Goal: Task Accomplishment & Management: Complete application form

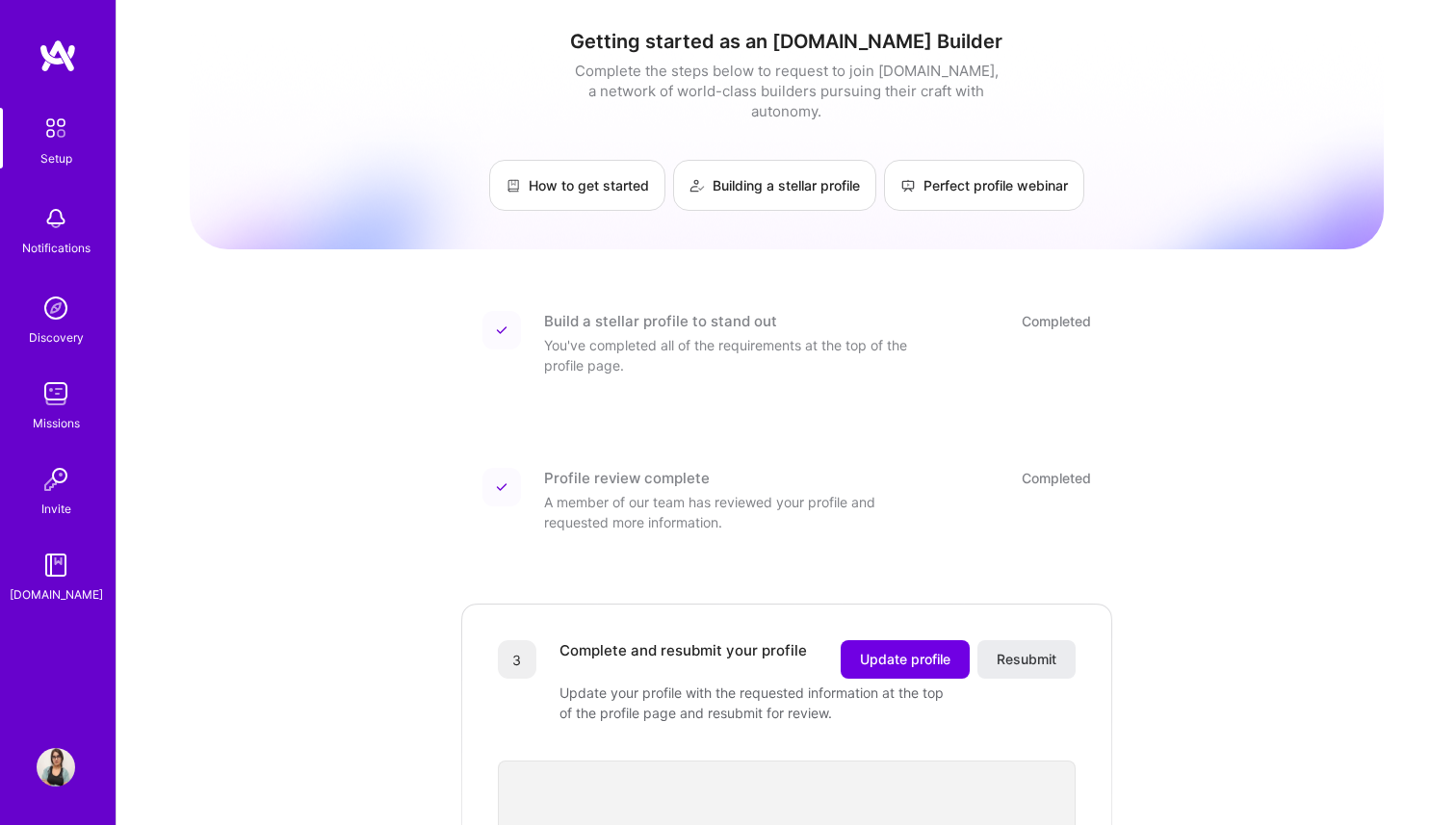
click at [63, 140] on img at bounding box center [56, 127] width 41 height 41
click at [49, 125] on img at bounding box center [56, 127] width 41 height 41
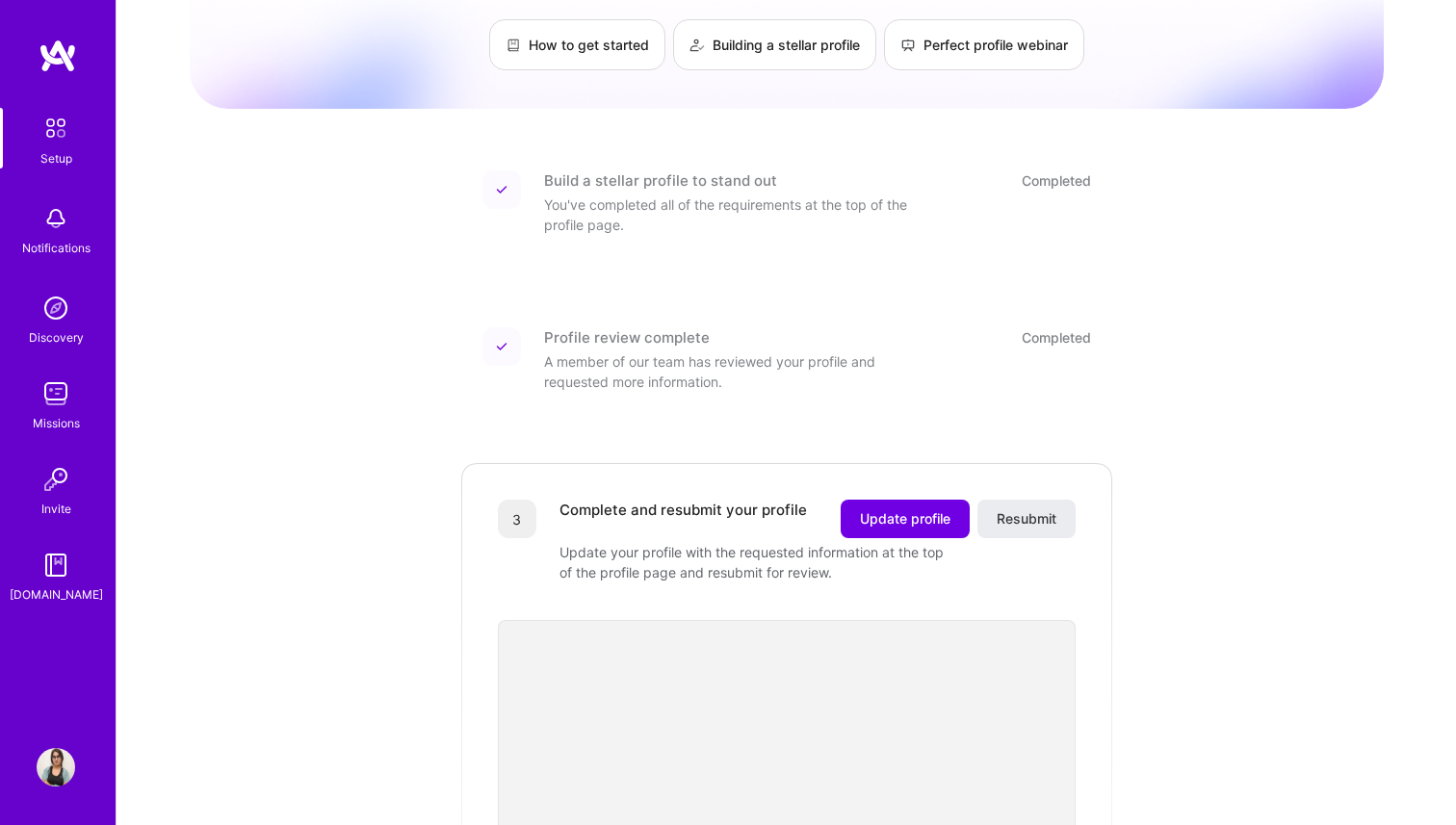
scroll to position [298, 0]
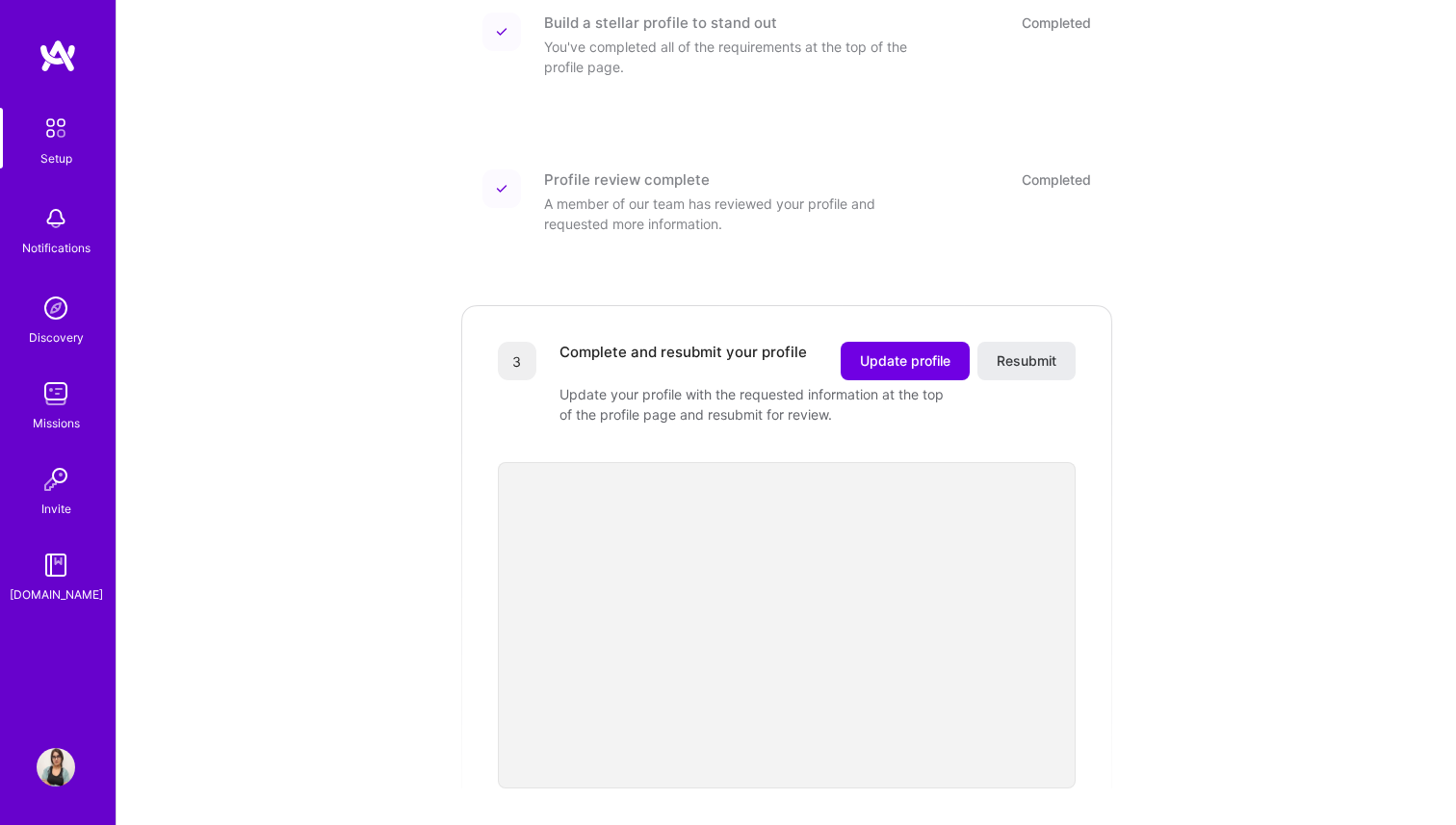
click at [742, 384] on div "Update your profile with the requested information at the top of the profile pa…" at bounding box center [751, 404] width 385 height 41
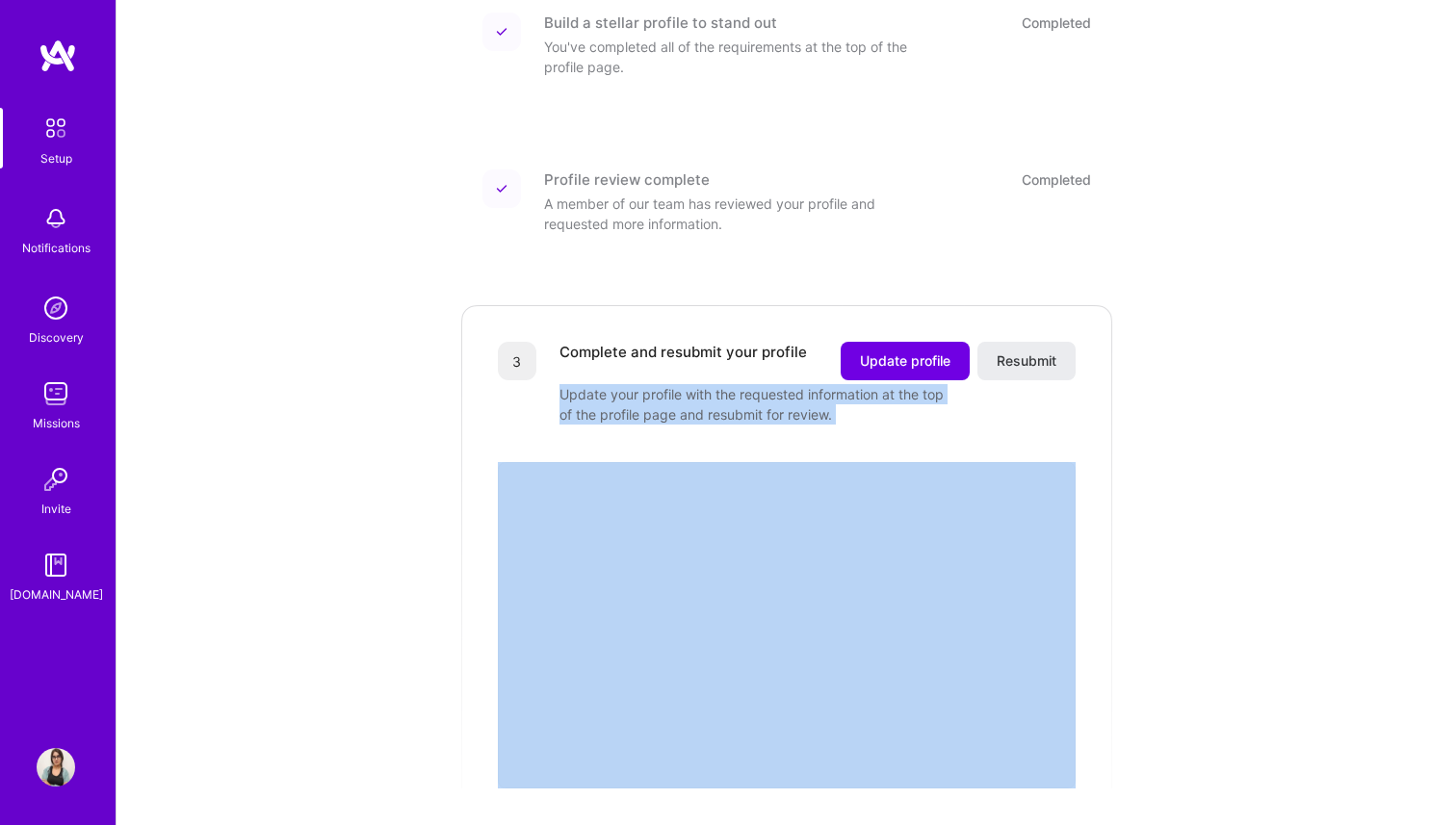
click at [742, 384] on div "Update your profile with the requested information at the top of the profile pa…" at bounding box center [751, 404] width 385 height 41
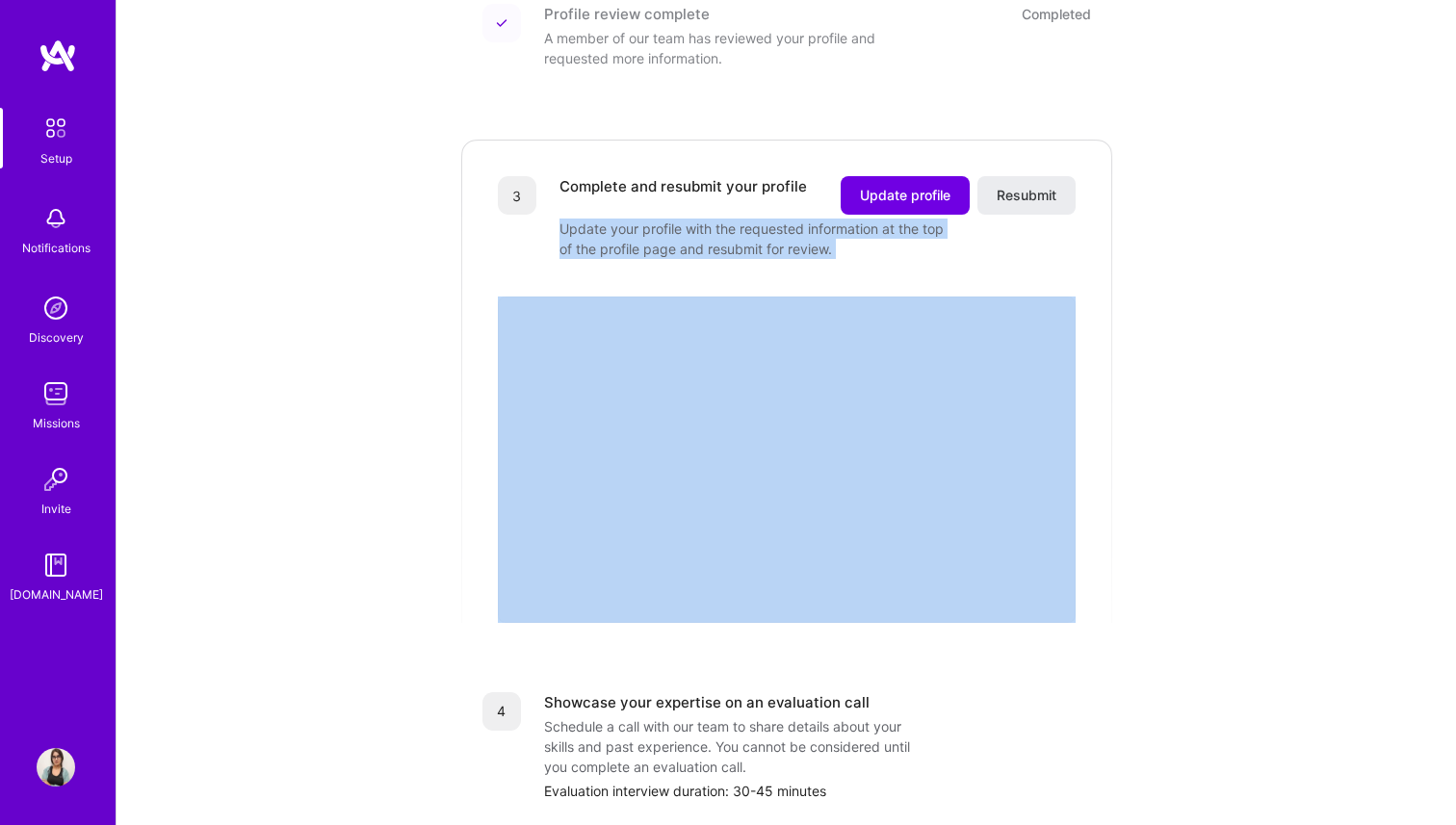
scroll to position [465, 0]
click at [909, 185] on span "Update profile" at bounding box center [904, 194] width 90 height 19
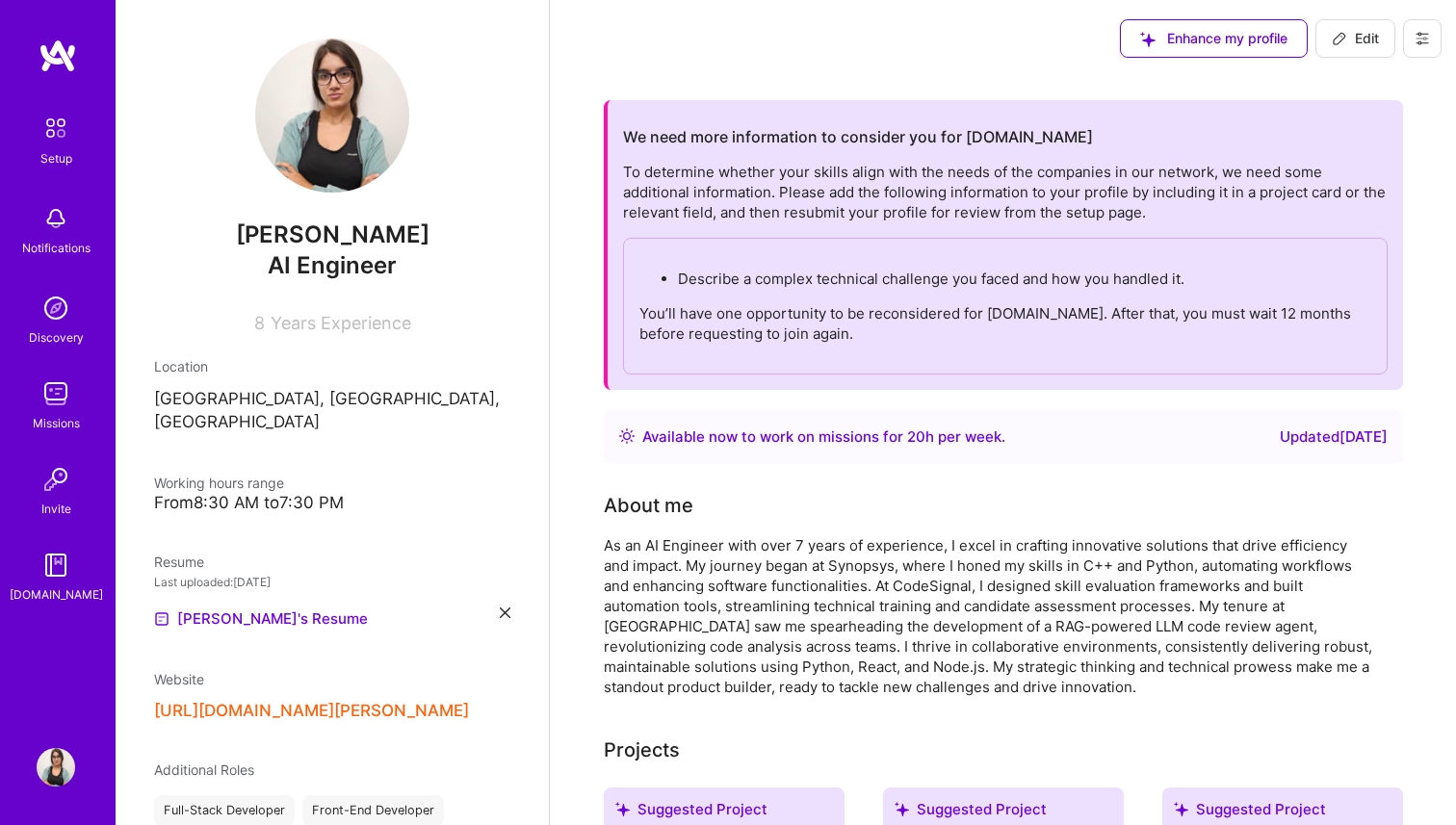
click at [800, 434] on div "Available now to work on missions for 20 h per week ." at bounding box center [823, 436] width 363 height 23
click at [759, 315] on p "You’ll have one opportunity to be reconsidered for [DOMAIN_NAME]. After that, y…" at bounding box center [1005, 323] width 731 height 41
click at [940, 150] on div "We need more information to consider you for [DOMAIN_NAME] To determine whether…" at bounding box center [1005, 245] width 764 height 259
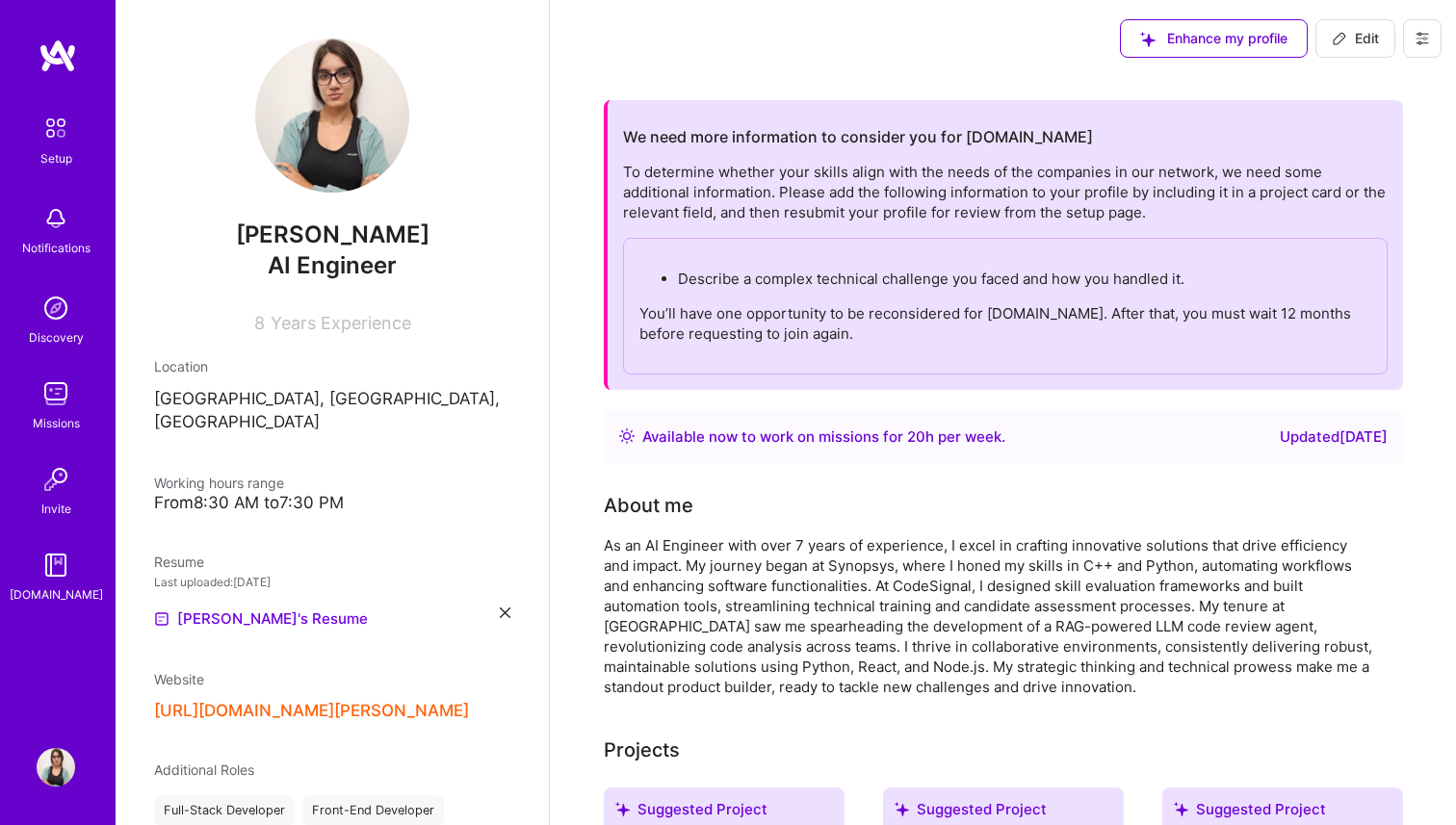
click at [873, 186] on div "To determine whether your skills align with the needs of the companies in our n…" at bounding box center [1005, 268] width 764 height 213
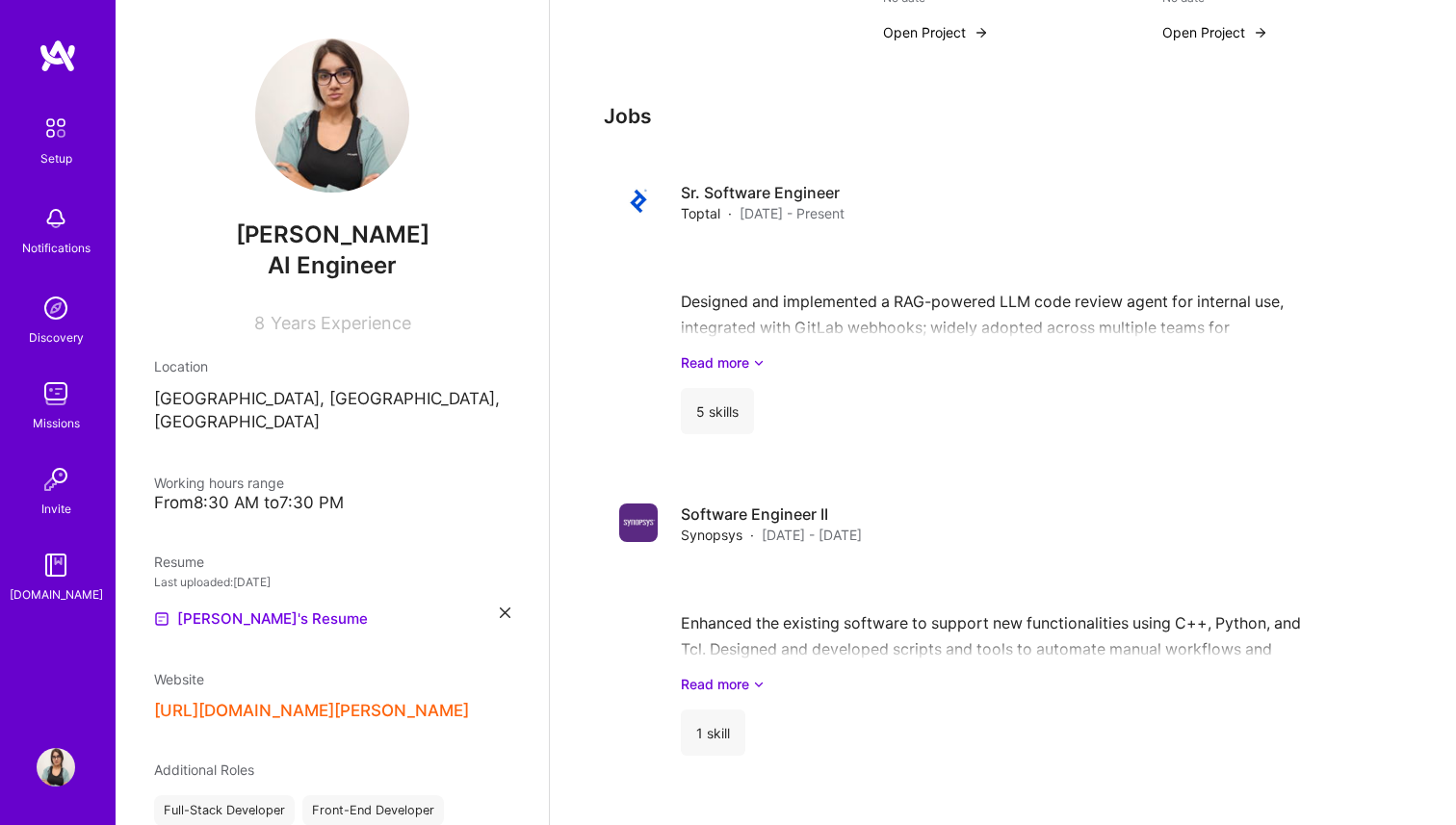
scroll to position [1941, 0]
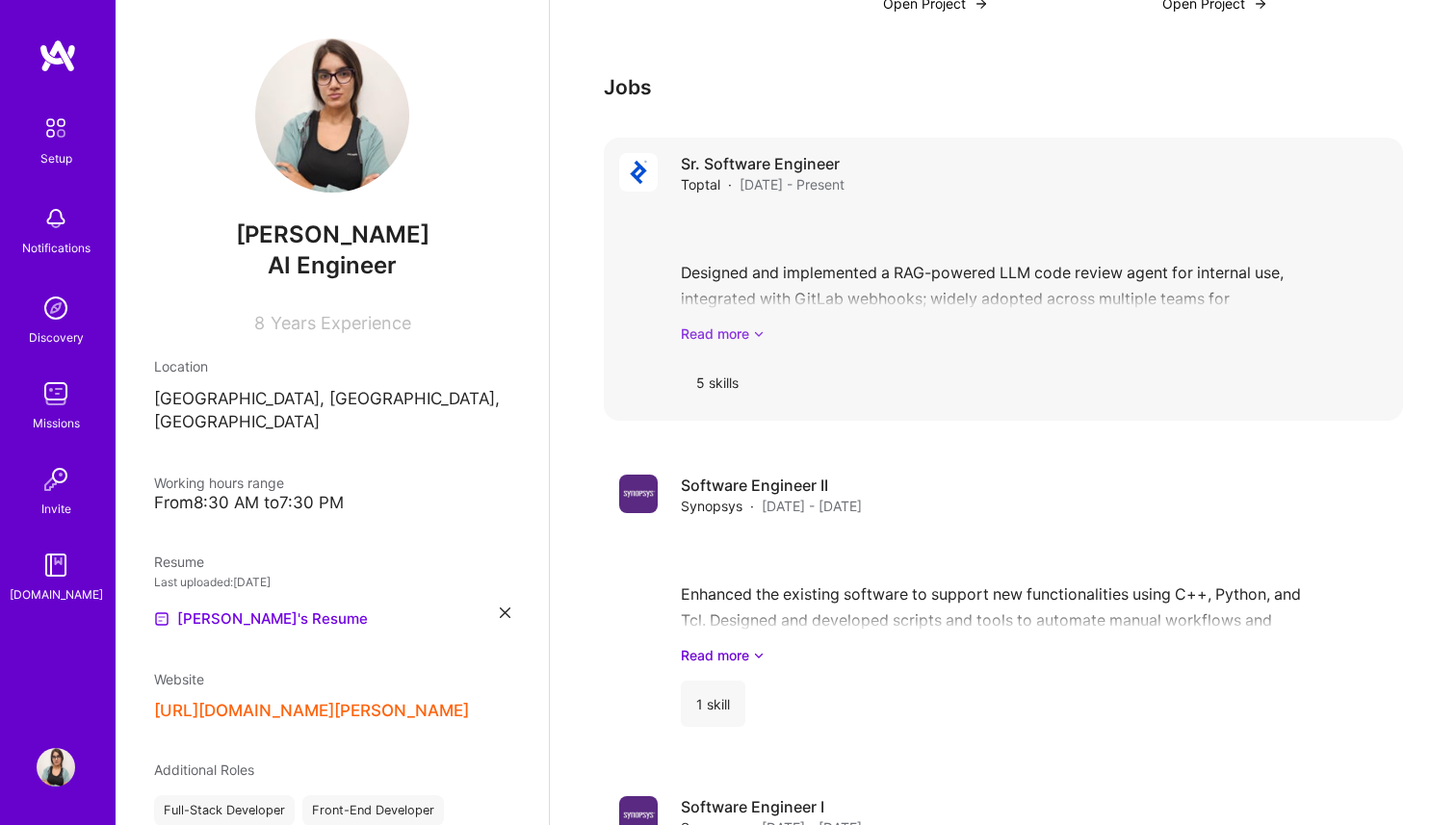
click at [751, 338] on link "Read more" at bounding box center [1034, 333] width 707 height 20
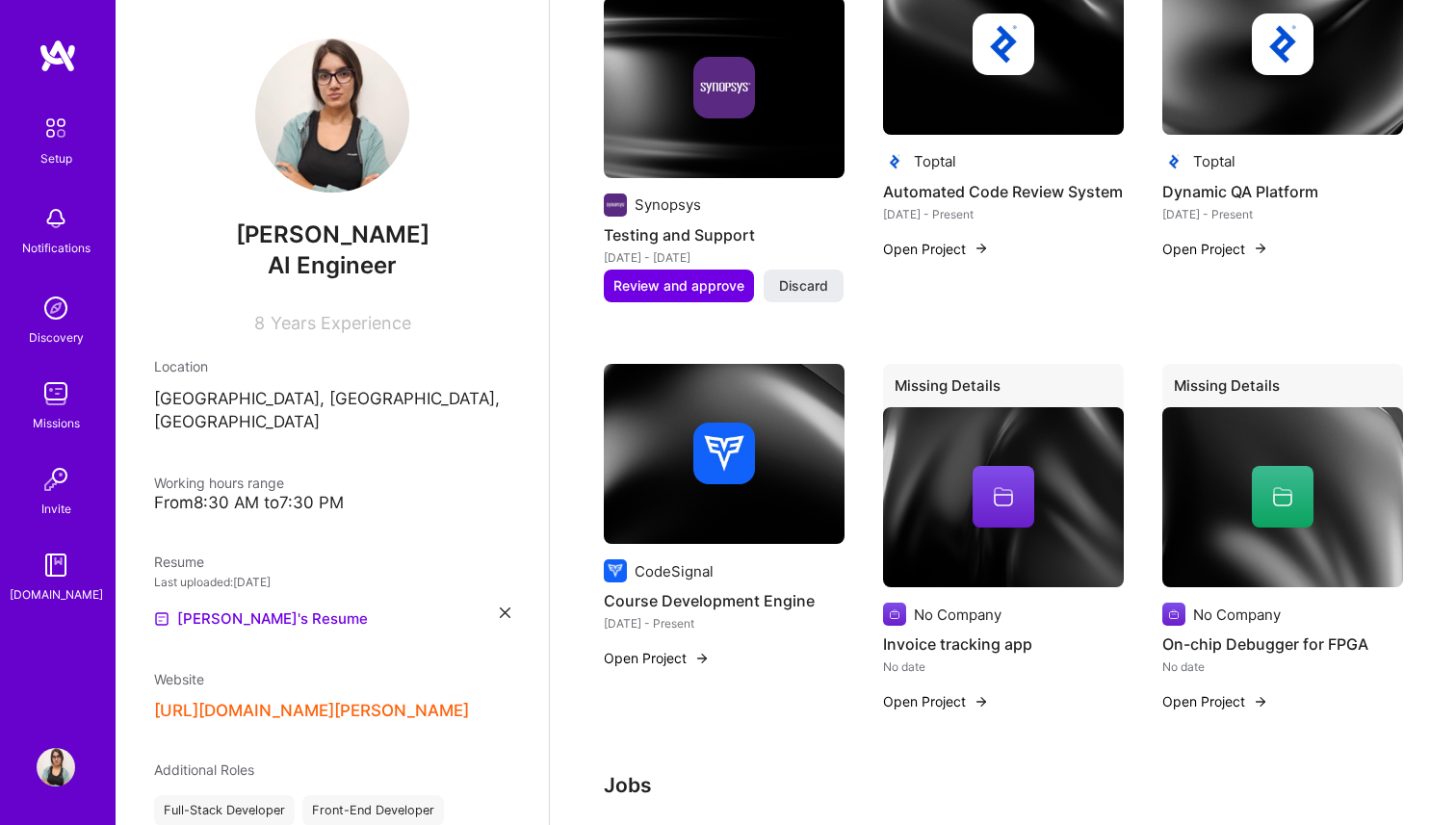
scroll to position [1244, 0]
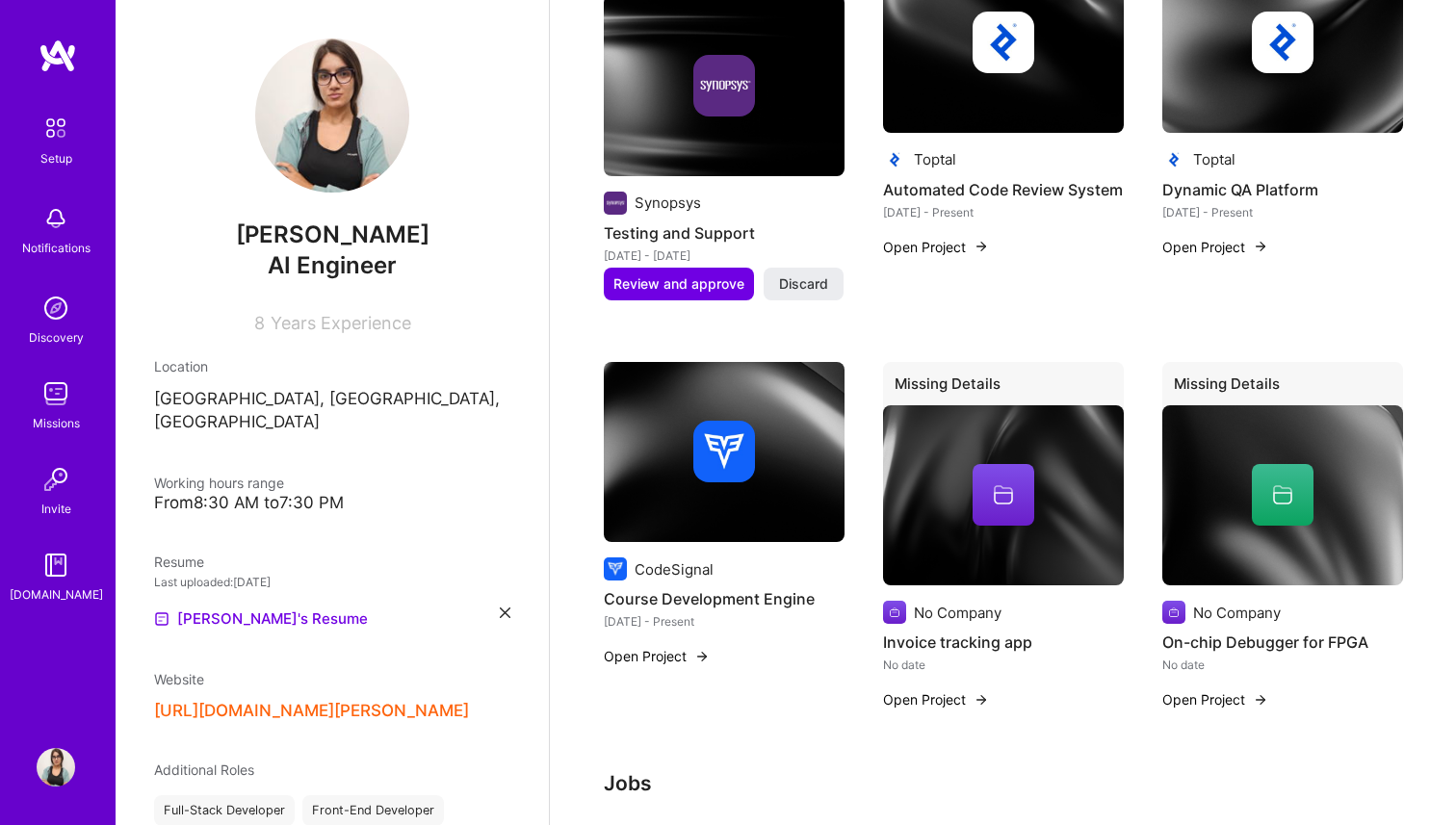
click at [718, 488] on img at bounding box center [724, 452] width 241 height 181
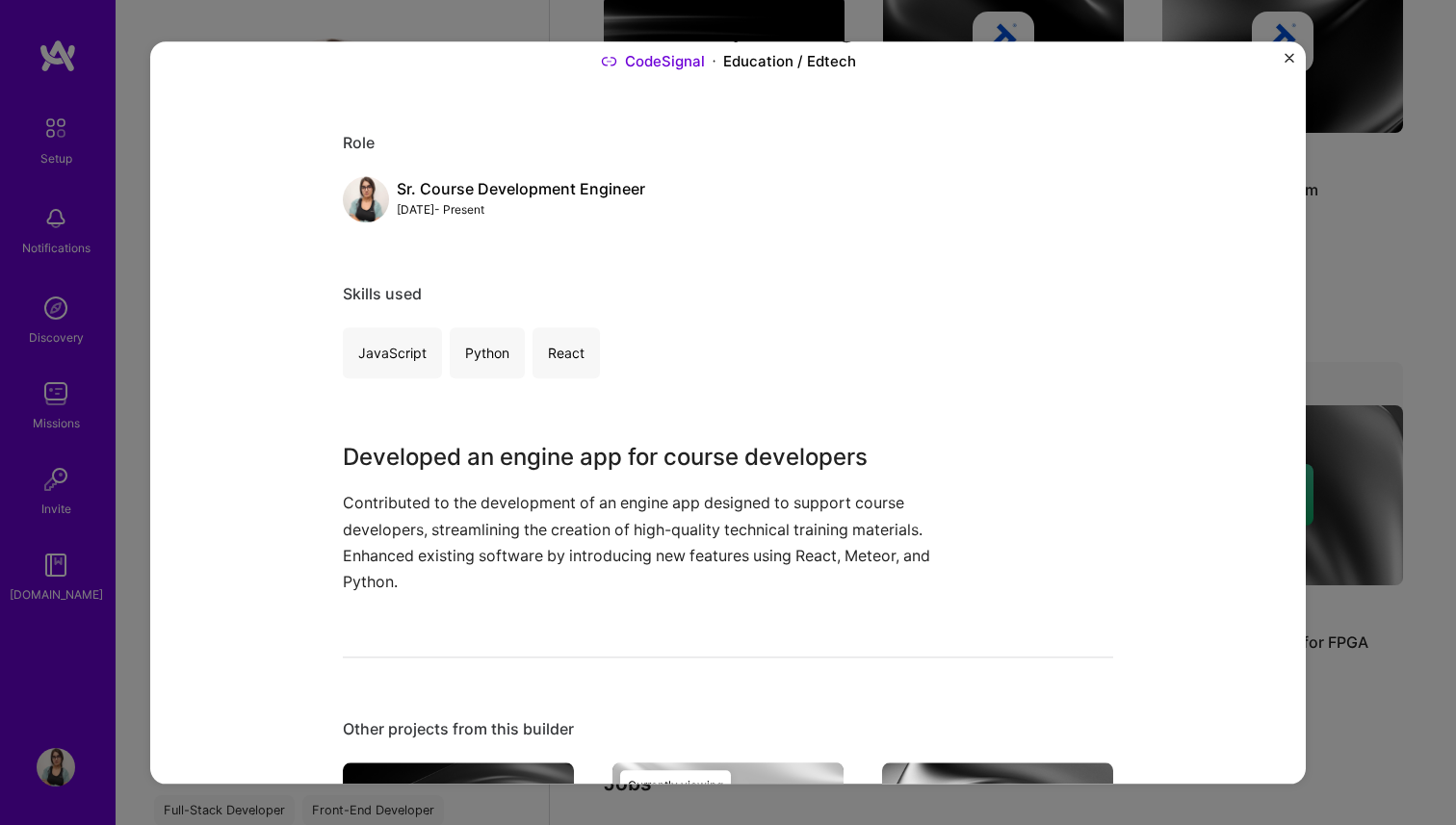
scroll to position [142, 0]
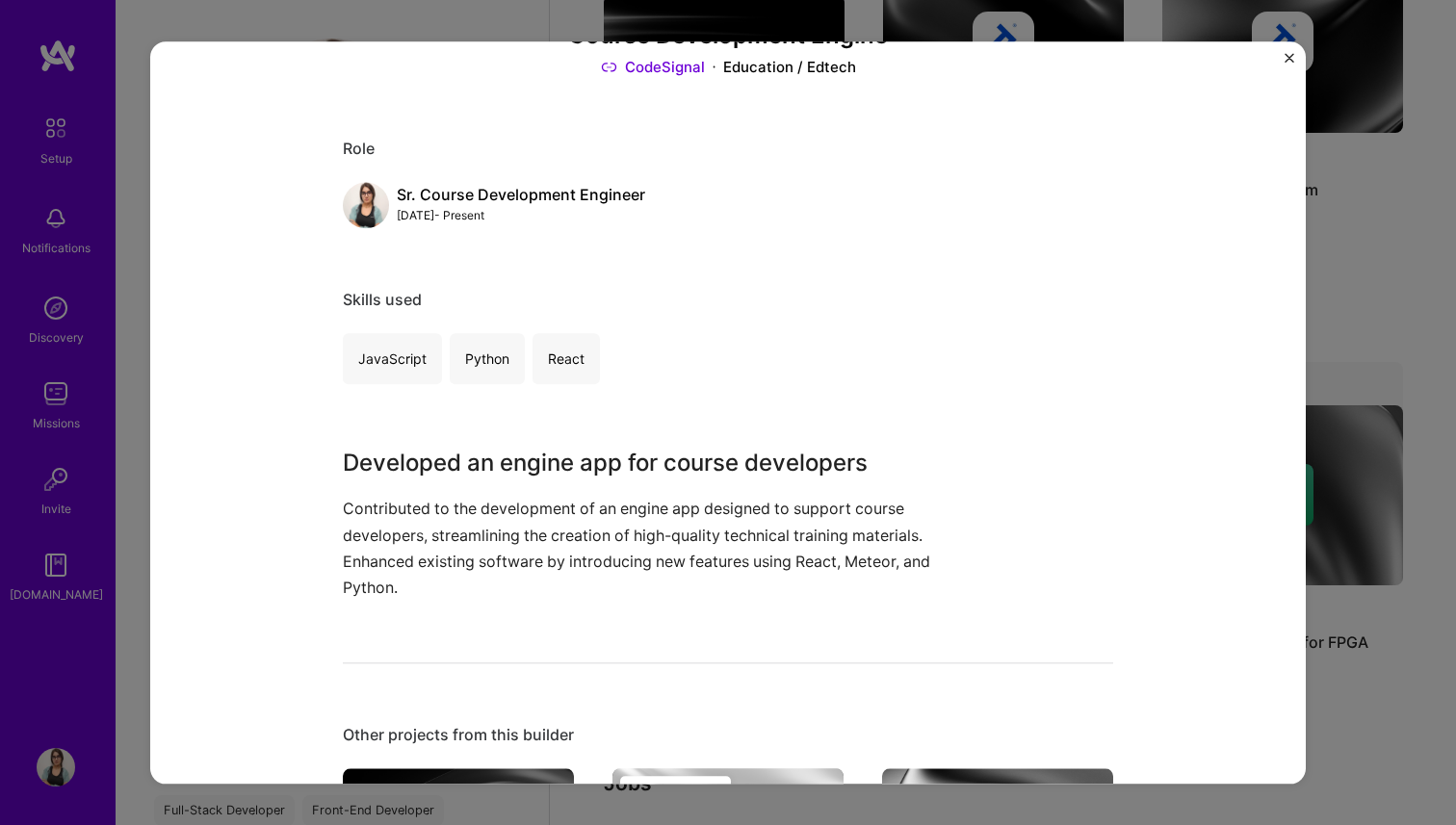
click at [1380, 278] on div "Course Development Engine CodeSignal Education / Edtech Role Sr. Course Develop…" at bounding box center [728, 412] width 1456 height 825
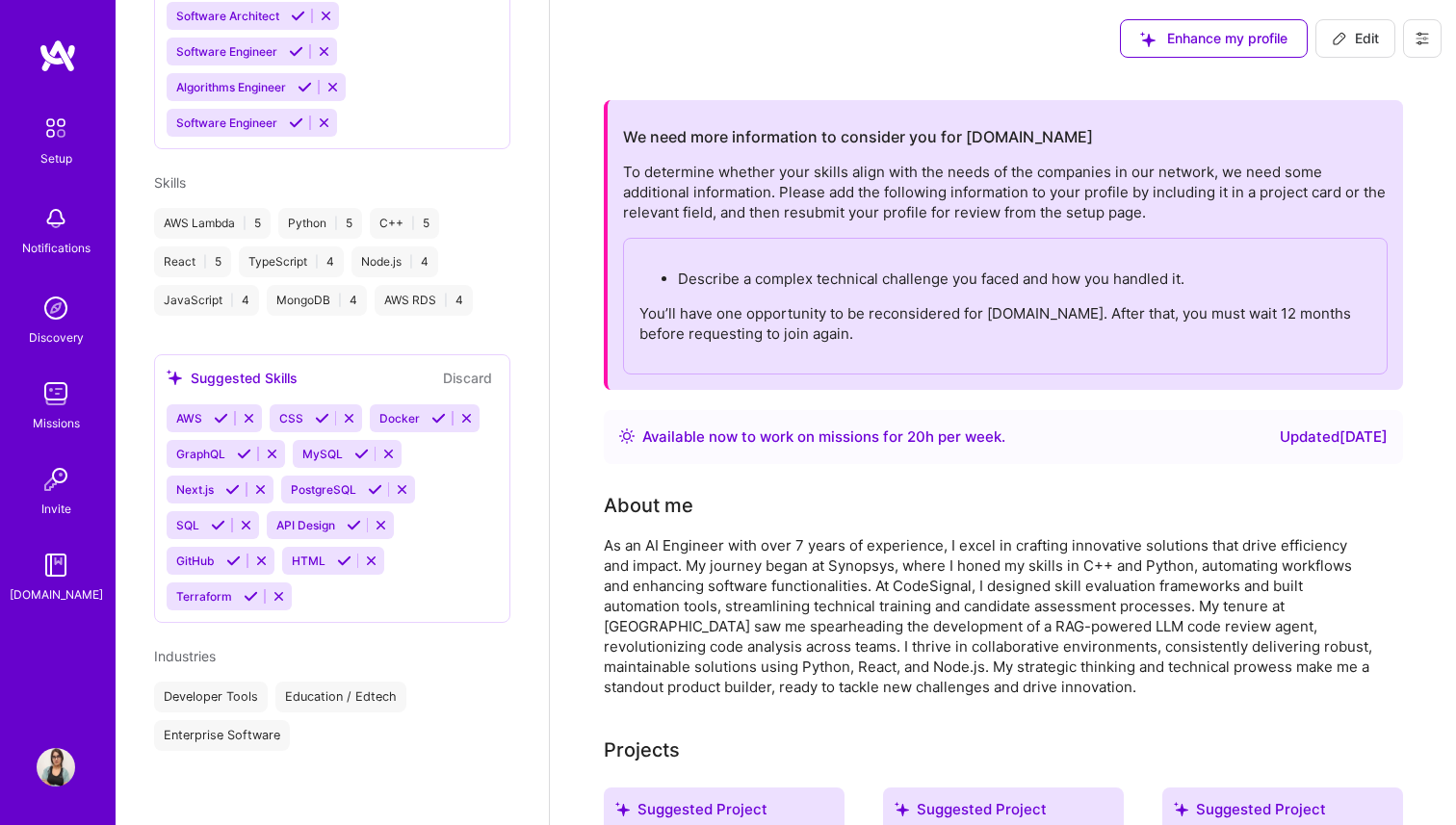
click at [1259, 45] on span "Enhance my profile" at bounding box center [1213, 38] width 147 height 19
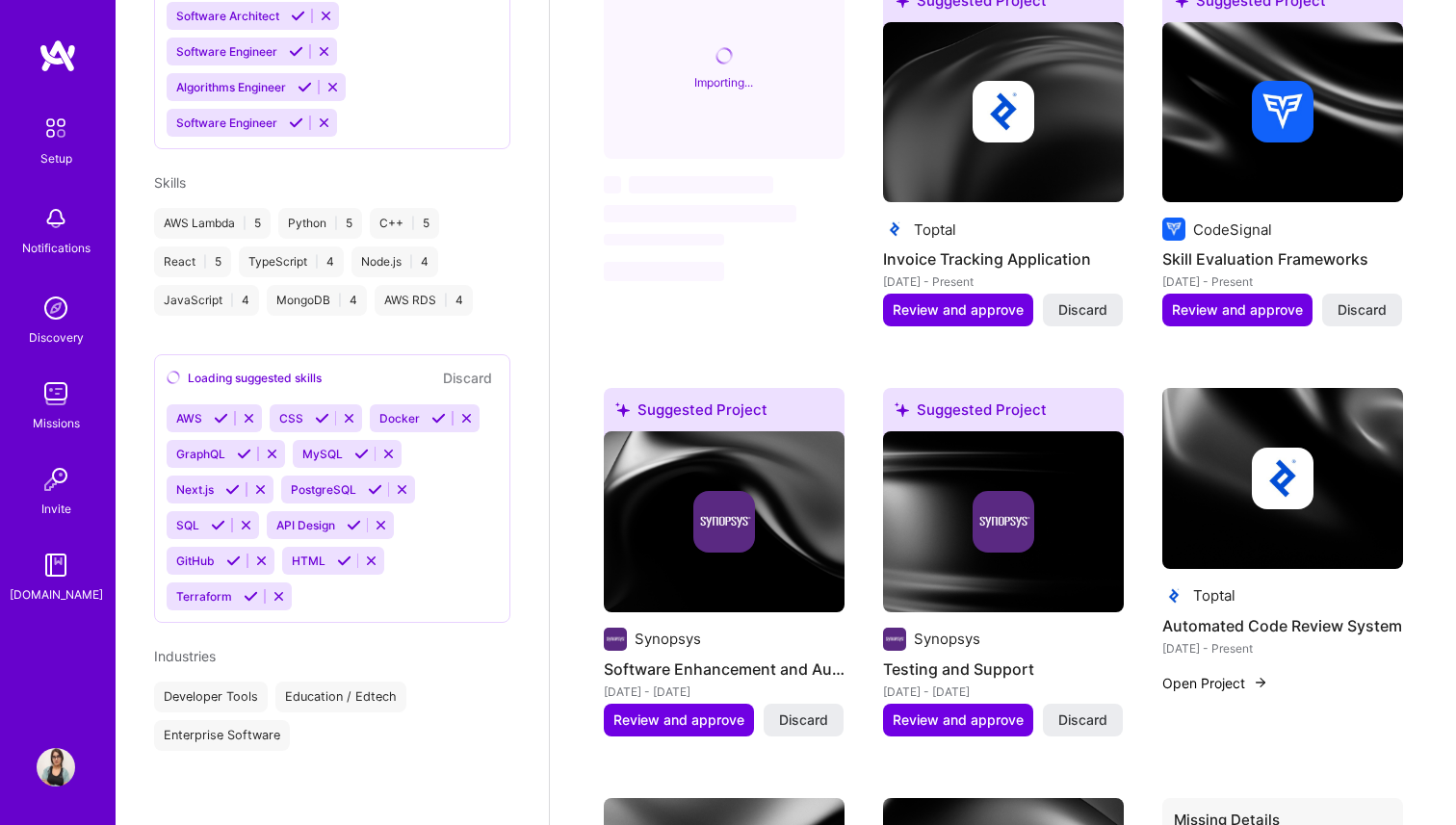
scroll to position [1000, 0]
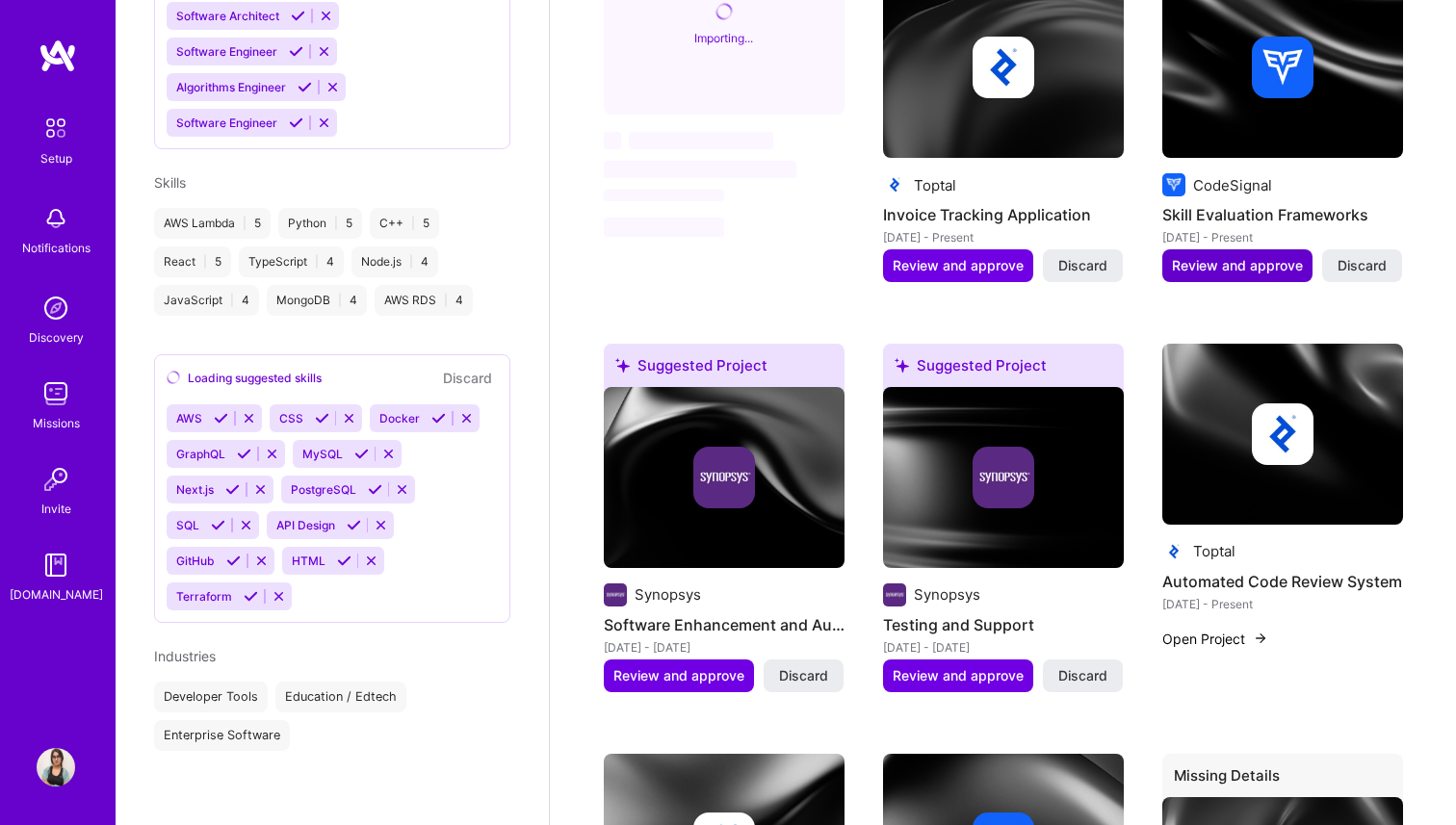
click at [1267, 270] on span "Review and approve" at bounding box center [1237, 265] width 131 height 19
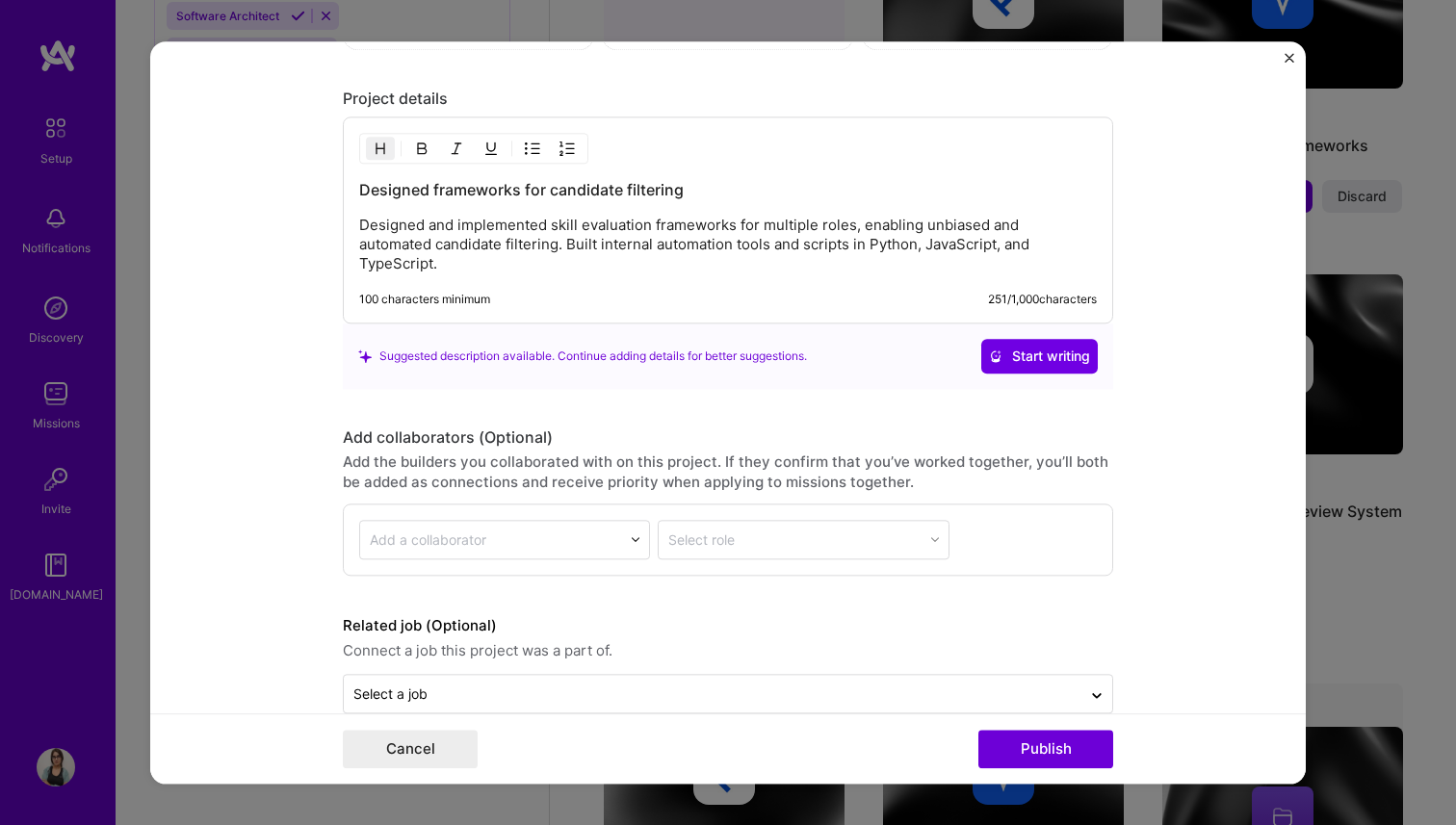
scroll to position [1787, 0]
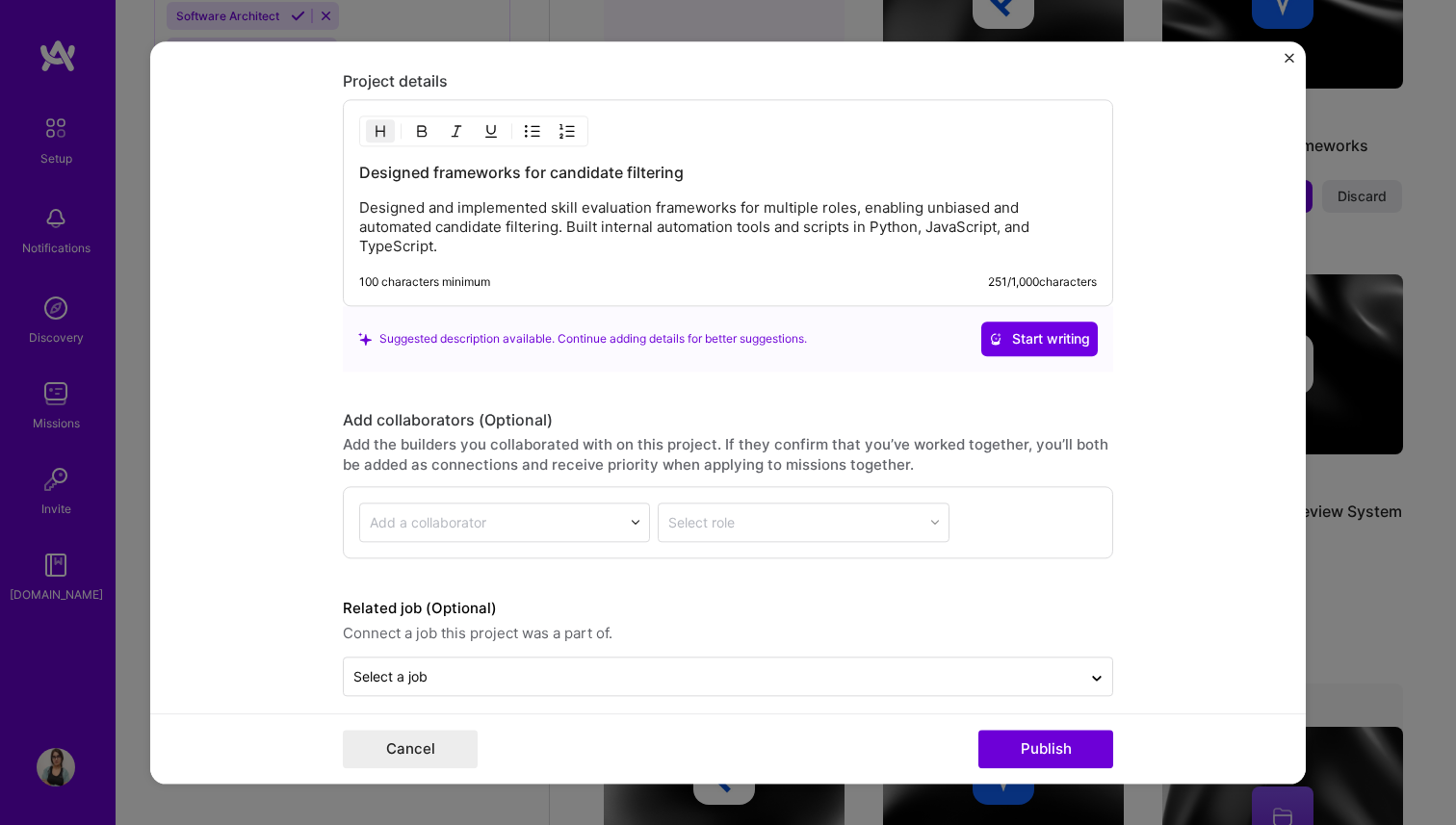
click at [1436, 295] on div "Editing suggested project This project is suggested based on your LinkedIn, res…" at bounding box center [728, 412] width 1456 height 825
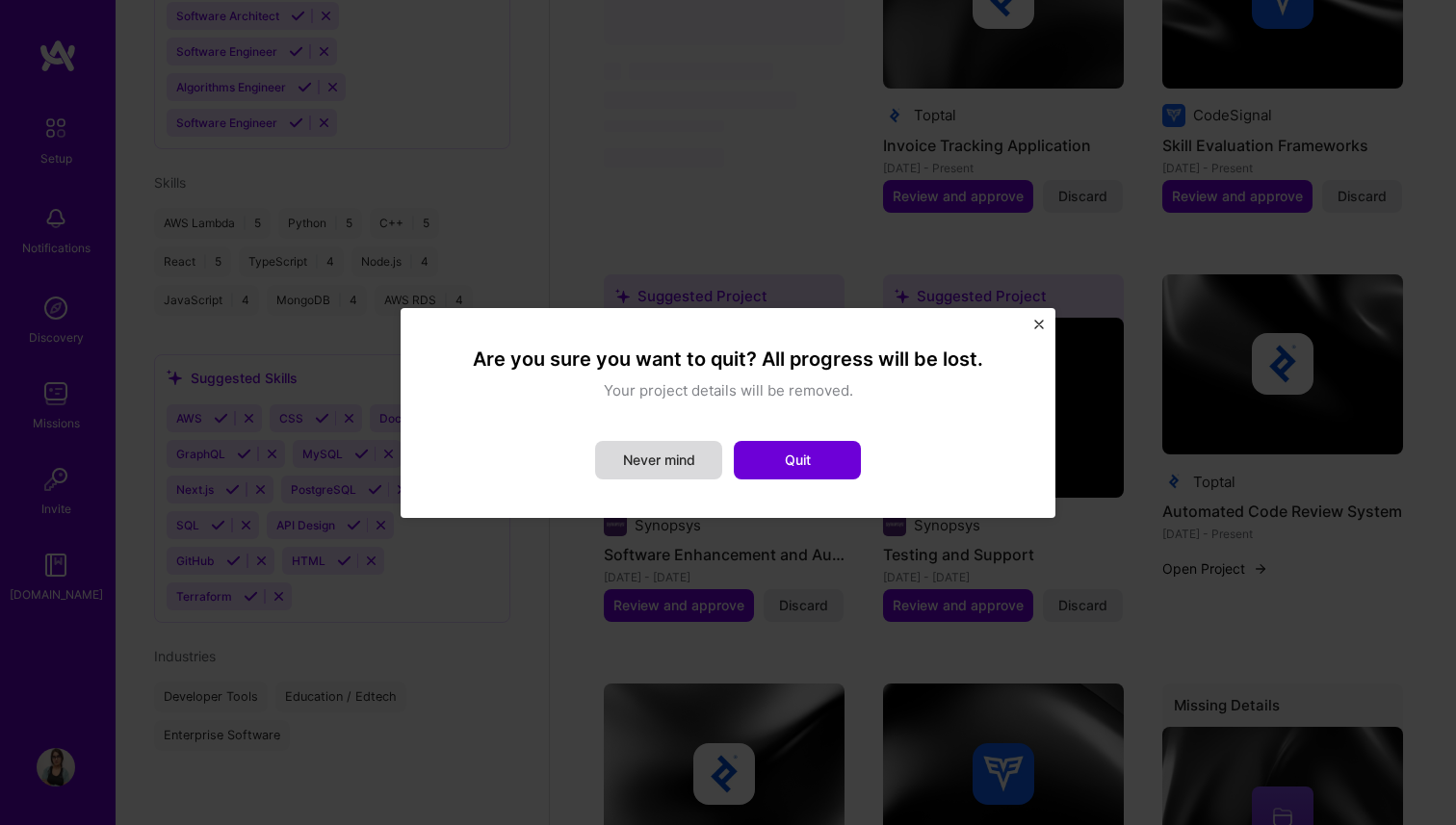
click at [694, 459] on button "Never mind" at bounding box center [659, 460] width 127 height 39
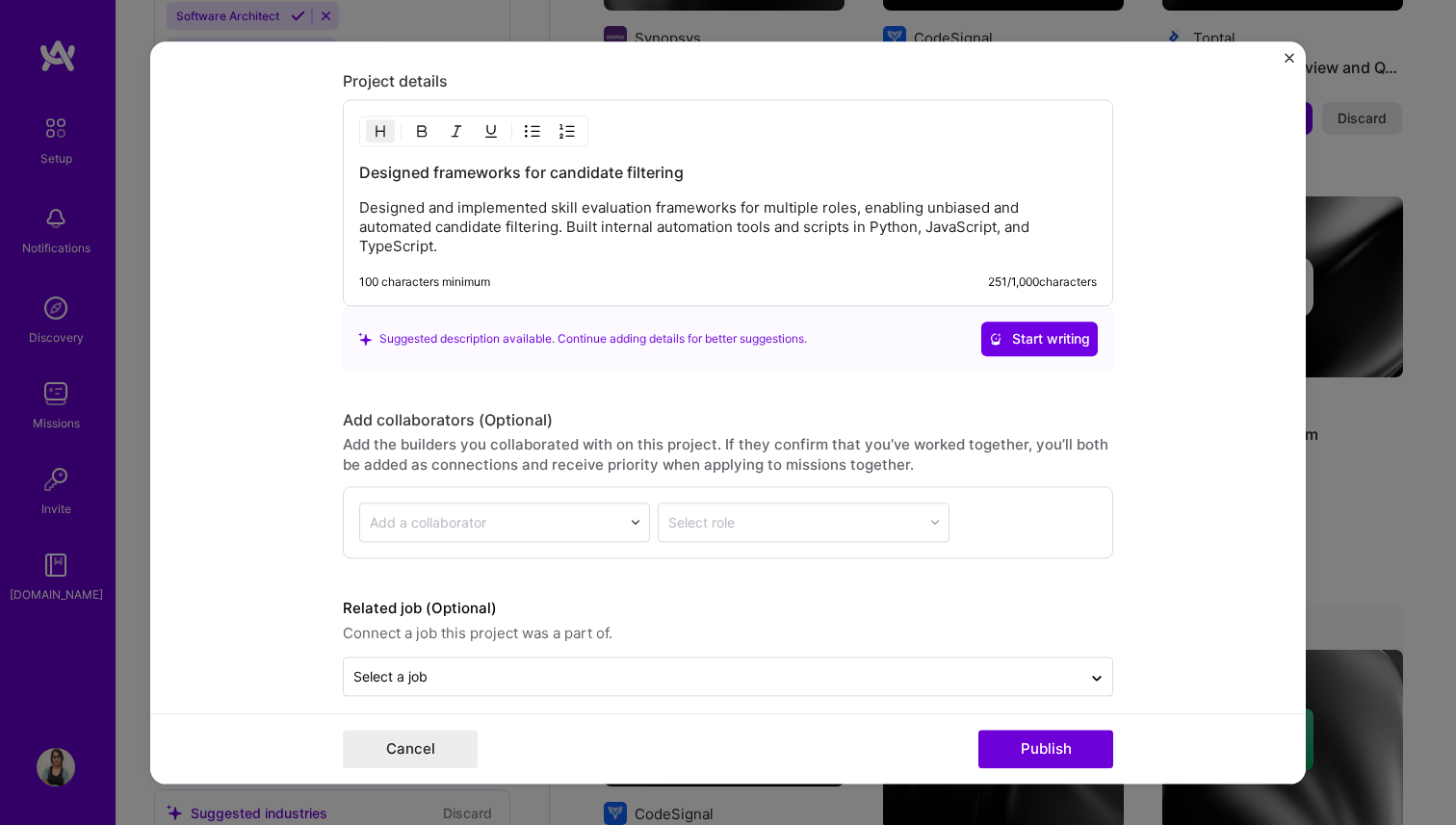
click at [1286, 63] on button "Close" at bounding box center [1289, 63] width 10 height 20
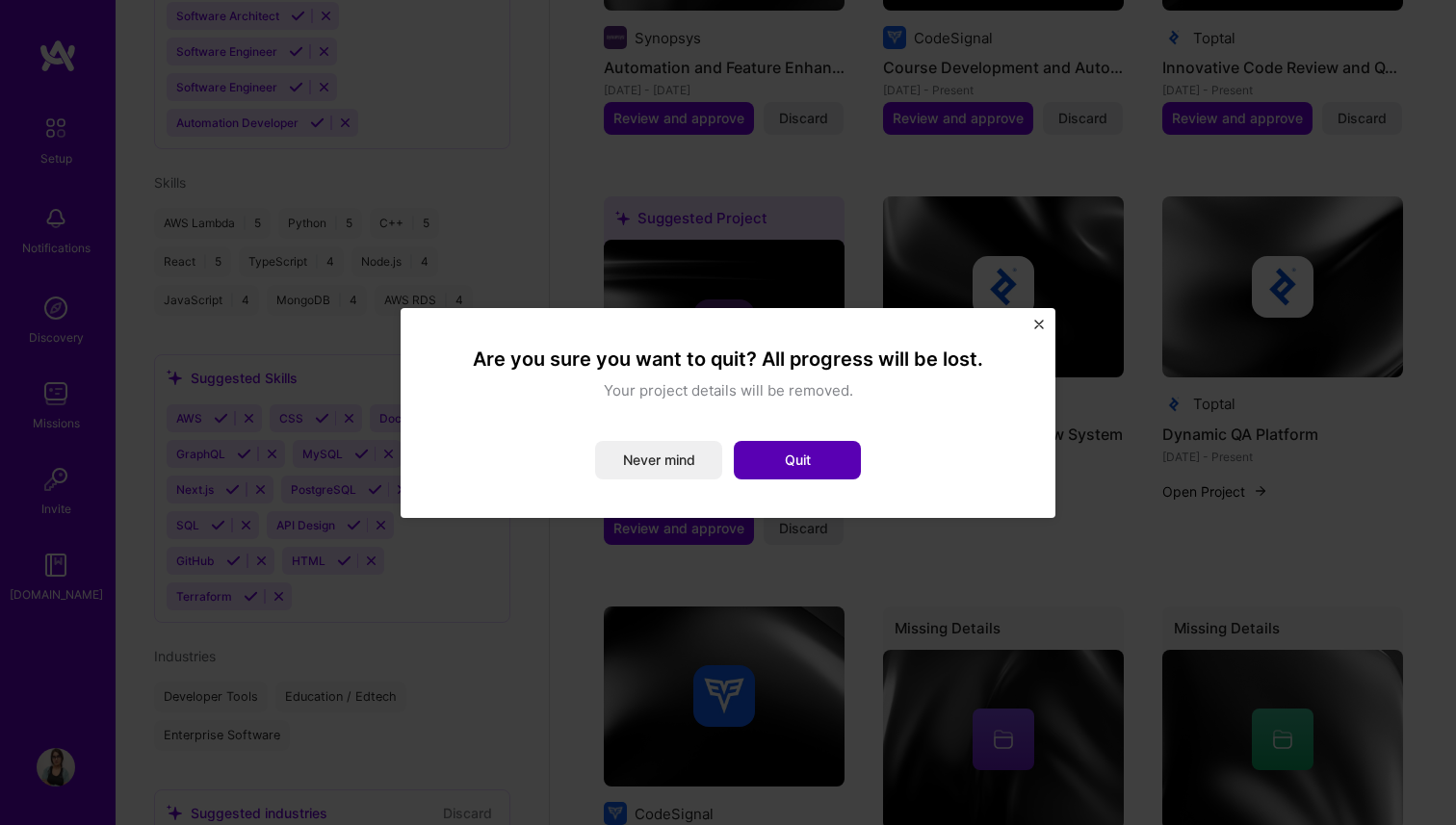
click at [814, 445] on button "Quit" at bounding box center [797, 460] width 127 height 39
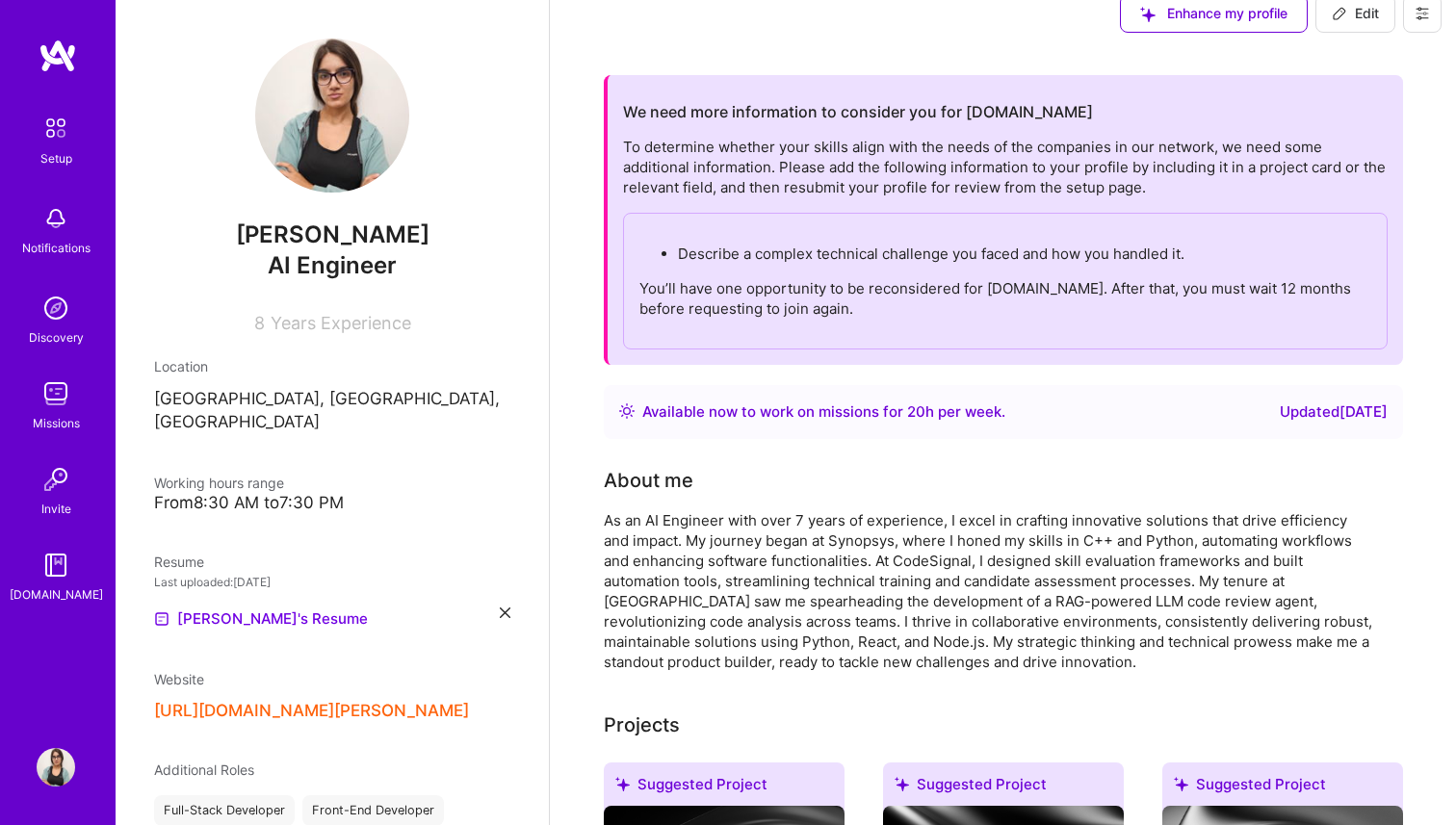
scroll to position [0, 0]
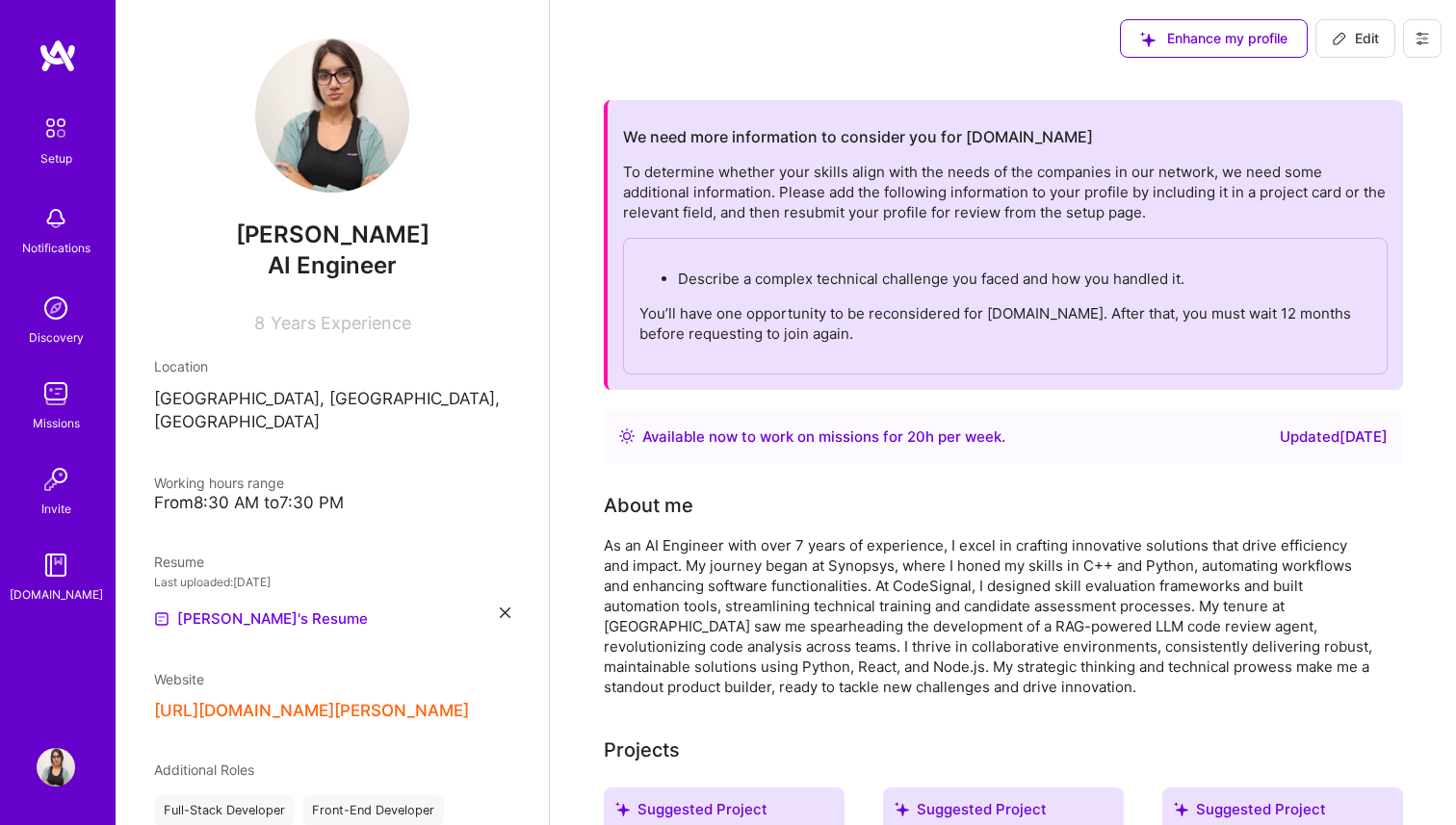
click at [1426, 31] on icon at bounding box center [1421, 38] width 15 height 15
click at [1361, 33] on span "Edit" at bounding box center [1355, 38] width 47 height 19
select select "US"
select select "Right Now"
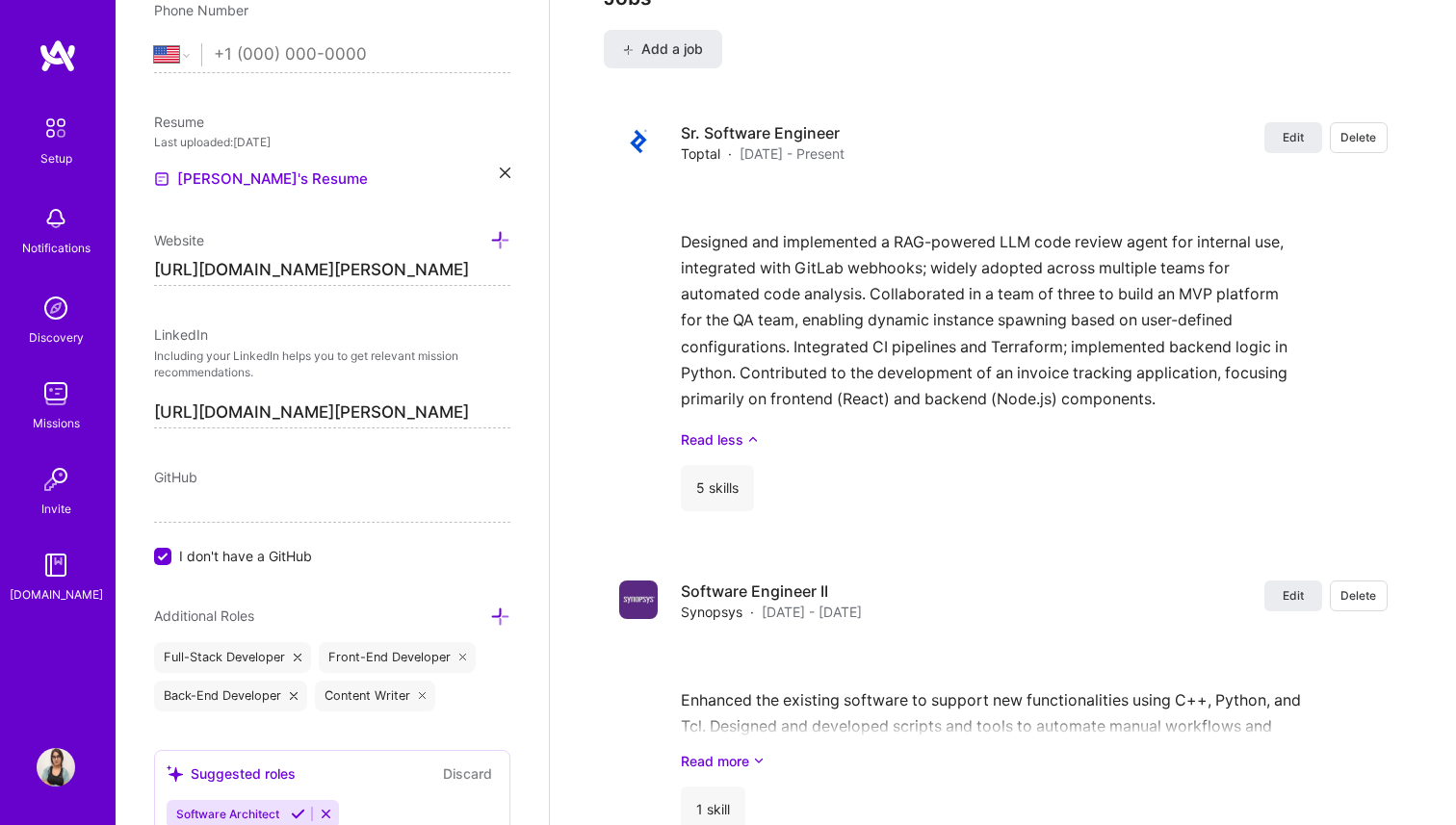
scroll to position [2687, 0]
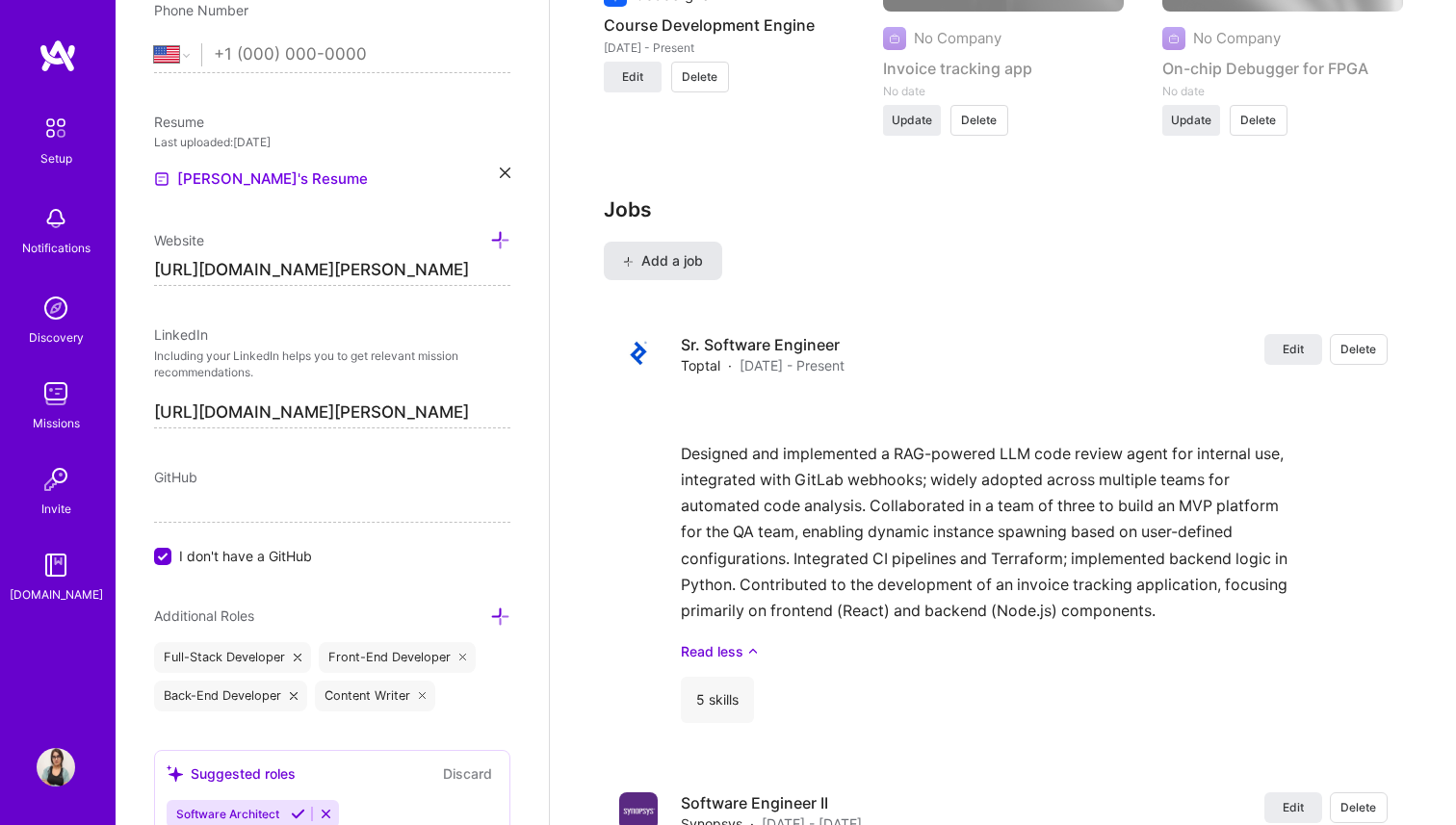
click at [672, 255] on span "Add a job" at bounding box center [663, 260] width 80 height 19
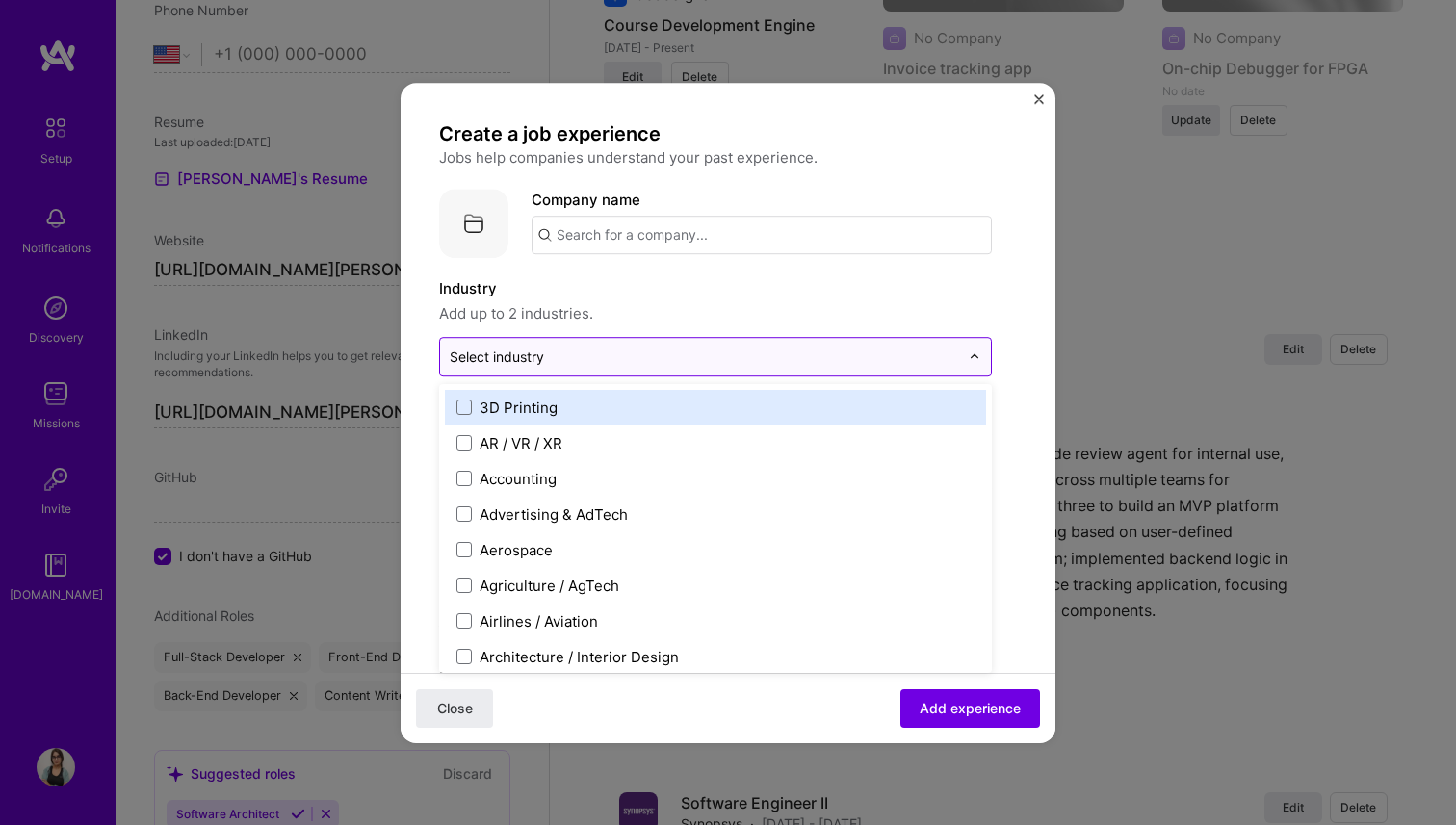
click at [578, 353] on input "text" at bounding box center [704, 357] width 509 height 20
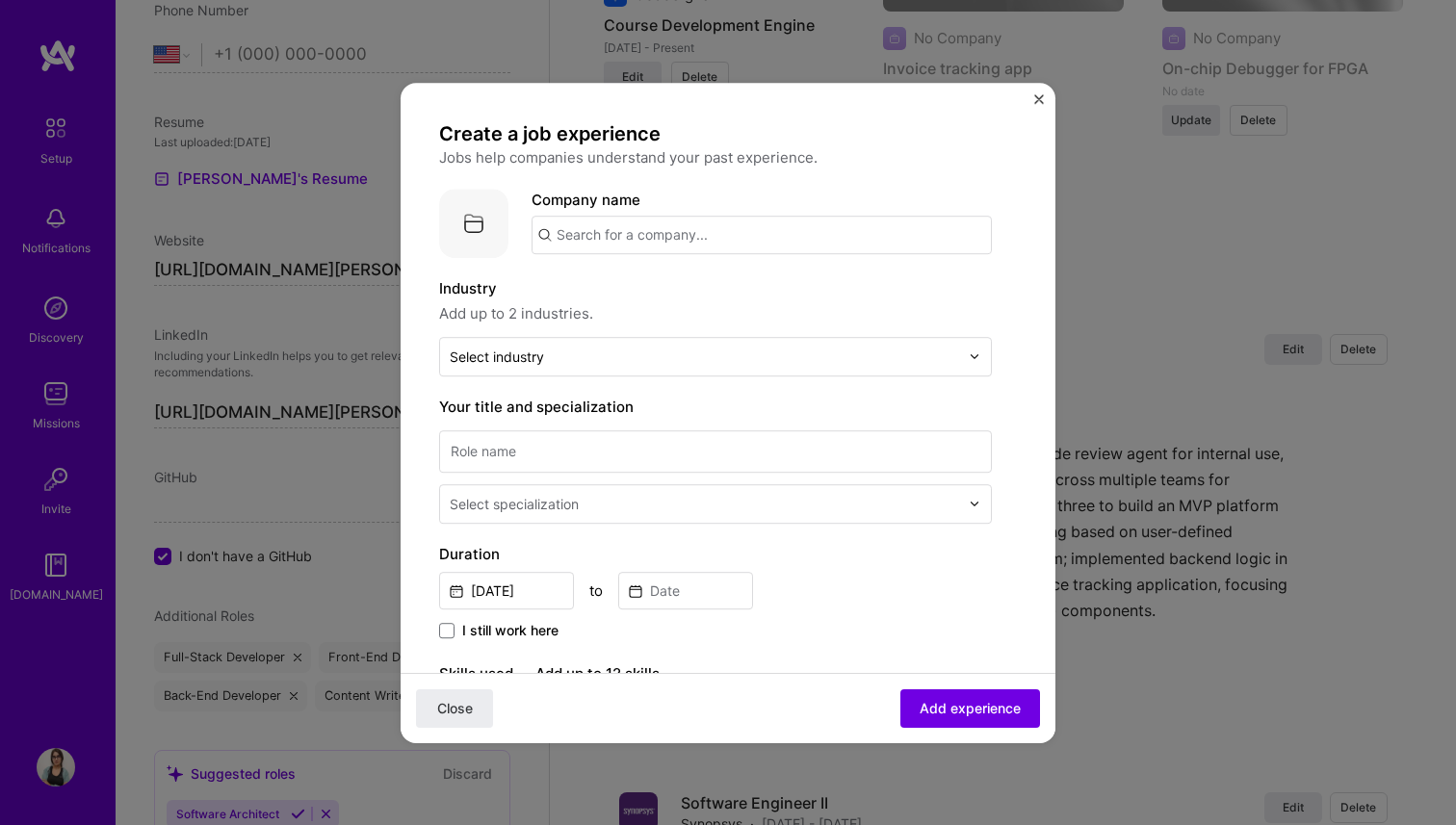
click at [602, 241] on input "text" at bounding box center [761, 235] width 460 height 39
type input "CodeSignal"
click at [640, 298] on span "[DOMAIN_NAME]" at bounding box center [636, 299] width 93 height 15
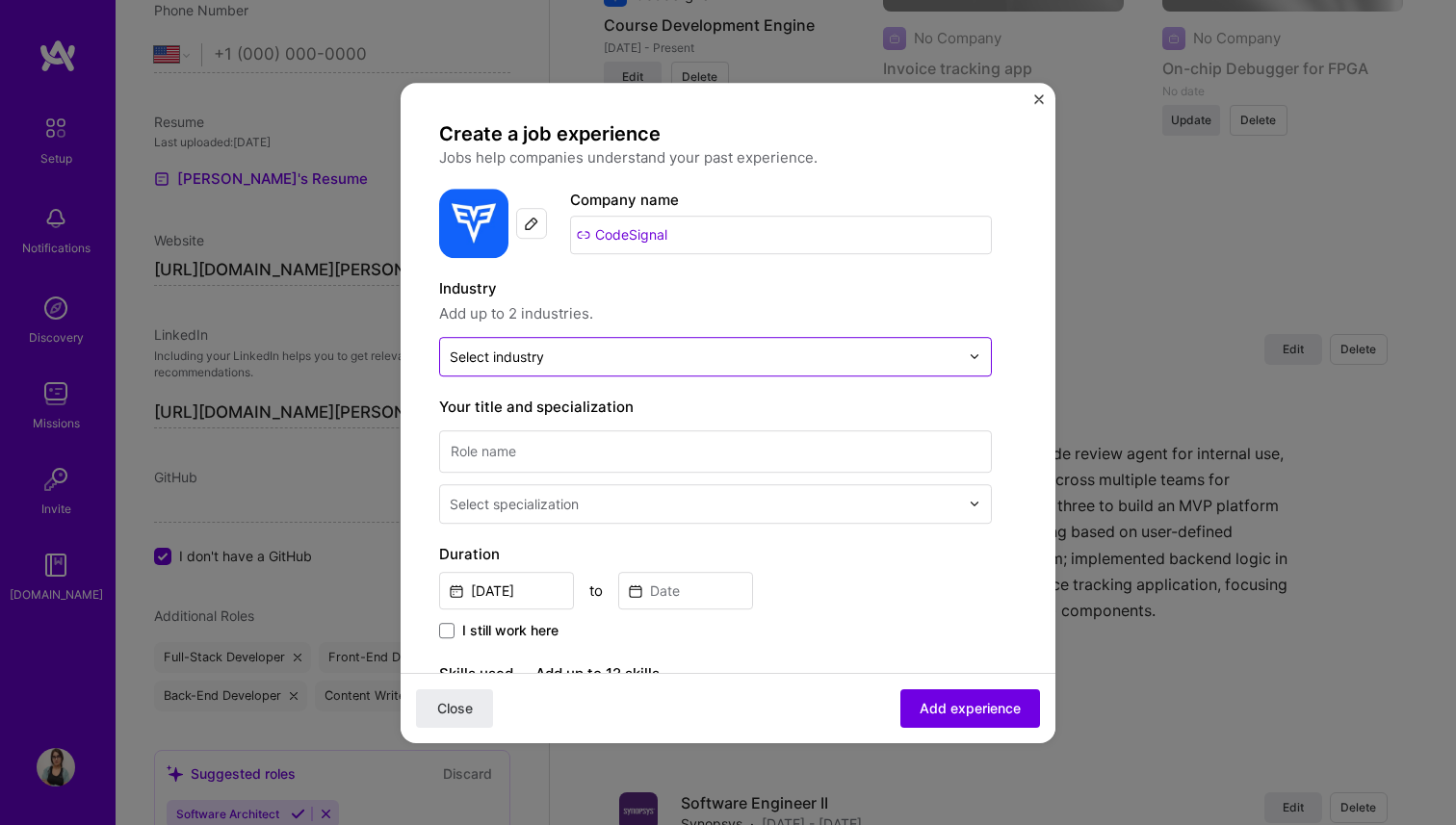
click at [560, 361] on input "text" at bounding box center [704, 357] width 509 height 20
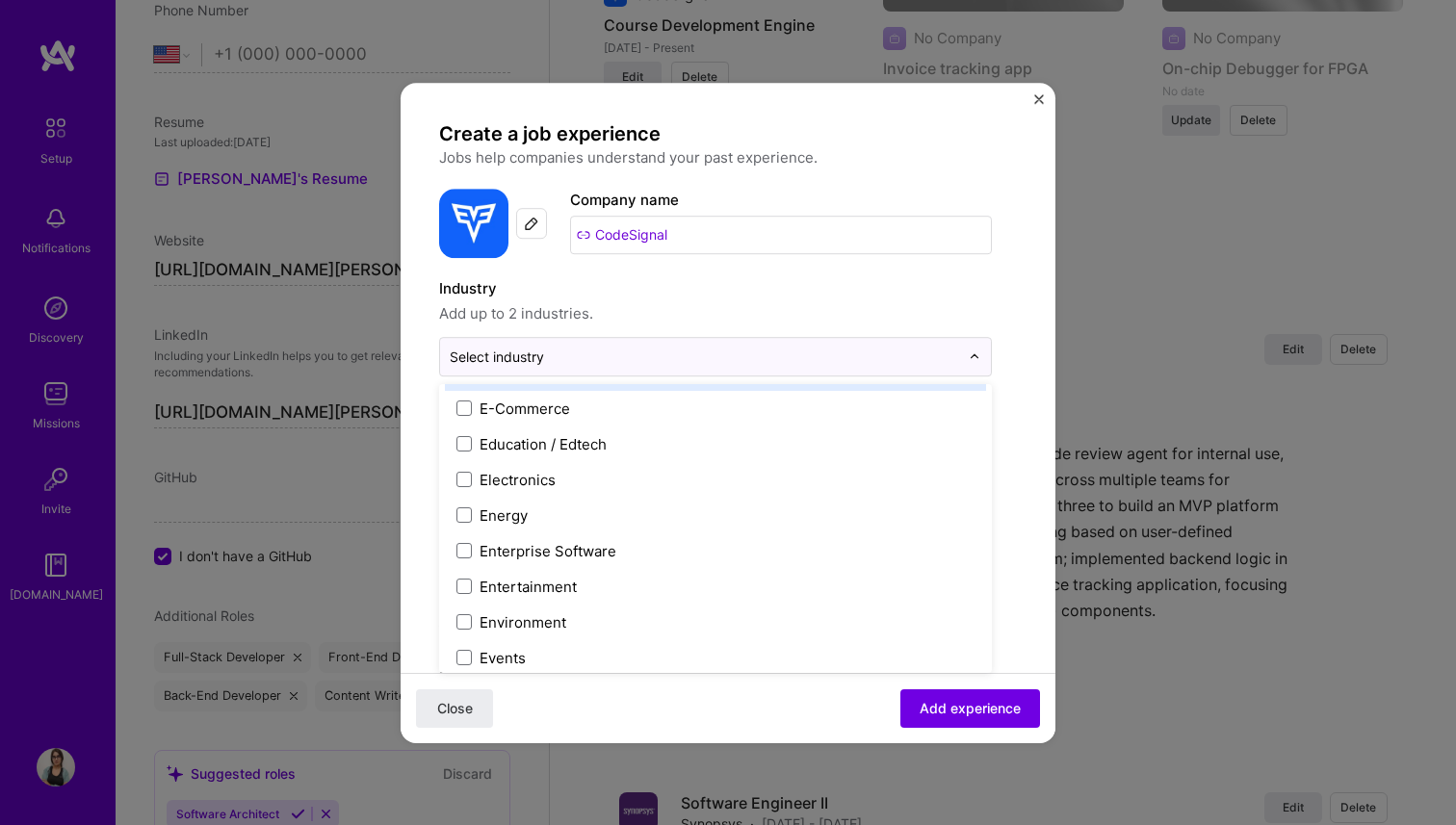
scroll to position [1724, 0]
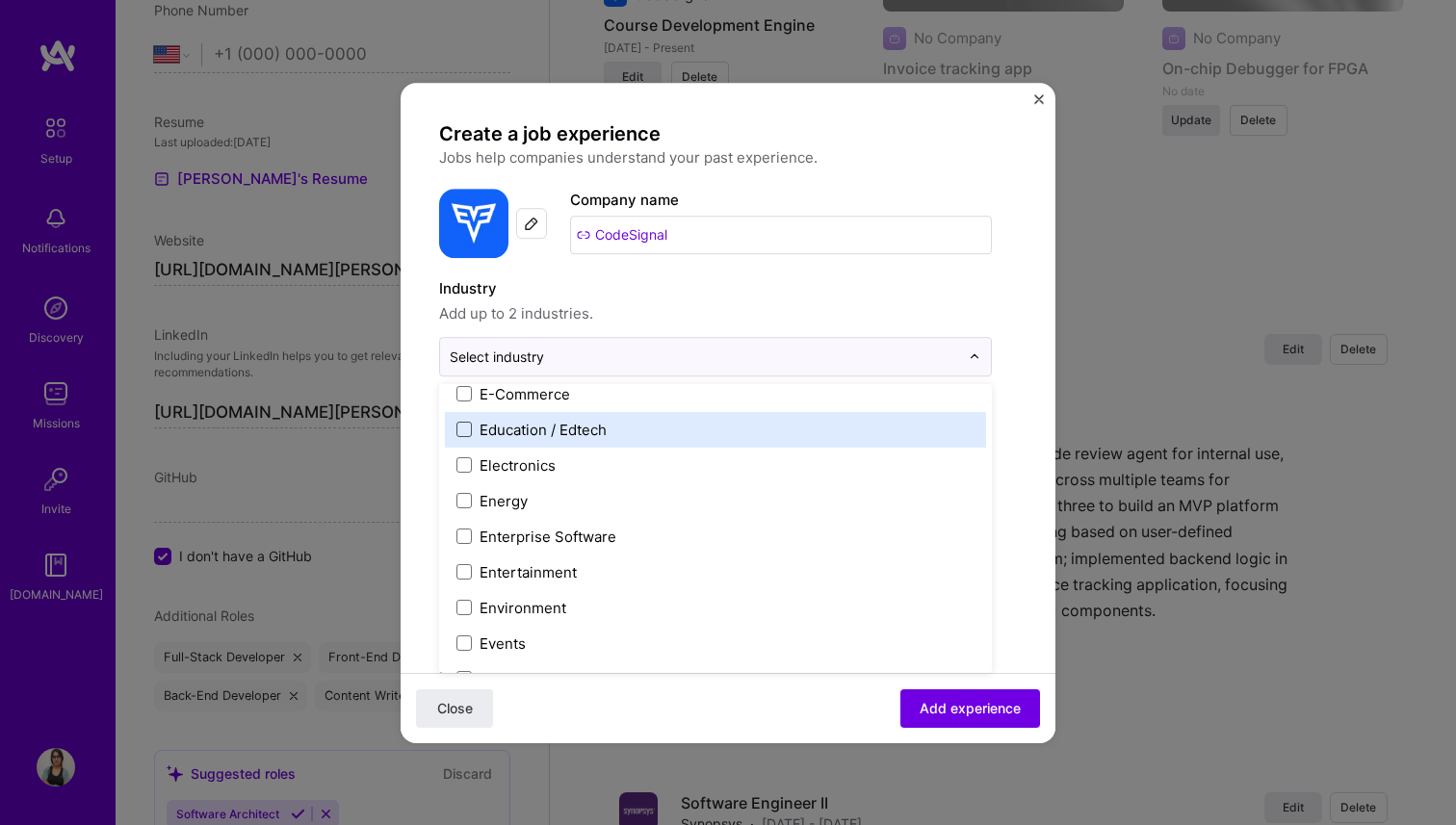
click at [466, 428] on span at bounding box center [463, 428] width 15 height 15
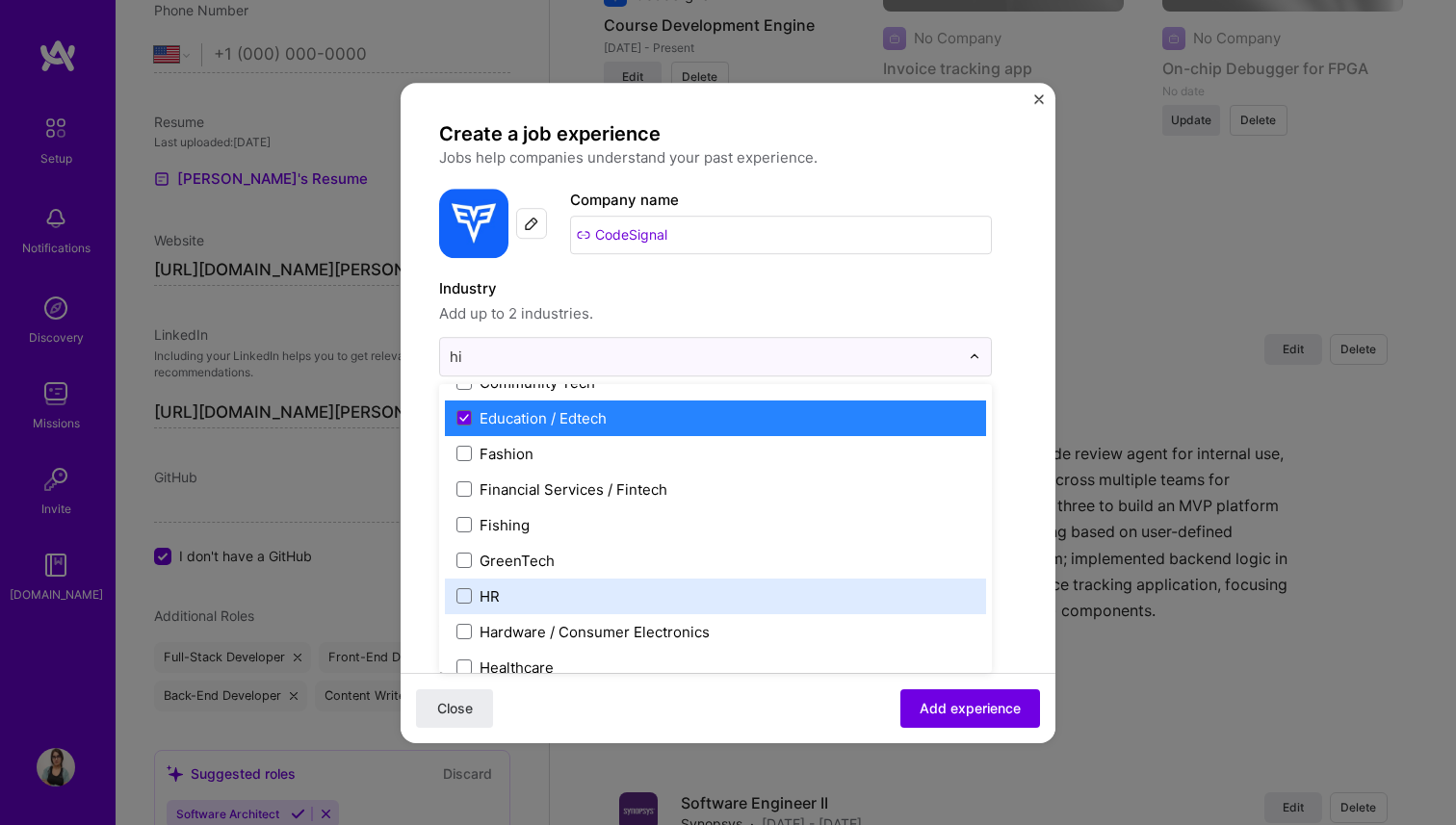
scroll to position [61, 0]
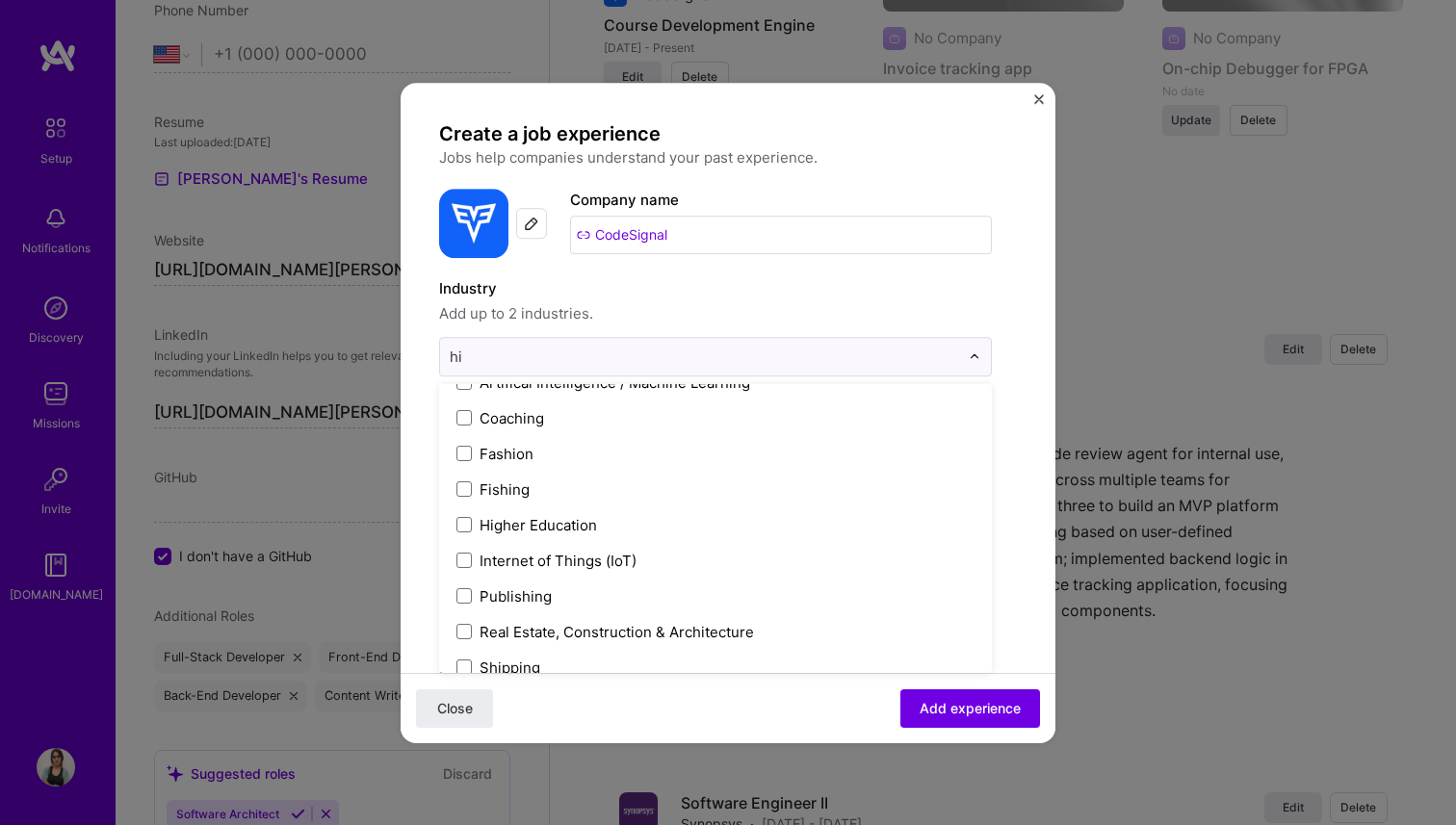
type input "hir"
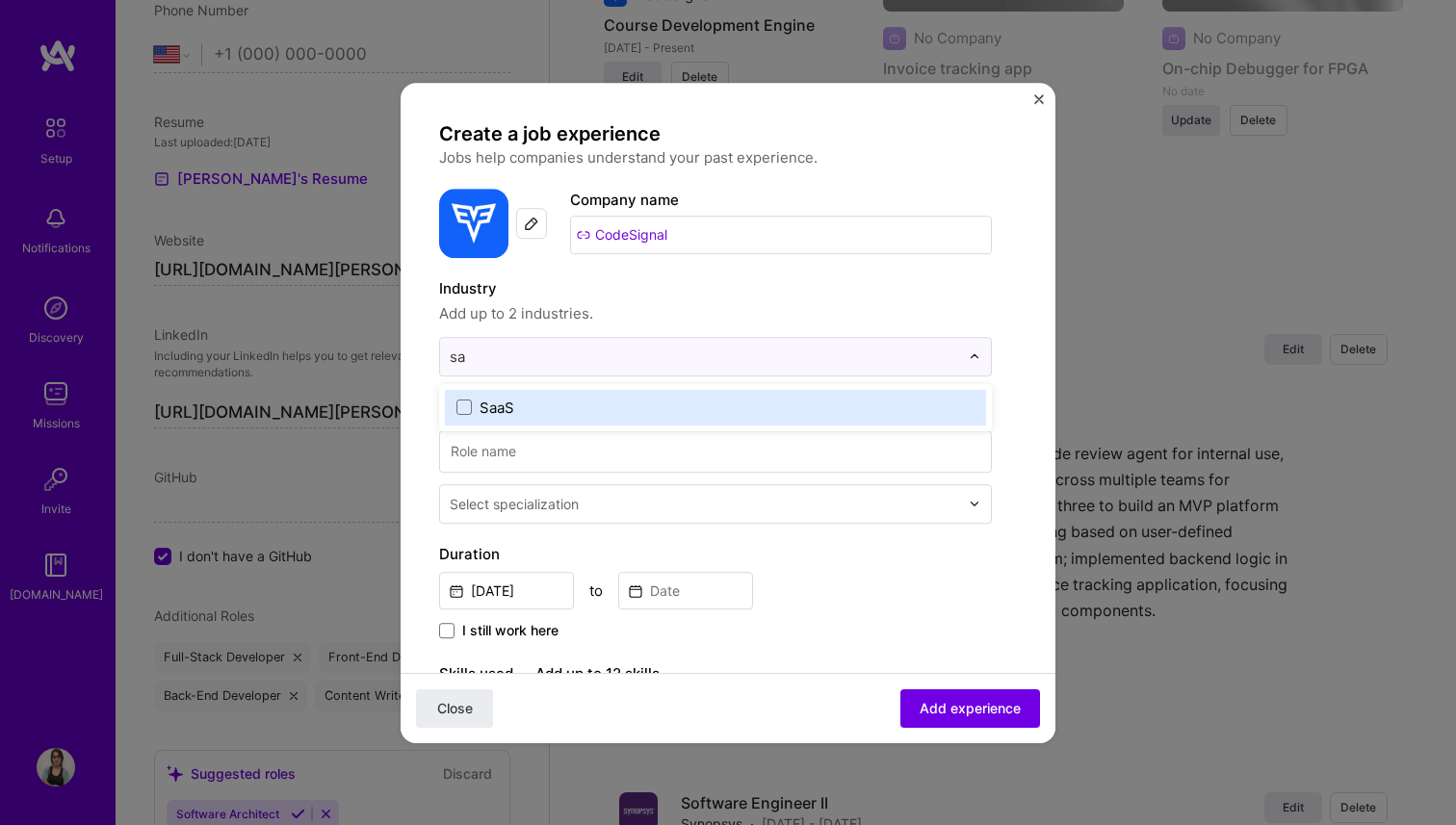
type input "saa"
click at [467, 406] on span at bounding box center [463, 407] width 15 height 15
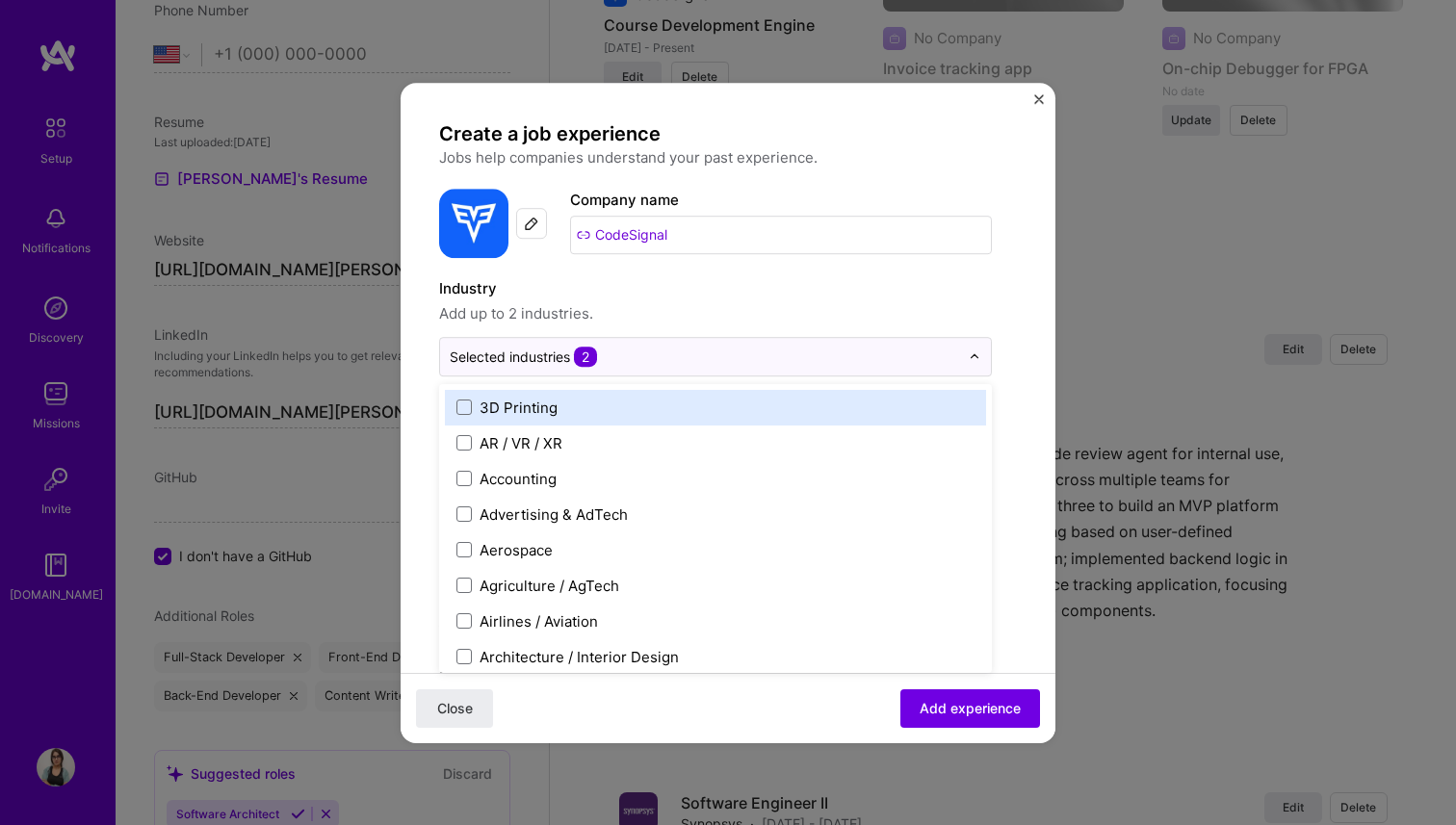
click at [727, 304] on span "Add up to 2 industries." at bounding box center [716, 313] width 553 height 23
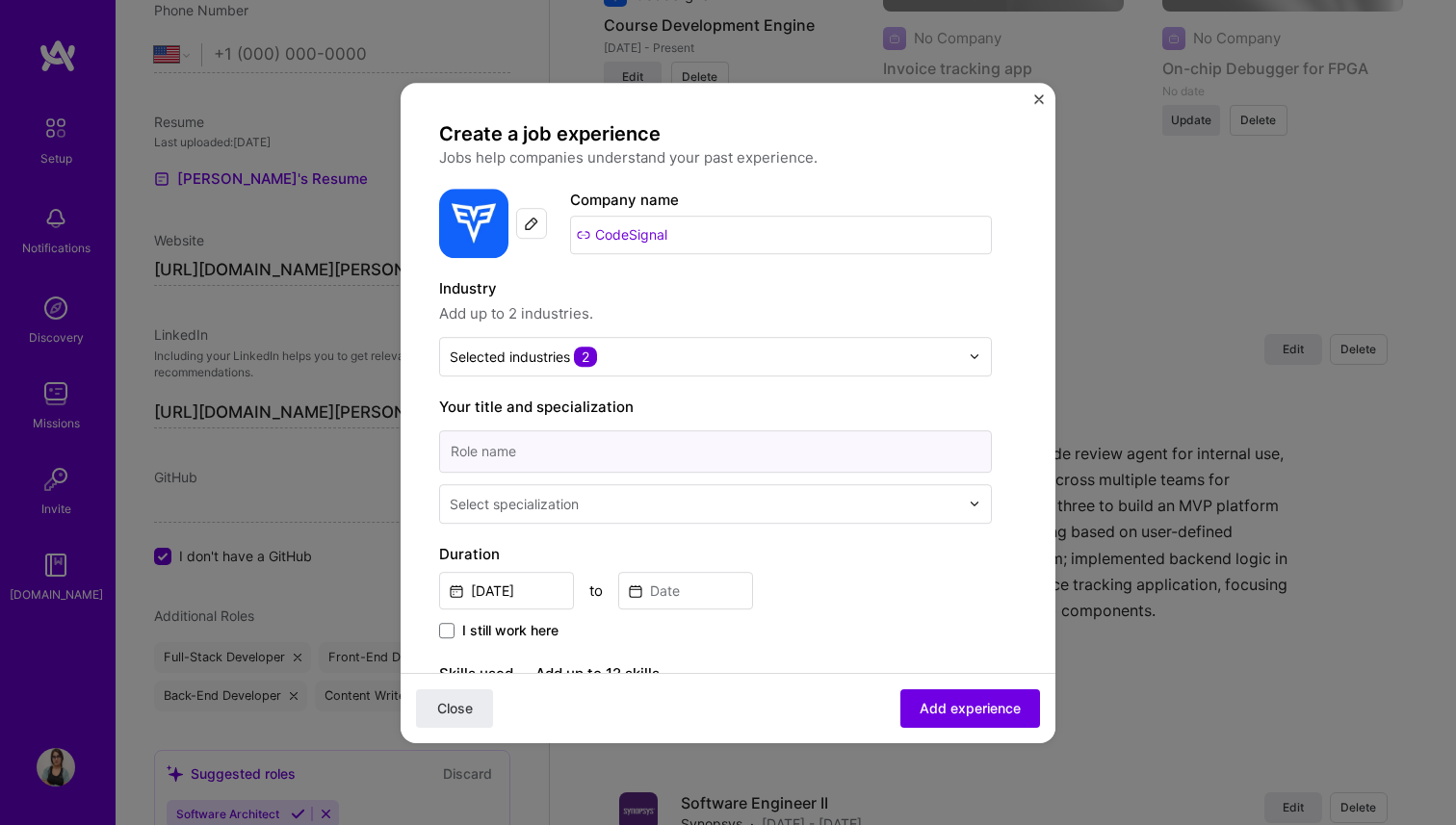
click at [586, 453] on input at bounding box center [716, 451] width 553 height 43
click at [556, 493] on div at bounding box center [706, 504] width 513 height 24
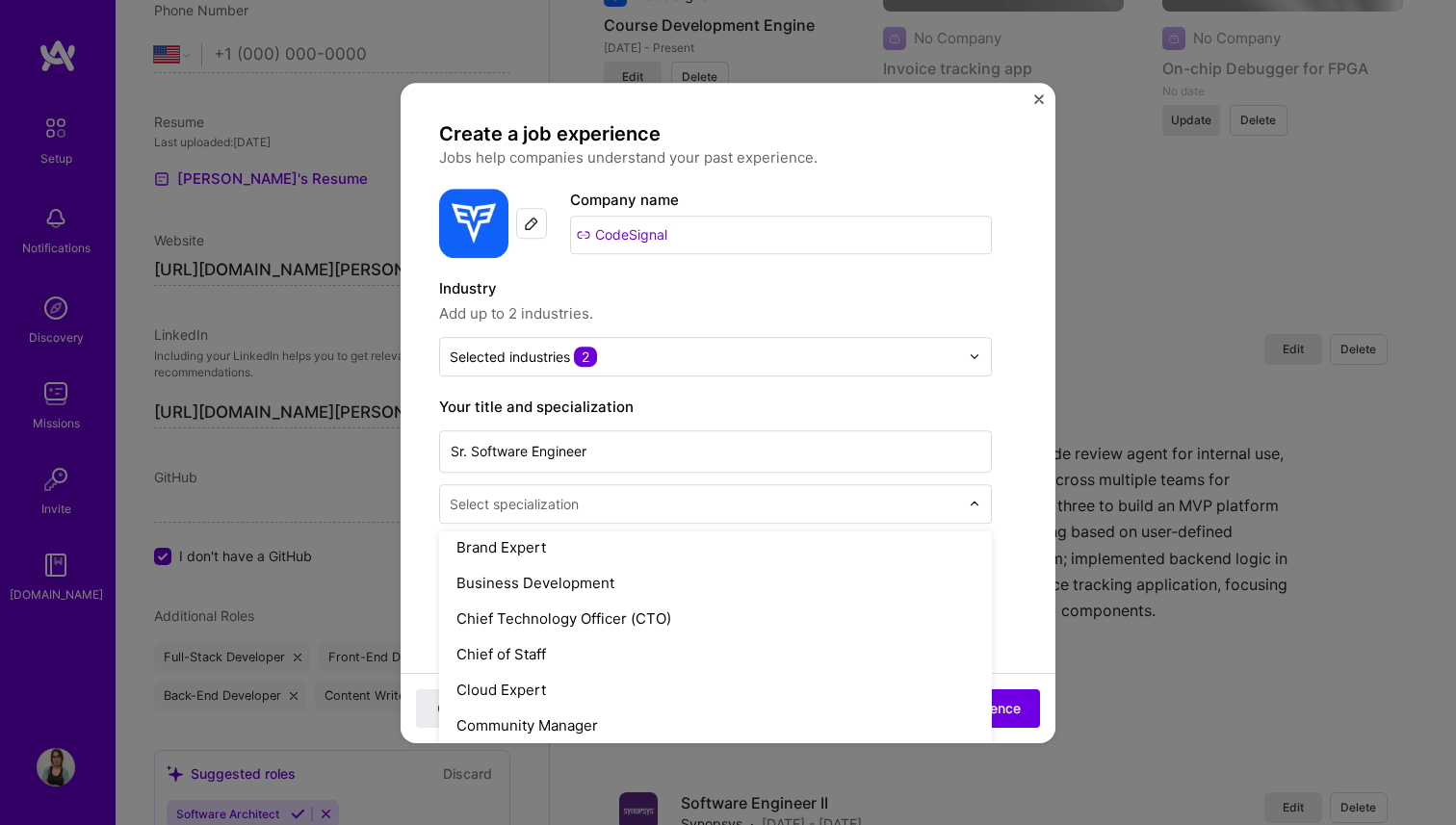
scroll to position [436, 0]
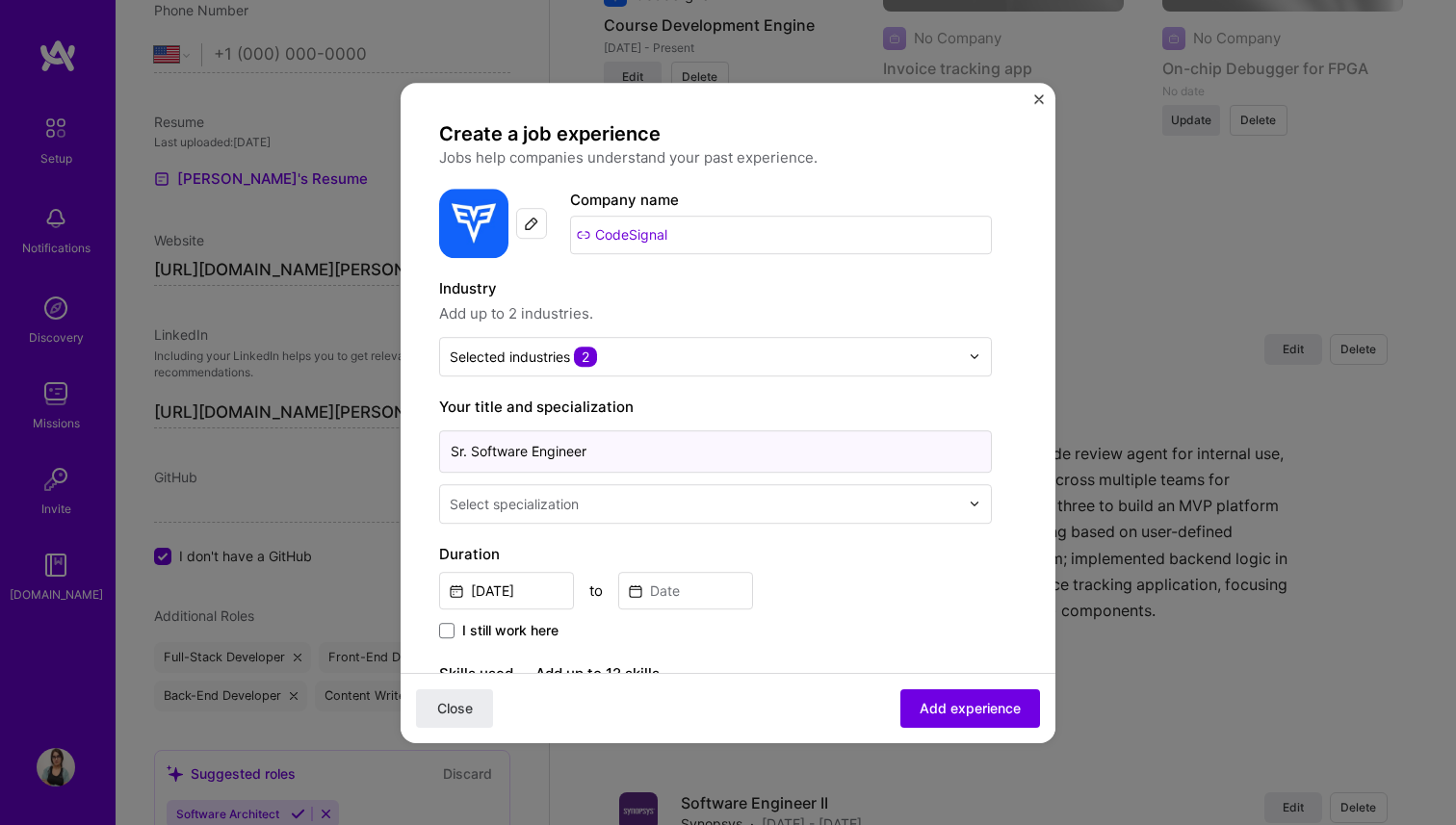
drag, startPoint x: 607, startPoint y: 449, endPoint x: 470, endPoint y: 449, distance: 137.0
click at [470, 449] on input "Sr. Software Engineer" at bounding box center [716, 451] width 553 height 43
type input "Sr. Software Engineer"
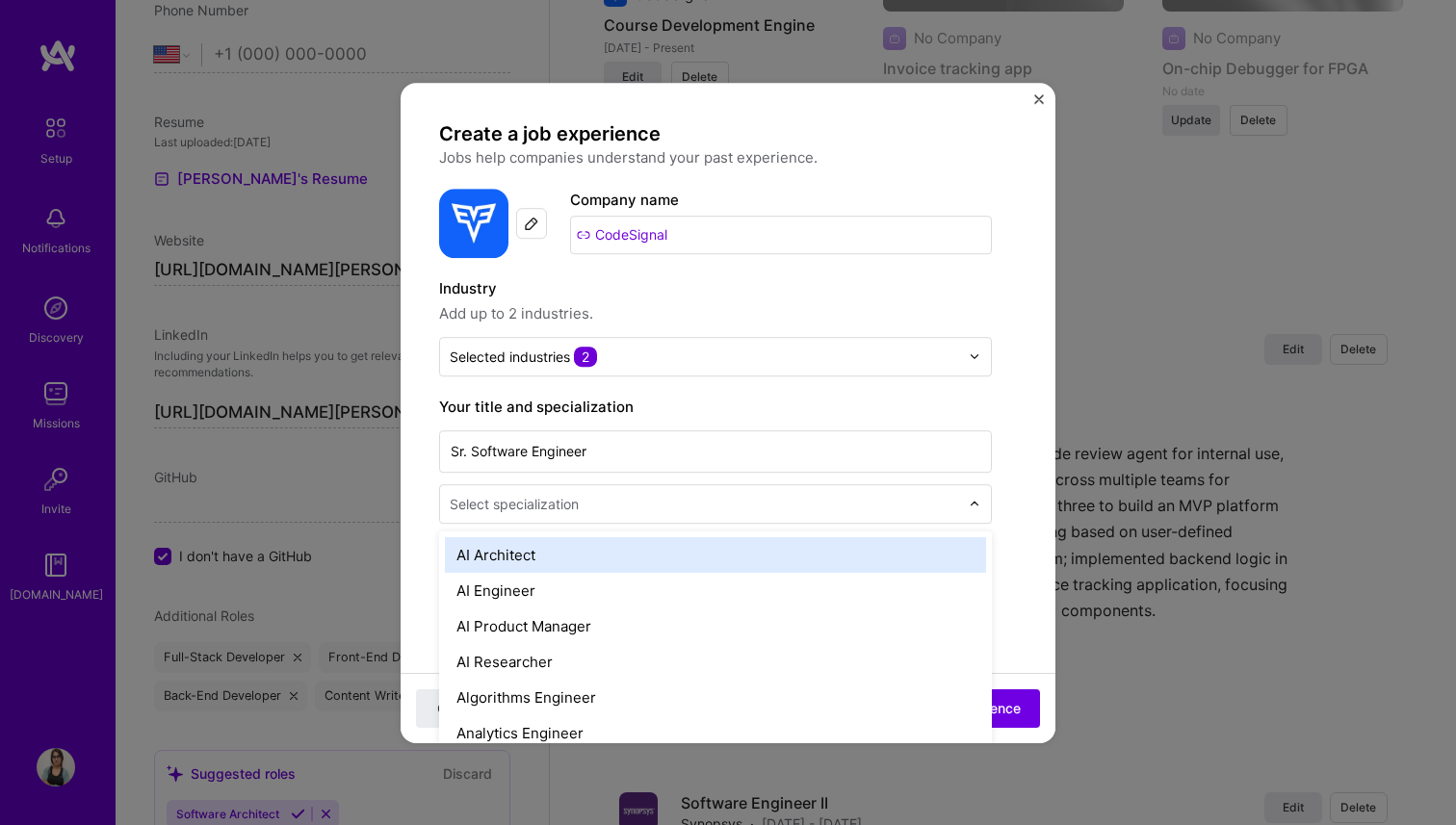
click at [491, 508] on div "Select specialization" at bounding box center [514, 504] width 129 height 20
type input "sof"
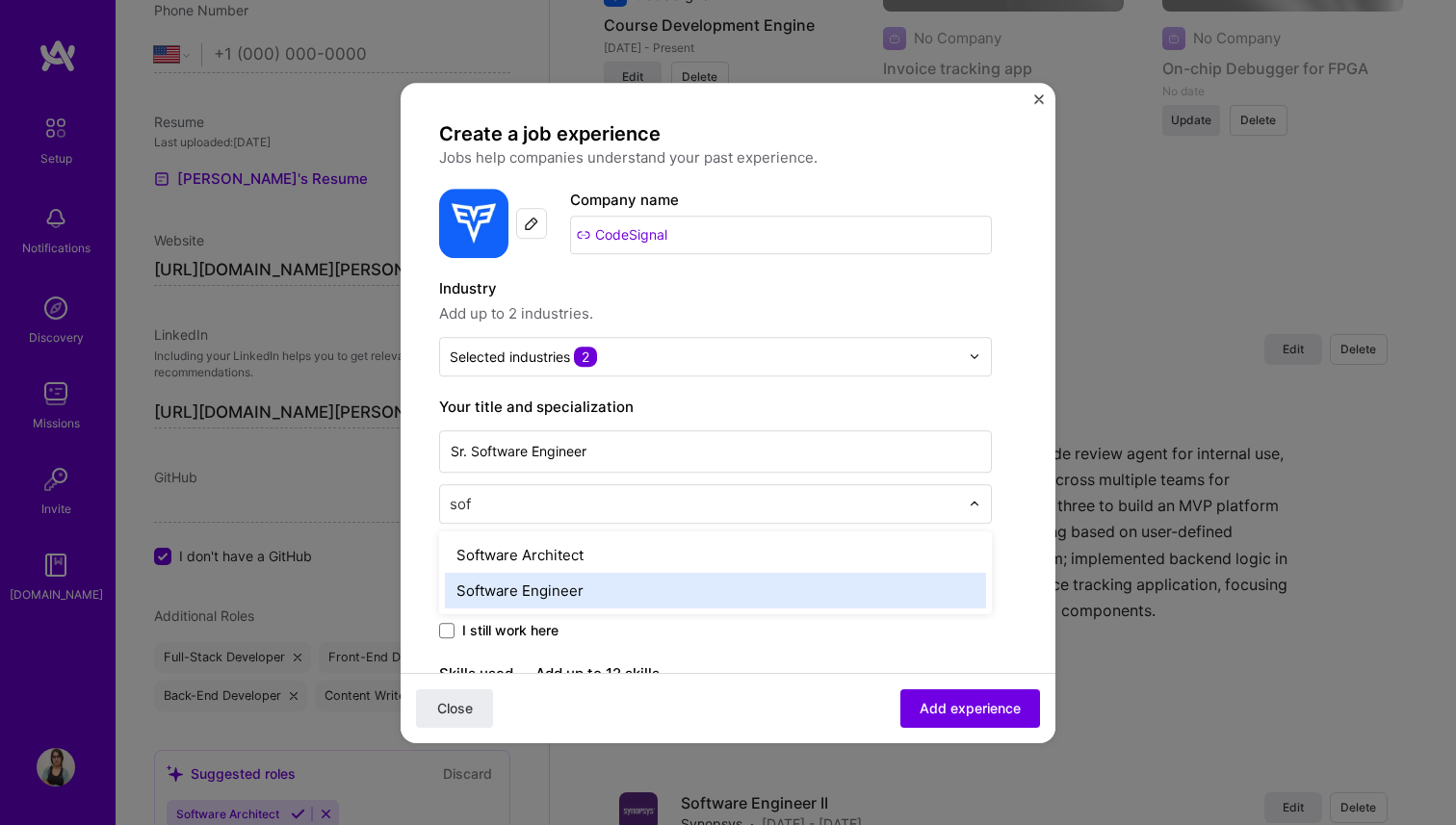
click at [521, 582] on div "Software Engineer" at bounding box center [716, 590] width 541 height 36
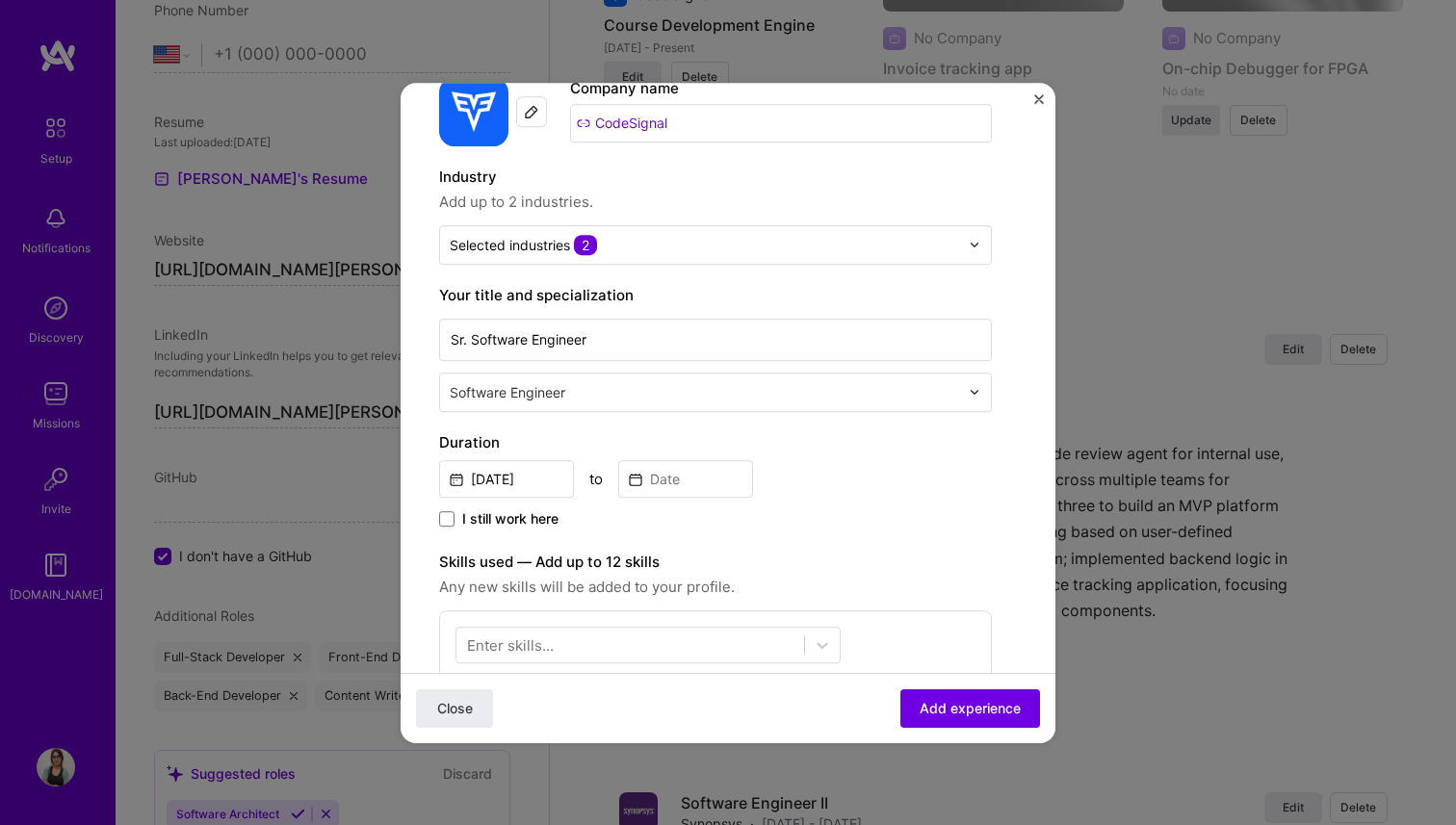
scroll to position [126, 0]
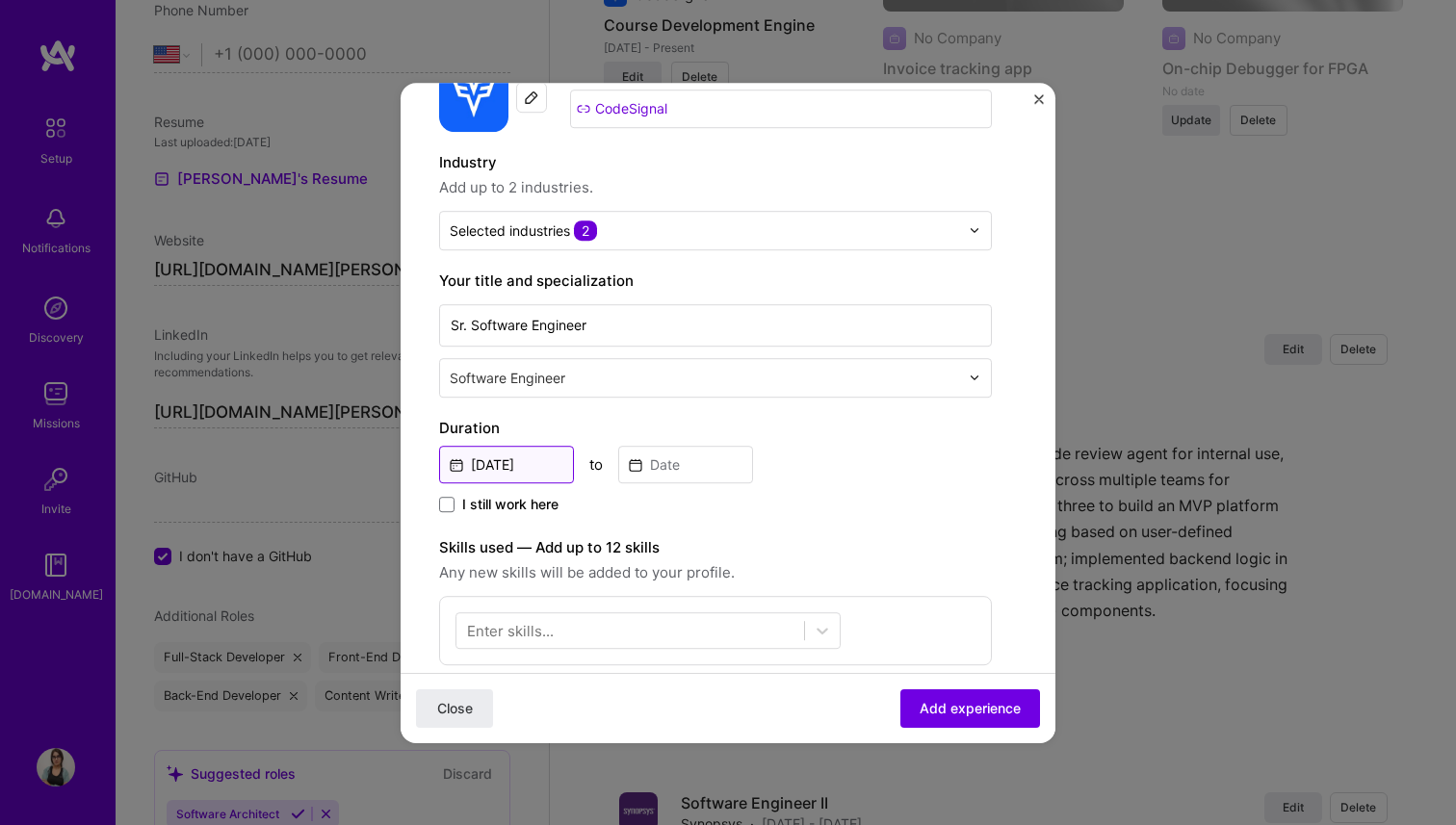
click at [511, 459] on input "[DATE]" at bounding box center [507, 464] width 135 height 38
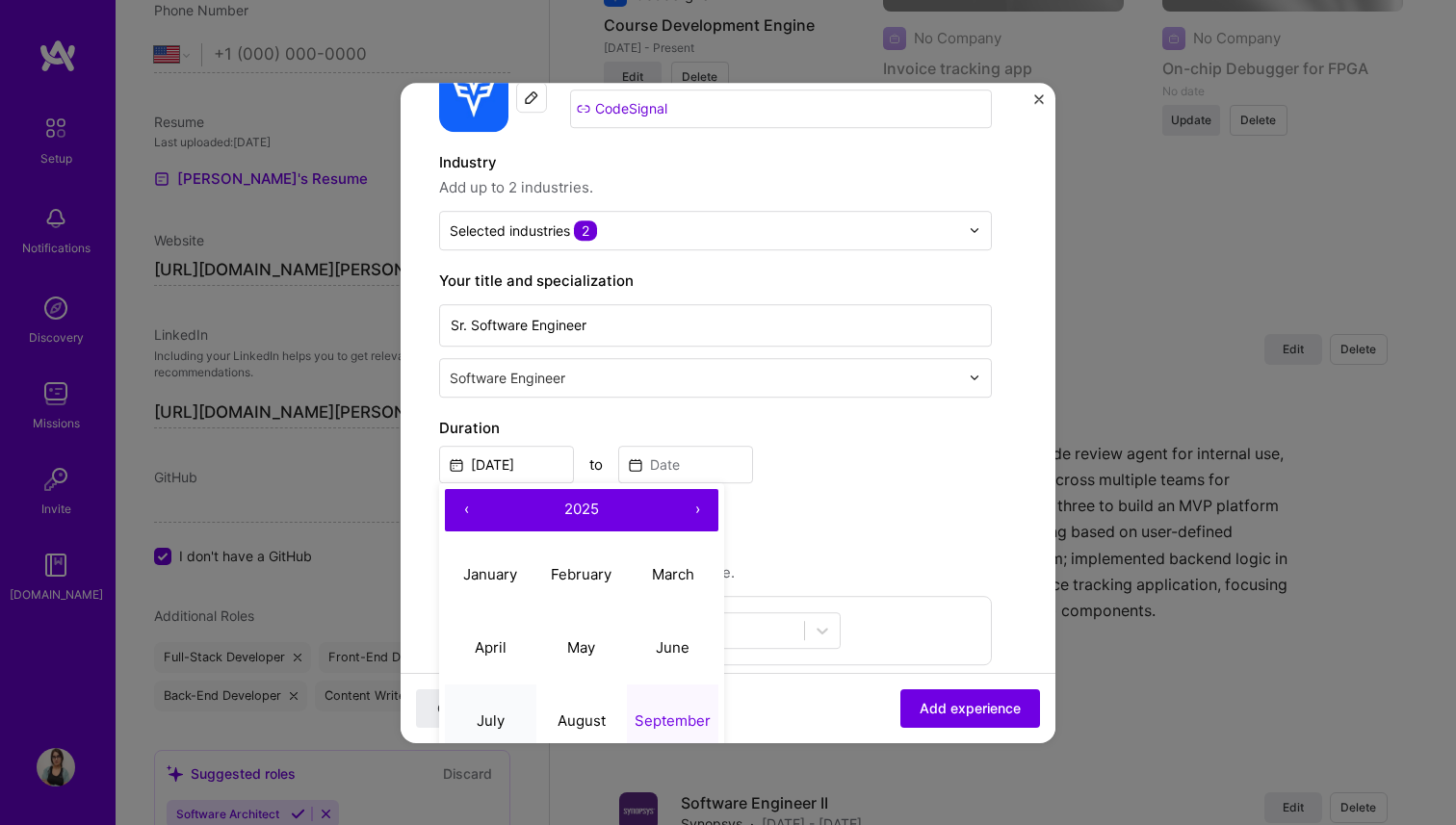
click at [478, 724] on abbr "July" at bounding box center [490, 721] width 28 height 18
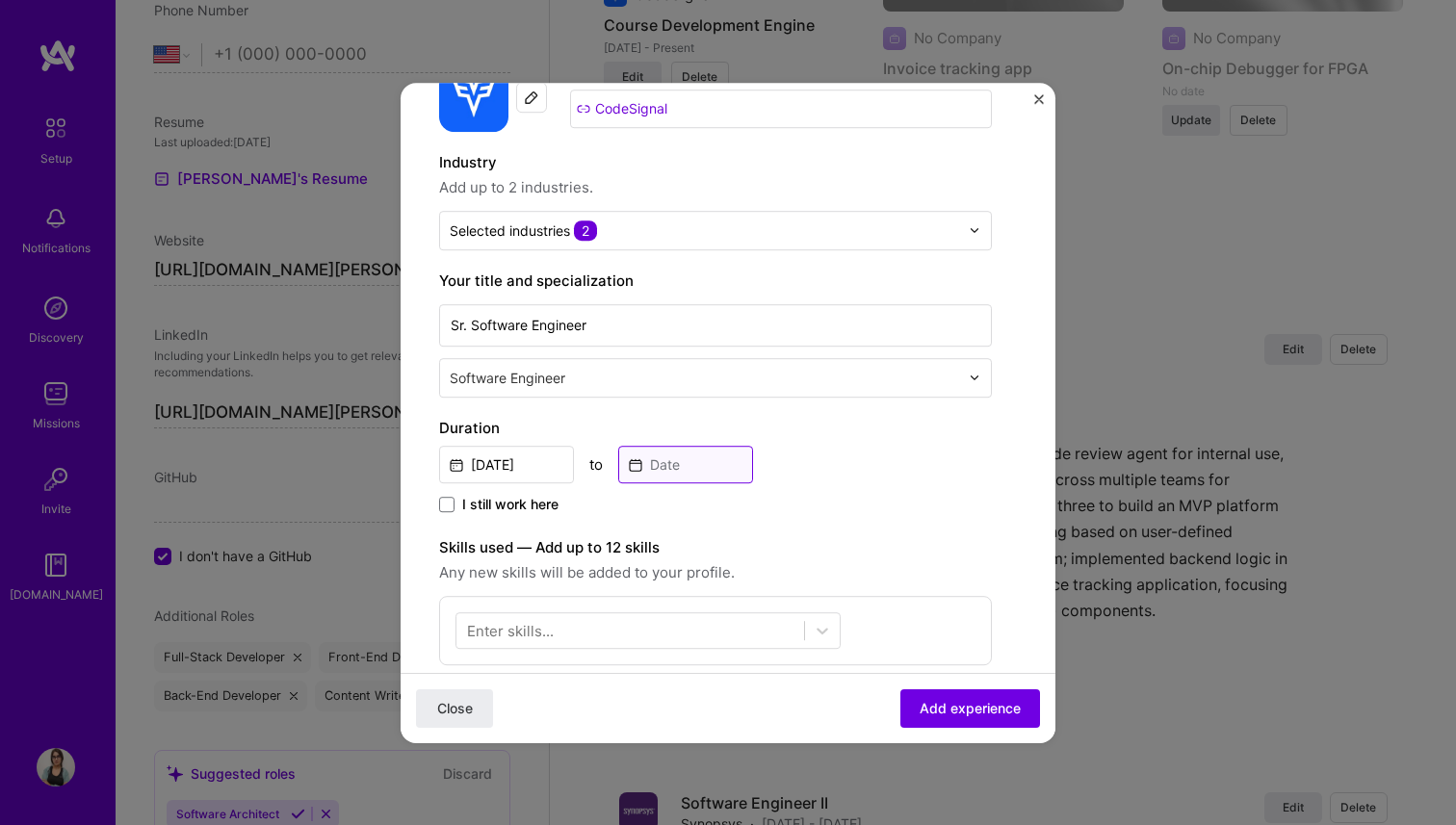
click at [699, 466] on input at bounding box center [686, 464] width 135 height 38
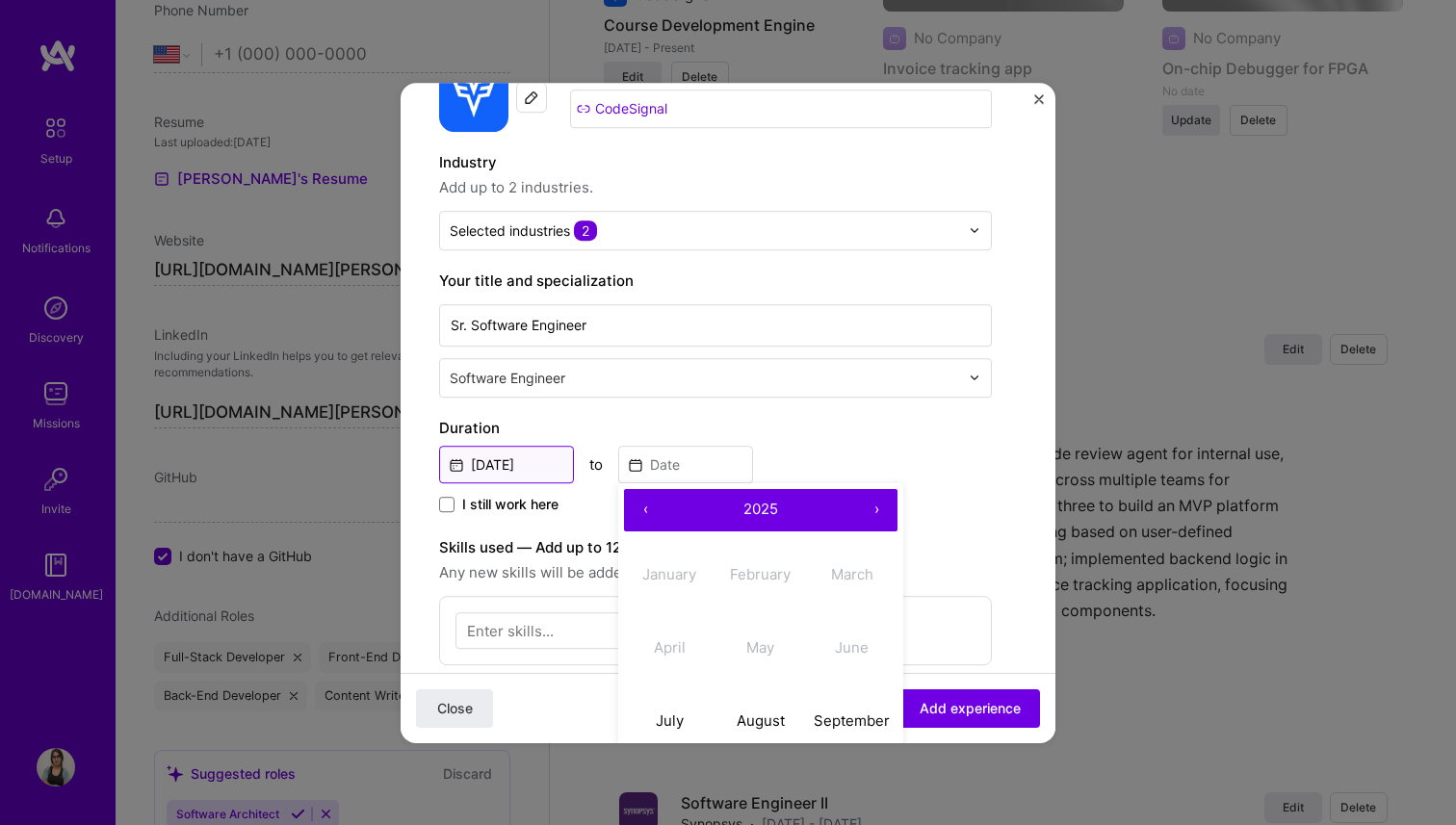
click at [517, 475] on input "[DATE]" at bounding box center [507, 464] width 135 height 38
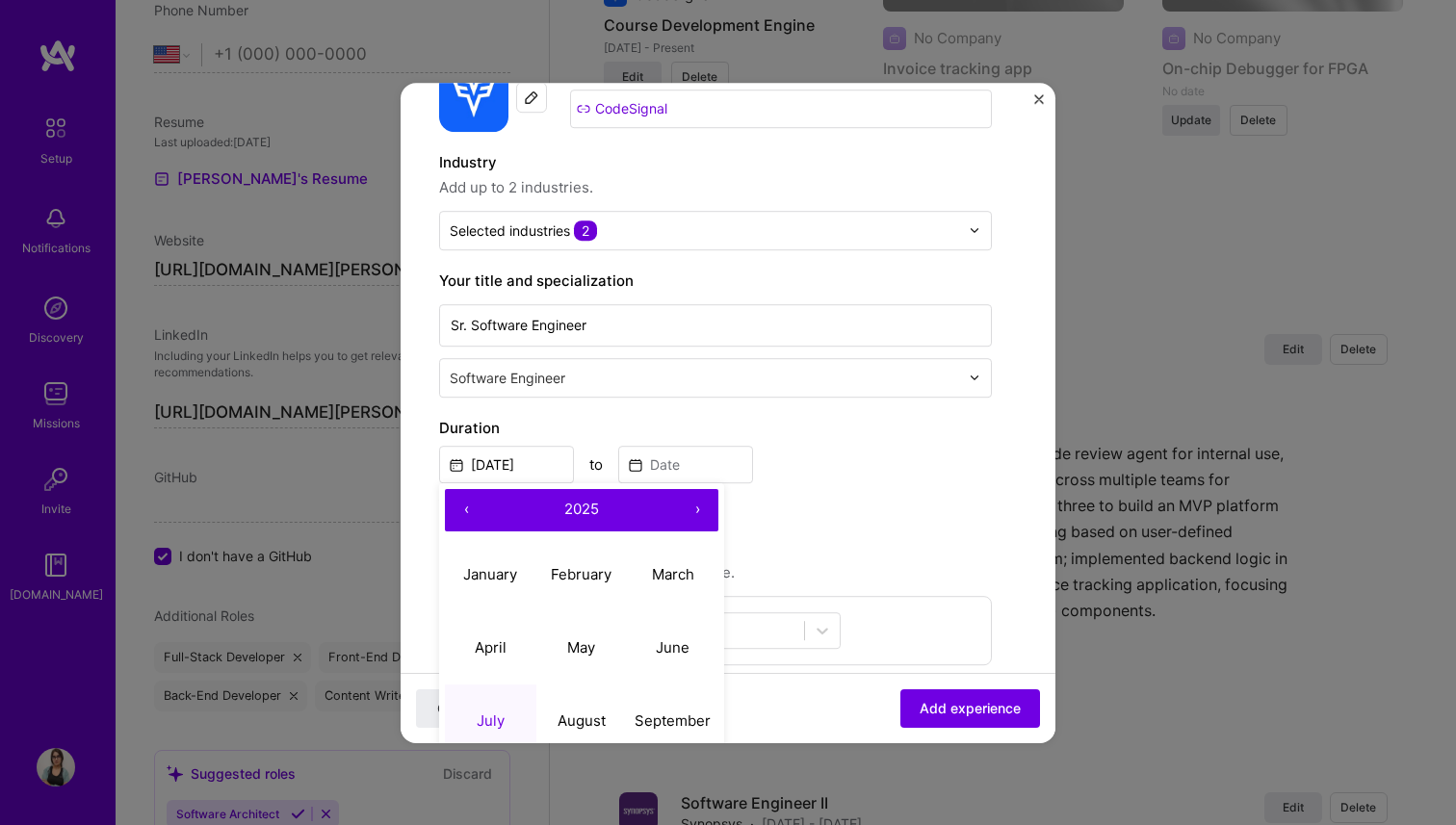
click at [458, 508] on button "‹" at bounding box center [466, 510] width 43 height 43
click at [504, 721] on button "July" at bounding box center [491, 722] width 91 height 74
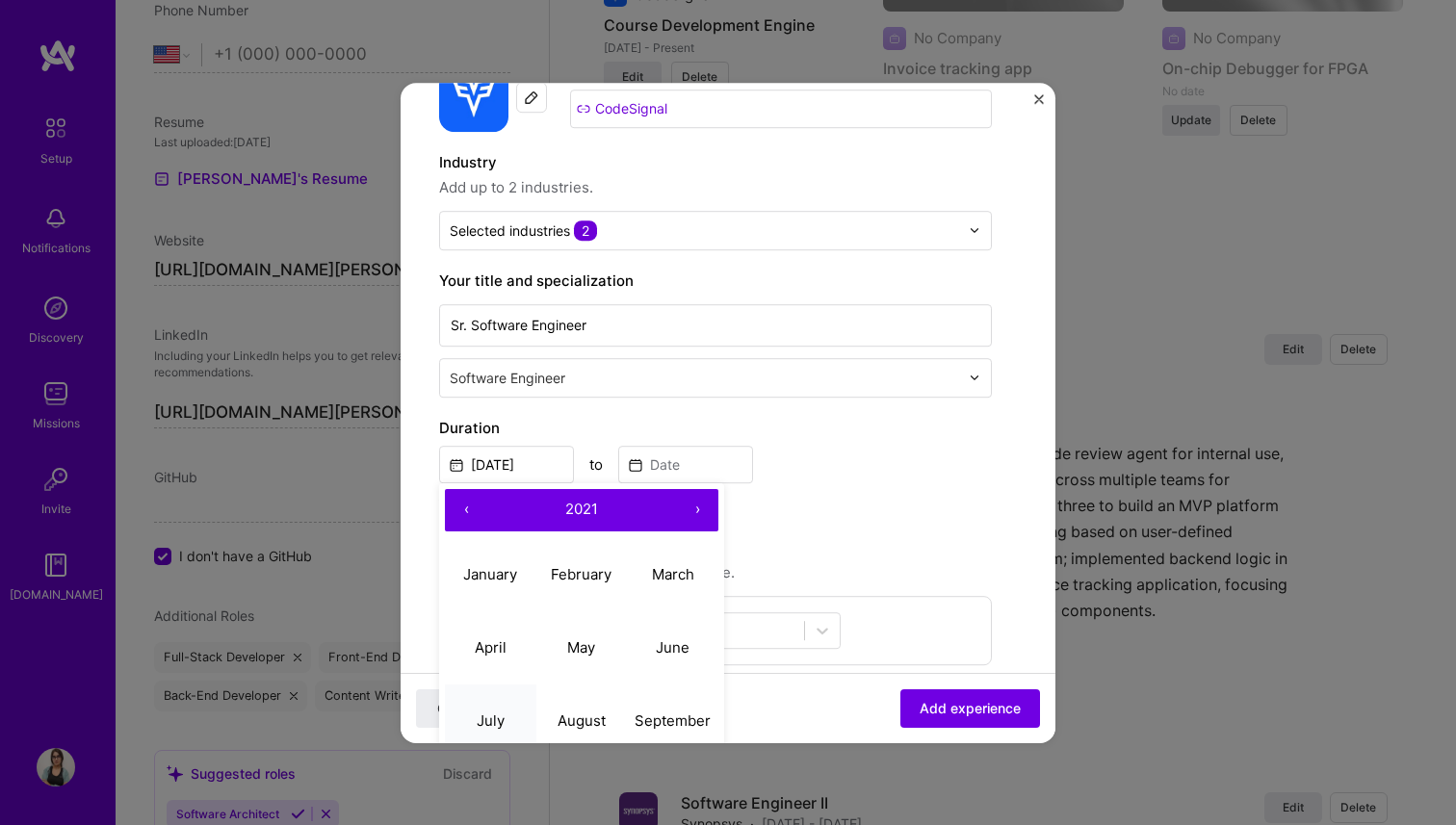
type input "[DATE]"
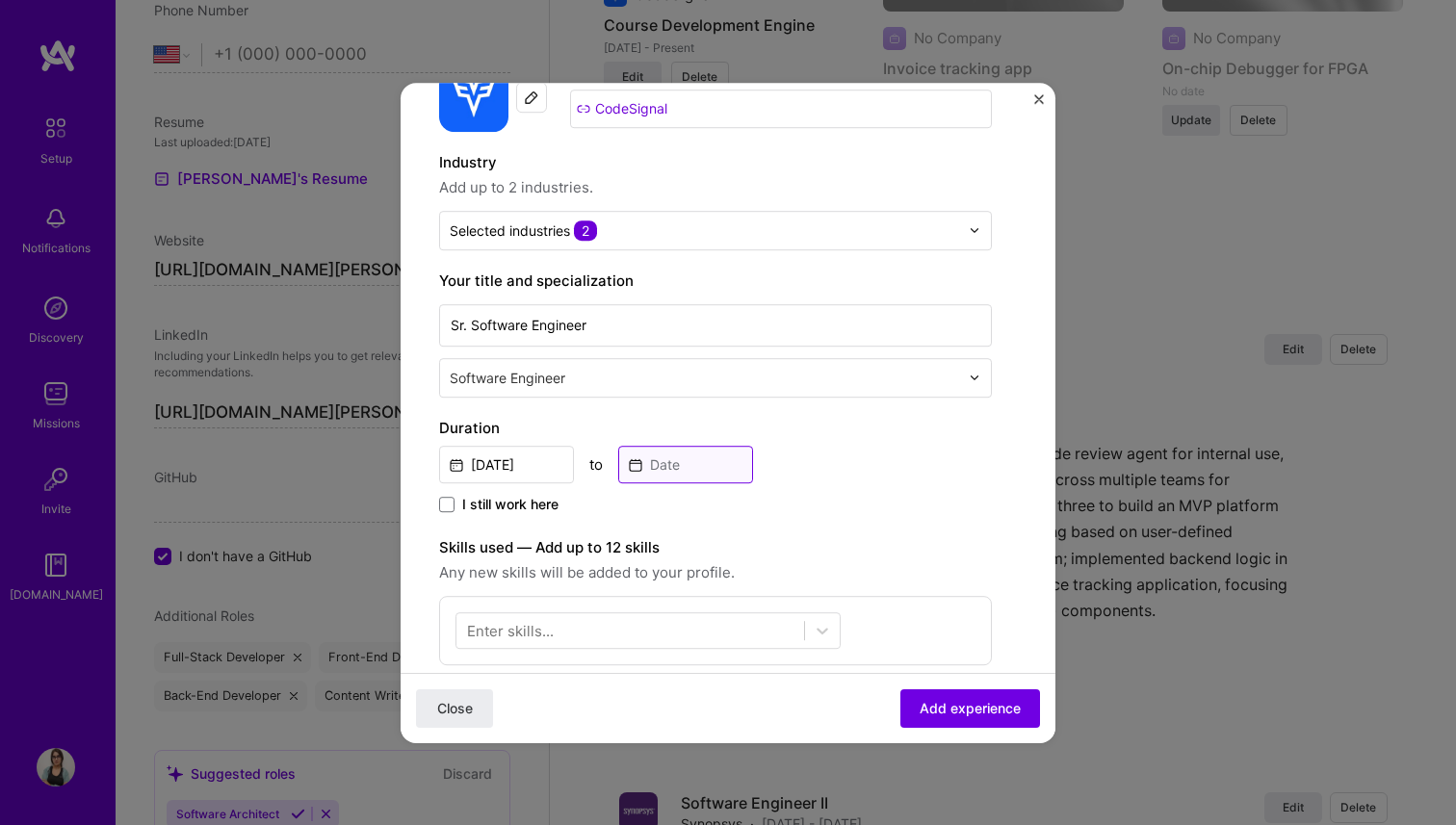
click at [692, 474] on input at bounding box center [686, 464] width 135 height 38
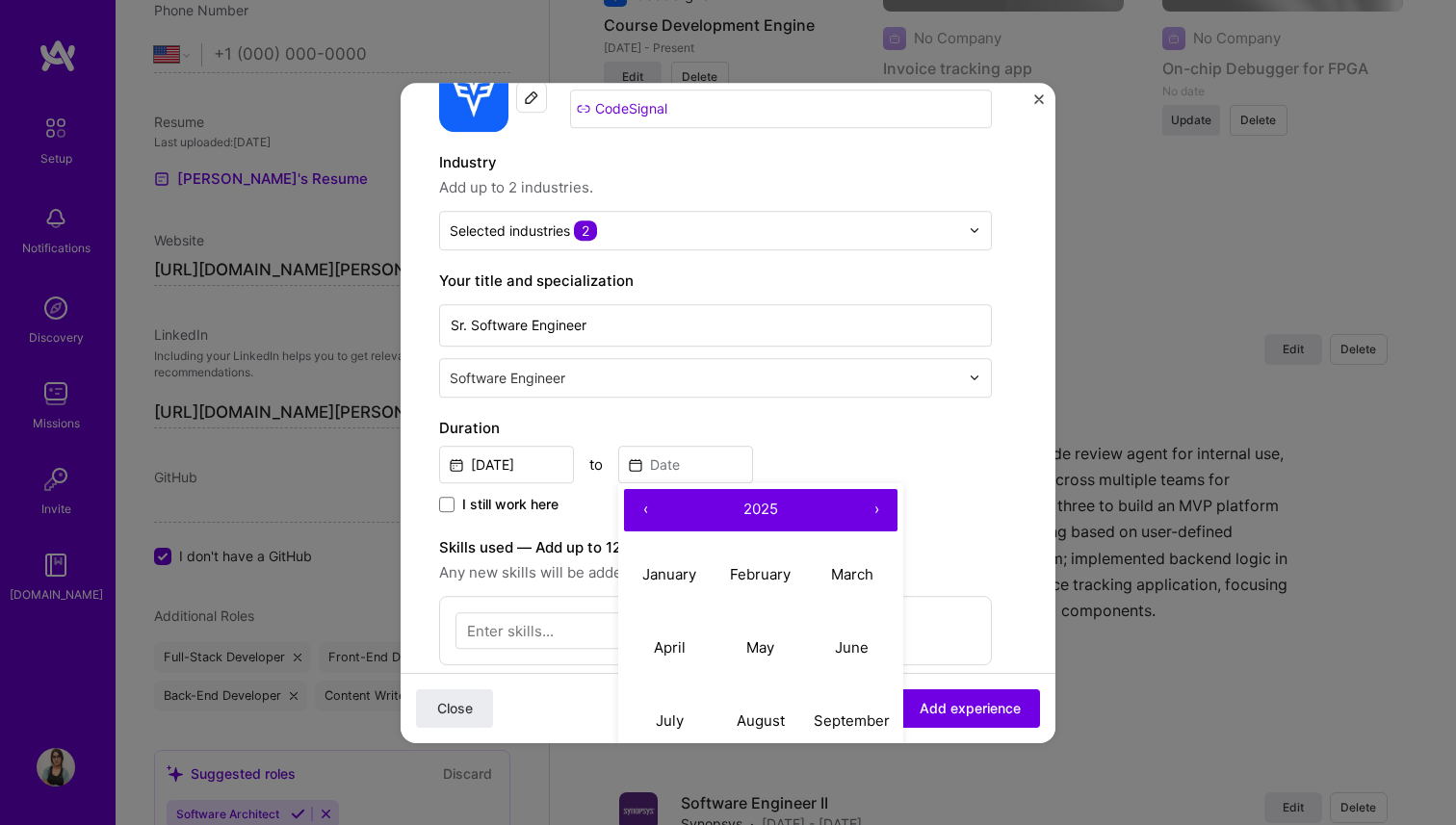
click at [739, 406] on div "Create a job experience Jobs help companies understand your past experience. Co…" at bounding box center [716, 575] width 553 height 1159
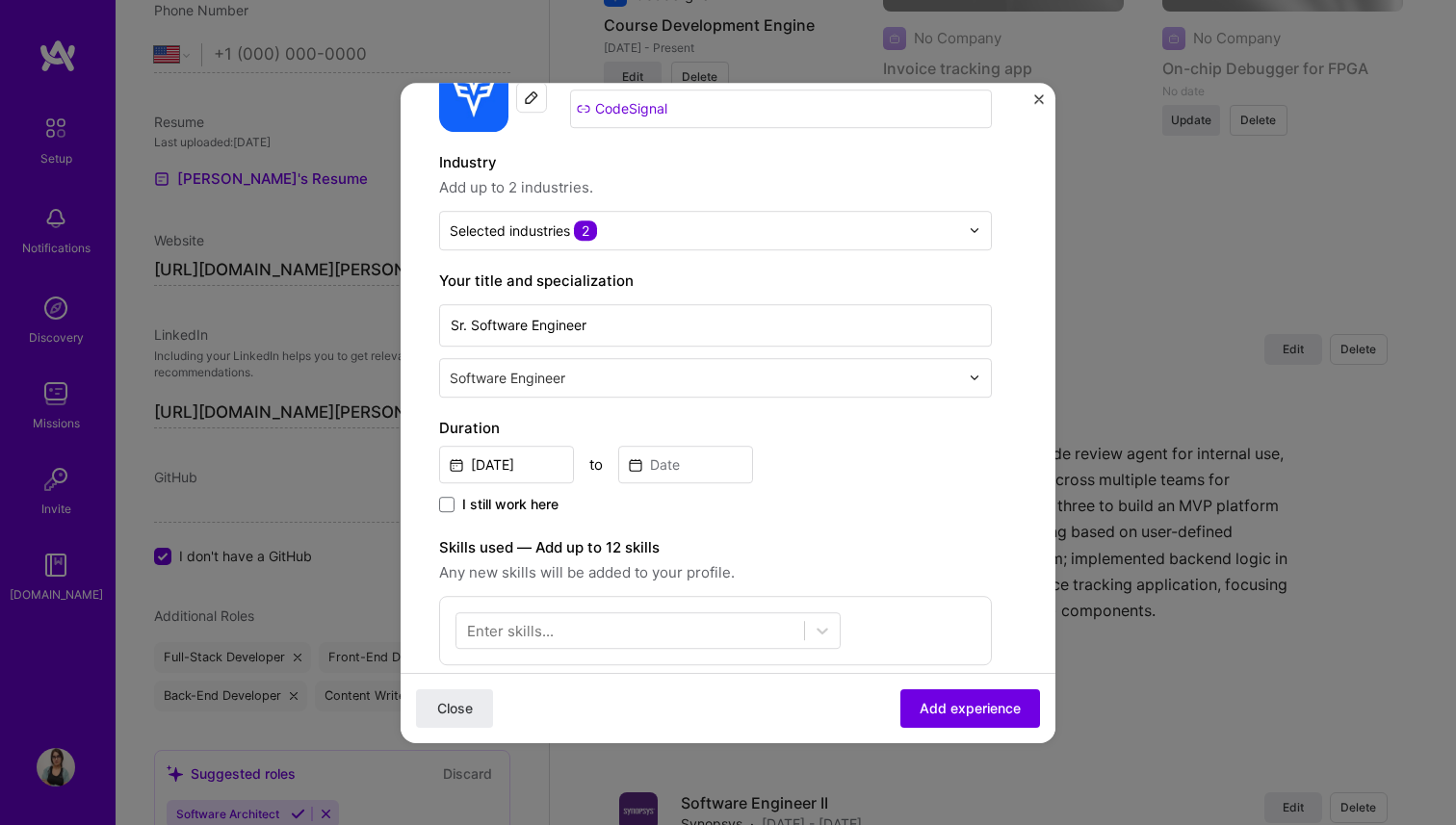
click at [465, 508] on span "I still work here" at bounding box center [510, 504] width 96 height 19
click at [0, 0] on input "I still work here" at bounding box center [0, 0] width 0 height 0
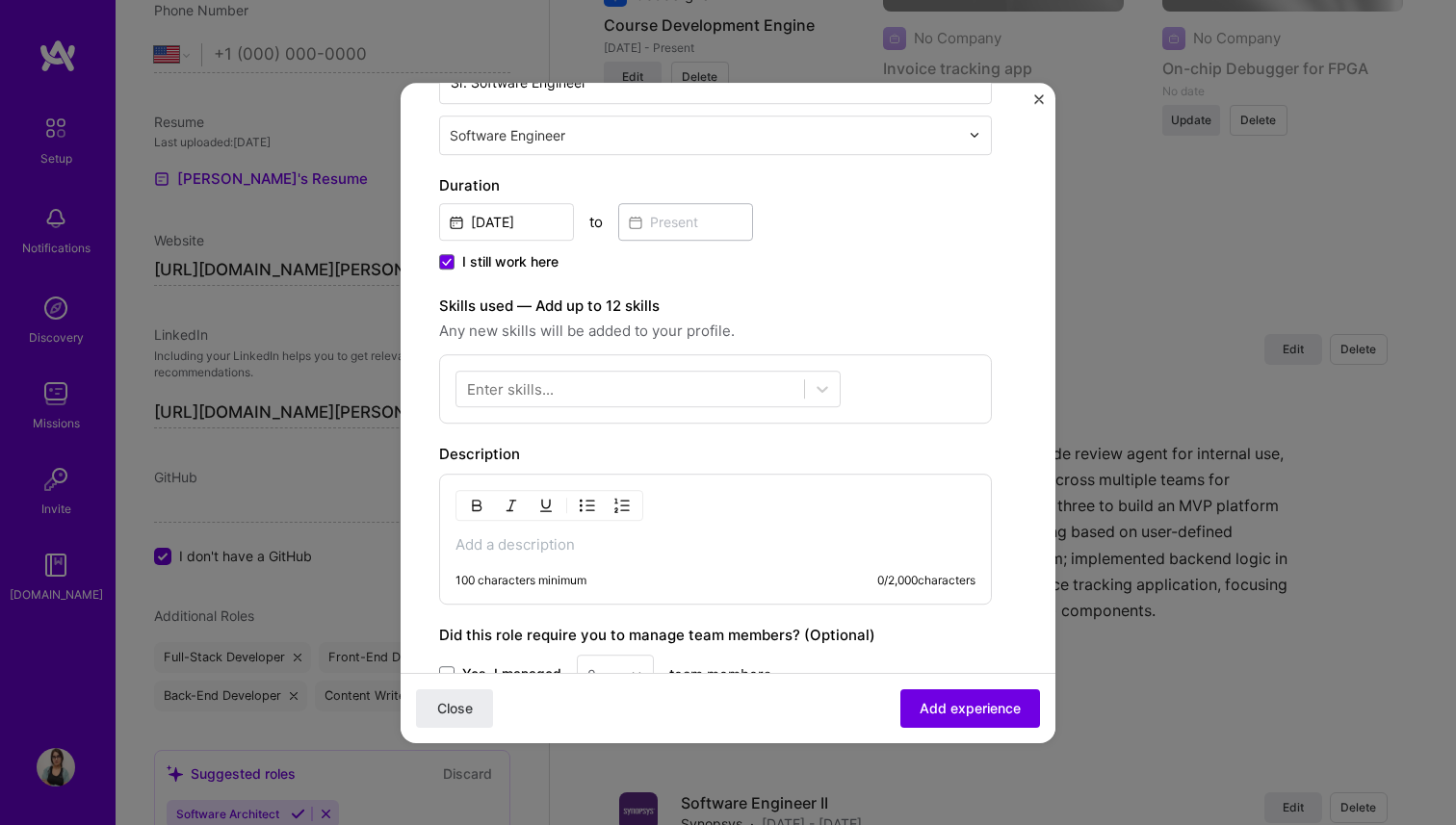
scroll to position [382, 0]
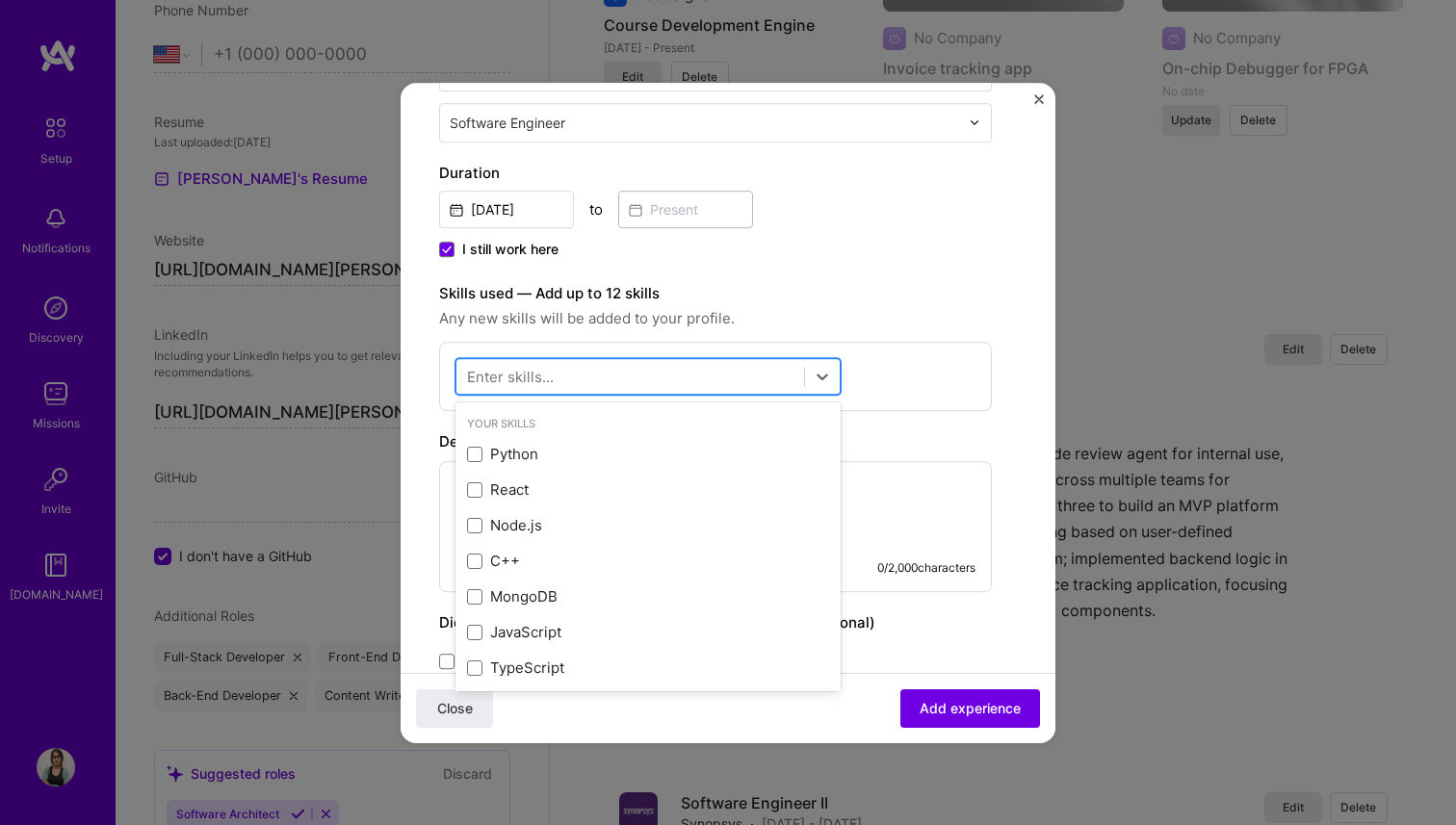
click at [641, 384] on div at bounding box center [630, 376] width 348 height 32
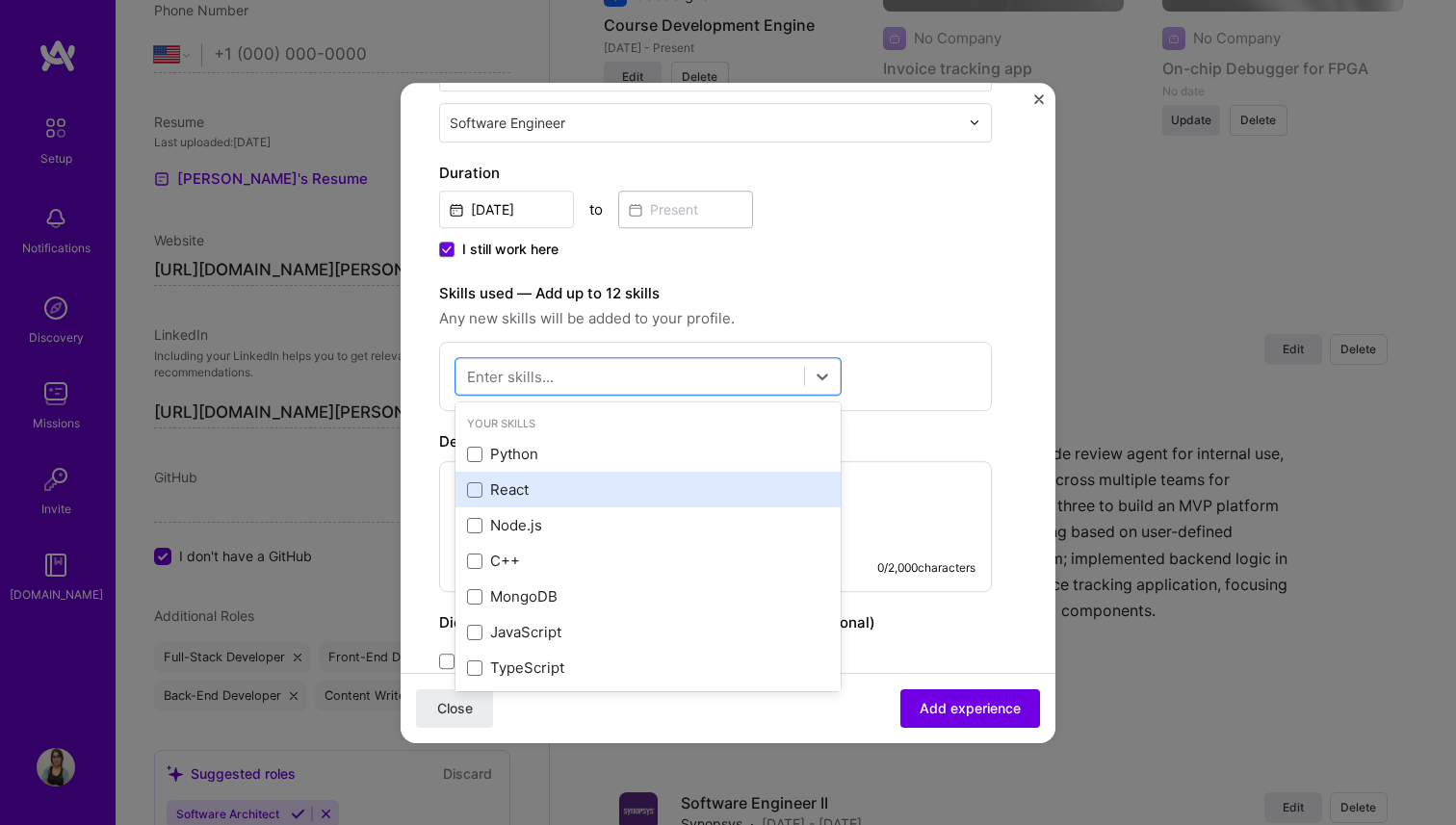
click at [482, 493] on div "React" at bounding box center [648, 490] width 362 height 20
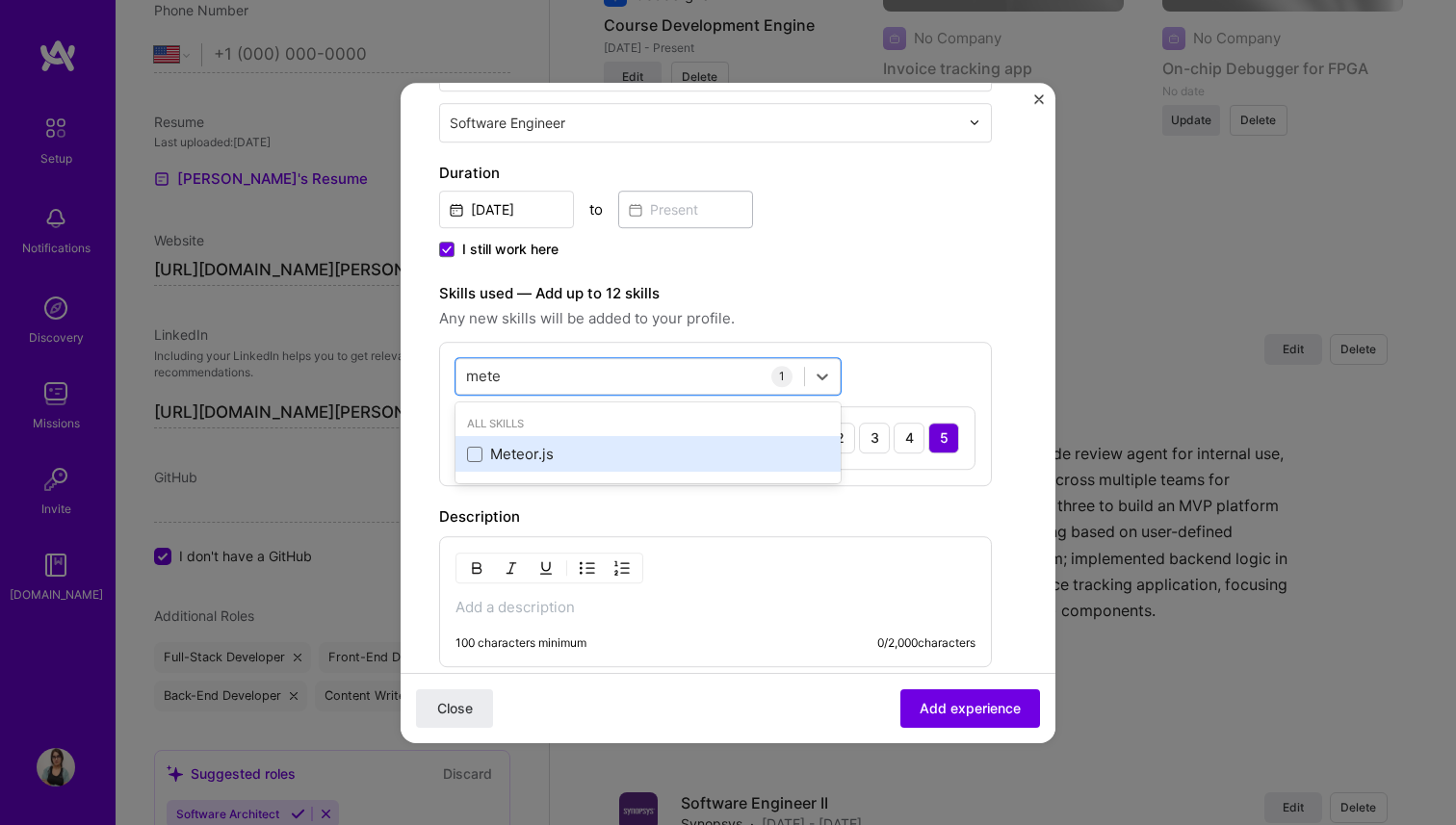
click at [507, 468] on div "Meteor.js" at bounding box center [647, 455] width 385 height 36
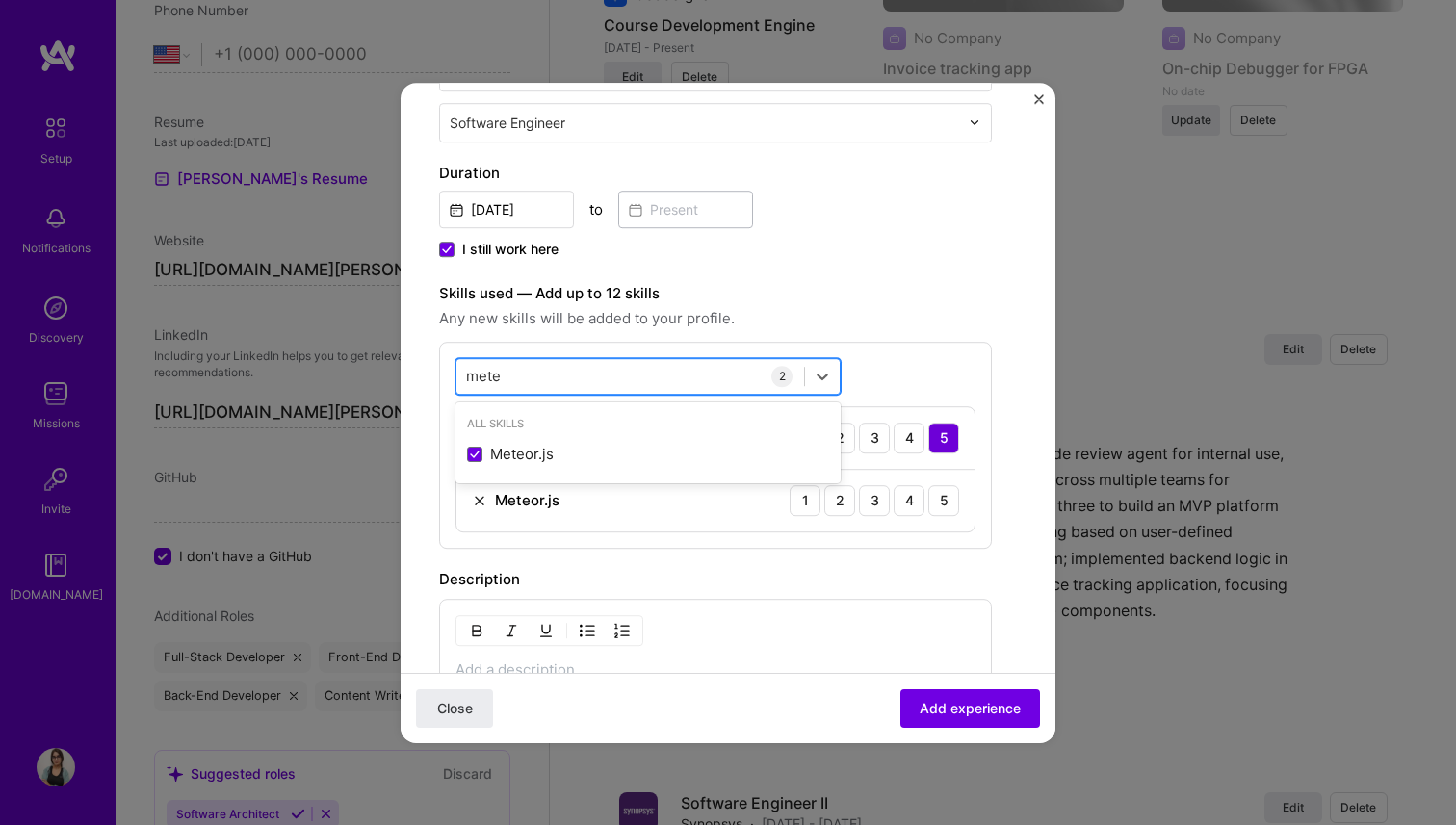
click at [531, 385] on div "mete mete" at bounding box center [630, 376] width 348 height 32
click at [521, 379] on div "mete mete" at bounding box center [630, 376] width 348 height 32
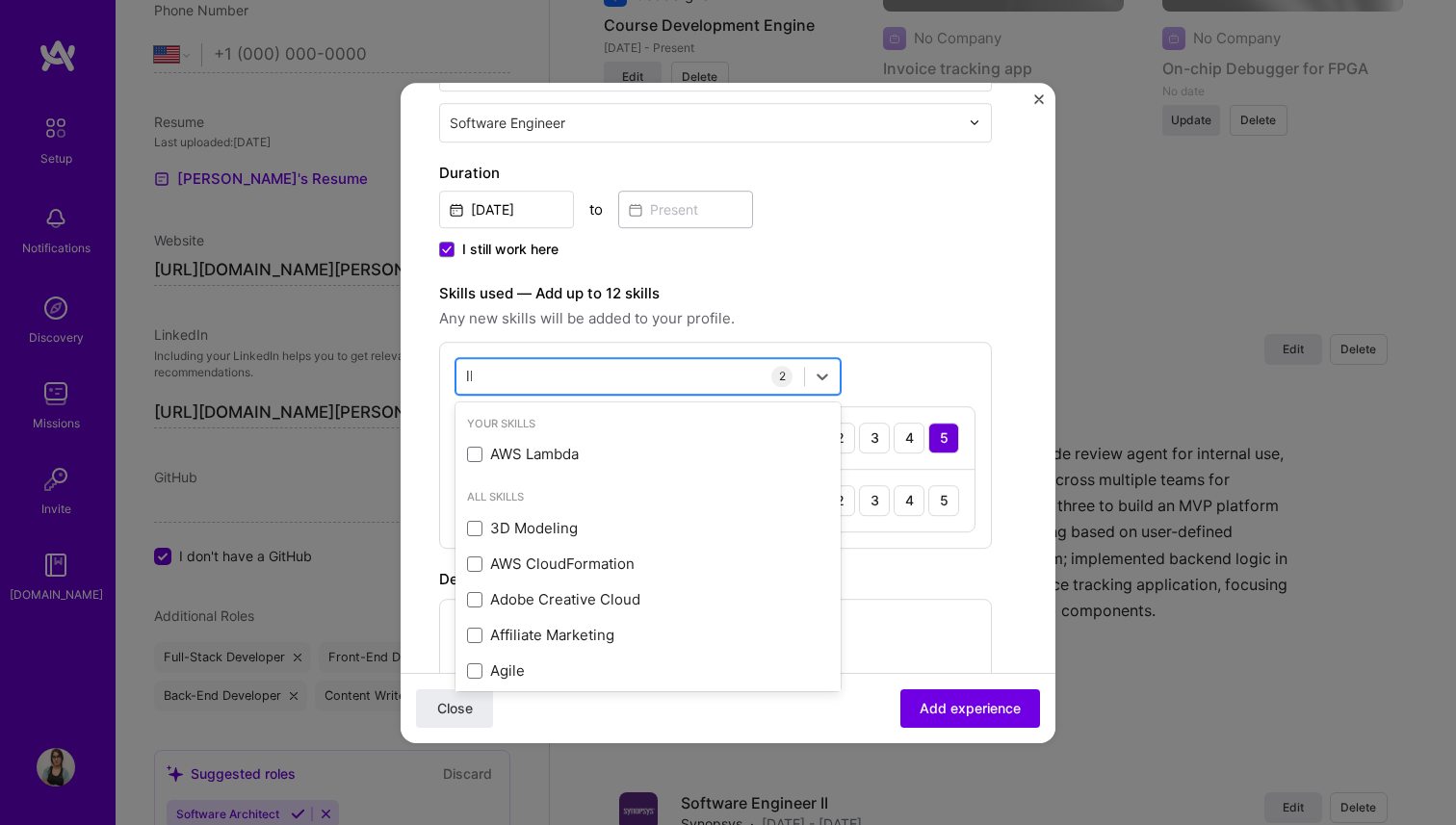
type input "llm"
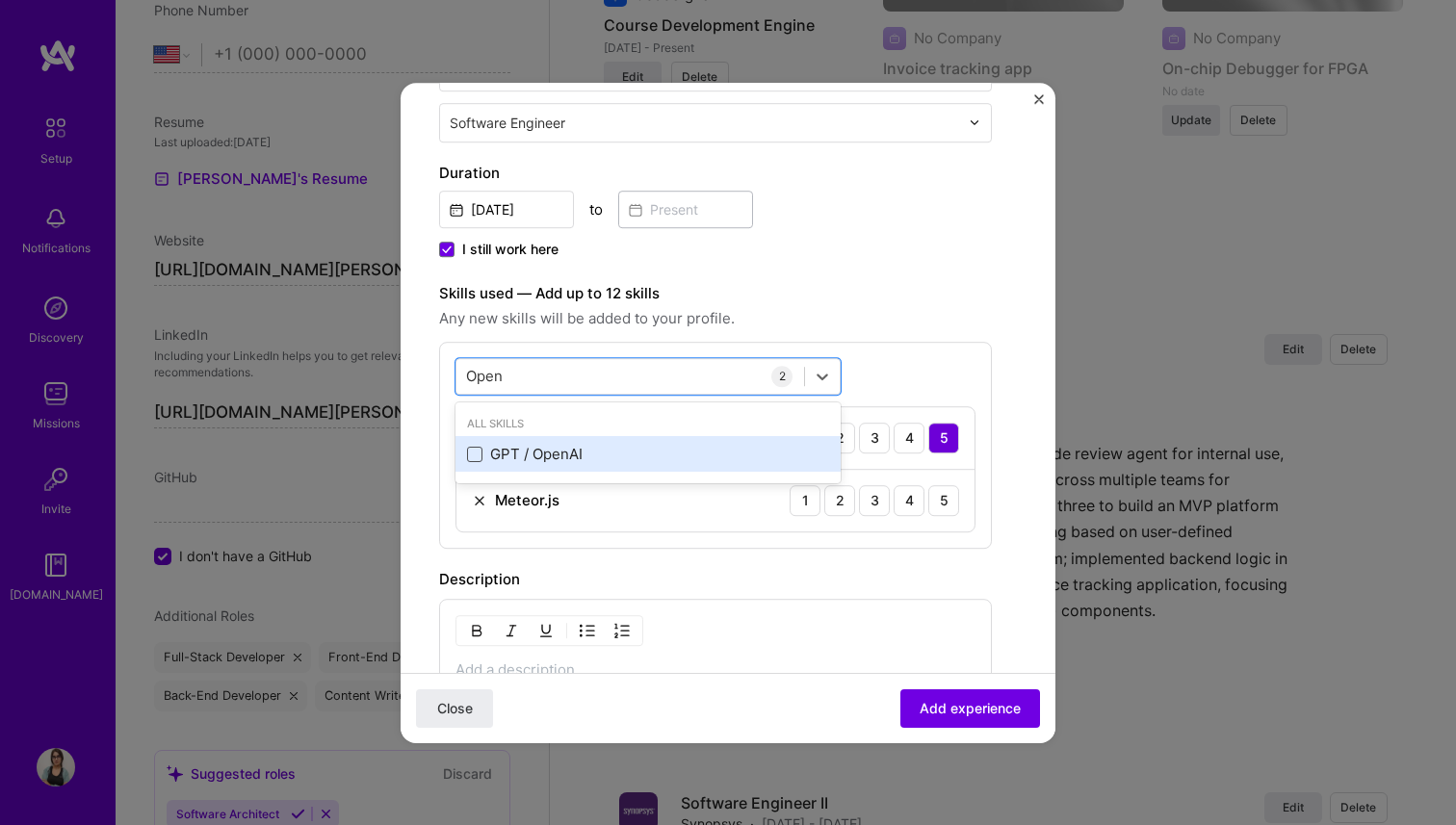
click at [472, 450] on span at bounding box center [474, 453] width 15 height 15
click at [0, 0] on input "checkbox" at bounding box center [0, 0] width 0 height 0
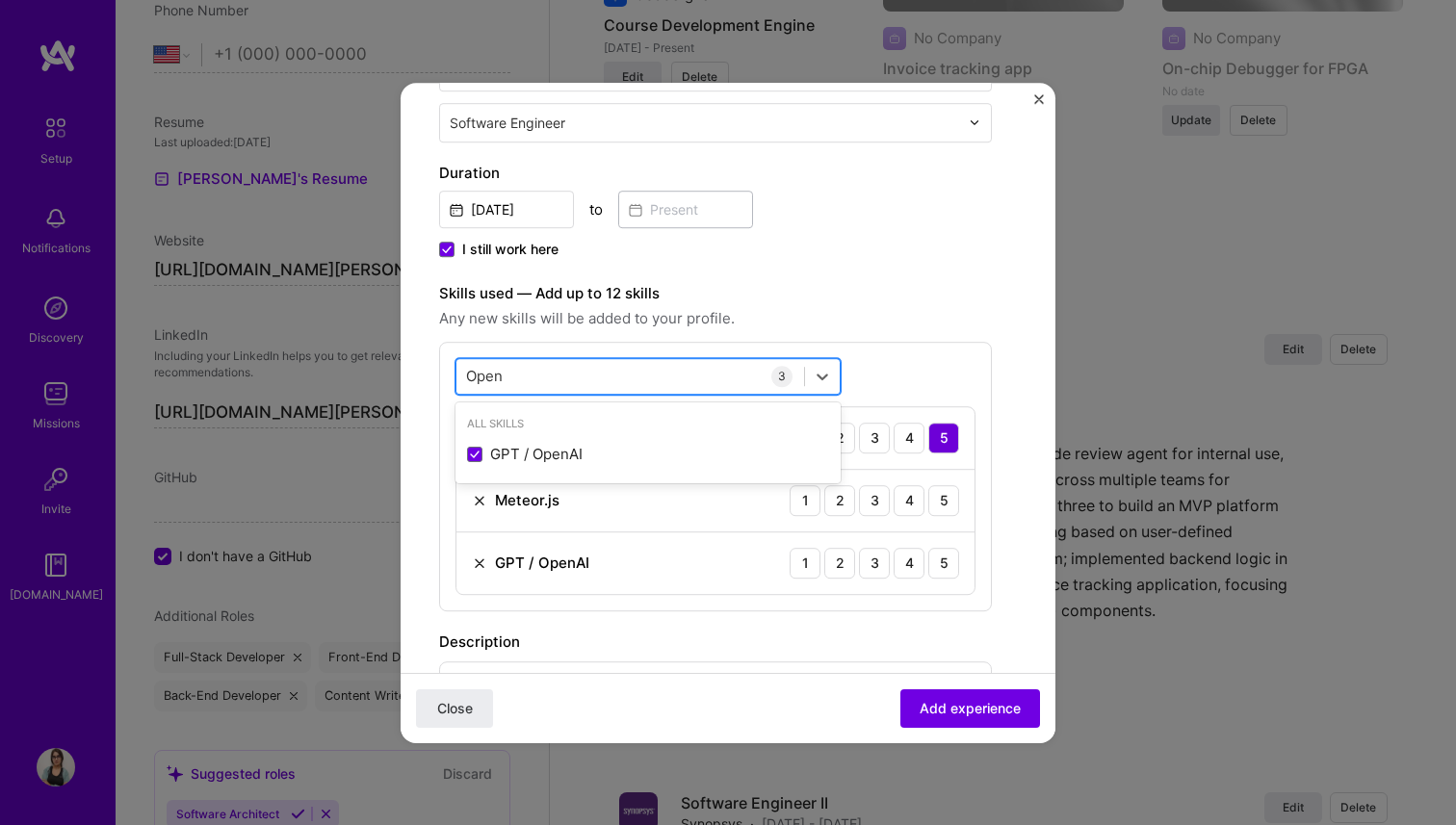
click at [538, 374] on div "Open Open" at bounding box center [630, 376] width 348 height 32
type input "prom"
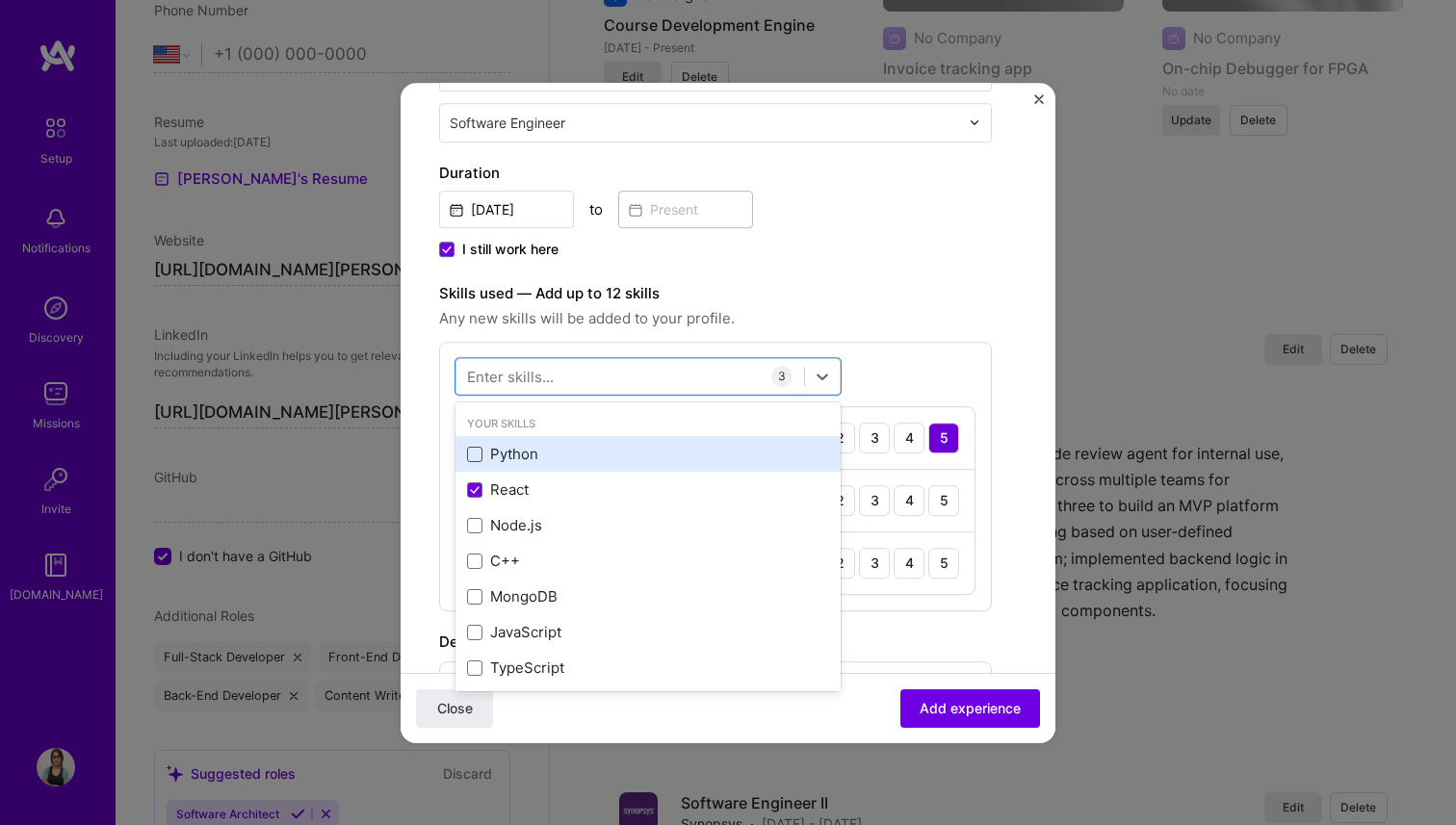
click at [476, 456] on span at bounding box center [474, 453] width 15 height 15
click at [0, 0] on input "checkbox" at bounding box center [0, 0] width 0 height 0
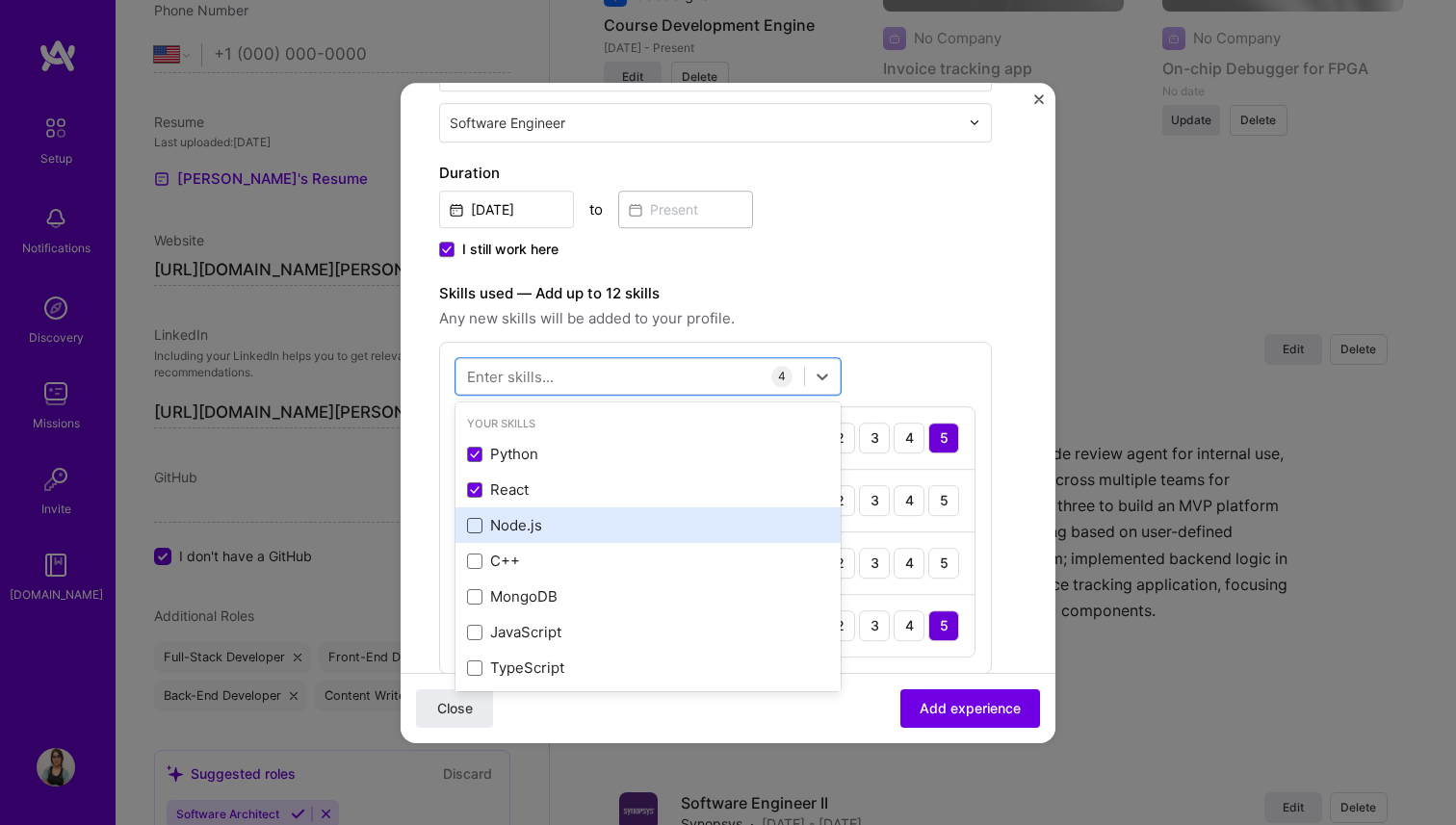
click at [478, 530] on span at bounding box center [474, 525] width 15 height 15
click at [0, 0] on input "checkbox" at bounding box center [0, 0] width 0 height 0
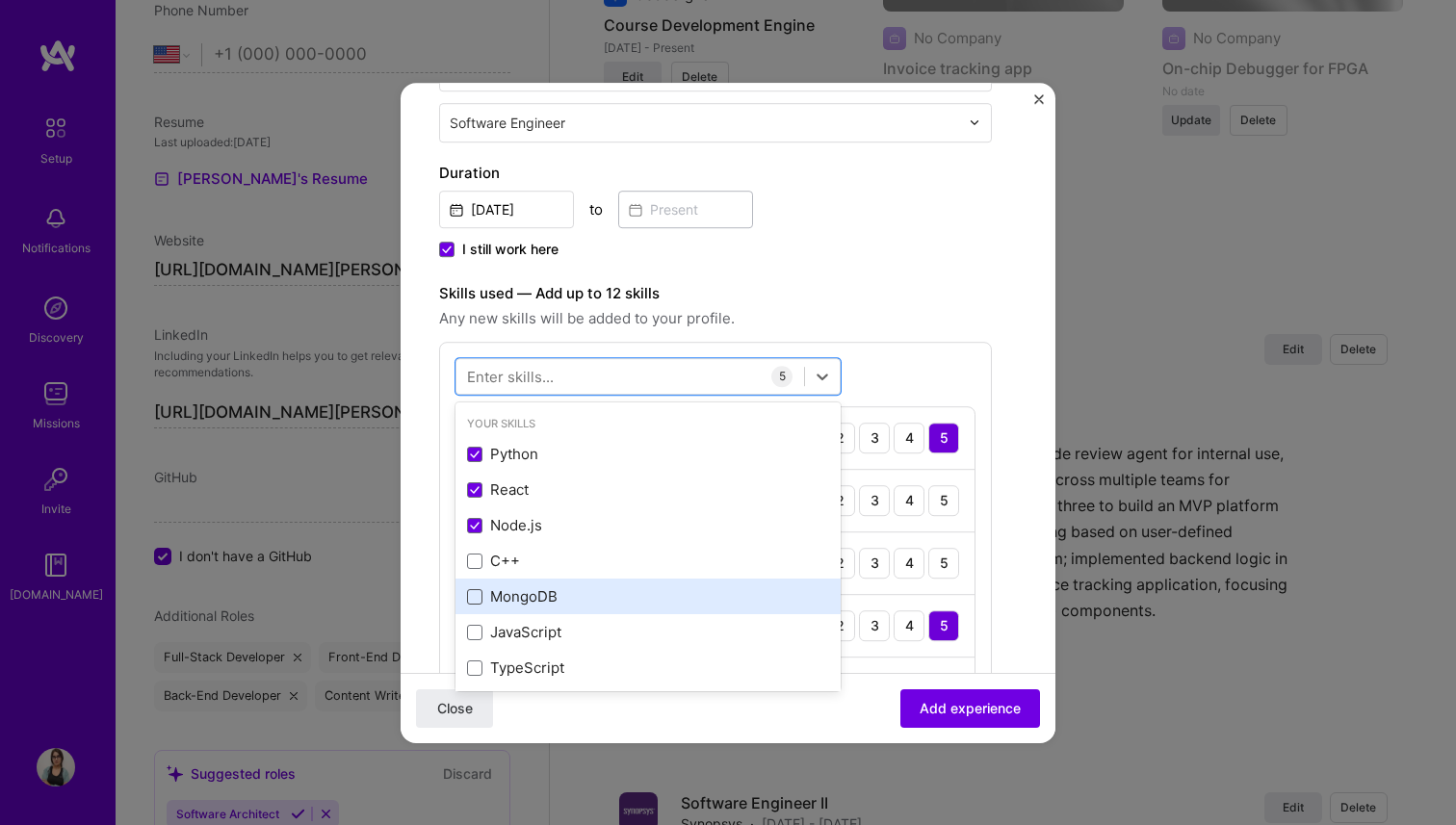
click at [479, 601] on span at bounding box center [474, 596] width 15 height 15
click at [0, 0] on input "checkbox" at bounding box center [0, 0] width 0 height 0
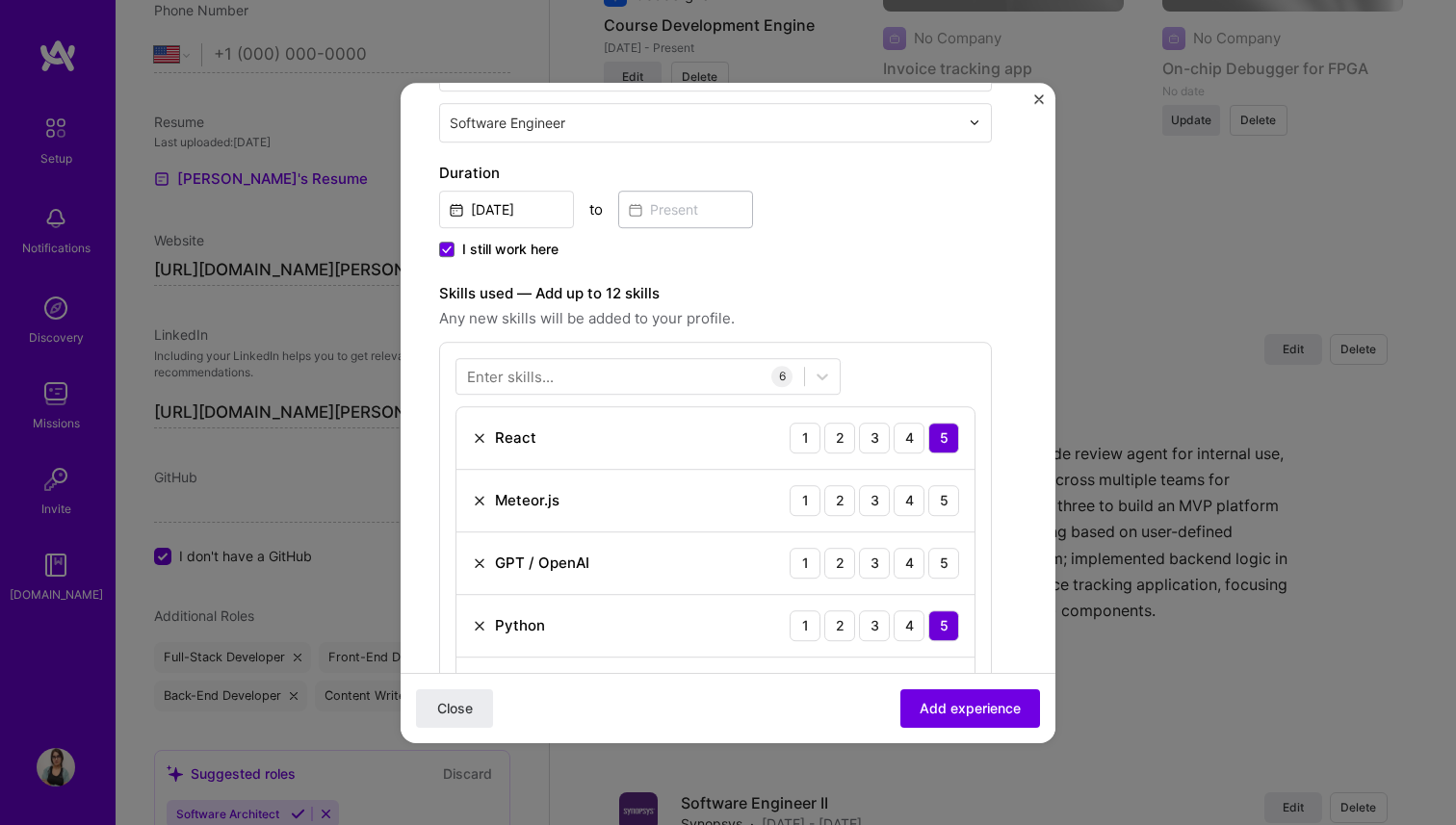
click at [908, 314] on span "Any new skills will be added to your profile." at bounding box center [716, 318] width 553 height 23
click at [866, 500] on div "3" at bounding box center [874, 500] width 31 height 31
click at [939, 562] on div "5" at bounding box center [943, 563] width 31 height 31
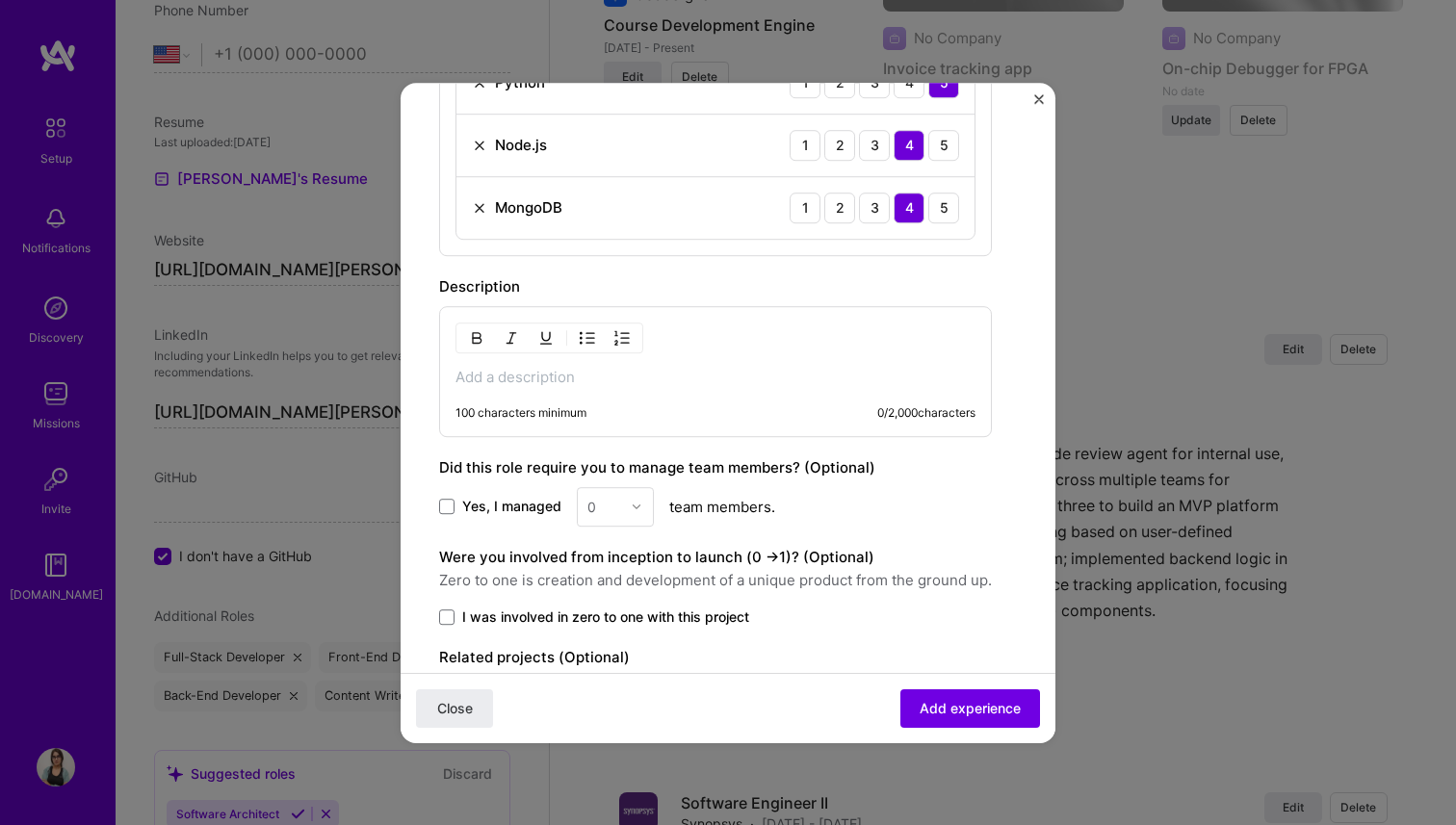
scroll to position [926, 0]
click at [621, 379] on p at bounding box center [715, 375] width 520 height 19
click at [573, 373] on p at bounding box center [715, 375] width 520 height 19
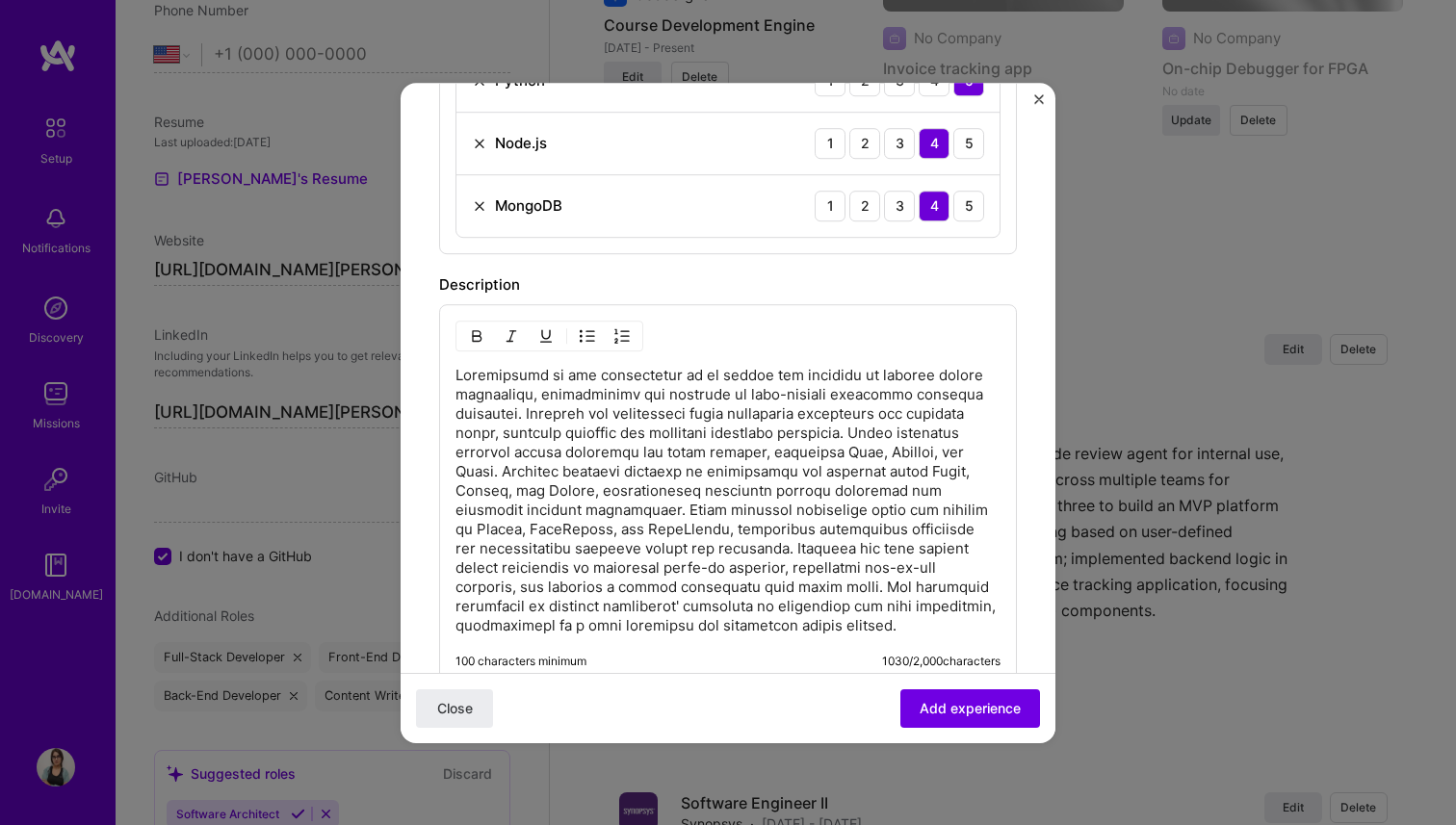
click at [525, 373] on p at bounding box center [728, 500] width 545 height 269
click at [528, 414] on p at bounding box center [728, 500] width 545 height 269
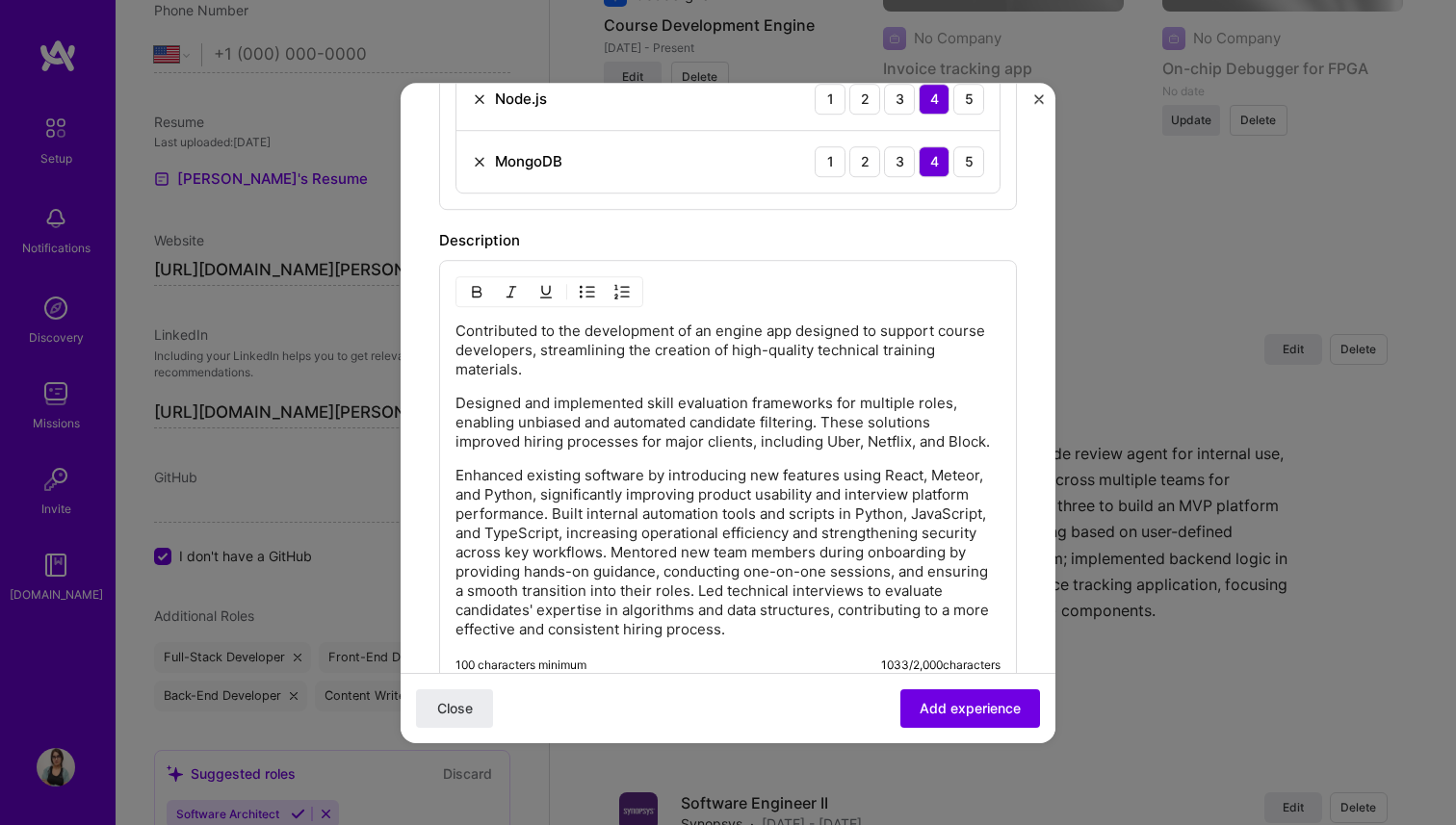
scroll to position [988, 0]
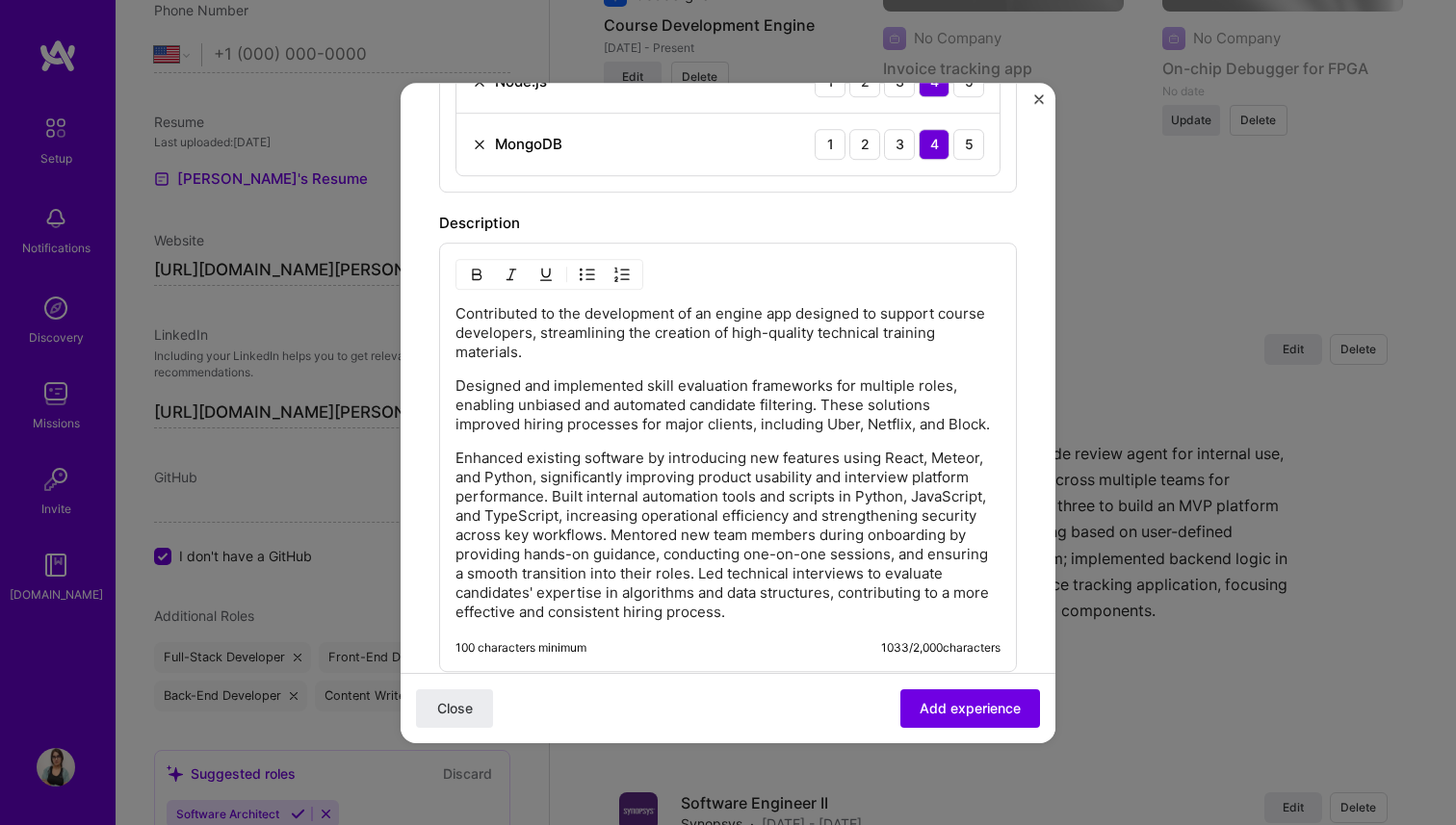
click at [552, 496] on p "Enhanced existing software by introducing new features using React, Meteor, and…" at bounding box center [728, 535] width 545 height 173
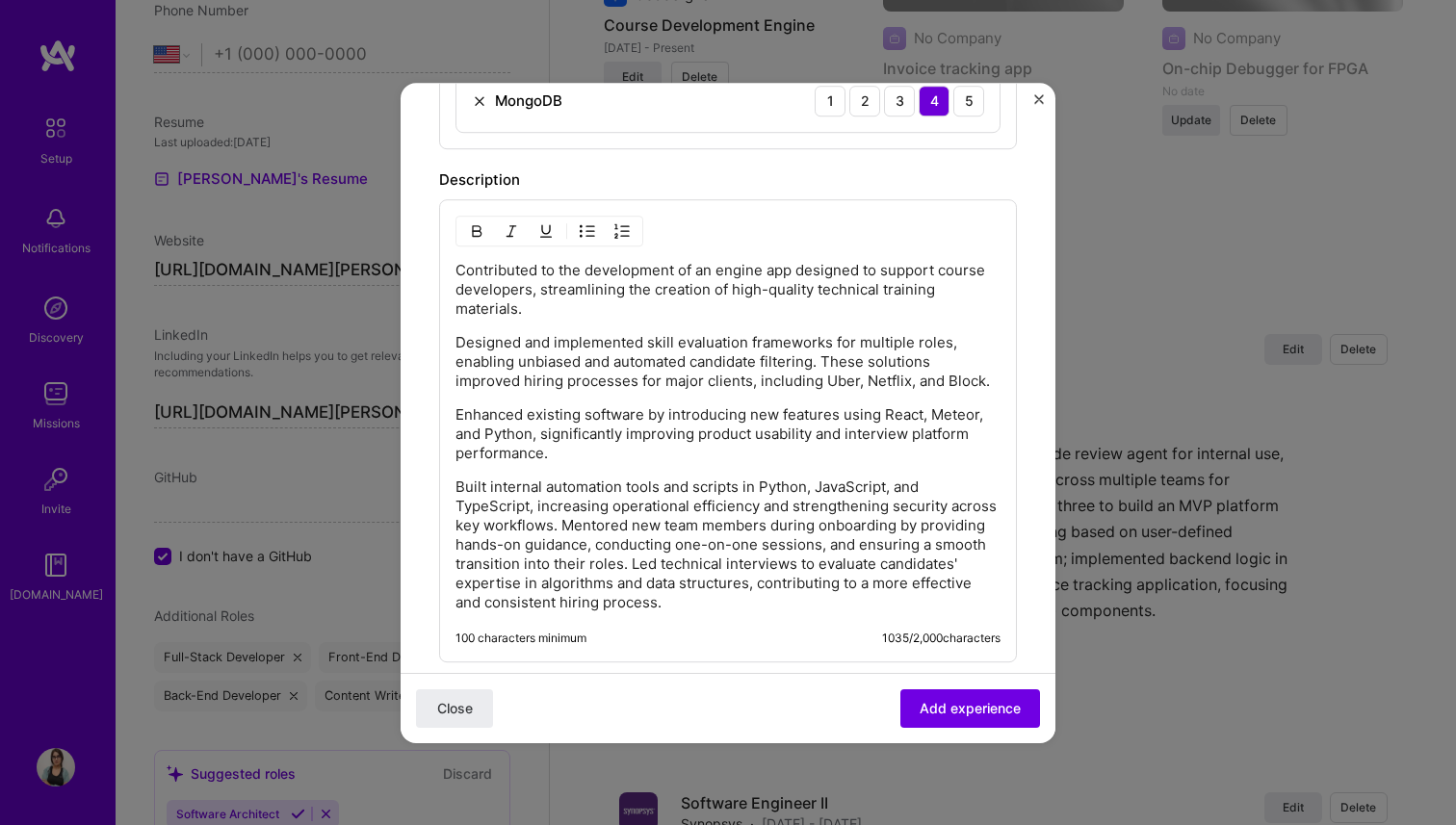
scroll to position [1052, 0]
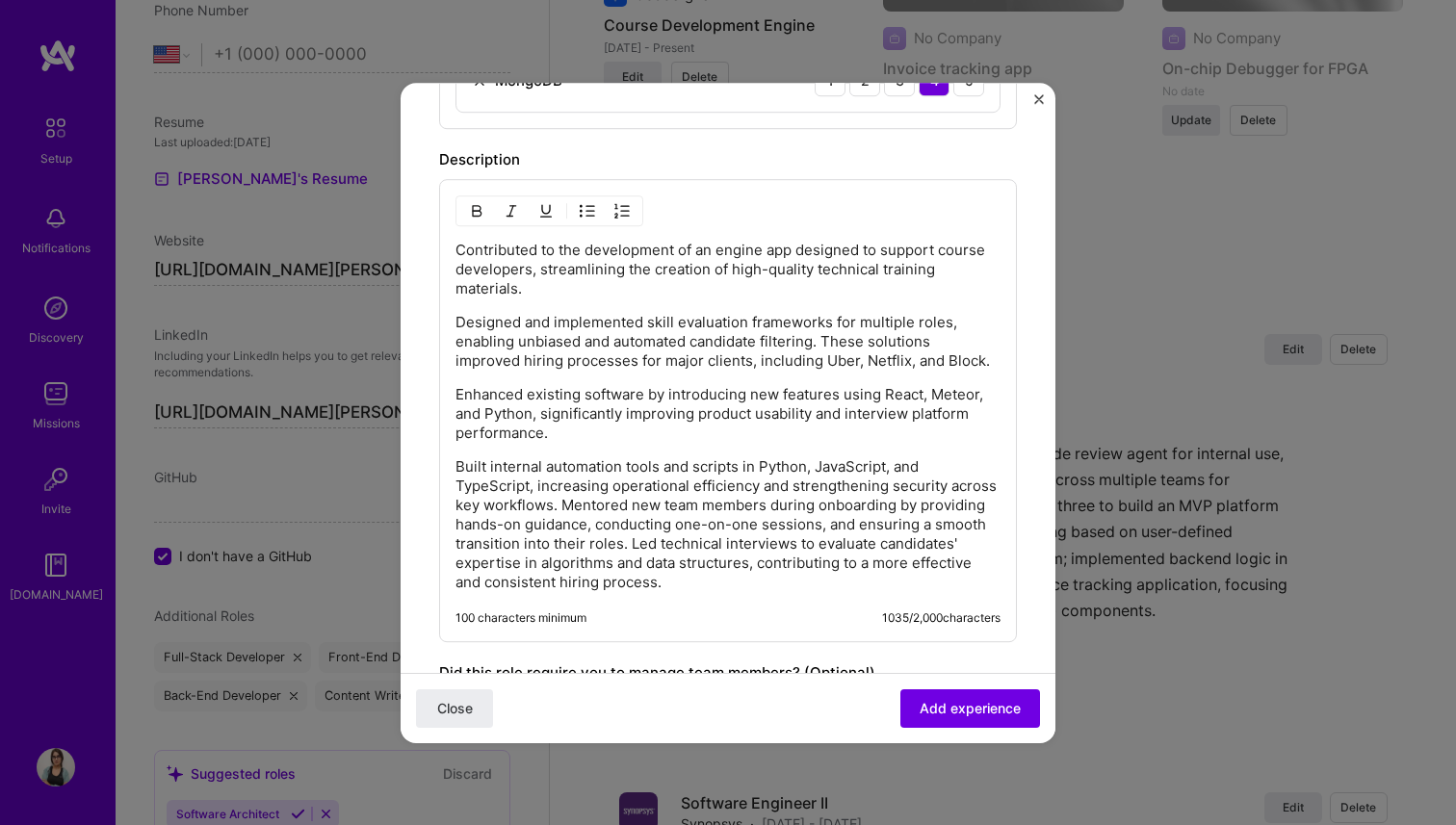
click at [566, 504] on p "Built internal automation tools and scripts in Python, JavaScript, and TypeScri…" at bounding box center [728, 525] width 545 height 135
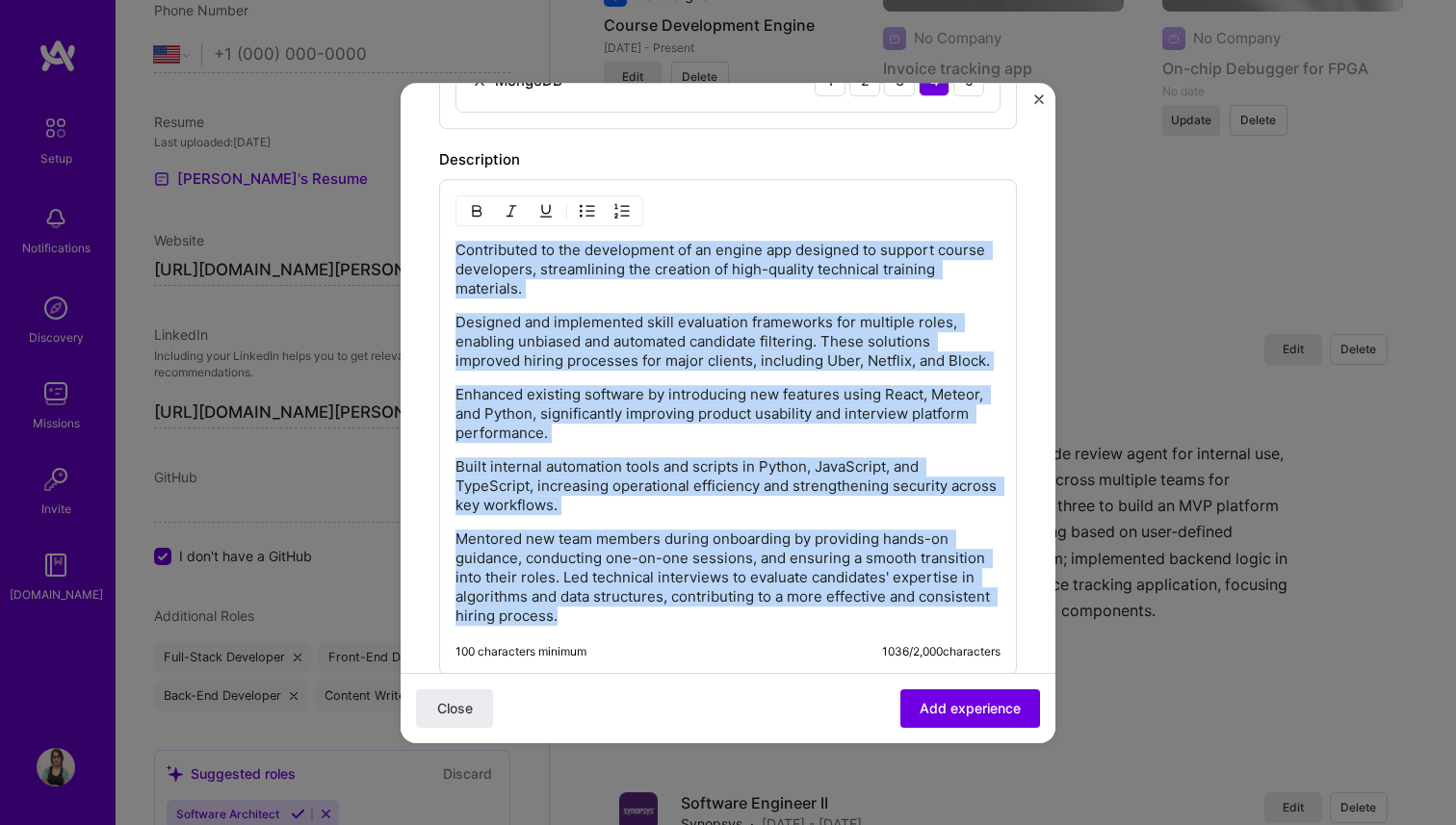
click at [586, 210] on img "button" at bounding box center [586, 210] width 15 height 15
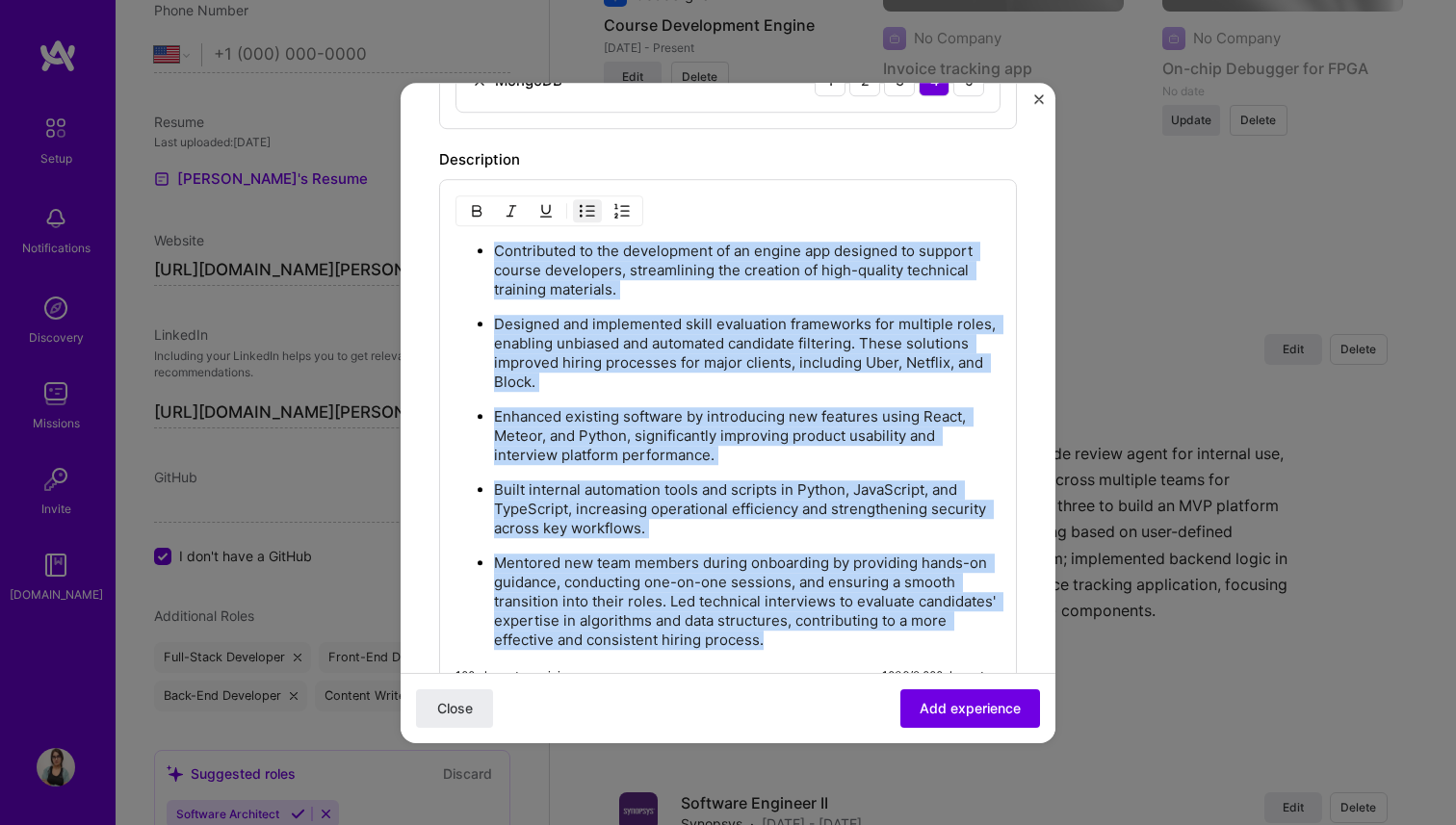
click at [606, 572] on p "Mentored new team members during onboarding by providing hands-on guidance, con…" at bounding box center [747, 601] width 507 height 96
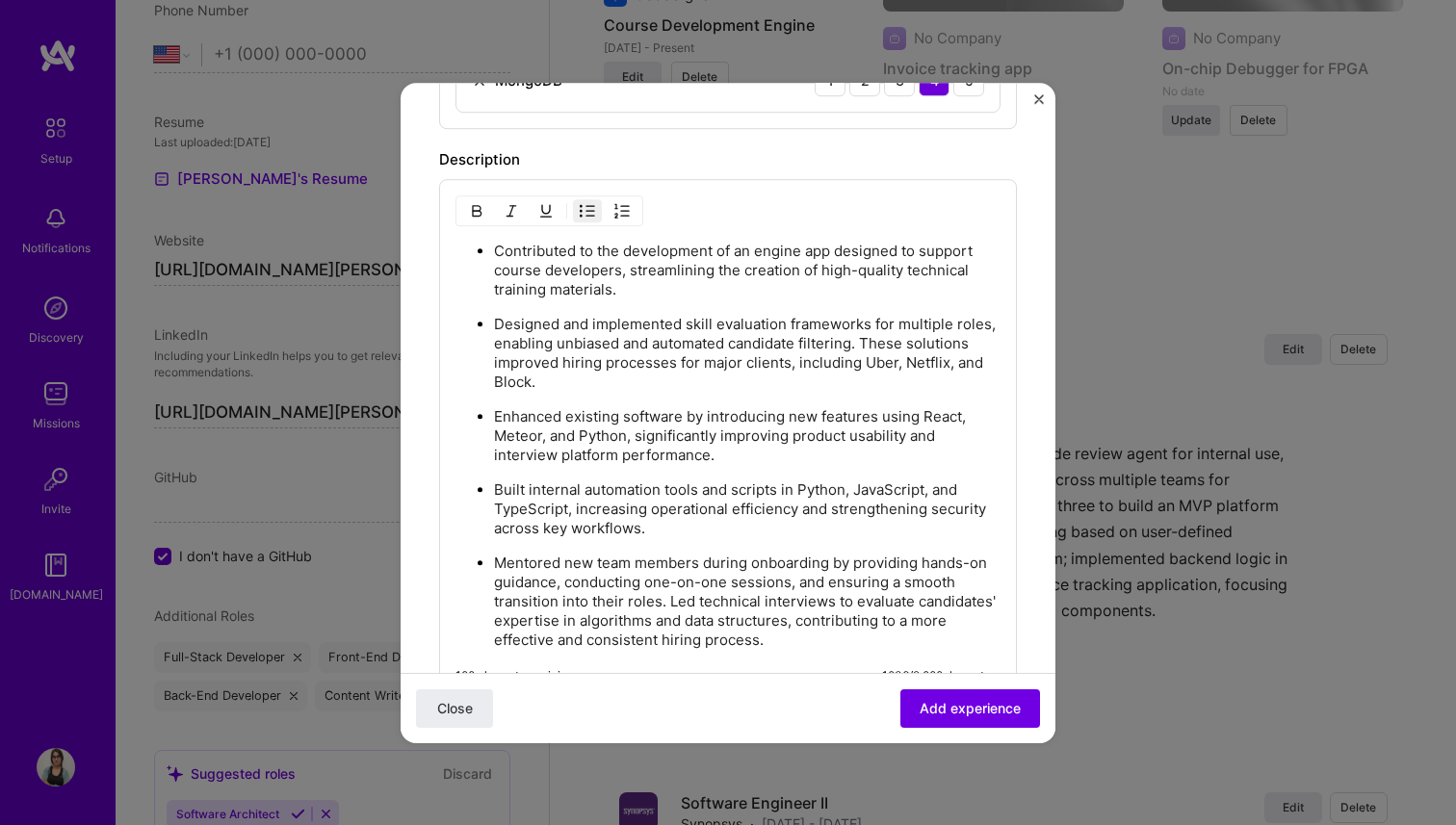
click at [666, 600] on p "Mentored new team members during onboarding by providing hands-on guidance, con…" at bounding box center [747, 601] width 507 height 96
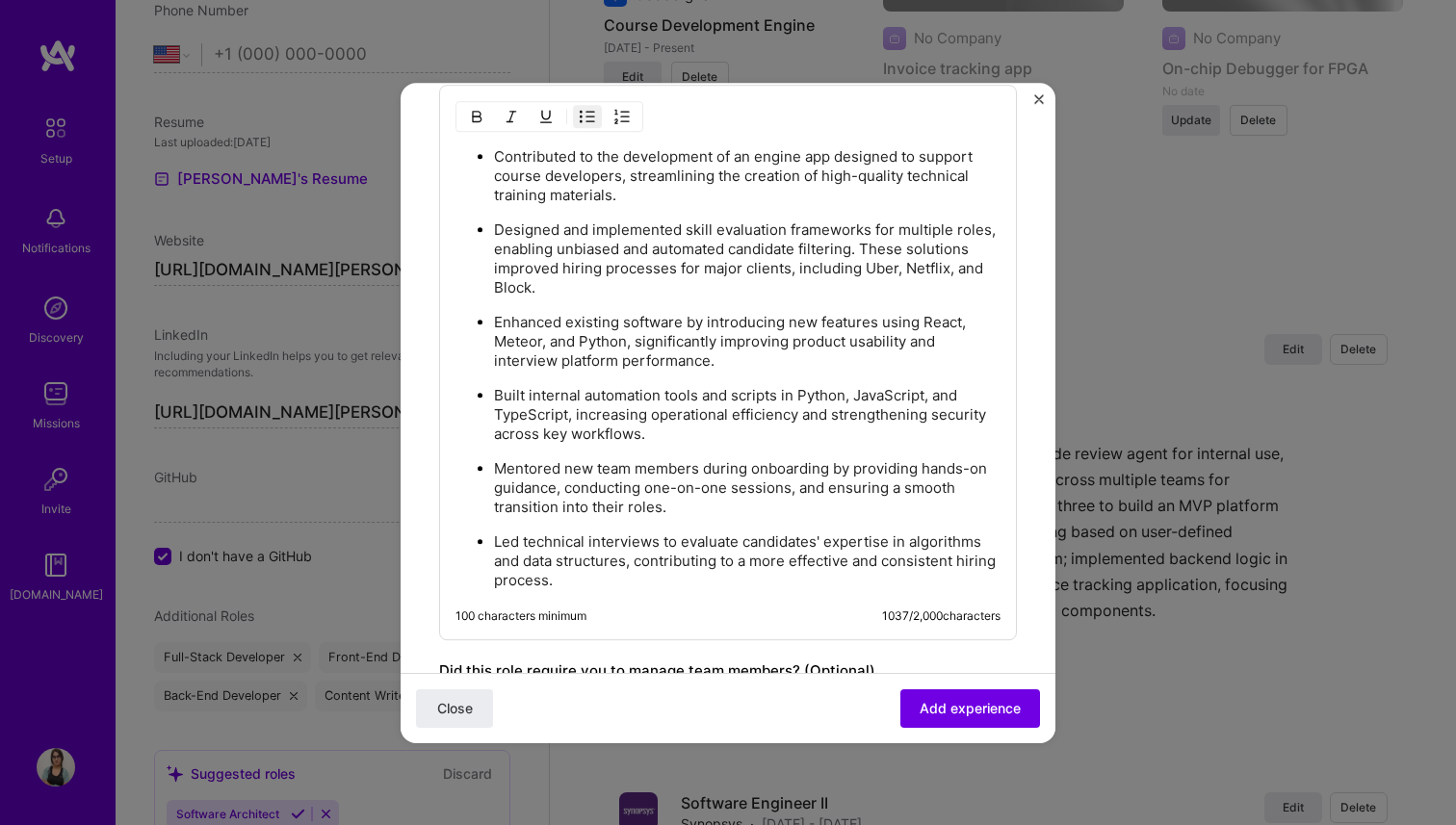
scroll to position [1457, 0]
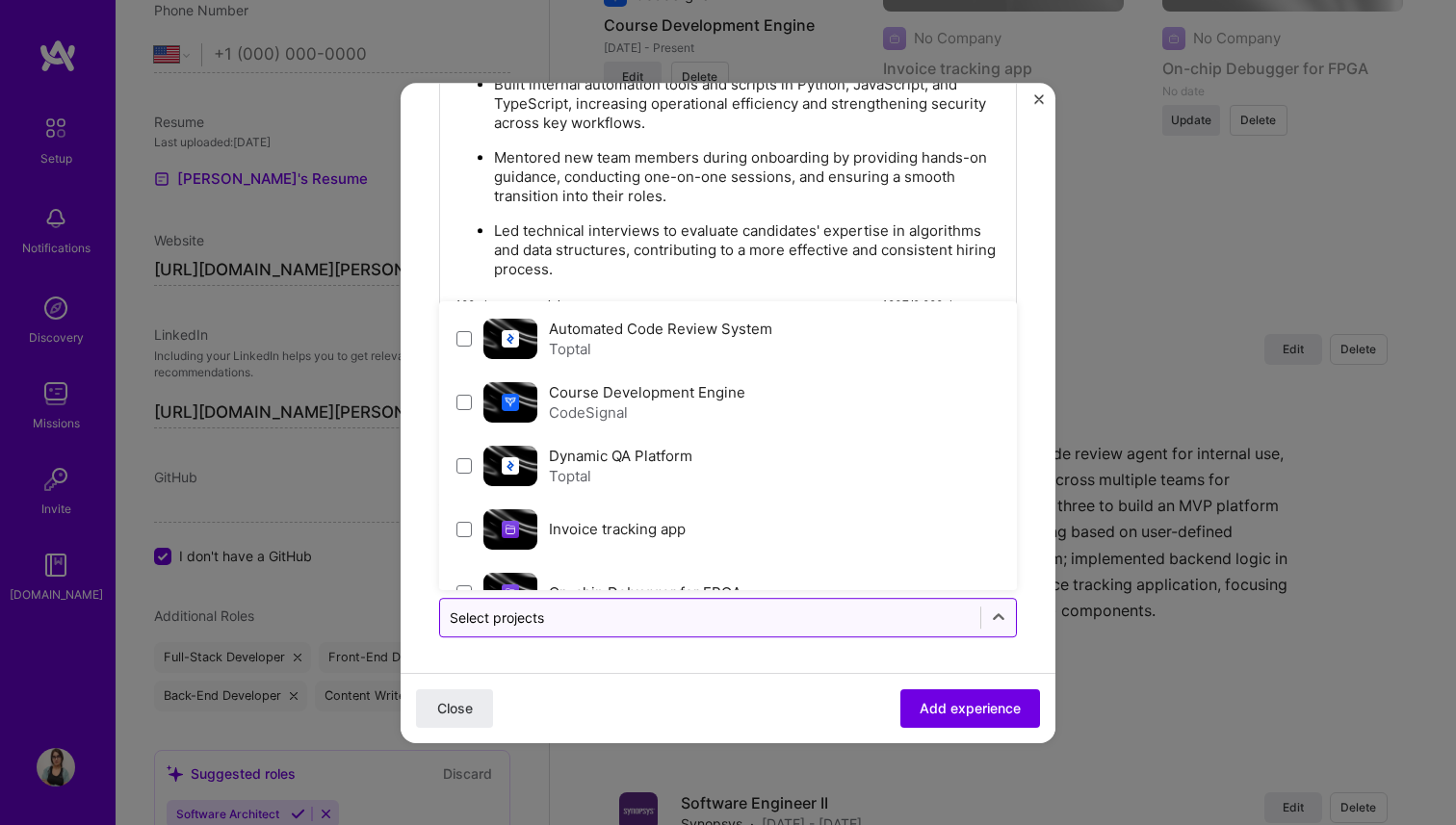
click at [637, 622] on input "text" at bounding box center [710, 617] width 521 height 20
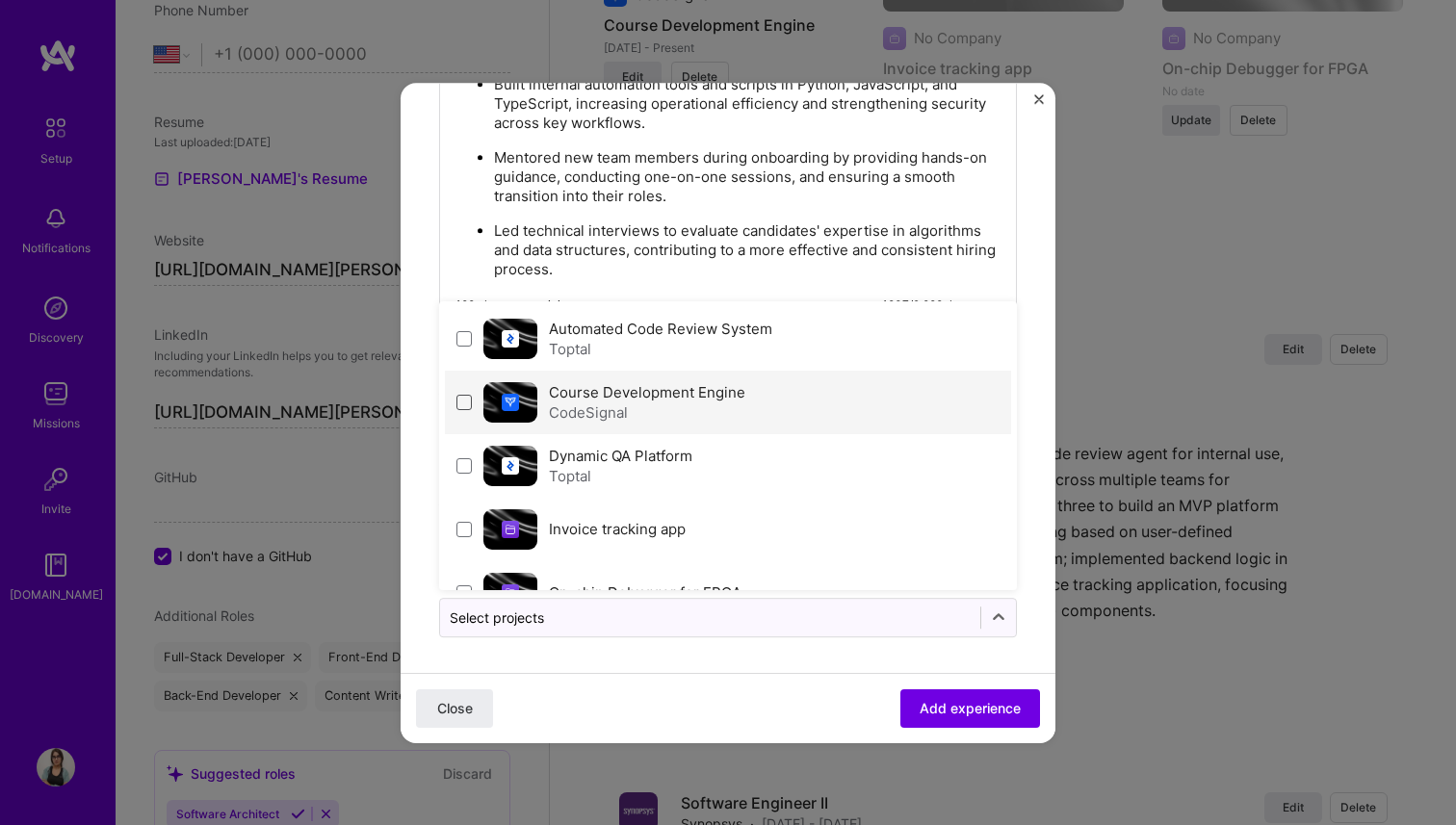
click at [464, 398] on span at bounding box center [463, 402] width 15 height 15
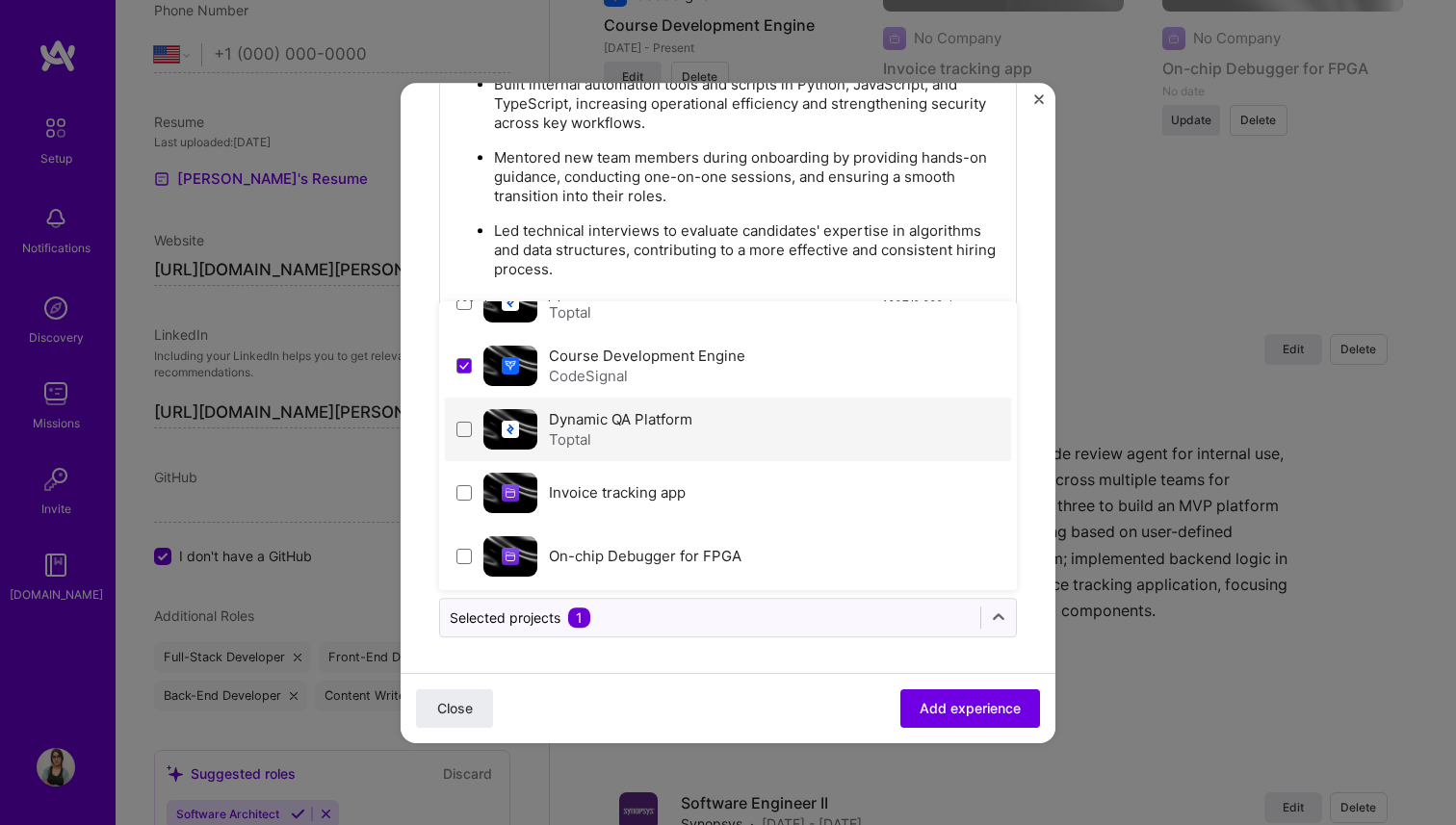
scroll to position [41, 0]
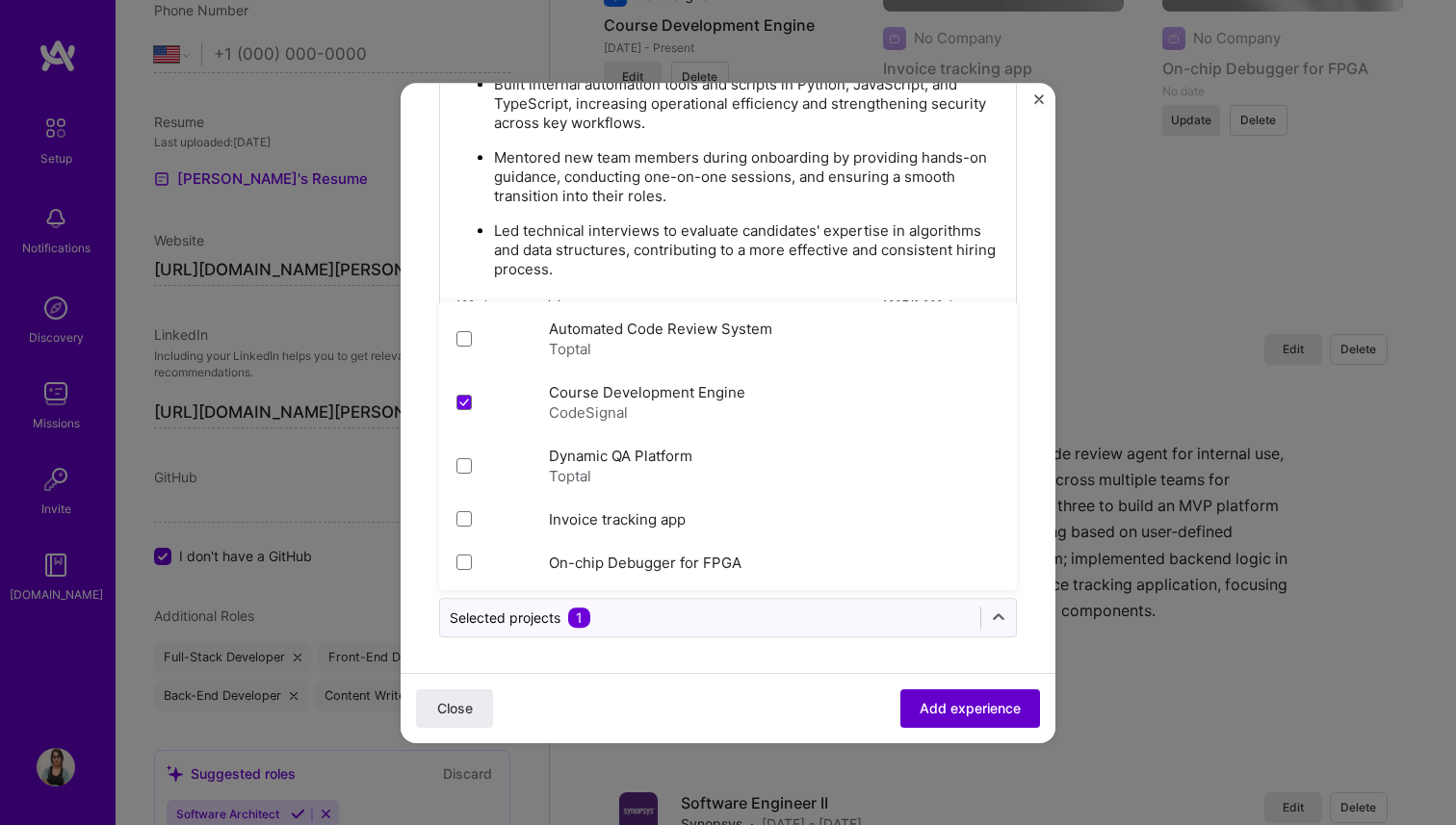
click at [967, 710] on span "Add experience" at bounding box center [970, 707] width 101 height 19
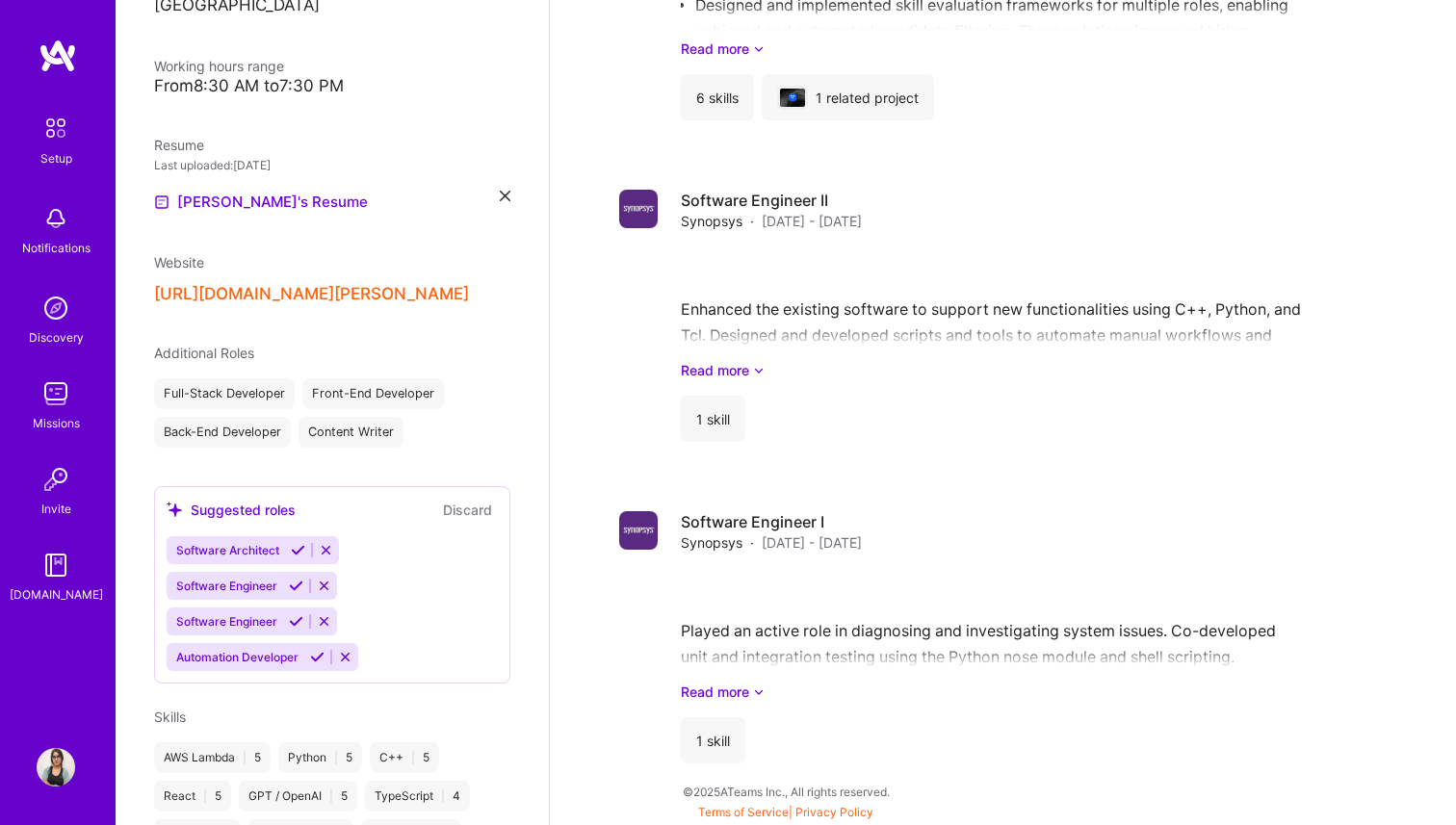
scroll to position [1244, 0]
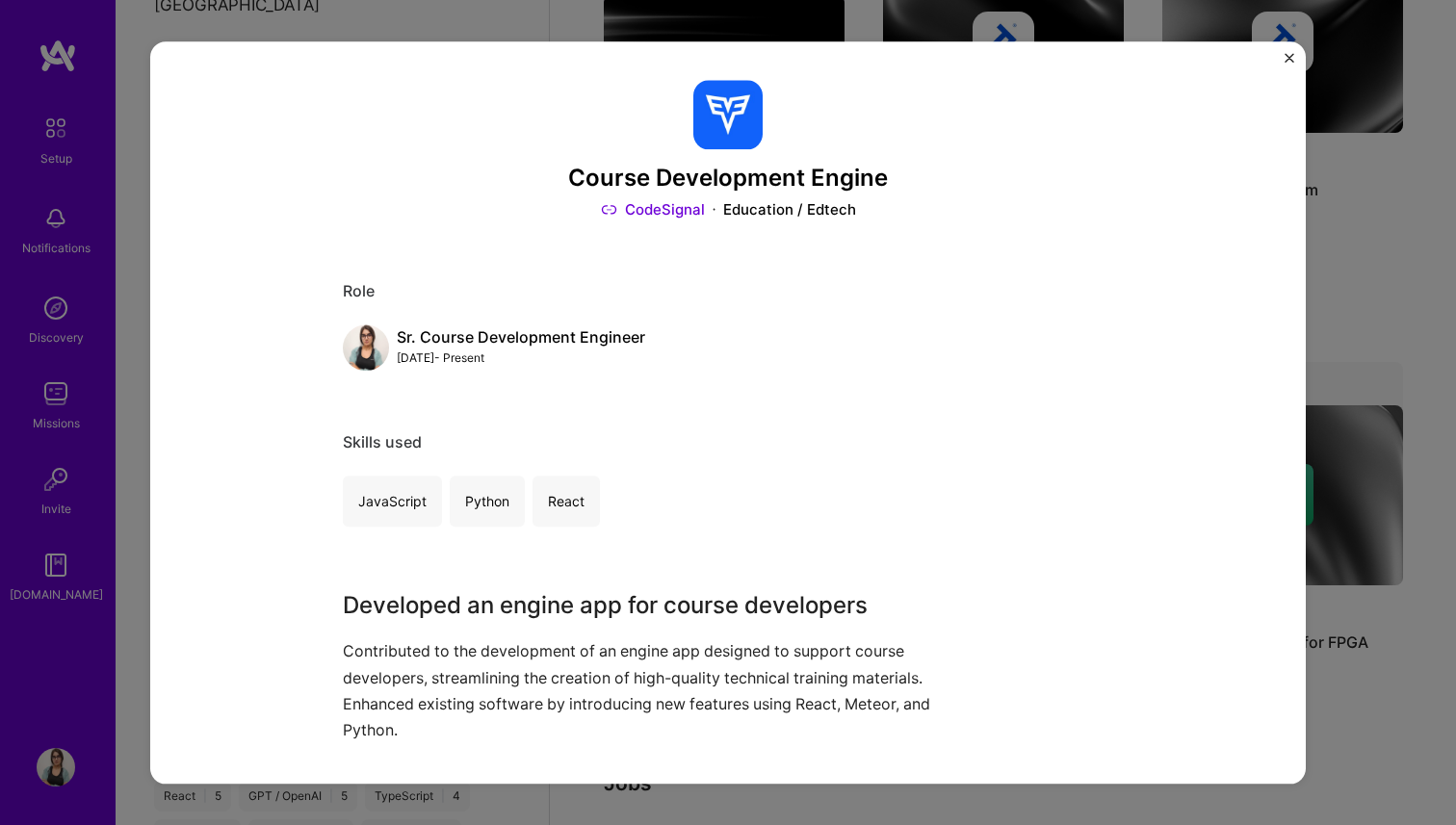
click at [1375, 291] on div "Course Development Engine CodeSignal Education / Edtech Role Sr. Course Develop…" at bounding box center [728, 412] width 1456 height 825
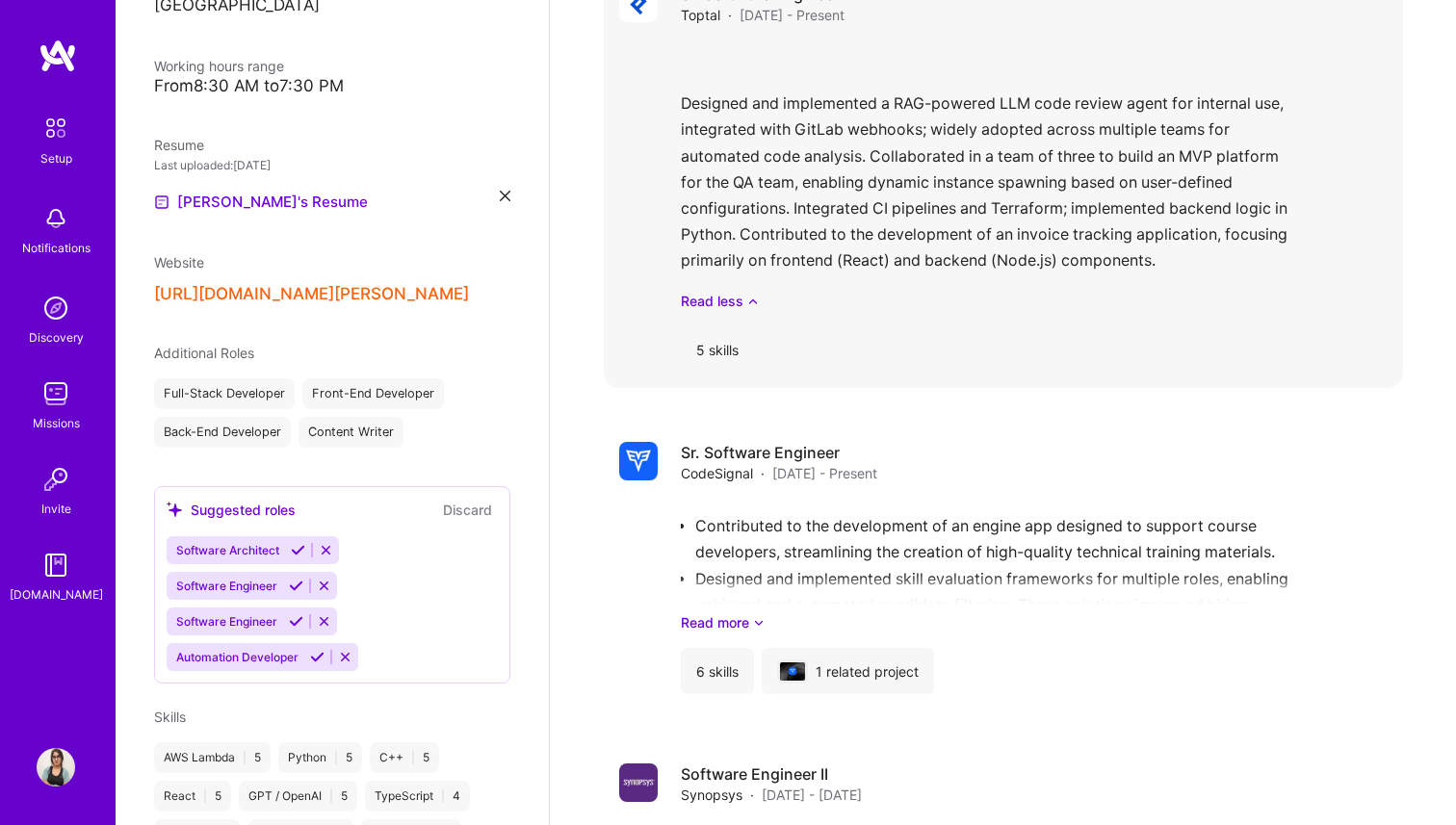
scroll to position [1895, 0]
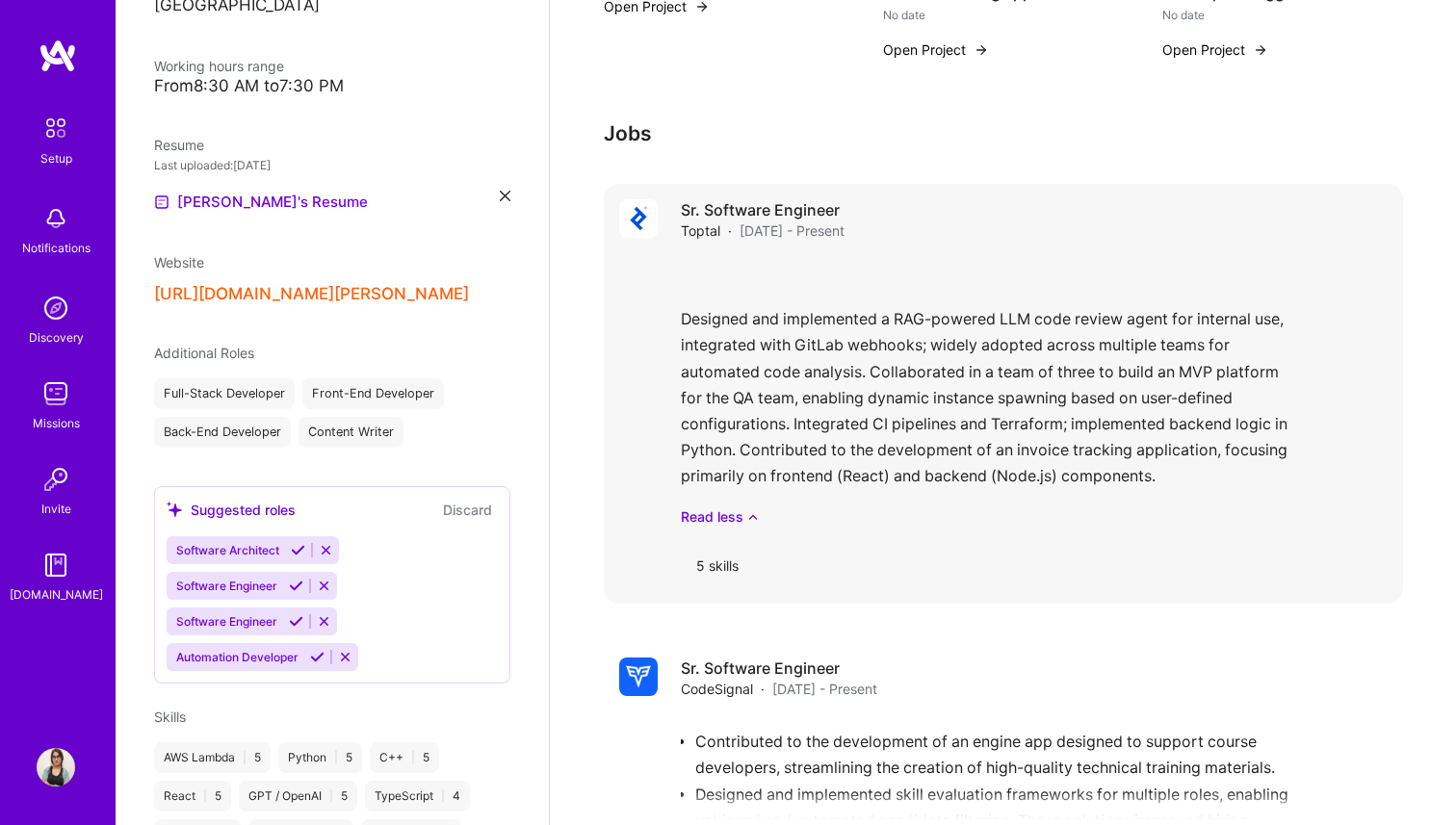
click at [1296, 262] on div "Designed and implemented a RAG-powered LLM code review agent for internal use, …" at bounding box center [1034, 392] width 707 height 270
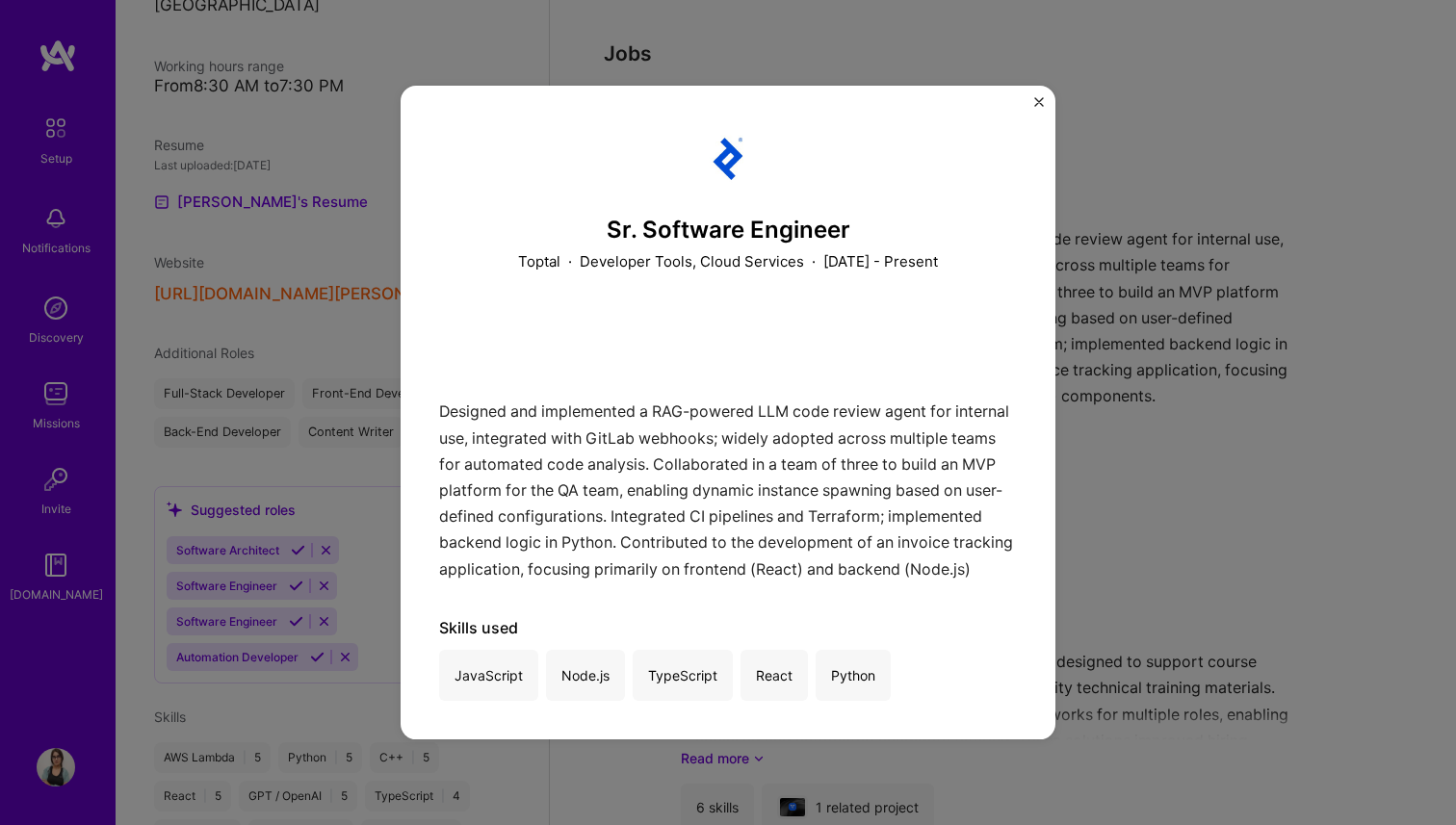
scroll to position [1895, 0]
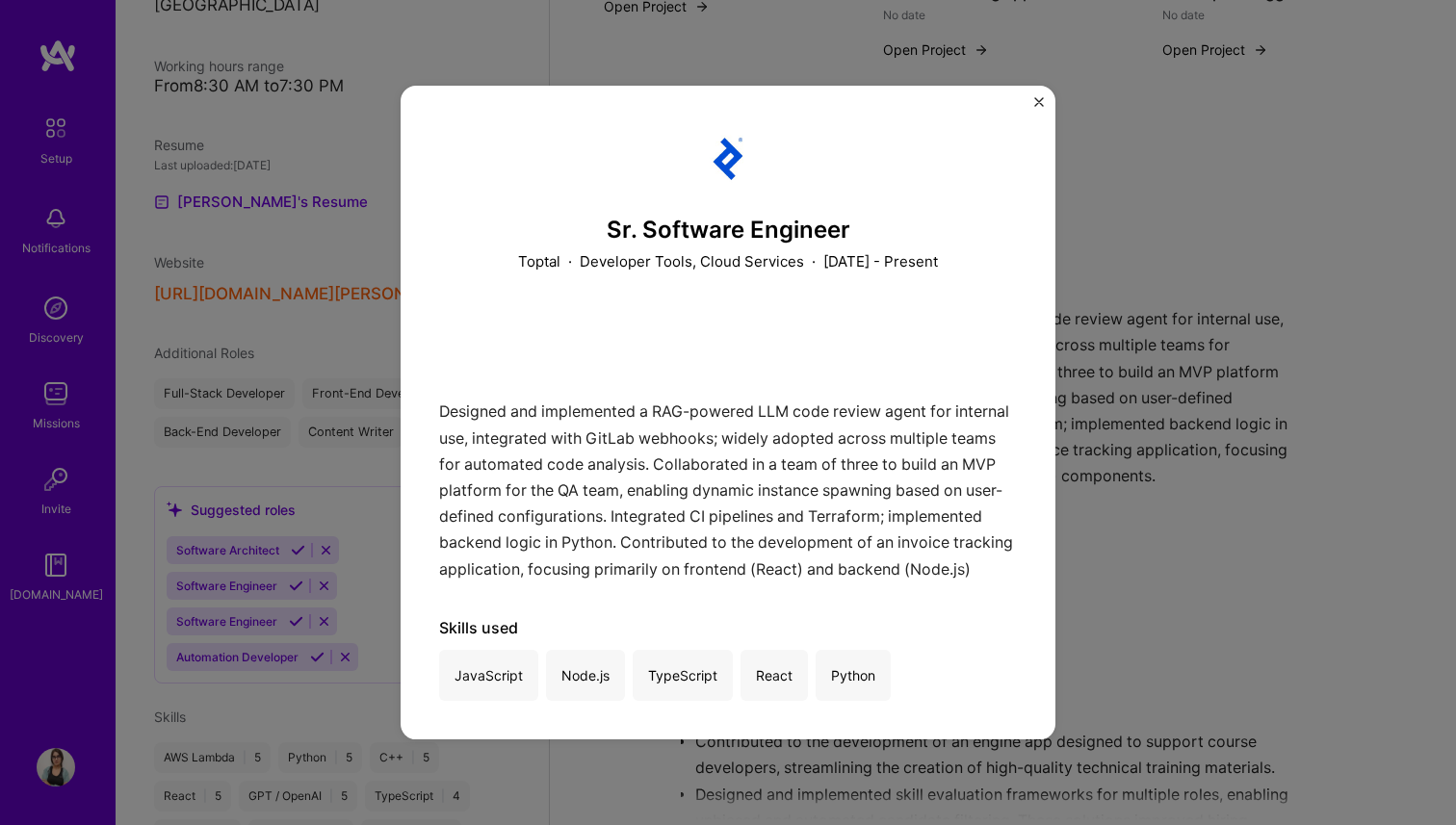
click at [1137, 362] on div "Sr. Software Engineer Toptal · Developer Tools, Cloud Services · [DATE] - Prese…" at bounding box center [728, 412] width 1456 height 825
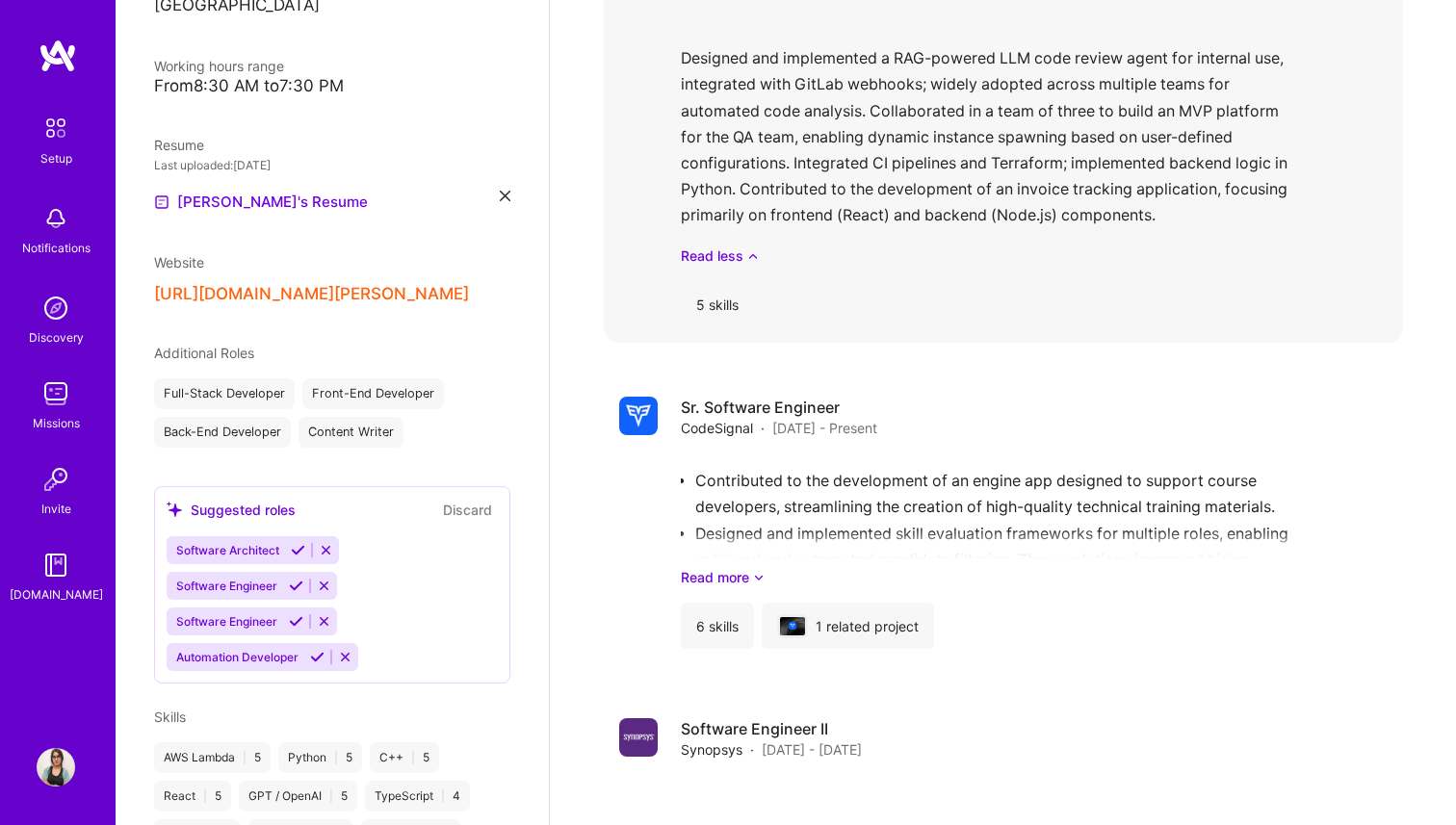
scroll to position [2411, 0]
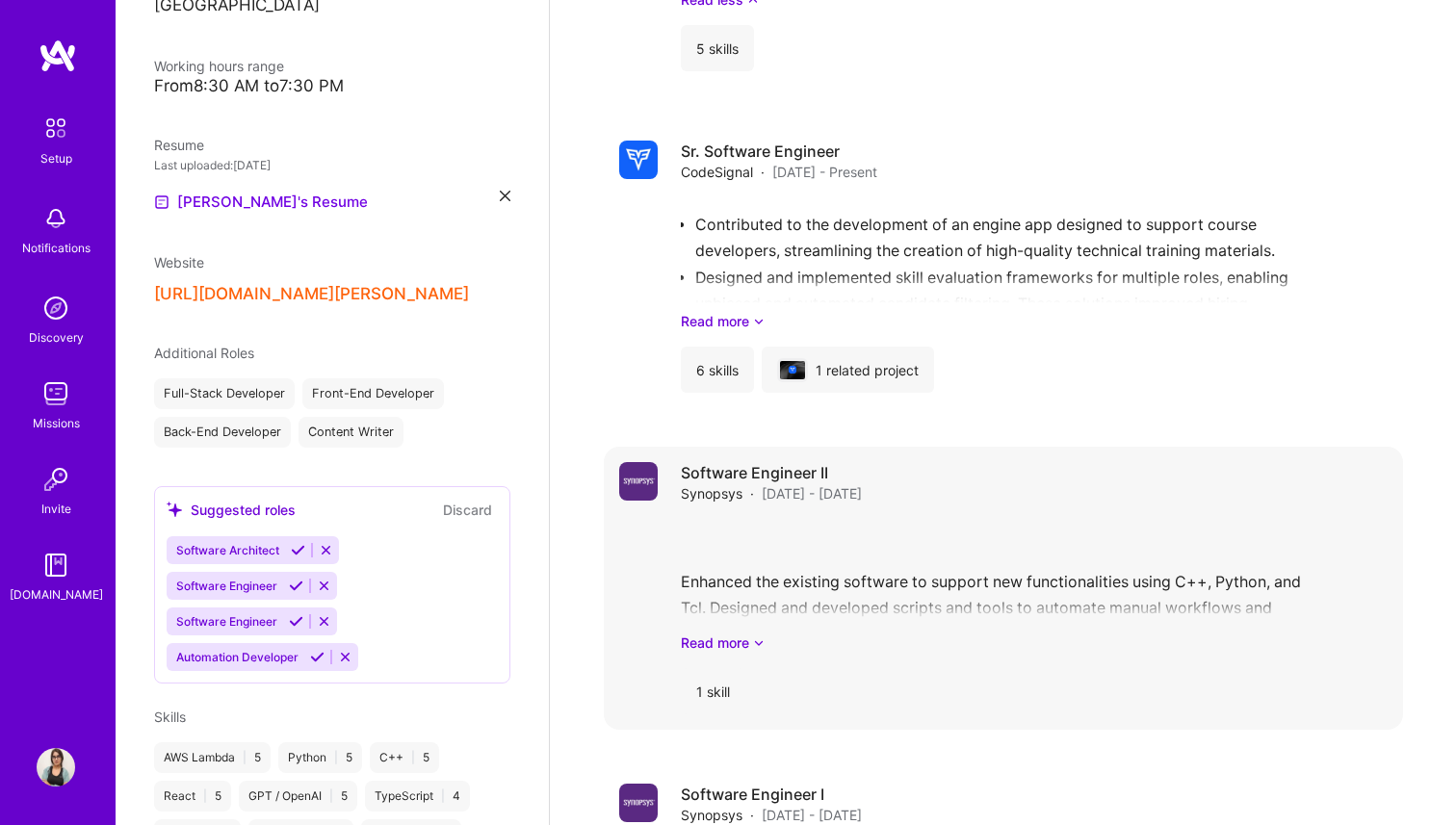
click at [972, 573] on div "Enhanced the existing software to support new functionalities using C++, Python…" at bounding box center [1034, 585] width 707 height 134
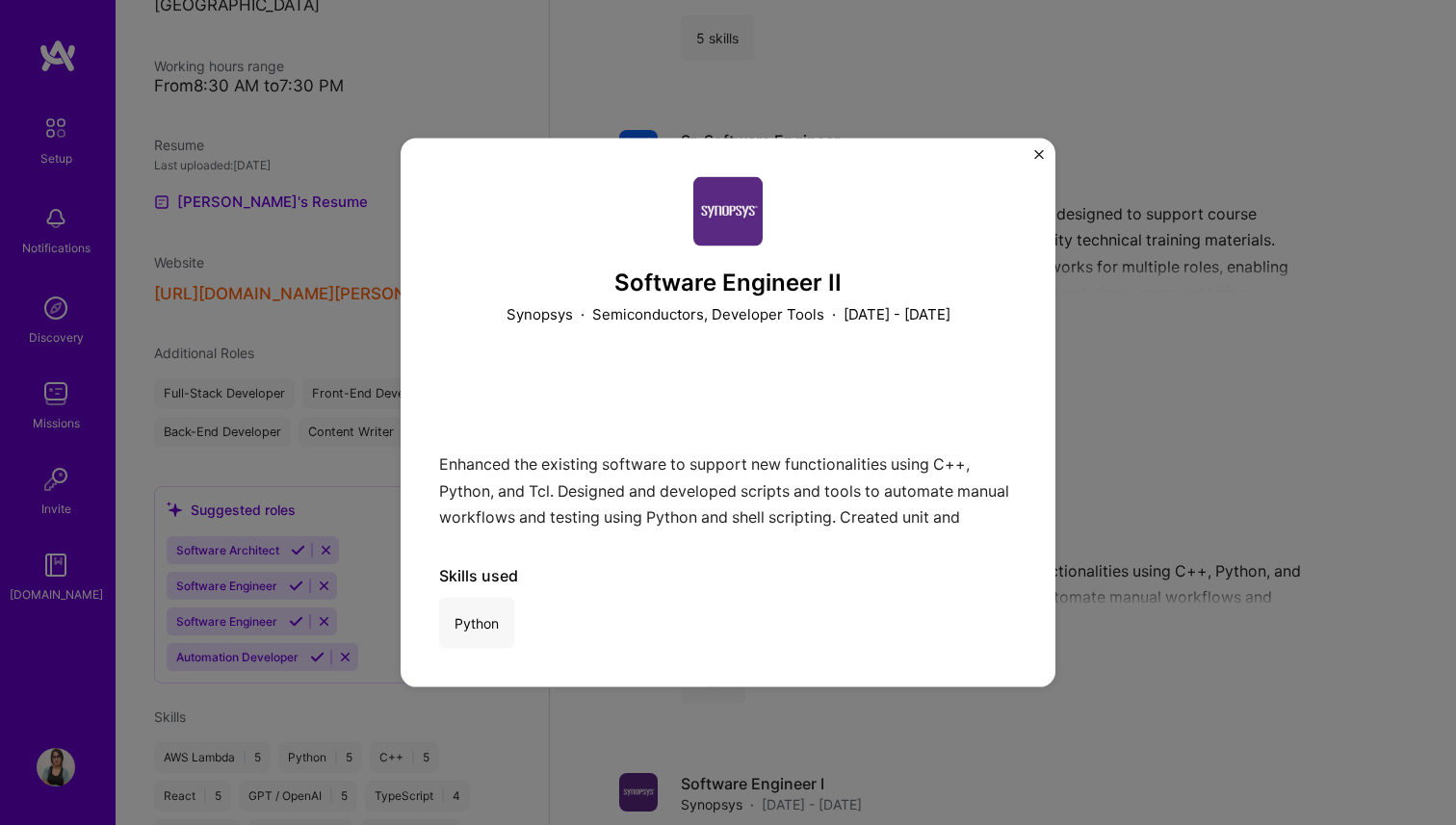
click at [1143, 470] on div "Software Engineer II Synopsys · Semiconductors, Developer Tools · [DATE] - [DAT…" at bounding box center [728, 412] width 1456 height 825
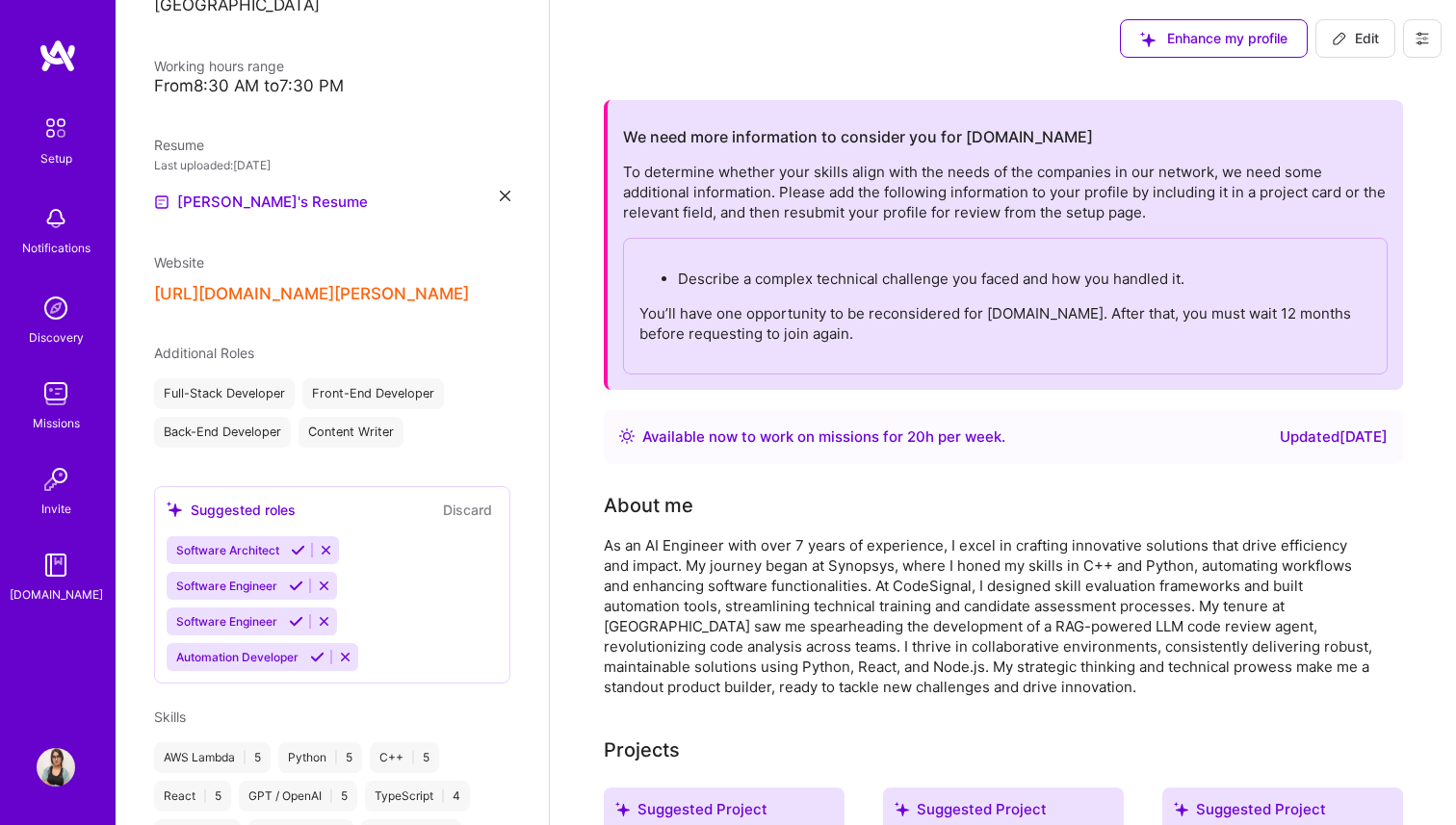
click at [1360, 44] on span "Edit" at bounding box center [1355, 38] width 47 height 19
select select "US"
select select "Right Now"
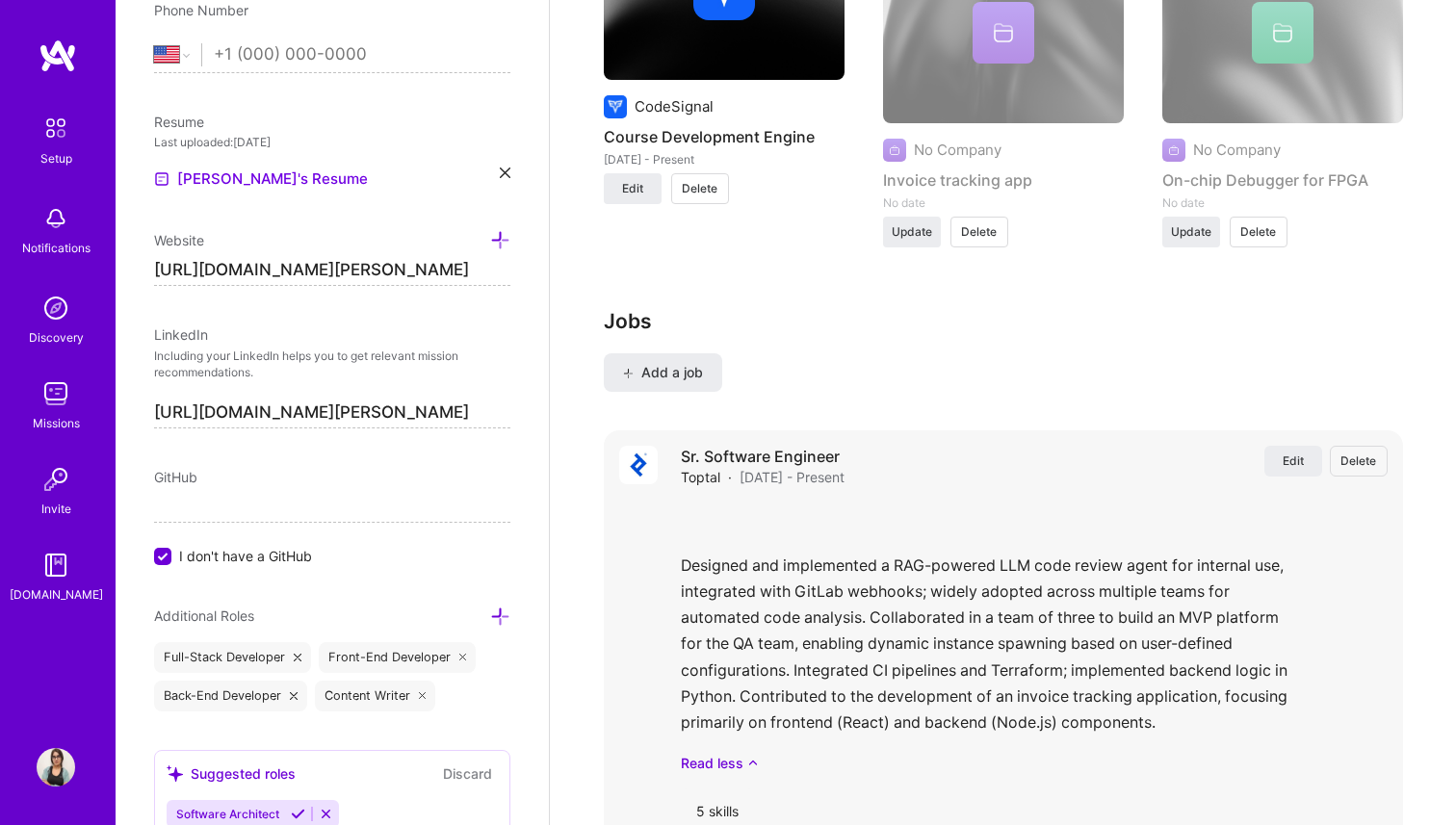
scroll to position [2558, 0]
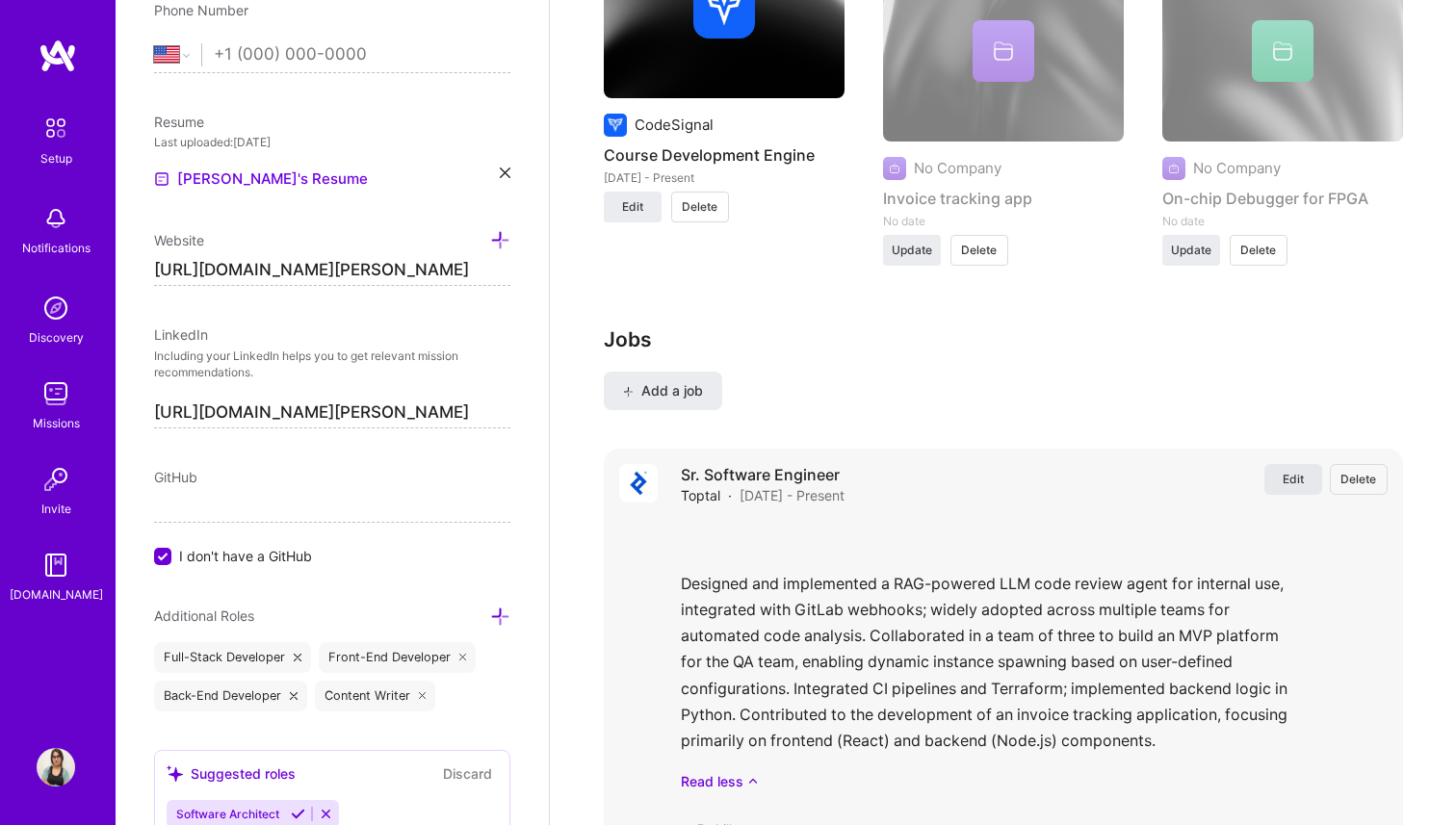
click at [1304, 480] on button "Edit" at bounding box center [1293, 479] width 58 height 31
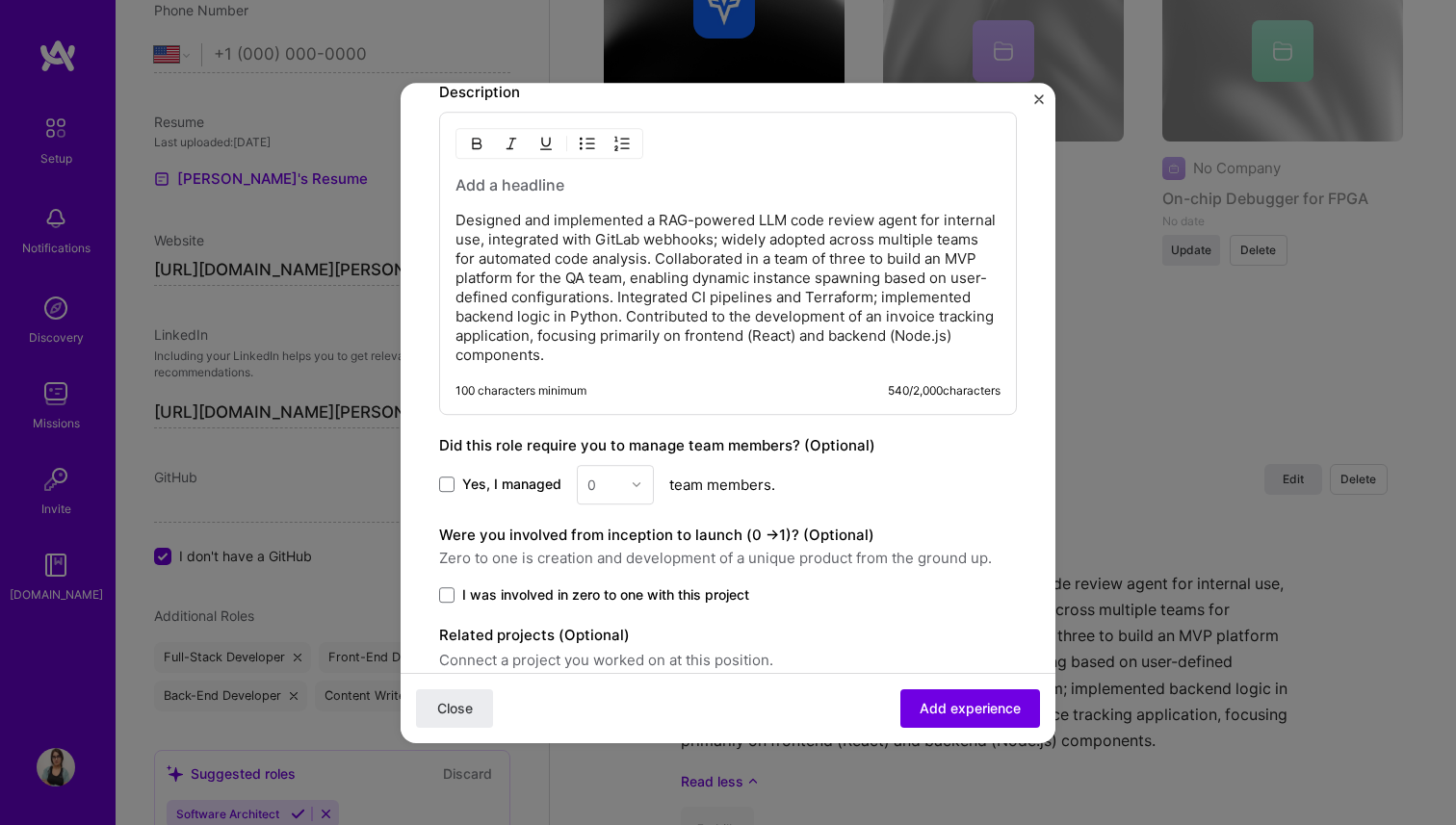
scroll to position [1145, 0]
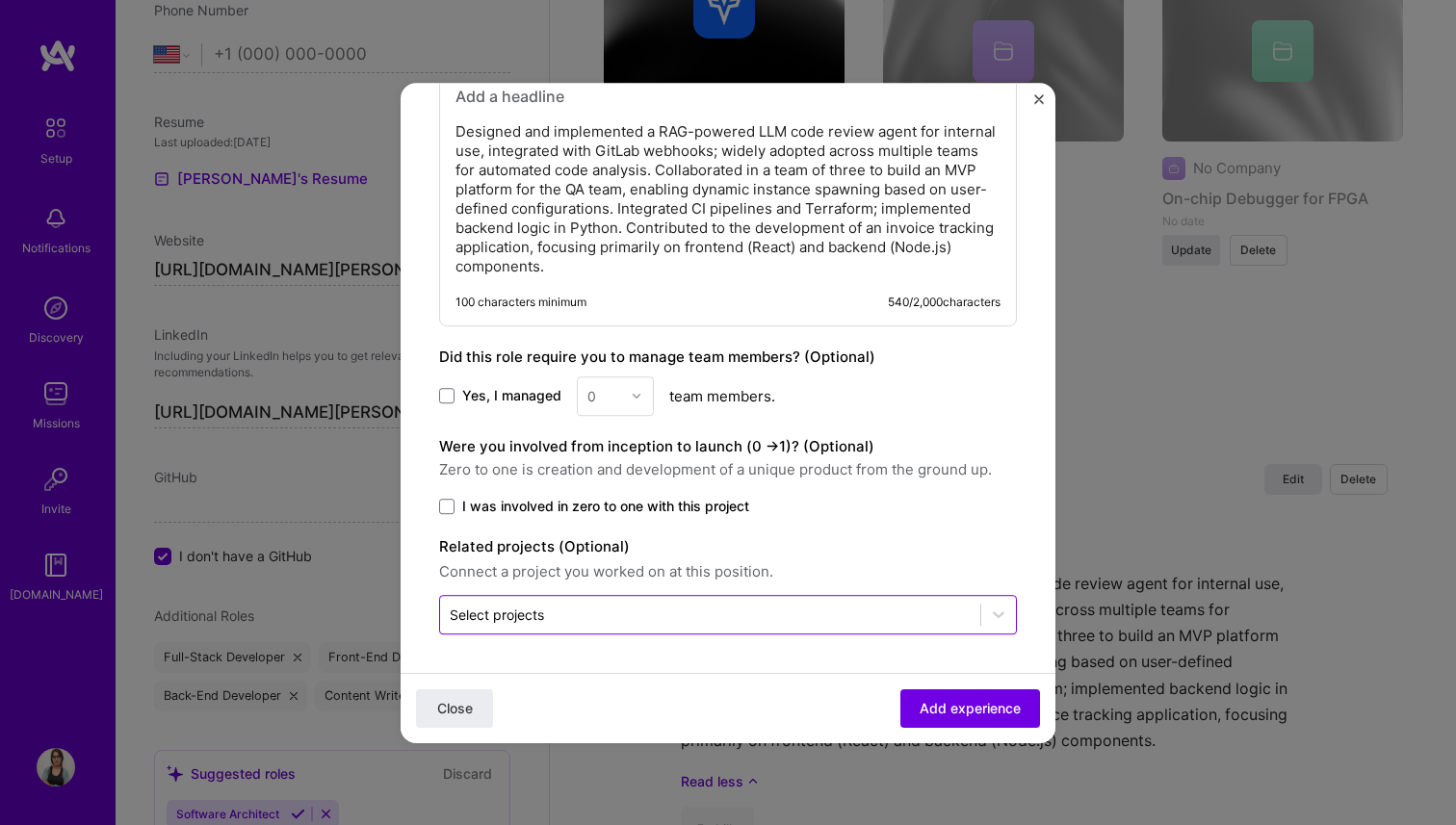
click at [695, 607] on input "text" at bounding box center [710, 614] width 521 height 20
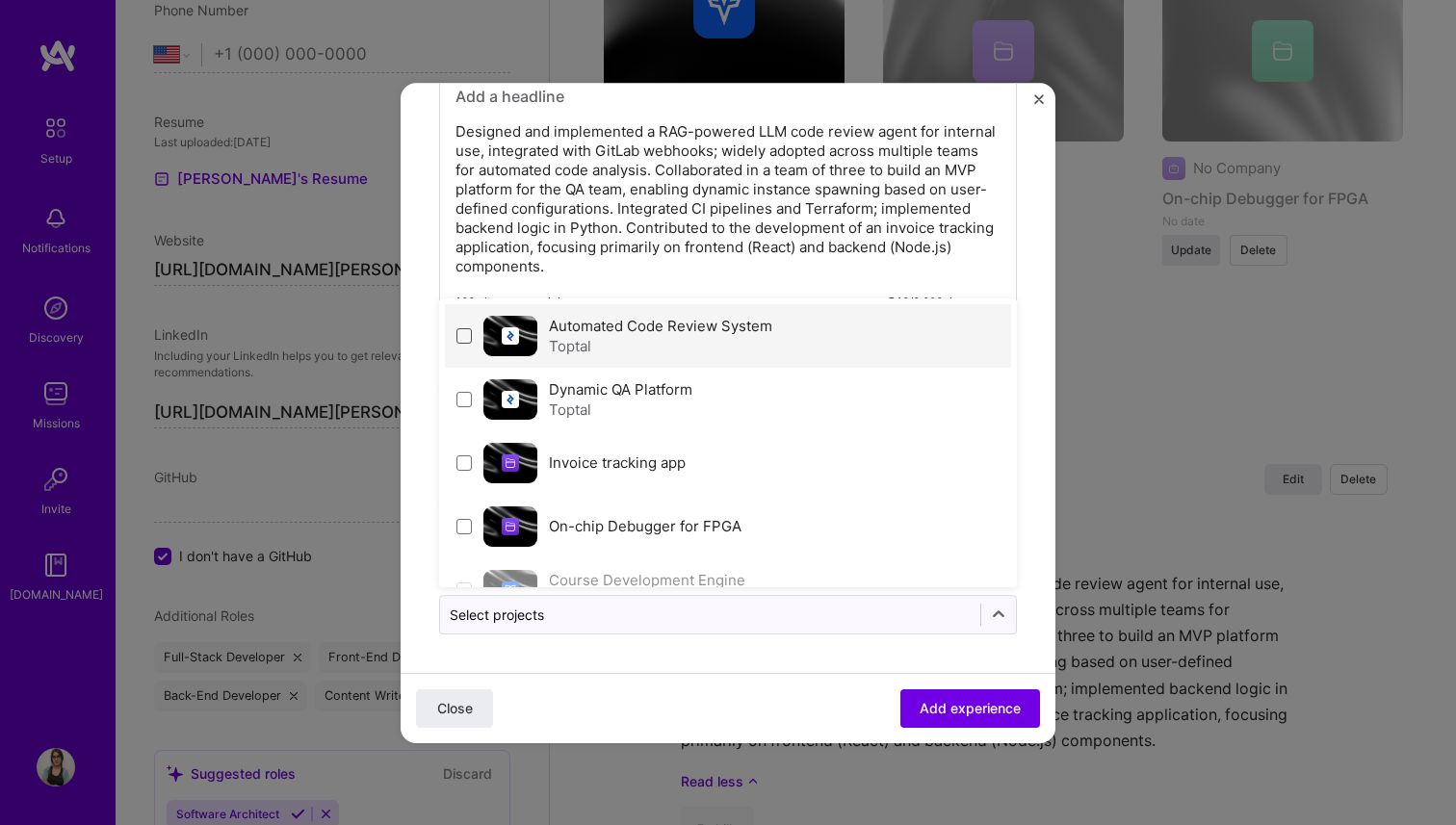
click at [463, 332] on span at bounding box center [463, 335] width 15 height 15
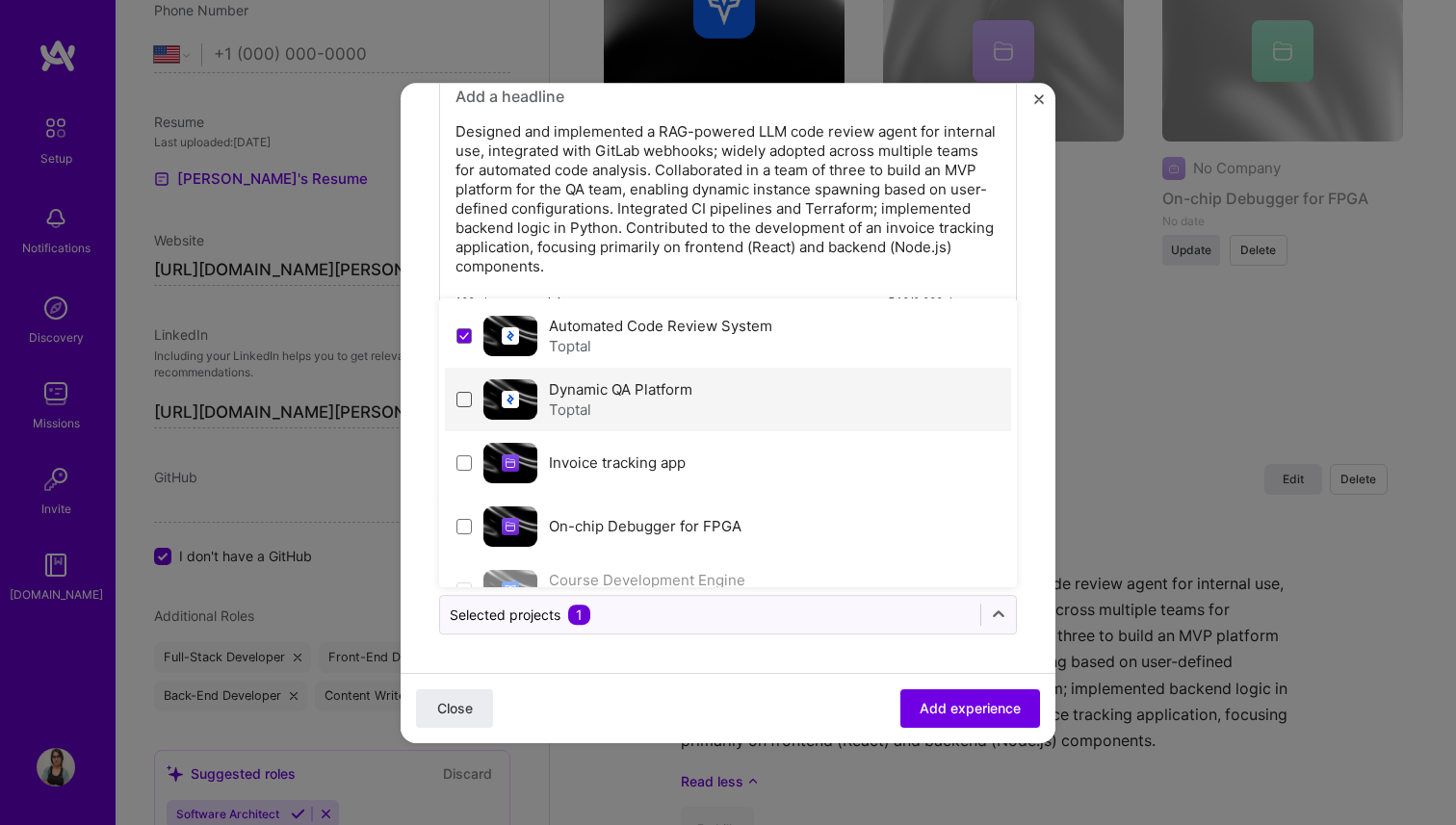
click at [465, 401] on span at bounding box center [463, 399] width 15 height 15
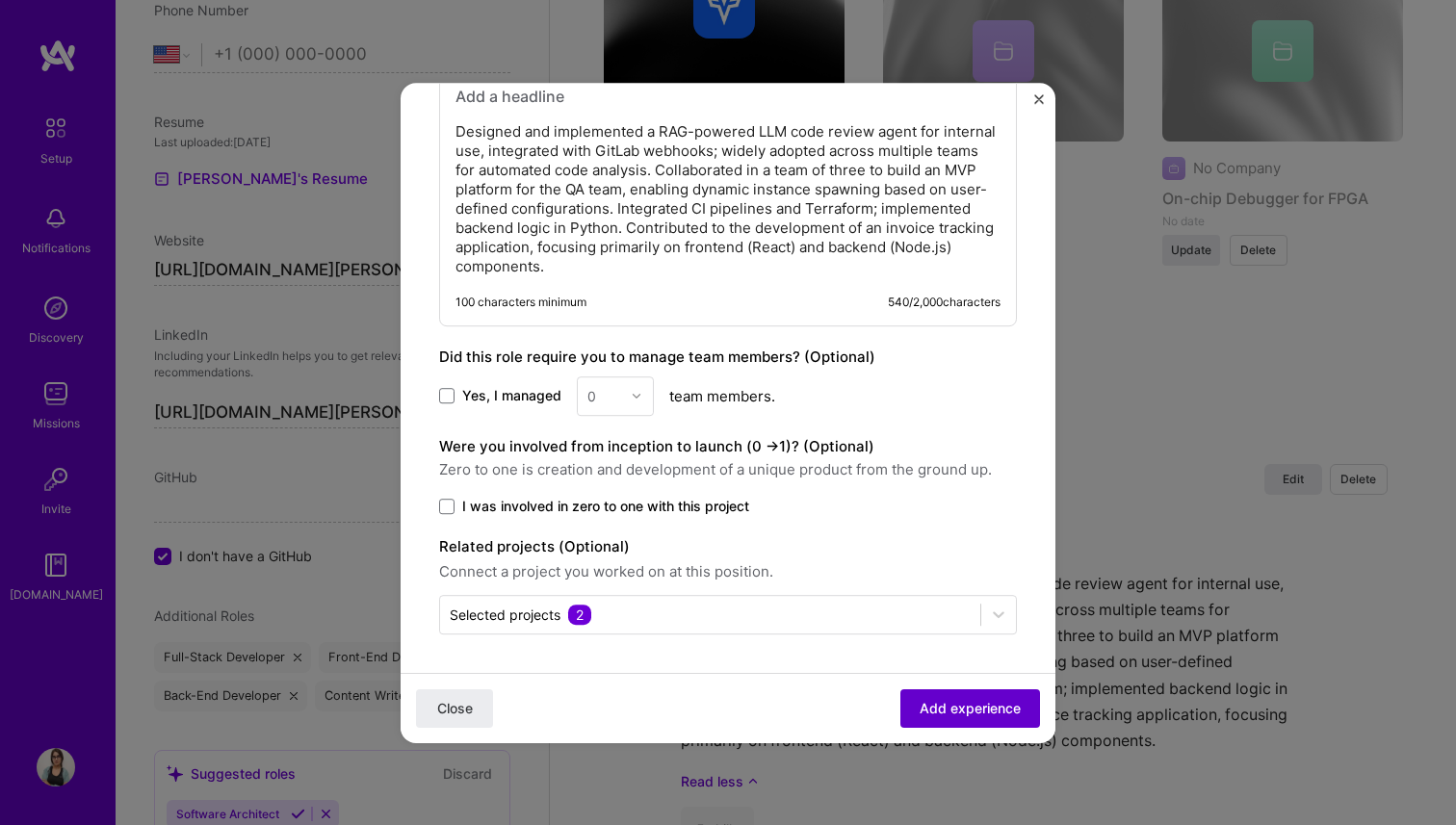
click at [992, 715] on span "Add experience" at bounding box center [970, 707] width 101 height 19
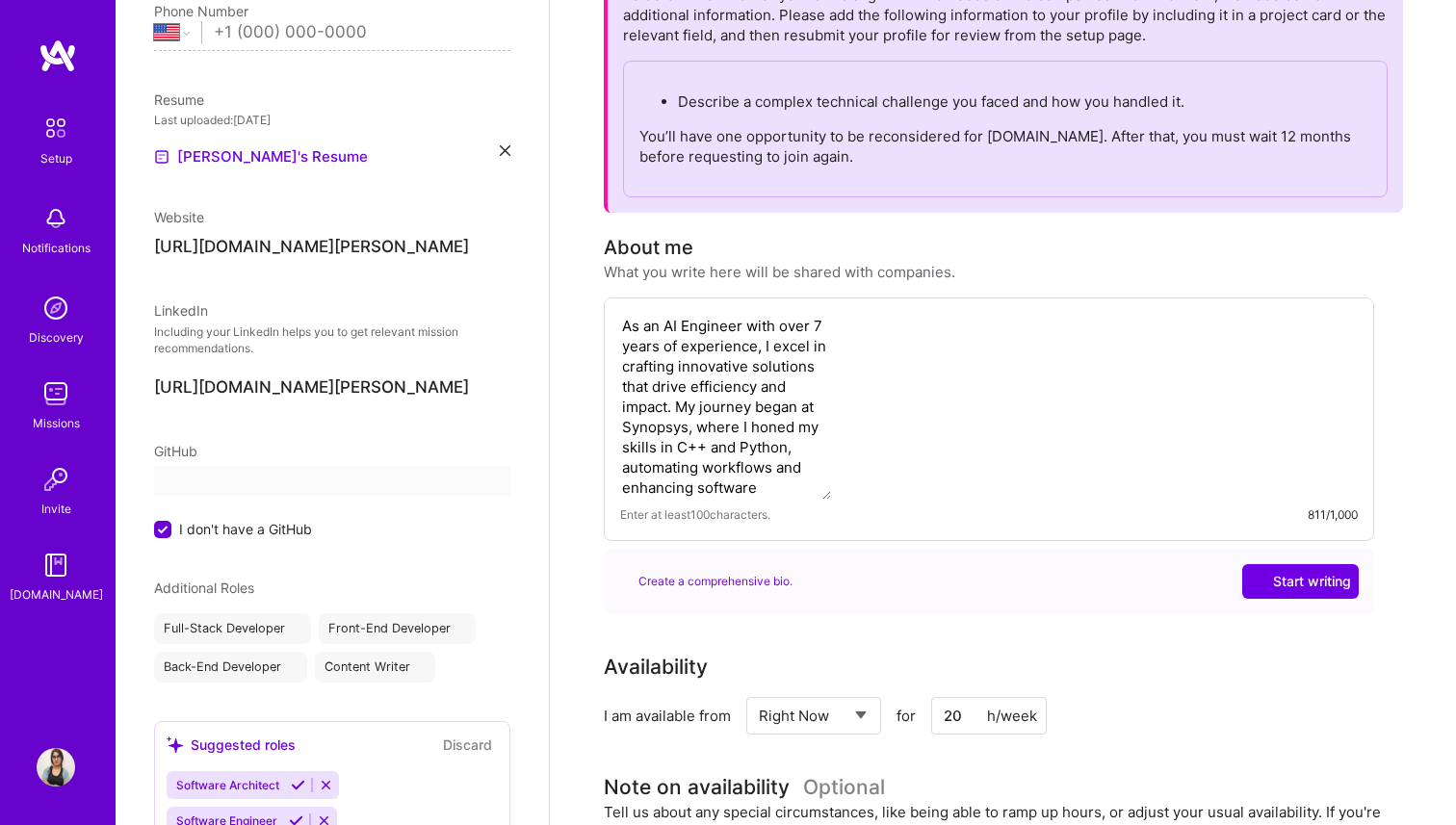
select select "US"
select select "Right Now"
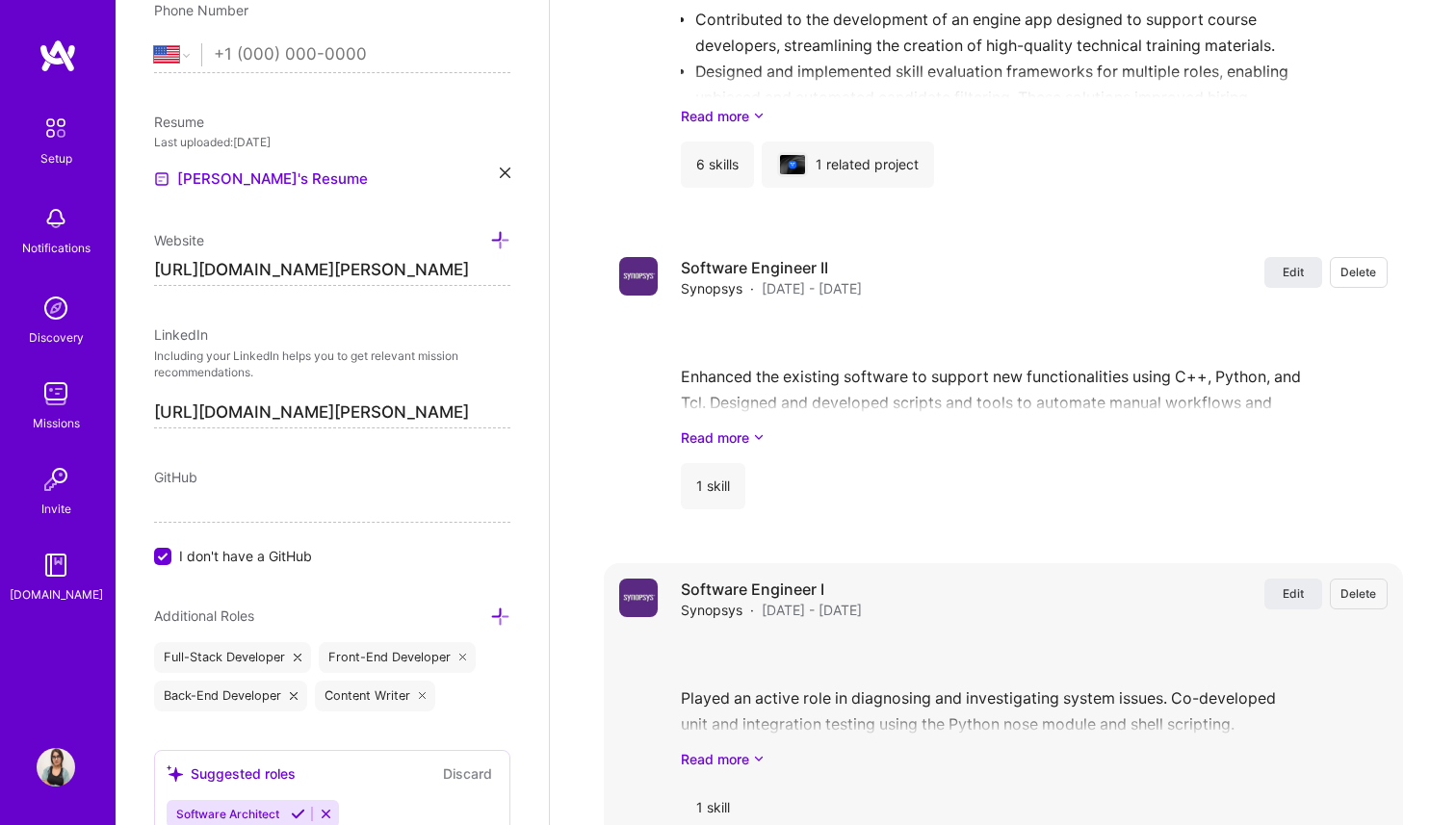
scroll to position [3611, 0]
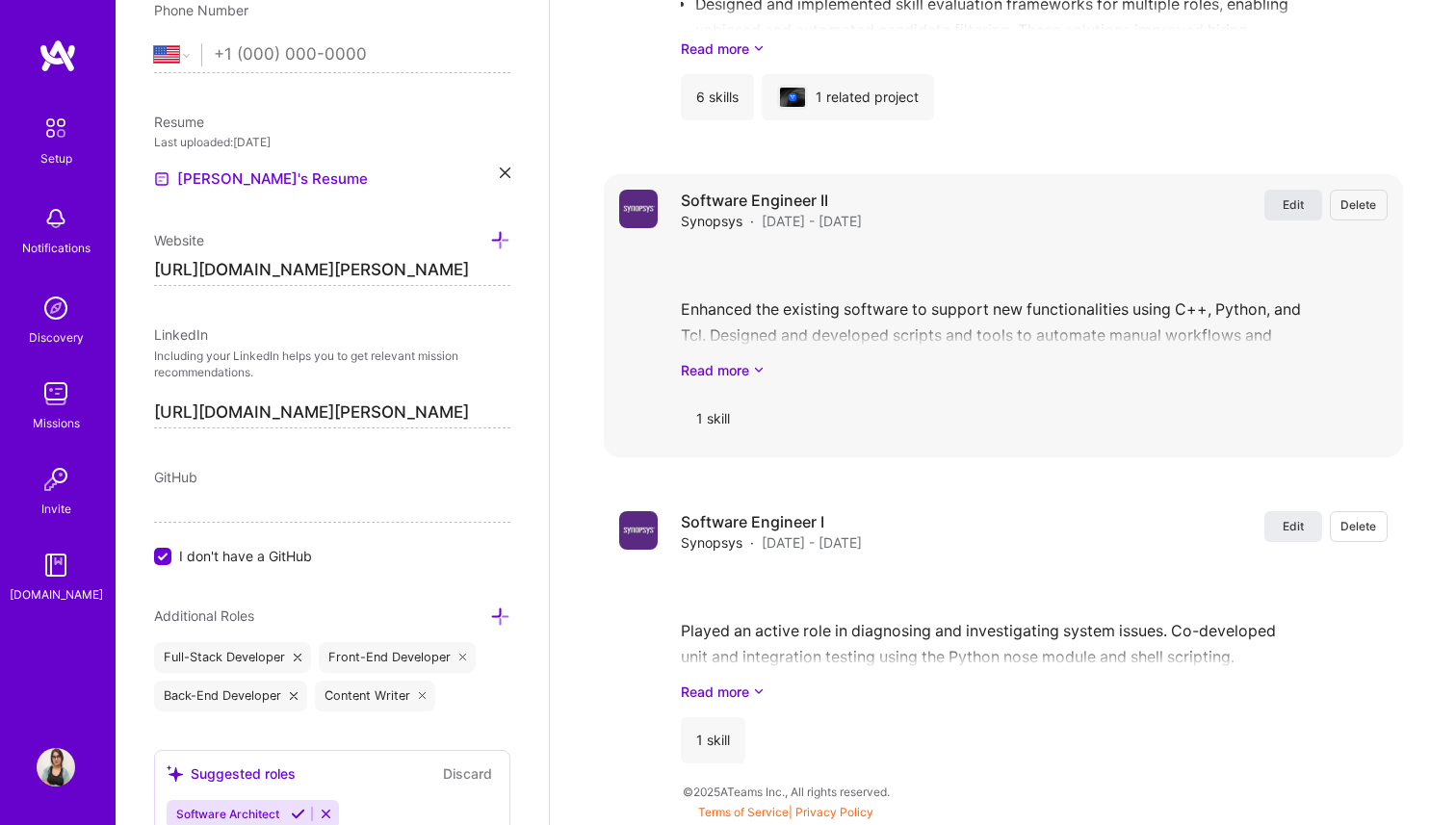
click at [1296, 205] on span "Edit" at bounding box center [1292, 205] width 21 height 16
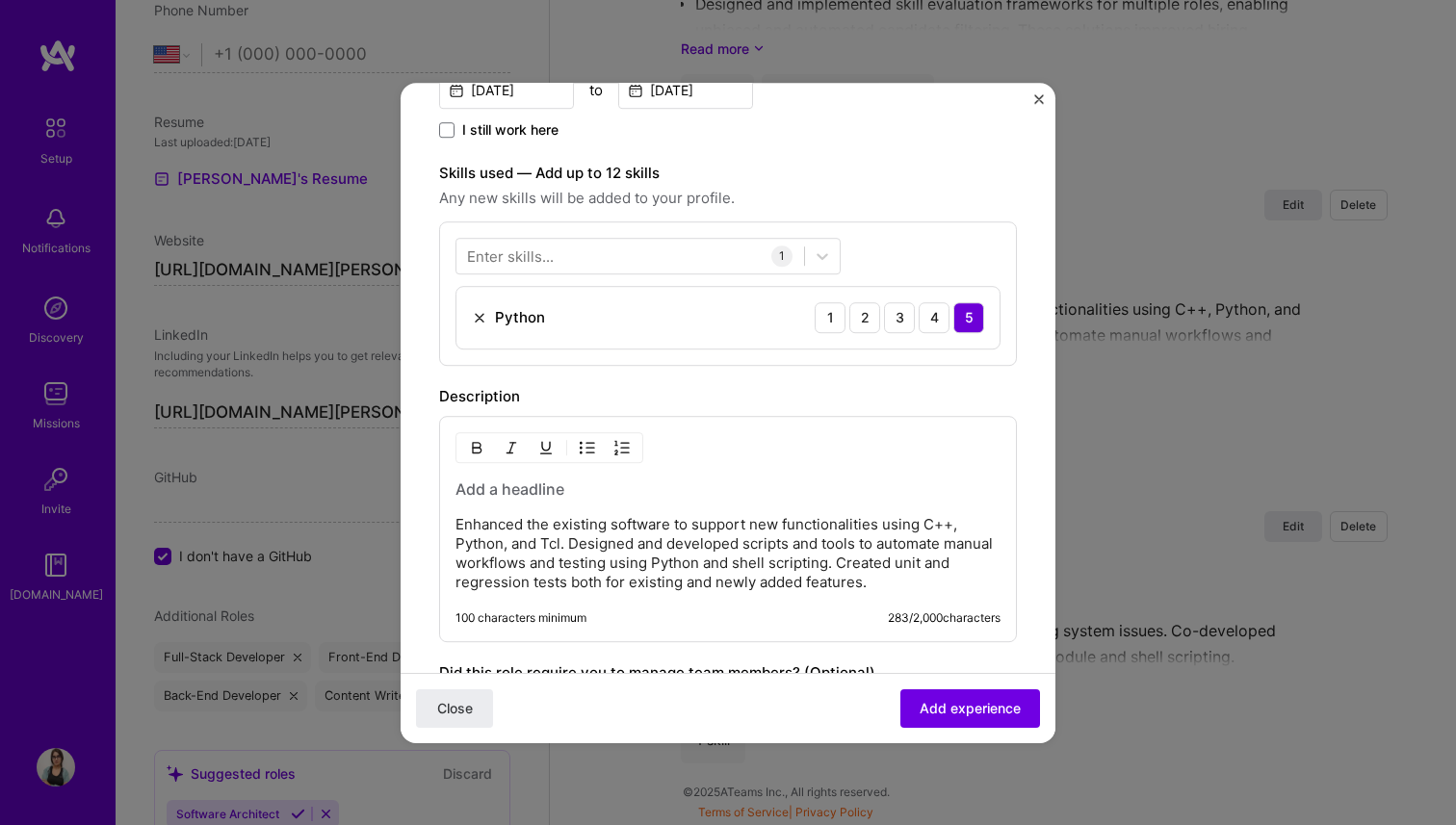
scroll to position [816, 0]
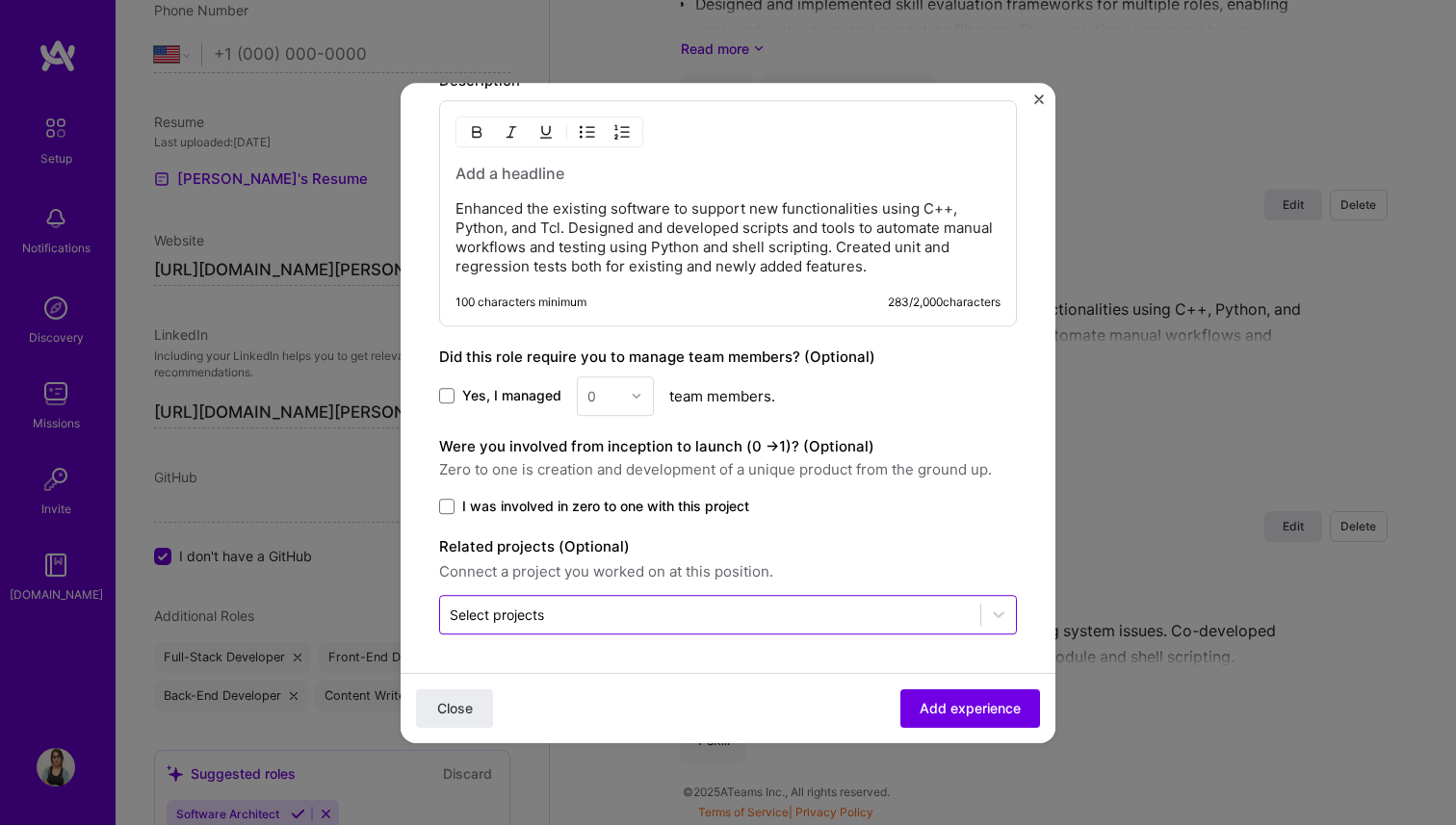
click at [602, 604] on input "text" at bounding box center [710, 614] width 521 height 20
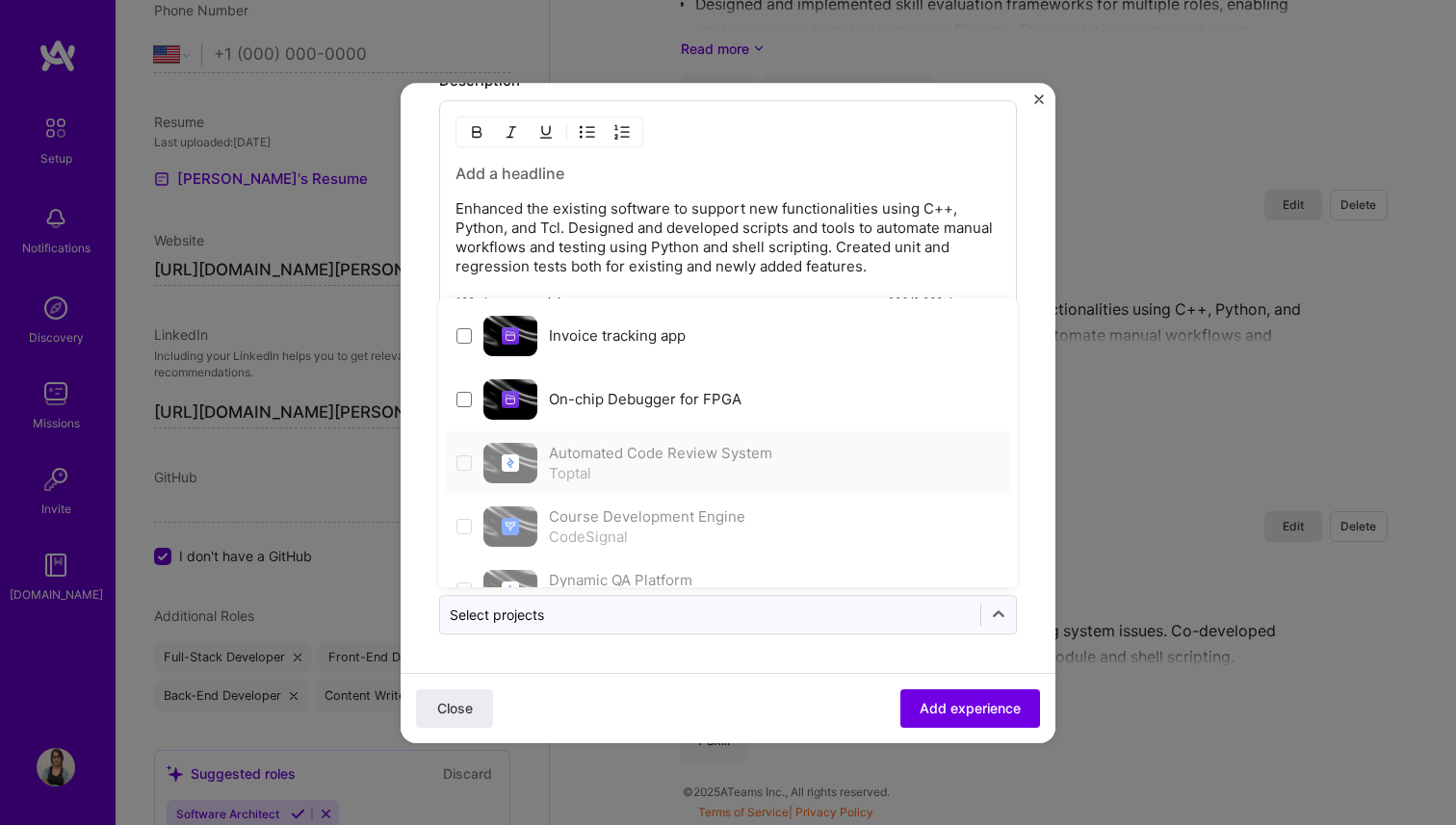
scroll to position [41, 0]
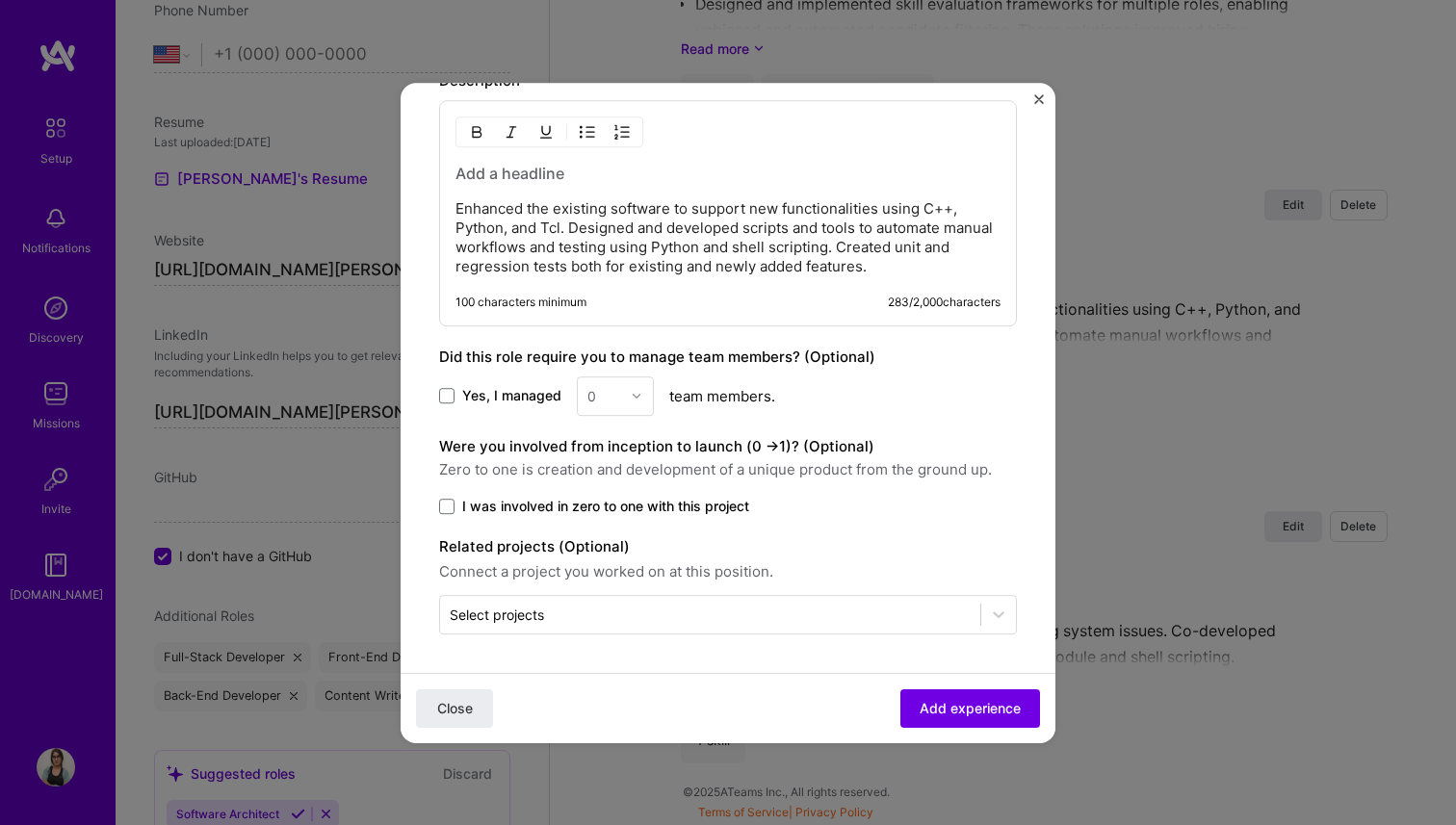
click at [727, 261] on p "Enhanced the existing software to support new functionalities using C++, Python…" at bounding box center [728, 238] width 545 height 77
click at [1202, 313] on div "Create a job experience Jobs help companies understand your past experience. Co…" at bounding box center [728, 412] width 1456 height 825
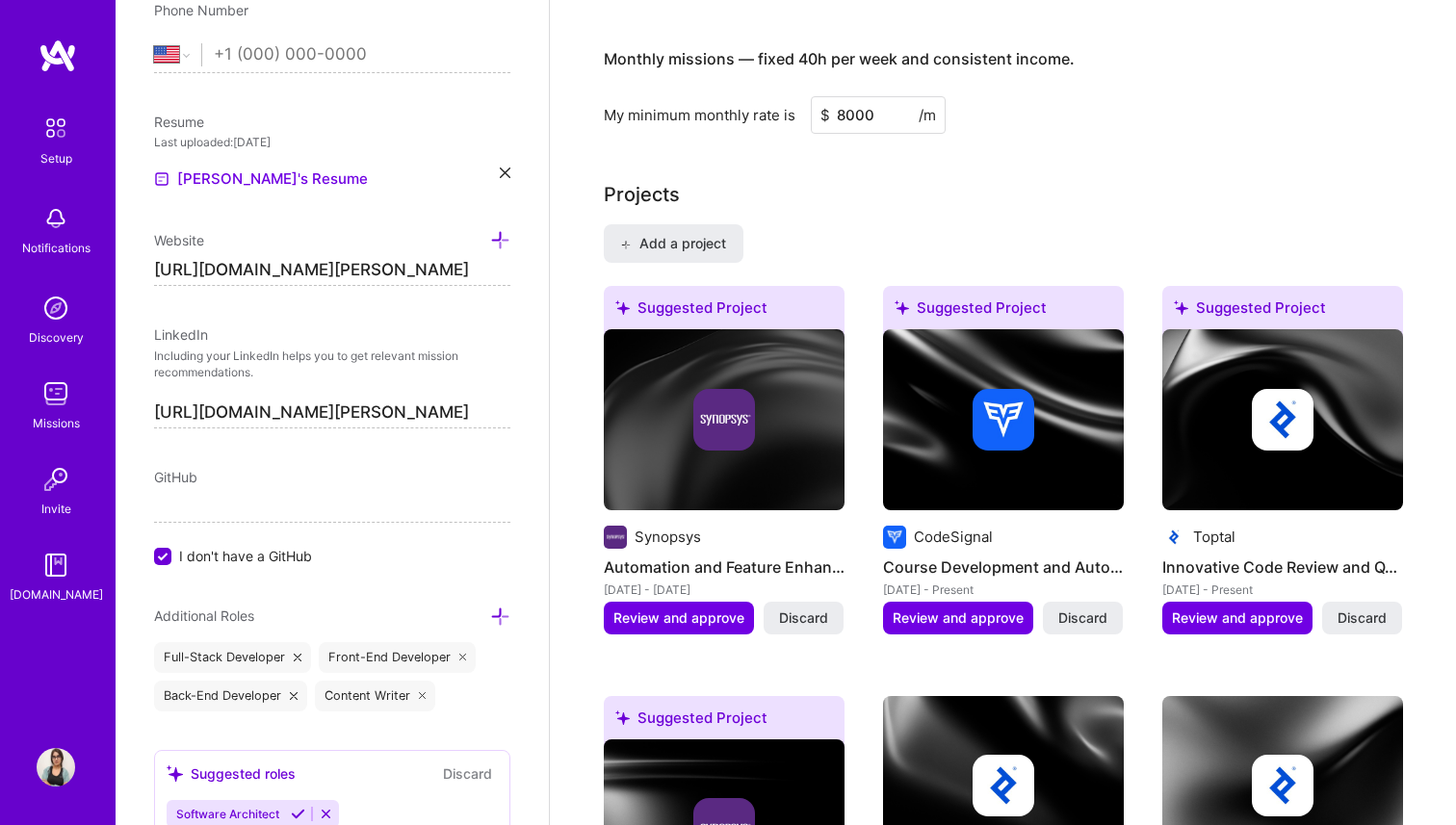
scroll to position [1368, 0]
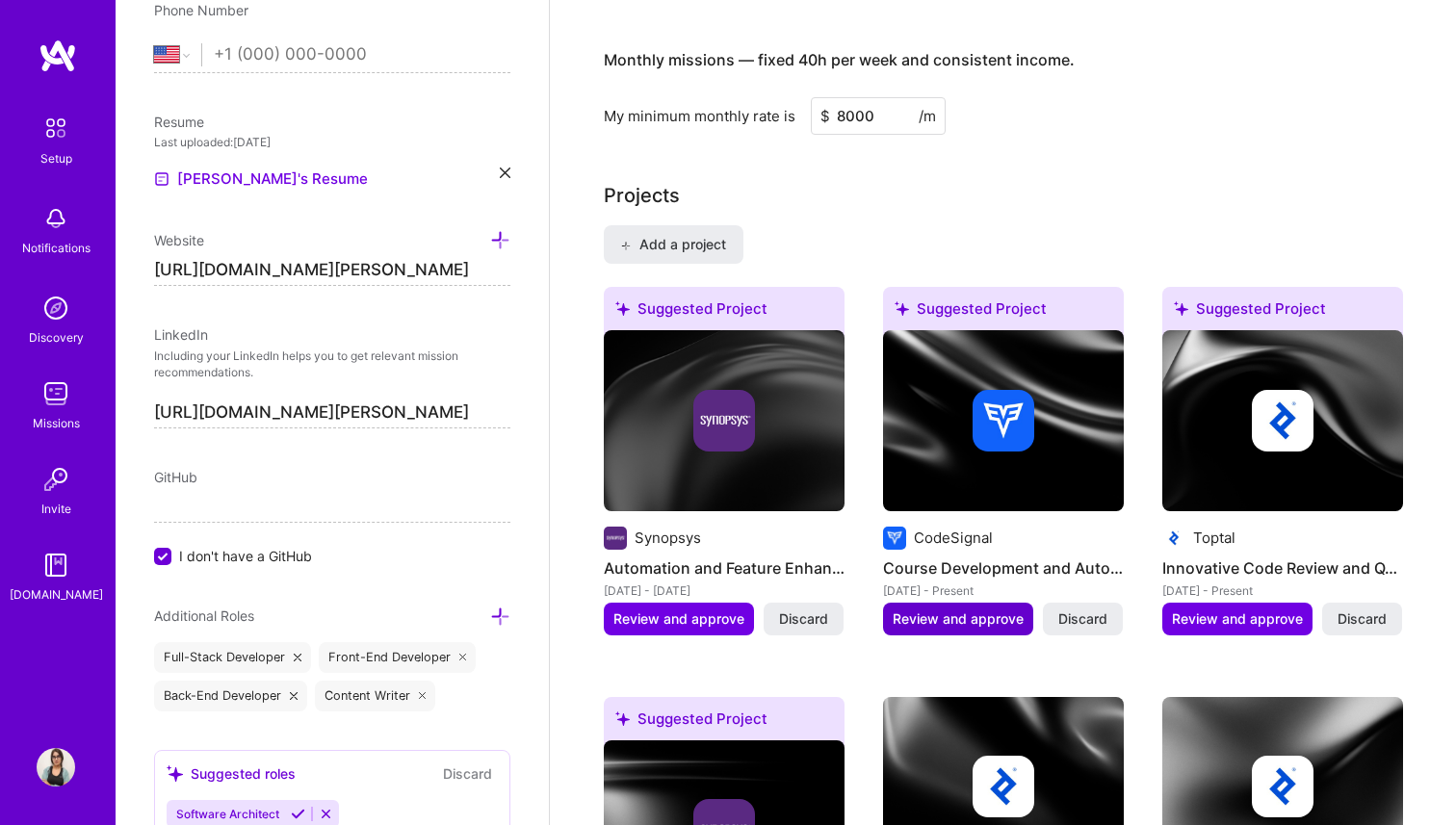
click at [961, 615] on span "Review and approve" at bounding box center [958, 618] width 131 height 19
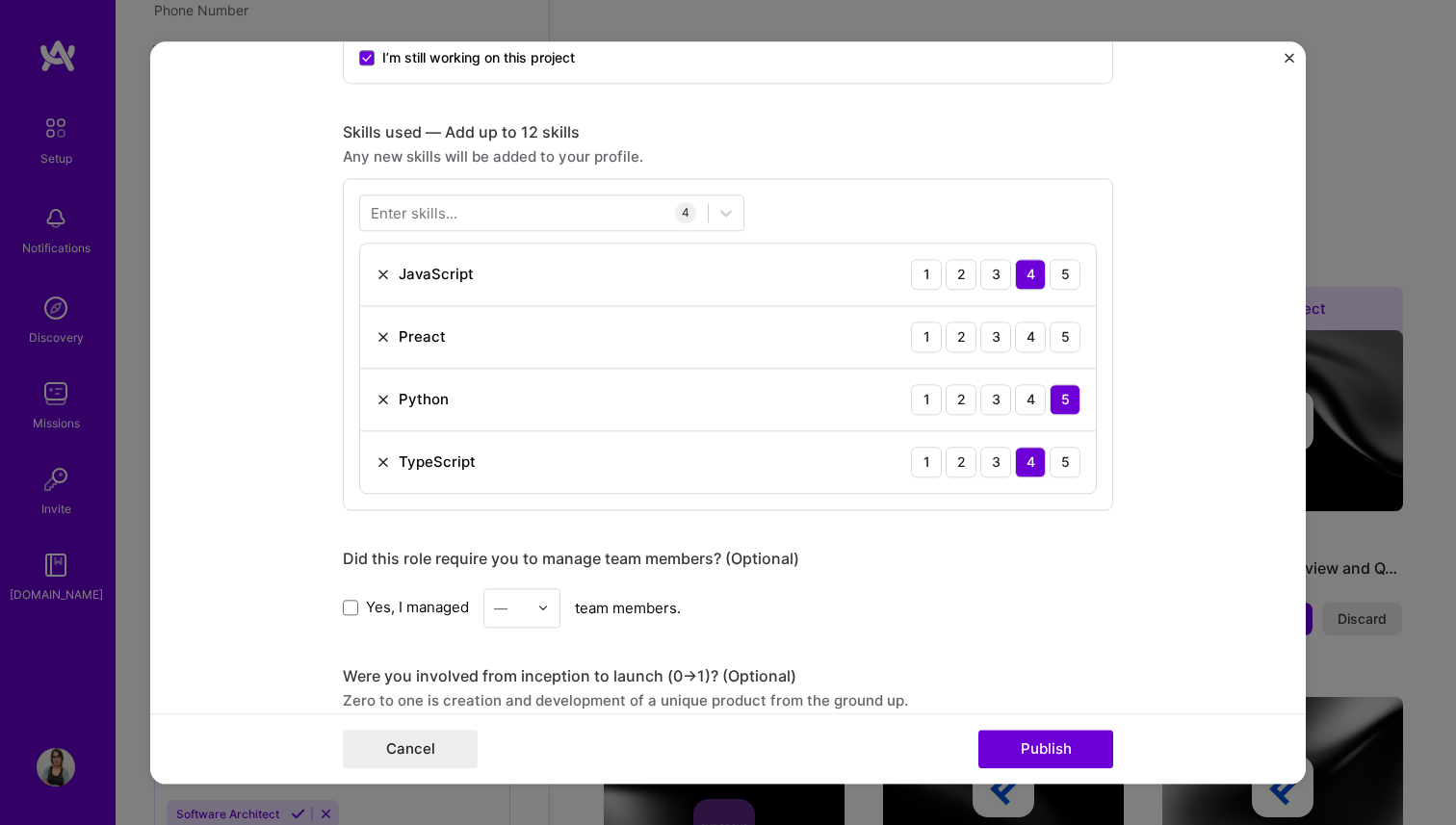
scroll to position [889, 0]
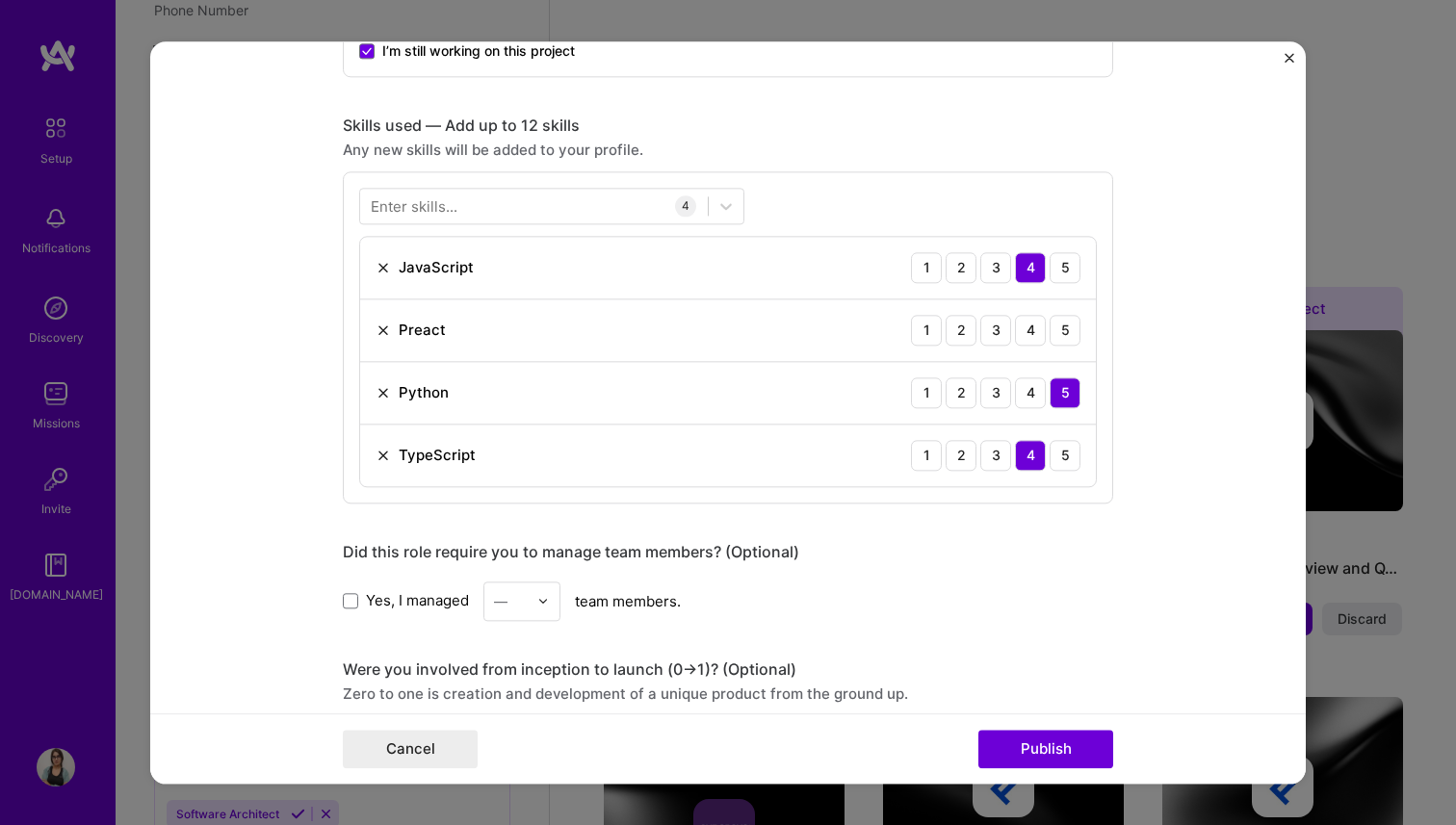
click at [384, 329] on img at bounding box center [383, 329] width 15 height 15
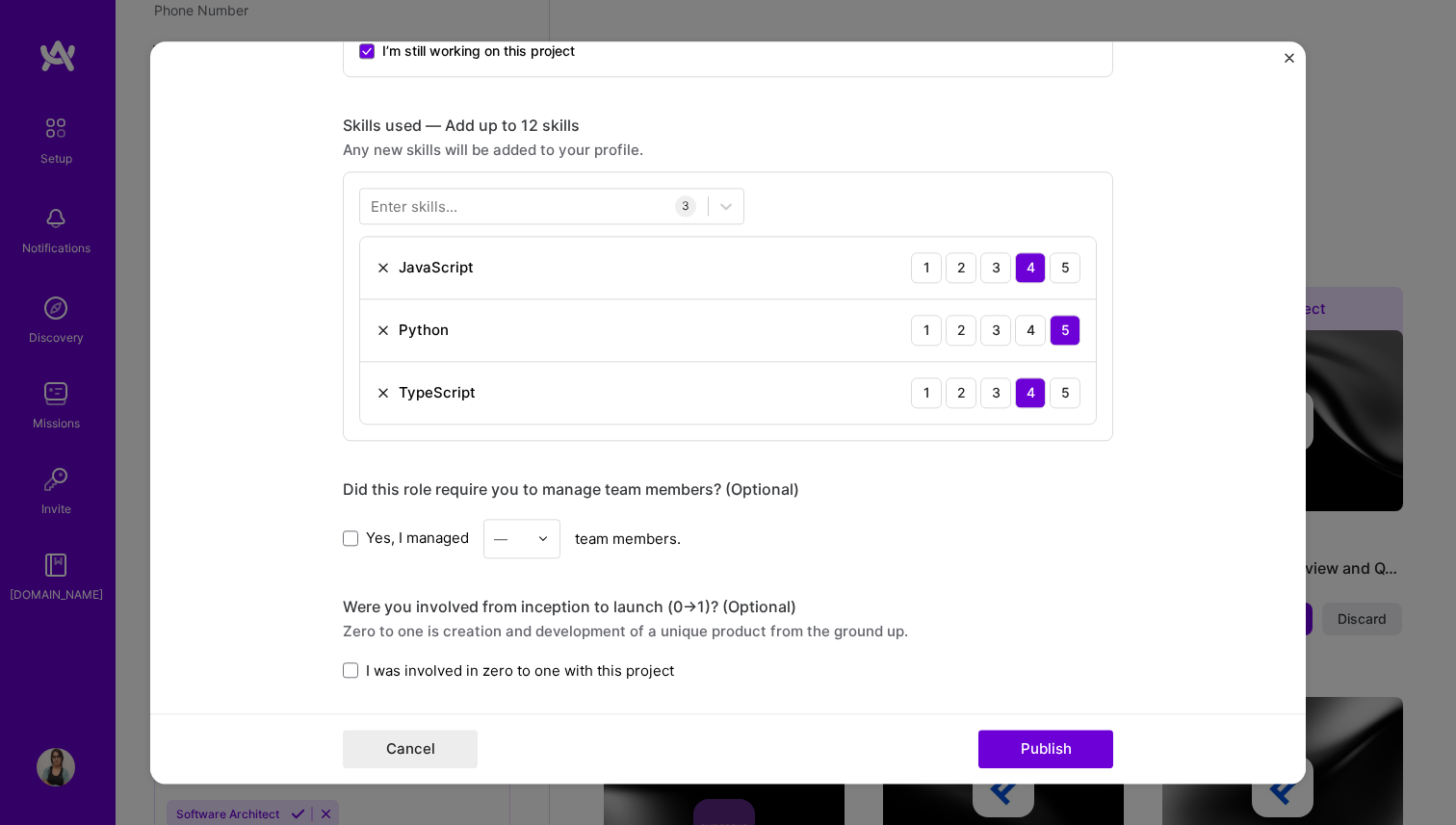
click at [437, 204] on div "Enter skills..." at bounding box center [413, 206] width 86 height 20
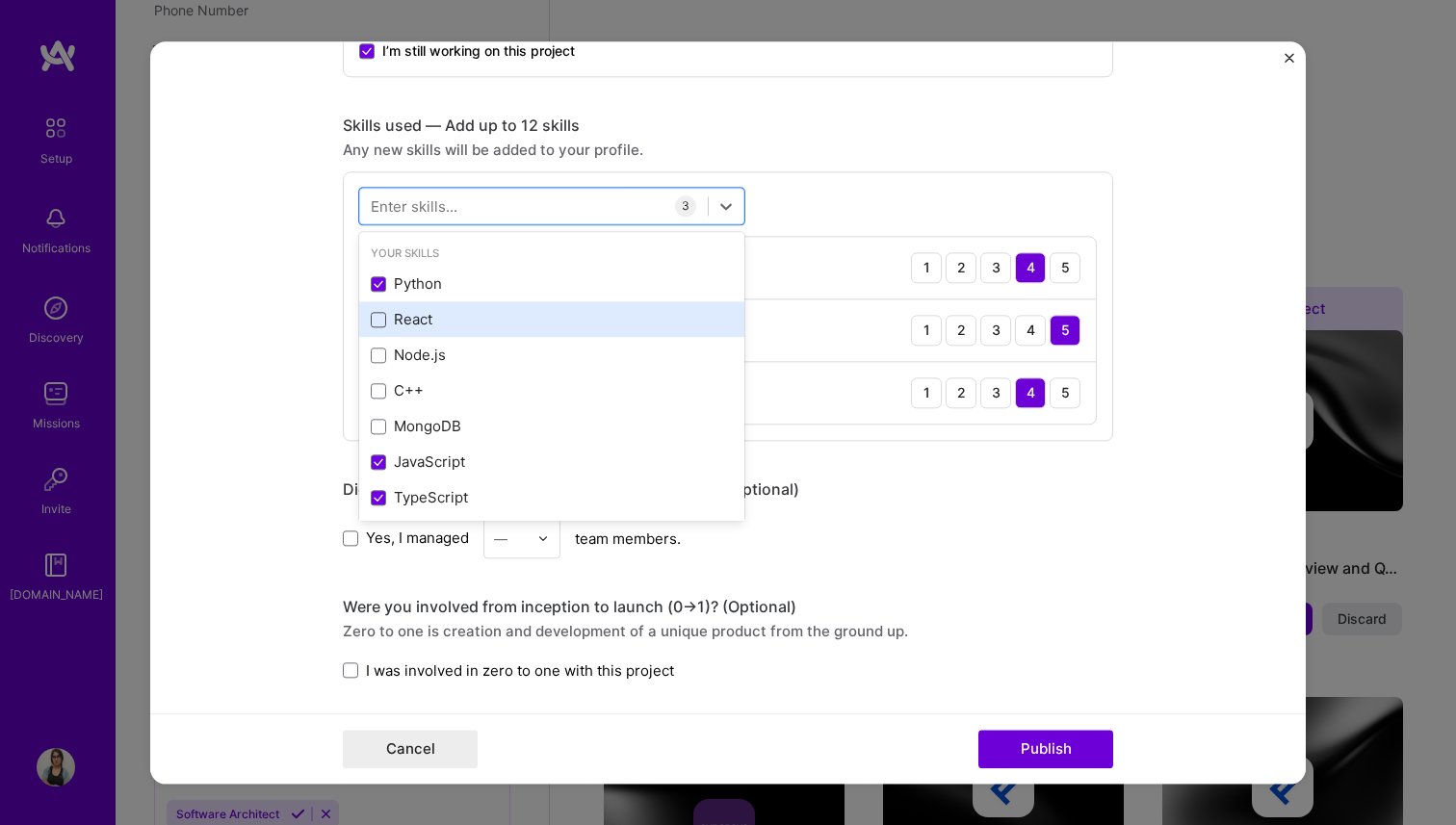
click at [381, 322] on span at bounding box center [378, 319] width 15 height 15
click at [0, 0] on input "checkbox" at bounding box center [0, 0] width 0 height 0
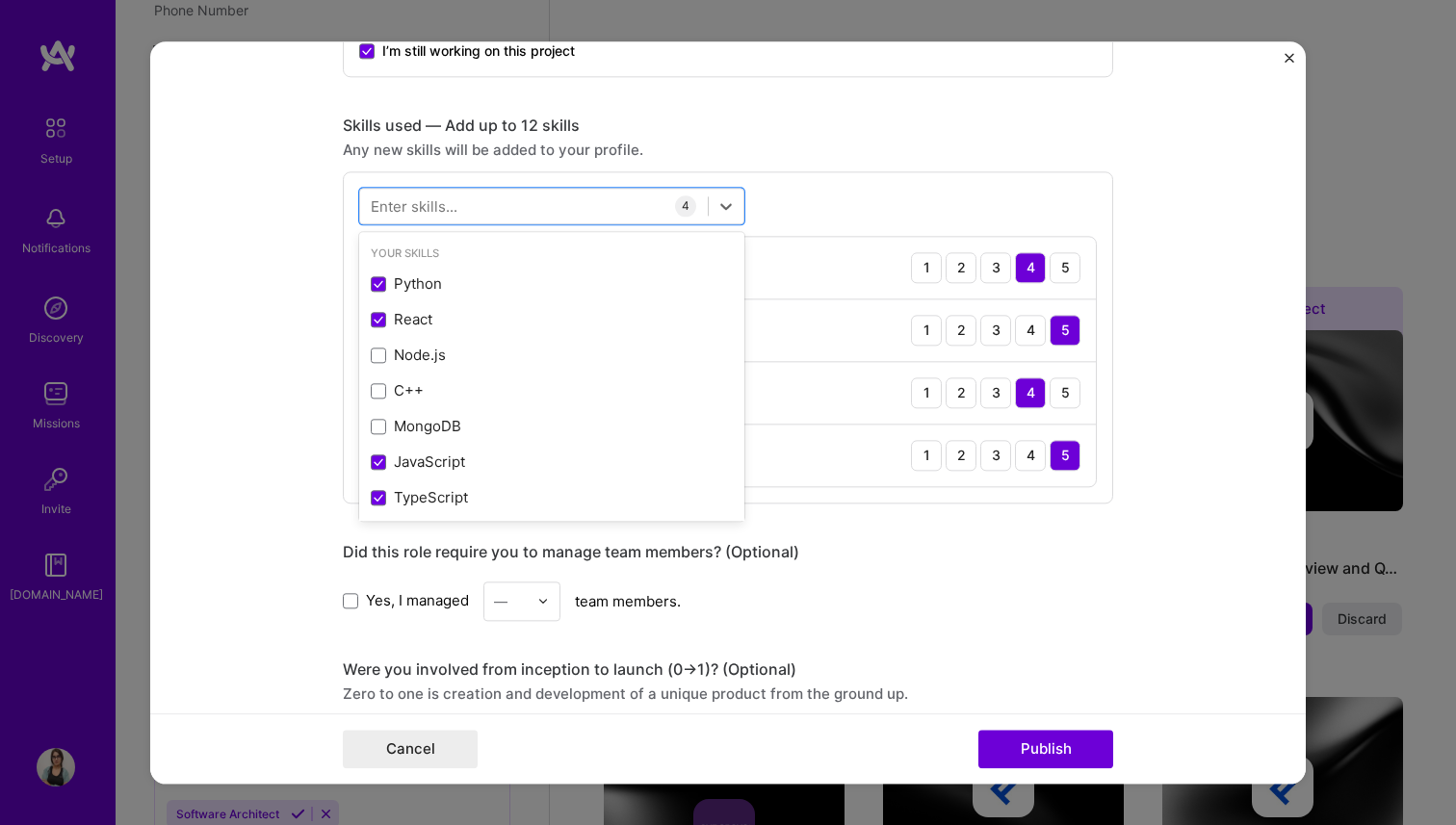
click at [282, 377] on form "Editing suggested project This project is suggested based on your LinkedIn, res…" at bounding box center [728, 412] width 1155 height 742
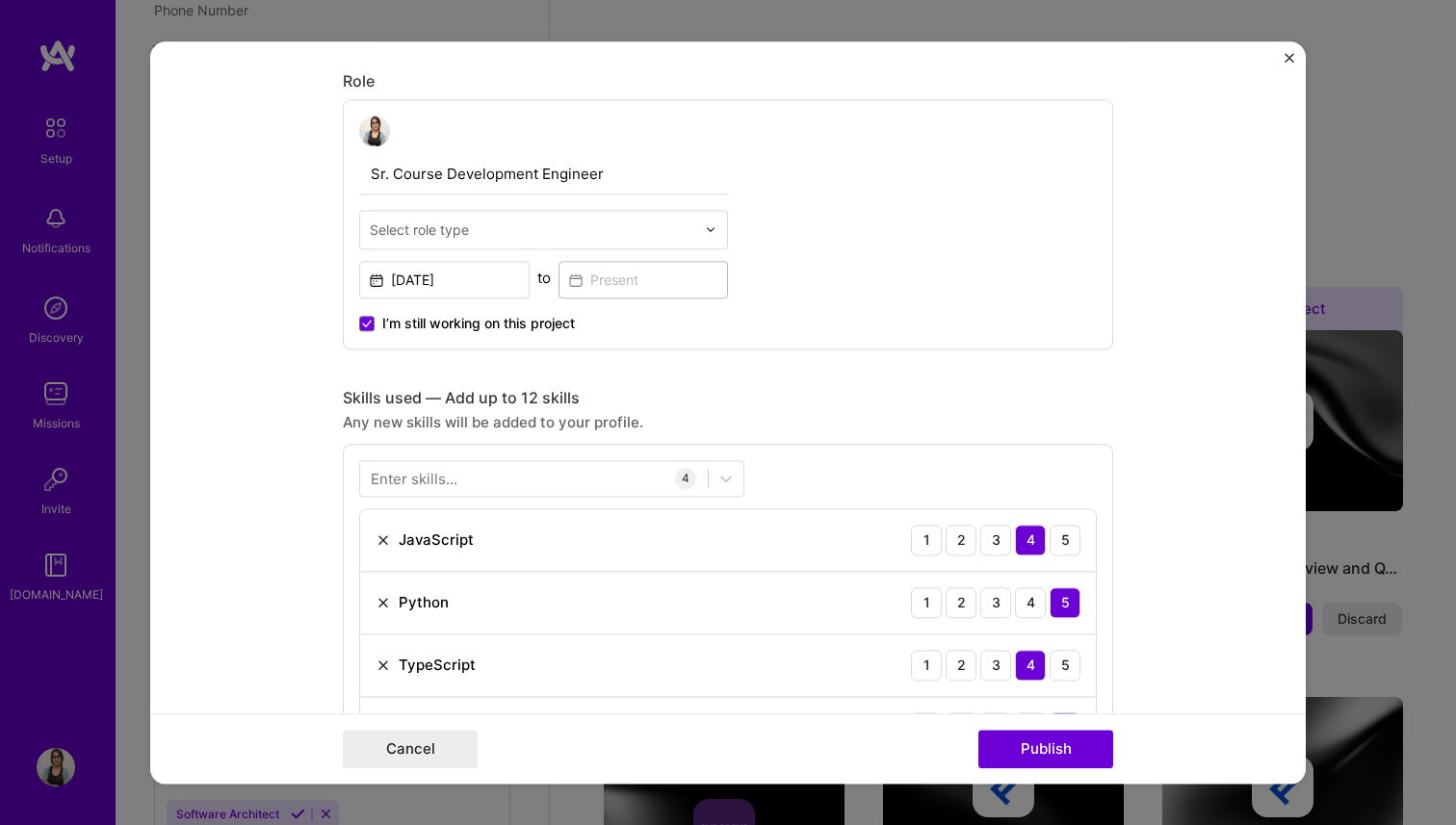
scroll to position [821, 0]
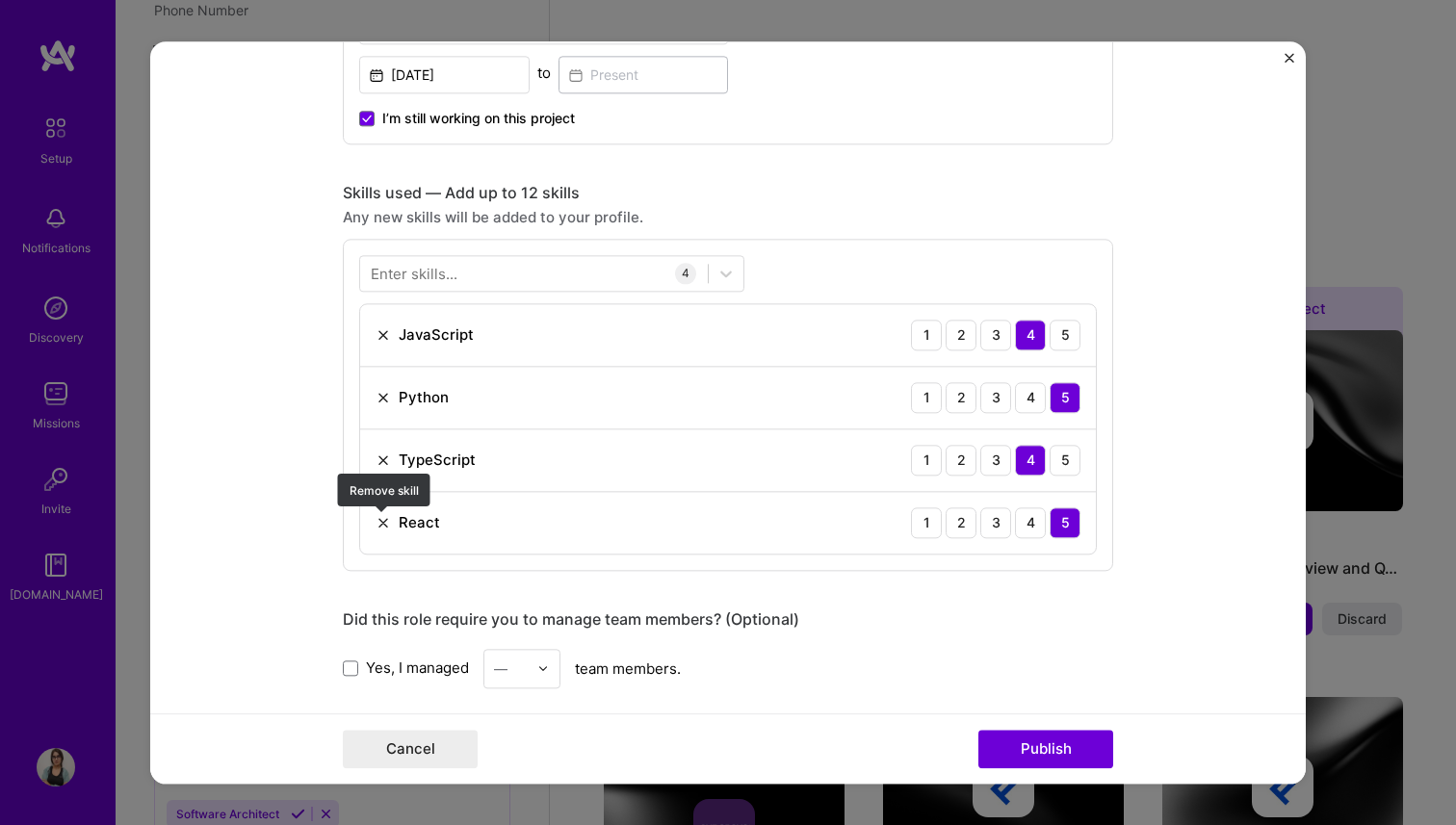
click at [384, 524] on img at bounding box center [383, 522] width 15 height 15
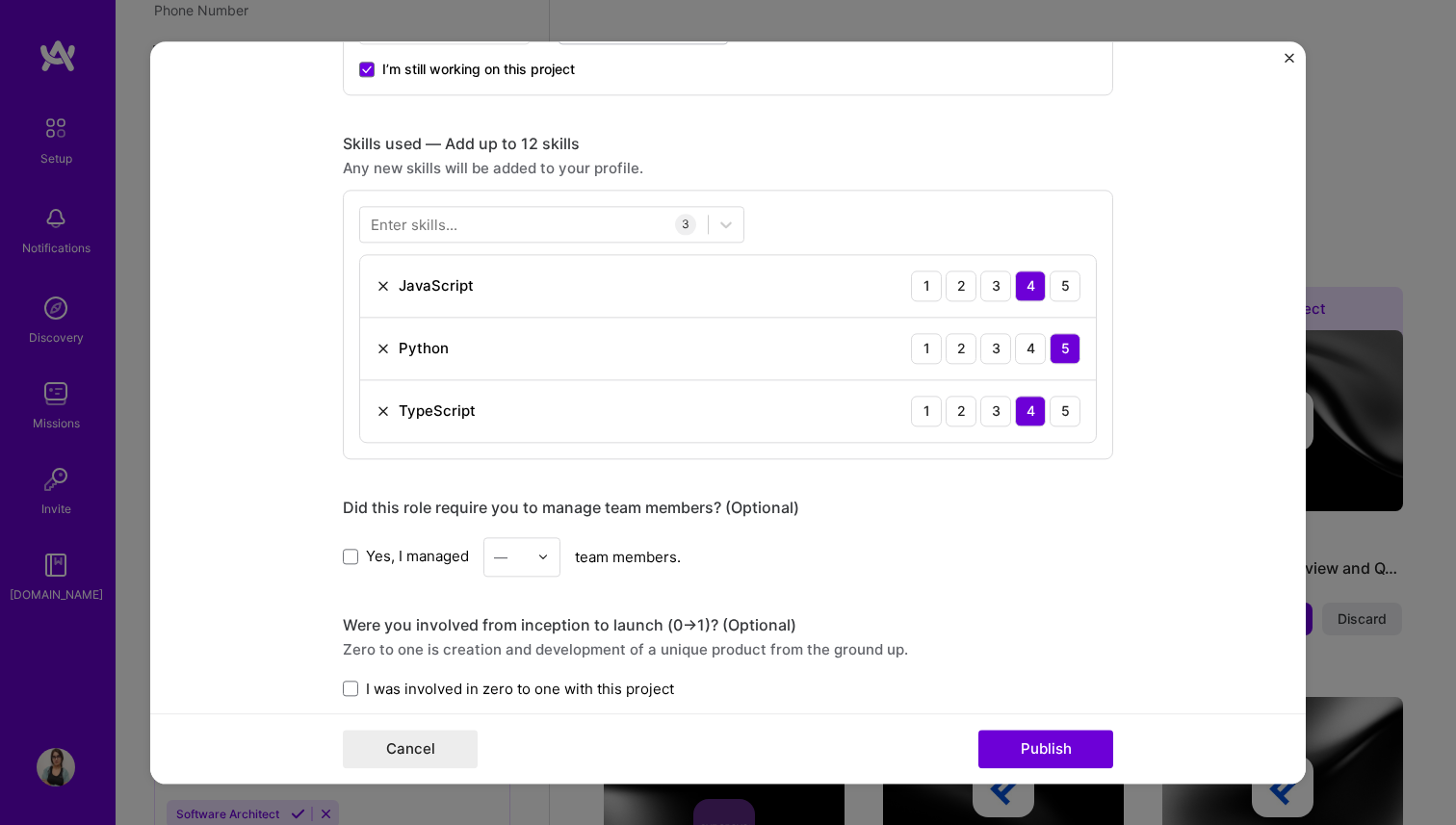
scroll to position [836, 0]
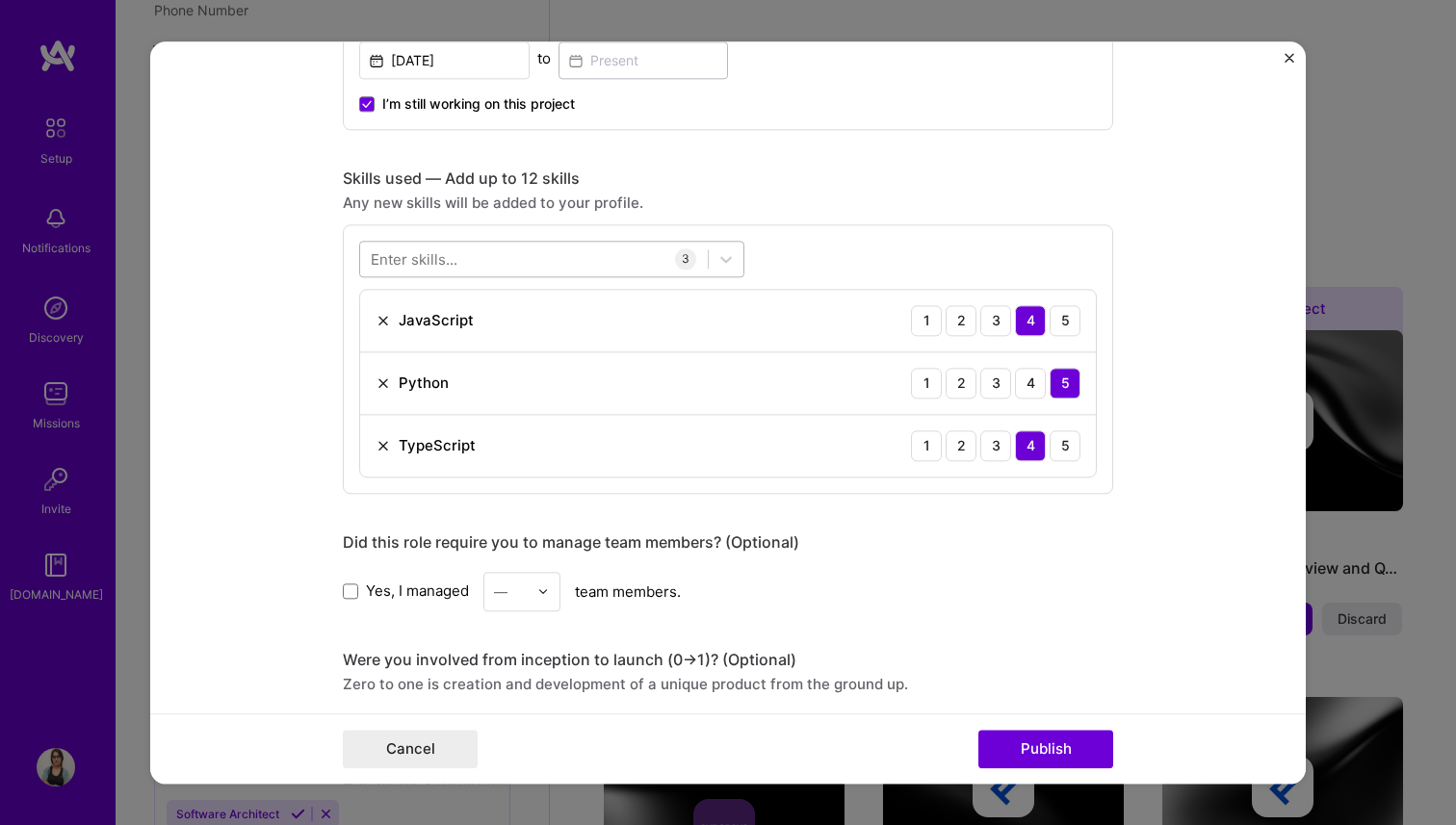
click at [457, 266] on div at bounding box center [534, 258] width 348 height 32
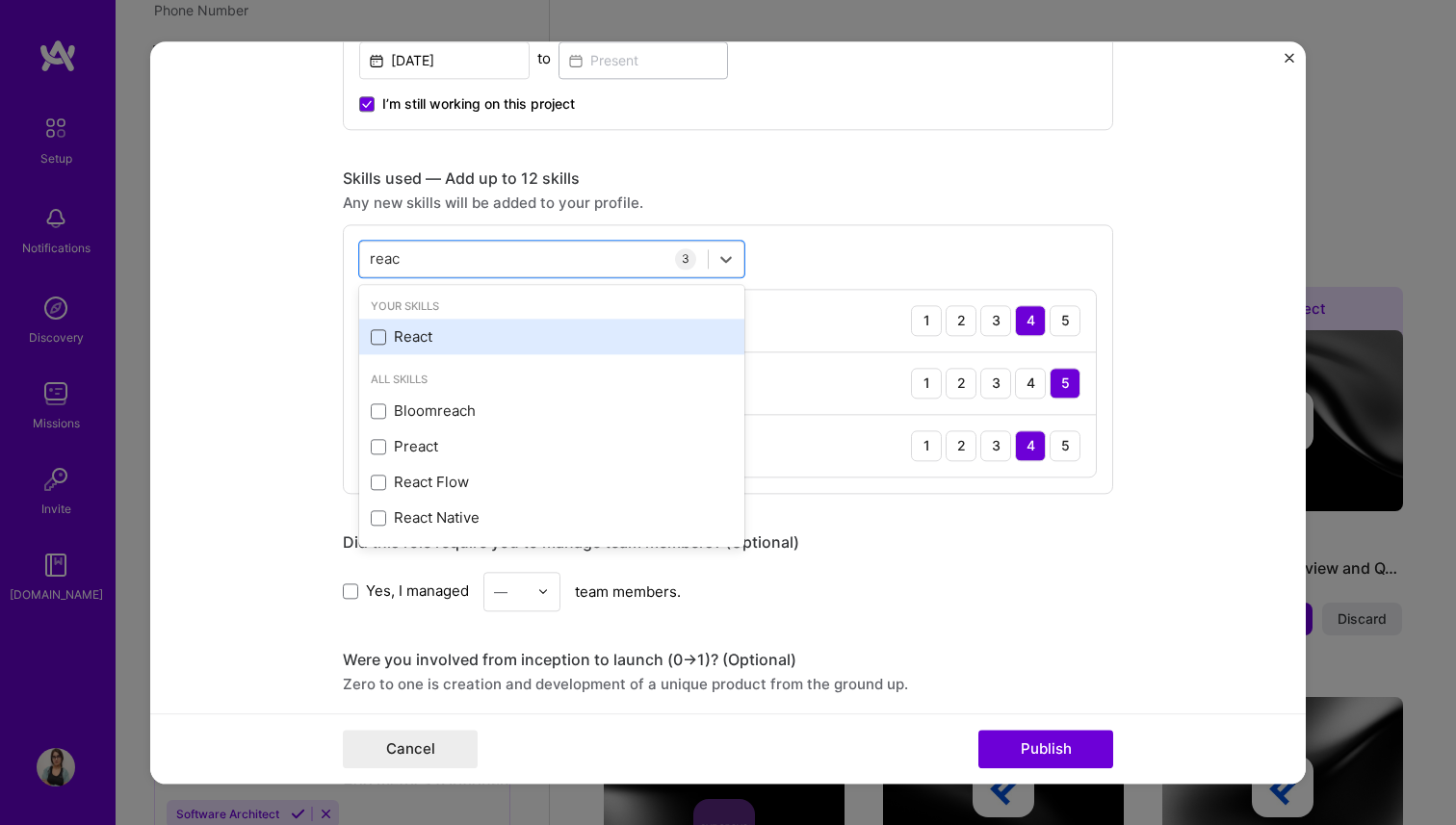
click at [384, 341] on span at bounding box center [378, 336] width 15 height 15
click at [0, 0] on input "checkbox" at bounding box center [0, 0] width 0 height 0
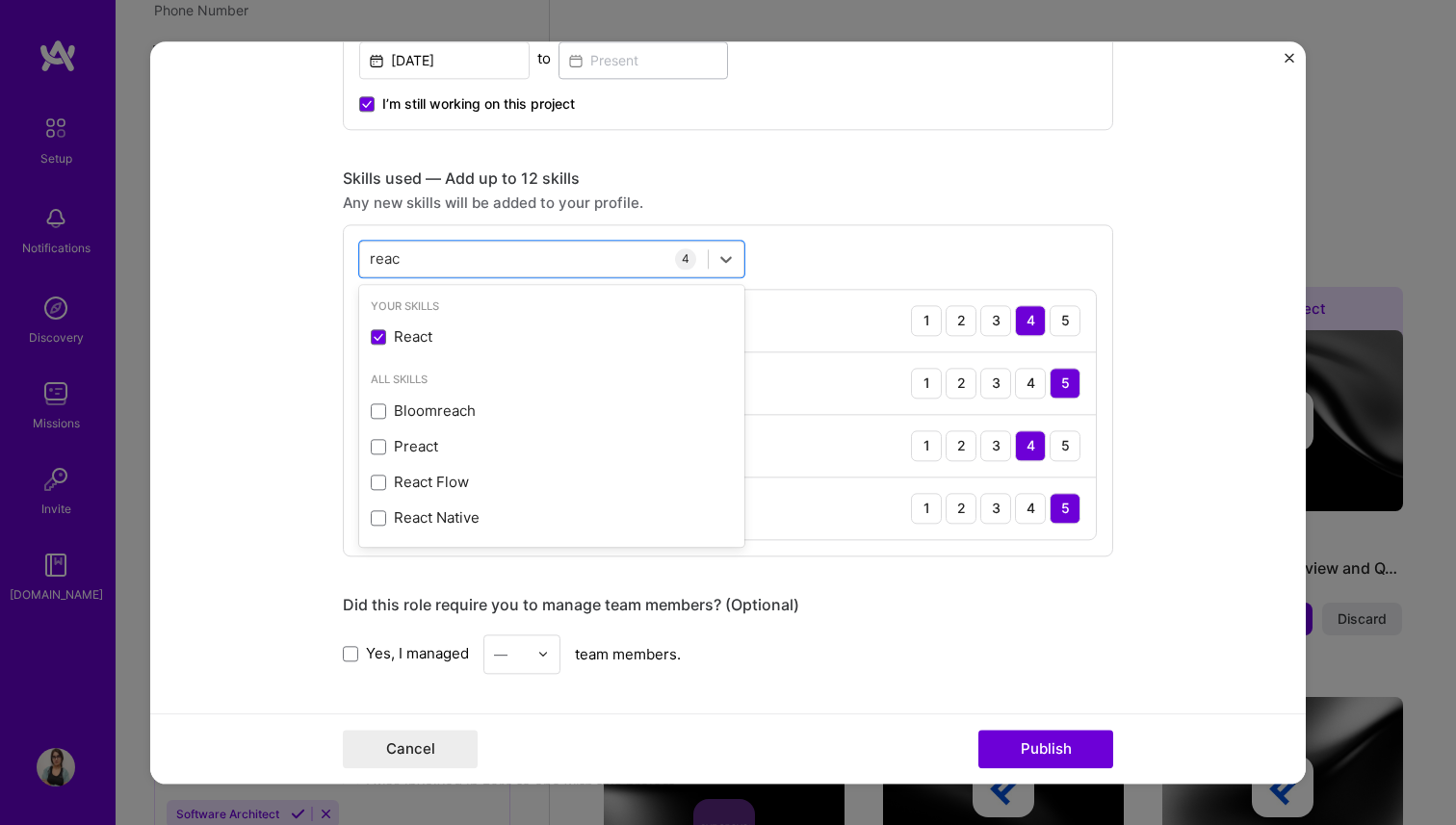
type input "reac"
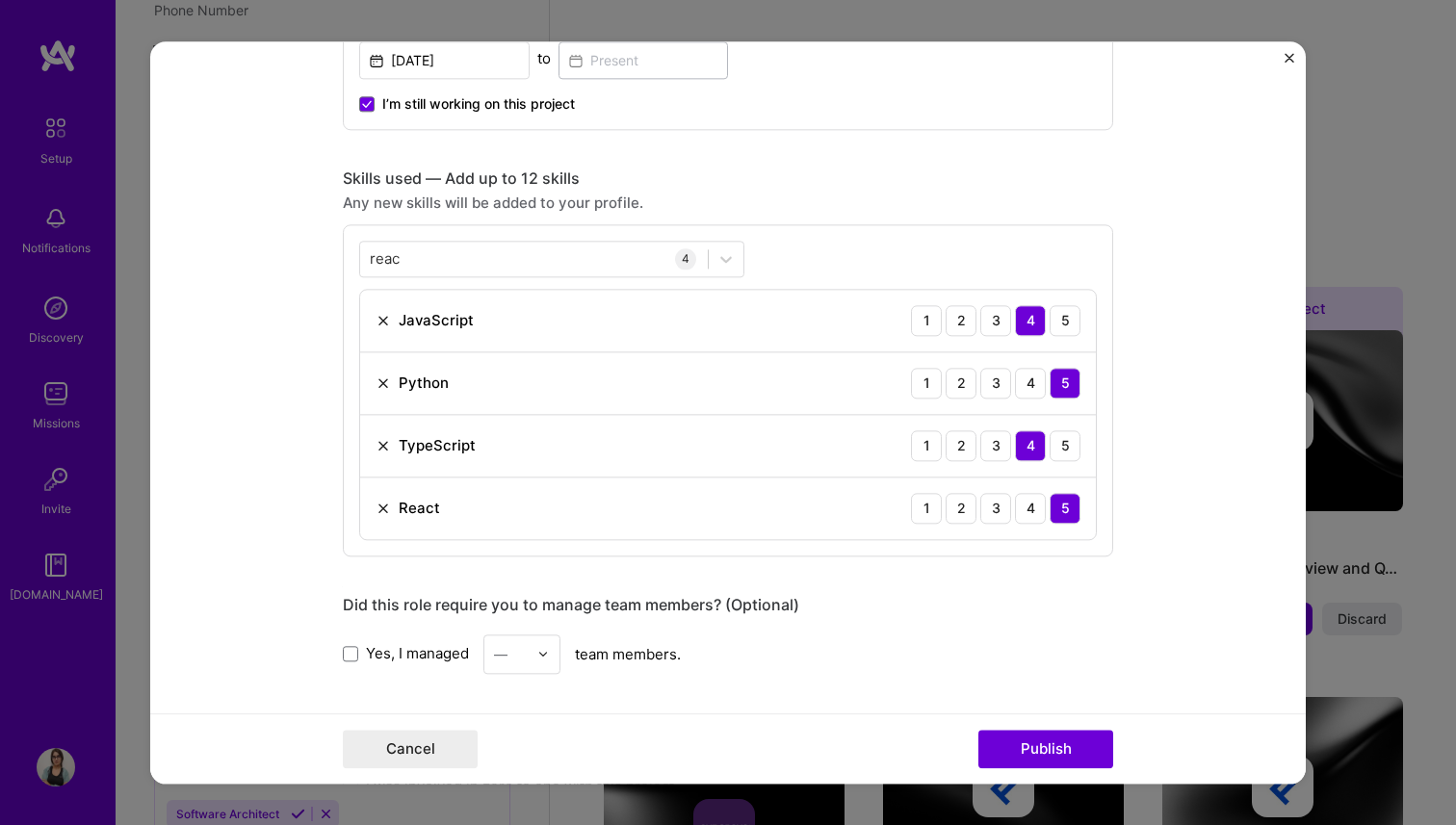
click at [281, 397] on form "Editing suggested project This project is suggested based on your LinkedIn, res…" at bounding box center [728, 412] width 1155 height 742
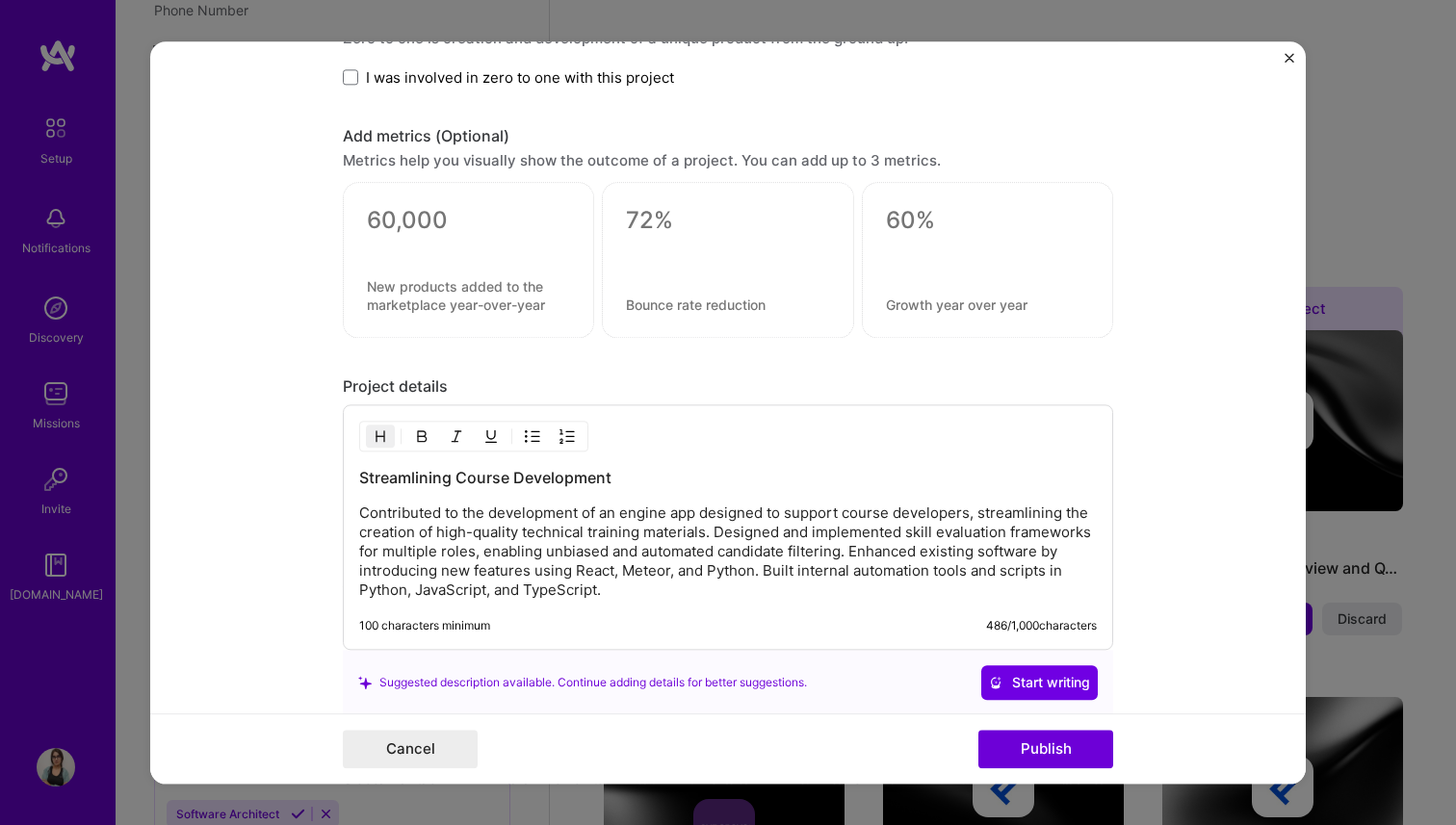
scroll to position [1907, 0]
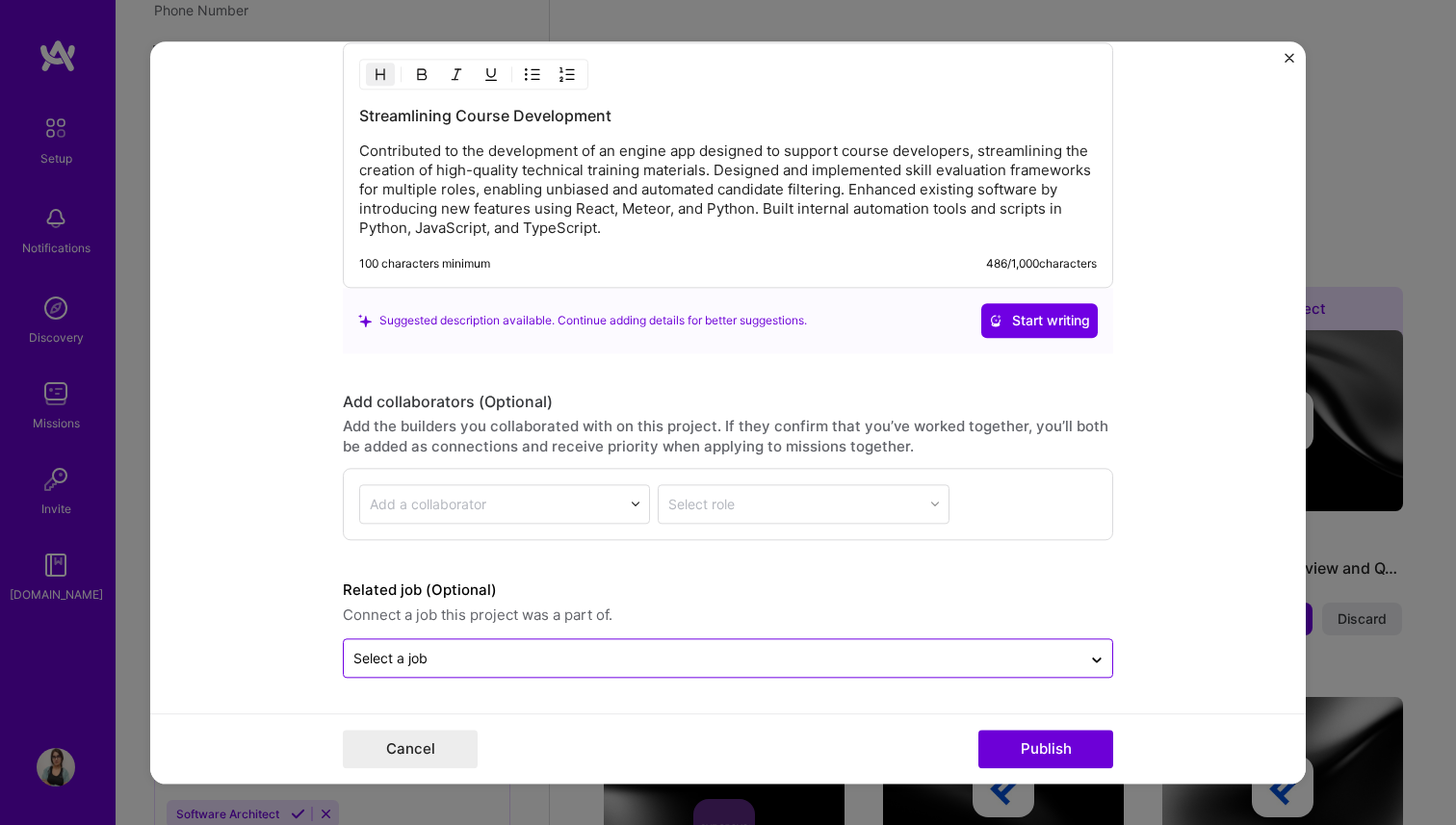
click at [480, 663] on input "text" at bounding box center [712, 658] width 719 height 20
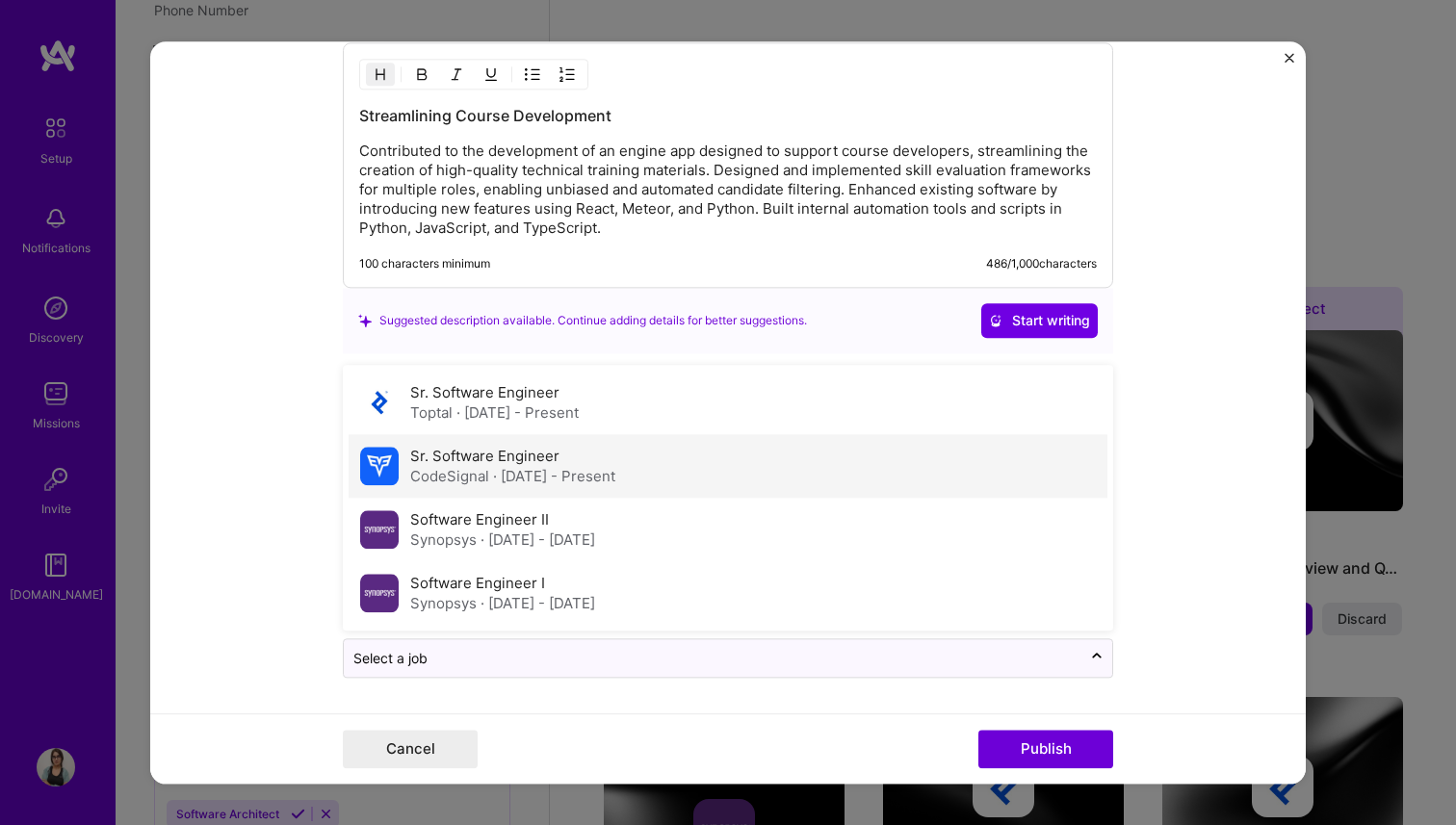
click at [488, 463] on label "Sr. Software Engineer" at bounding box center [485, 455] width 149 height 18
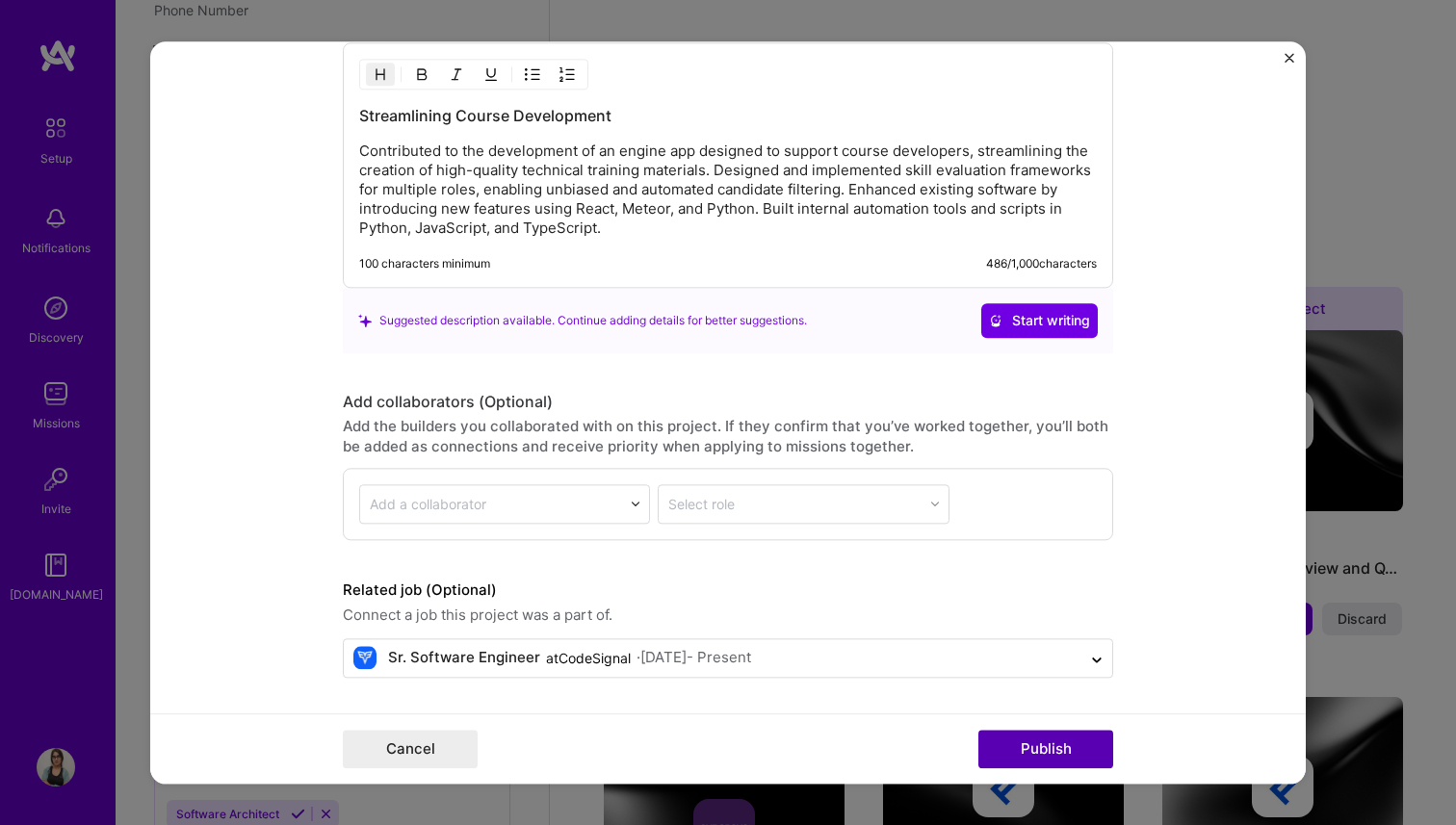
click at [1059, 744] on button "Publish" at bounding box center [1046, 748] width 135 height 39
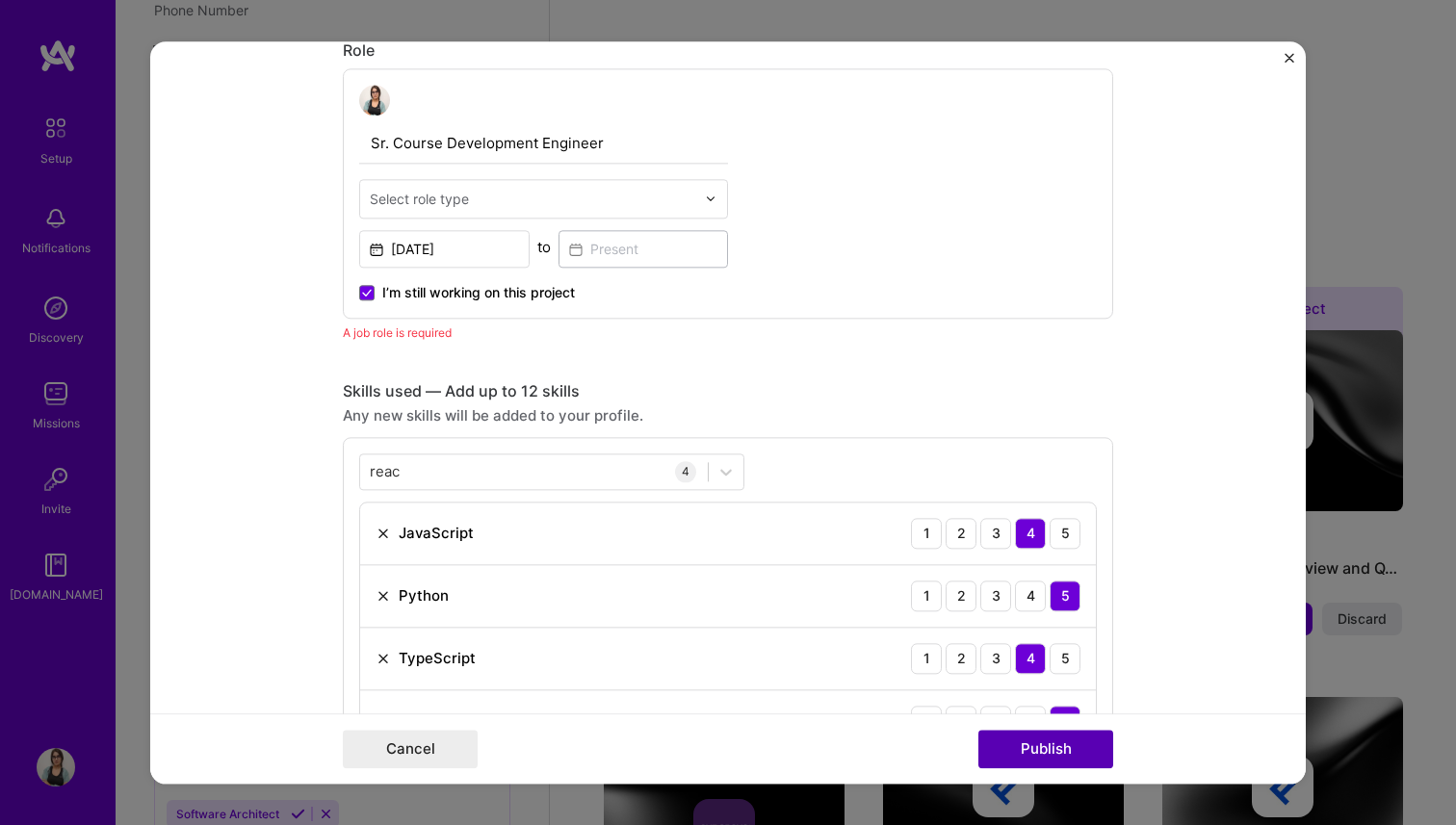
scroll to position [647, 0]
click at [436, 287] on span "I’m still working on this project" at bounding box center [479, 292] width 193 height 19
click at [0, 0] on input "I’m still working on this project" at bounding box center [0, 0] width 0 height 0
click at [435, 295] on span "I’m still working on this project" at bounding box center [479, 292] width 193 height 19
click at [0, 0] on input "I’m still working on this project" at bounding box center [0, 0] width 0 height 0
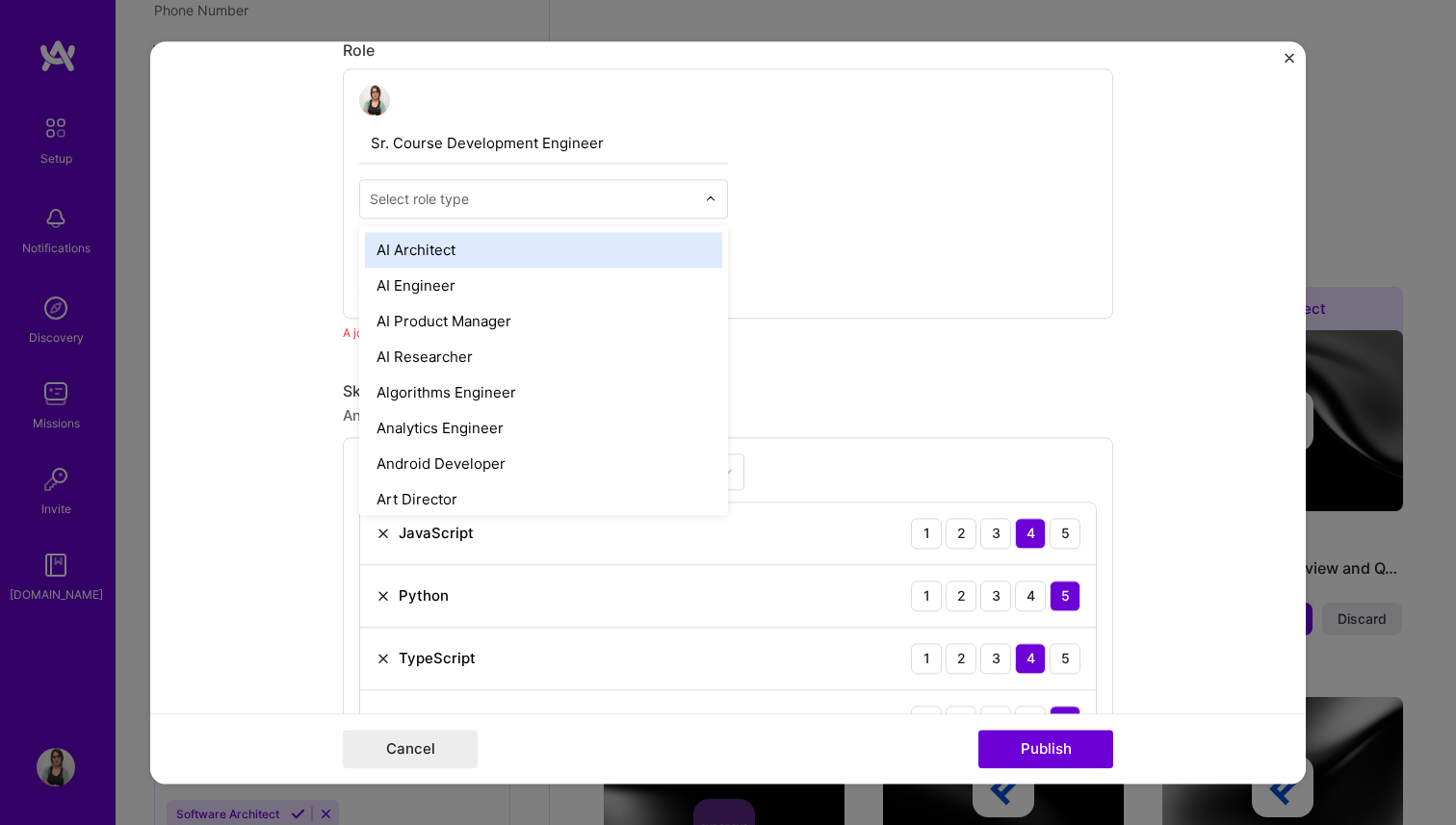
click at [471, 201] on input "text" at bounding box center [532, 199] width 325 height 20
type input "sof"
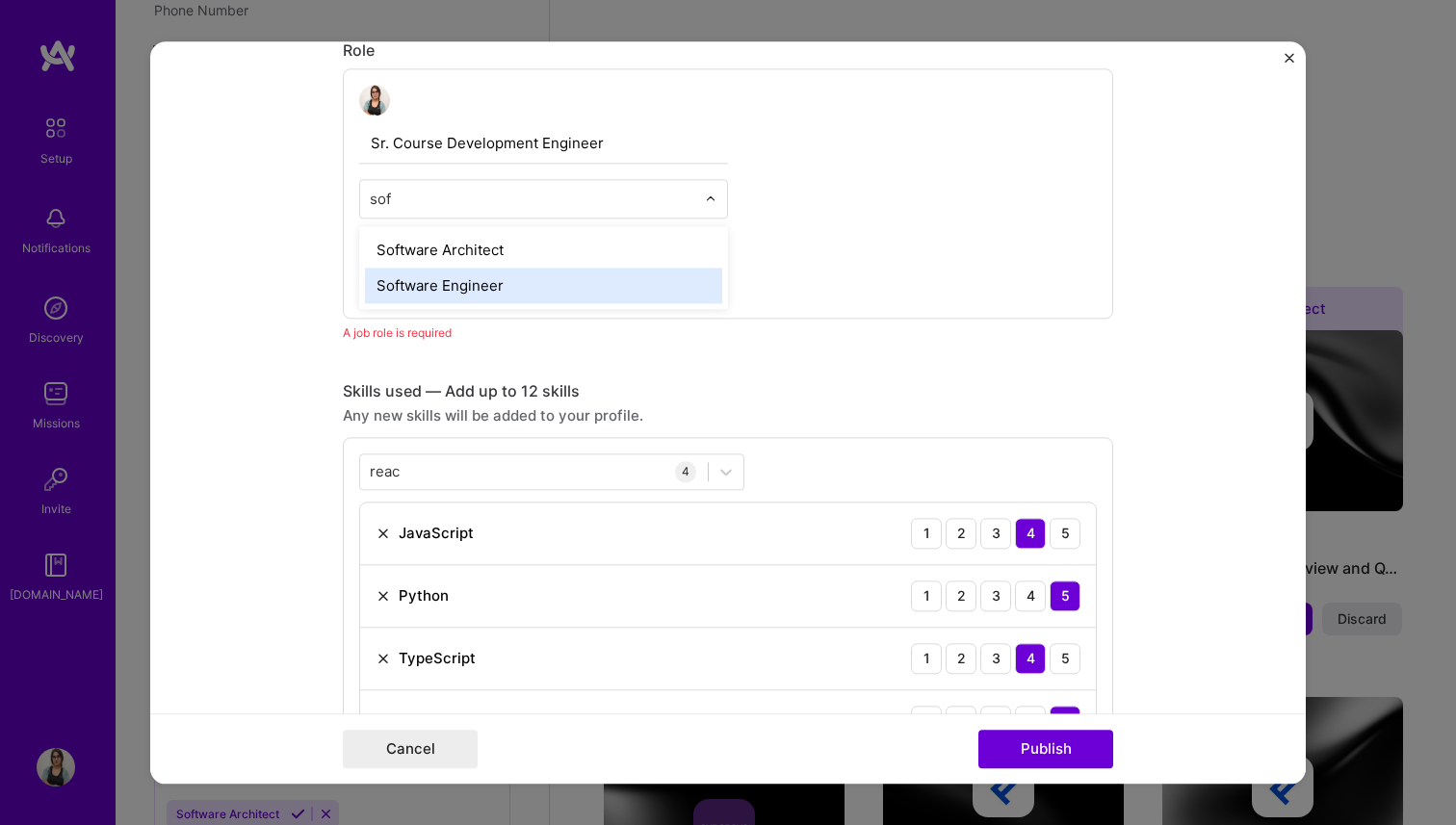
click at [448, 289] on div "Software Engineer" at bounding box center [543, 285] width 357 height 36
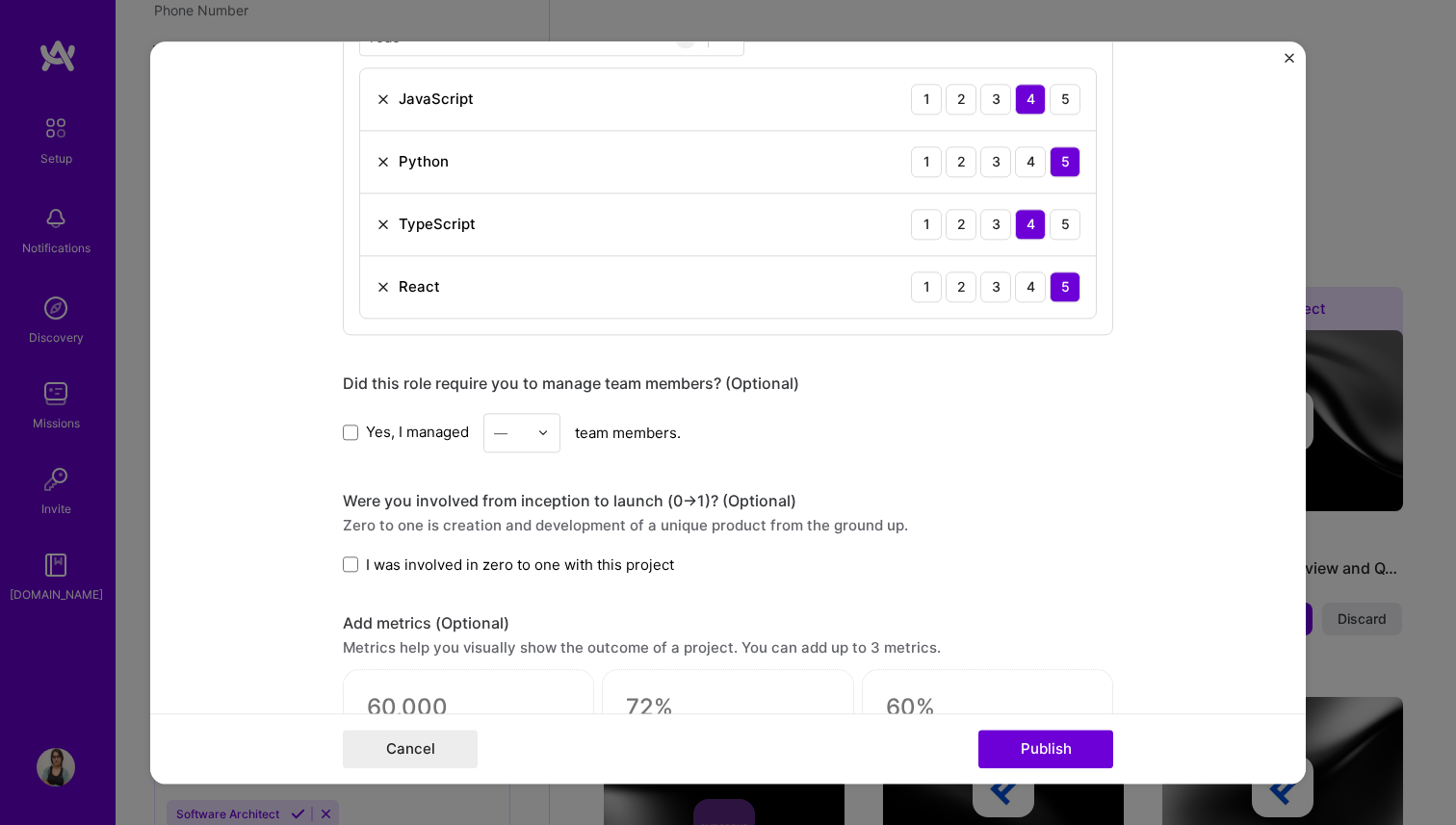
scroll to position [1907, 0]
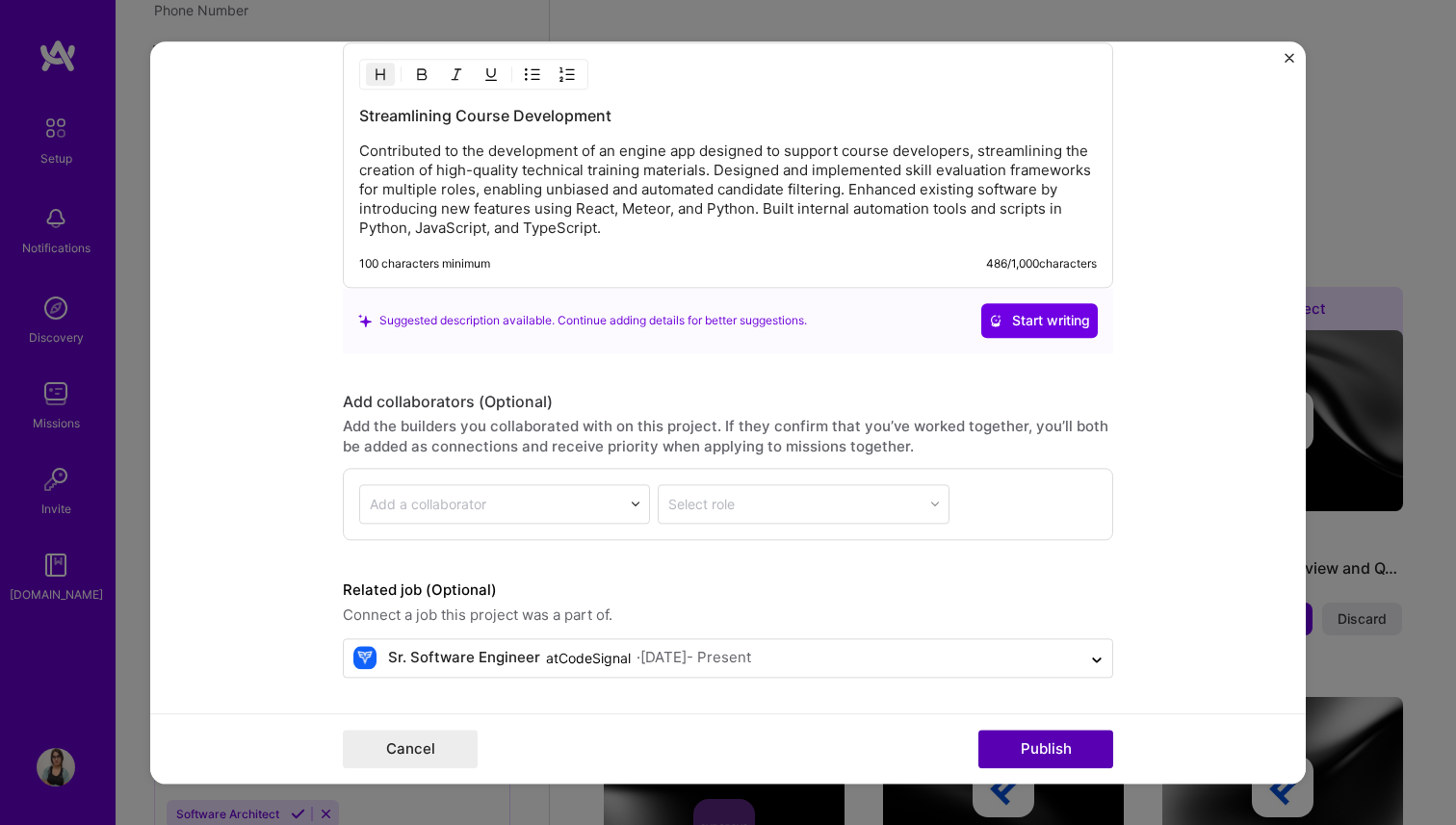
click at [1029, 738] on button "Publish" at bounding box center [1046, 748] width 135 height 39
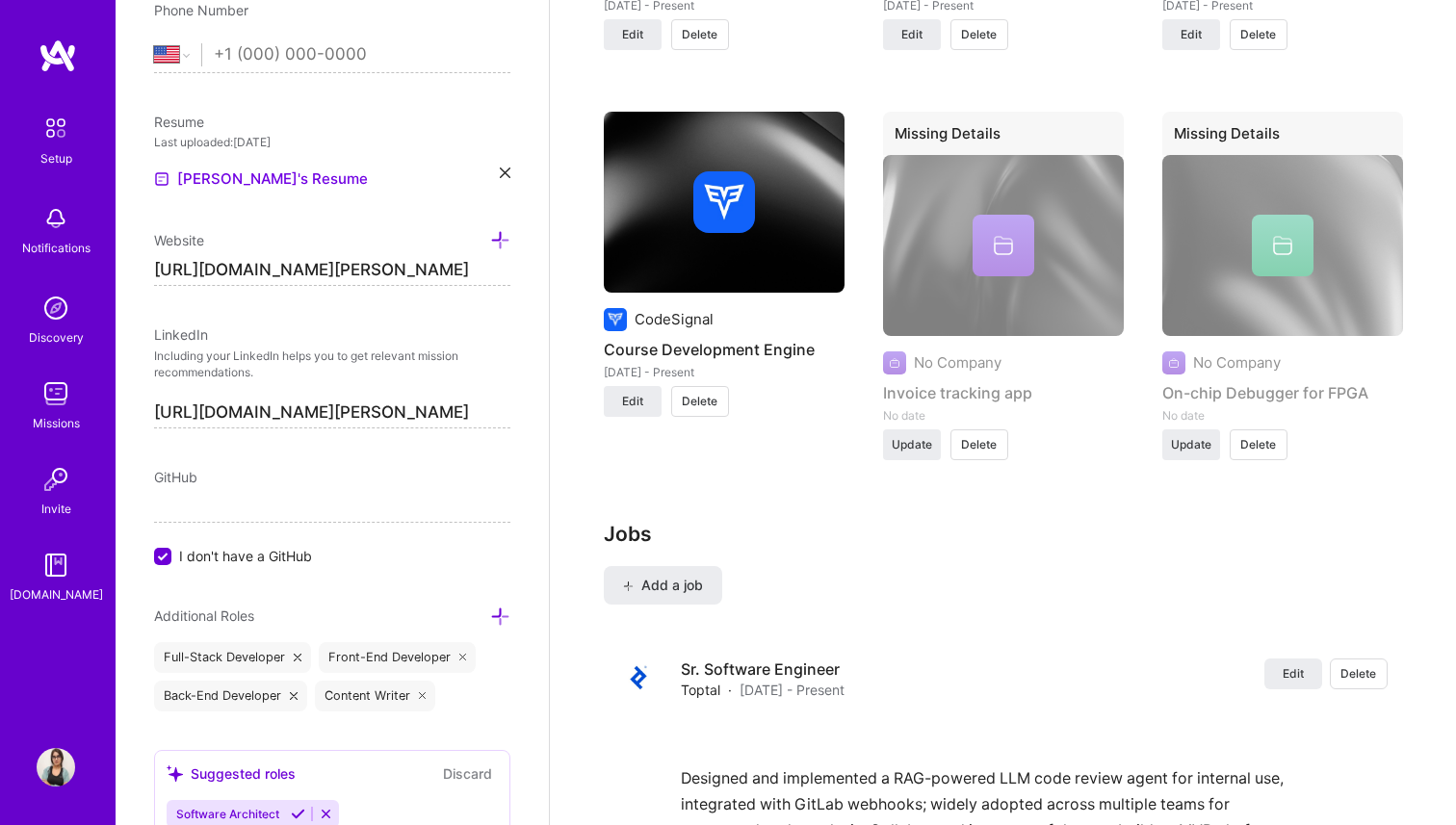
scroll to position [2308, 0]
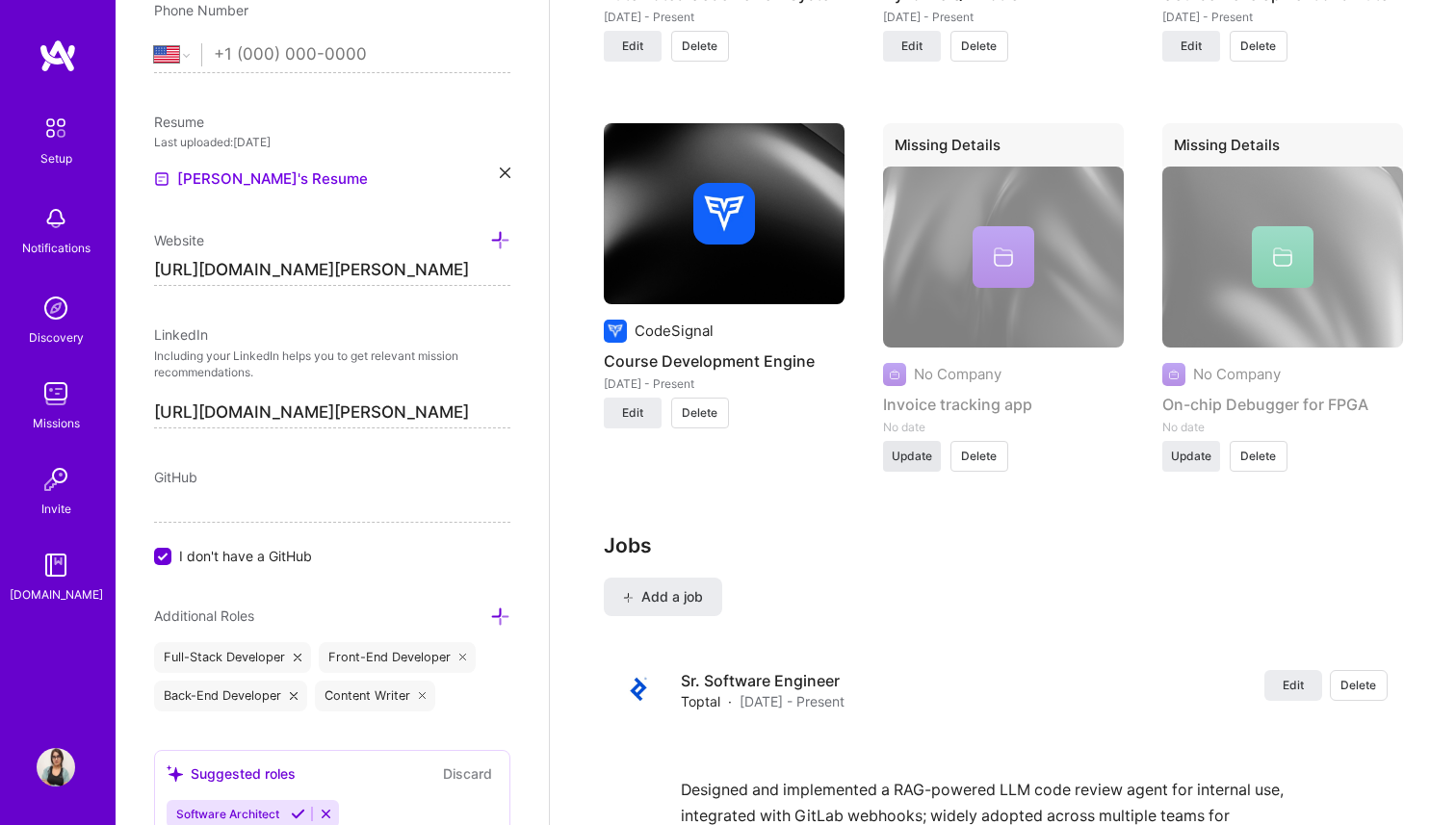
click at [908, 460] on span "Update" at bounding box center [911, 455] width 41 height 17
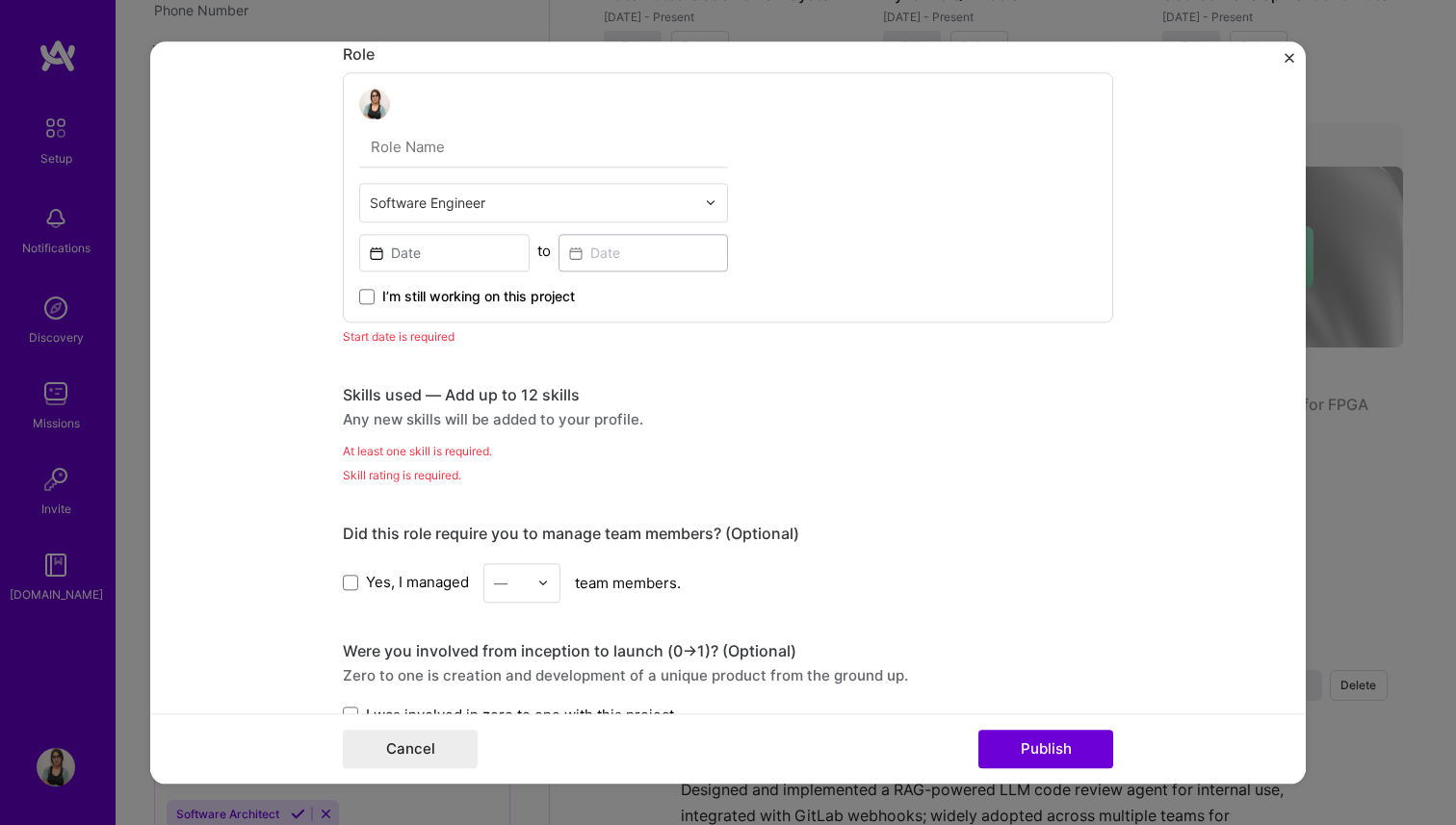
scroll to position [731, 0]
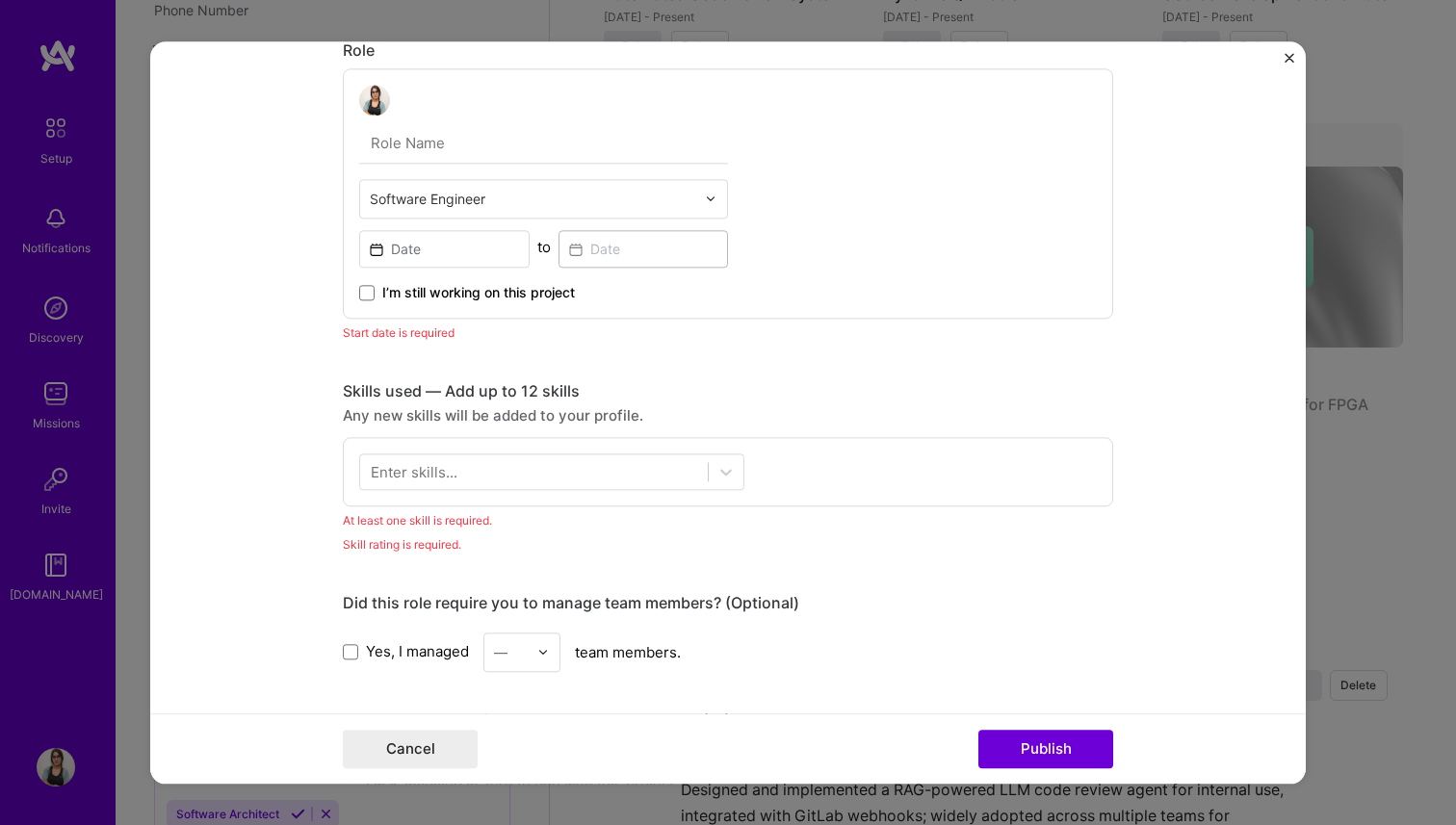
click at [446, 159] on input "text" at bounding box center [543, 143] width 369 height 41
click at [1097, 559] on div "This project is missing details. To be able to apply to missions with this proj…" at bounding box center [728, 570] width 770 height 2441
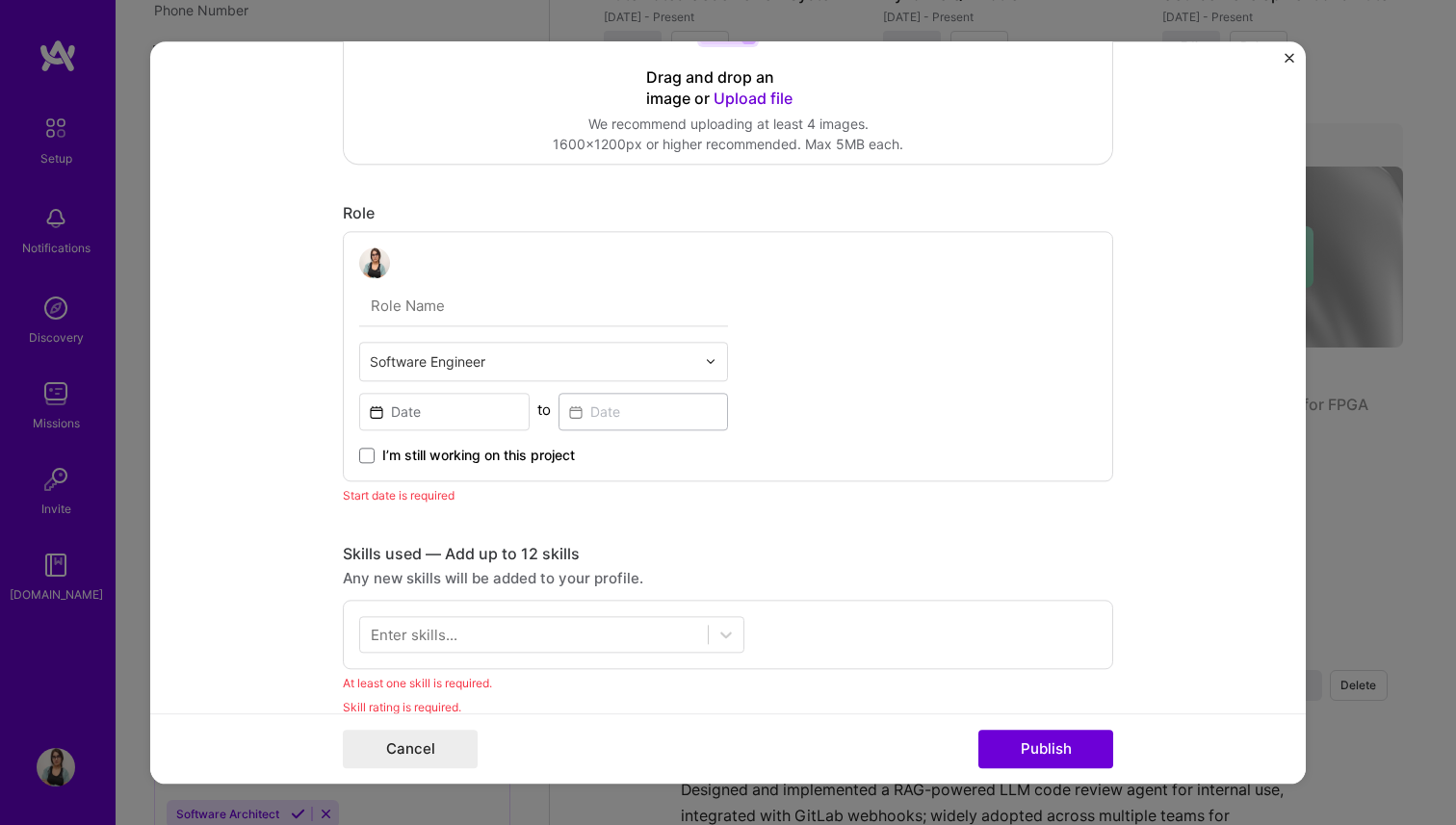
scroll to position [674, 0]
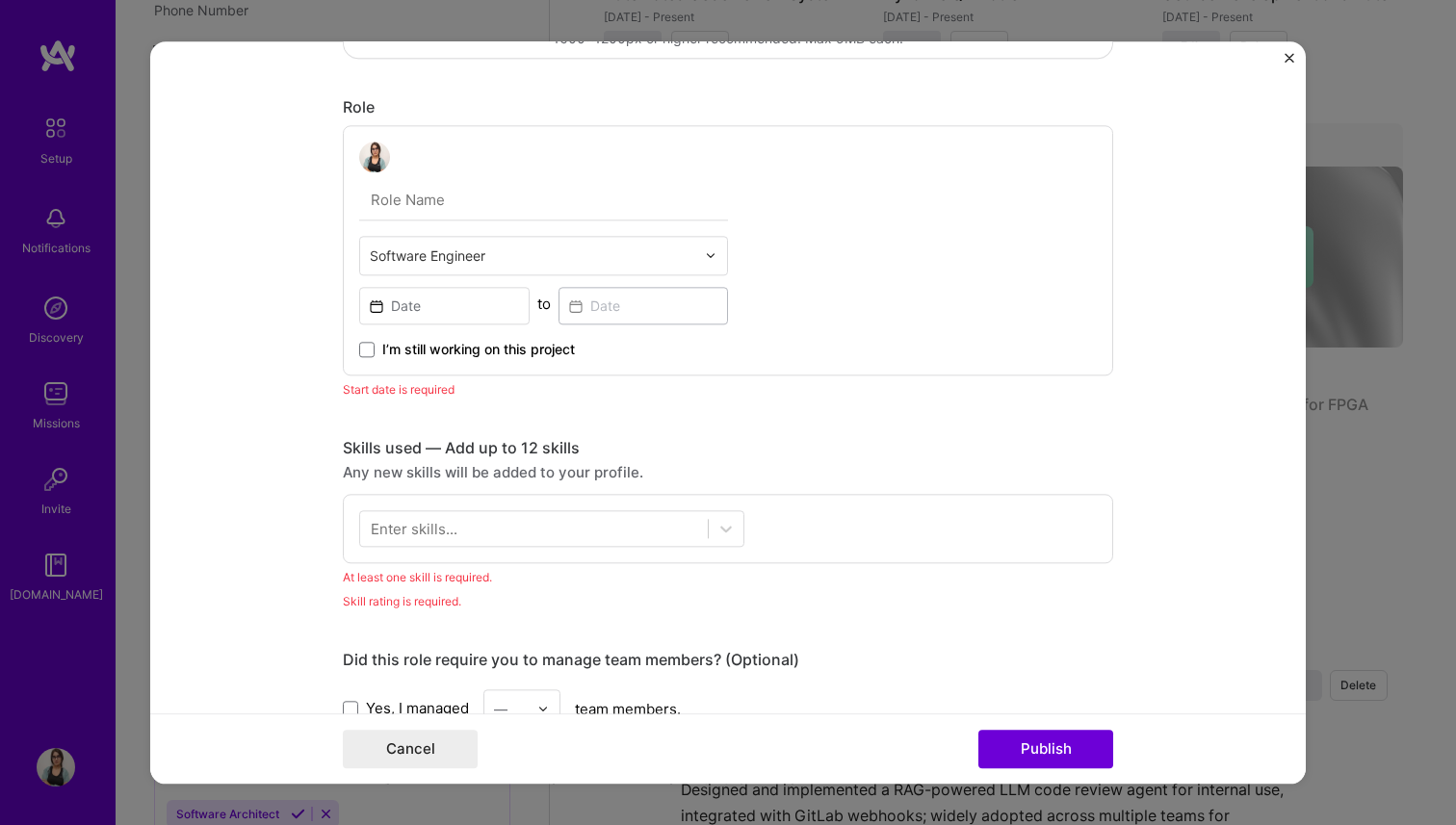
click at [528, 257] on input "text" at bounding box center [532, 255] width 325 height 20
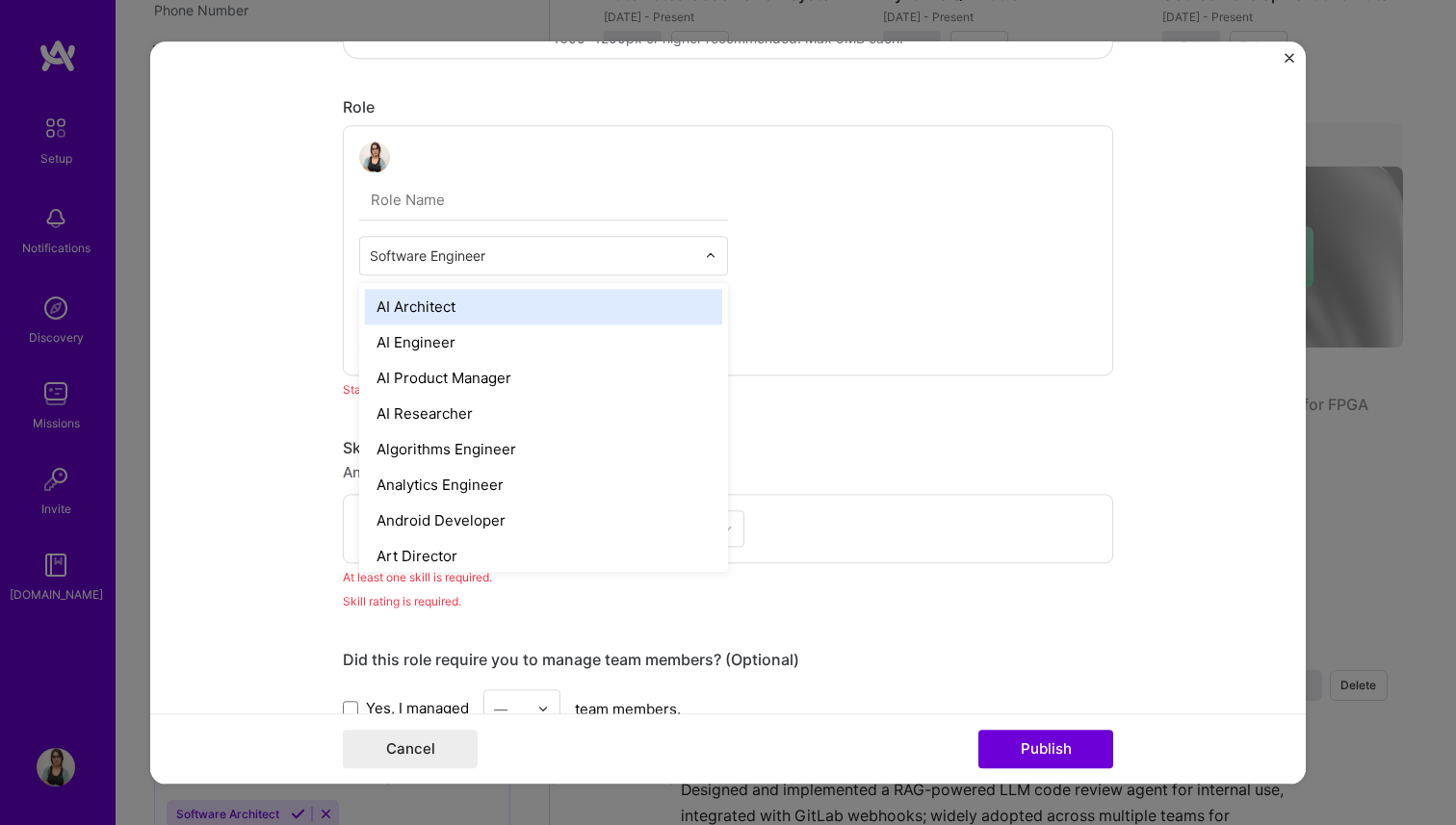
click at [542, 178] on div "option AI Architect focused, 1 of 70. 69 results available. Use Up and Down to …" at bounding box center [543, 249] width 369 height 218
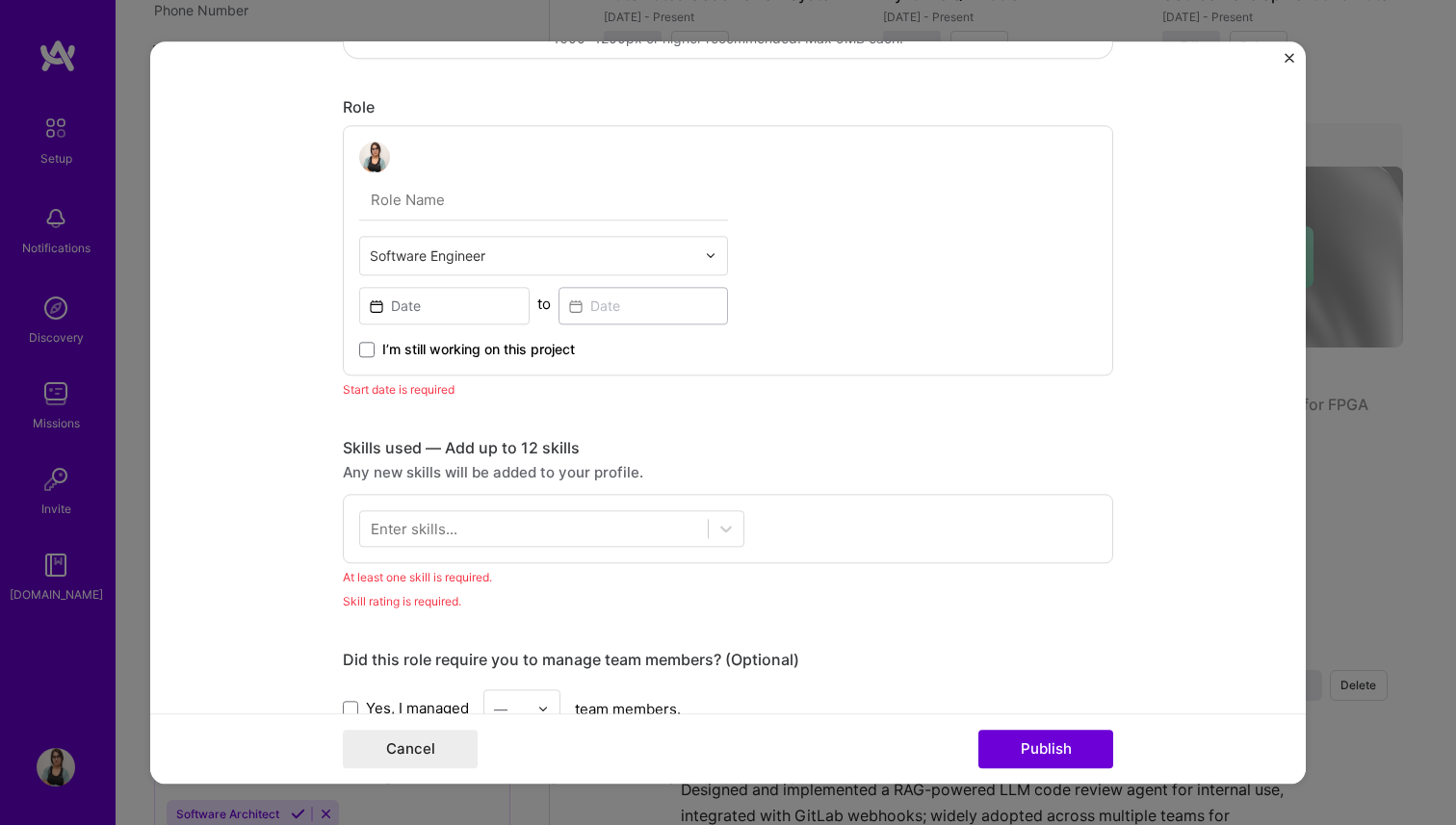
click at [486, 207] on input "text" at bounding box center [543, 200] width 369 height 41
type input "Sr. Software Engineer"
click at [427, 303] on input at bounding box center [443, 306] width 170 height 38
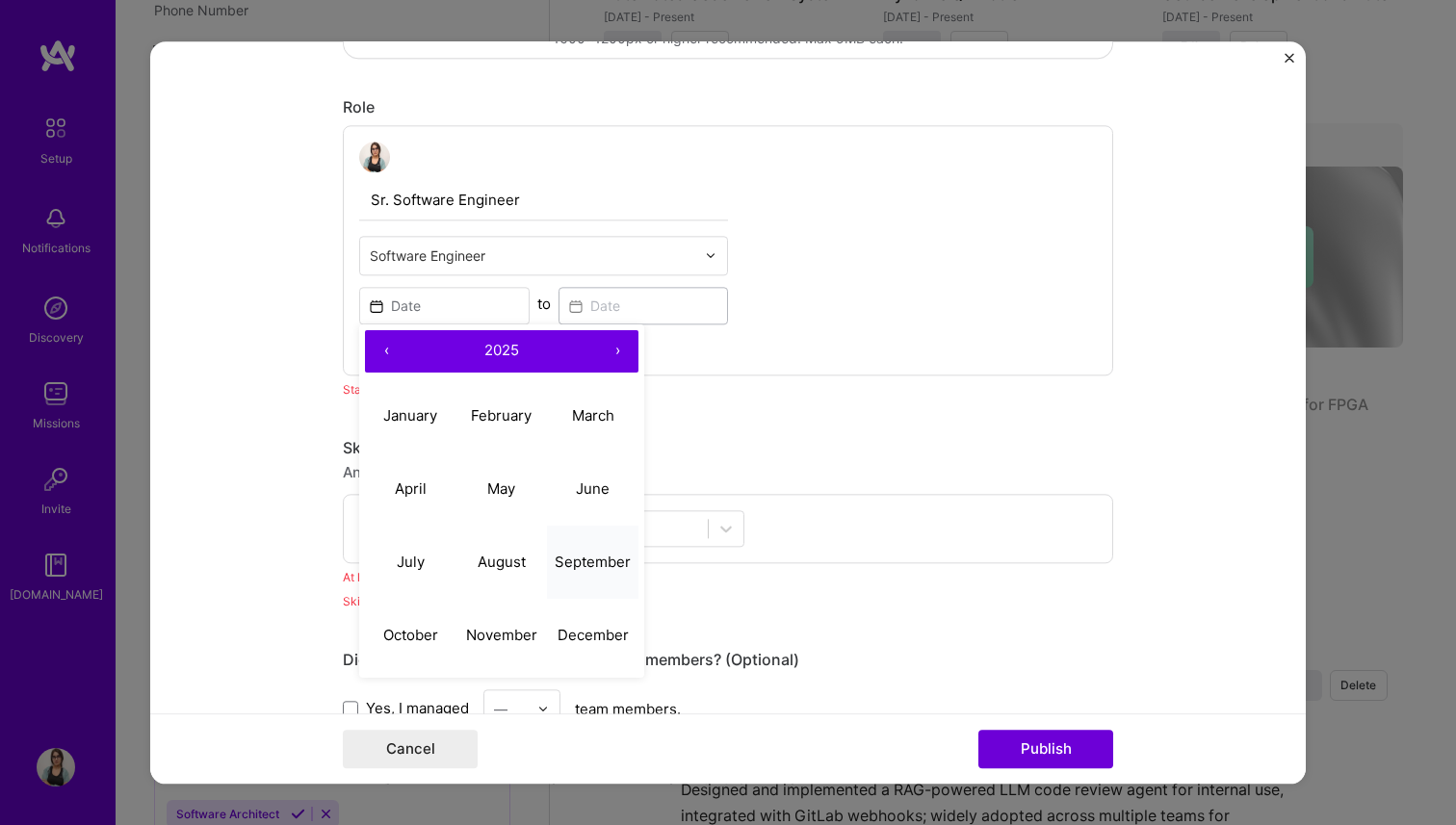
click at [587, 563] on abbr "September" at bounding box center [592, 562] width 77 height 18
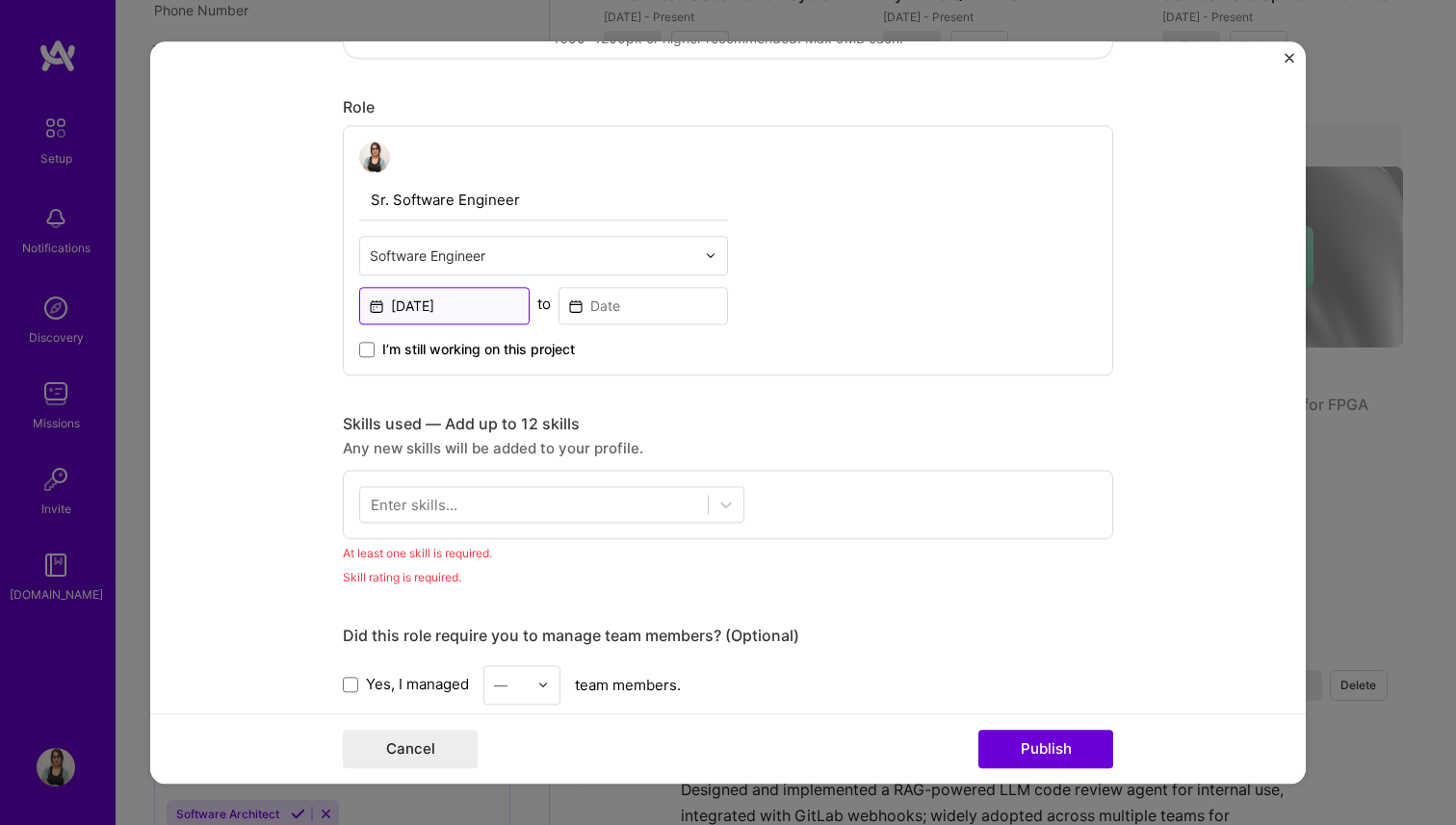
click at [475, 310] on input "[DATE]" at bounding box center [443, 306] width 170 height 38
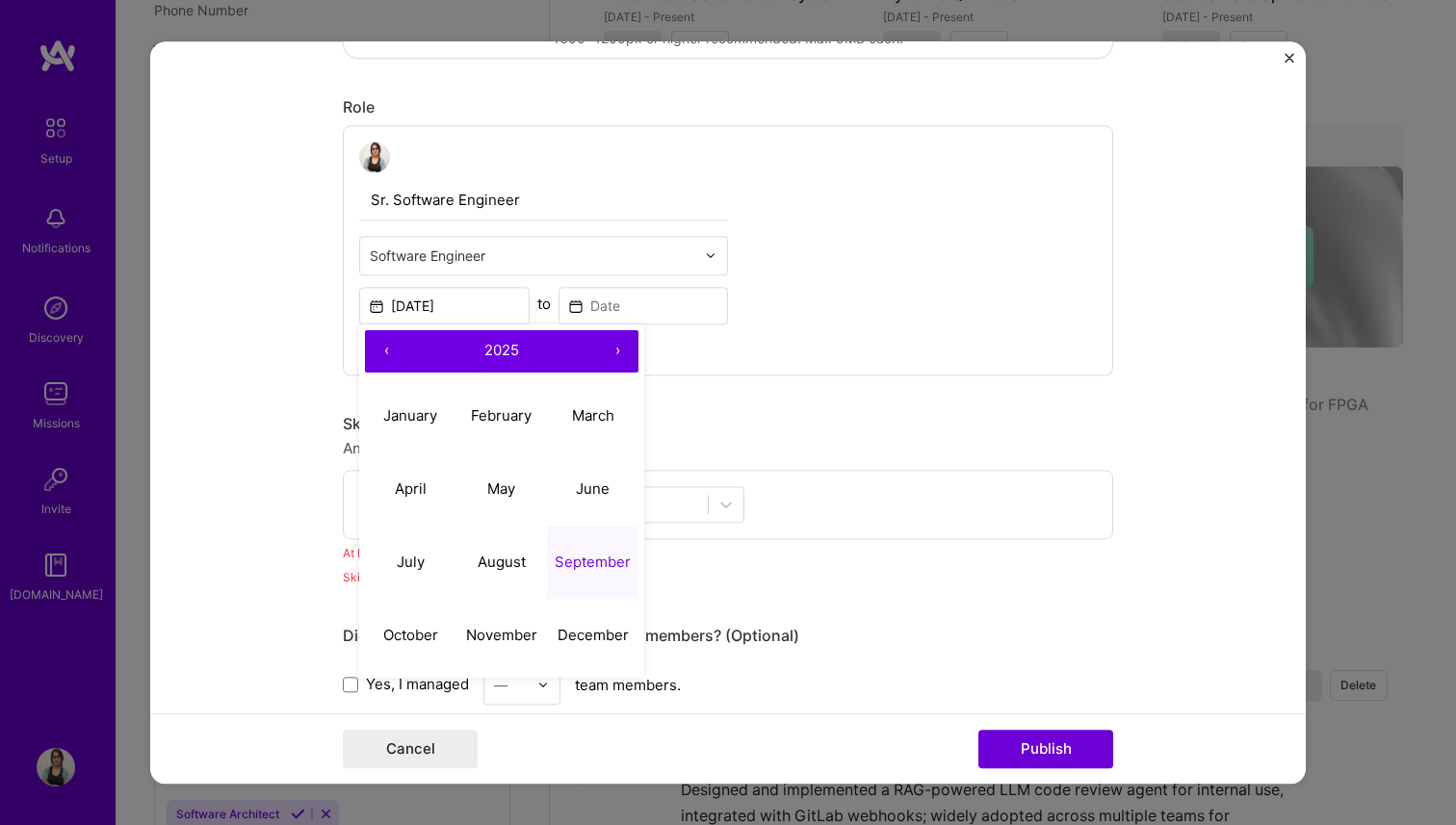
click at [384, 353] on button "‹" at bounding box center [386, 351] width 43 height 43
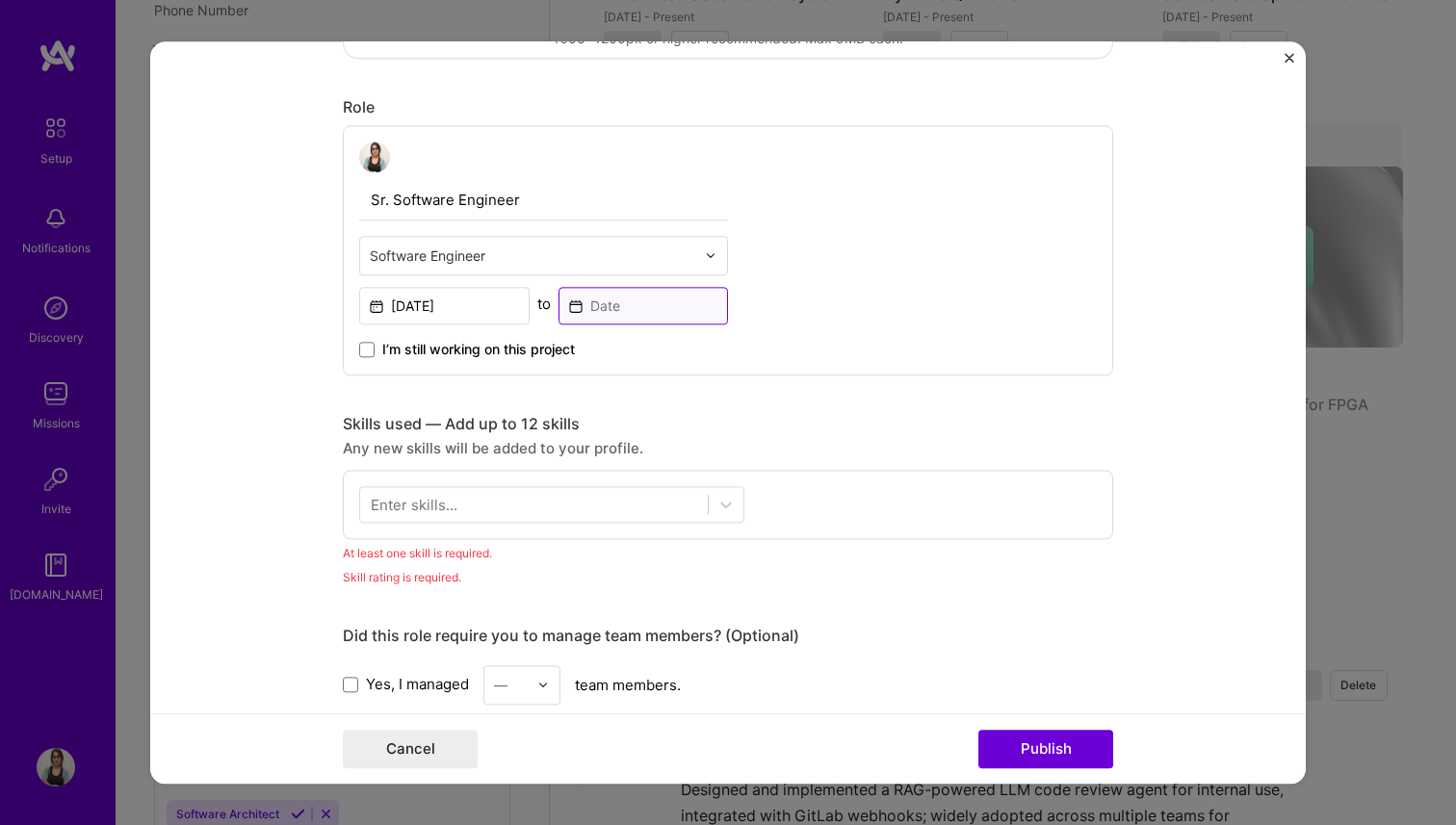
click at [666, 297] on input at bounding box center [643, 306] width 170 height 38
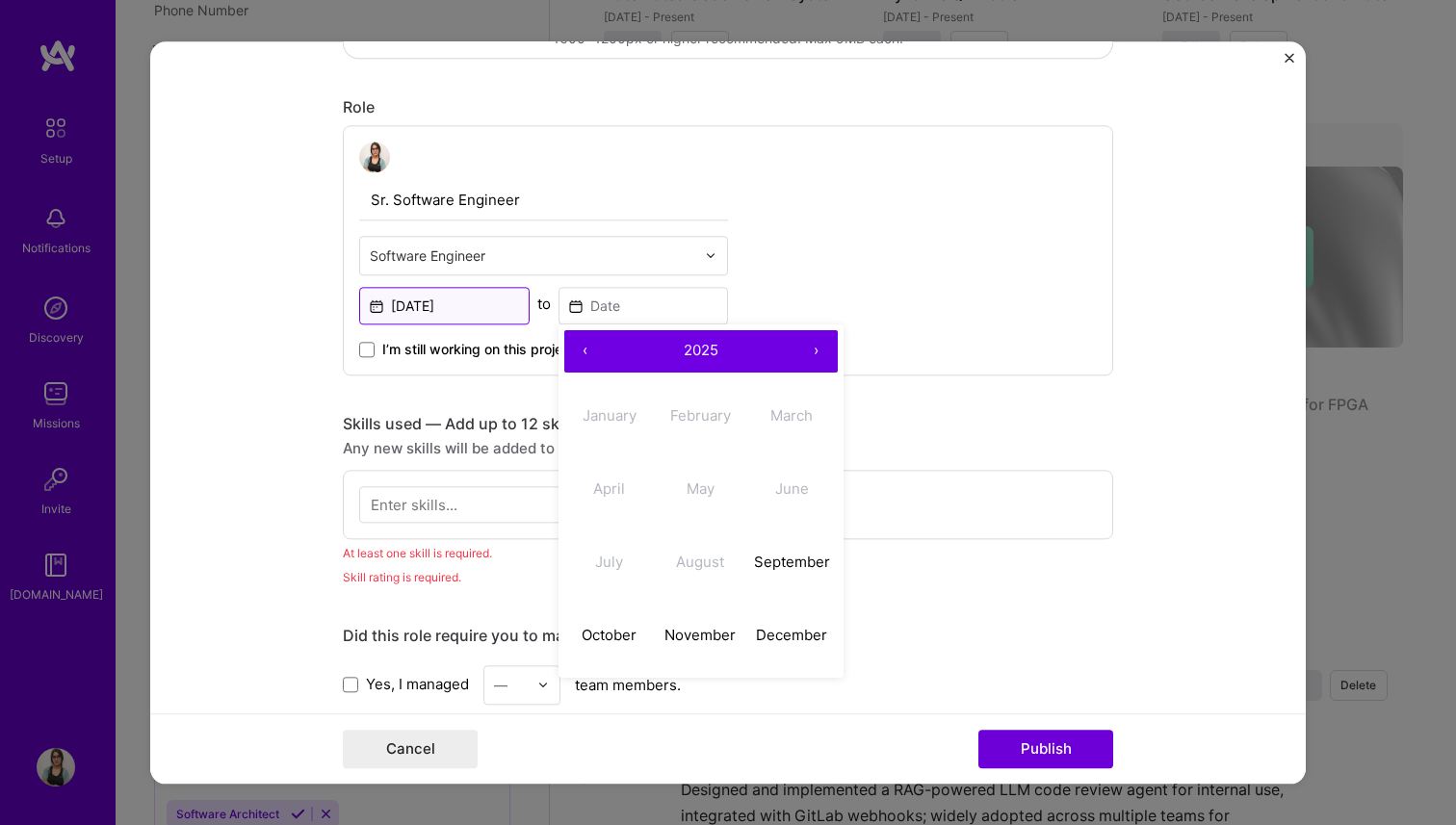
click at [470, 305] on input "[DATE]" at bounding box center [443, 306] width 170 height 38
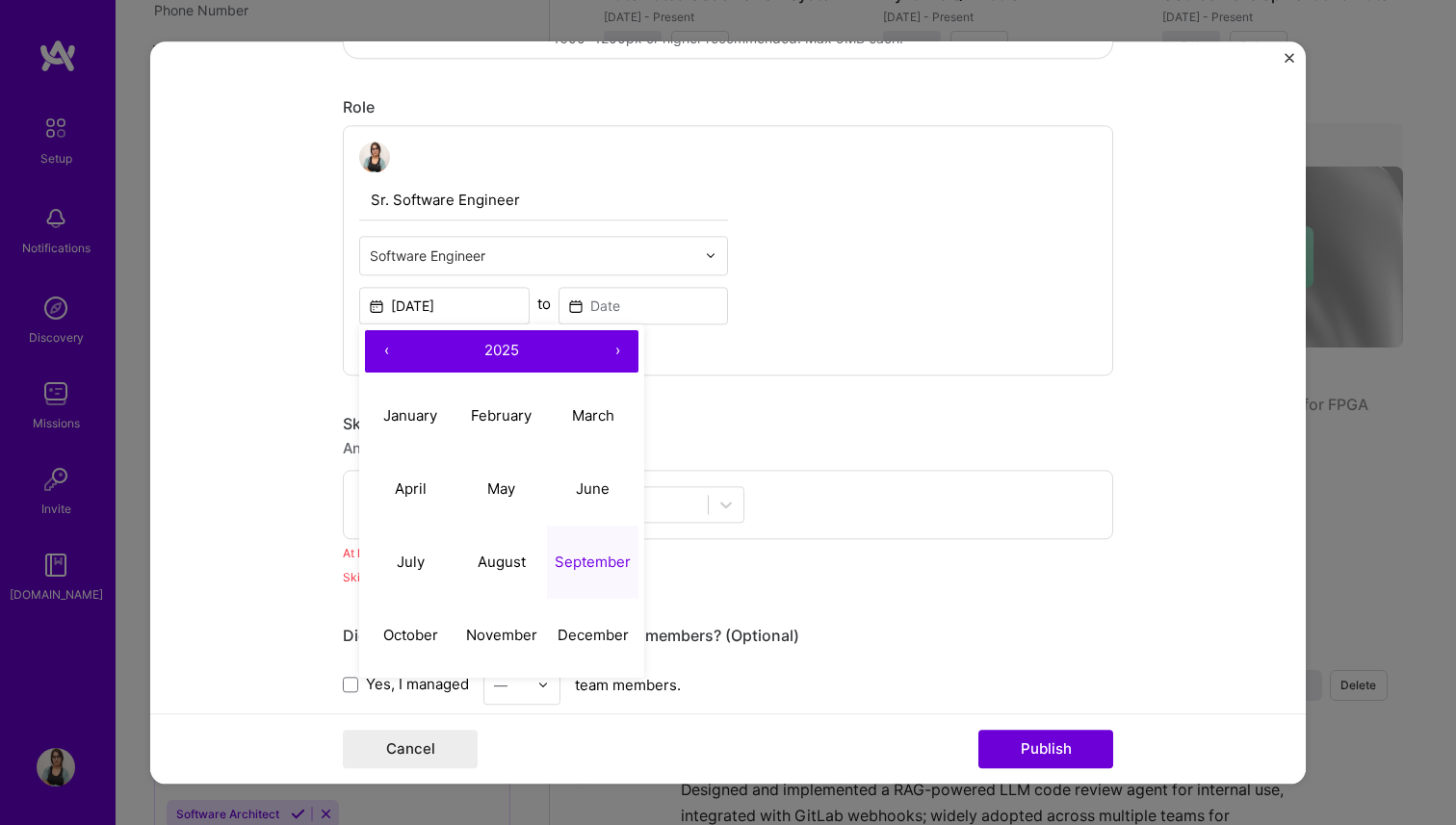
click at [384, 344] on button "‹" at bounding box center [386, 351] width 43 height 43
click at [578, 569] on abbr "September" at bounding box center [592, 562] width 77 height 18
type input "[DATE]"
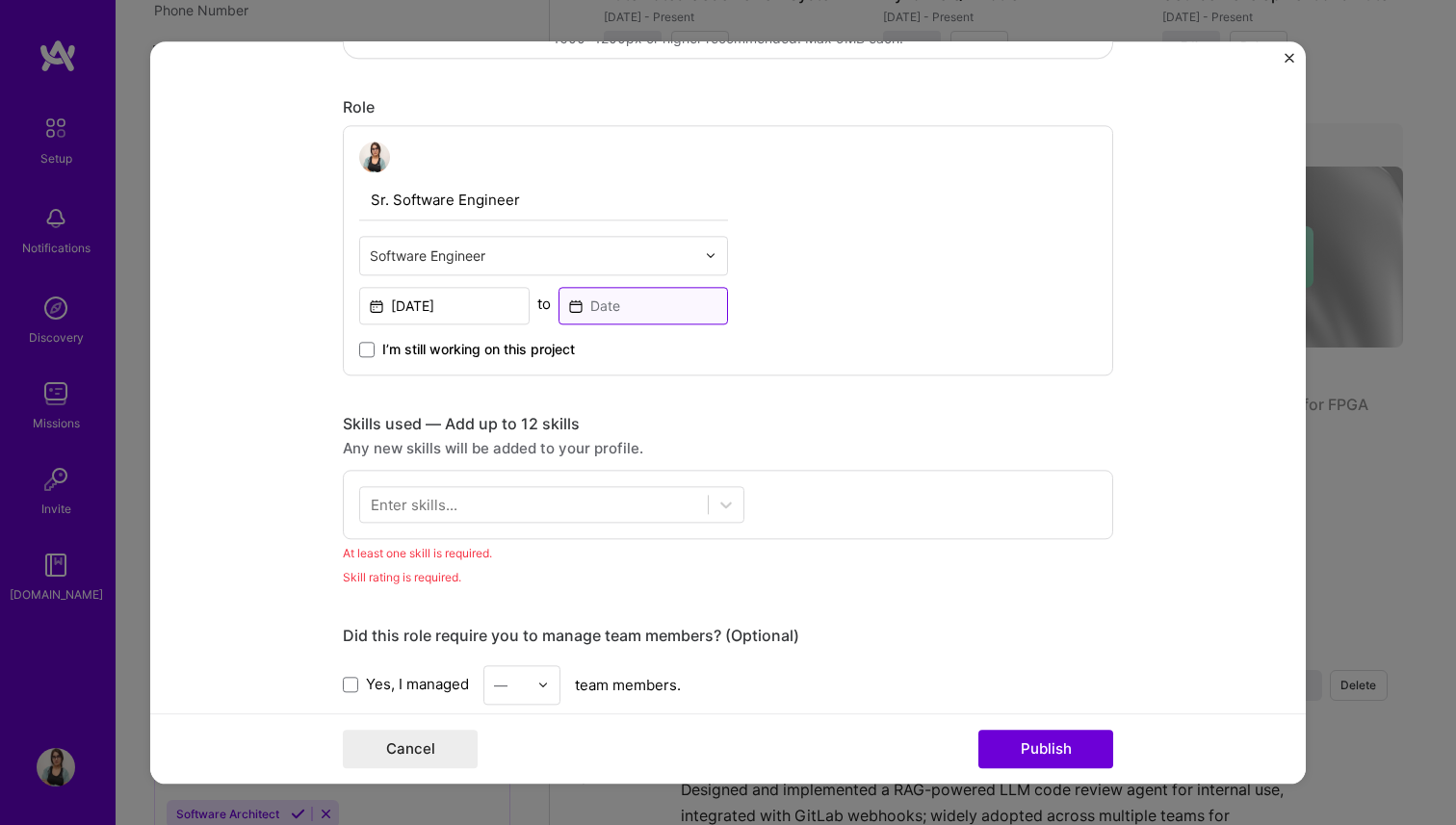
click at [637, 312] on input at bounding box center [643, 306] width 170 height 38
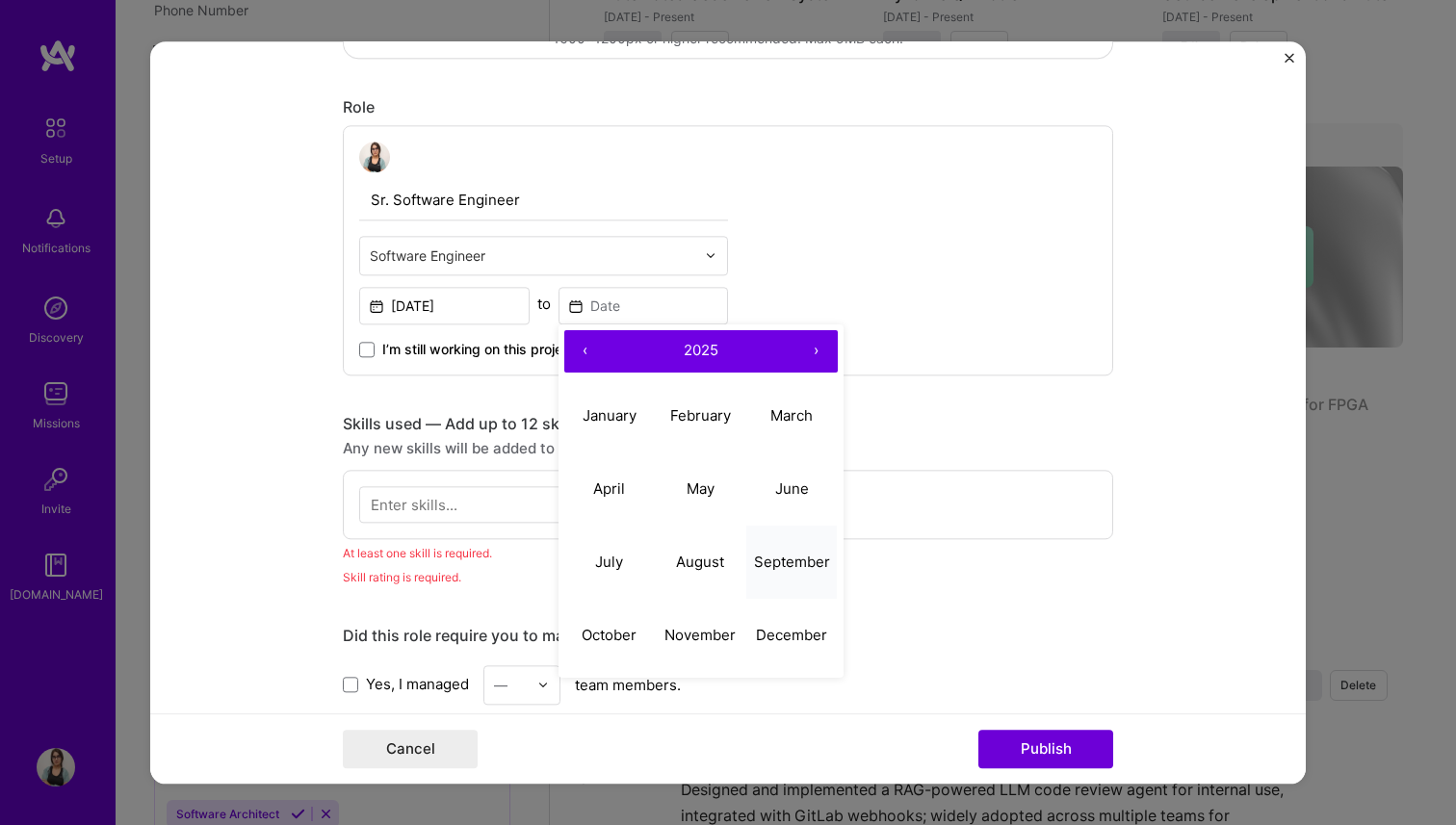
click at [772, 558] on abbr "September" at bounding box center [791, 562] width 77 height 18
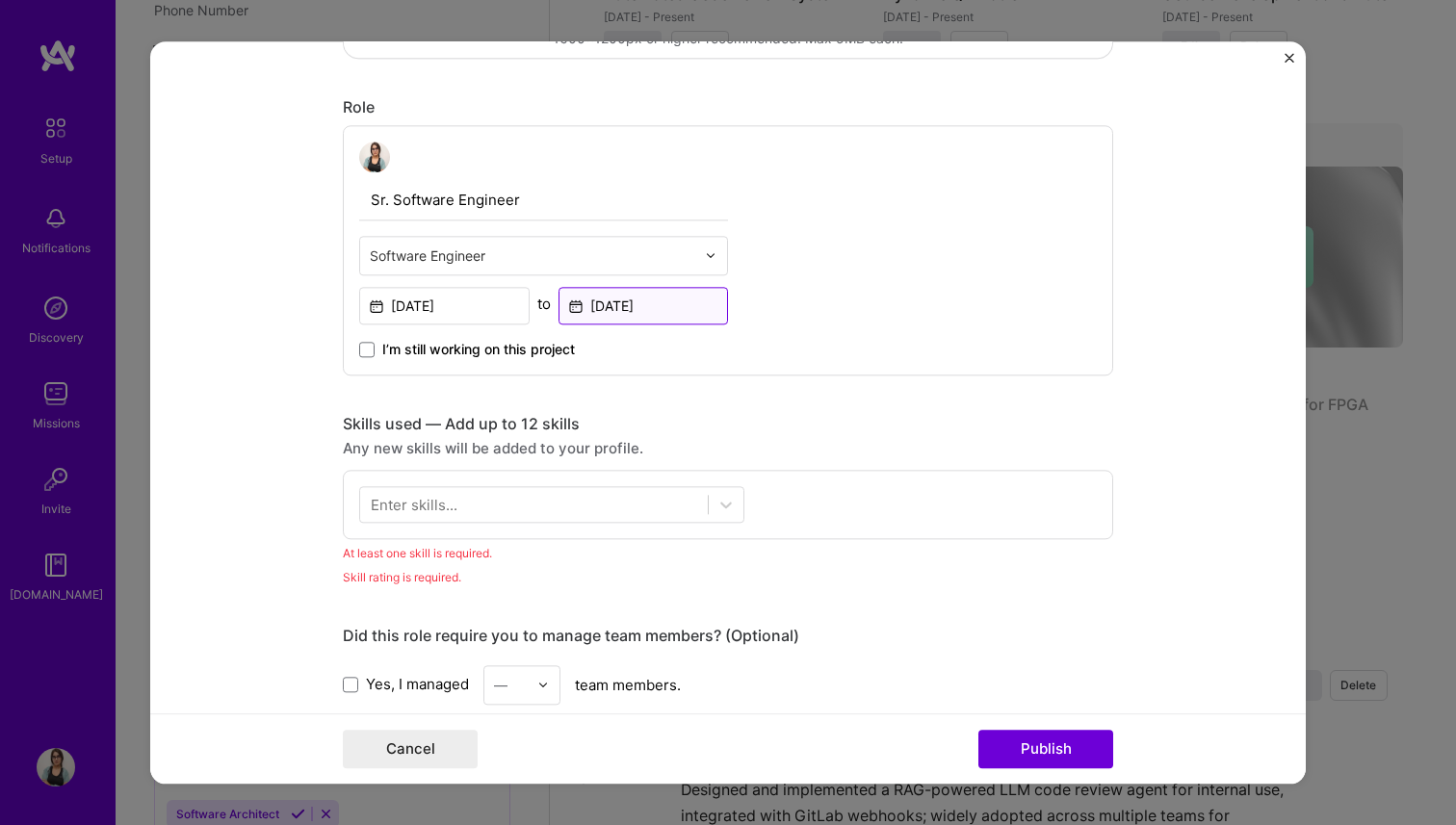
click at [651, 313] on input "[DATE]" at bounding box center [643, 306] width 170 height 38
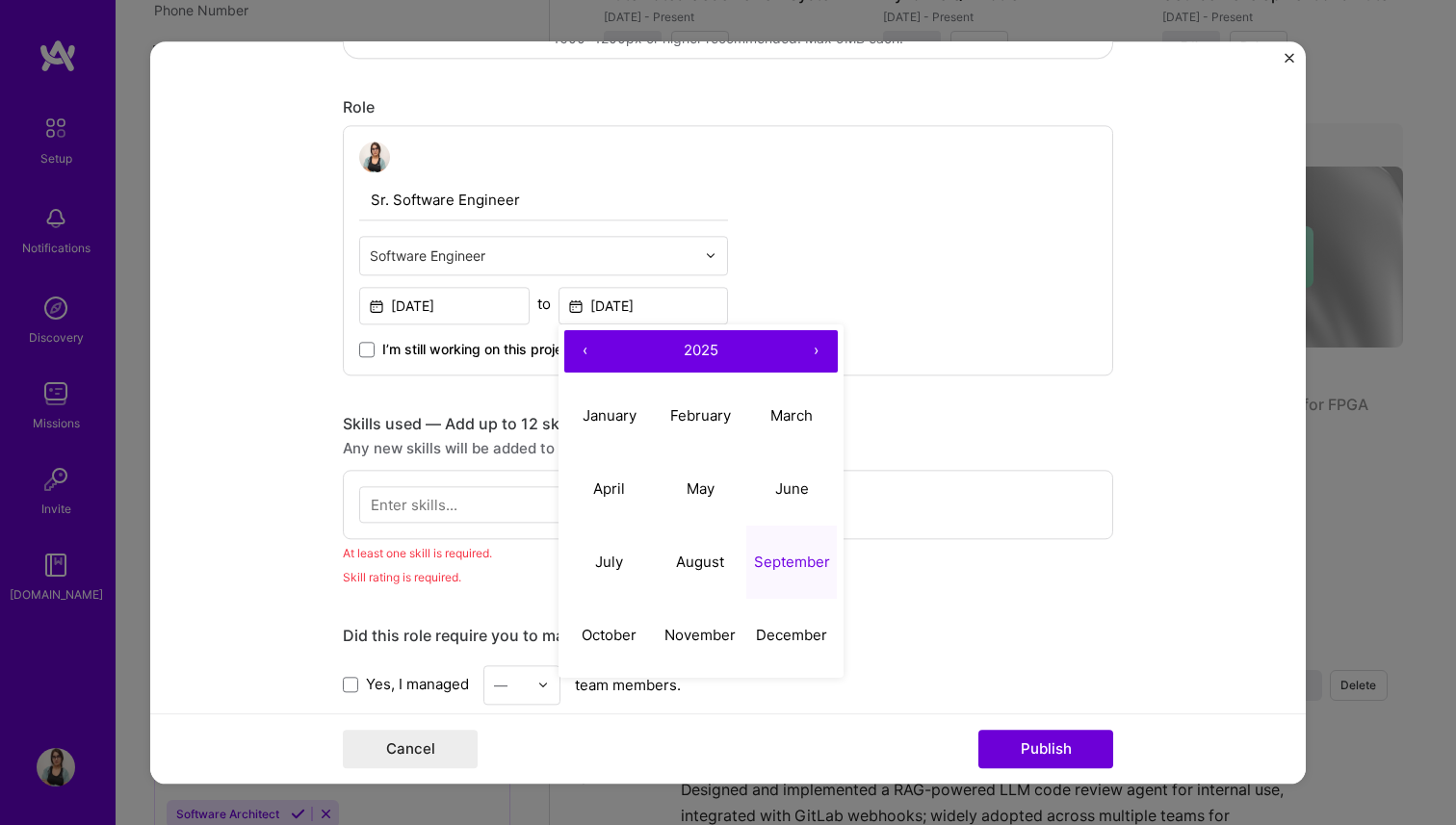
click at [591, 353] on button "‹" at bounding box center [585, 351] width 43 height 43
click at [768, 636] on abbr "December" at bounding box center [791, 635] width 72 height 18
type input "[DATE]"
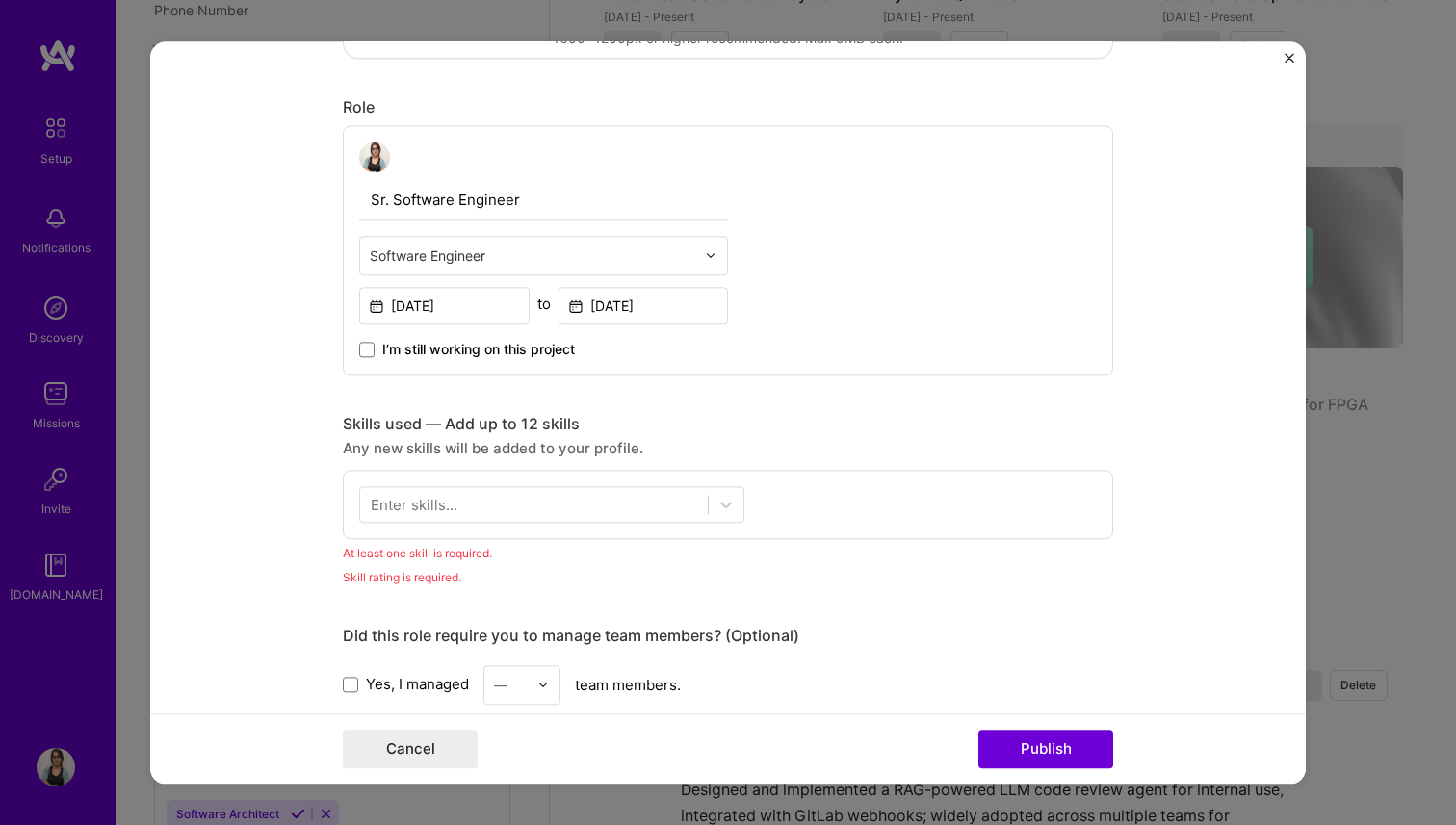
click at [880, 434] on div "Skills used — Add up to 12 skills Any new skills will be added to your profile.…" at bounding box center [728, 477] width 770 height 125
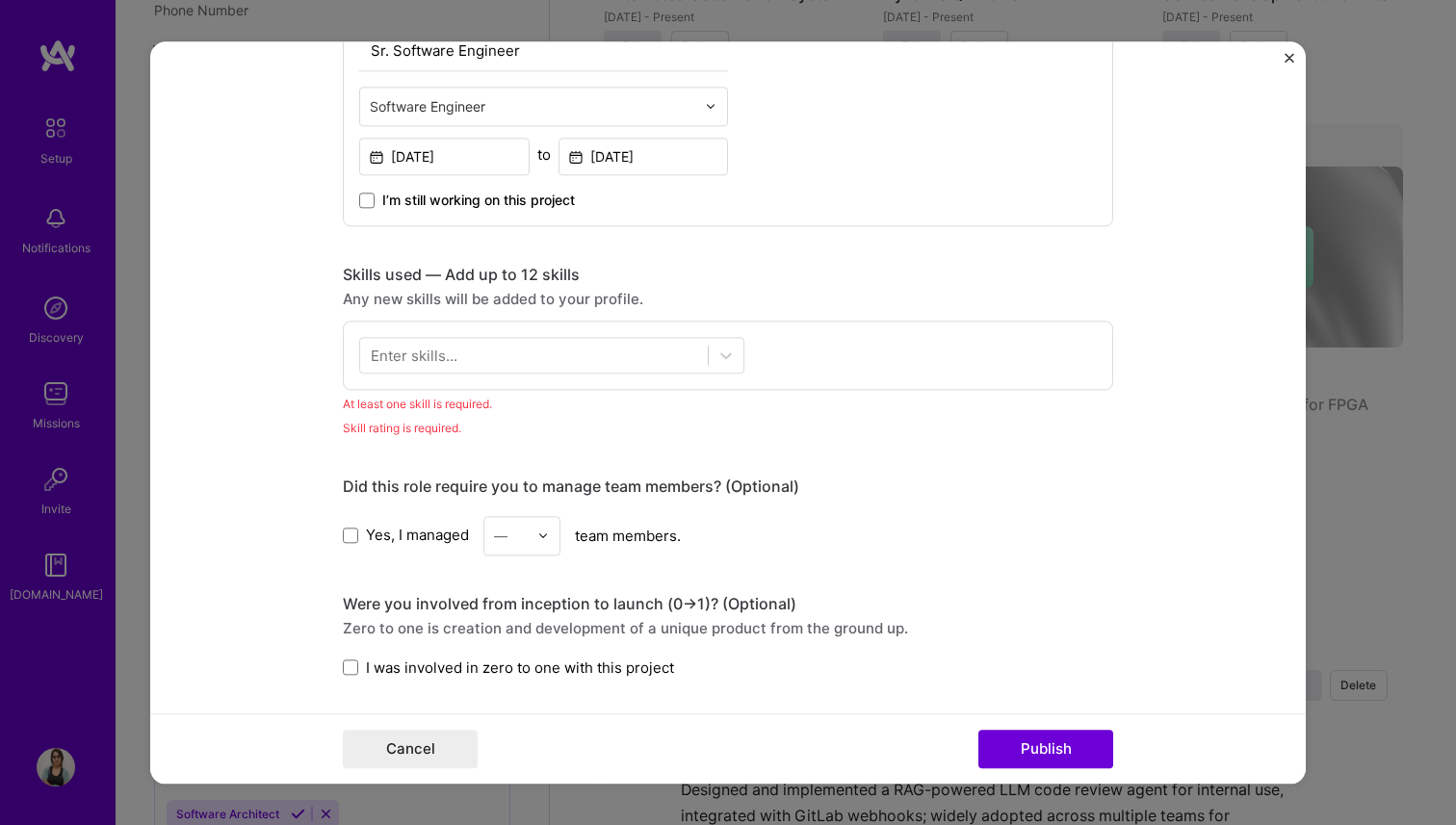
scroll to position [856, 0]
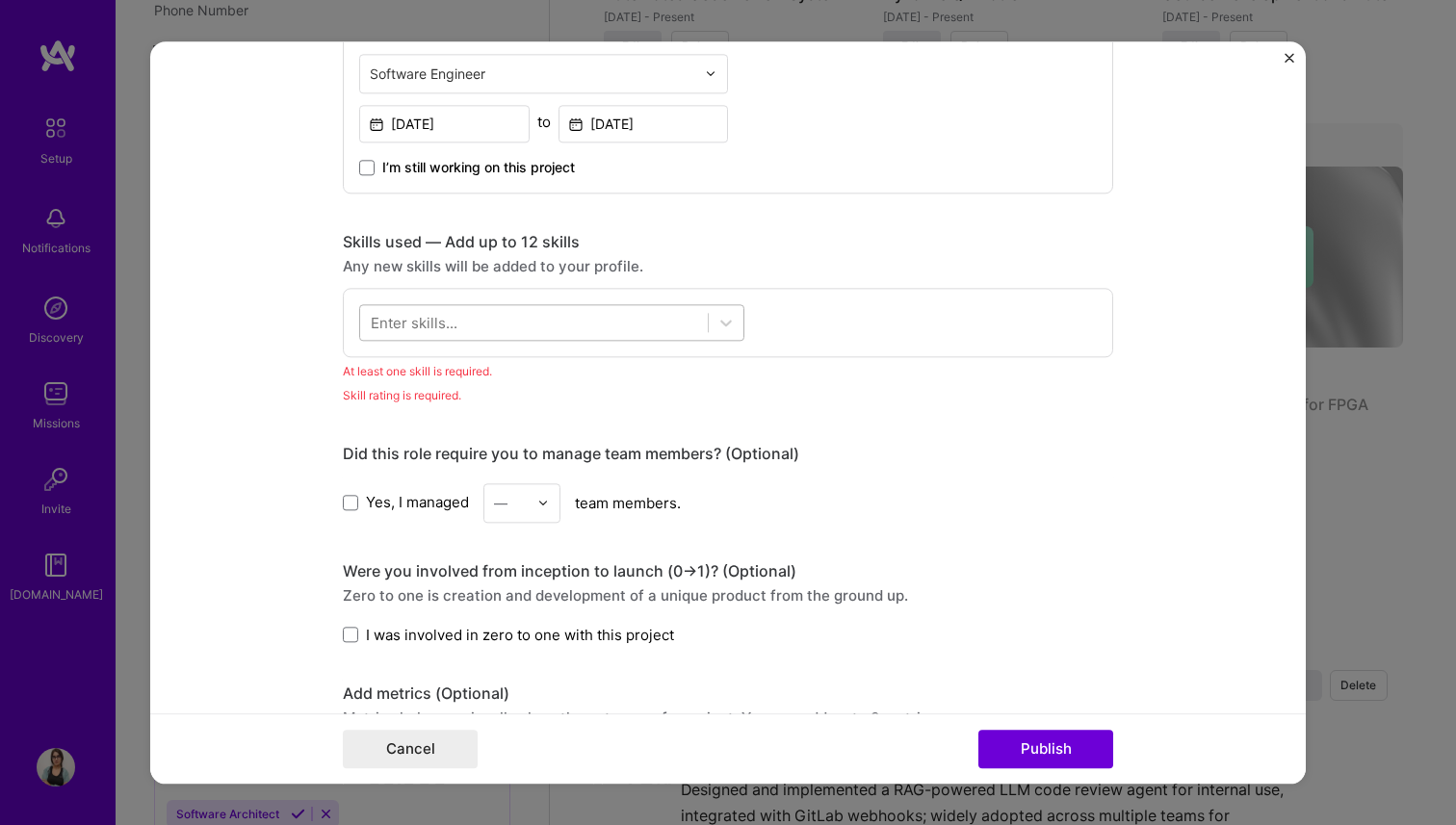
click at [549, 319] on div at bounding box center [534, 322] width 348 height 32
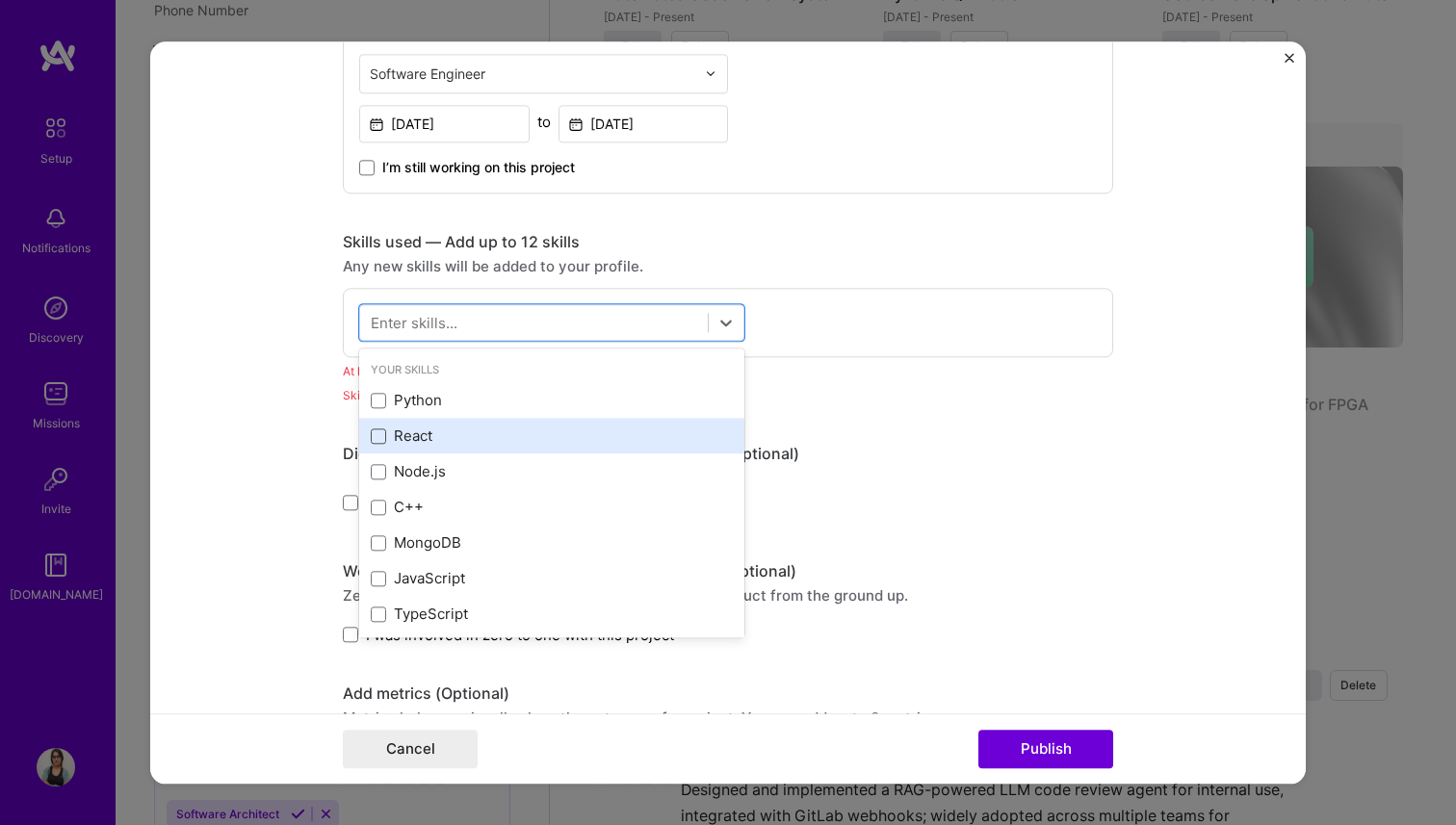
click at [377, 438] on span at bounding box center [378, 435] width 15 height 15
click at [0, 0] on input "checkbox" at bounding box center [0, 0] width 0 height 0
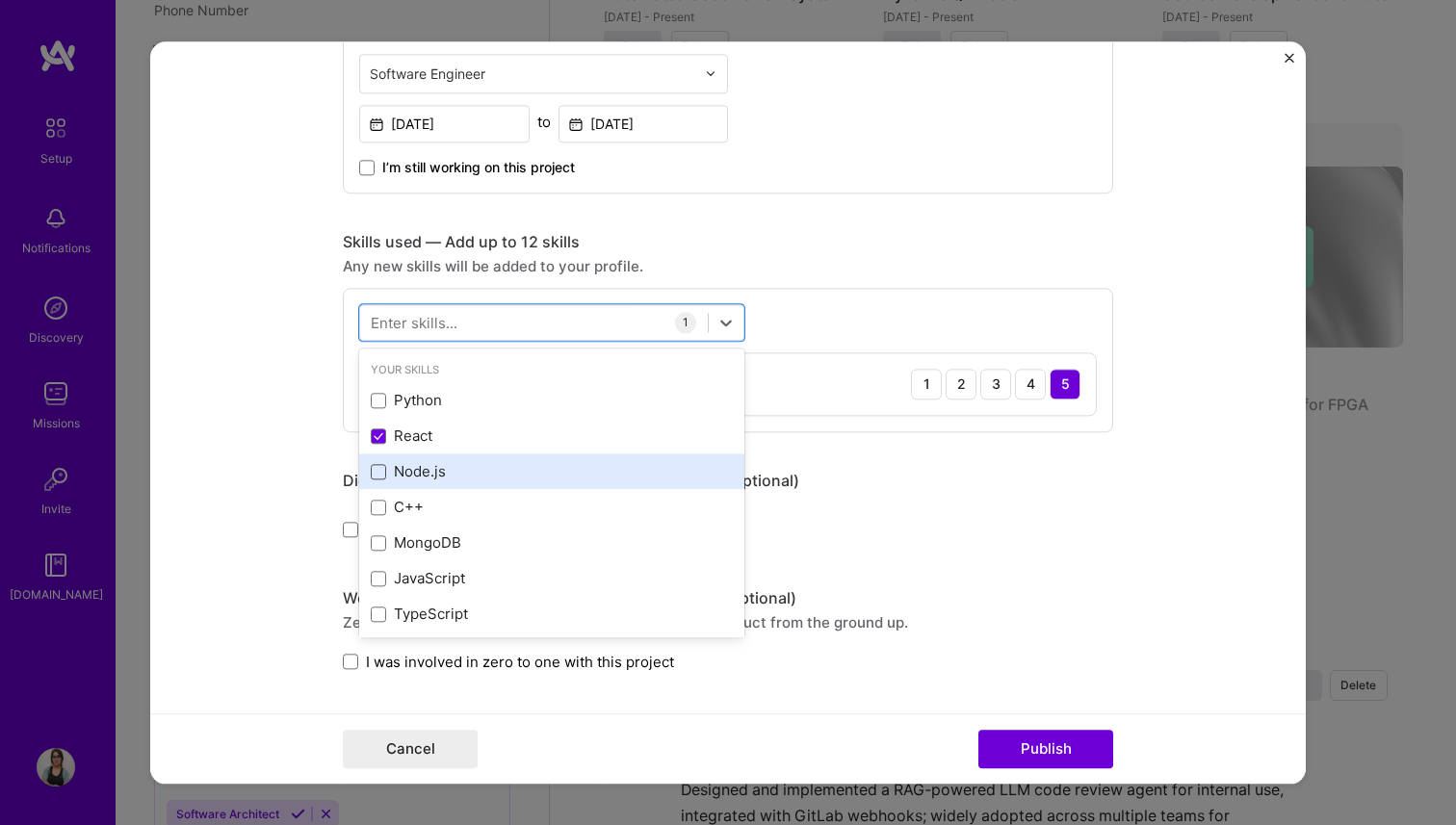
click at [380, 471] on span at bounding box center [378, 471] width 15 height 15
click at [0, 0] on input "checkbox" at bounding box center [0, 0] width 0 height 0
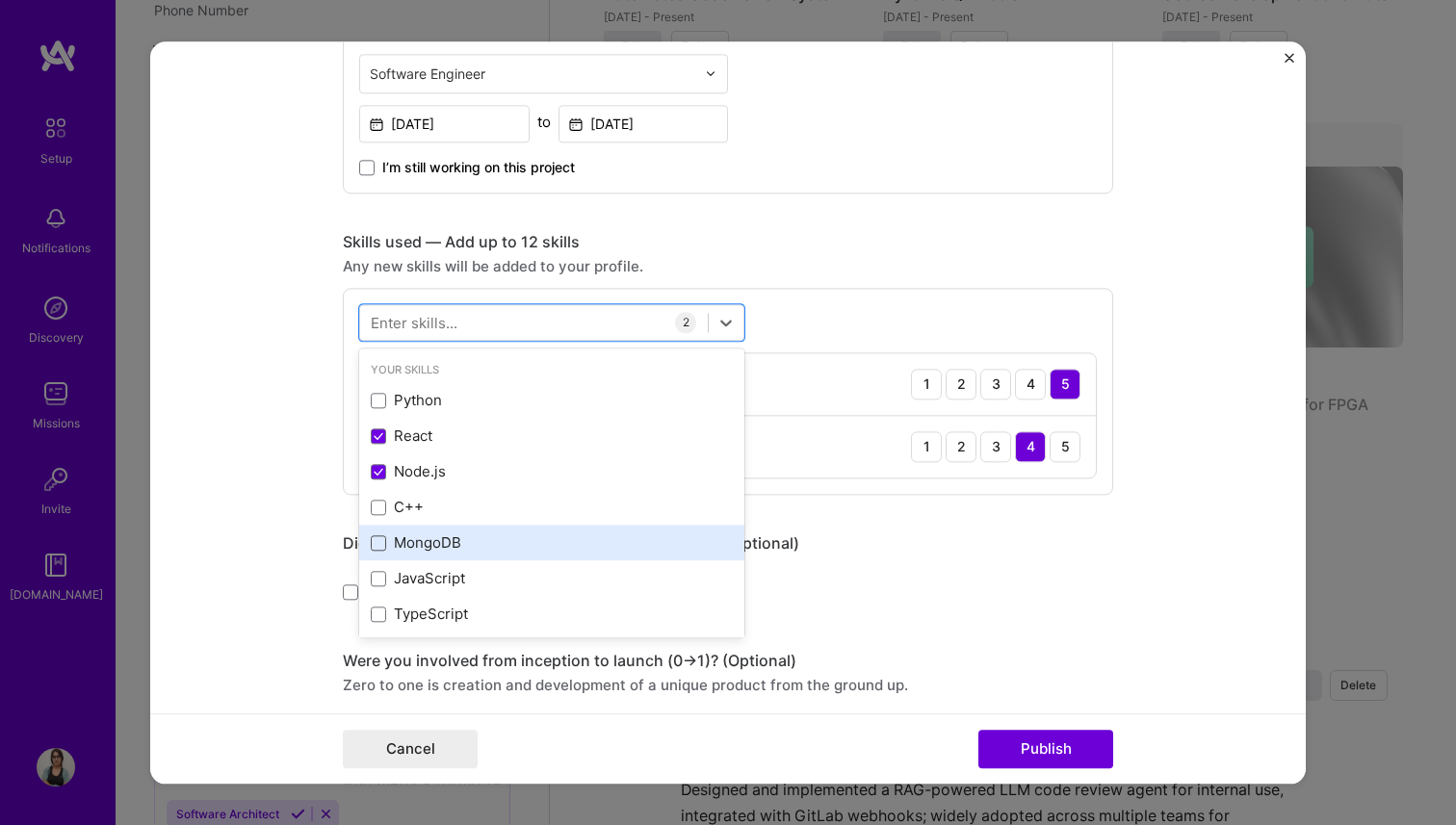
click at [382, 545] on span at bounding box center [378, 543] width 15 height 15
click at [0, 0] on input "checkbox" at bounding box center [0, 0] width 0 height 0
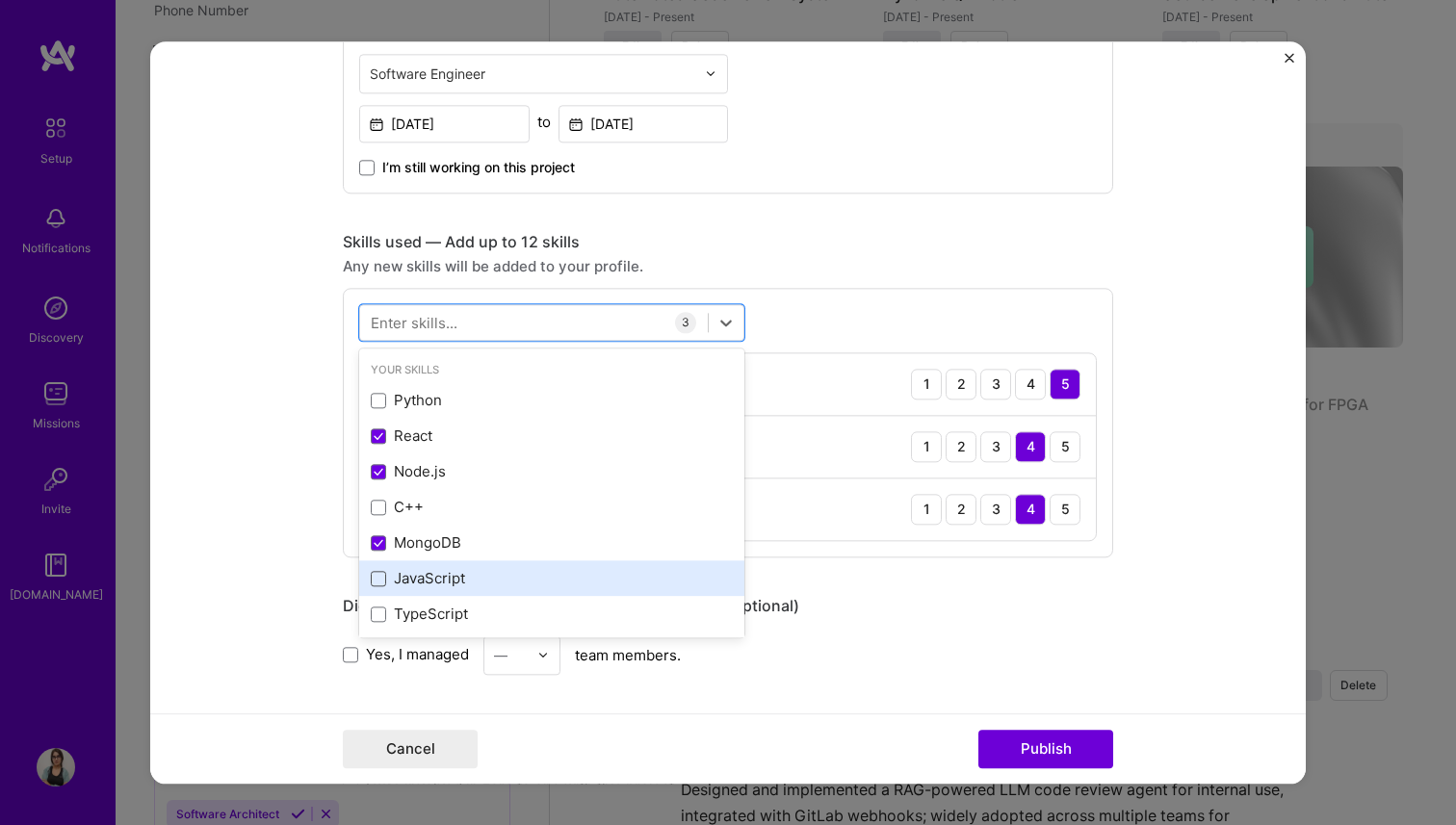
click at [381, 581] on span at bounding box center [378, 578] width 15 height 15
click at [0, 0] on input "checkbox" at bounding box center [0, 0] width 0 height 0
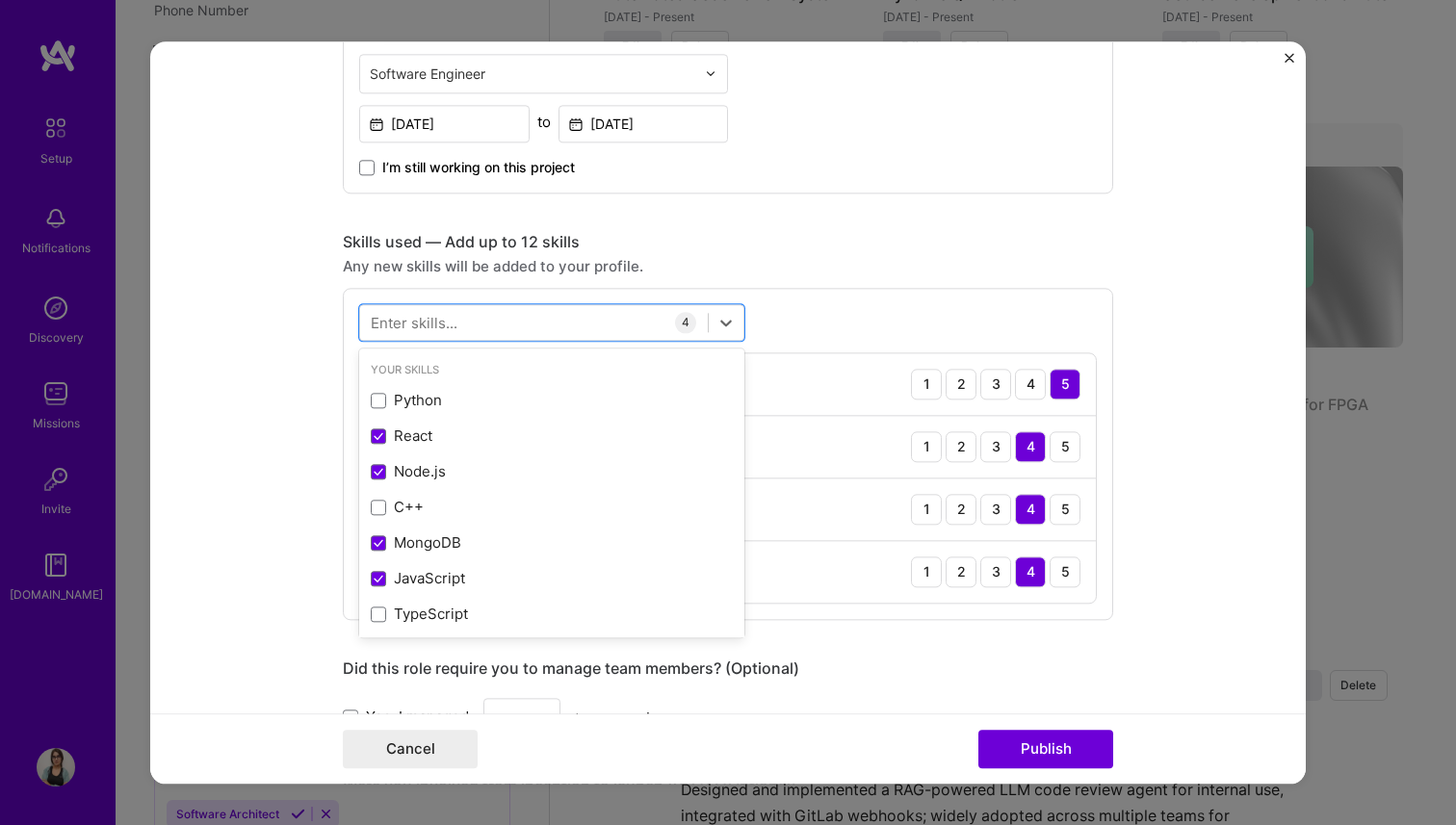
click at [841, 200] on div "This project is missing details. To be able to apply to missions with this proj…" at bounding box center [728, 539] width 770 height 2631
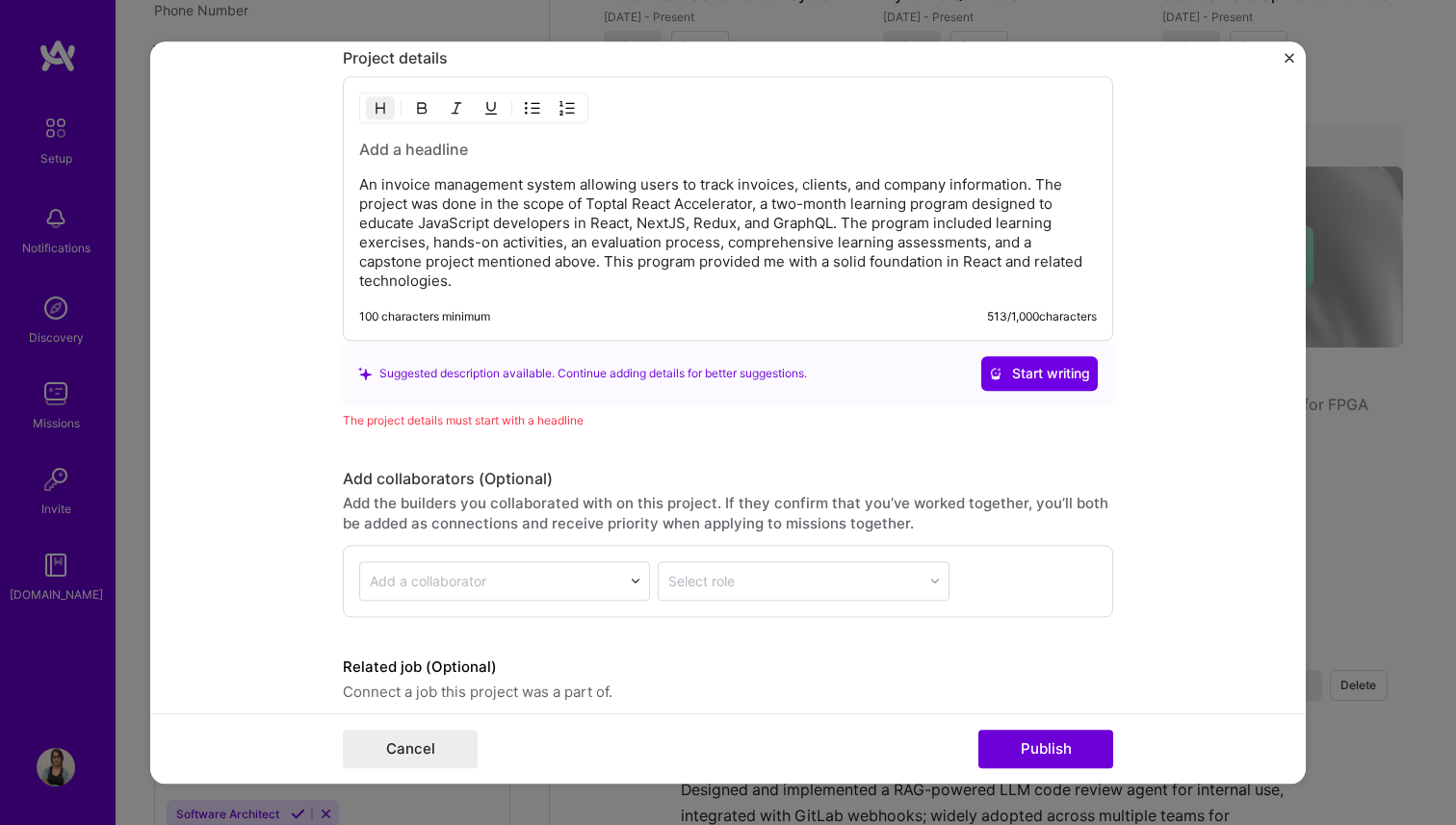
scroll to position [1923, 0]
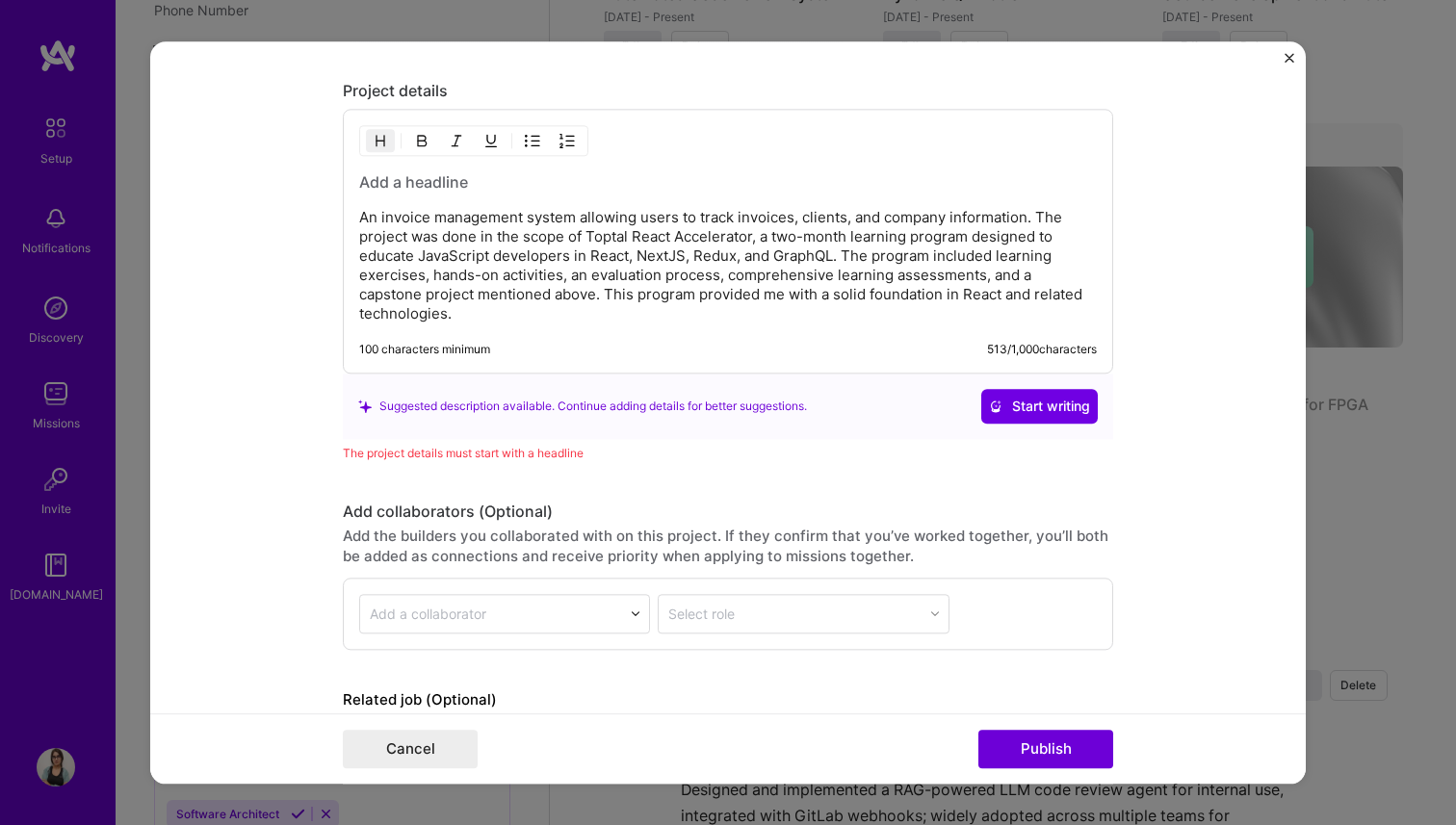
click at [394, 177] on h3 at bounding box center [728, 181] width 737 height 21
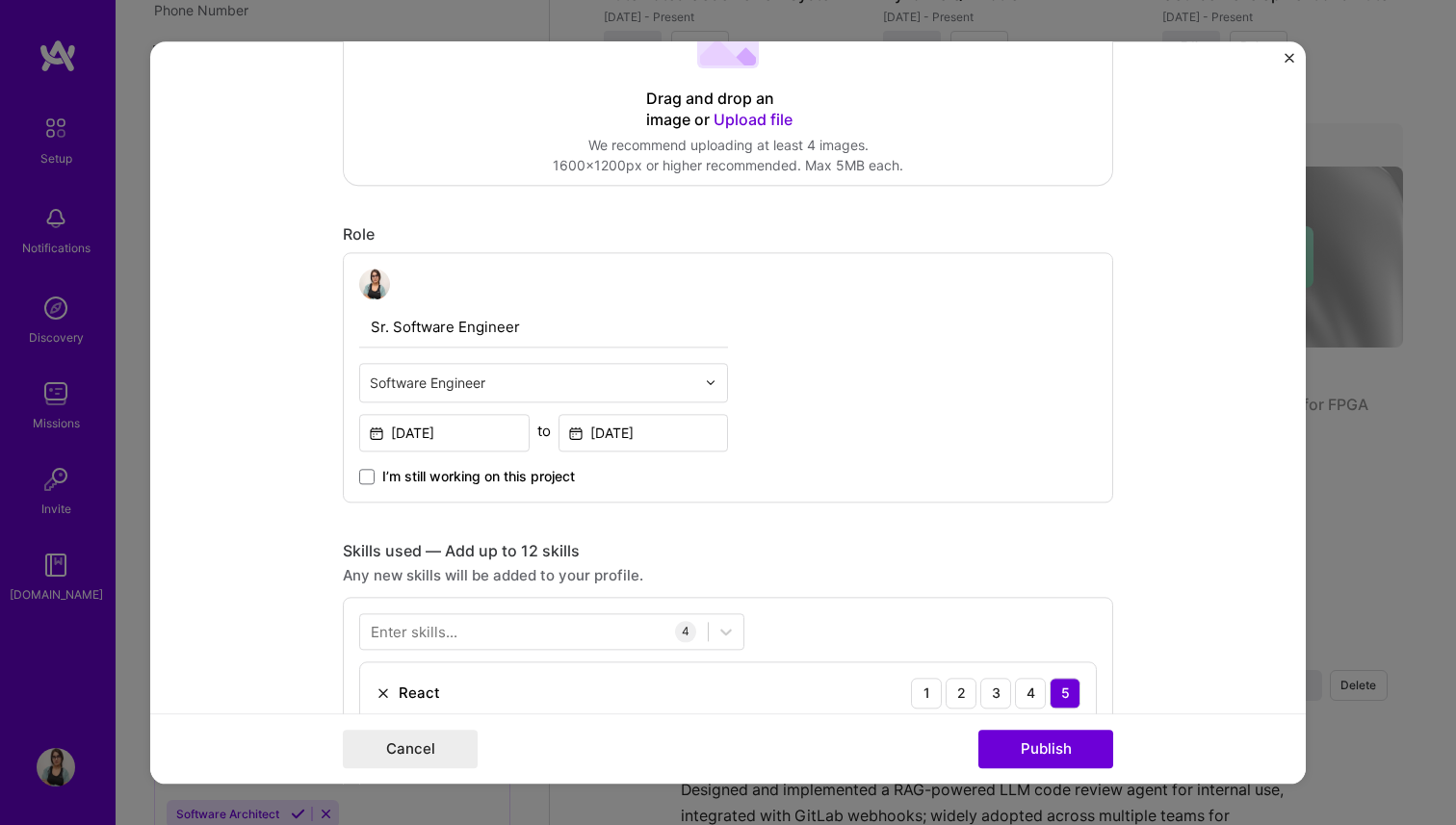
scroll to position [0, 0]
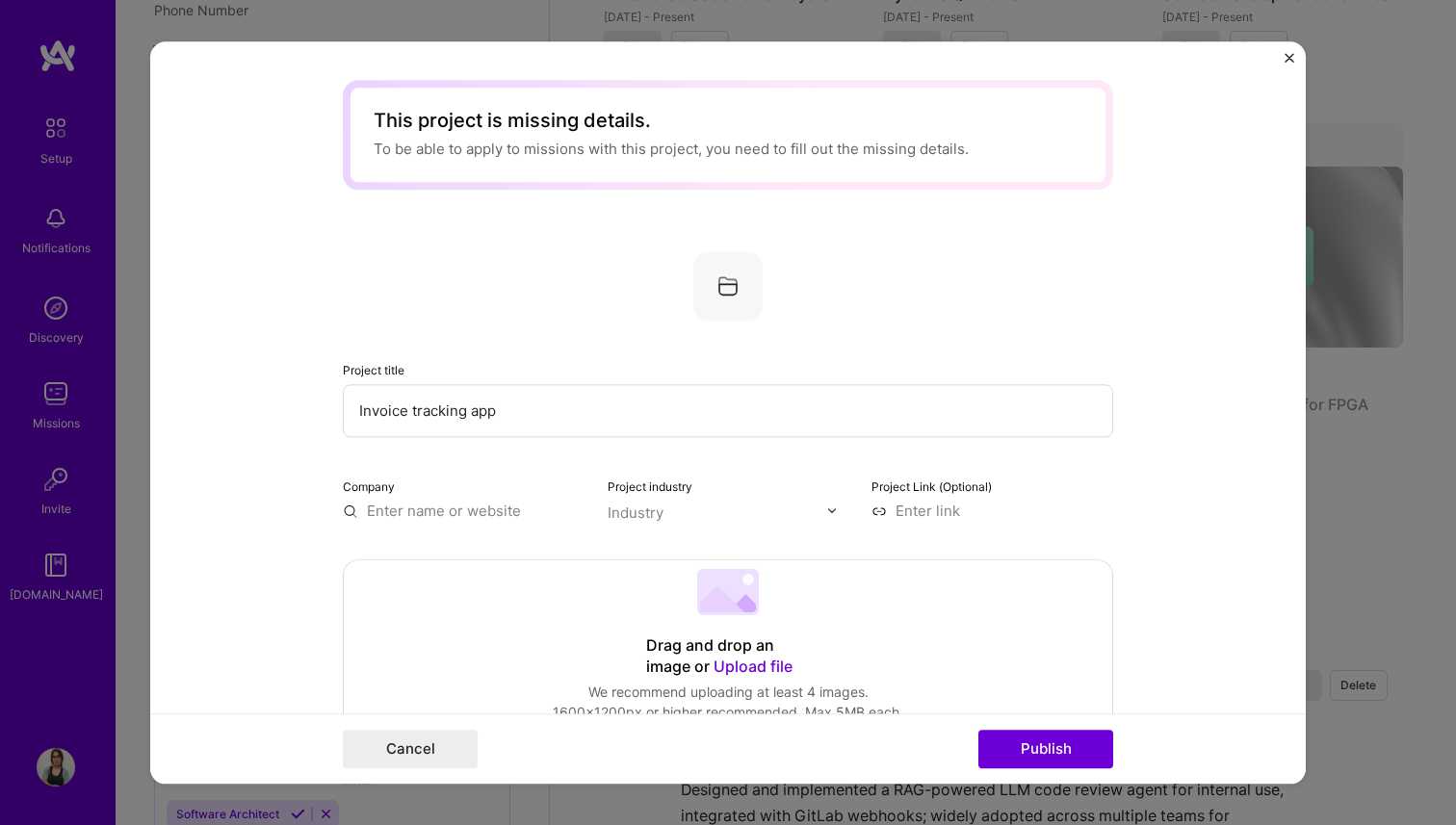
click at [414, 411] on input "Invoice tracking app" at bounding box center [728, 410] width 770 height 53
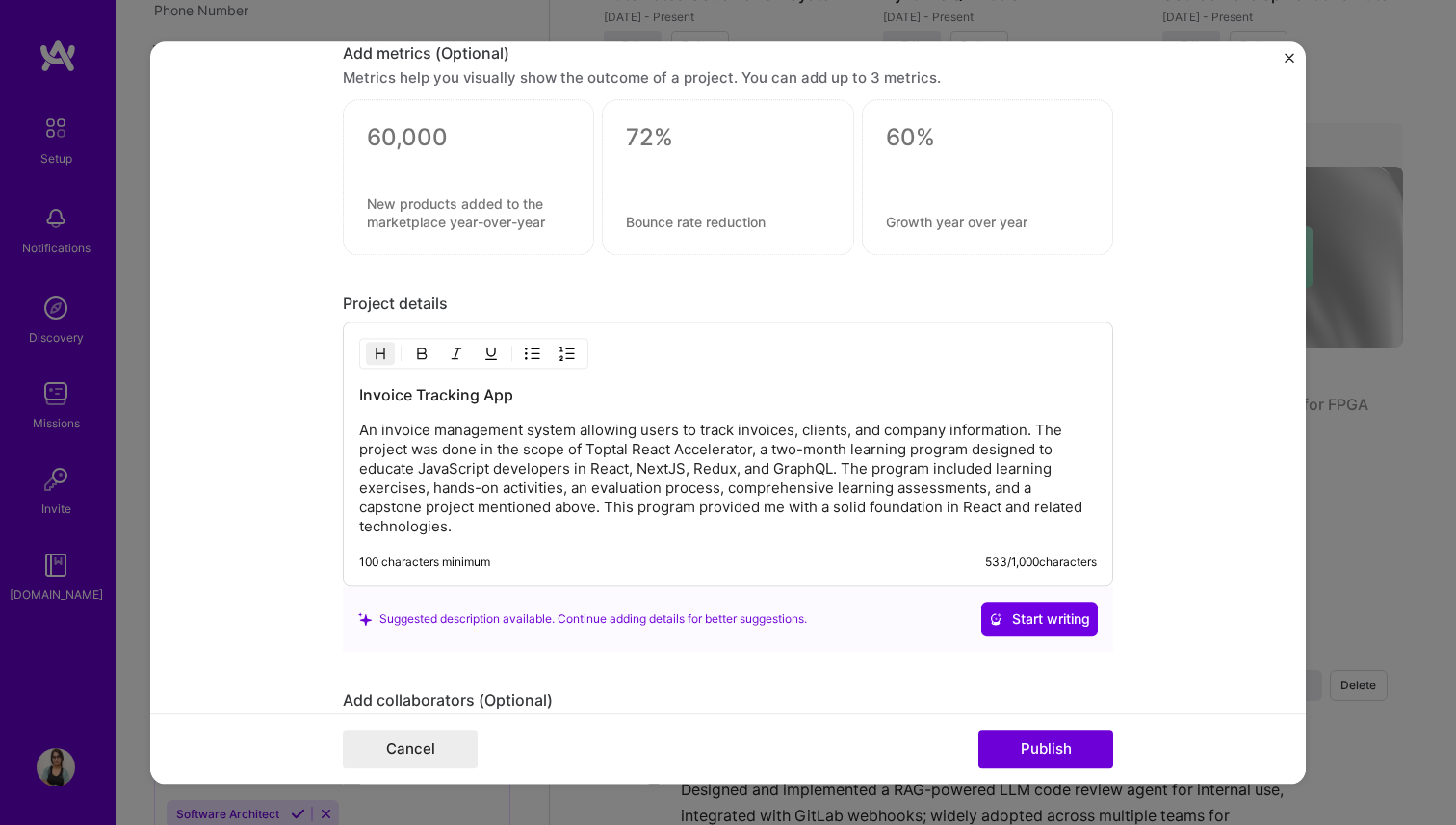
scroll to position [2011, 0]
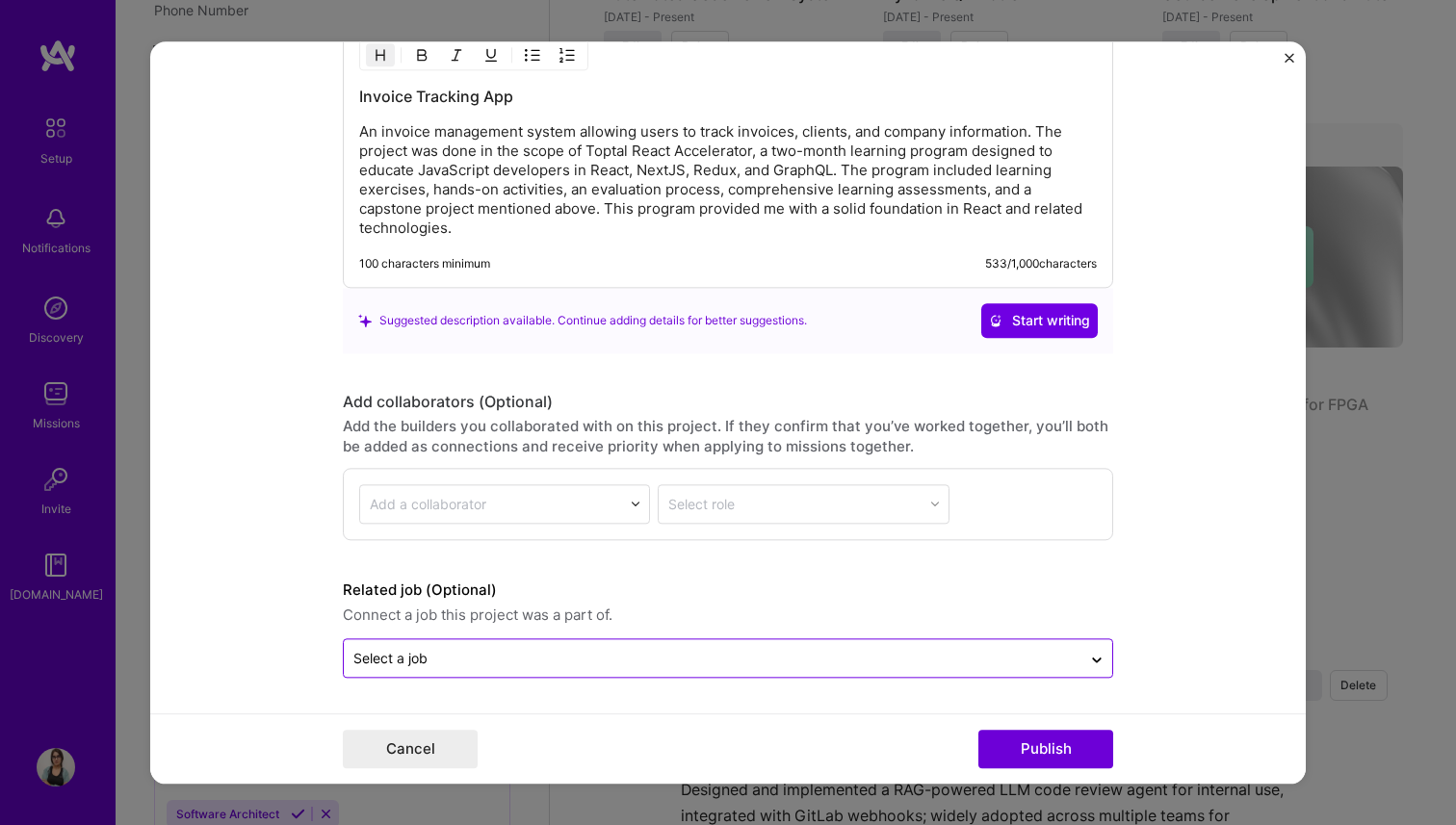
type input "Invoice Tracking App"
click at [445, 667] on input "text" at bounding box center [712, 658] width 719 height 20
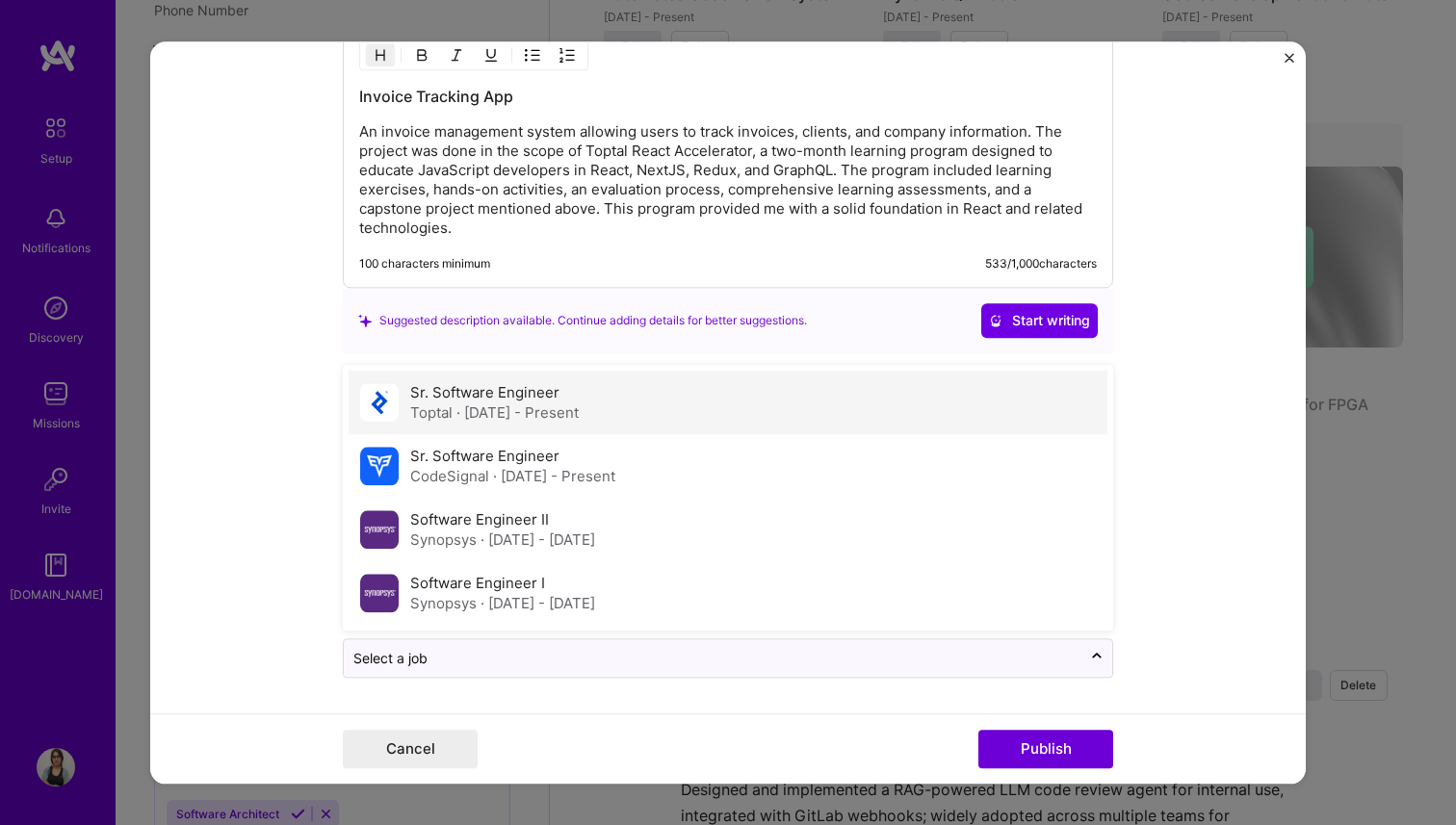
click at [474, 402] on div "Sr. Software Engineer Toptal · [DATE] - Present" at bounding box center [495, 403] width 169 height 41
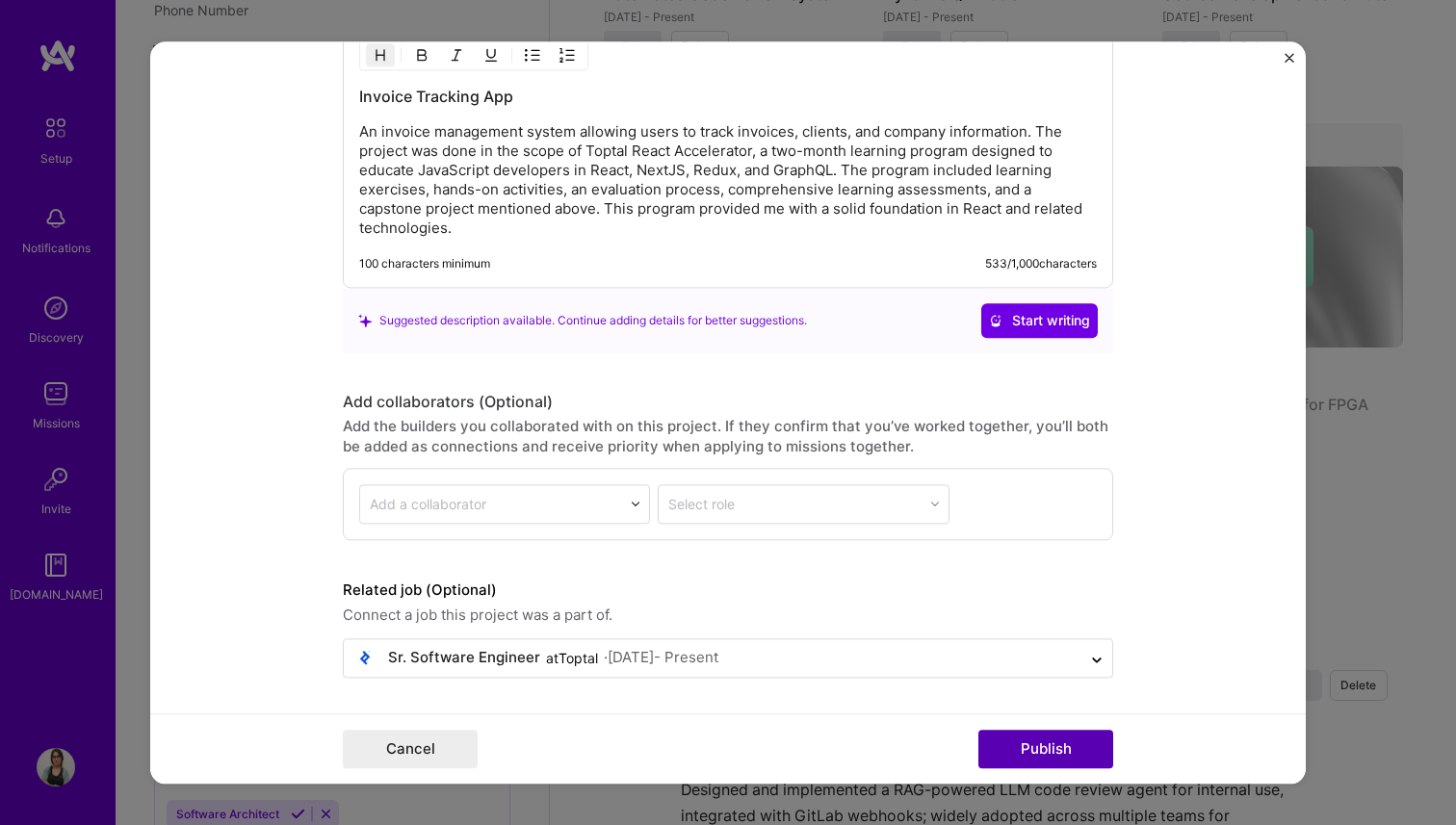
click at [1078, 751] on button "Publish" at bounding box center [1046, 748] width 135 height 39
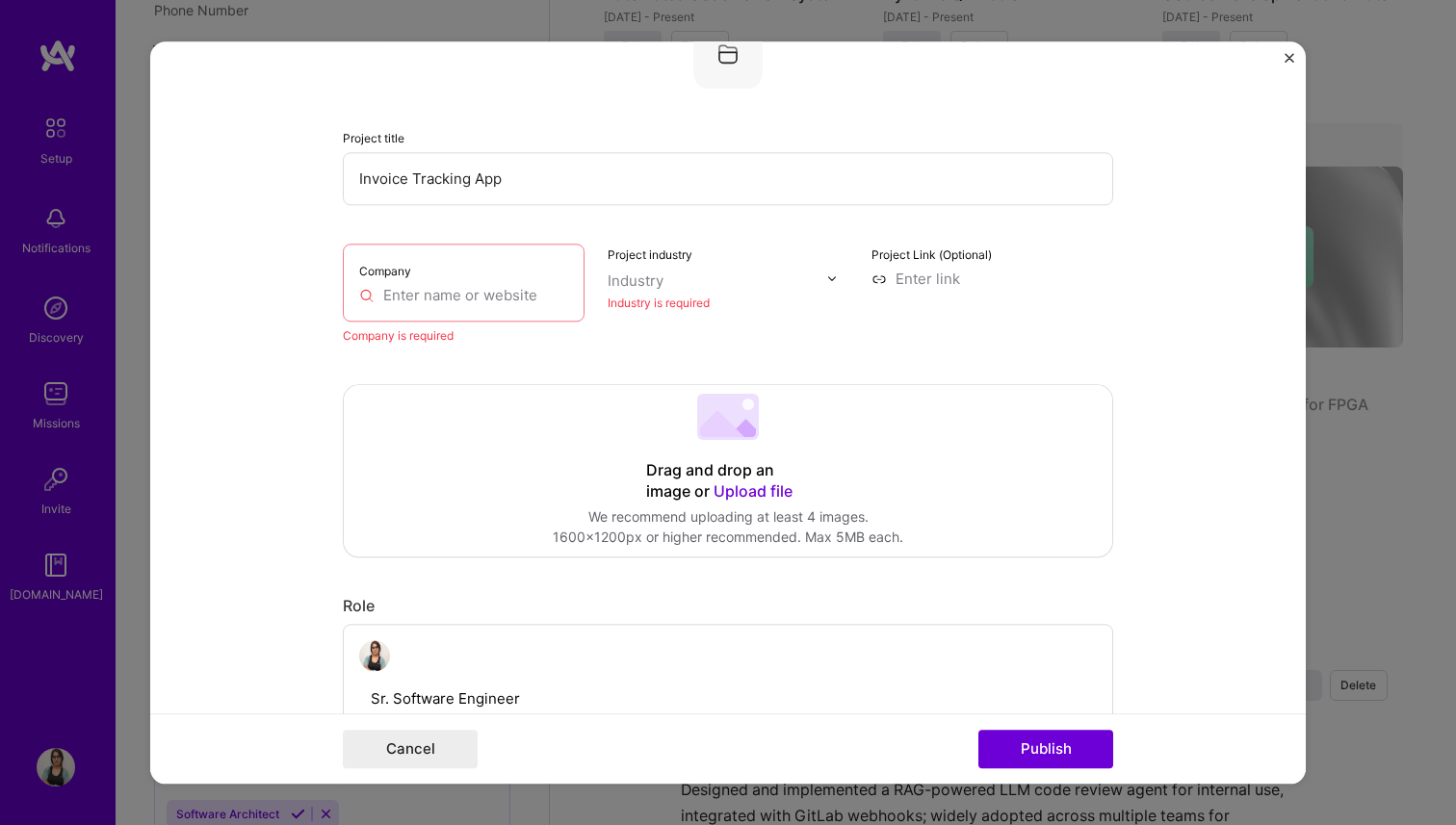
scroll to position [210, 0]
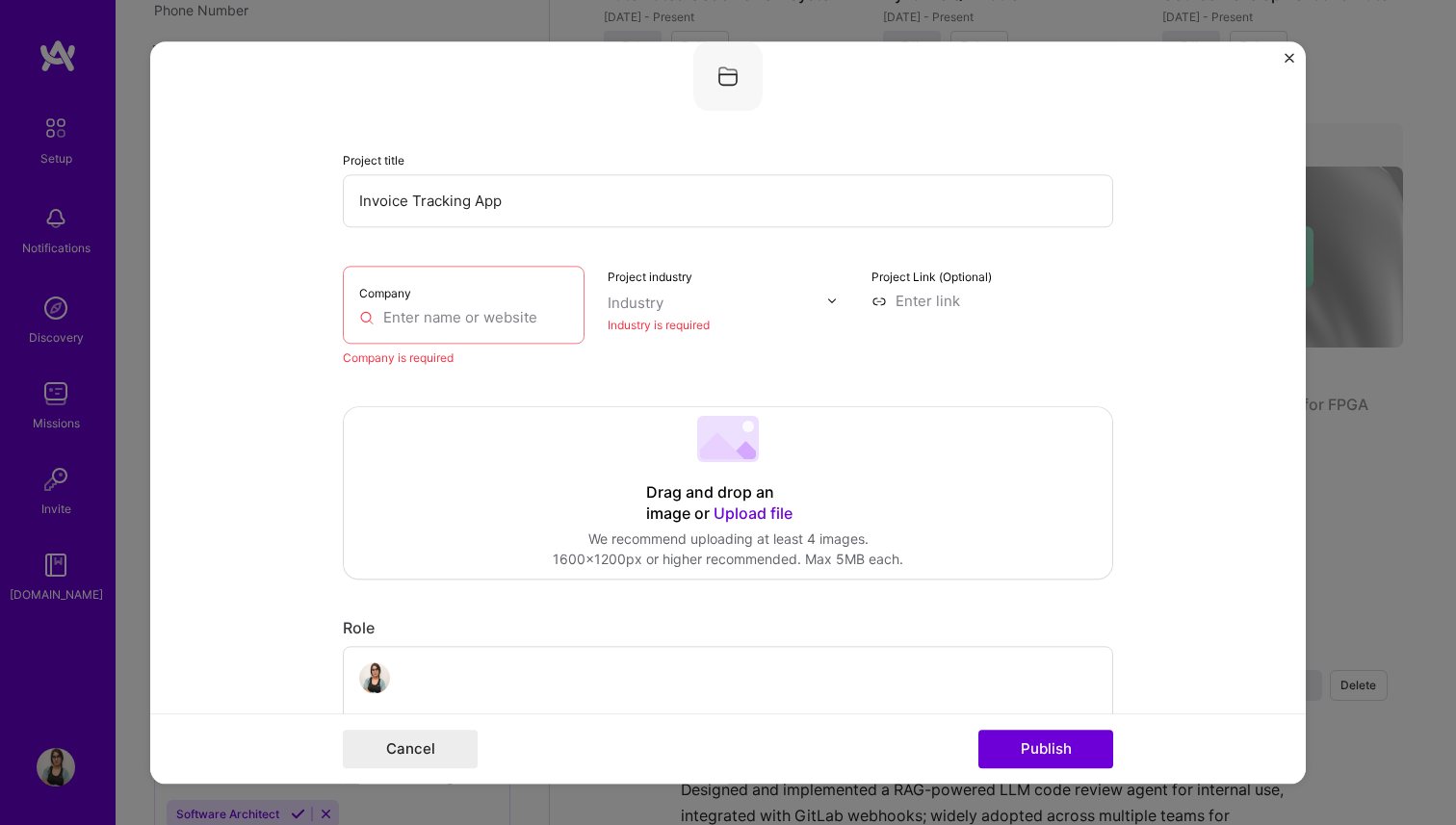
click at [469, 316] on input "text" at bounding box center [463, 317] width 209 height 20
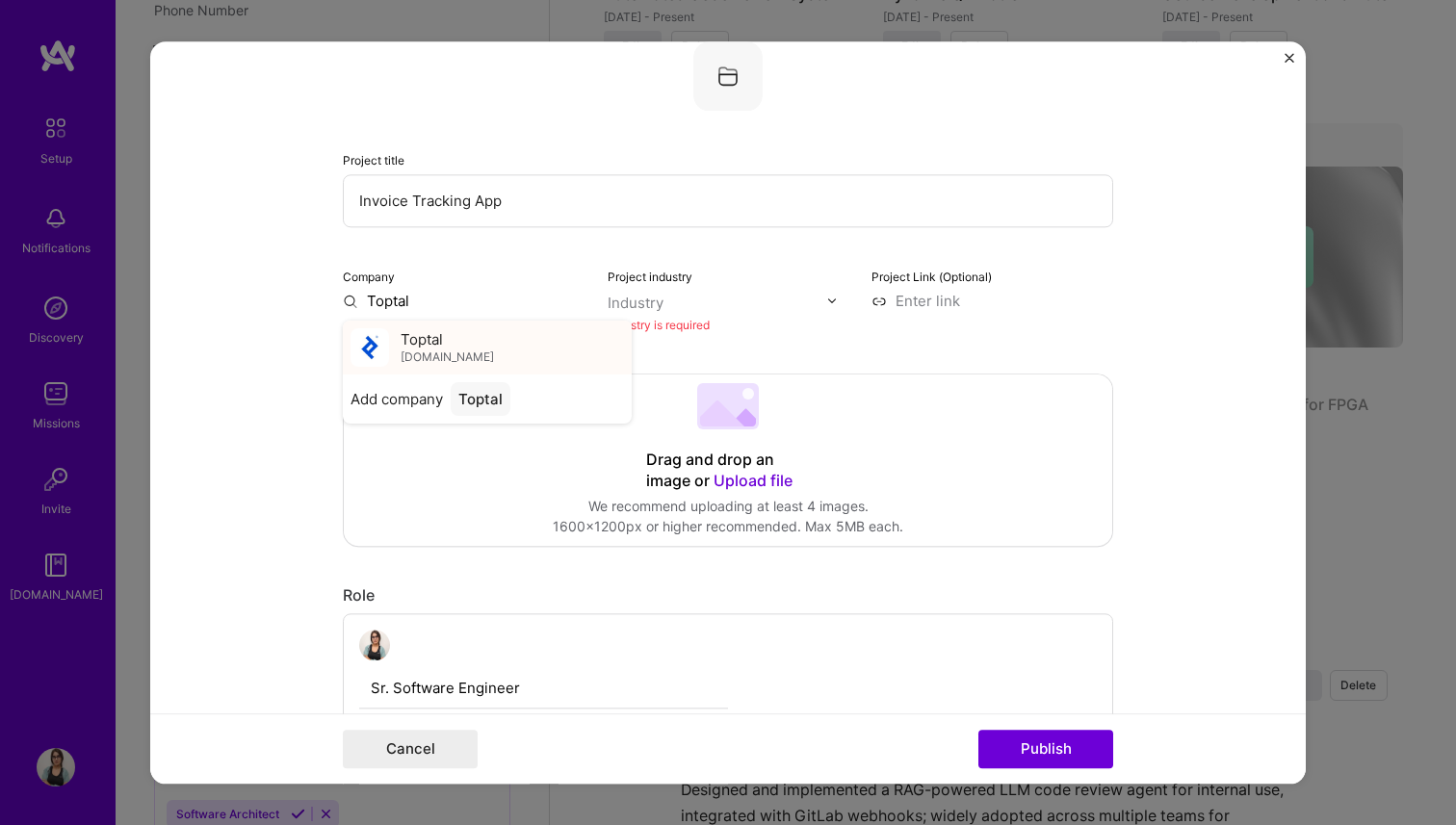
type input "Toptal"
click at [481, 360] on div "Toptal [DOMAIN_NAME]" at bounding box center [487, 348] width 289 height 54
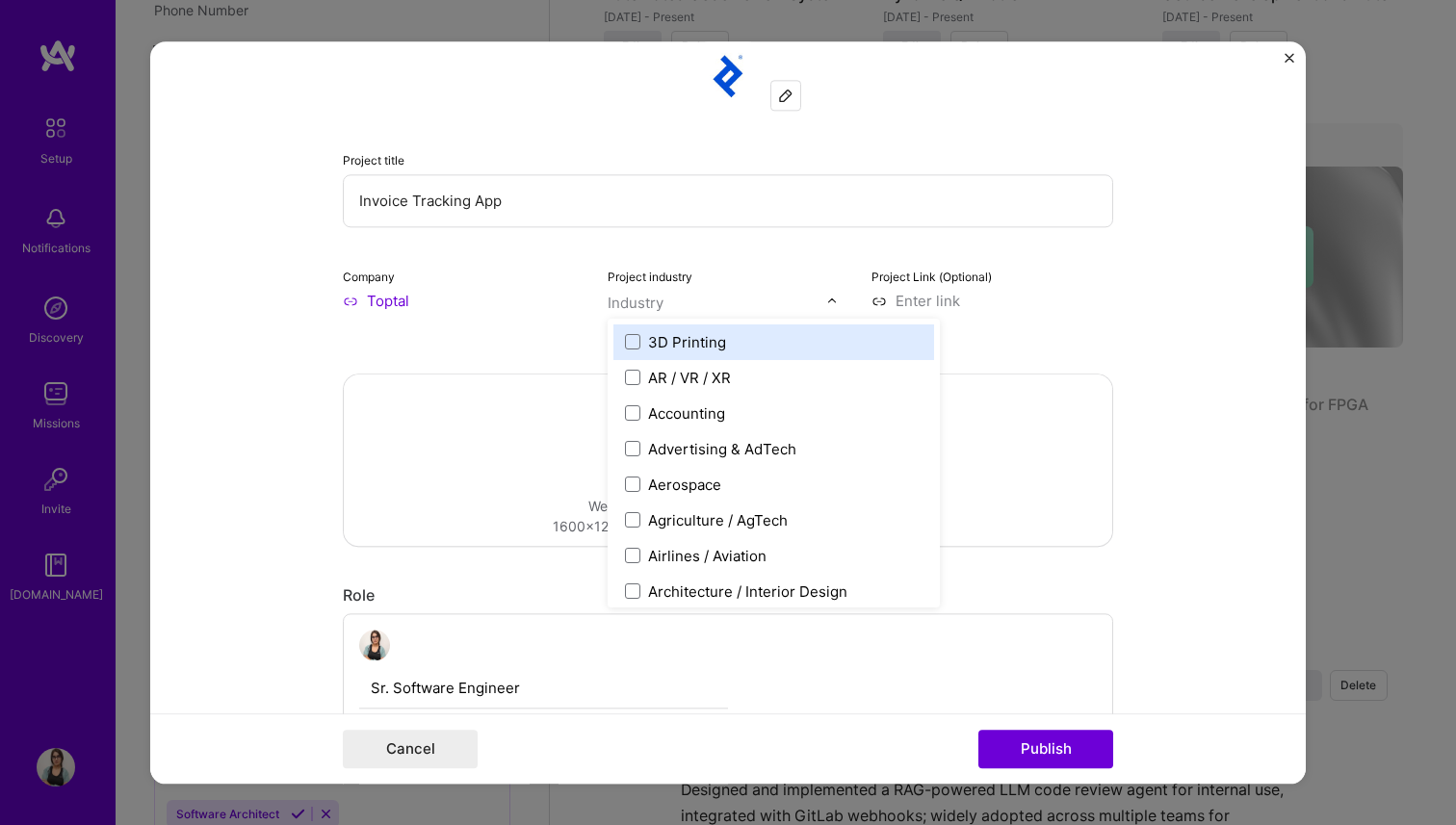
click at [717, 296] on input "text" at bounding box center [717, 302] width 220 height 20
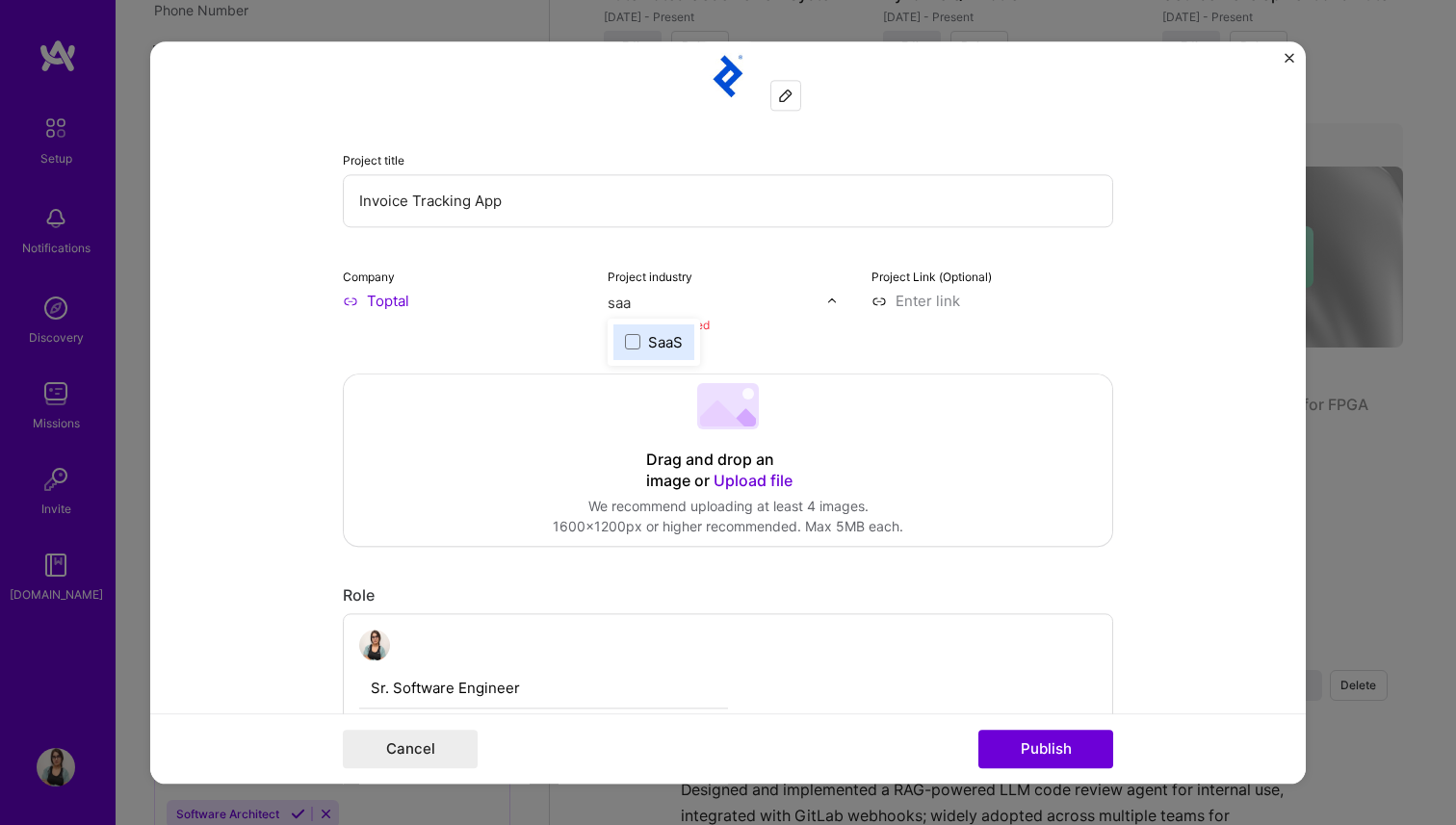
type input "saas"
click at [660, 347] on div "SaaS" at bounding box center [665, 342] width 35 height 20
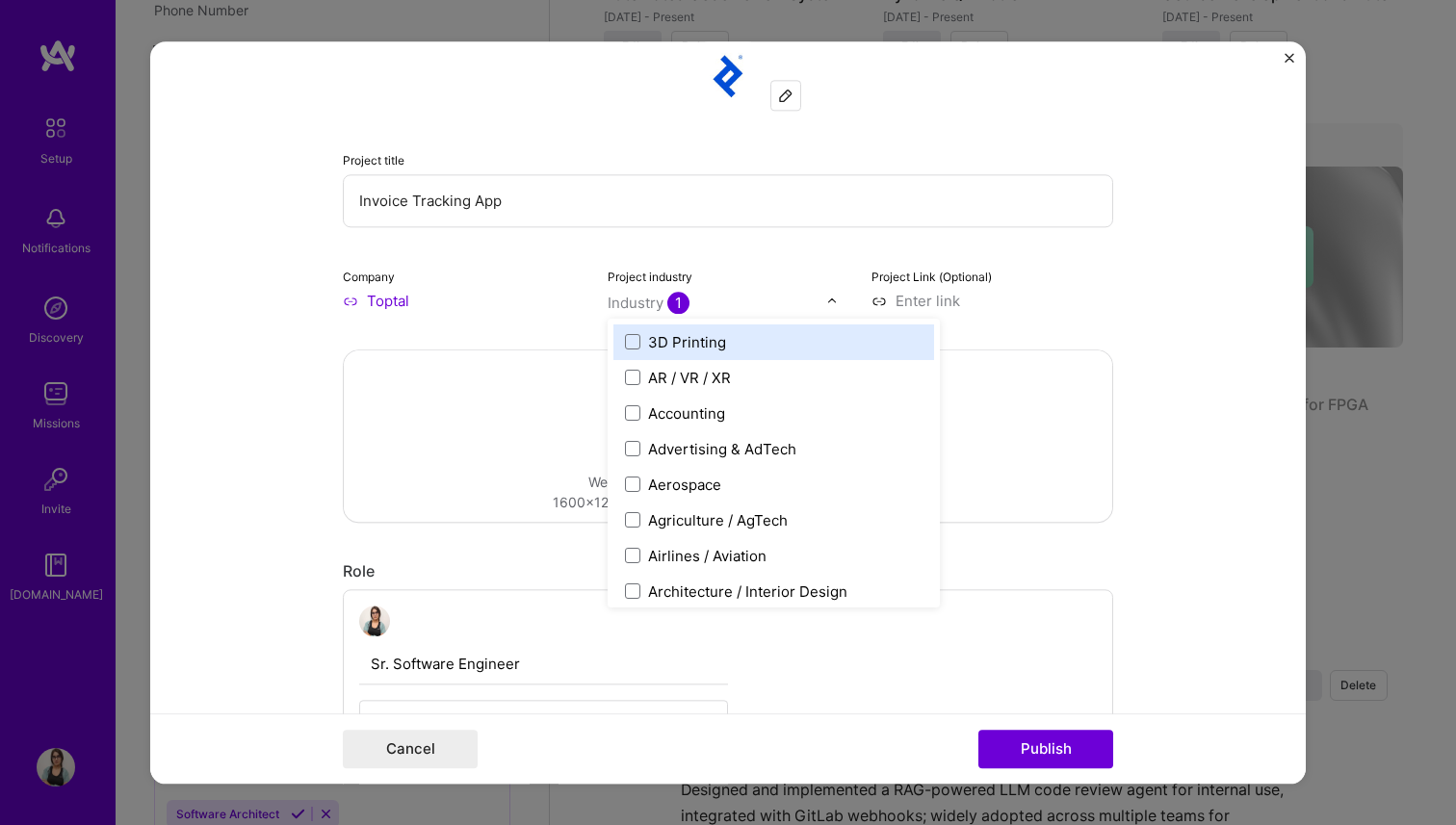
click at [935, 302] on input at bounding box center [992, 301] width 242 height 20
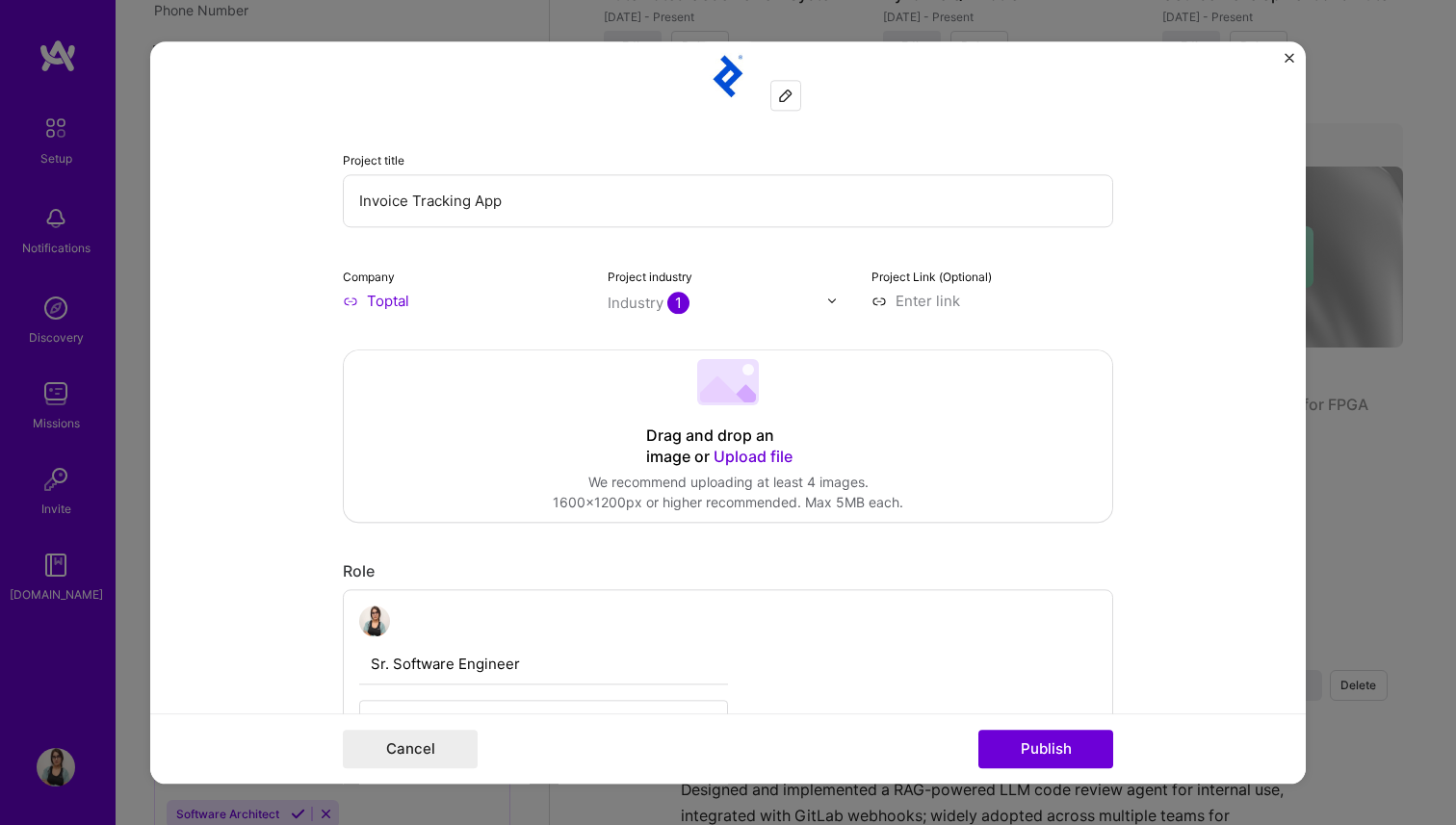
click at [808, 292] on input "text" at bounding box center [717, 302] width 220 height 20
click at [1081, 743] on button "Publish" at bounding box center [1046, 748] width 135 height 39
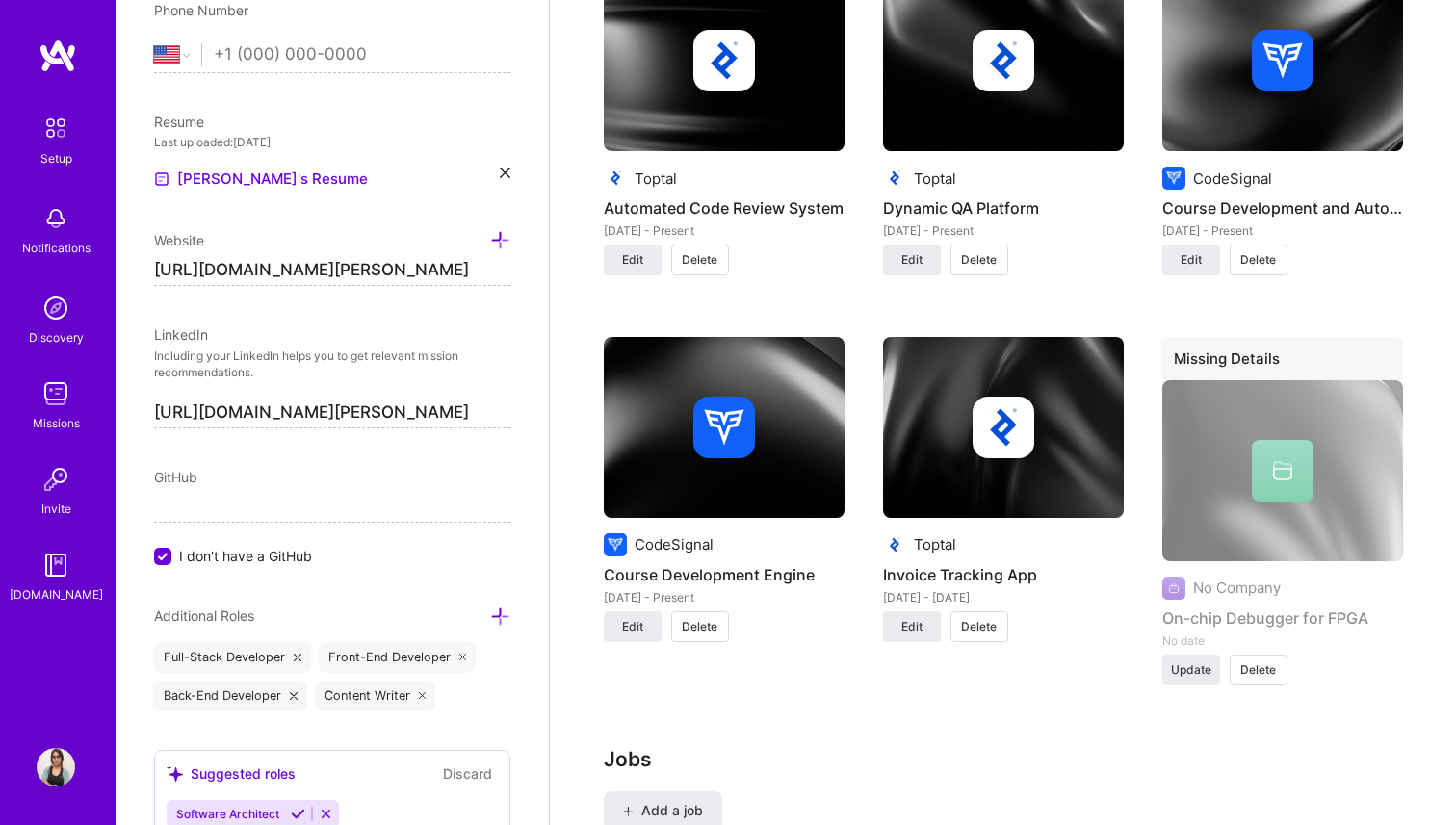
scroll to position [2116, 0]
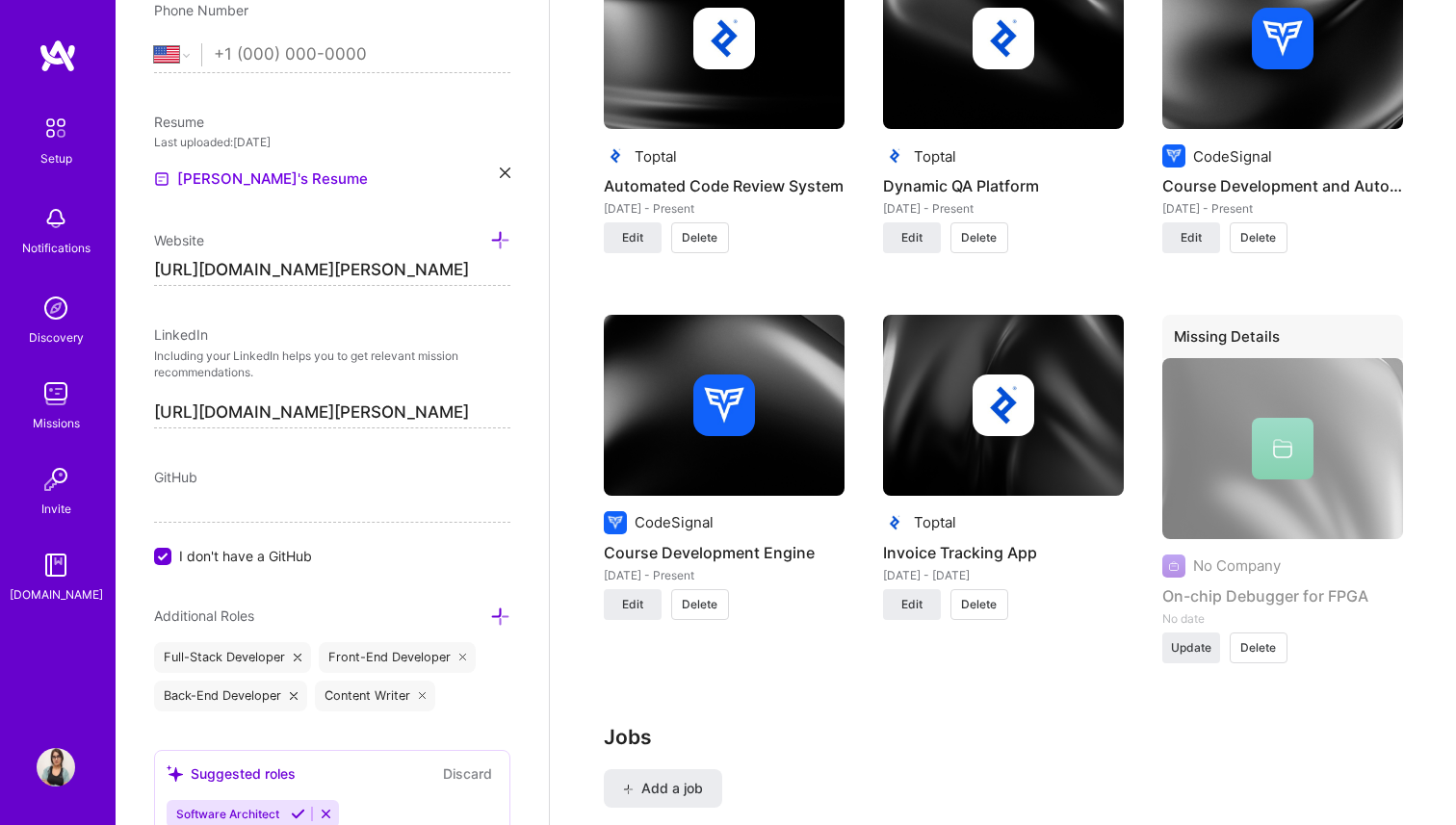
click at [1213, 737] on h3 "Jobs" at bounding box center [1003, 737] width 799 height 24
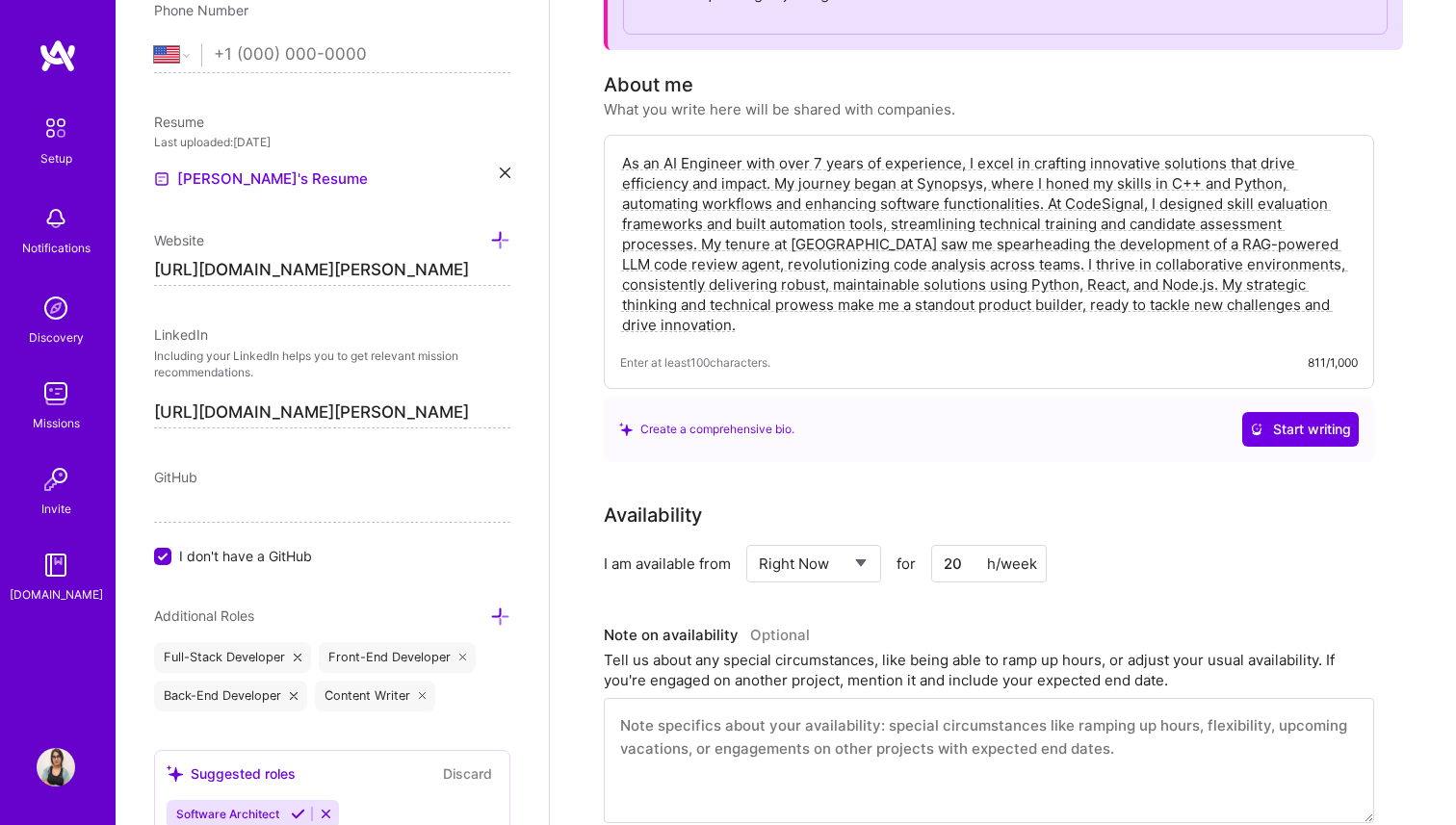
scroll to position [0, 0]
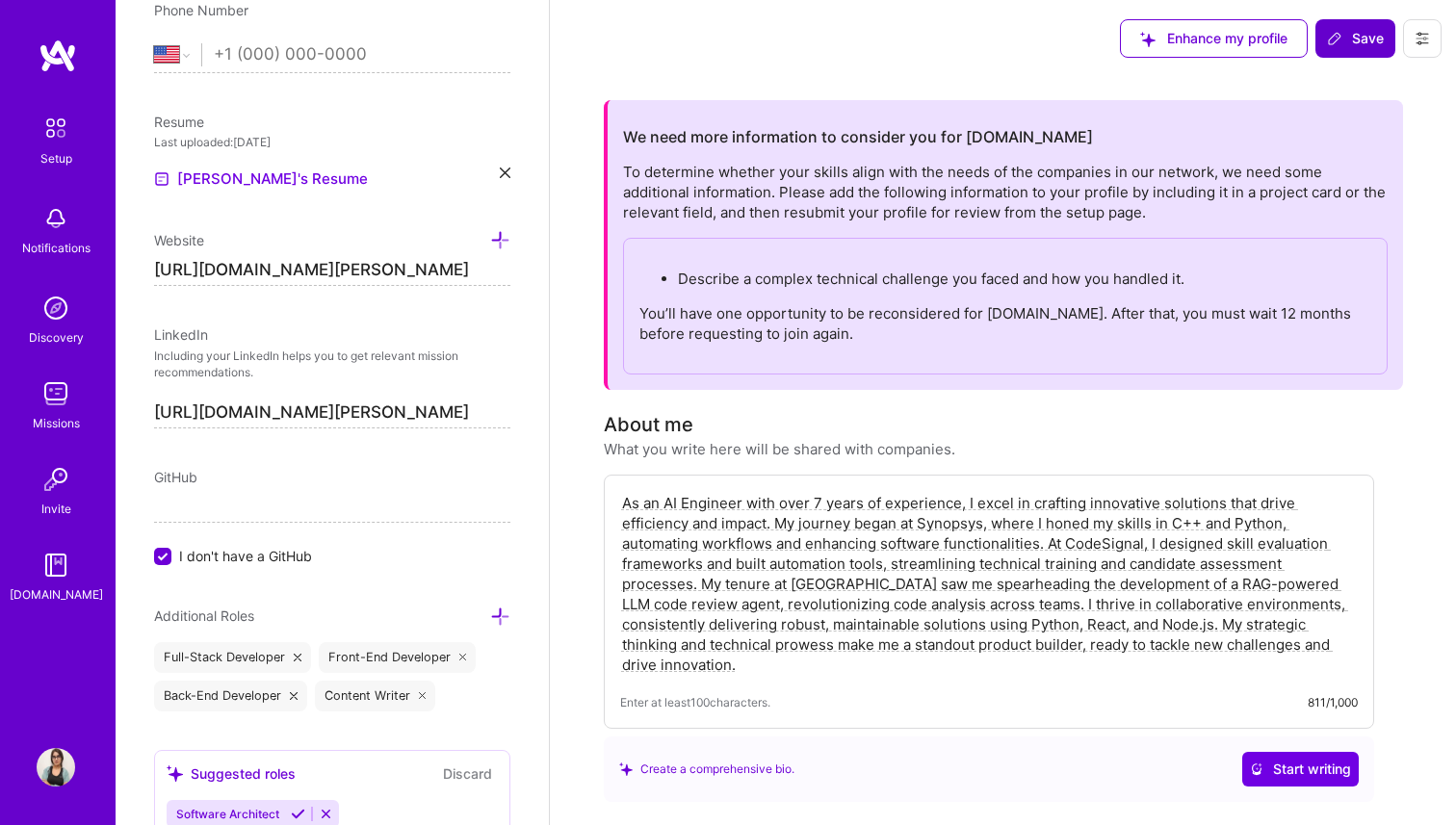
click at [1363, 37] on span "Save" at bounding box center [1355, 38] width 57 height 19
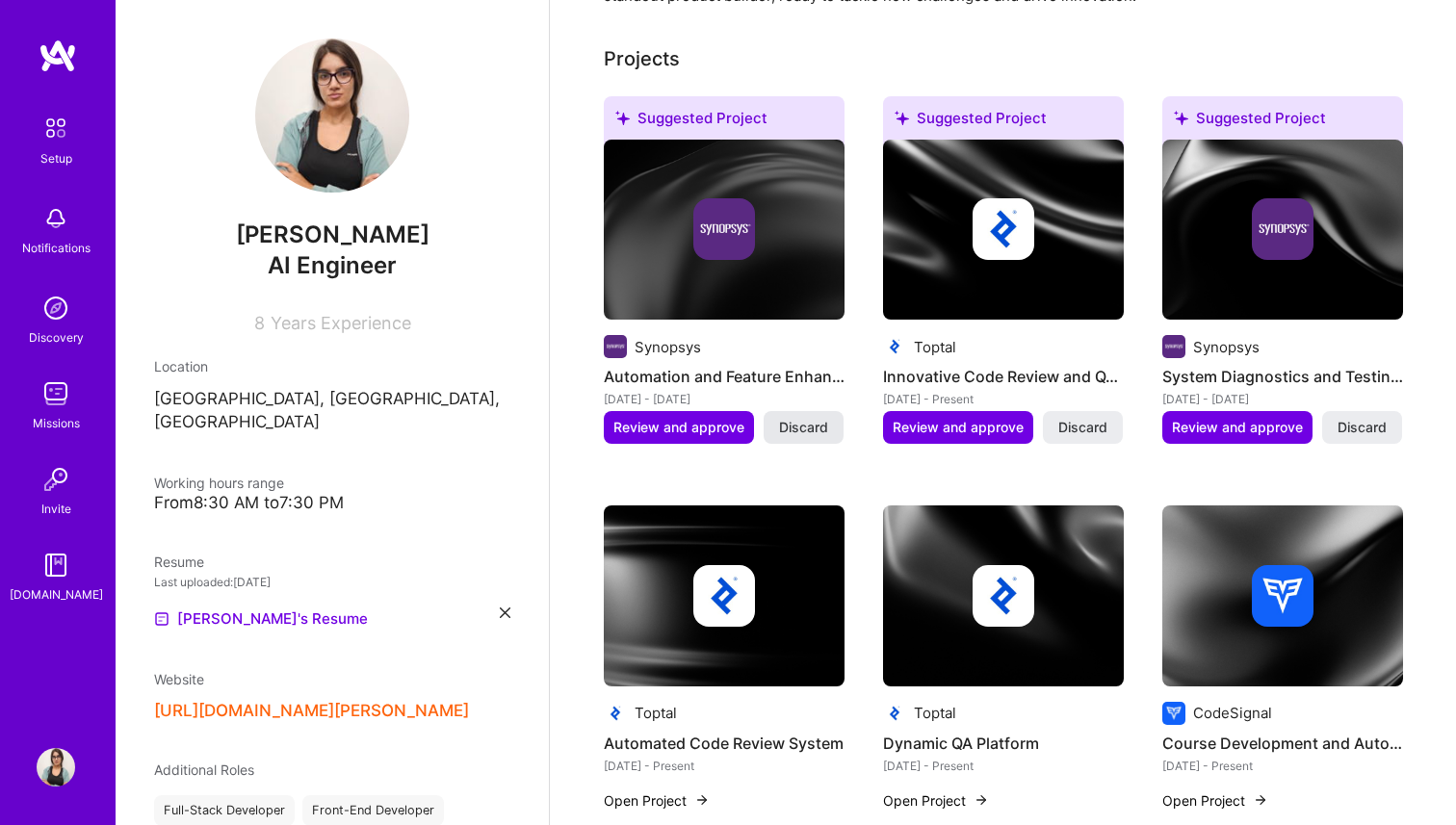
click at [815, 427] on span "Discard" at bounding box center [803, 426] width 49 height 19
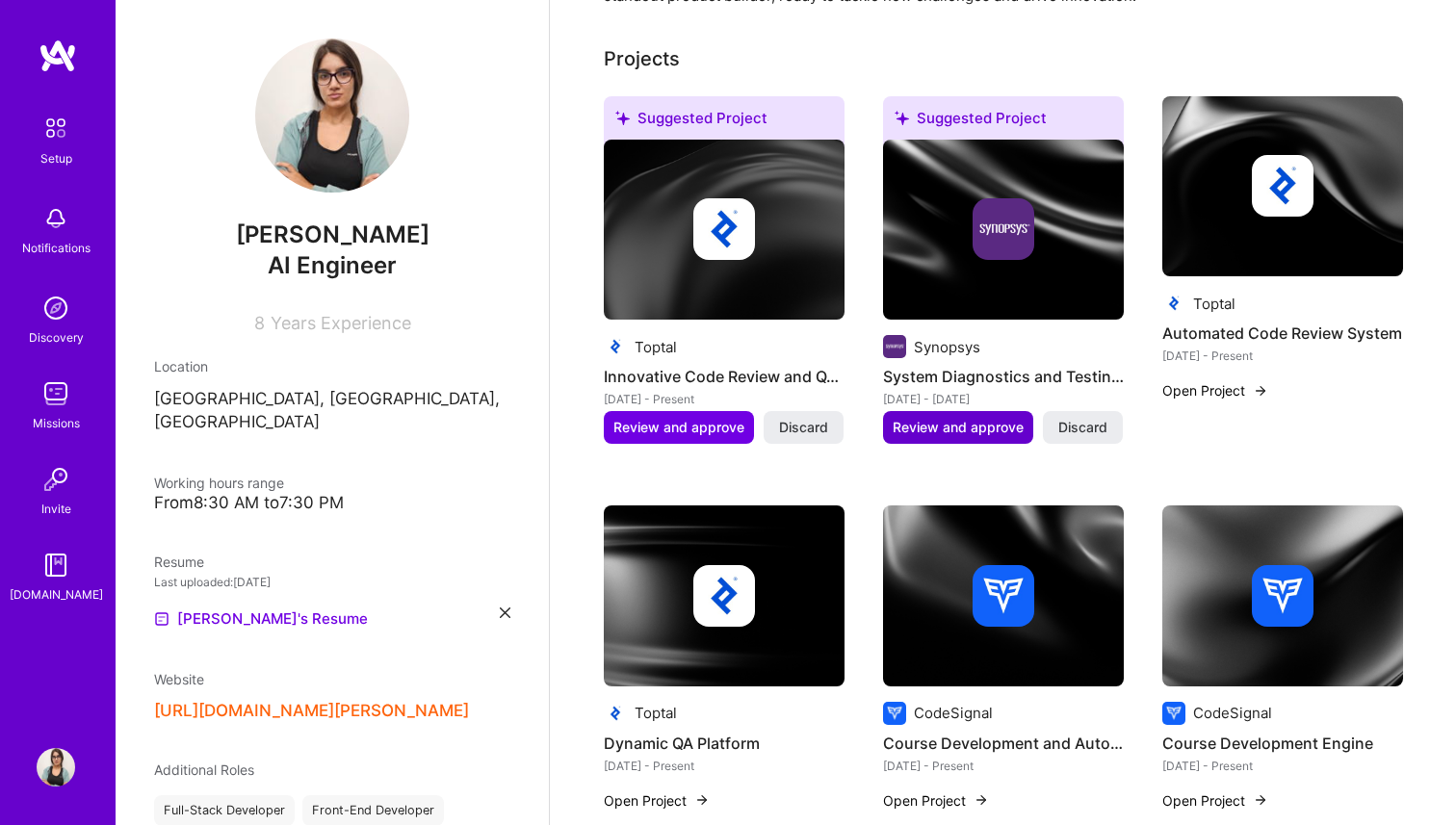
click at [990, 433] on span "Review and approve" at bounding box center [958, 426] width 131 height 19
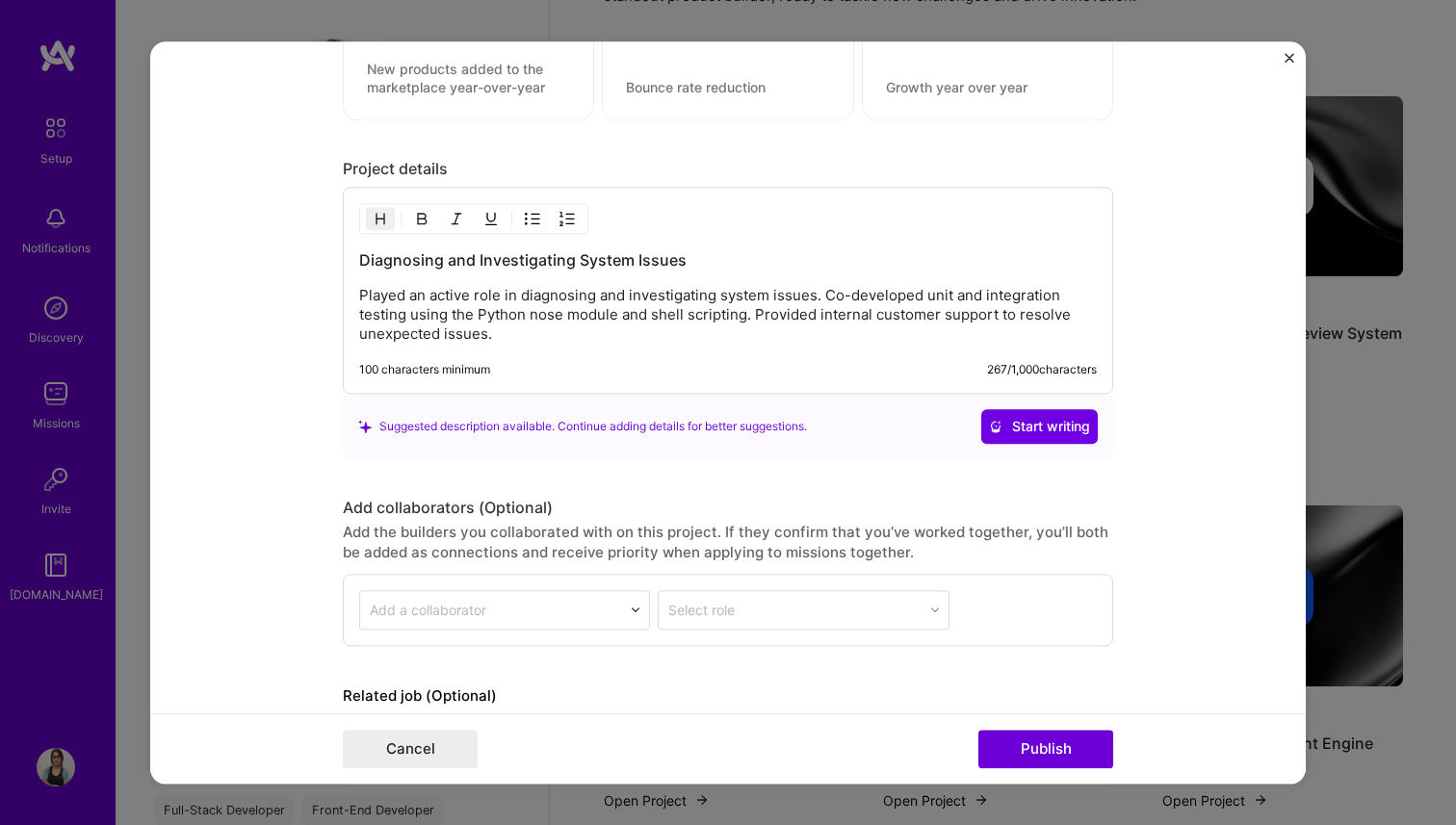
scroll to position [1681, 0]
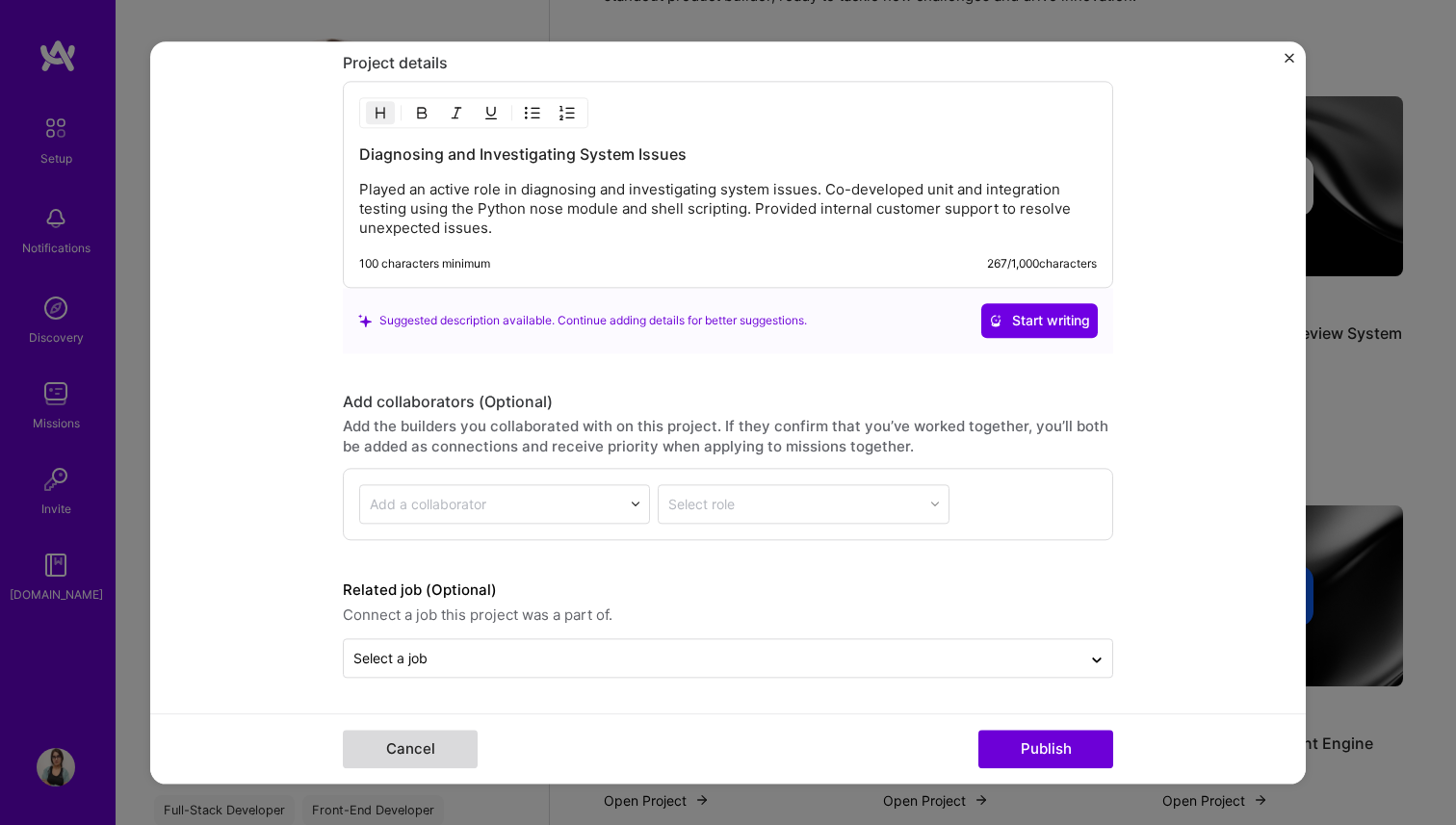
click at [417, 753] on button "Cancel" at bounding box center [410, 748] width 135 height 39
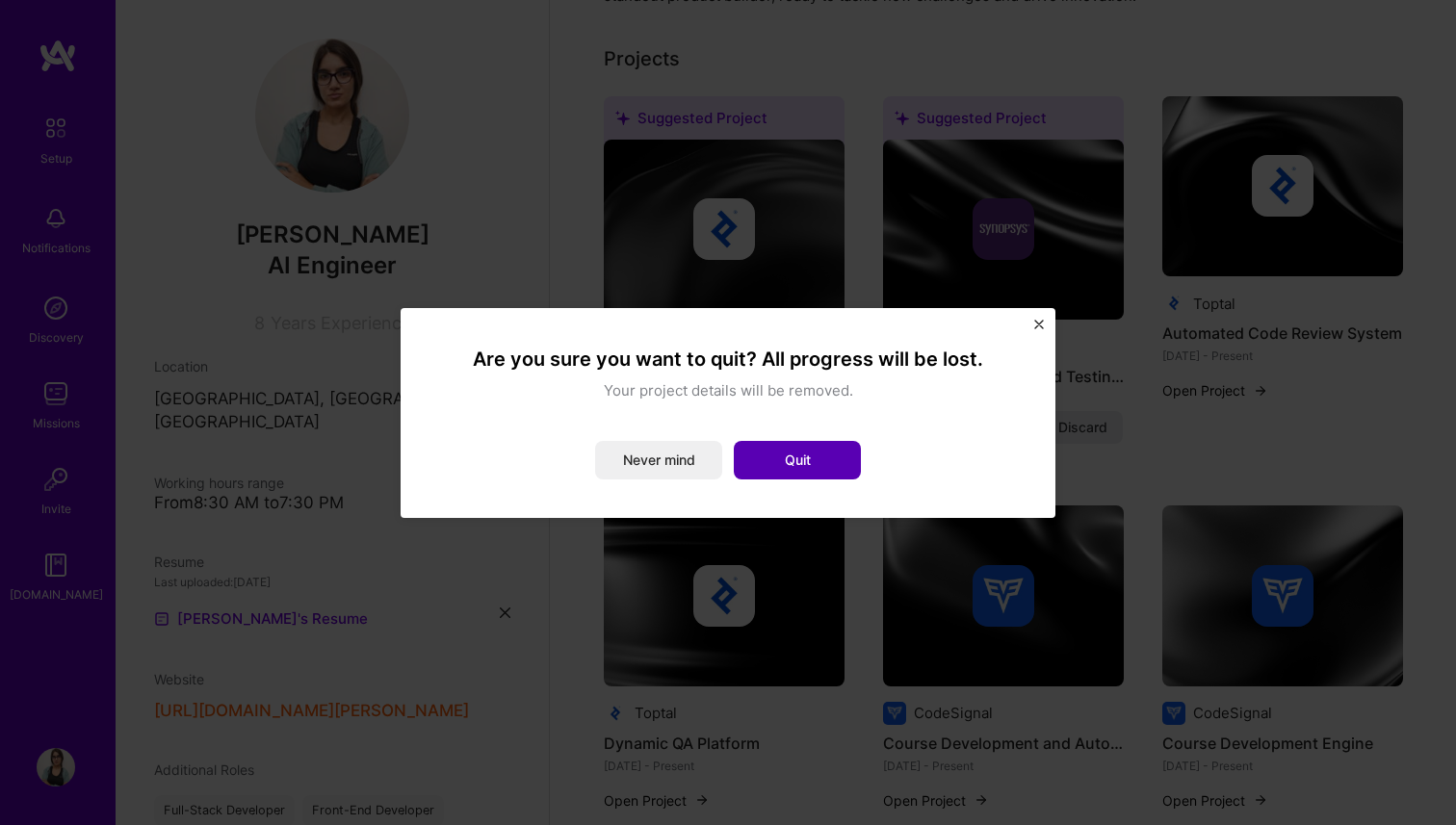
click at [814, 453] on button "Quit" at bounding box center [797, 460] width 127 height 39
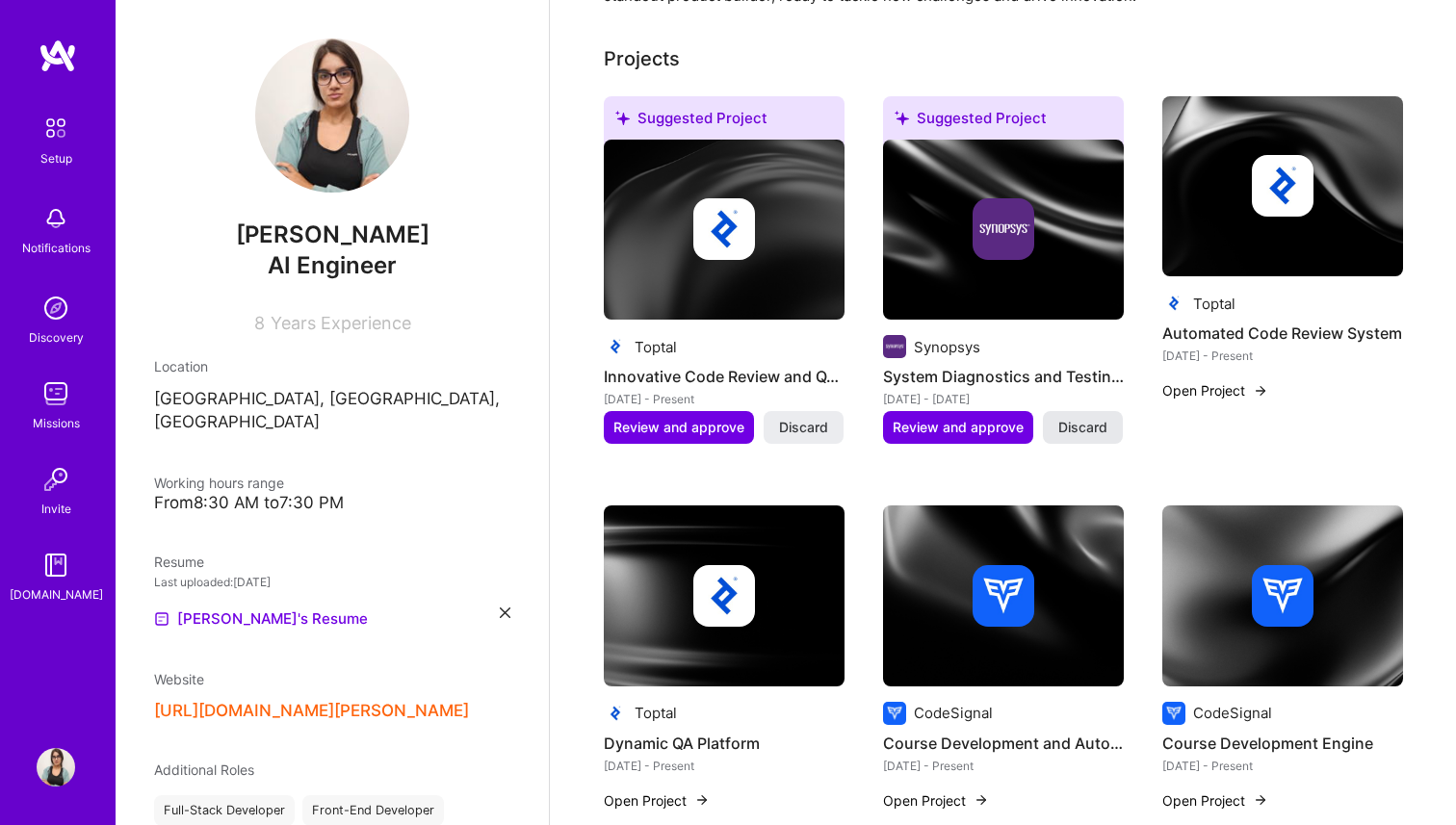
click at [1078, 432] on span "Discard" at bounding box center [1082, 426] width 49 height 19
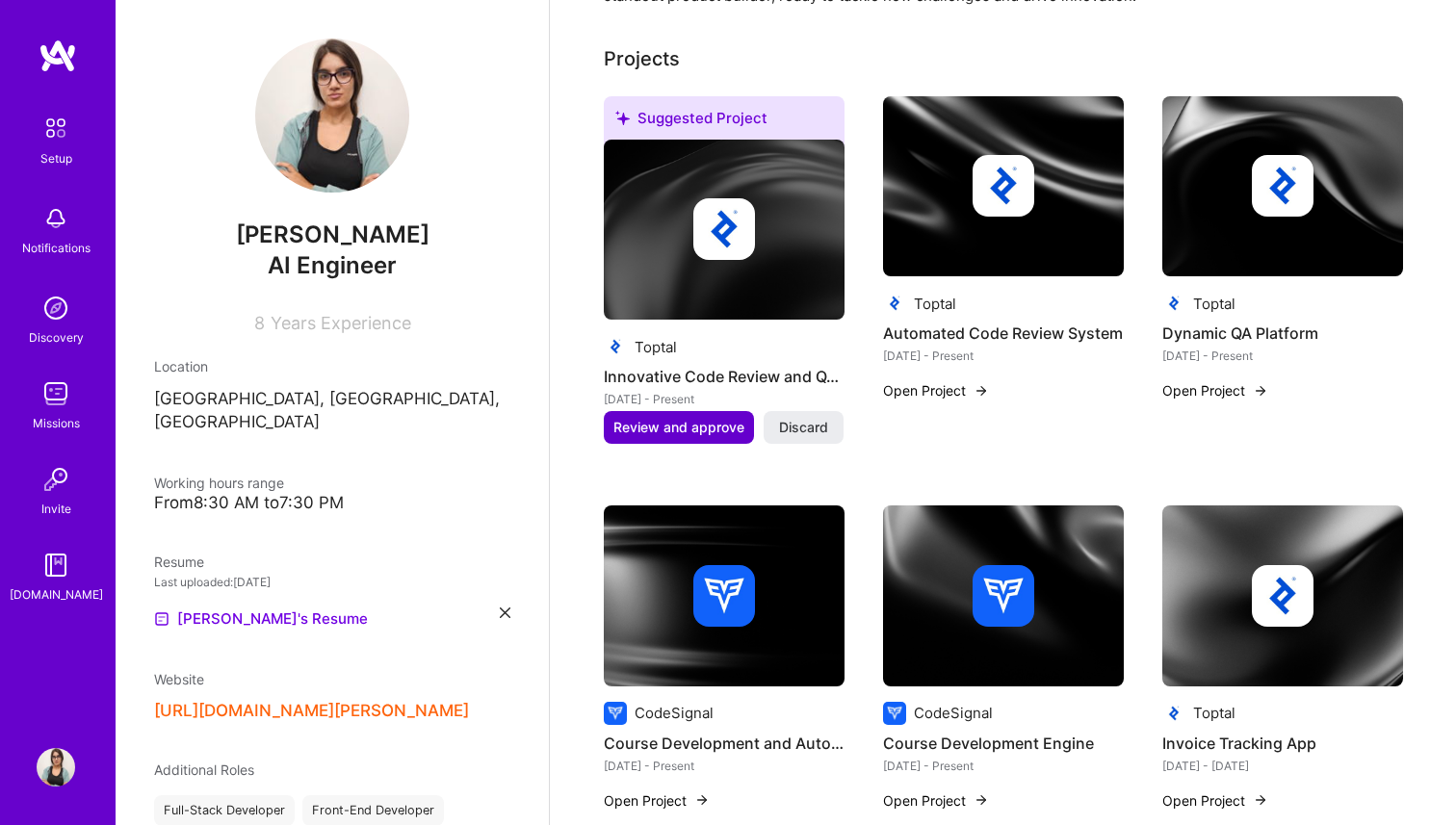
click at [684, 433] on span "Review and approve" at bounding box center [679, 426] width 131 height 19
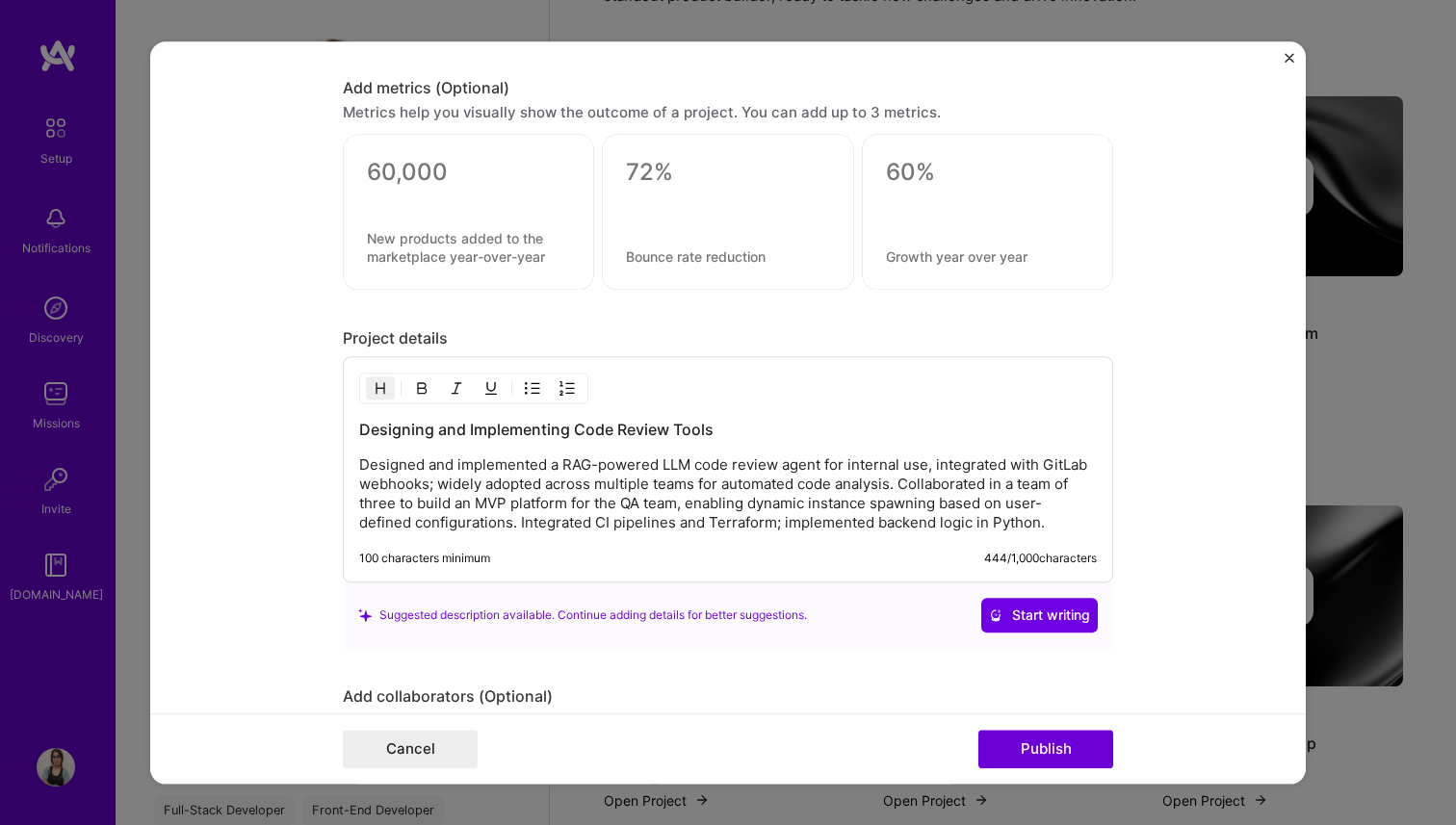
scroll to position [1826, 0]
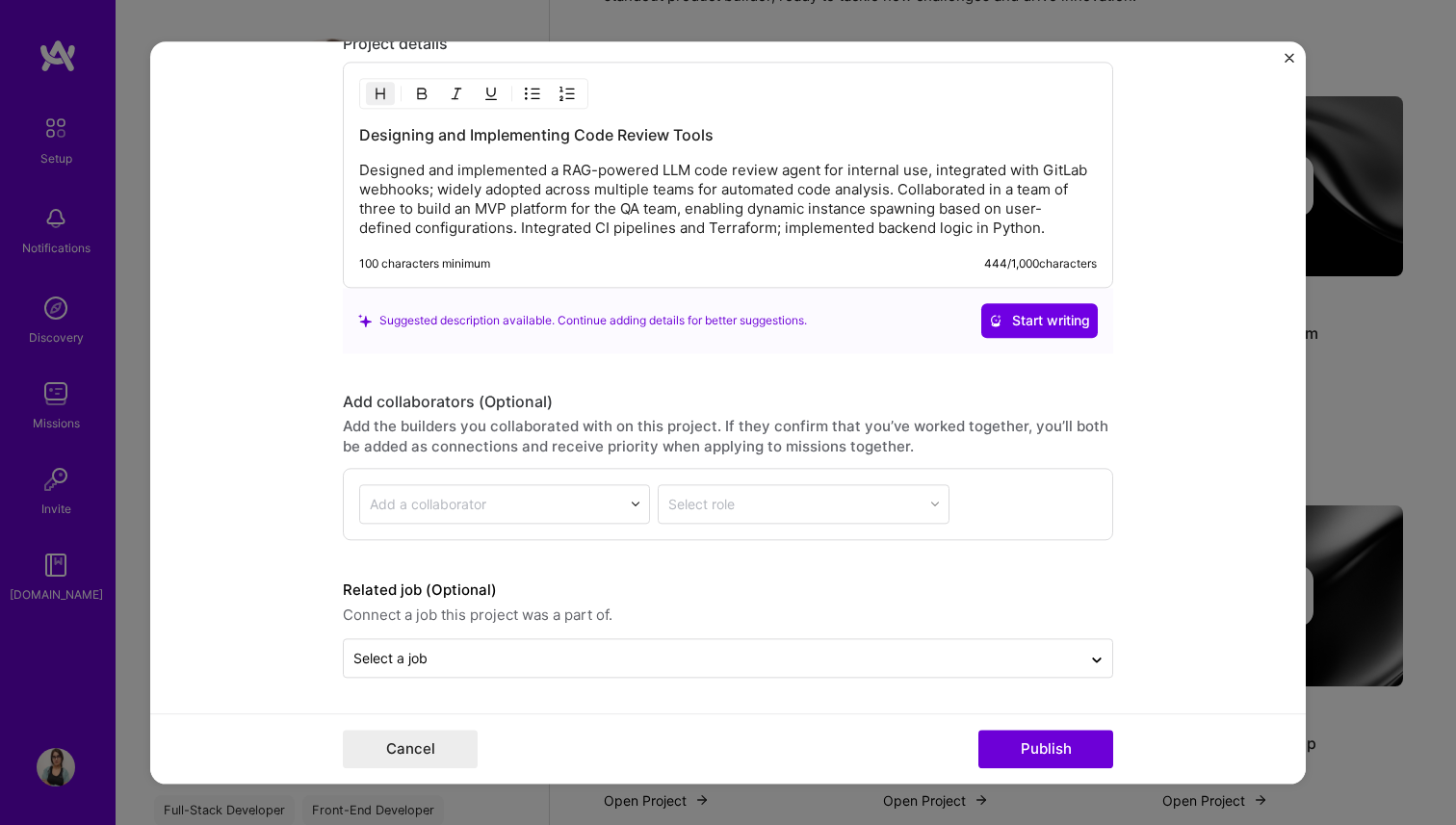
click at [1397, 366] on div "Editing suggested project This project is suggested based on your LinkedIn, res…" at bounding box center [728, 412] width 1456 height 825
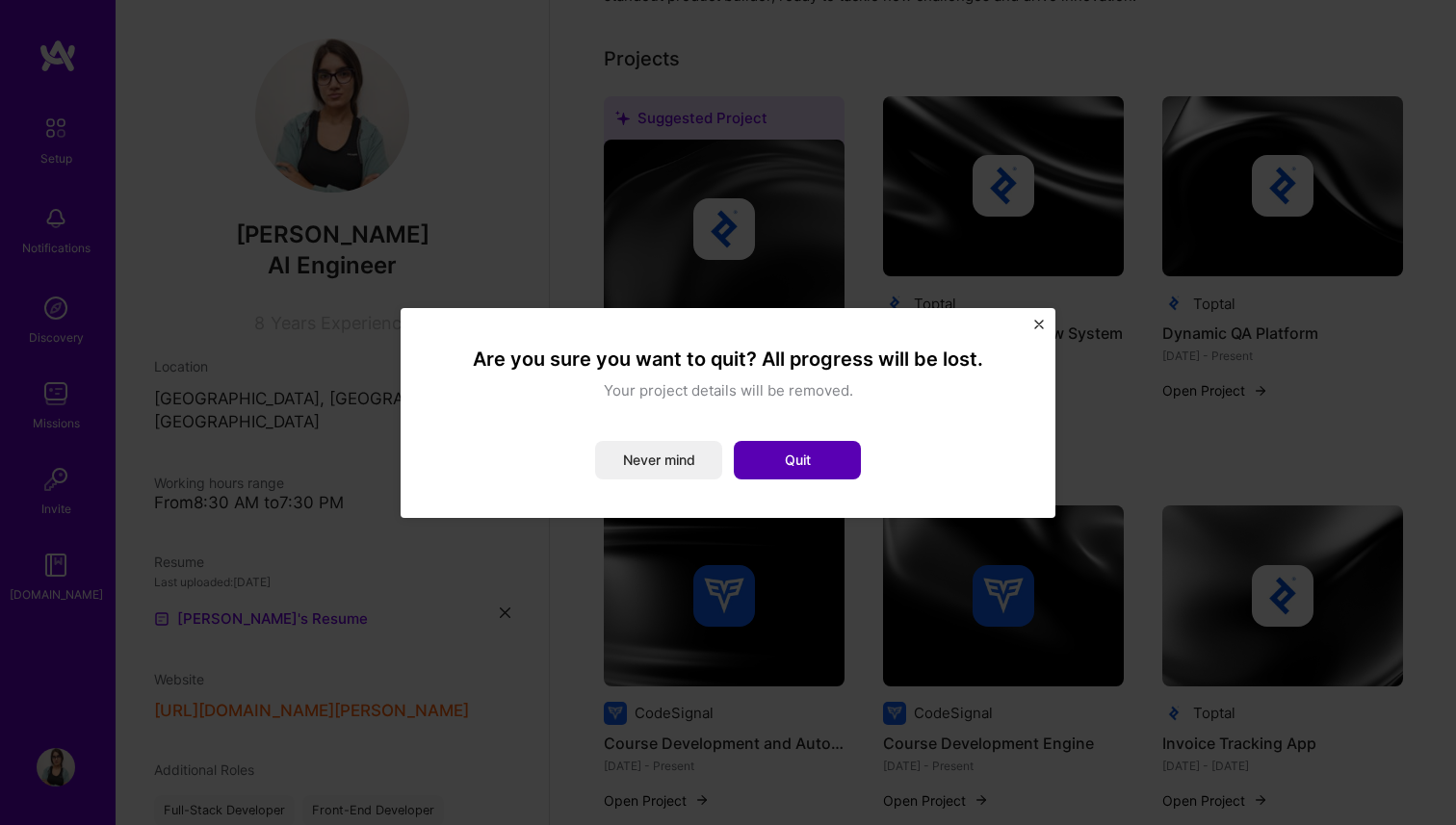
click at [824, 476] on button "Quit" at bounding box center [797, 460] width 127 height 39
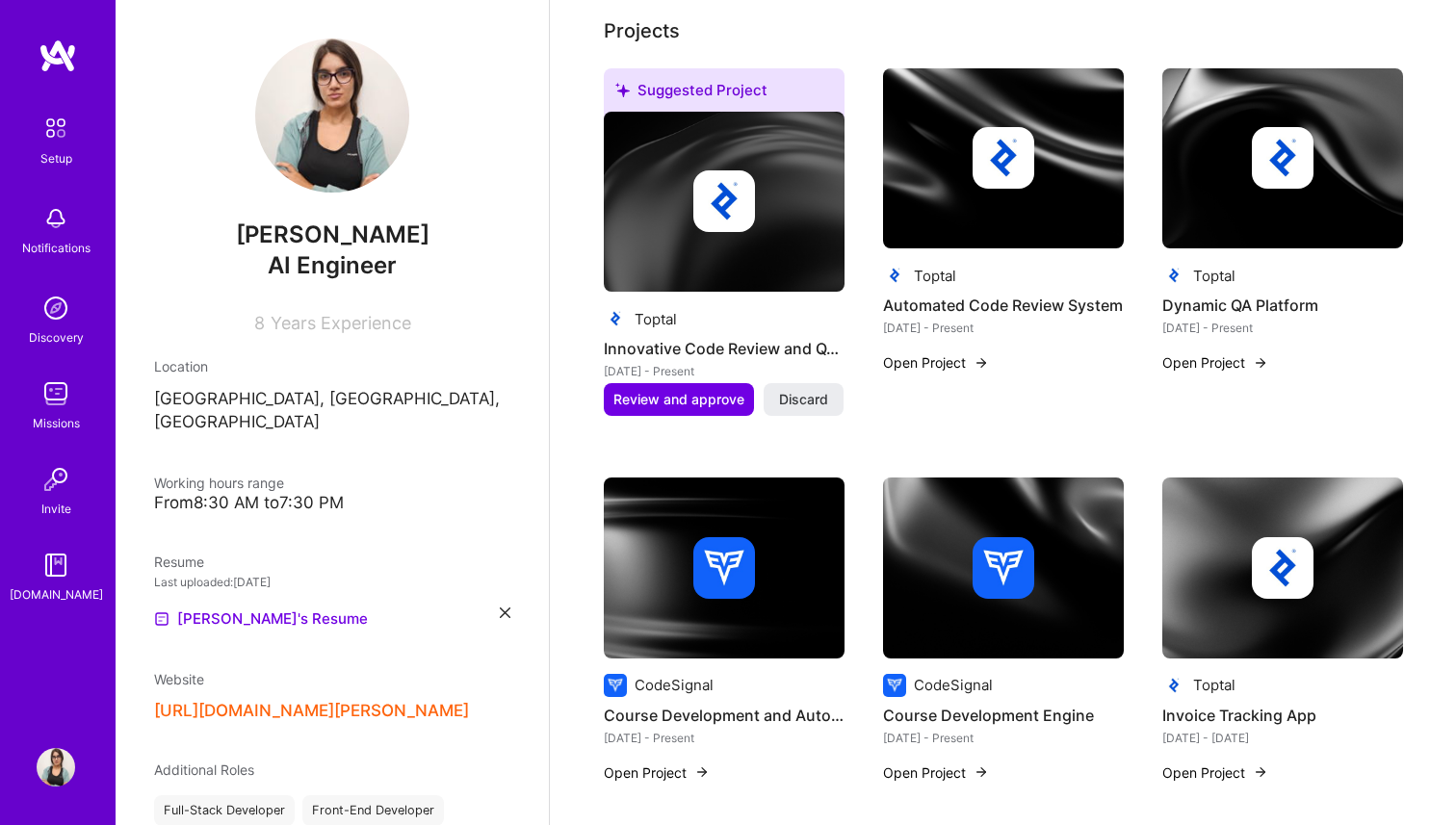
scroll to position [731, 0]
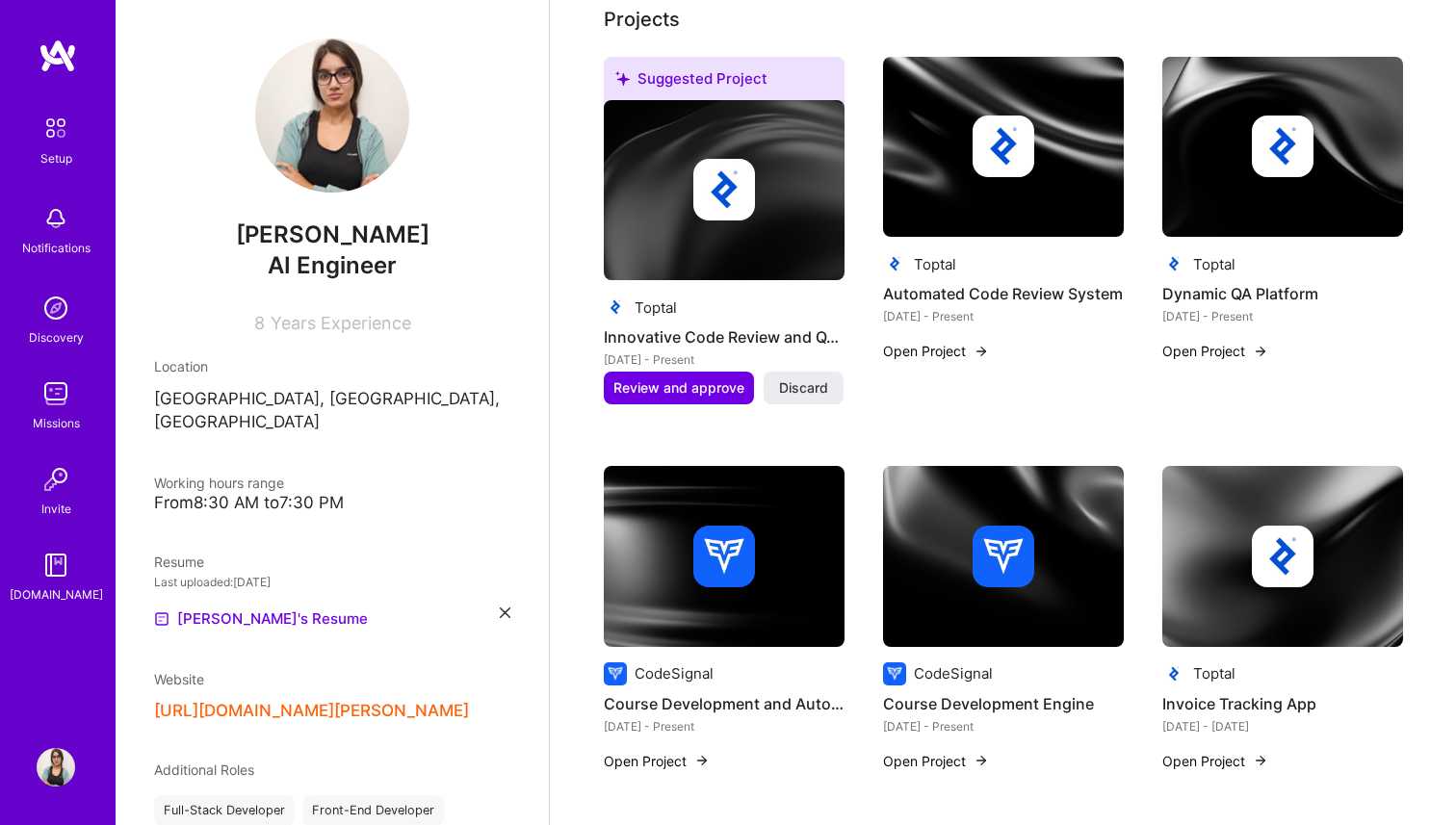
click at [952, 350] on button "Open Project" at bounding box center [935, 351] width 106 height 20
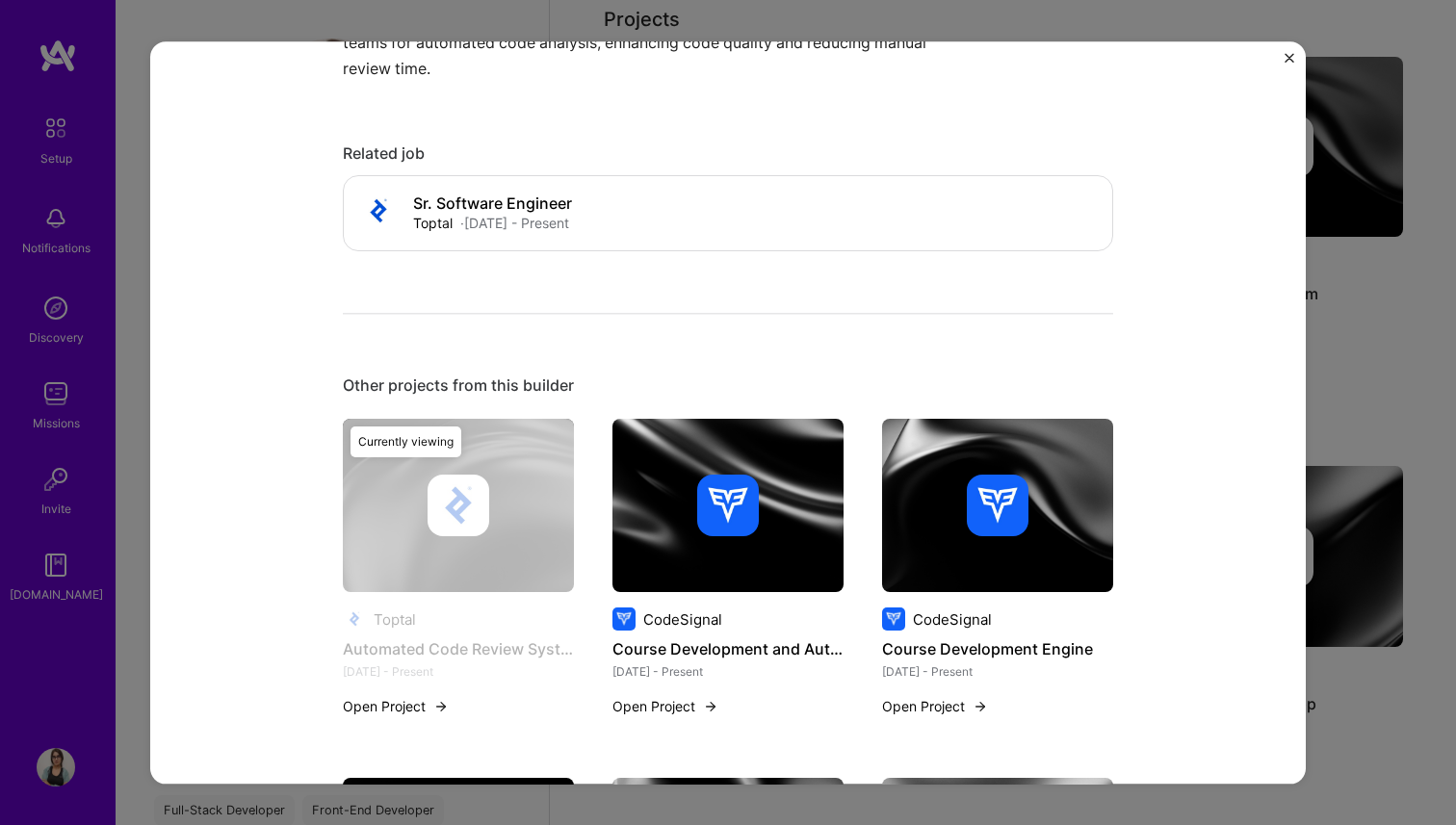
scroll to position [1015, 0]
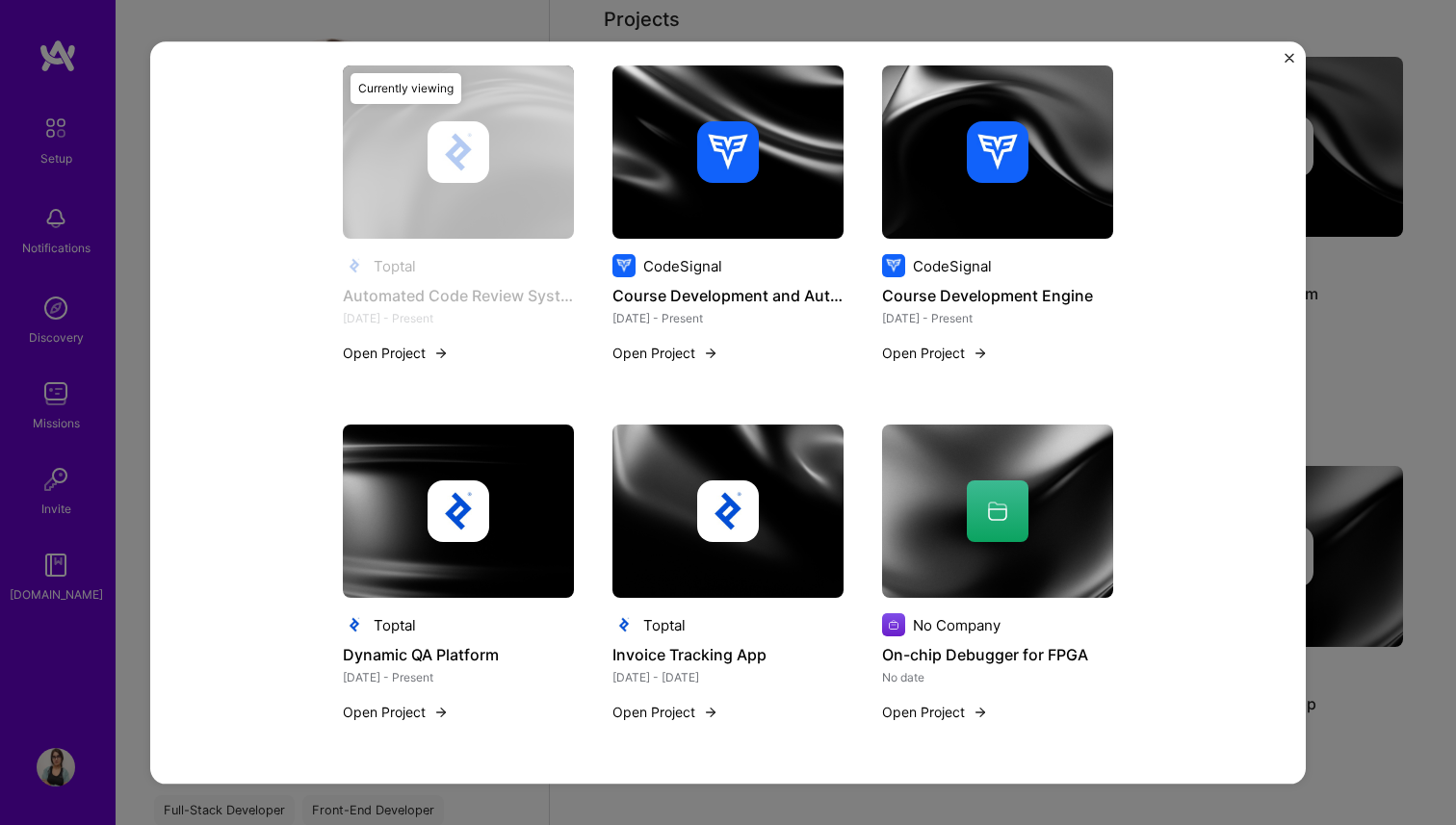
click at [1417, 331] on div "Automated Code Review System Toptal Developer Tools Role Sr. Software Engineer …" at bounding box center [728, 412] width 1456 height 825
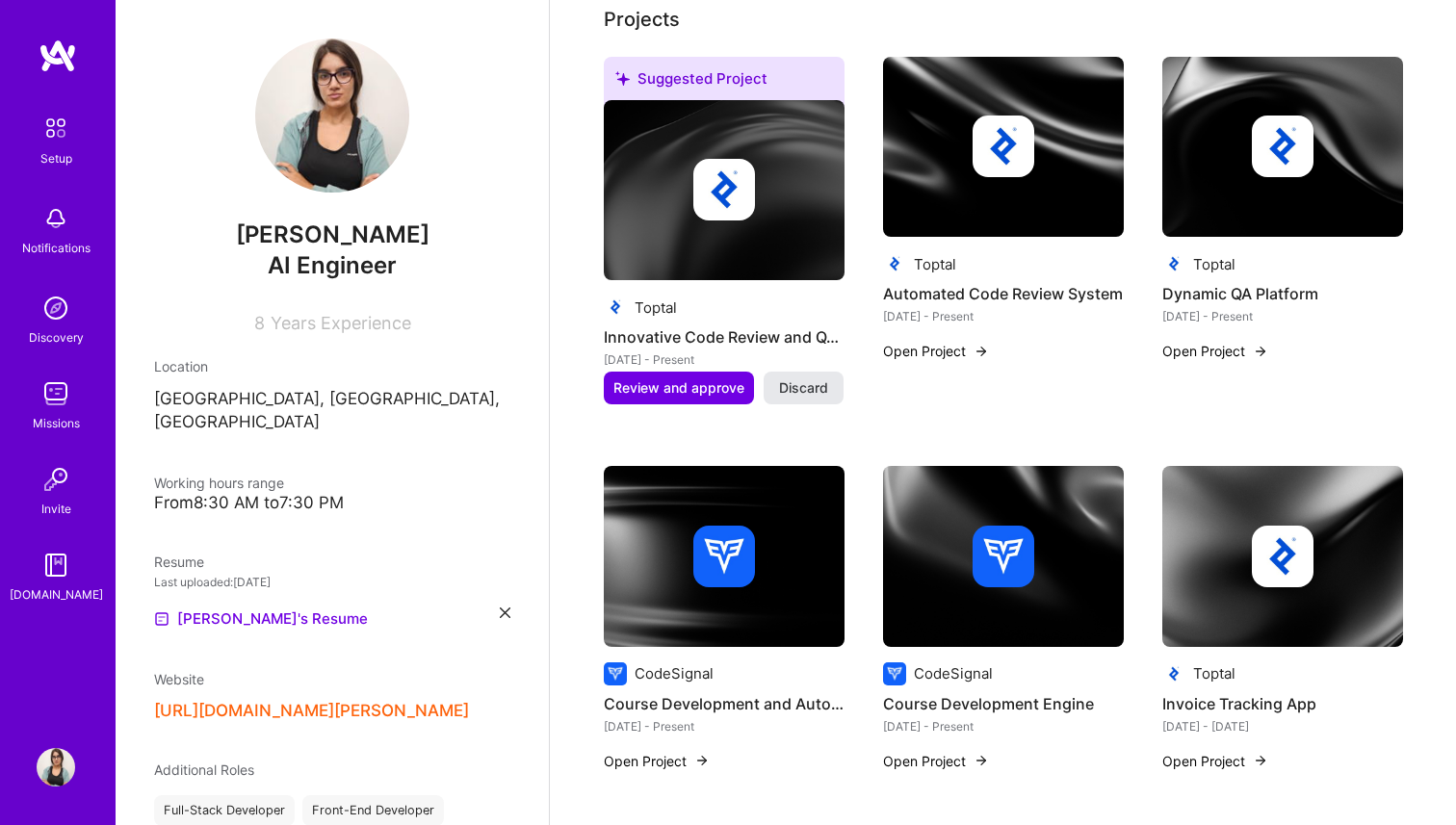
click at [817, 388] on span "Discard" at bounding box center [803, 388] width 49 height 19
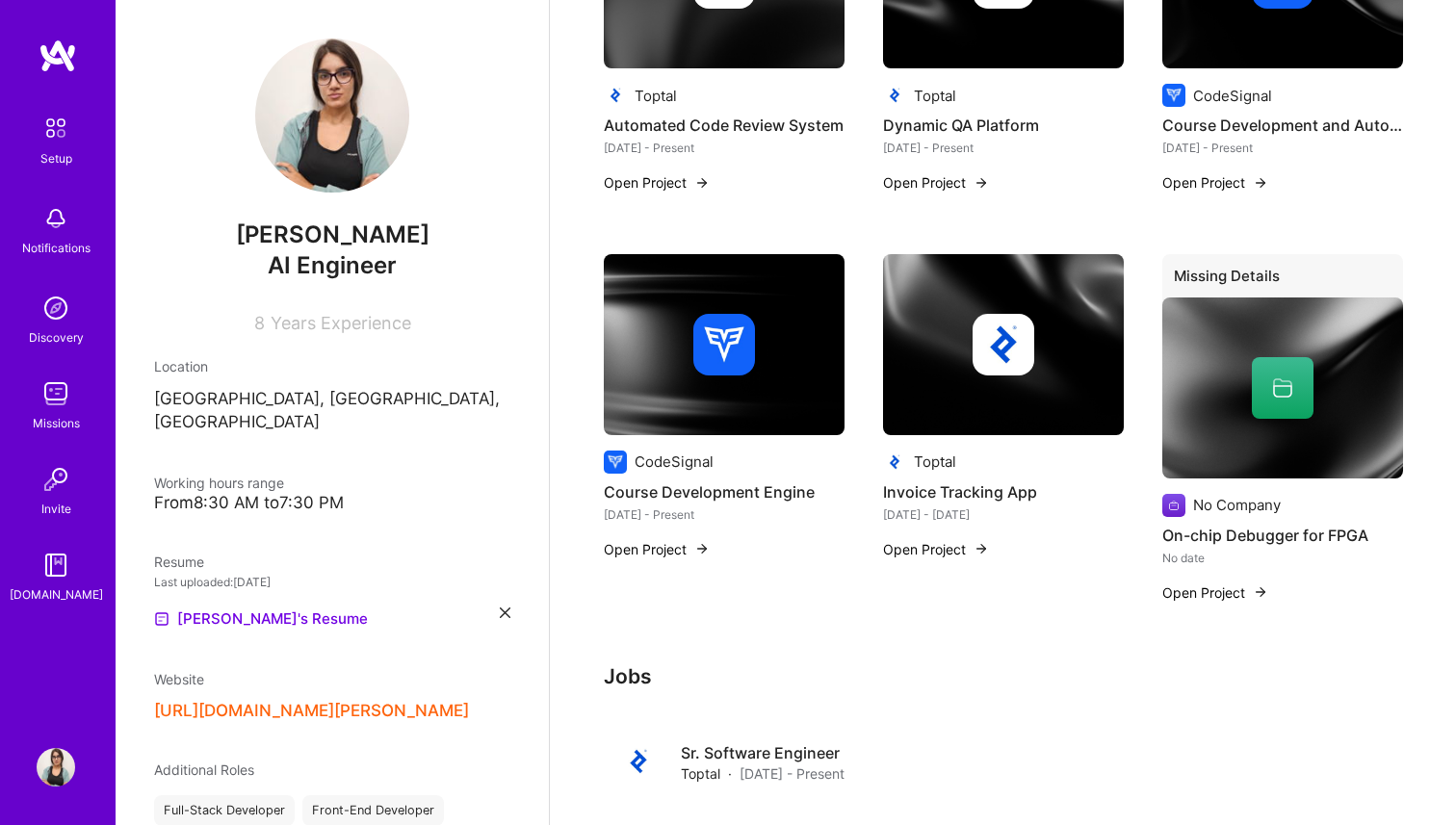
scroll to position [1034, 0]
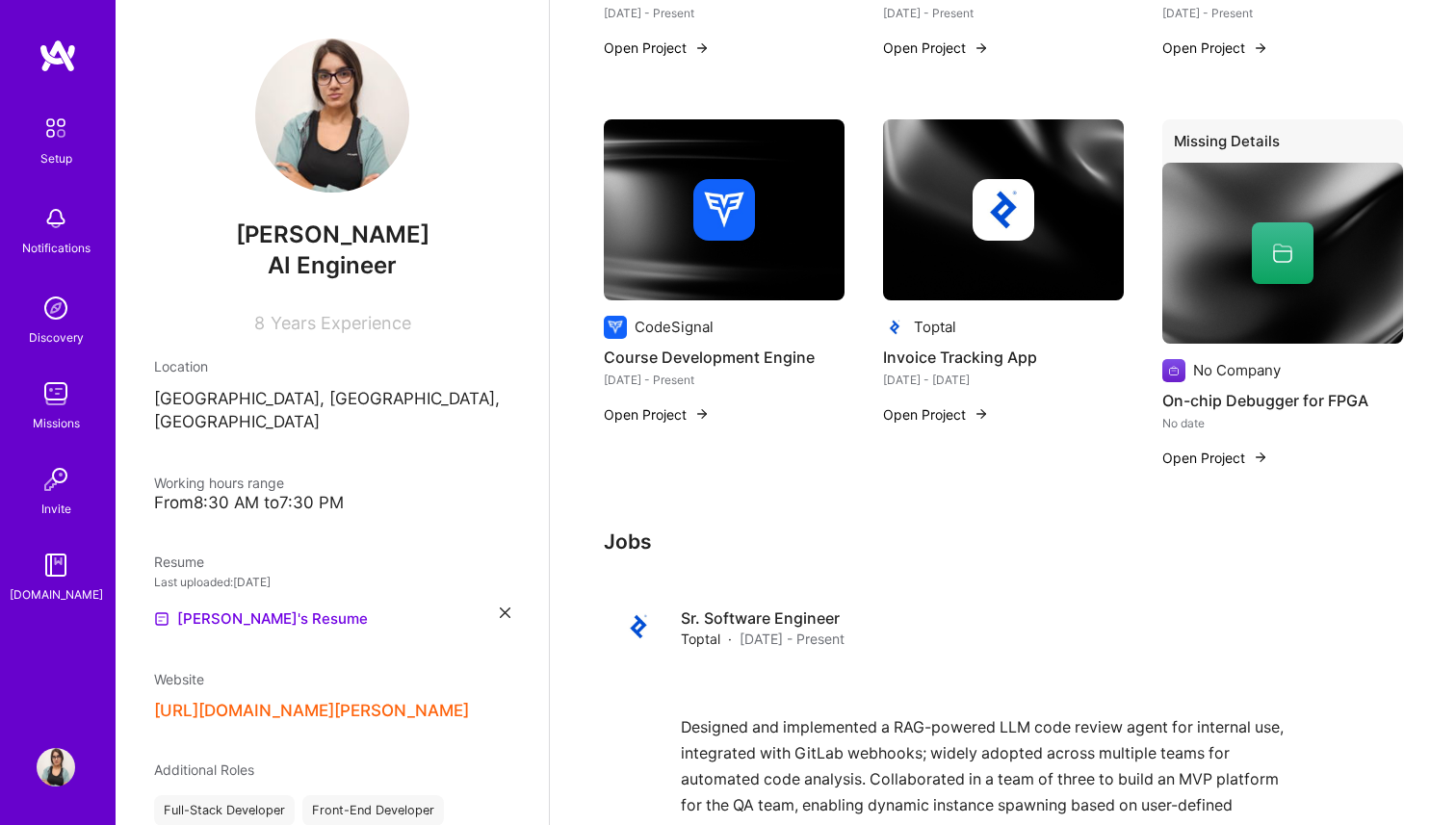
click at [1226, 457] on button "Open Project" at bounding box center [1214, 457] width 106 height 20
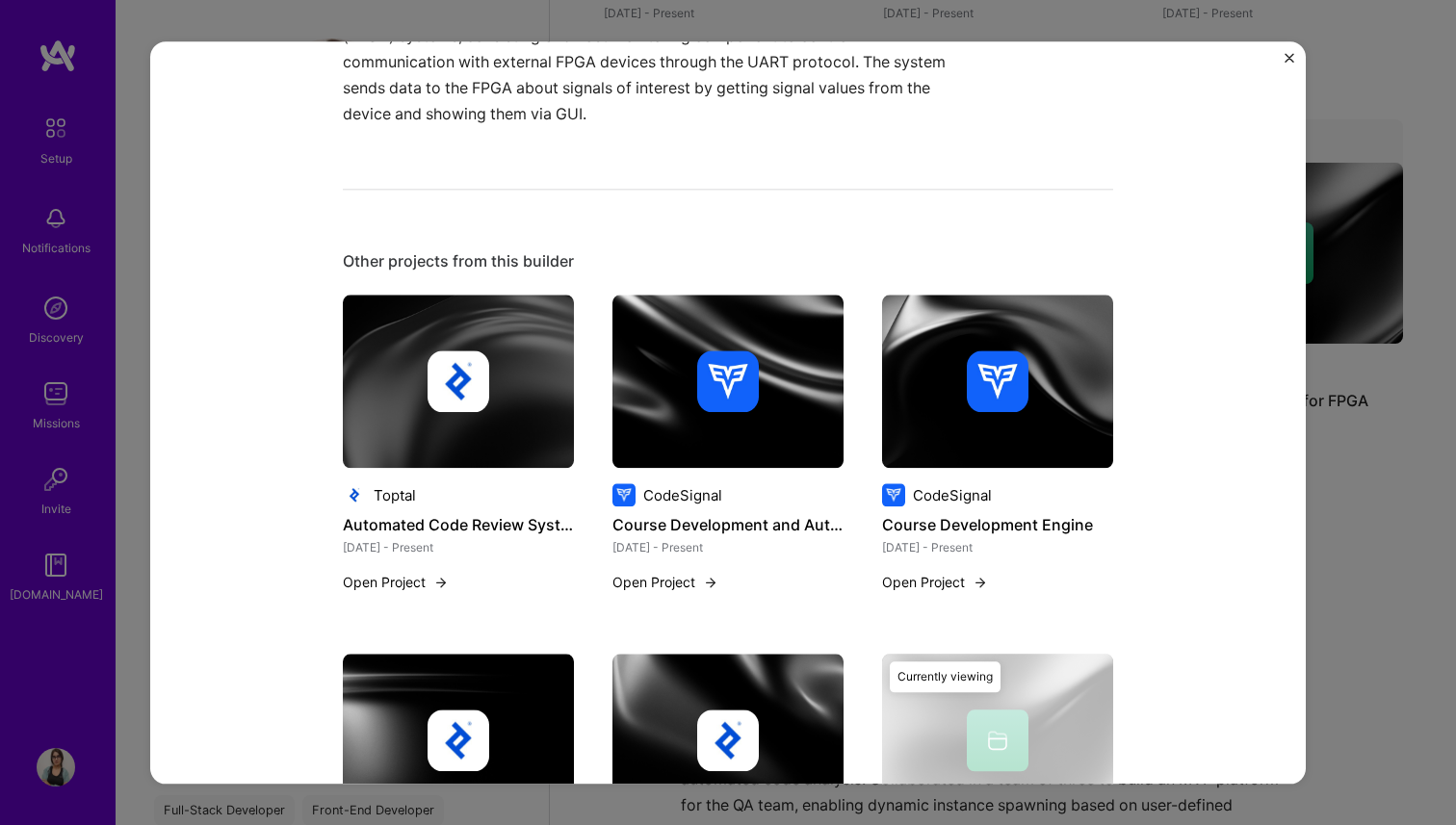
scroll to position [544, 0]
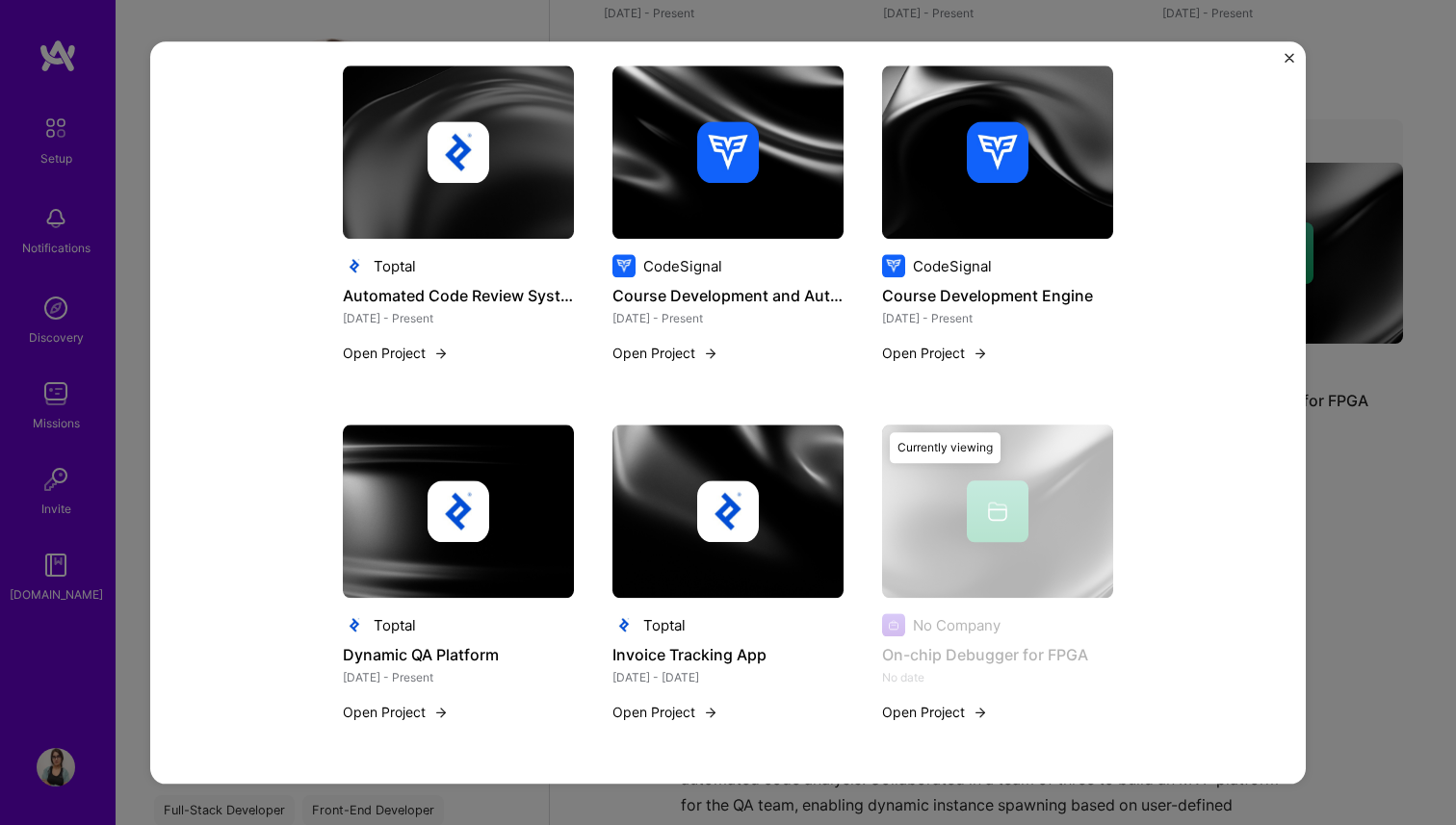
click at [965, 457] on div "Currently viewing" at bounding box center [944, 448] width 110 height 31
click at [924, 709] on button "Open Project" at bounding box center [934, 713] width 106 height 20
click at [1420, 516] on div "On-chip Debugger for FPGA A real-time signal processing and debugging tool for …" at bounding box center [728, 412] width 1456 height 825
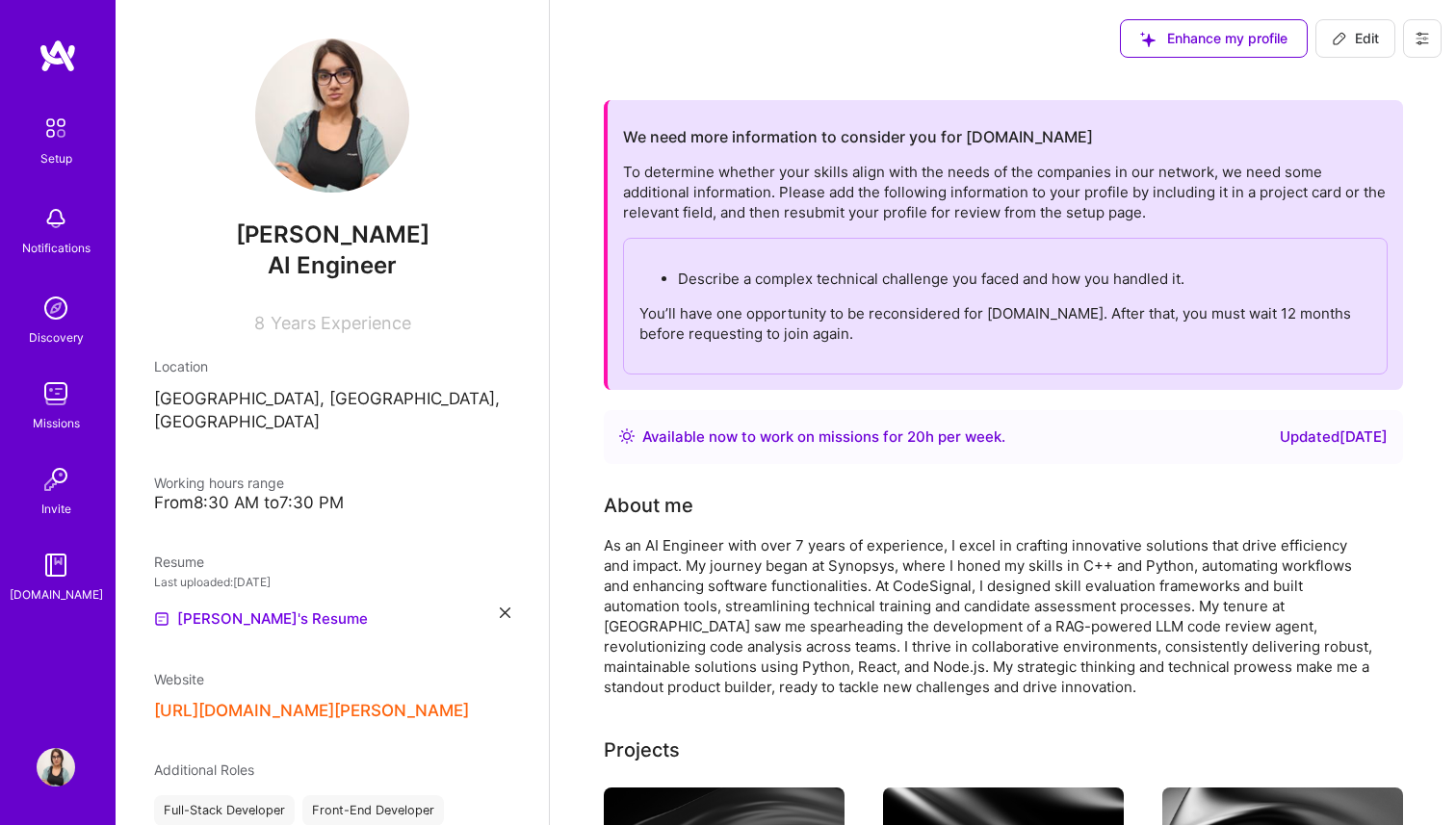
click at [1375, 39] on span "Edit" at bounding box center [1355, 38] width 47 height 19
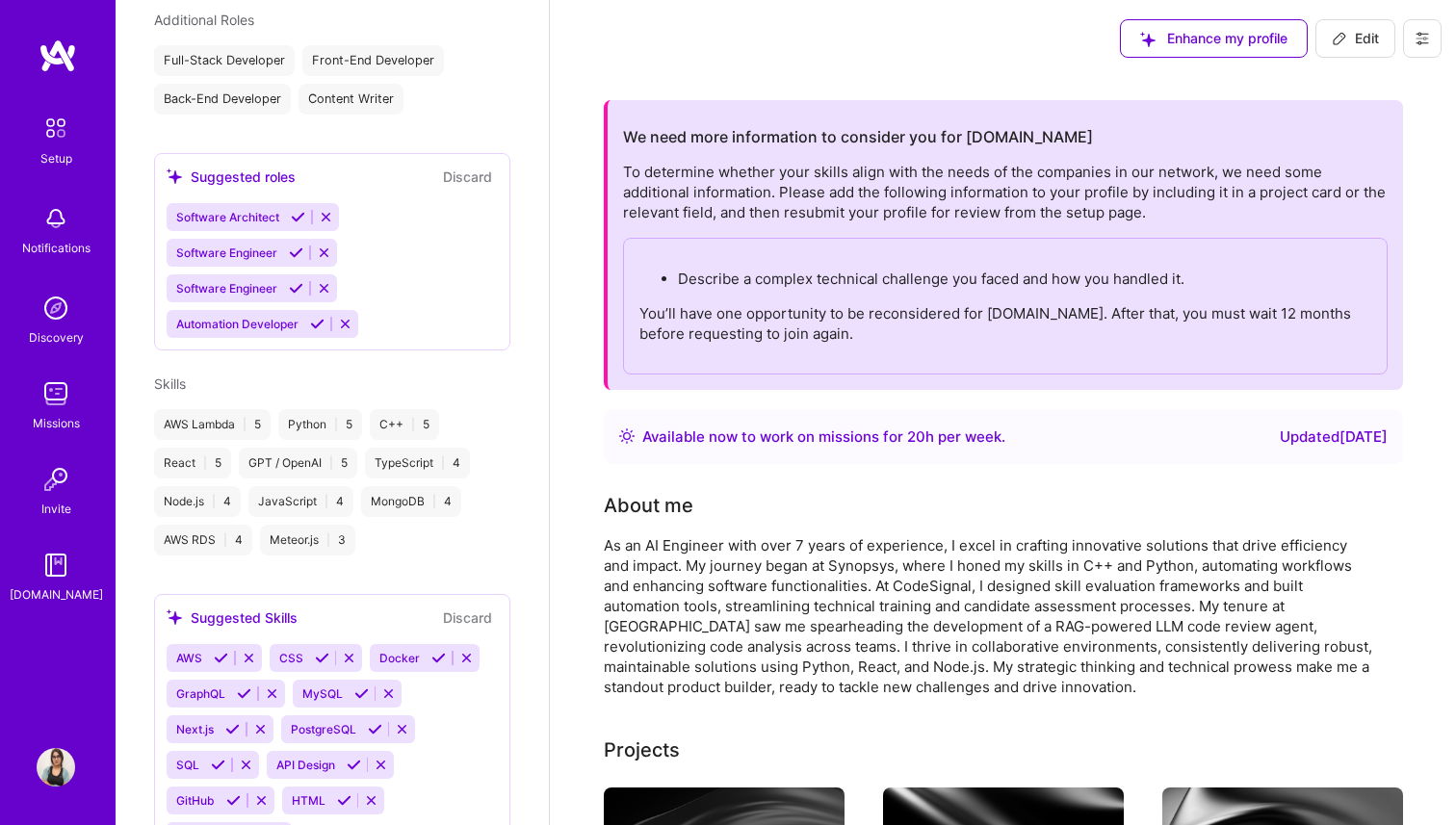
select select "US"
select select "Right Now"
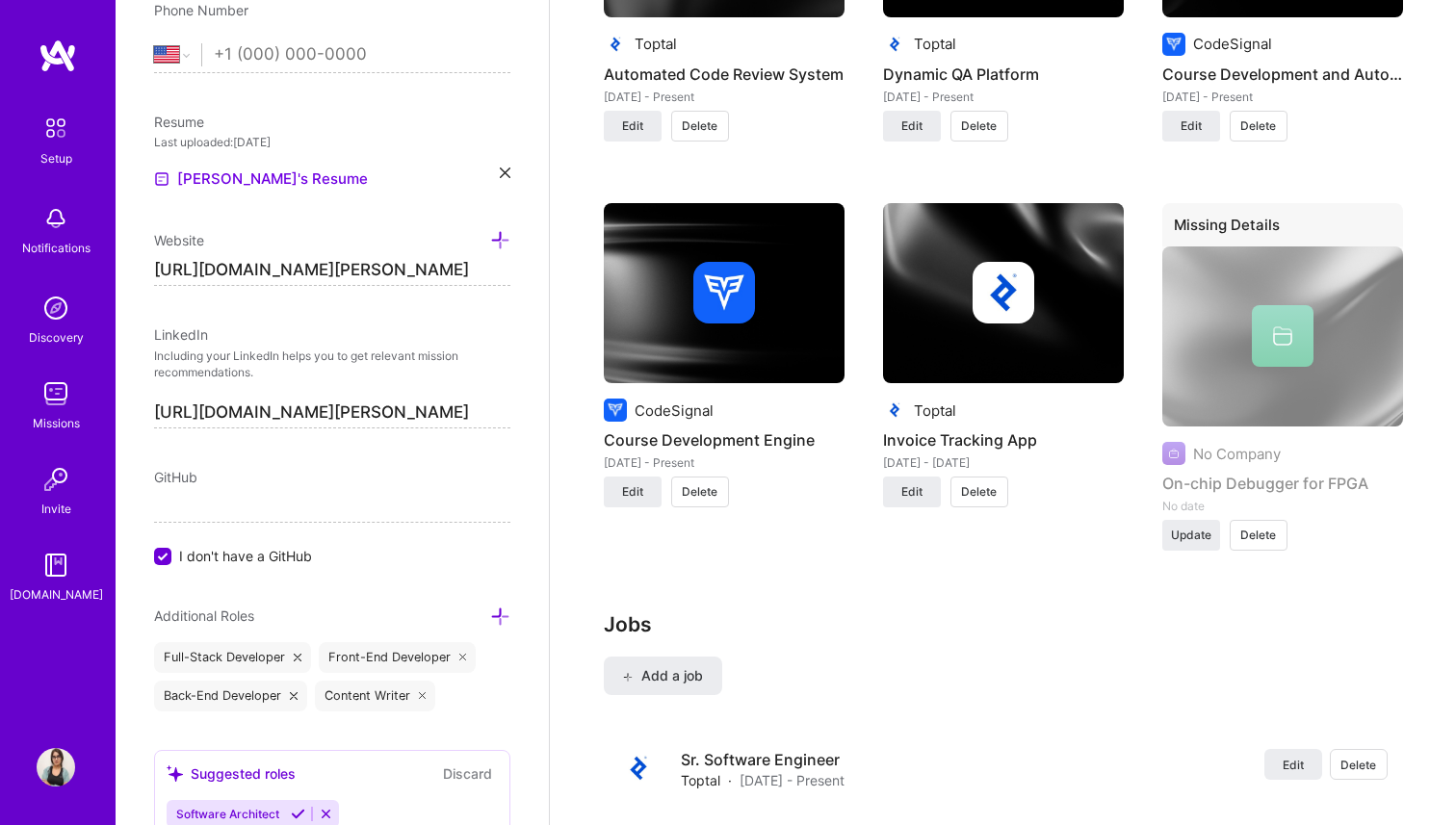
scroll to position [1848, 0]
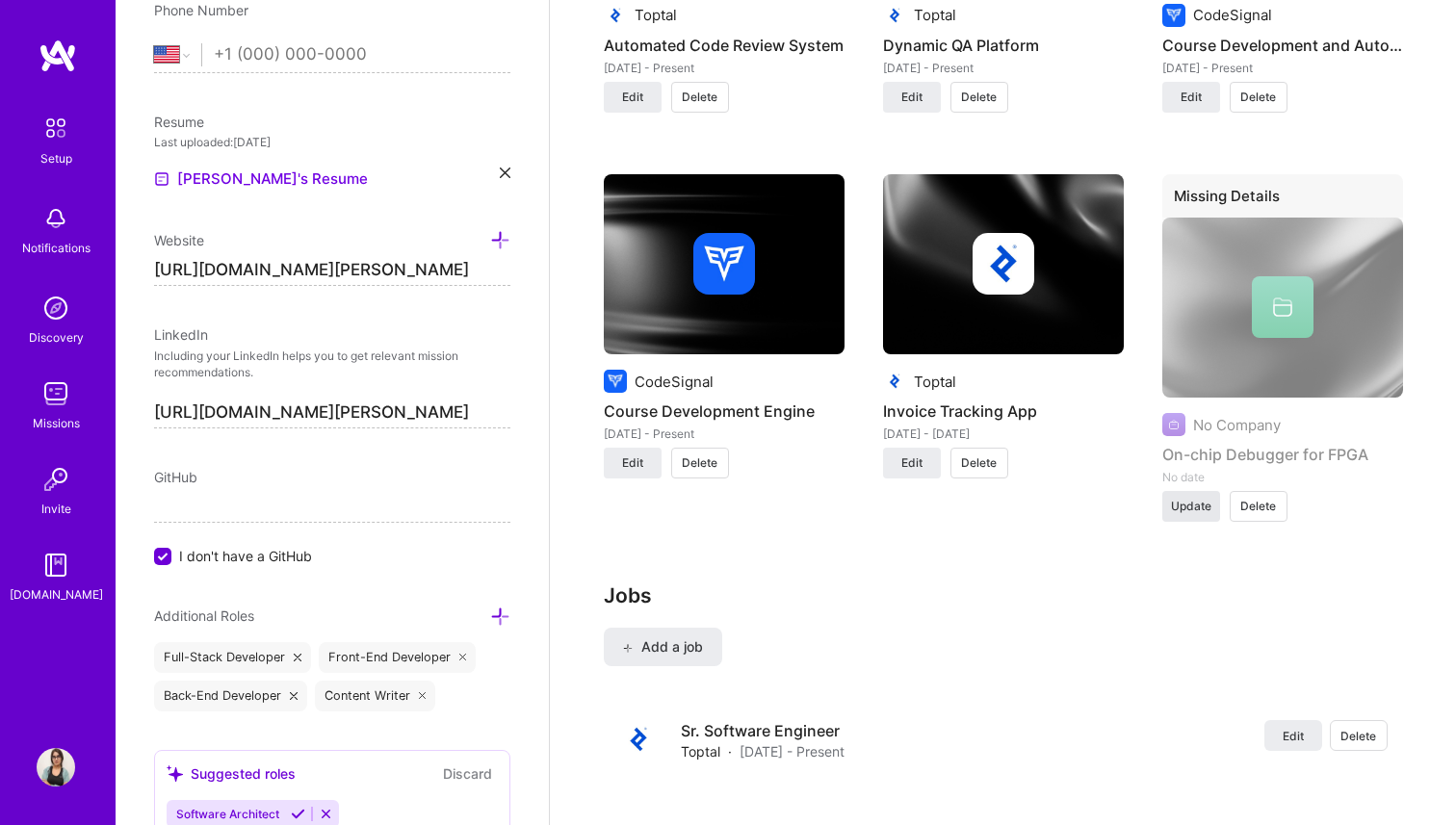
click at [1192, 508] on span "Update" at bounding box center [1191, 506] width 41 height 17
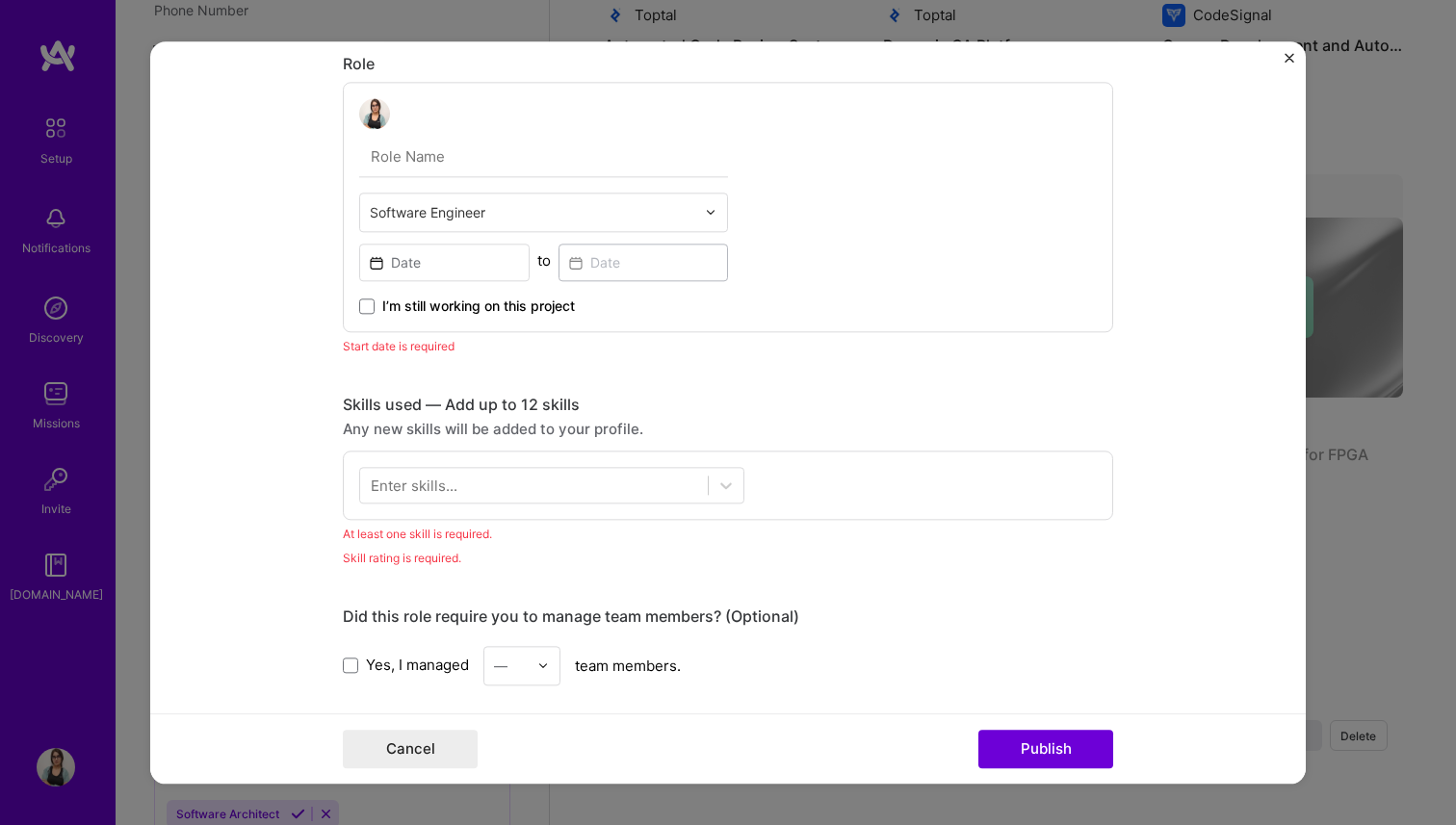
scroll to position [731, 0]
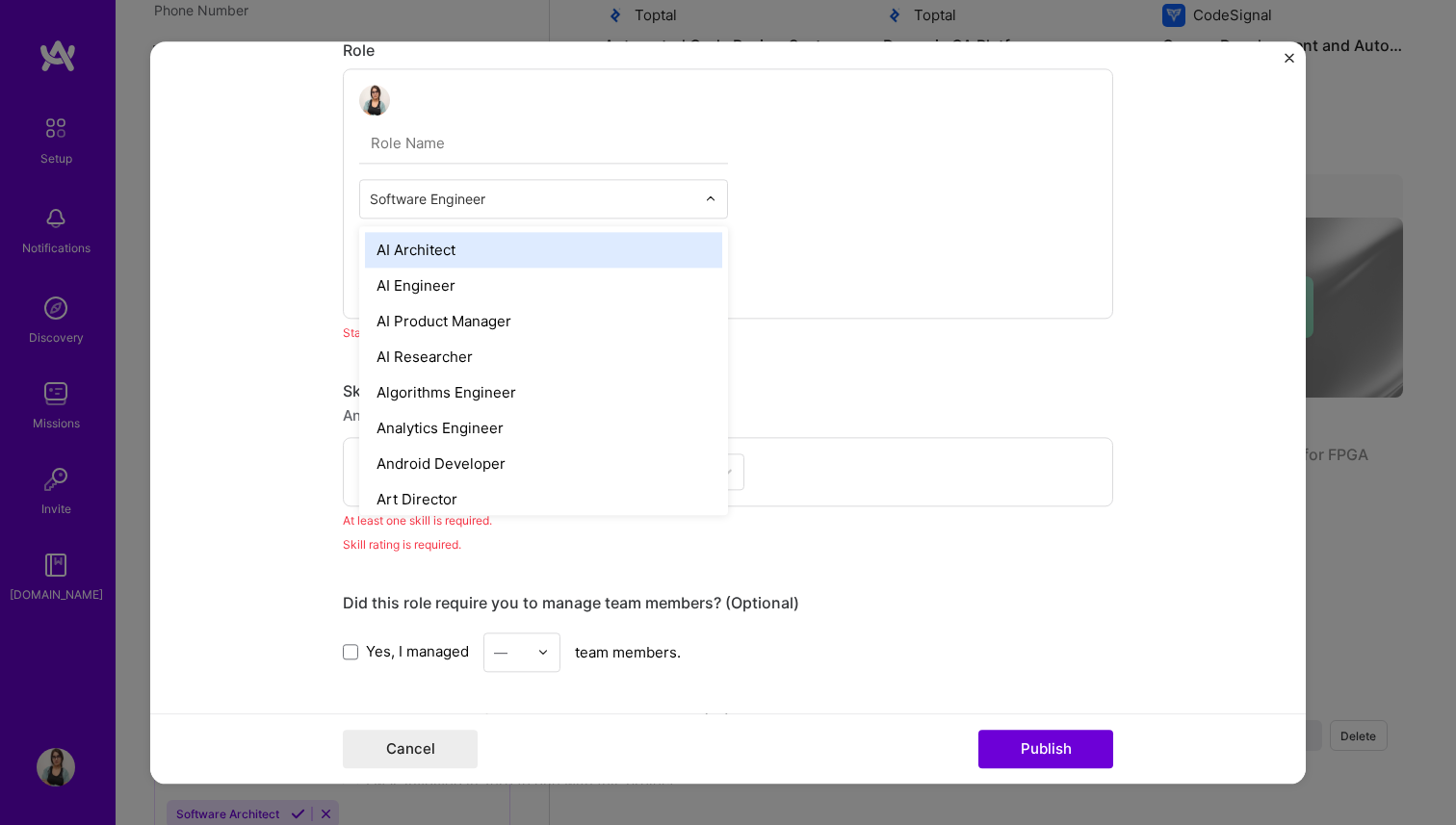
click at [429, 205] on input "text" at bounding box center [532, 199] width 325 height 20
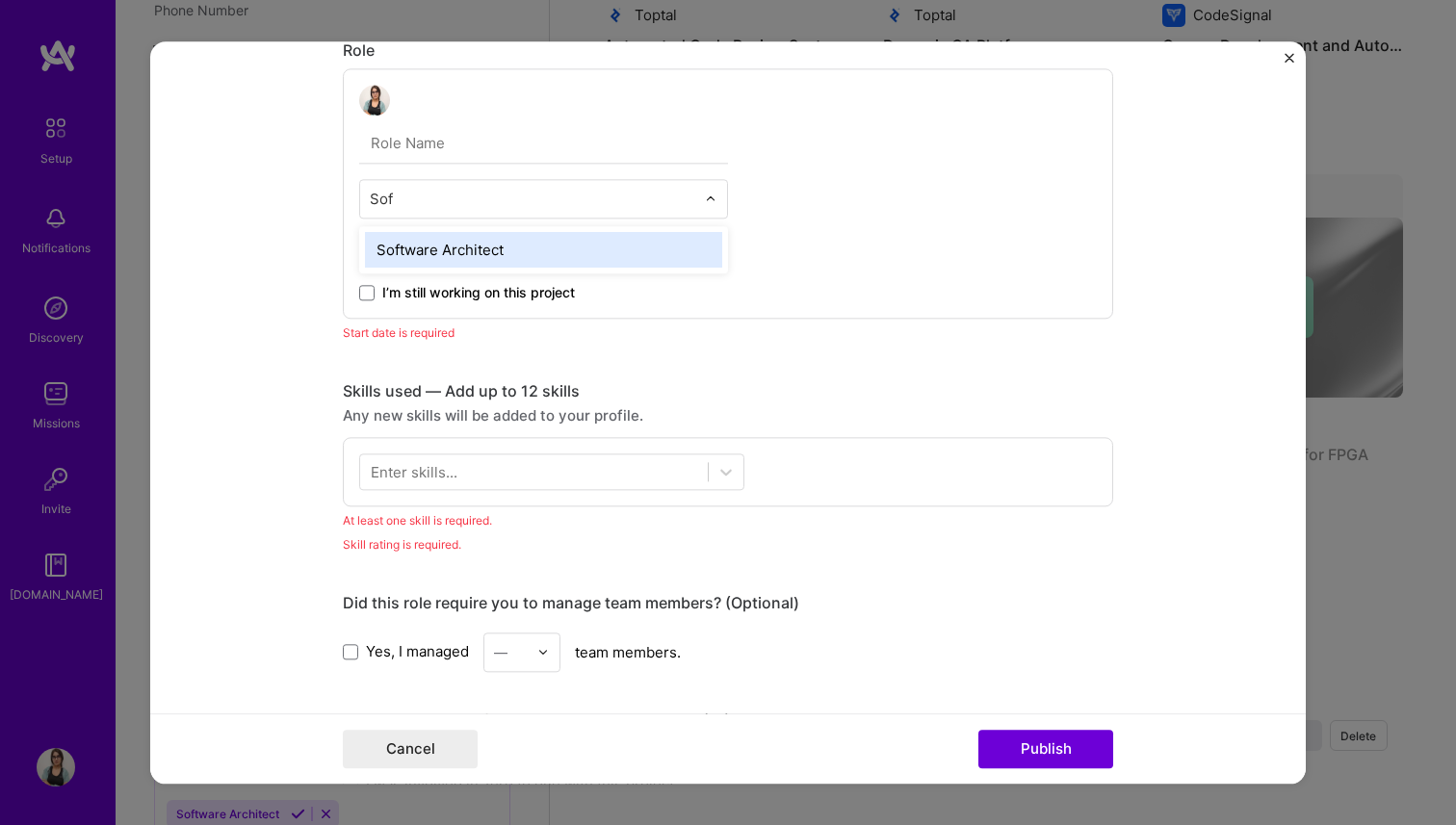
type input "Soft"
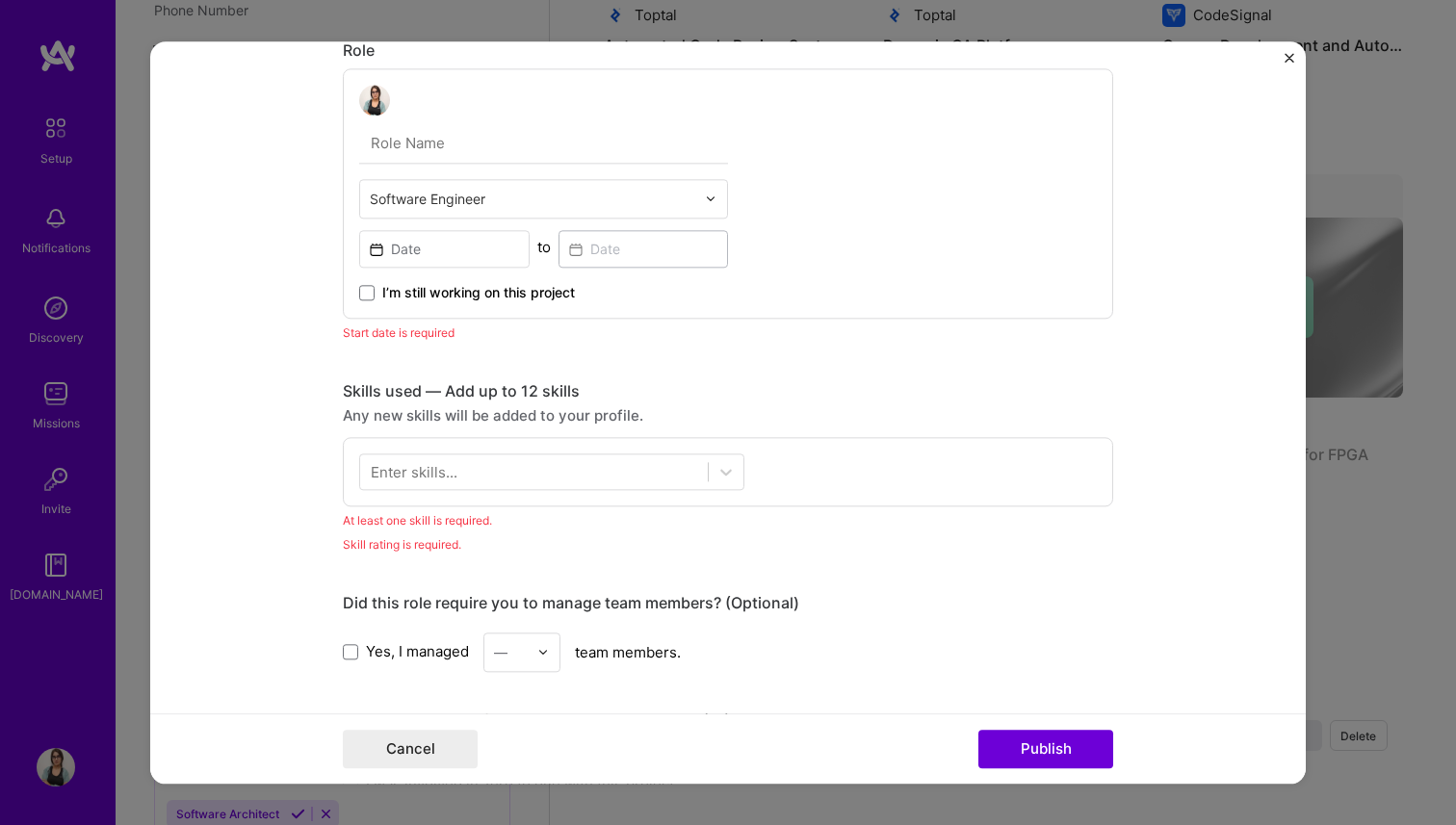
click at [477, 146] on input "text" at bounding box center [543, 143] width 369 height 41
type input "Software Engineer"
click at [416, 251] on input at bounding box center [443, 249] width 170 height 38
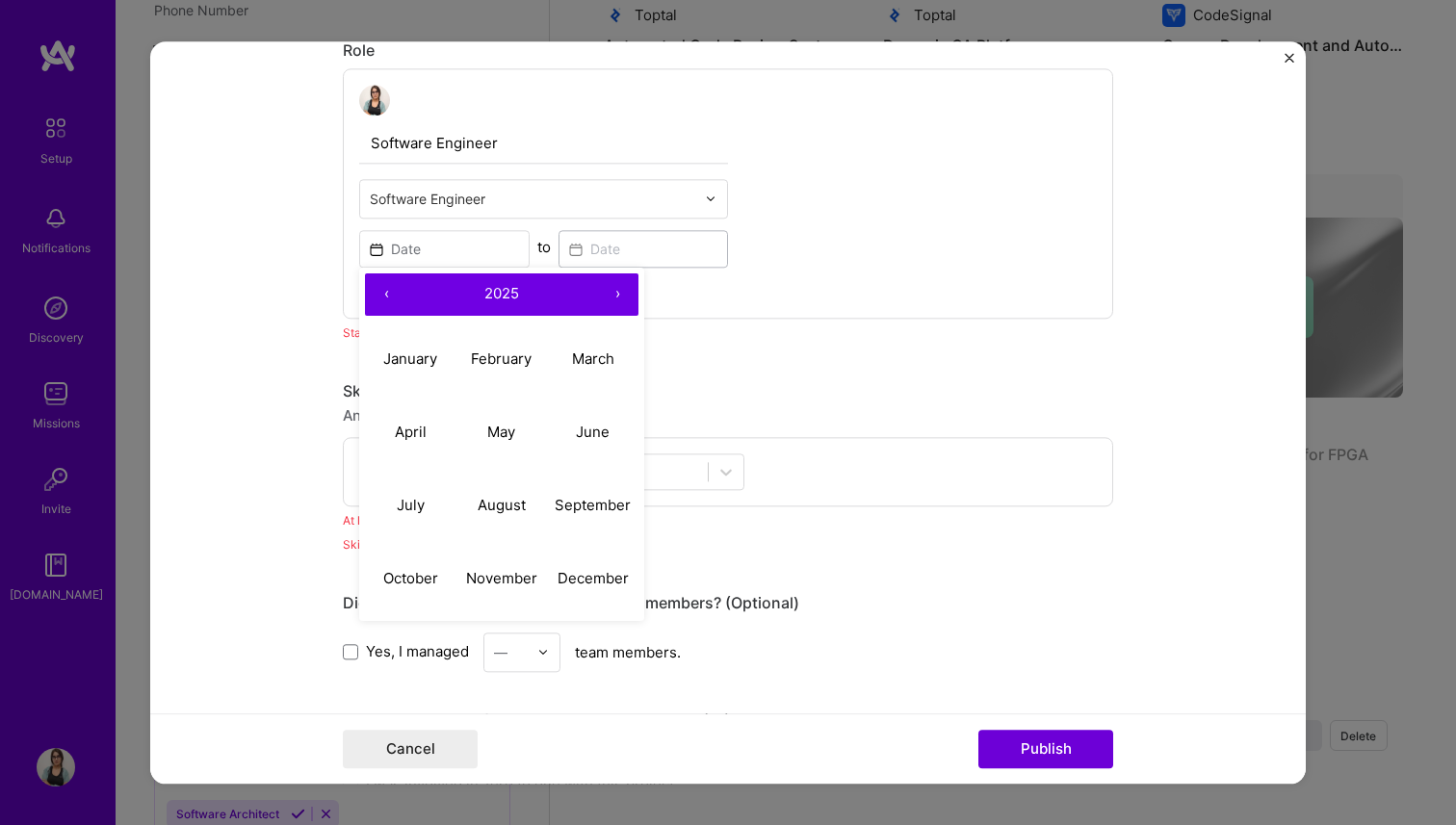
click at [615, 295] on button "›" at bounding box center [617, 294] width 43 height 43
click at [389, 285] on button "‹" at bounding box center [386, 294] width 43 height 43
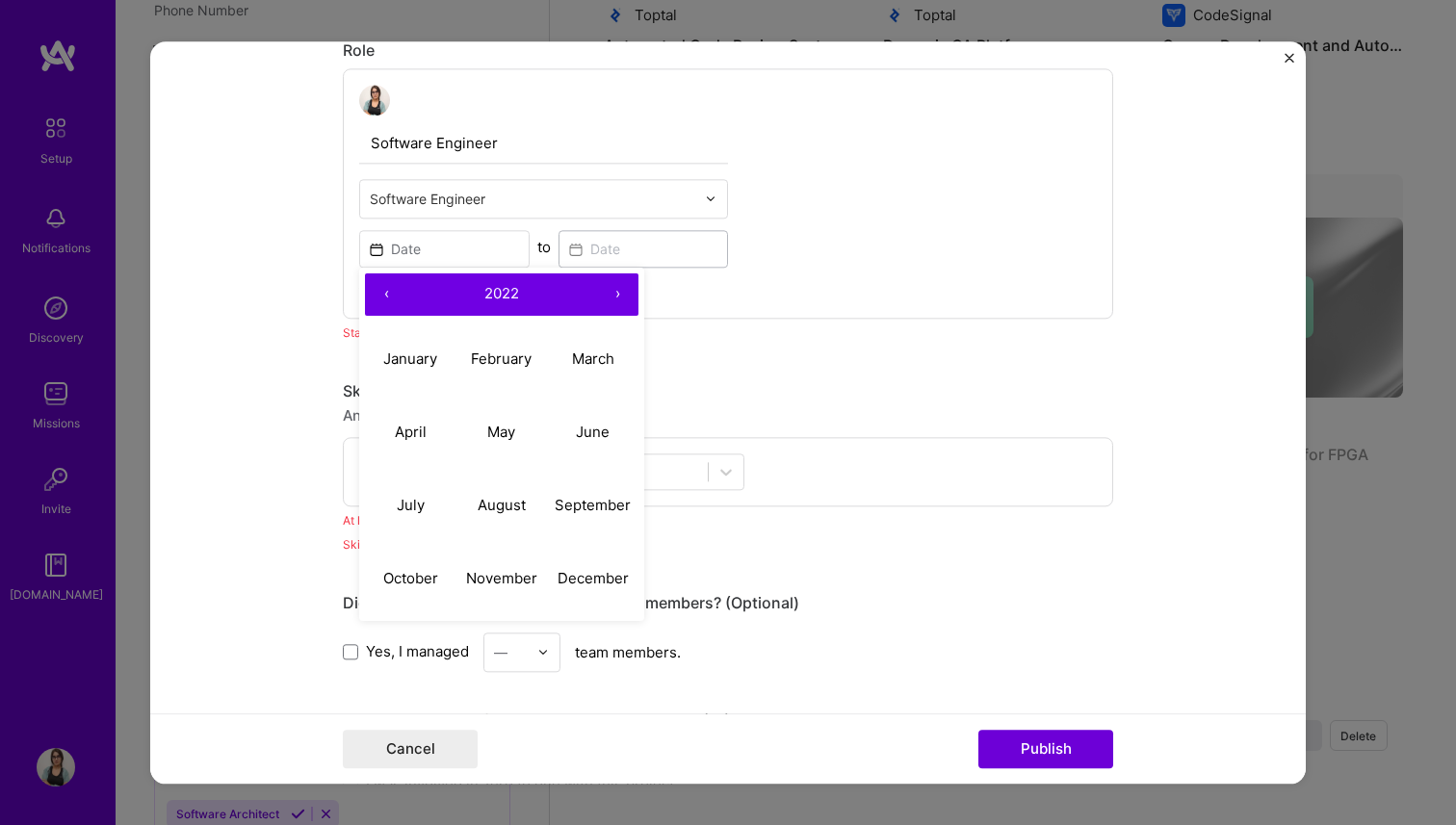
click at [389, 286] on button "‹" at bounding box center [386, 294] width 43 height 43
click at [387, 287] on button "‹" at bounding box center [386, 294] width 43 height 43
click at [589, 510] on abbr "September" at bounding box center [592, 505] width 77 height 18
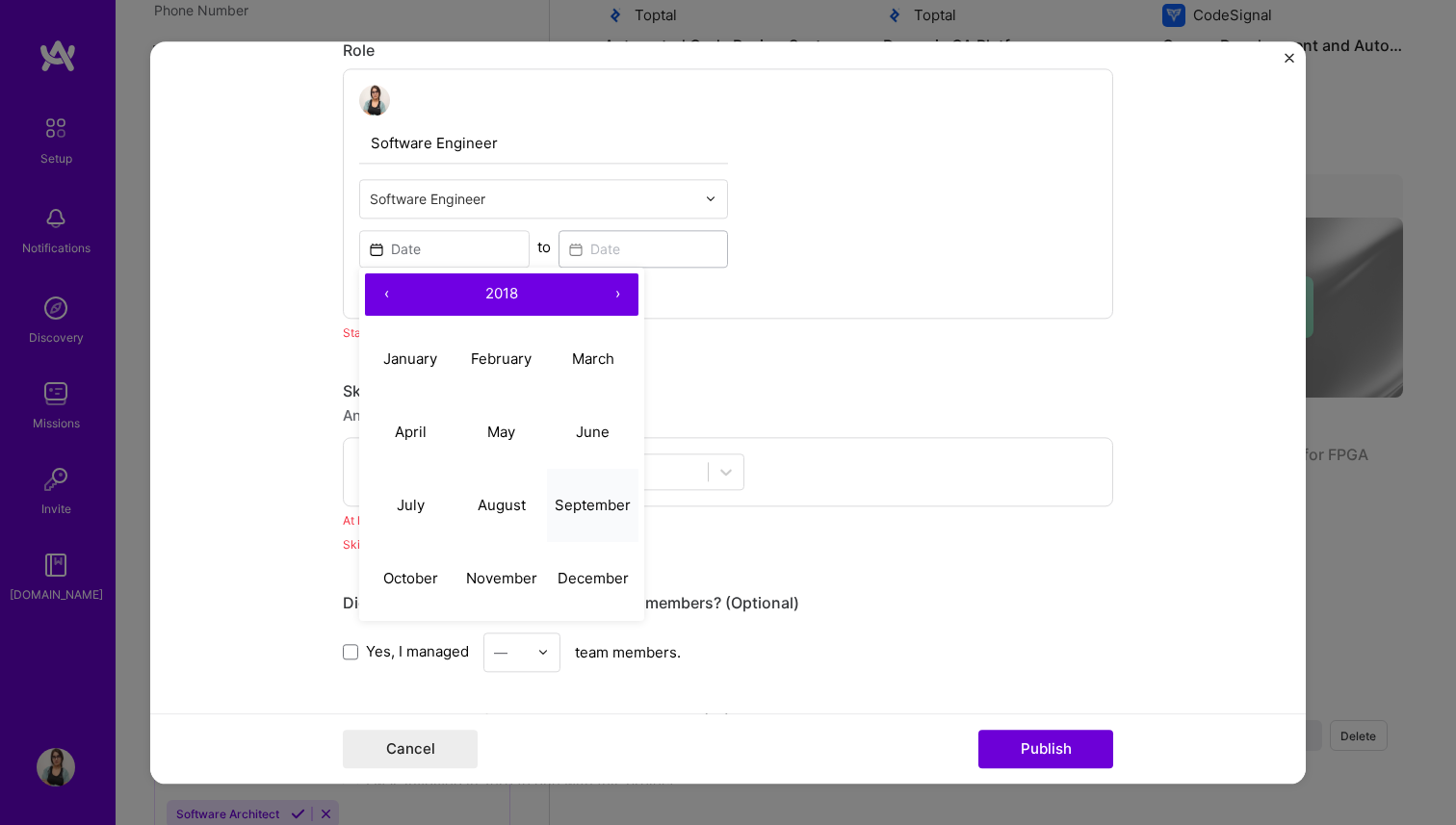
type input "[DATE]"
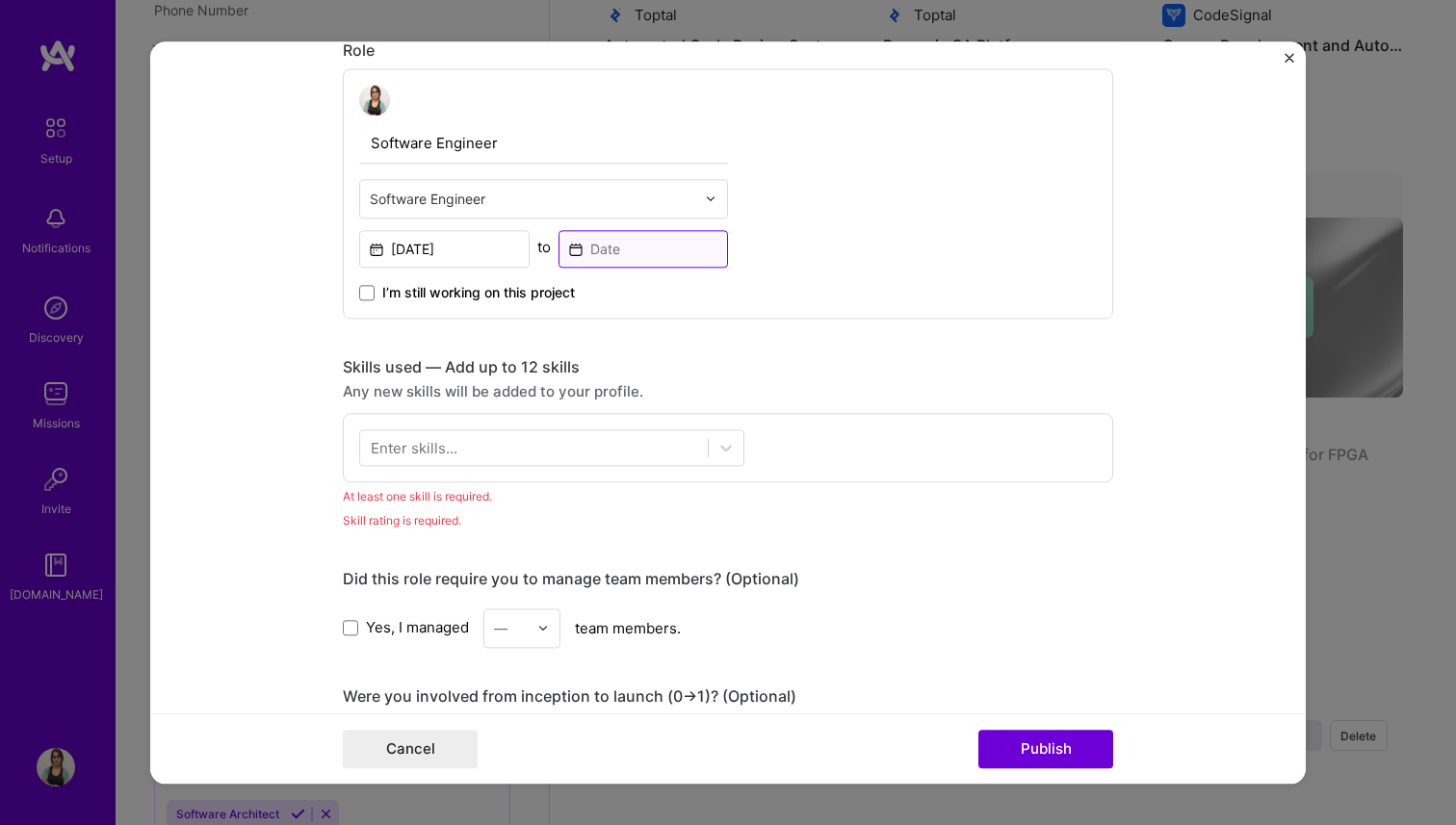
click at [630, 247] on input at bounding box center [643, 249] width 170 height 38
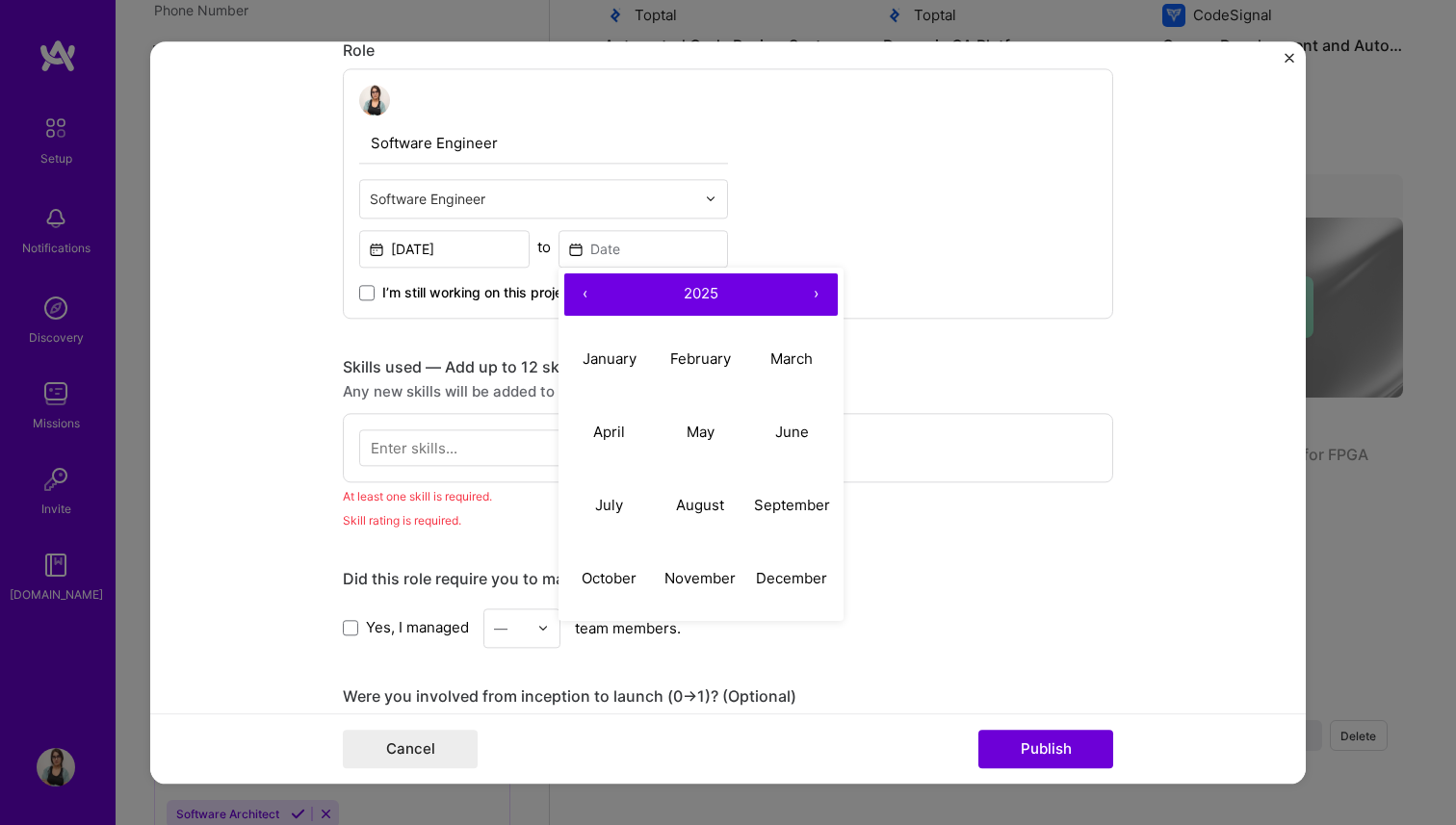
click at [579, 297] on button "‹" at bounding box center [585, 294] width 43 height 43
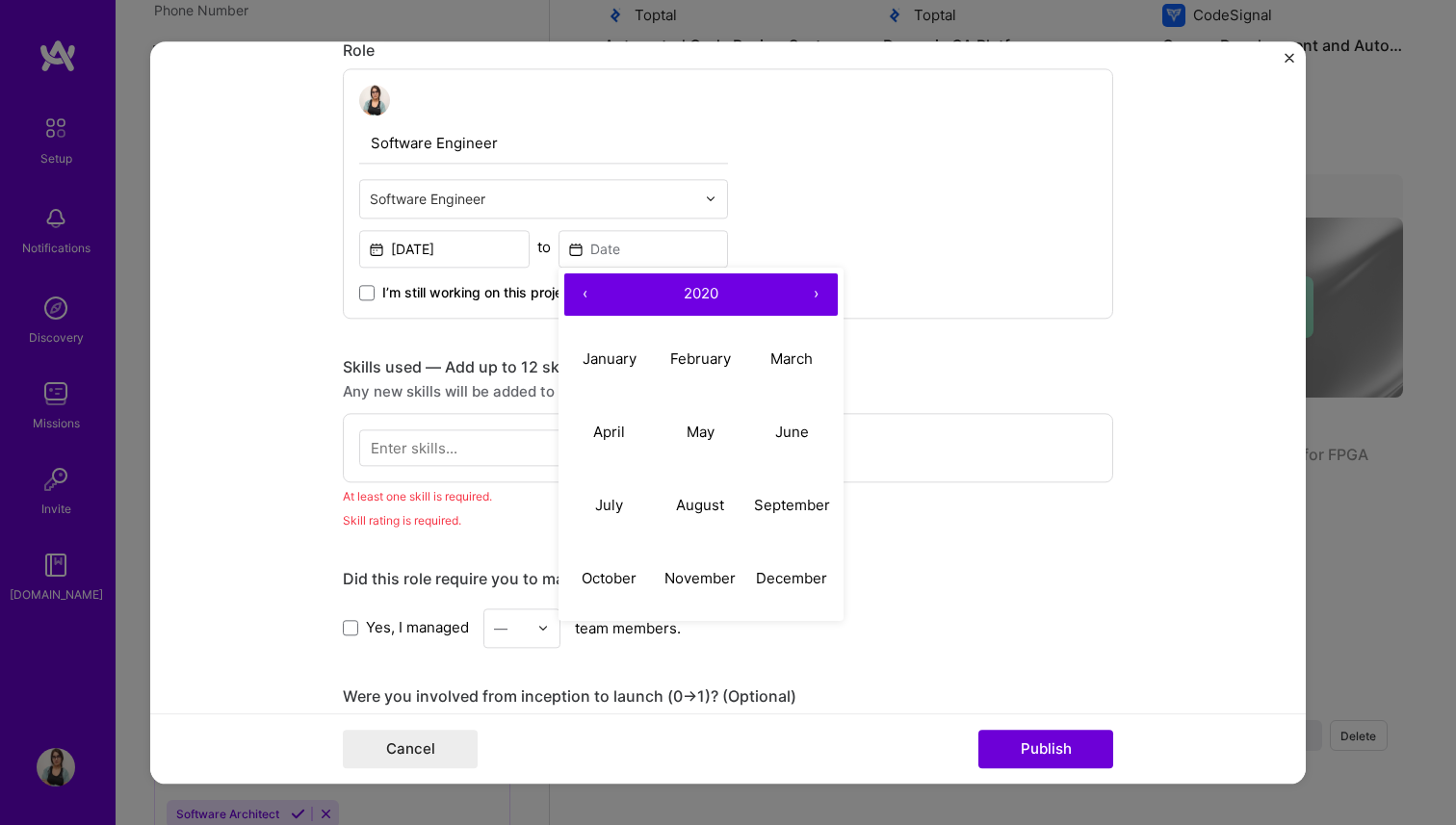
click at [579, 297] on button "‹" at bounding box center [585, 294] width 43 height 43
click at [807, 289] on button "›" at bounding box center [816, 294] width 43 height 43
click at [769, 507] on abbr "September" at bounding box center [791, 505] width 77 height 18
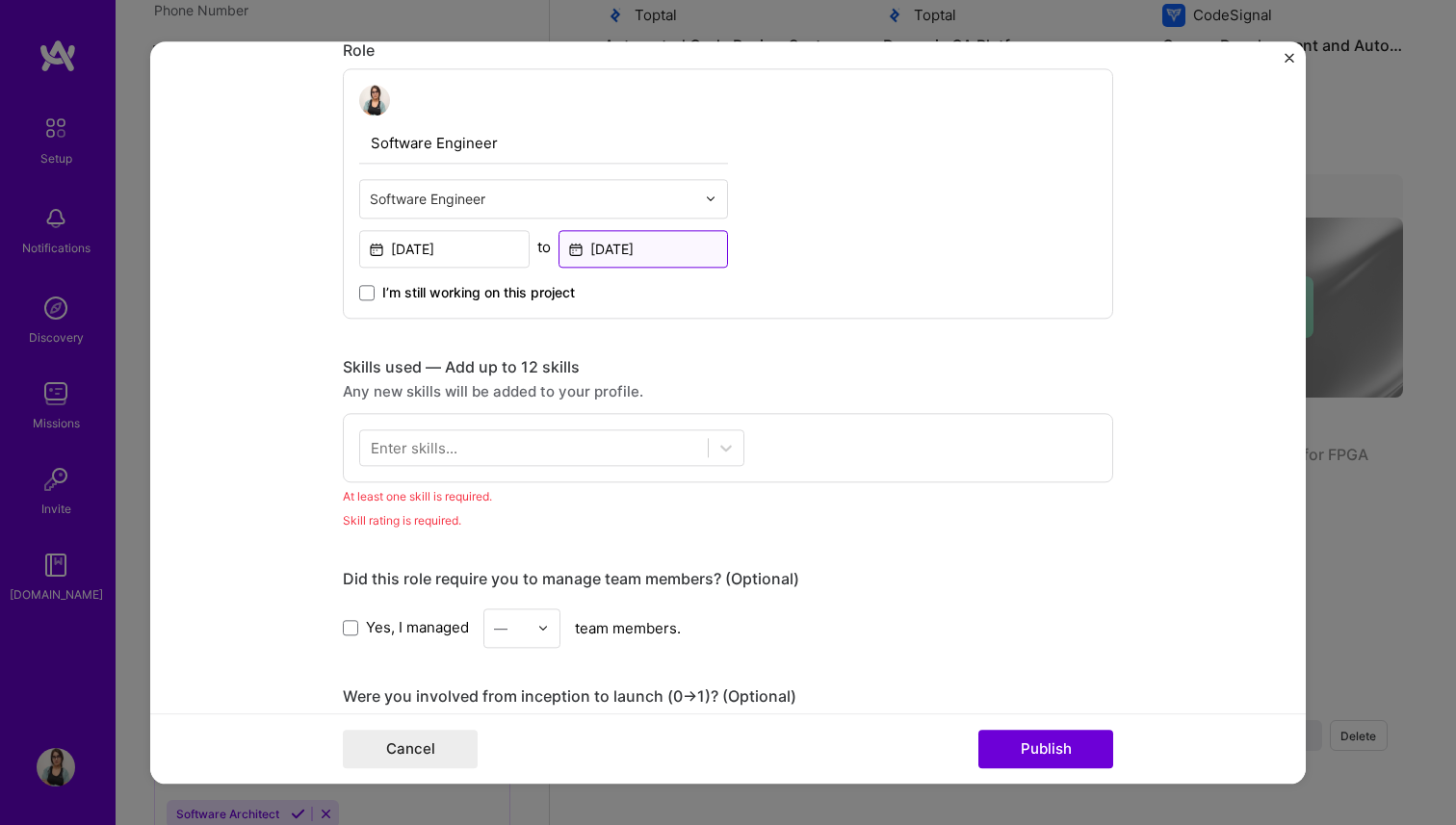
click at [641, 251] on input "[DATE]" at bounding box center [643, 249] width 170 height 38
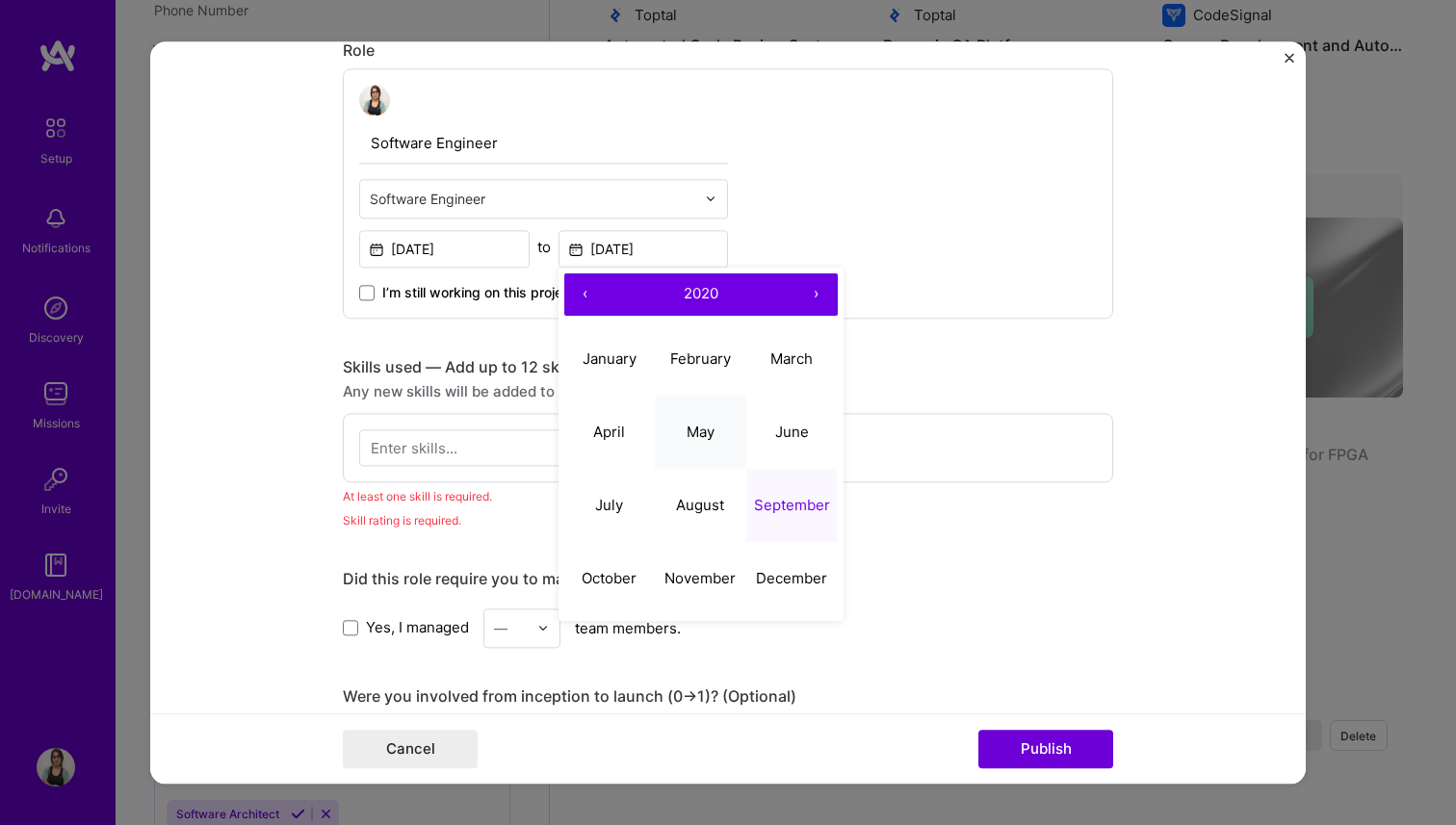
click at [704, 440] on abbr "May" at bounding box center [701, 431] width 28 height 18
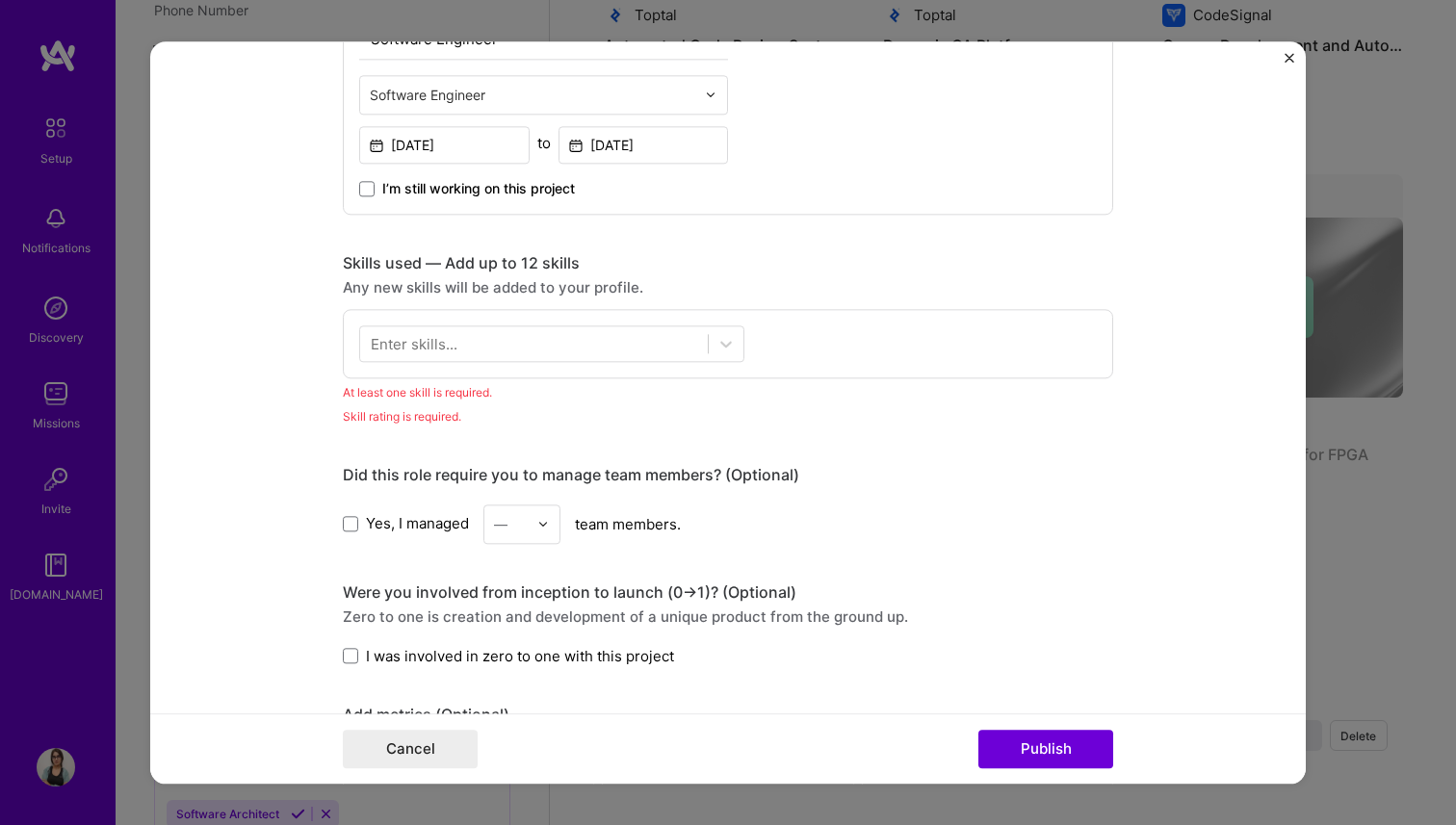
scroll to position [844, 0]
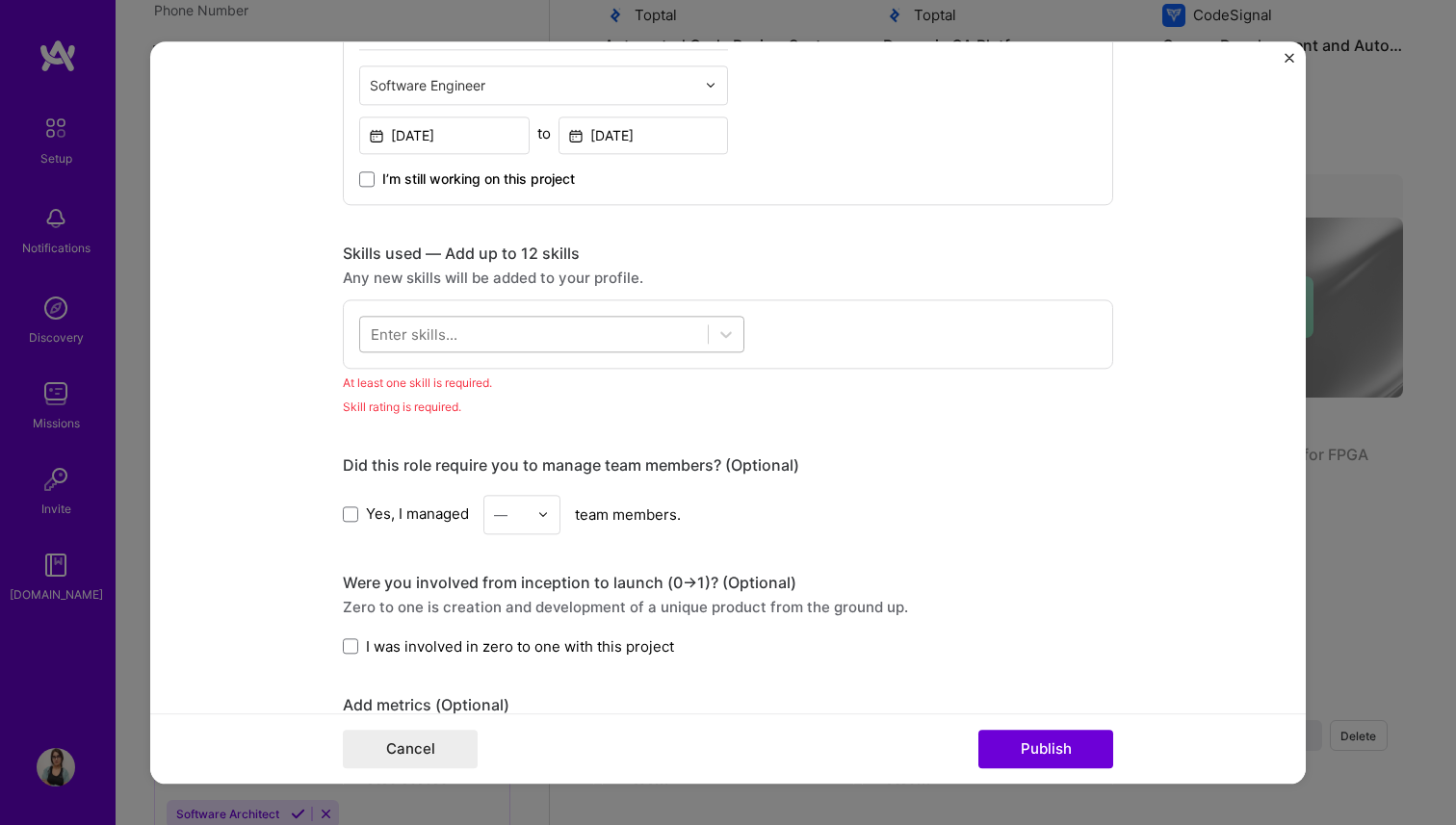
click at [497, 332] on div at bounding box center [534, 334] width 348 height 32
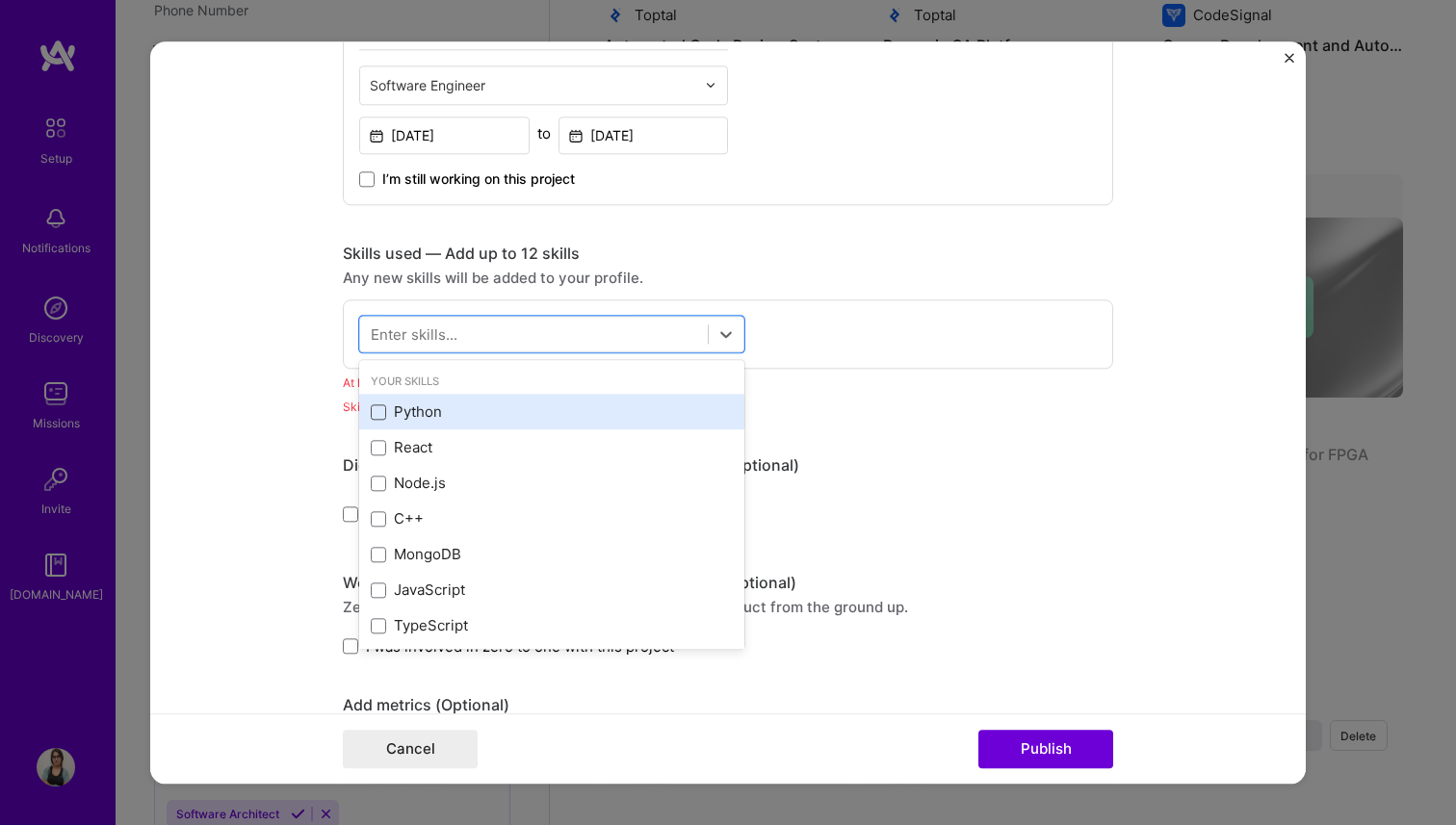
click at [379, 411] on span at bounding box center [378, 412] width 15 height 15
click at [0, 0] on input "checkbox" at bounding box center [0, 0] width 0 height 0
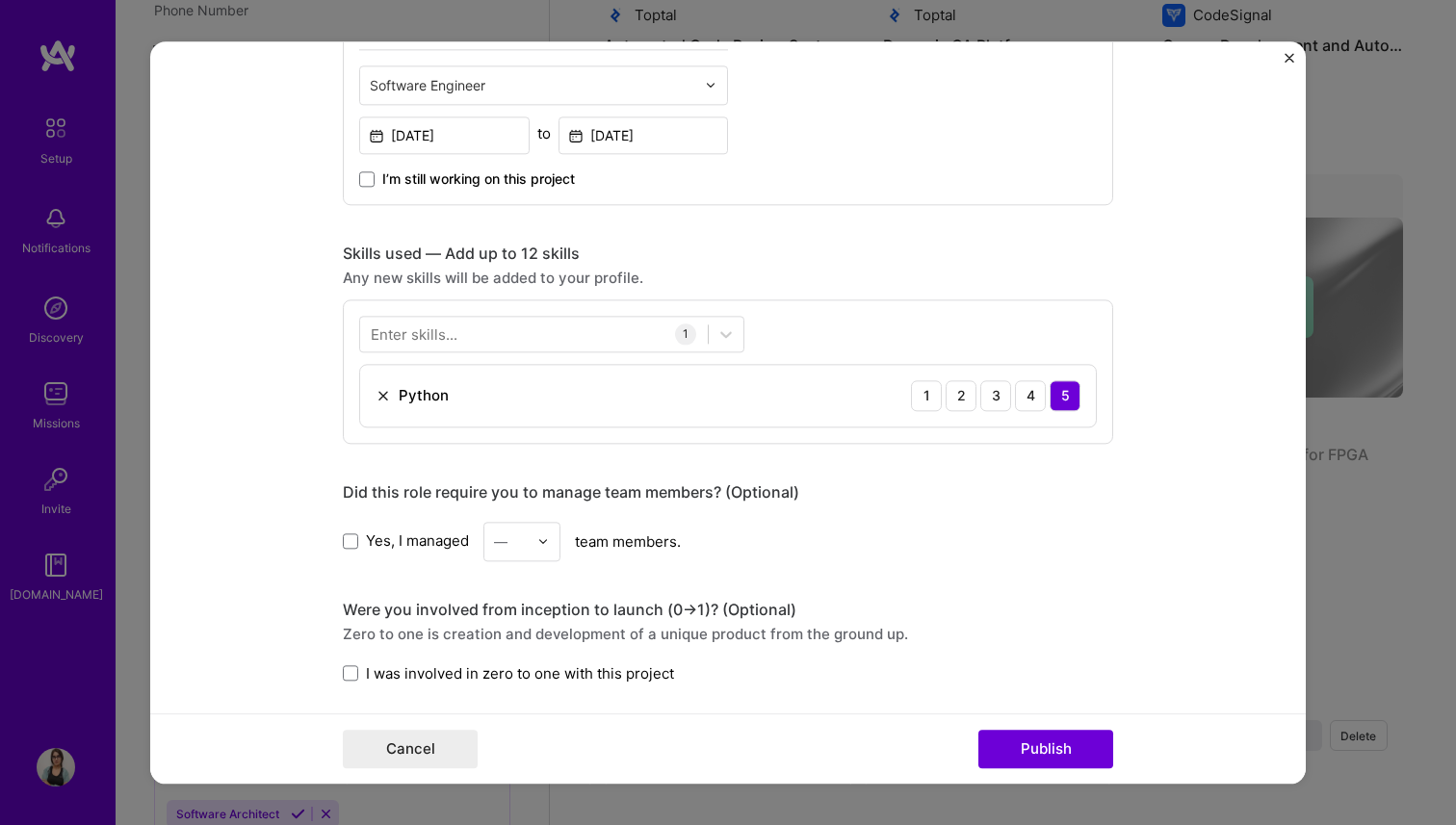
click at [413, 330] on div "Enter skills..." at bounding box center [413, 333] width 86 height 20
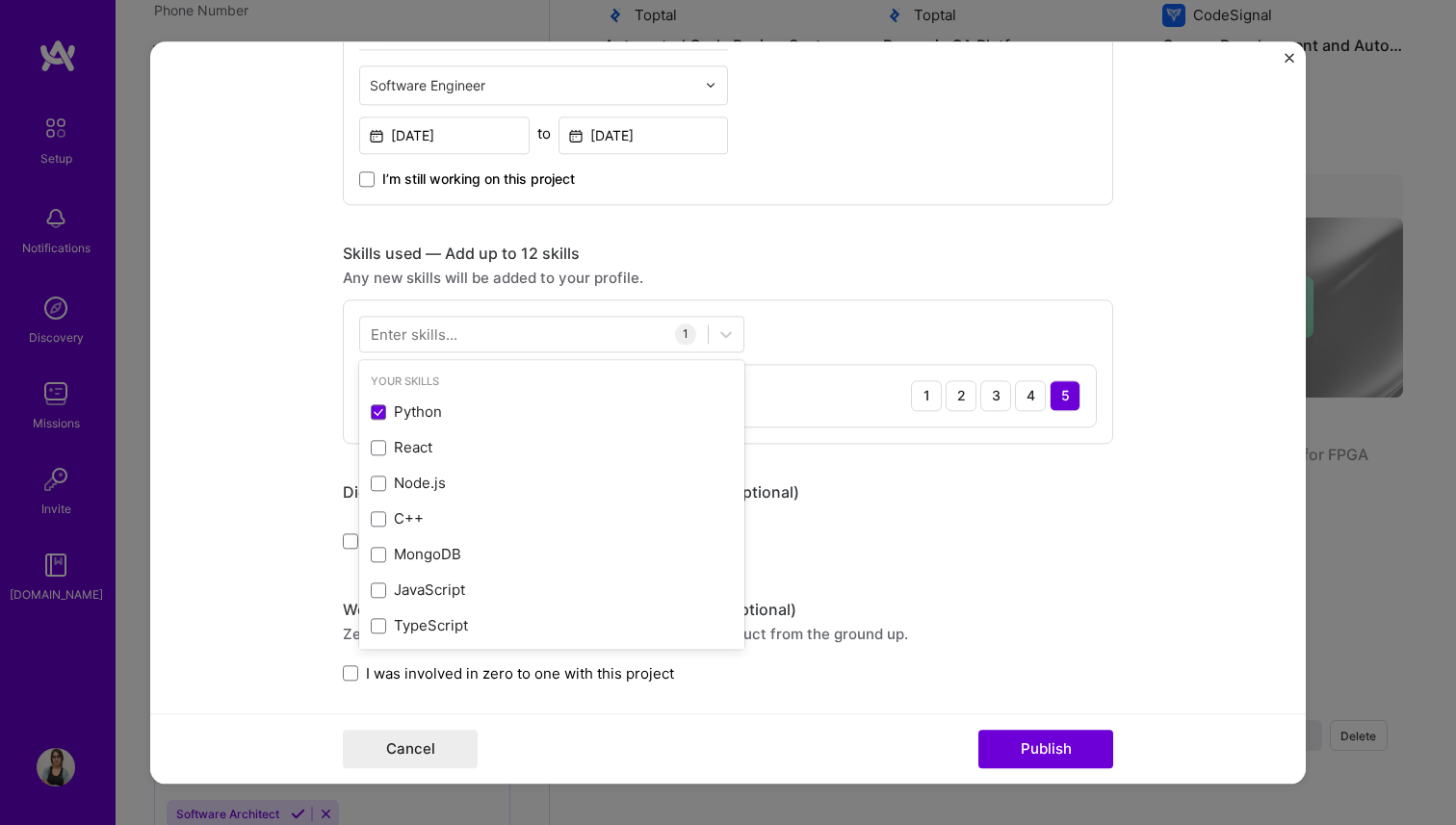
click at [413, 330] on div "Enter skills..." at bounding box center [413, 333] width 86 height 20
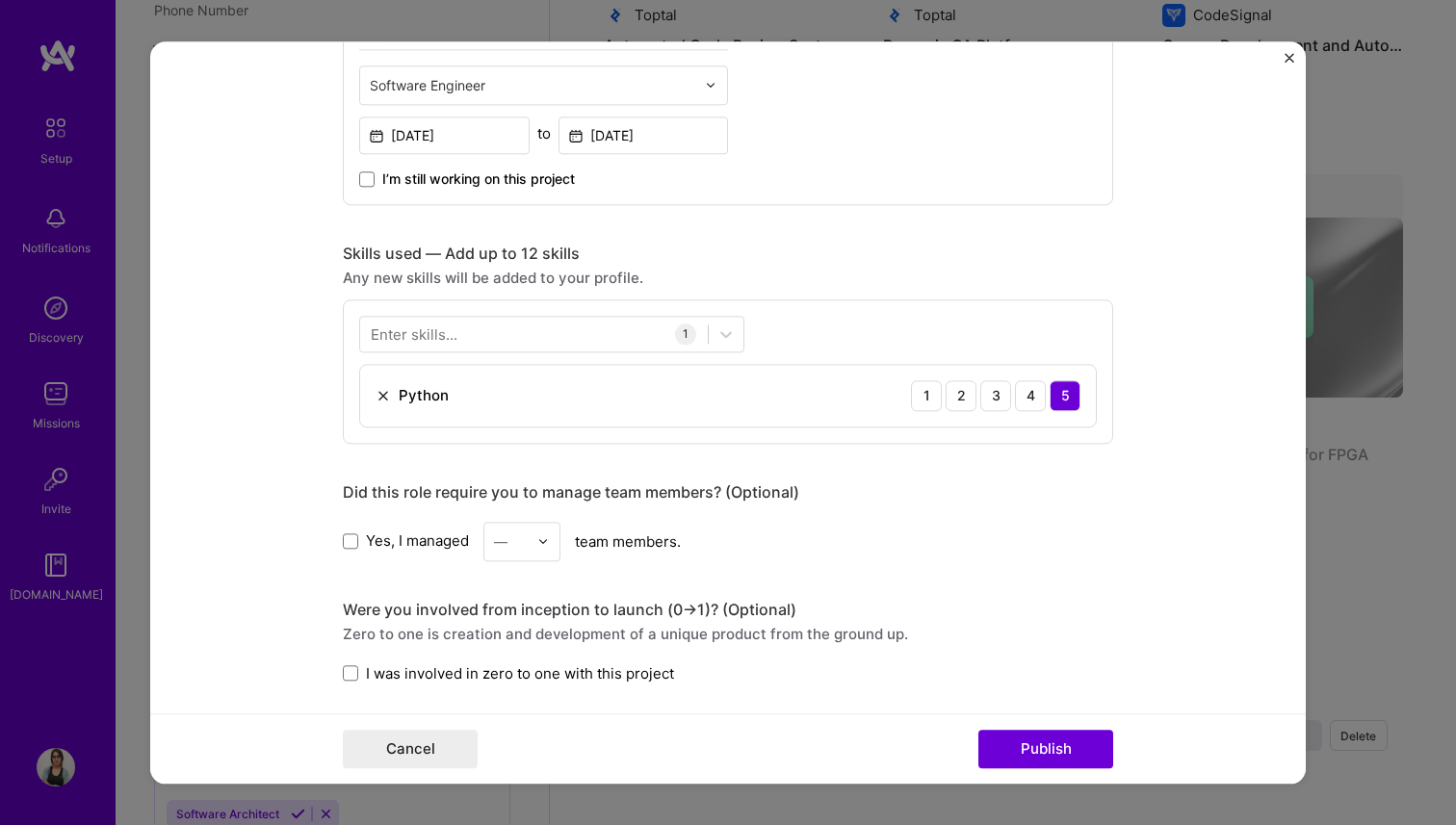
click at [413, 330] on div "Enter skills..." at bounding box center [413, 333] width 86 height 20
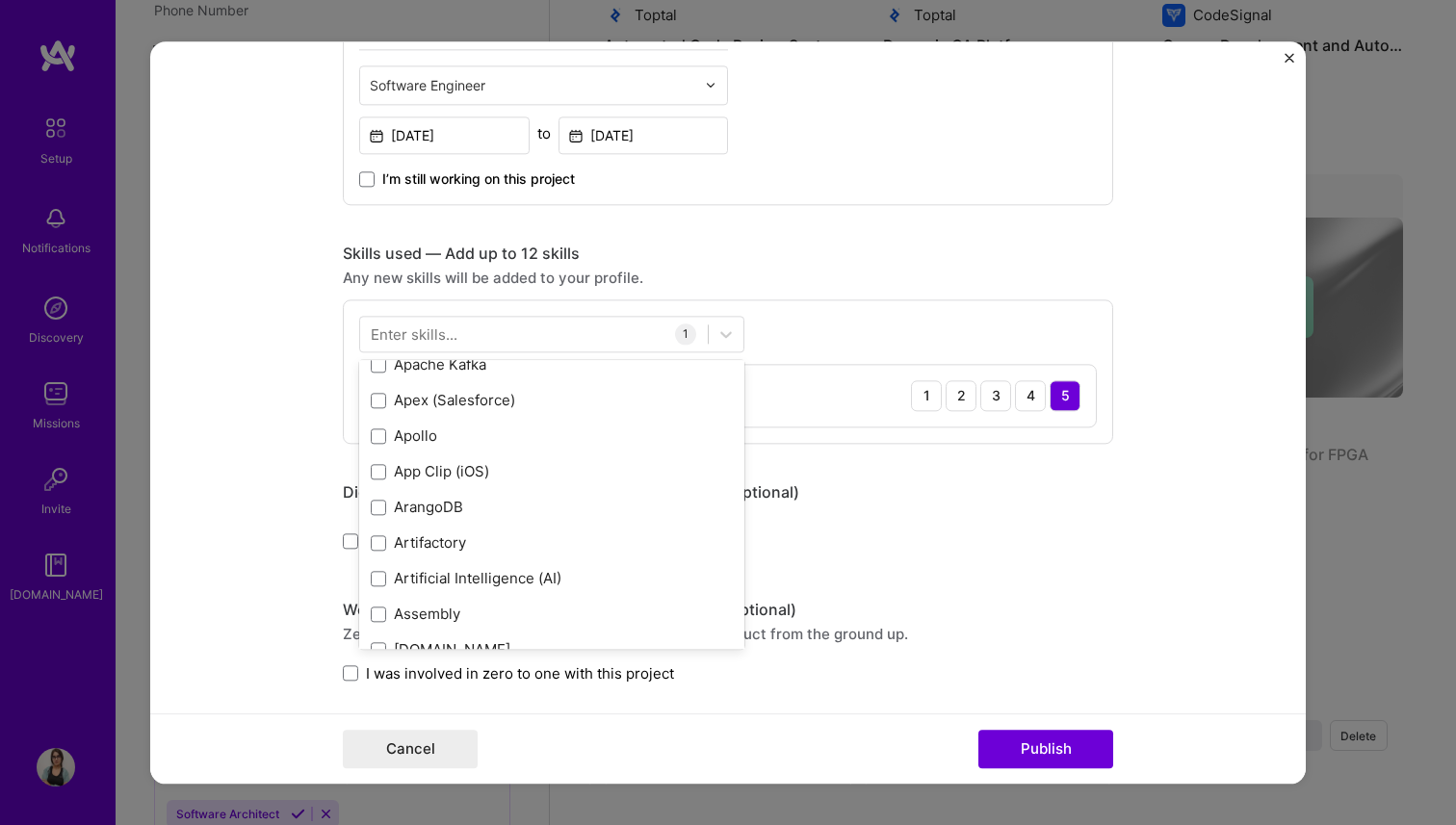
scroll to position [1644, 0]
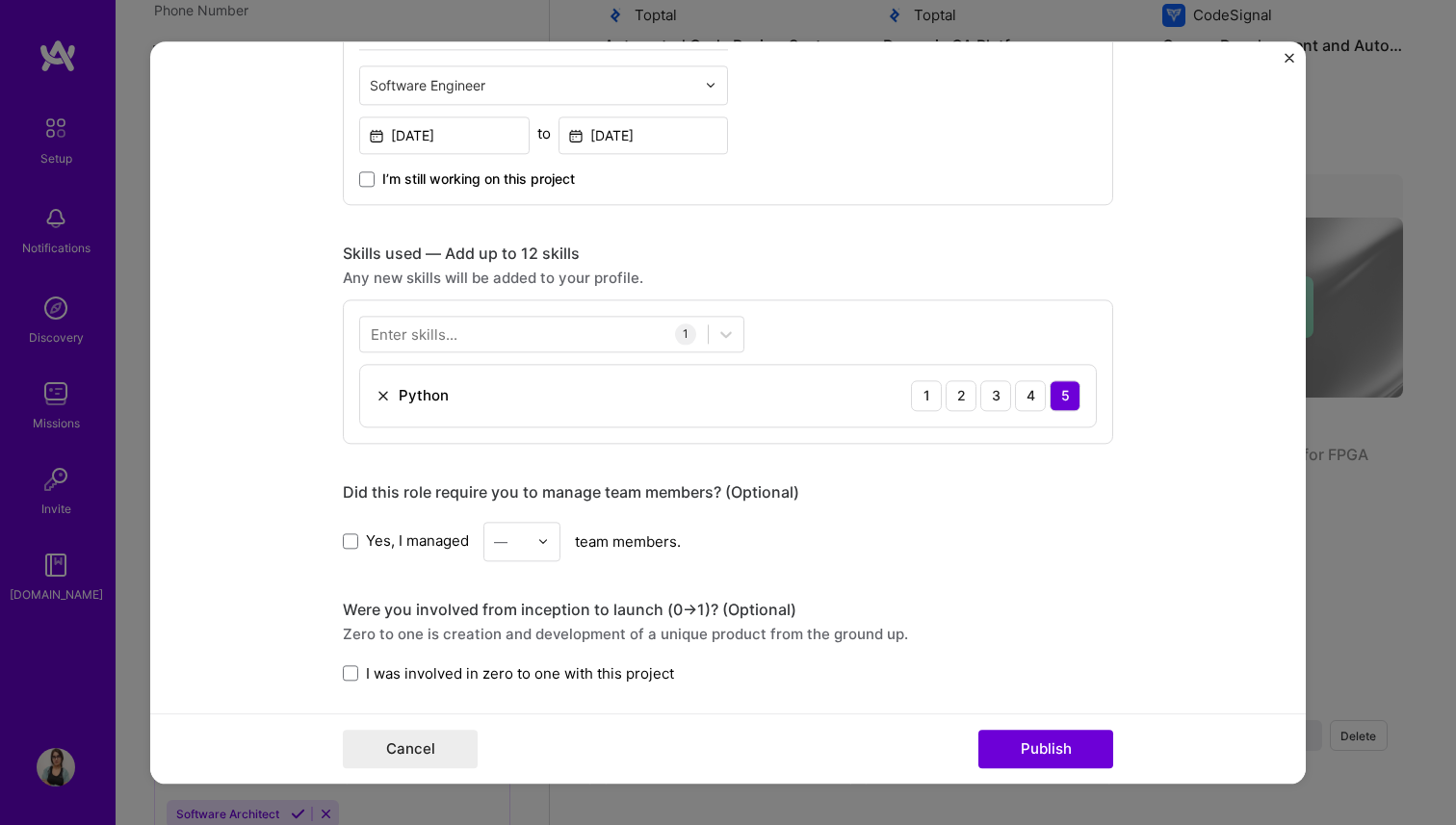
click at [800, 195] on div "Software Engineer Software Engineer [DATE] to [DATE] I’m still working on this …" at bounding box center [728, 80] width 770 height 250
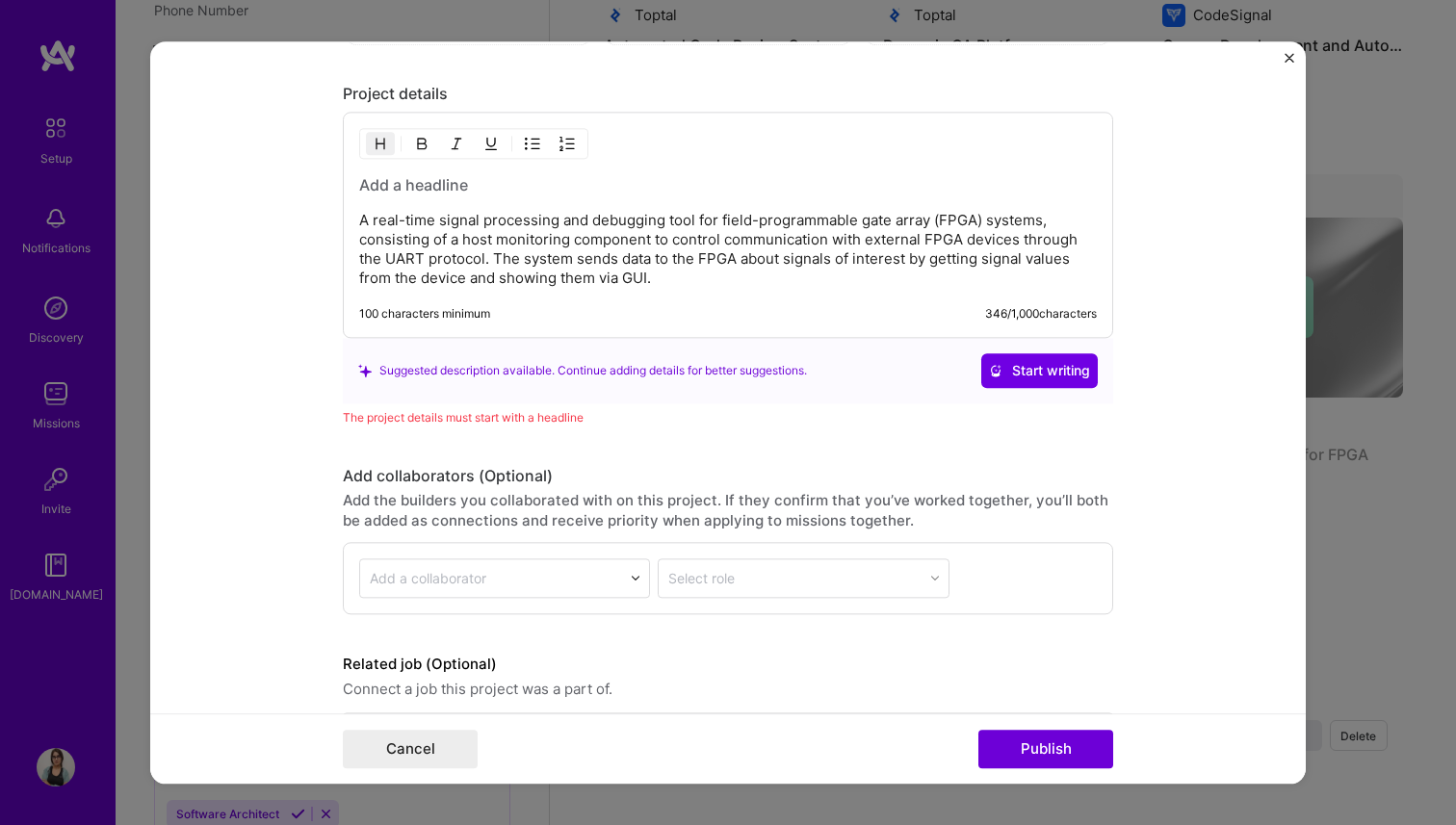
scroll to position [1808, 0]
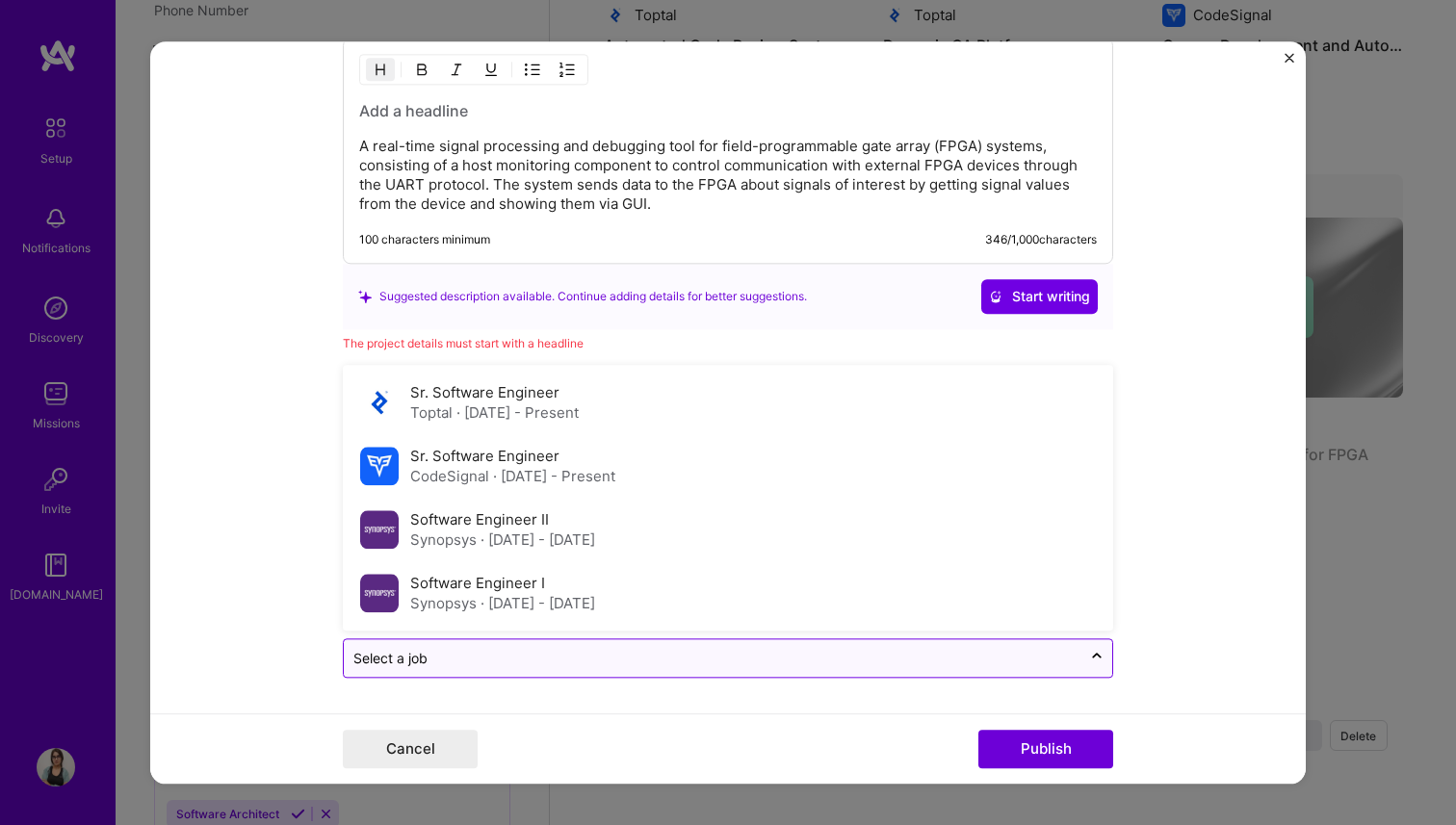
click at [552, 663] on input "text" at bounding box center [712, 658] width 719 height 20
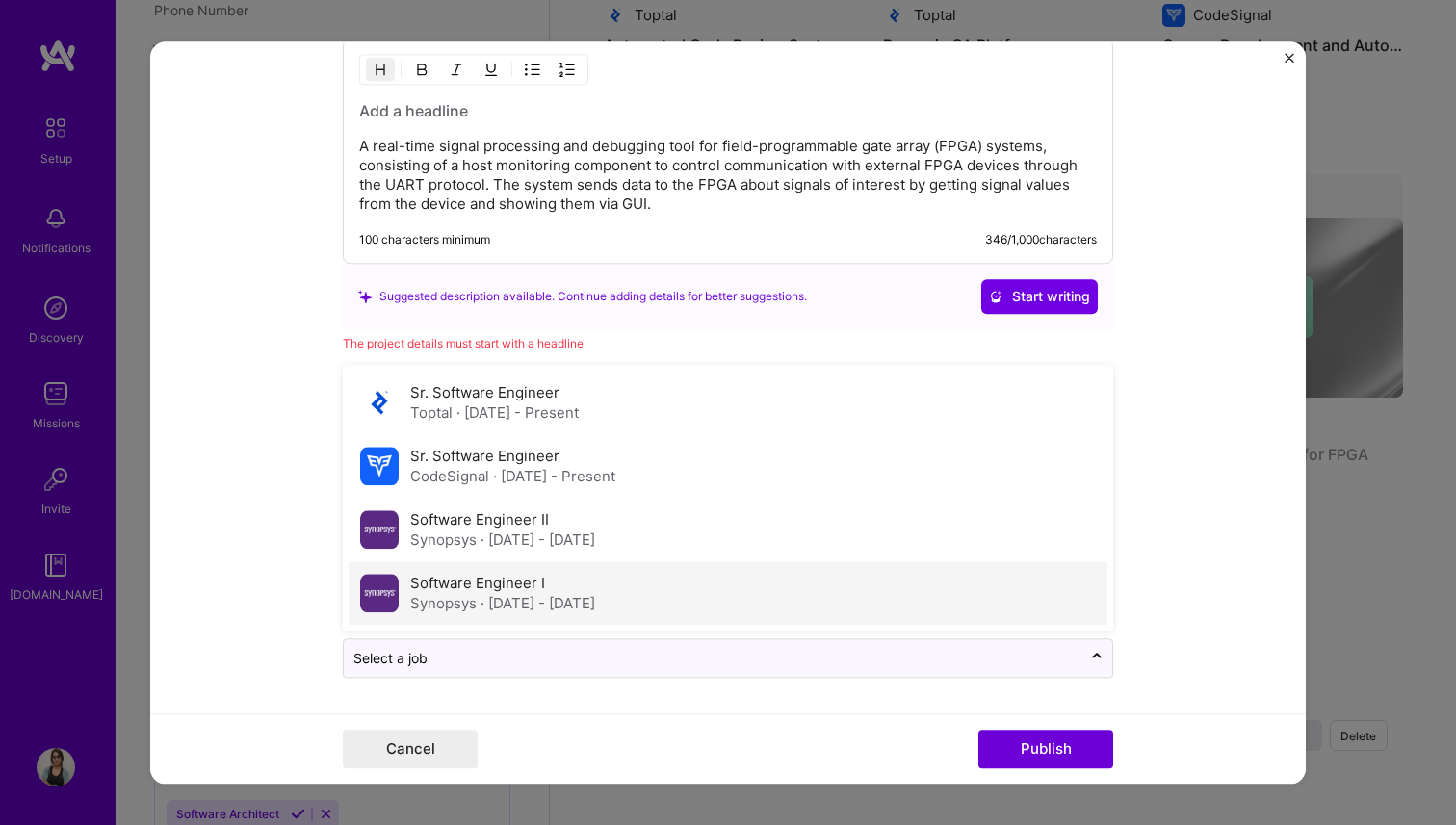
click at [542, 598] on span "· [DATE] - [DATE]" at bounding box center [537, 603] width 114 height 18
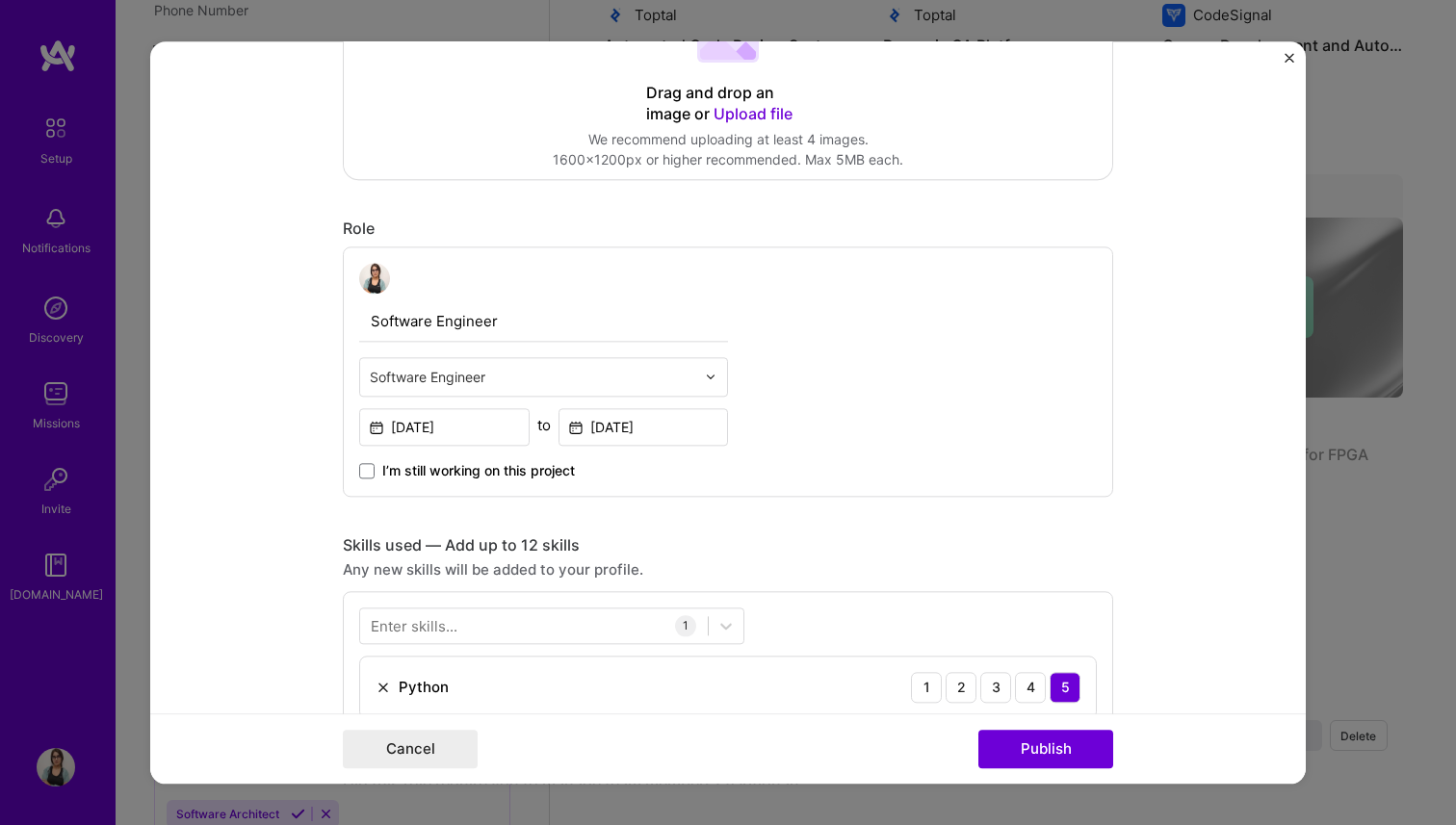
scroll to position [563, 0]
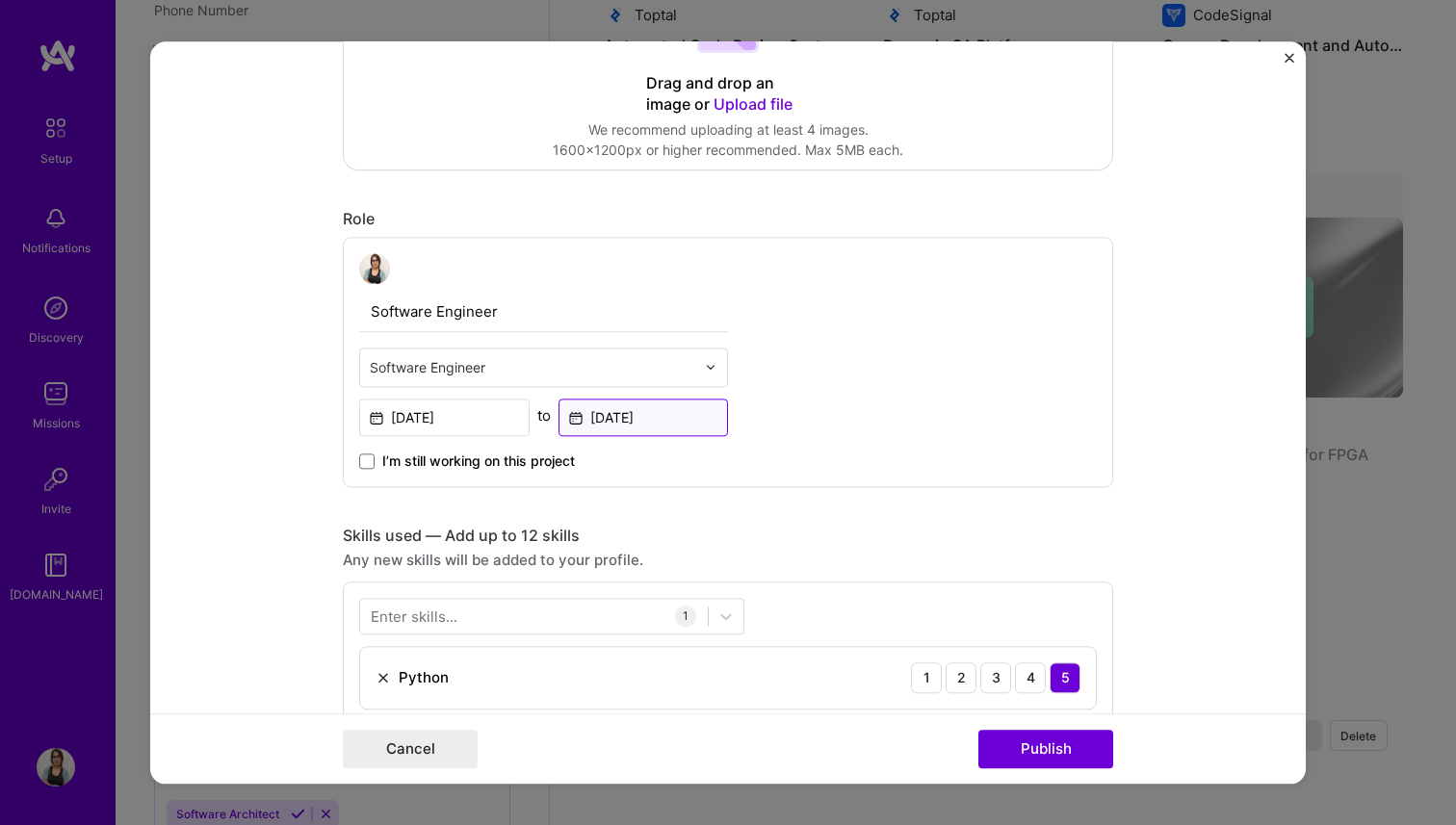
click at [673, 428] on input "[DATE]" at bounding box center [643, 417] width 170 height 38
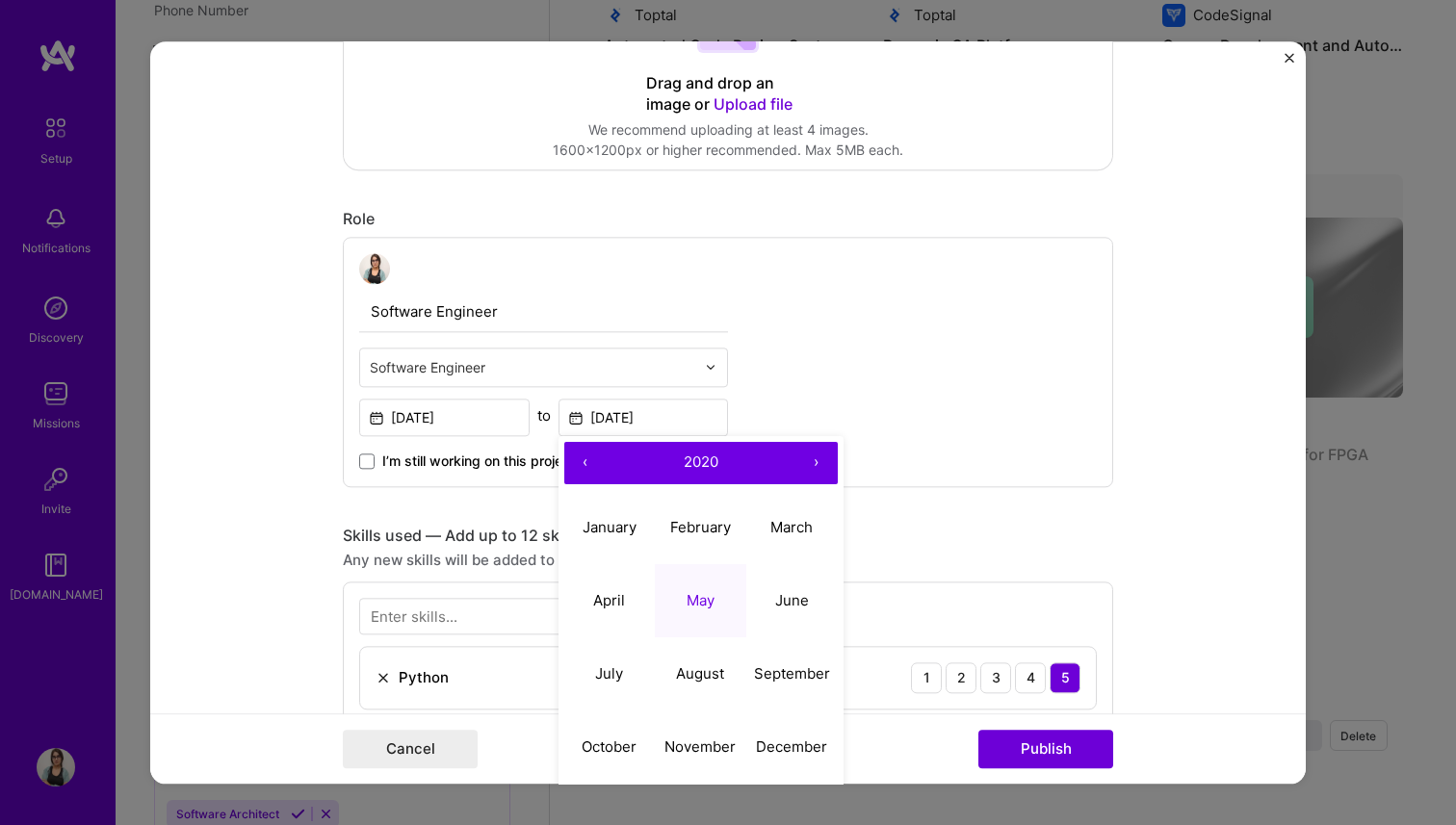
click at [588, 469] on button "‹" at bounding box center [585, 463] width 43 height 43
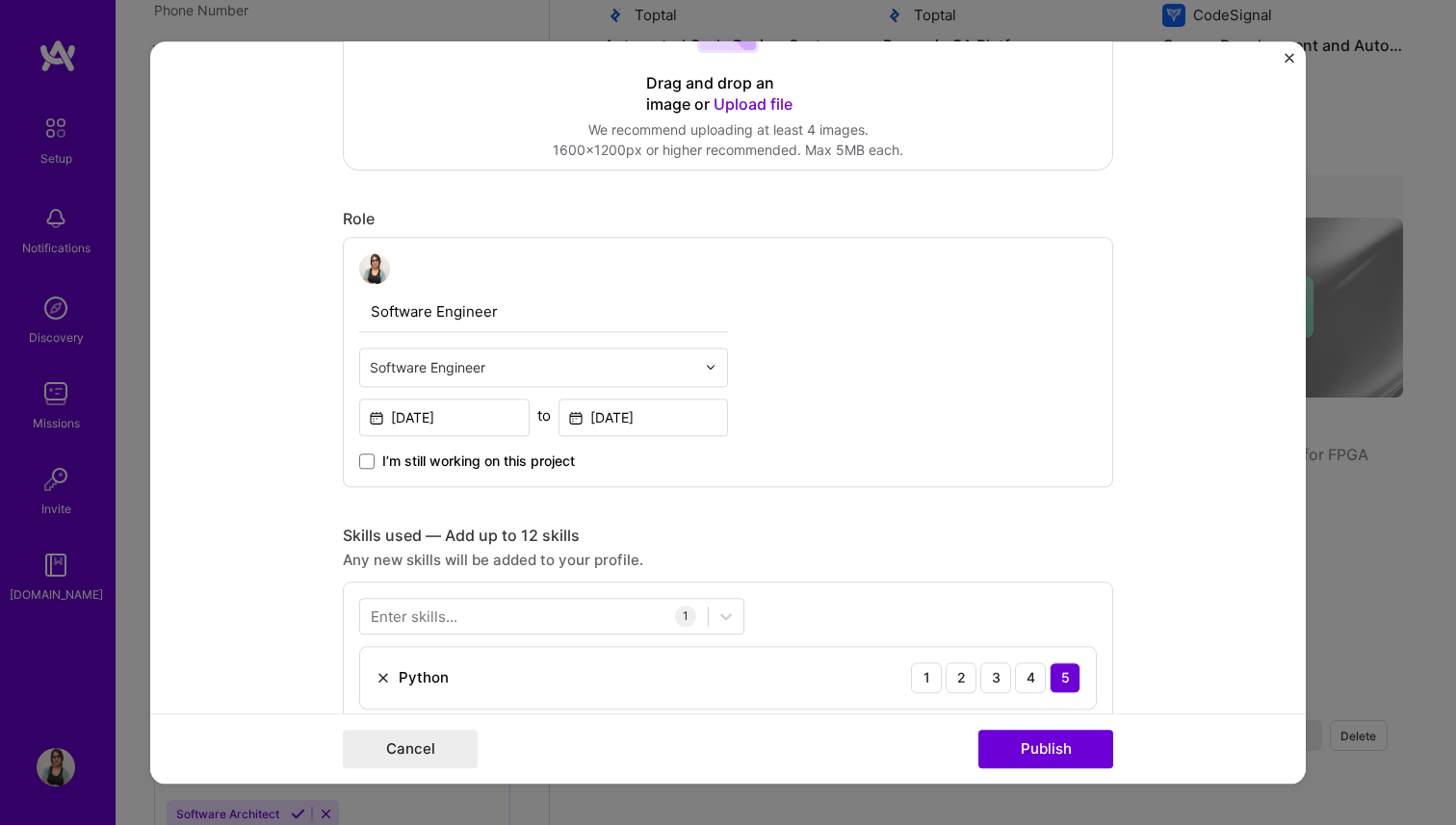
click at [838, 380] on div "Software Engineer Software Engineer [DATE] to [DATE] I’m still working on this …" at bounding box center [728, 362] width 770 height 250
click at [678, 423] on input "[DATE]" at bounding box center [643, 417] width 170 height 38
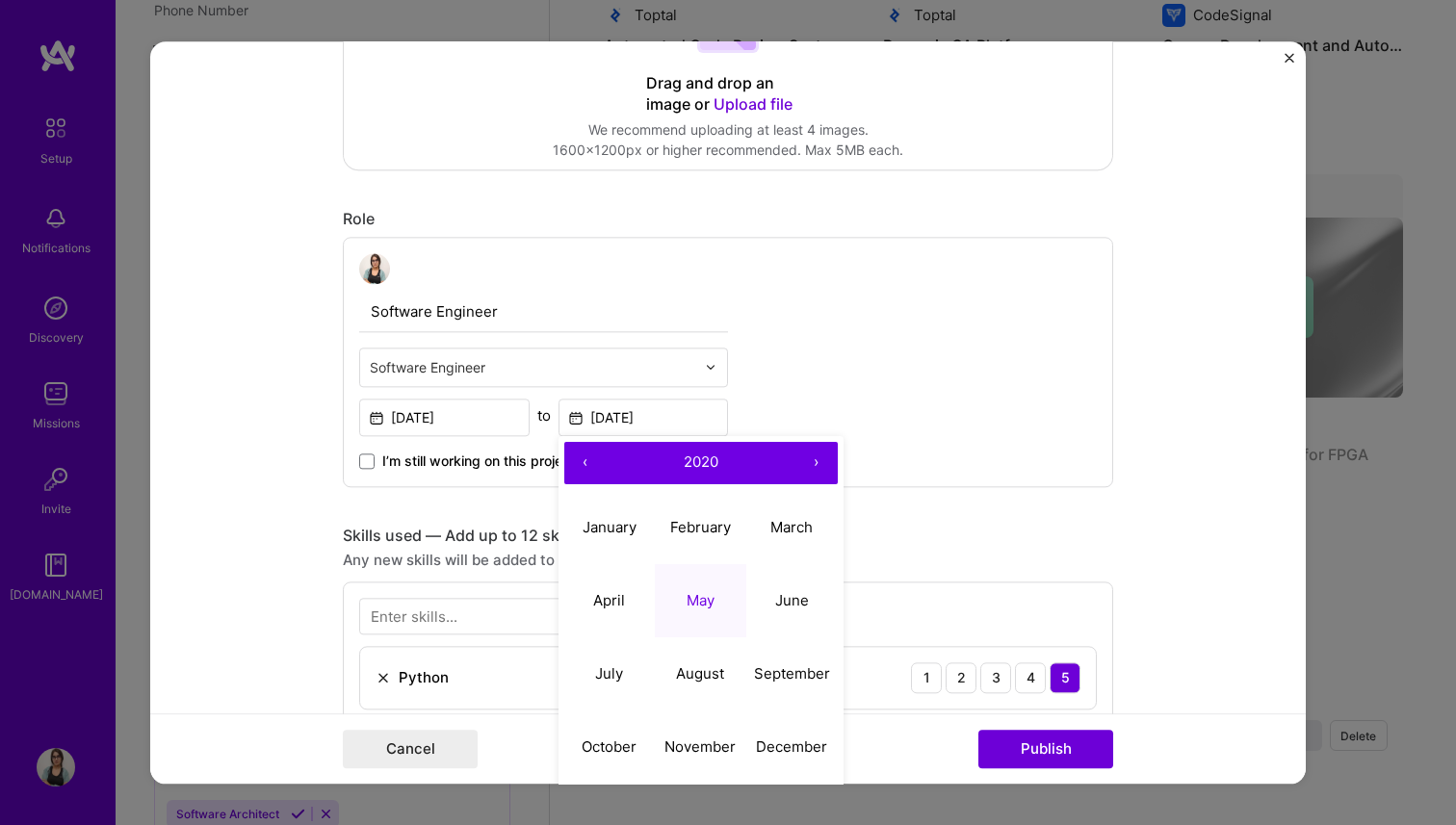
click at [586, 461] on button "‹" at bounding box center [585, 463] width 43 height 43
click at [718, 610] on button "May" at bounding box center [701, 601] width 91 height 74
type input "[DATE]"
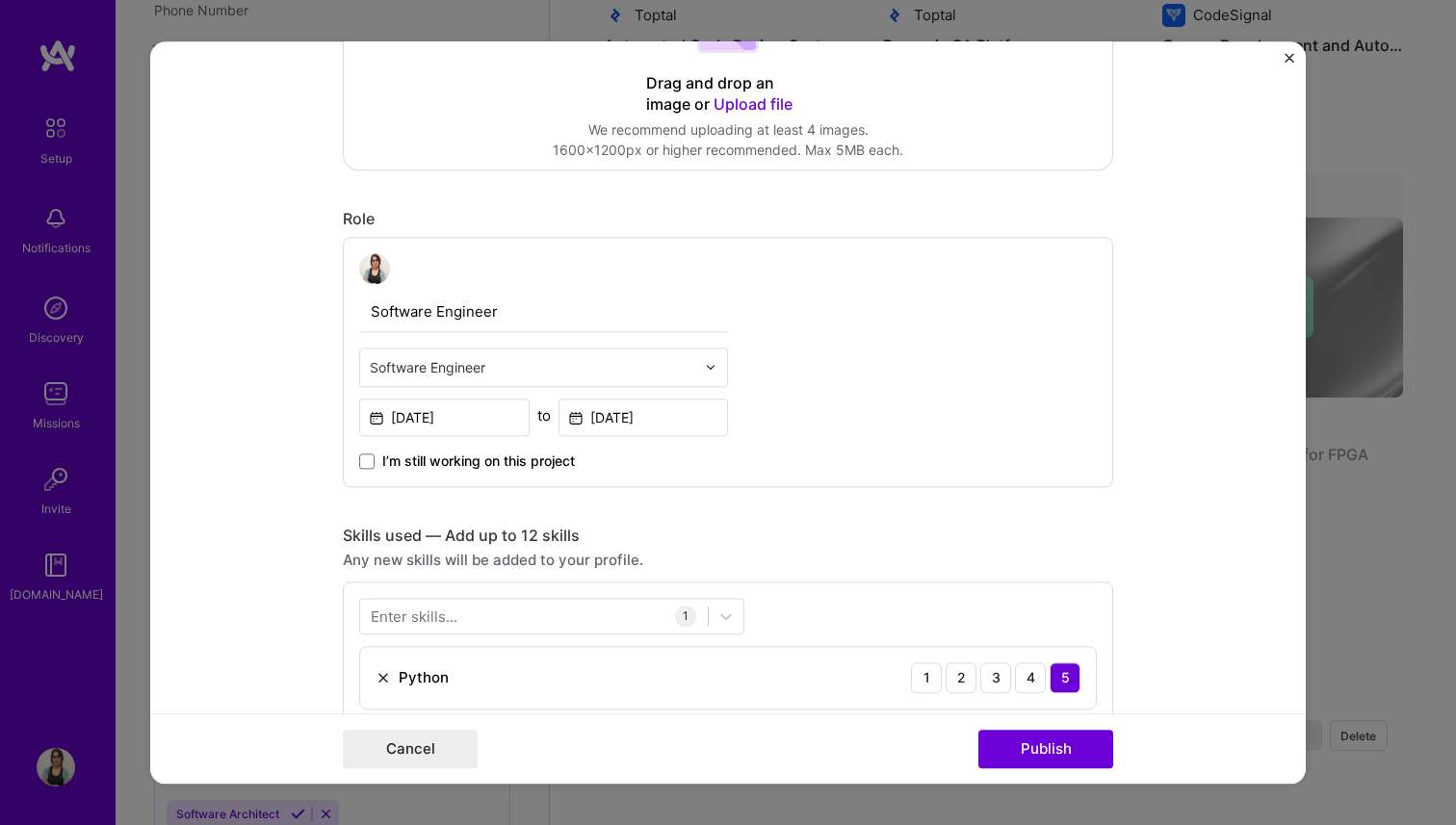
click at [909, 312] on div "Software Engineer Software Engineer [DATE] to [DATE] I’m still working on this …" at bounding box center [728, 362] width 770 height 250
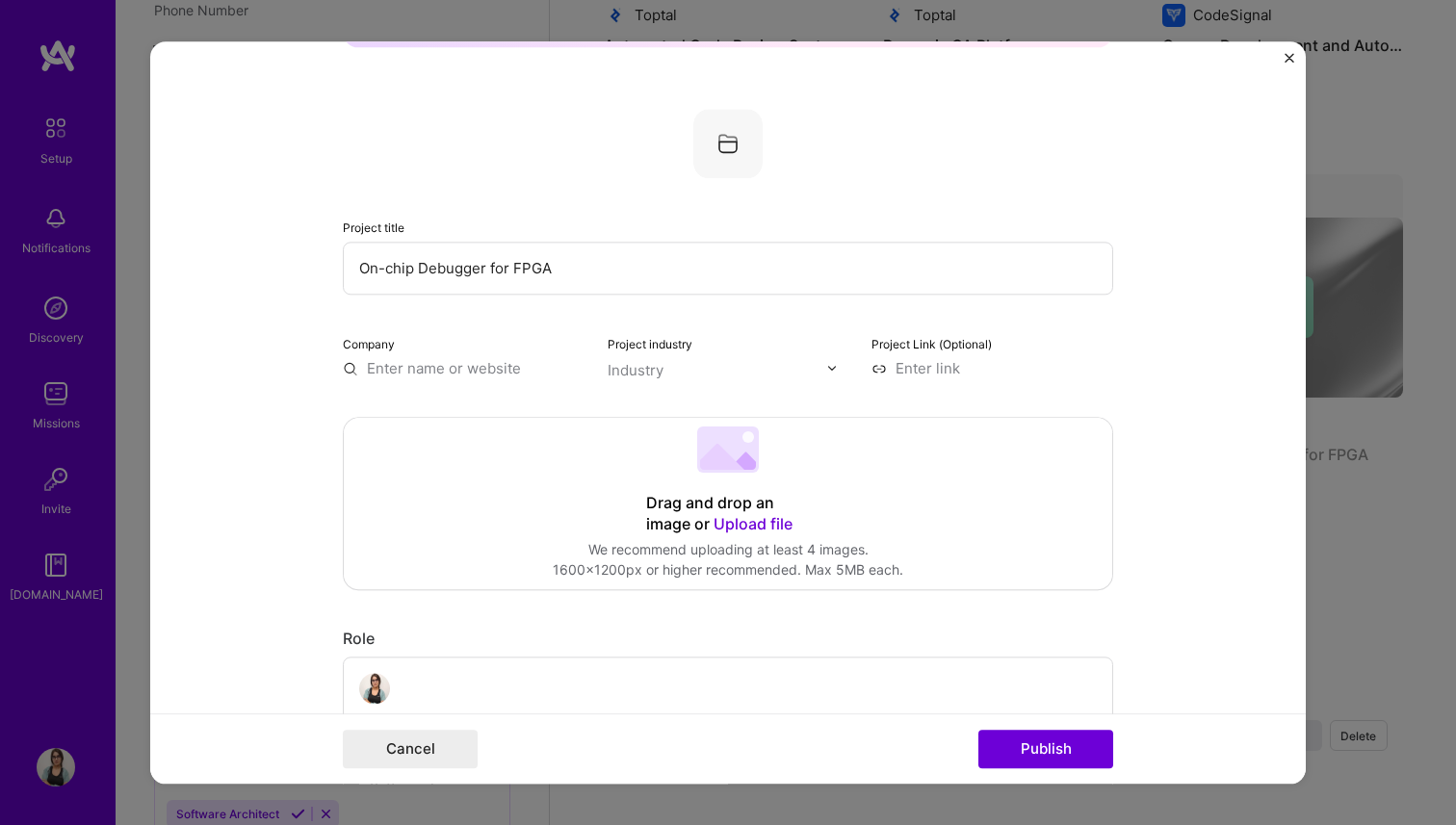
scroll to position [147, 0]
click at [481, 361] on input "text" at bounding box center [463, 363] width 242 height 20
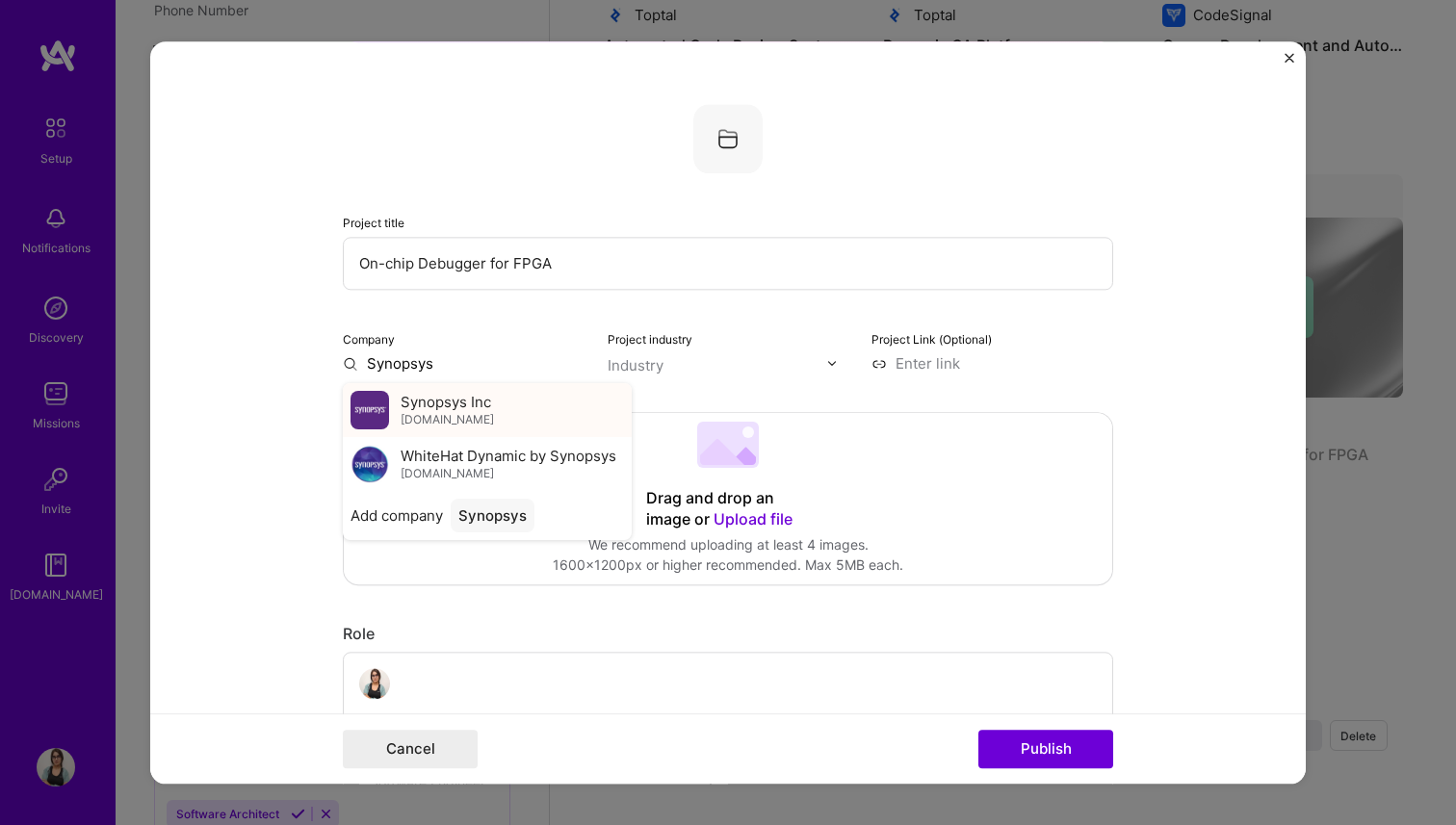
click at [457, 410] on span "Synopsys Inc" at bounding box center [445, 402] width 90 height 20
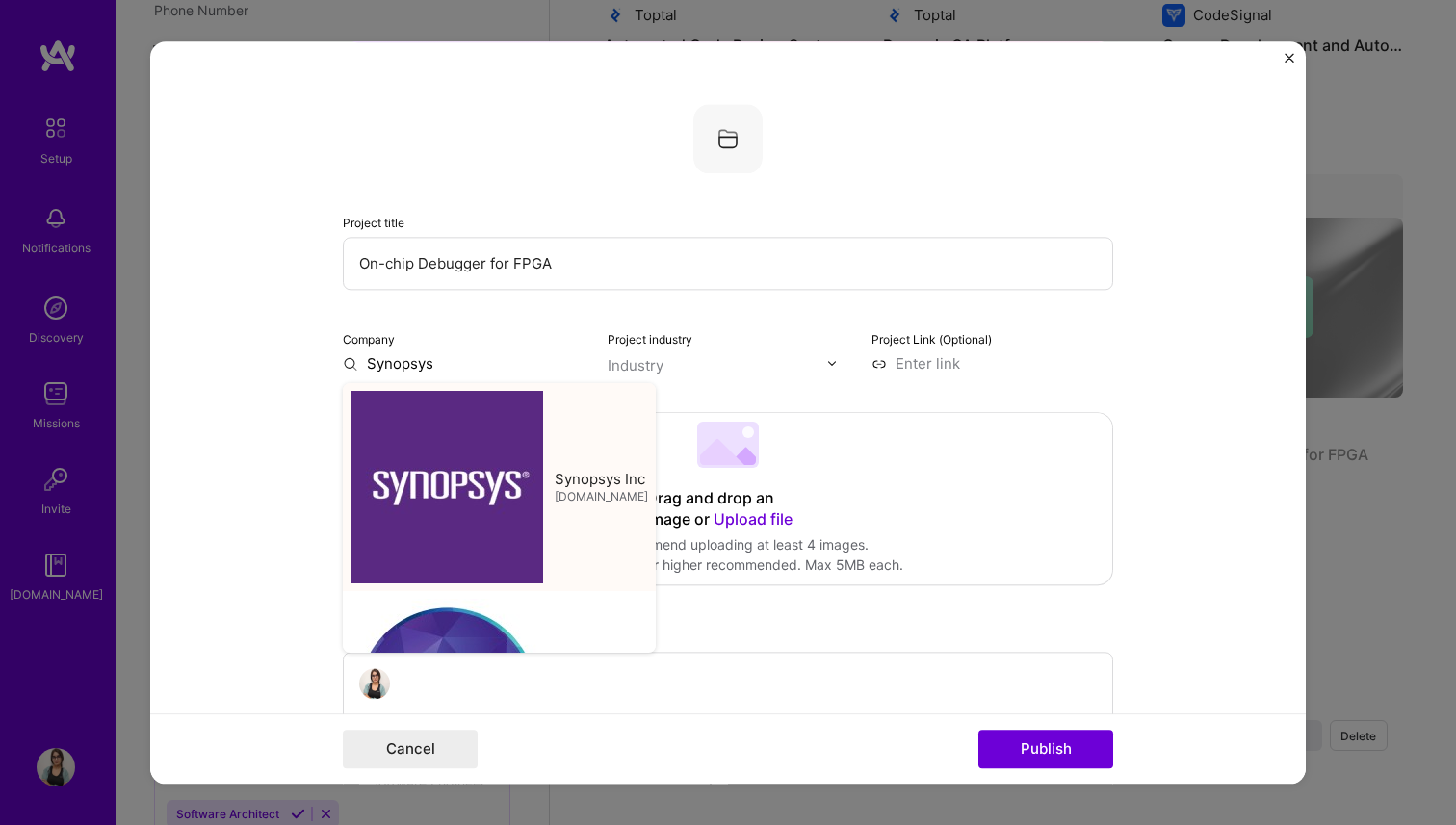
type input "Synopsys Inc"
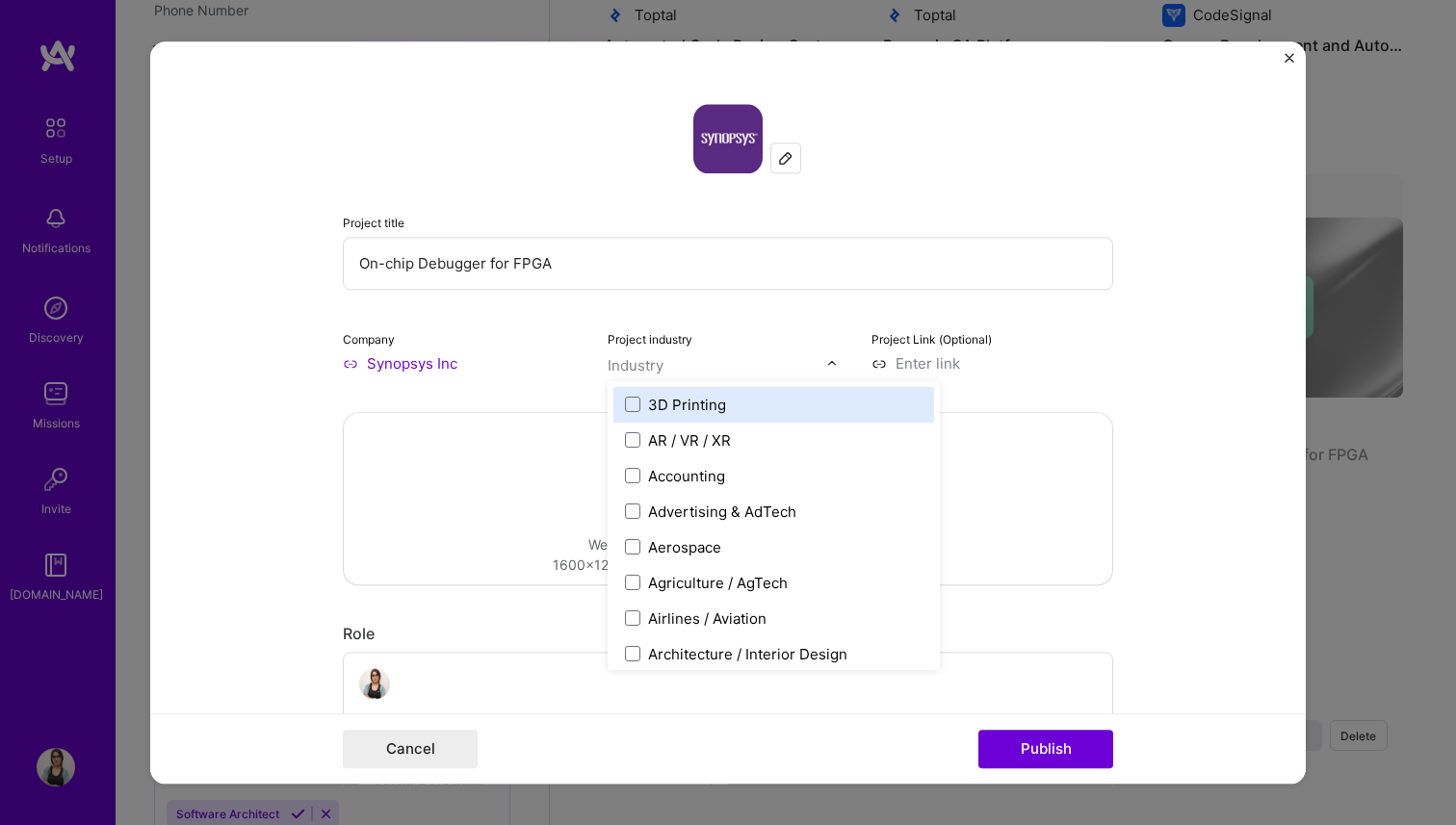
click at [694, 362] on input "text" at bounding box center [717, 365] width 220 height 20
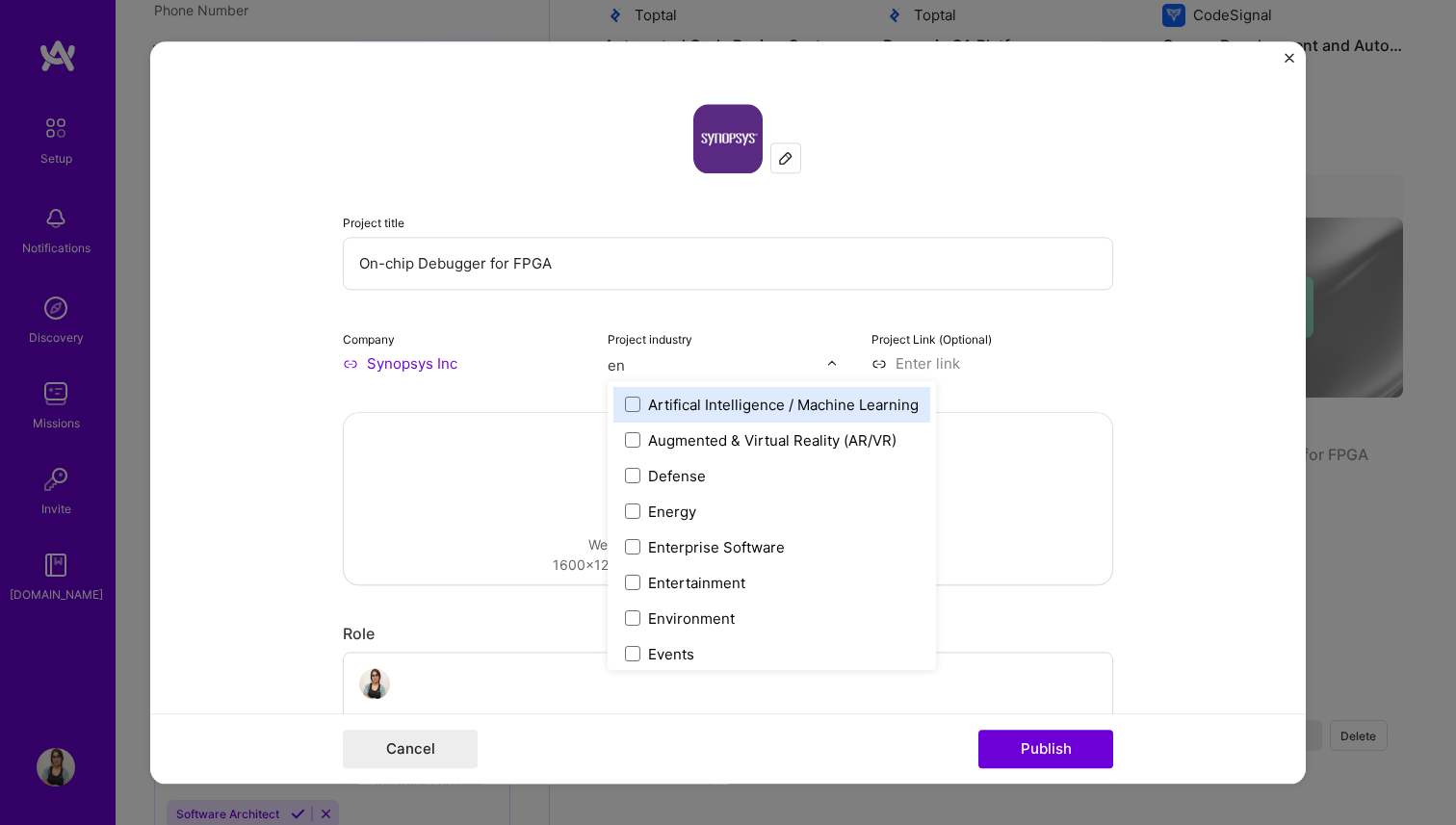
type input "e"
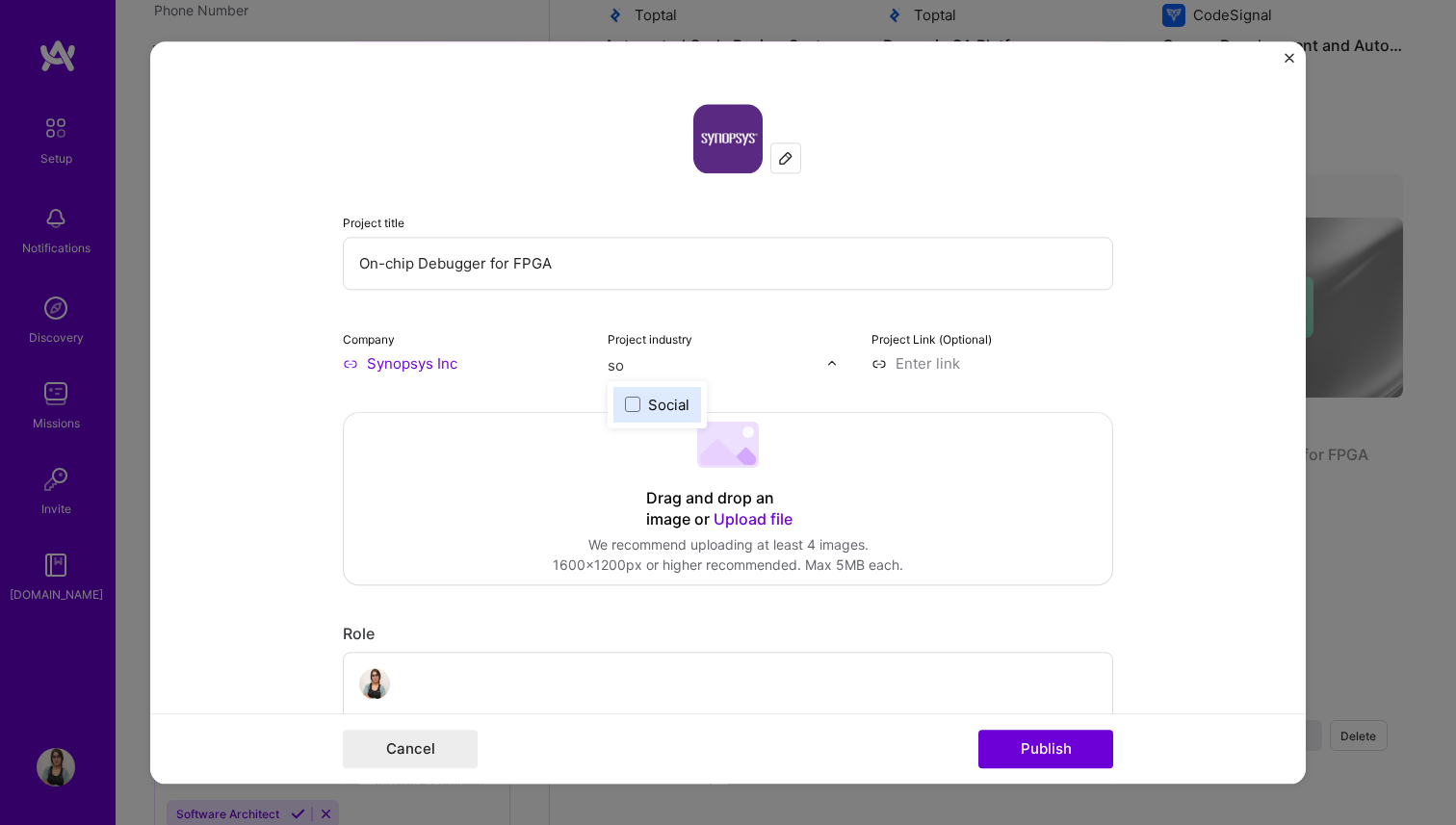
type input "s"
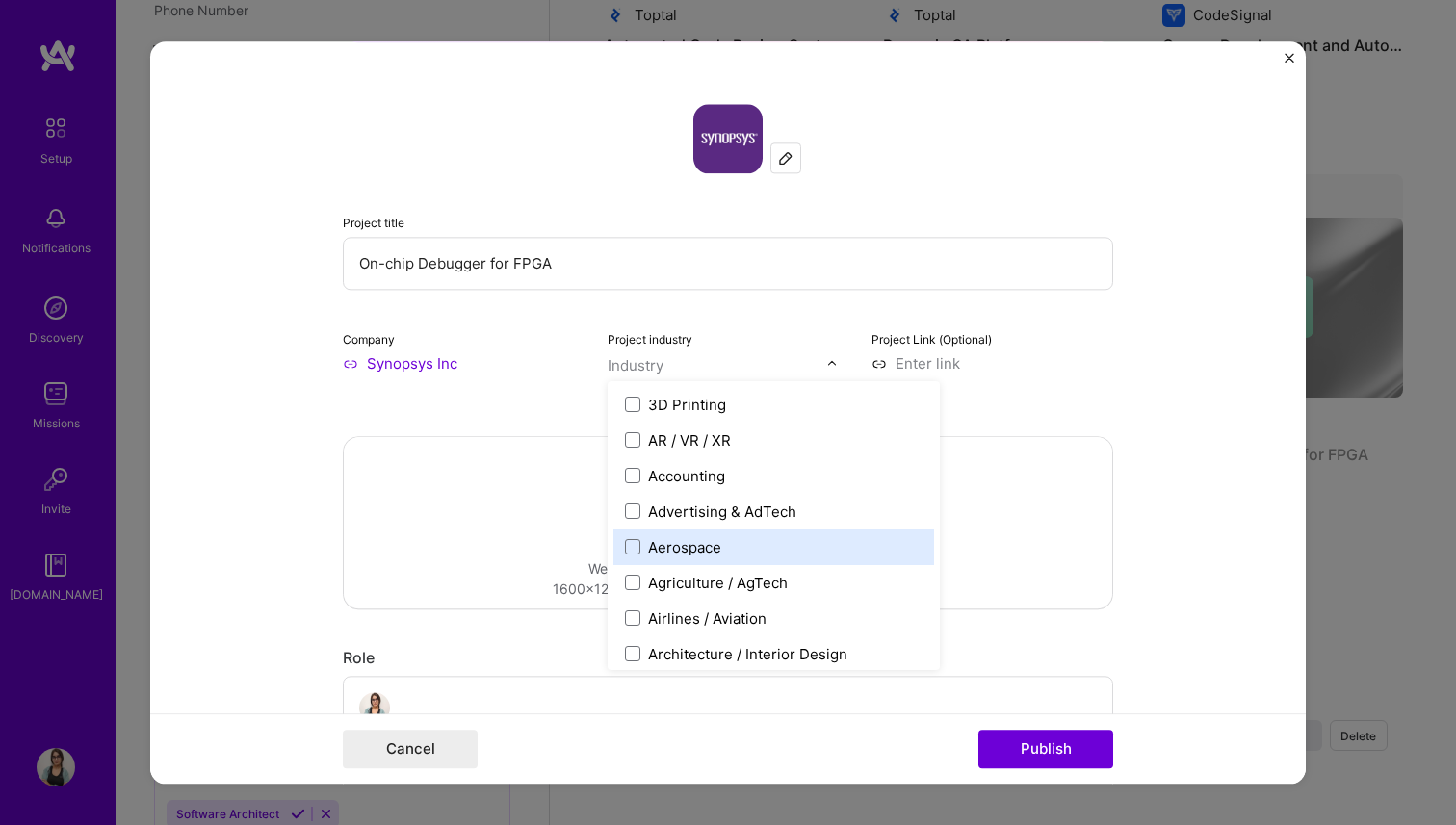
click at [1175, 481] on form "This project is missing details. To be able to apply to missions with this proj…" at bounding box center [728, 412] width 1155 height 742
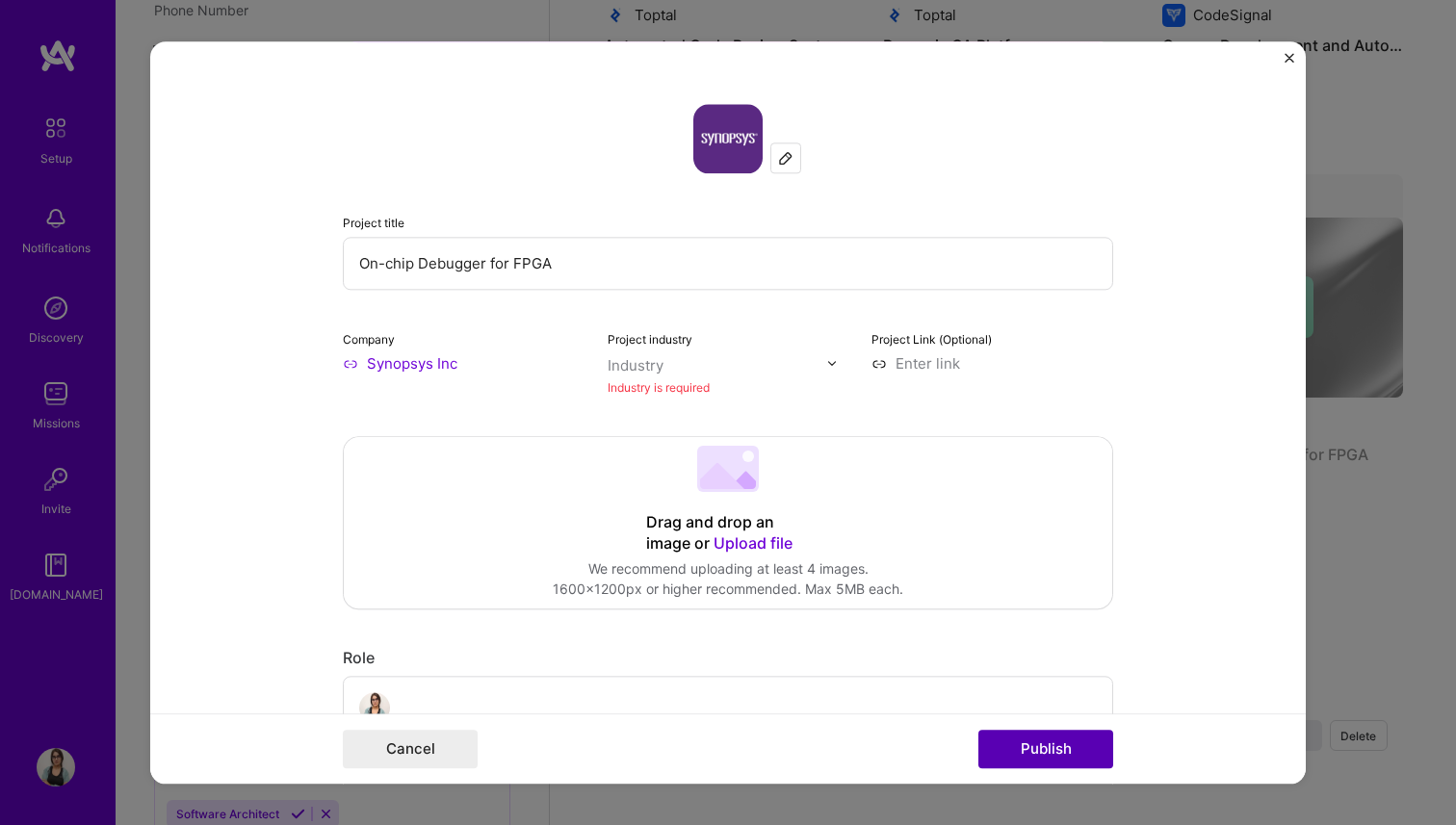
click at [1058, 752] on button "Publish" at bounding box center [1046, 748] width 135 height 39
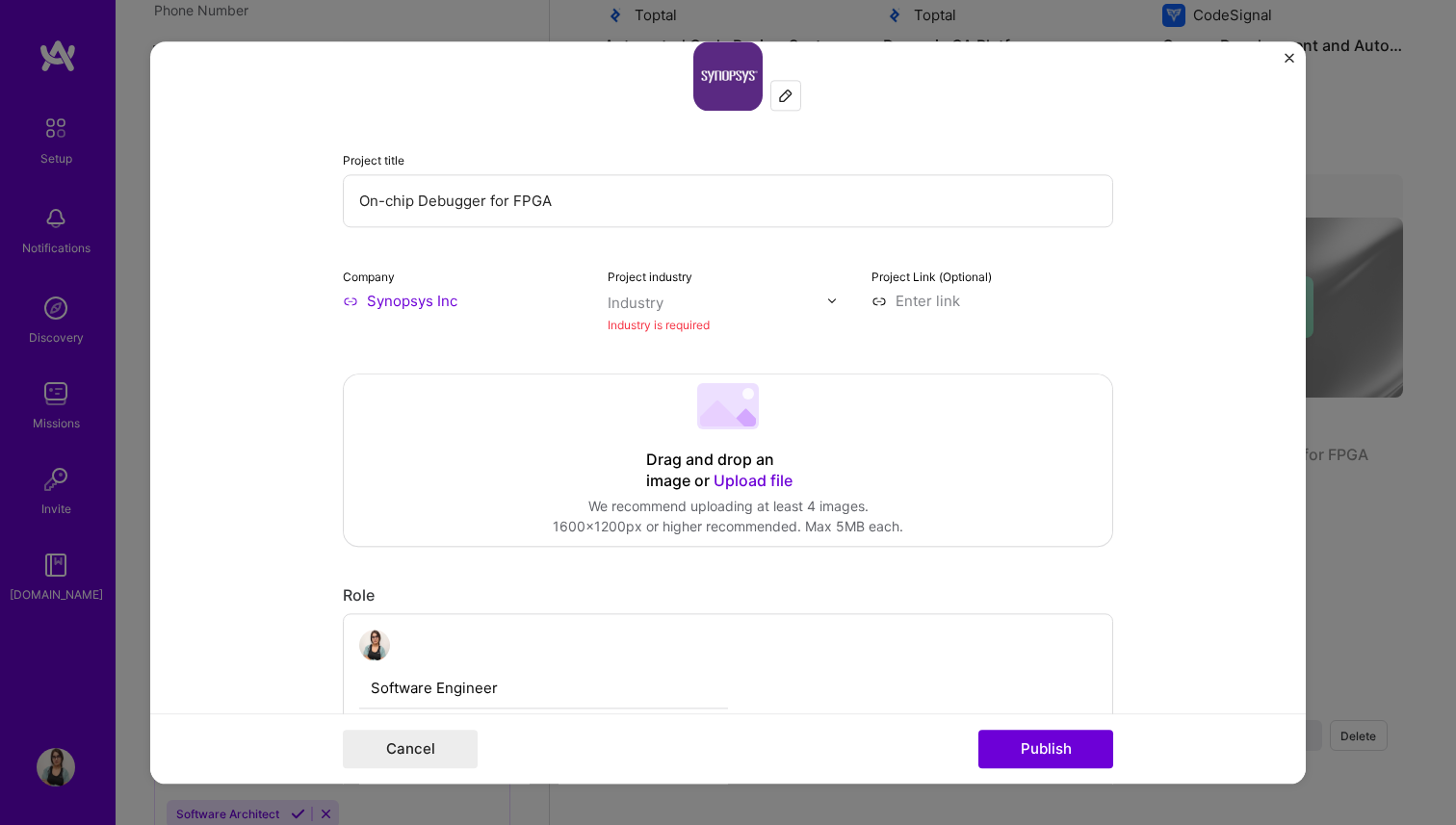
click at [706, 292] on div at bounding box center [717, 303] width 220 height 24
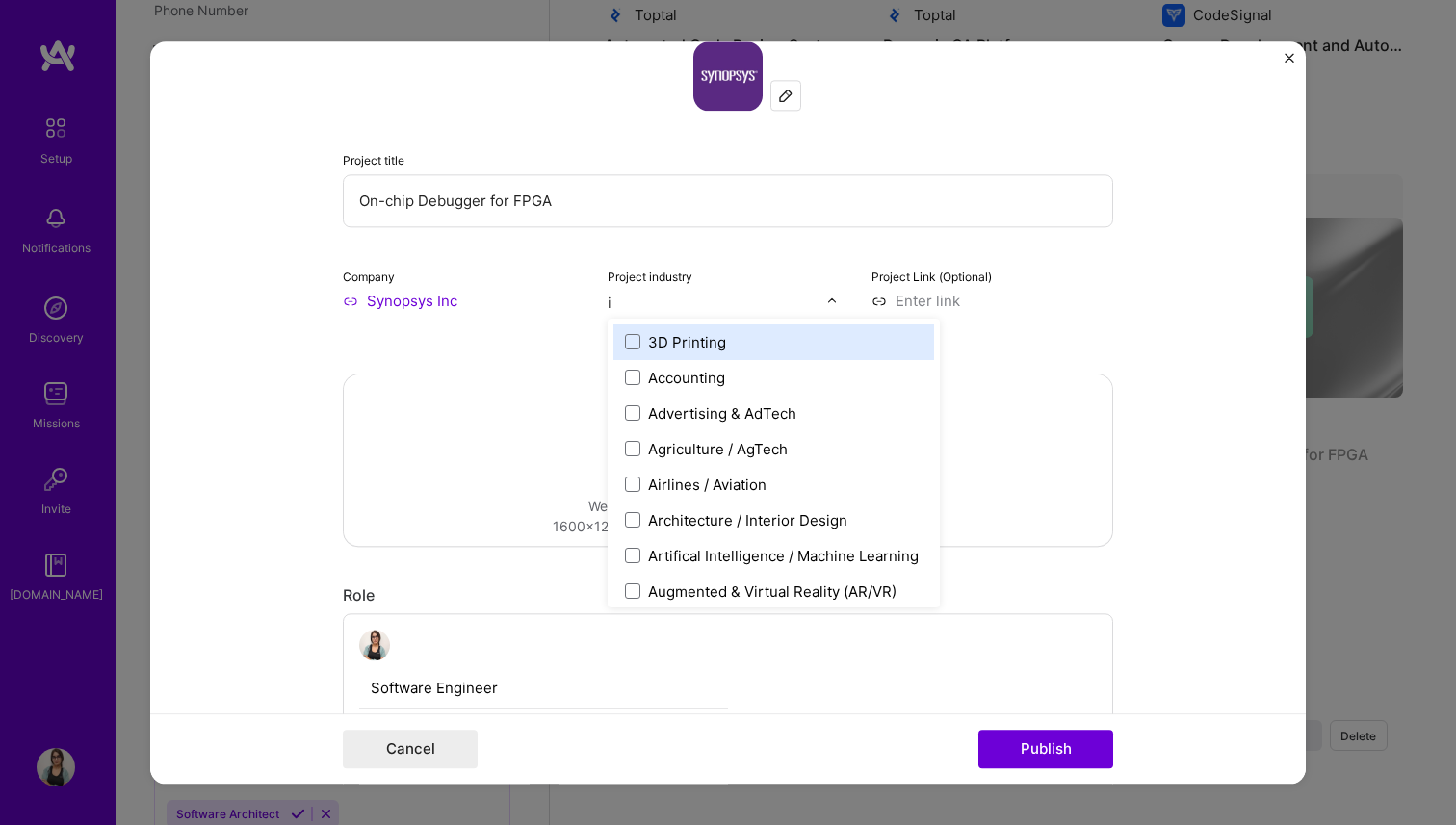
type input "ic"
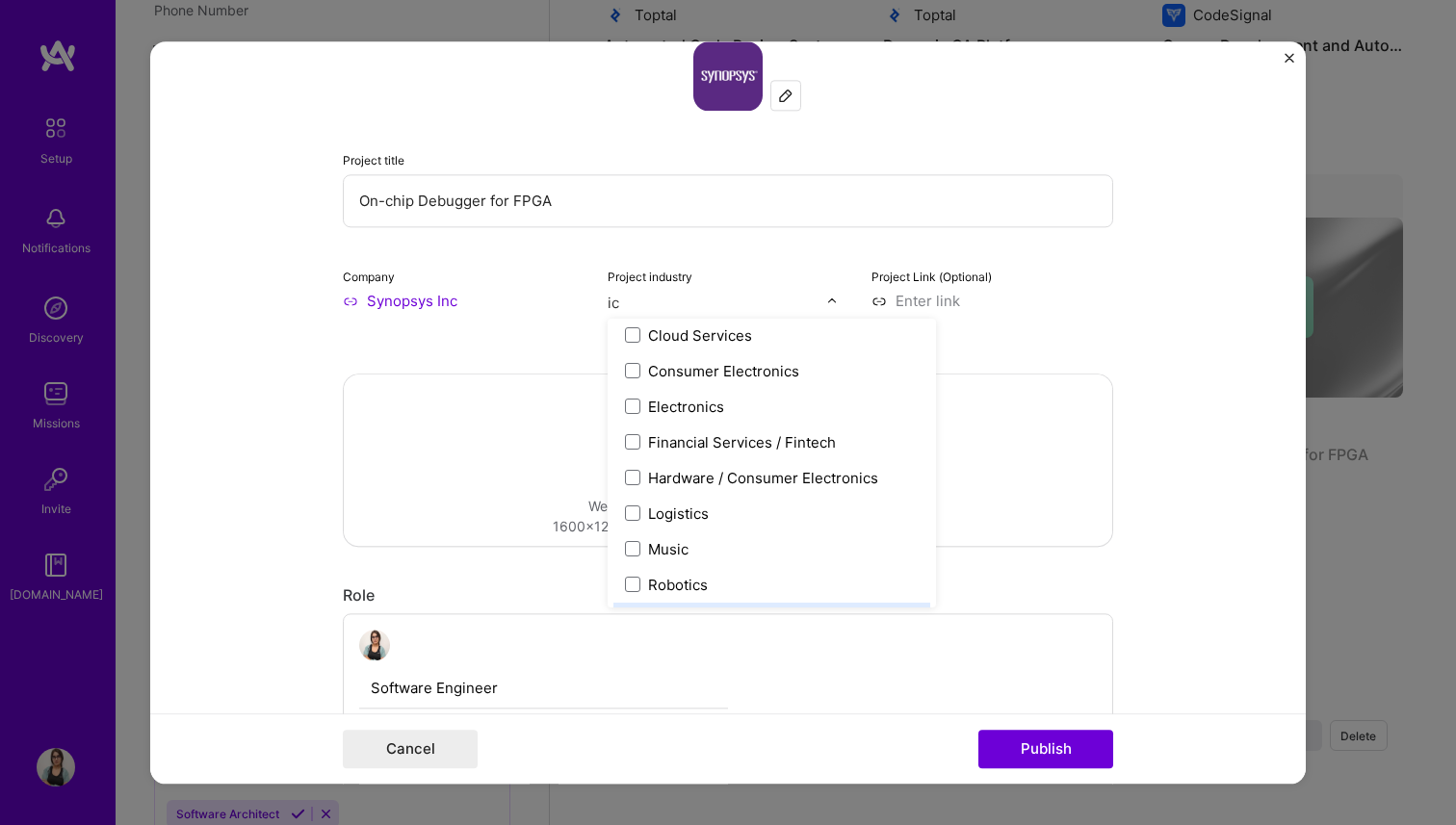
scroll to position [114, 0]
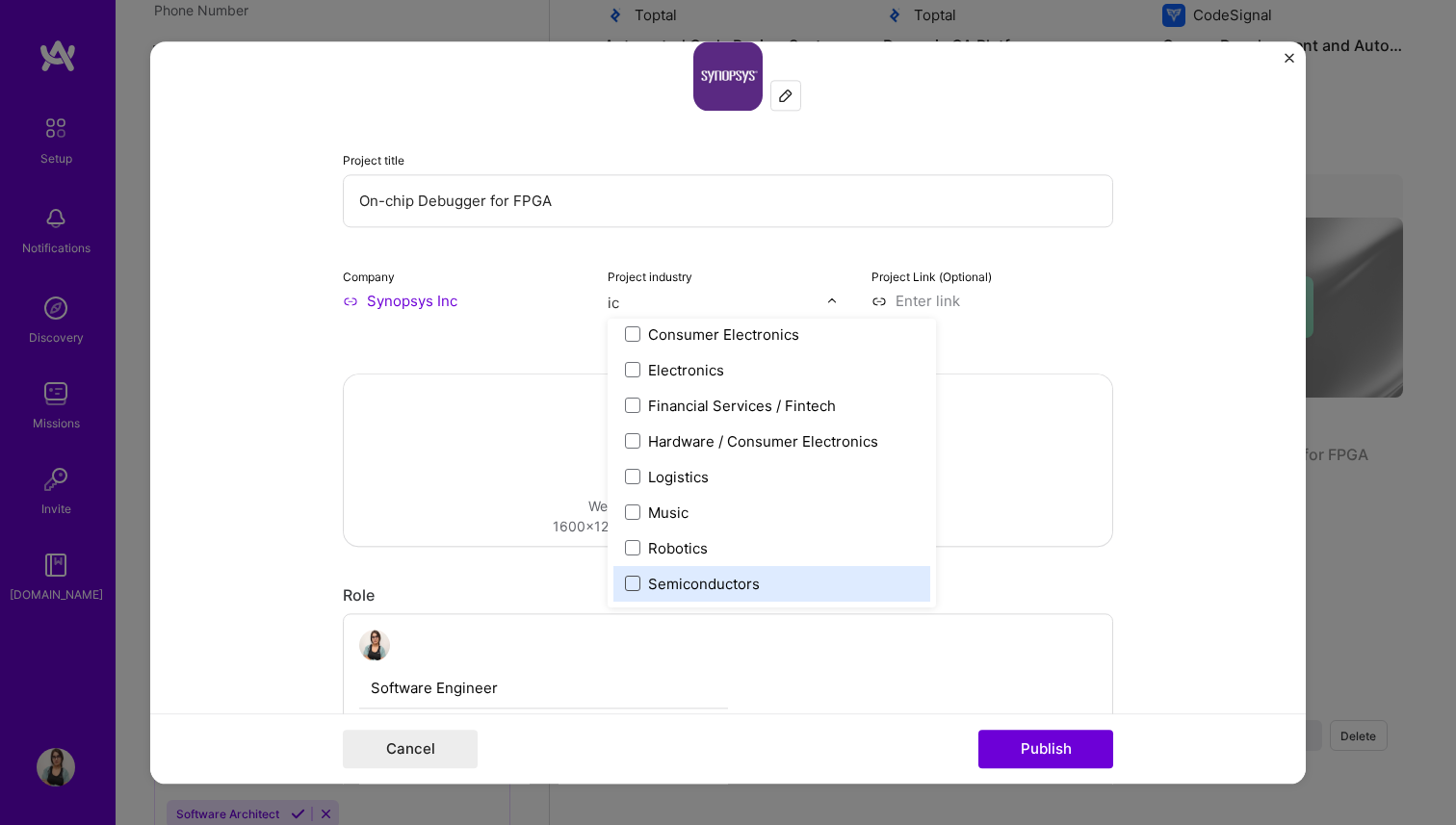
click at [628, 584] on span at bounding box center [632, 582] width 15 height 15
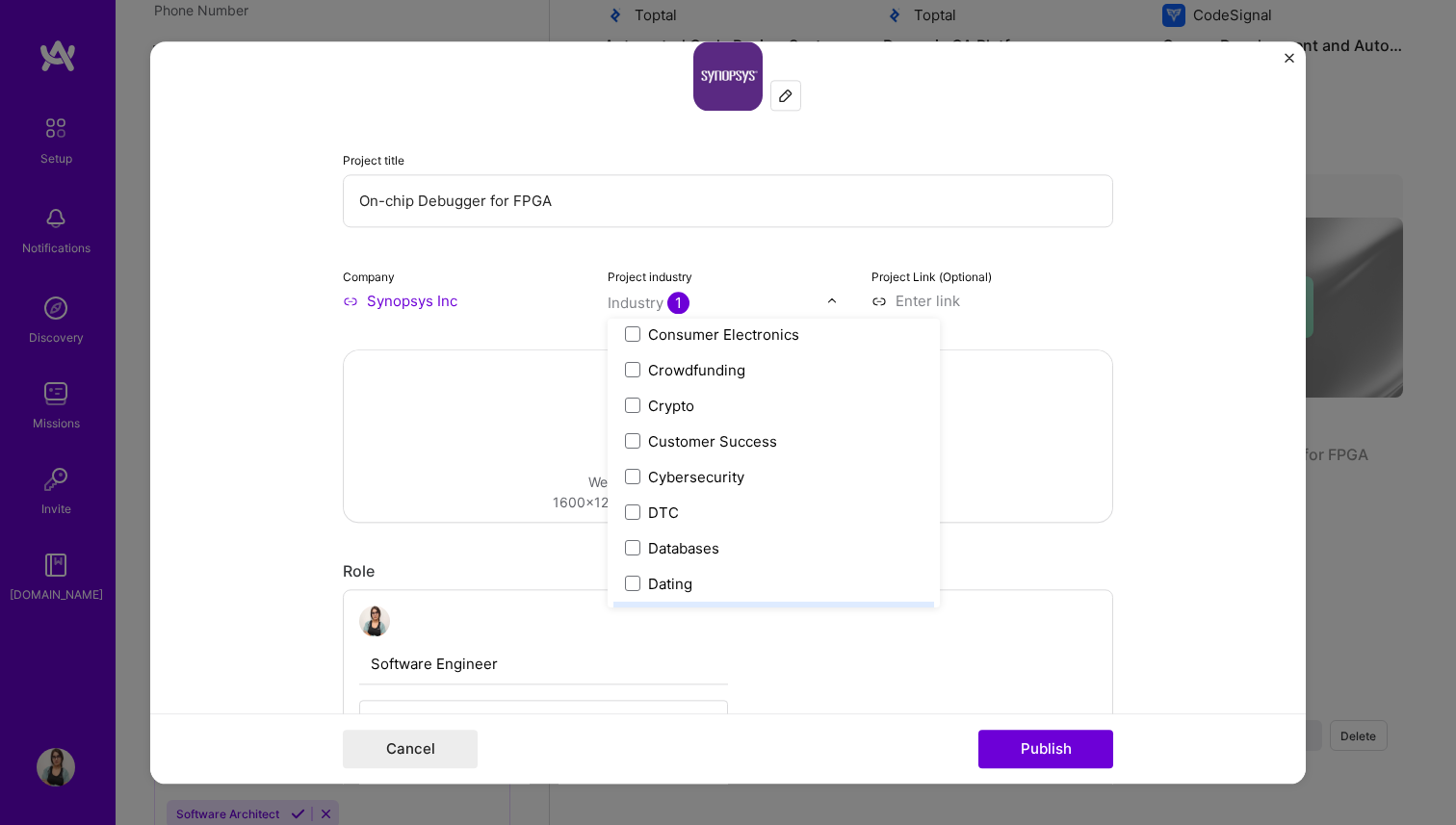
click at [1227, 677] on form "This project is missing details. To be able to apply to missions with this proj…" at bounding box center [728, 412] width 1155 height 742
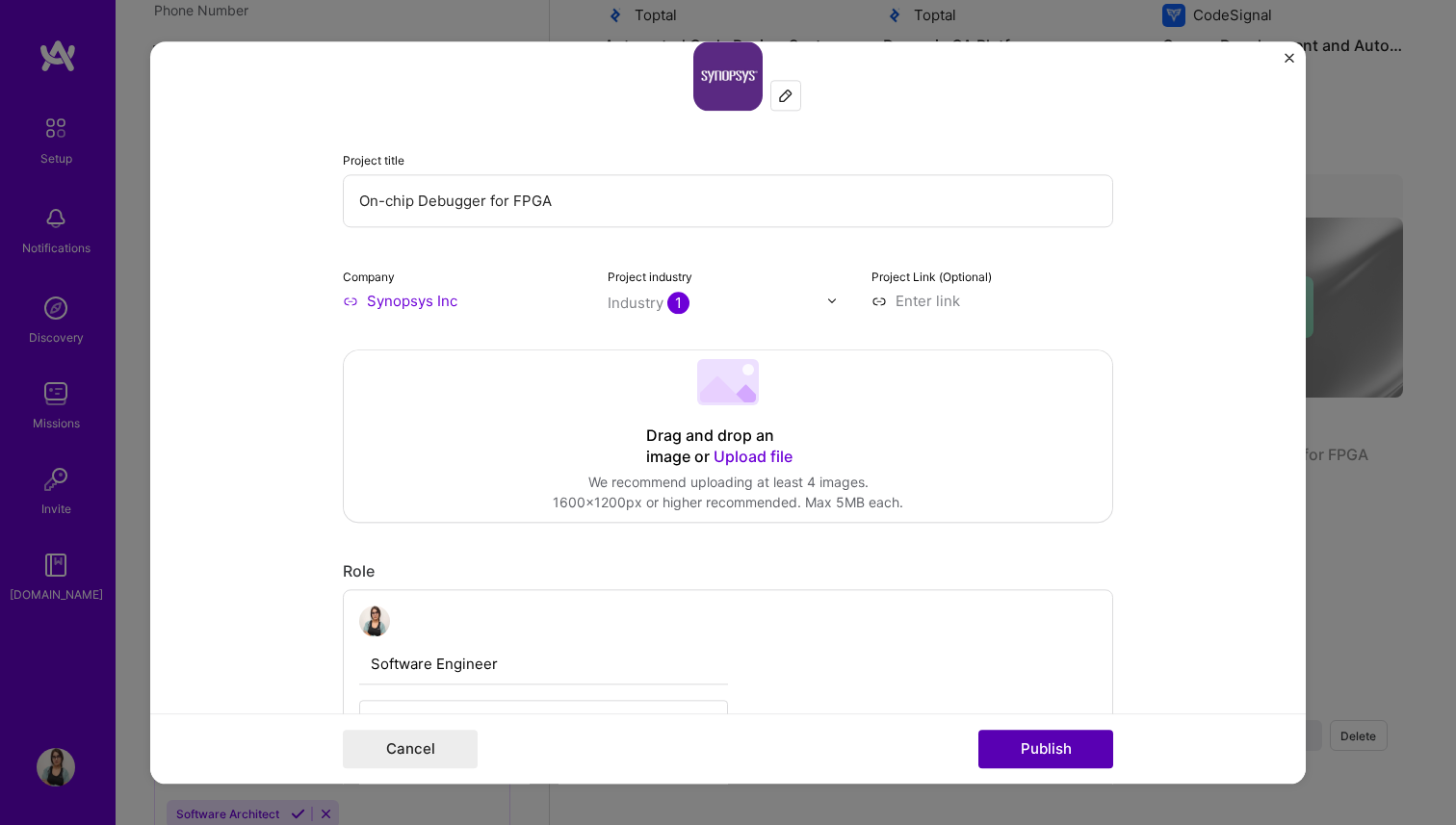
click at [1077, 742] on button "Publish" at bounding box center [1046, 748] width 135 height 39
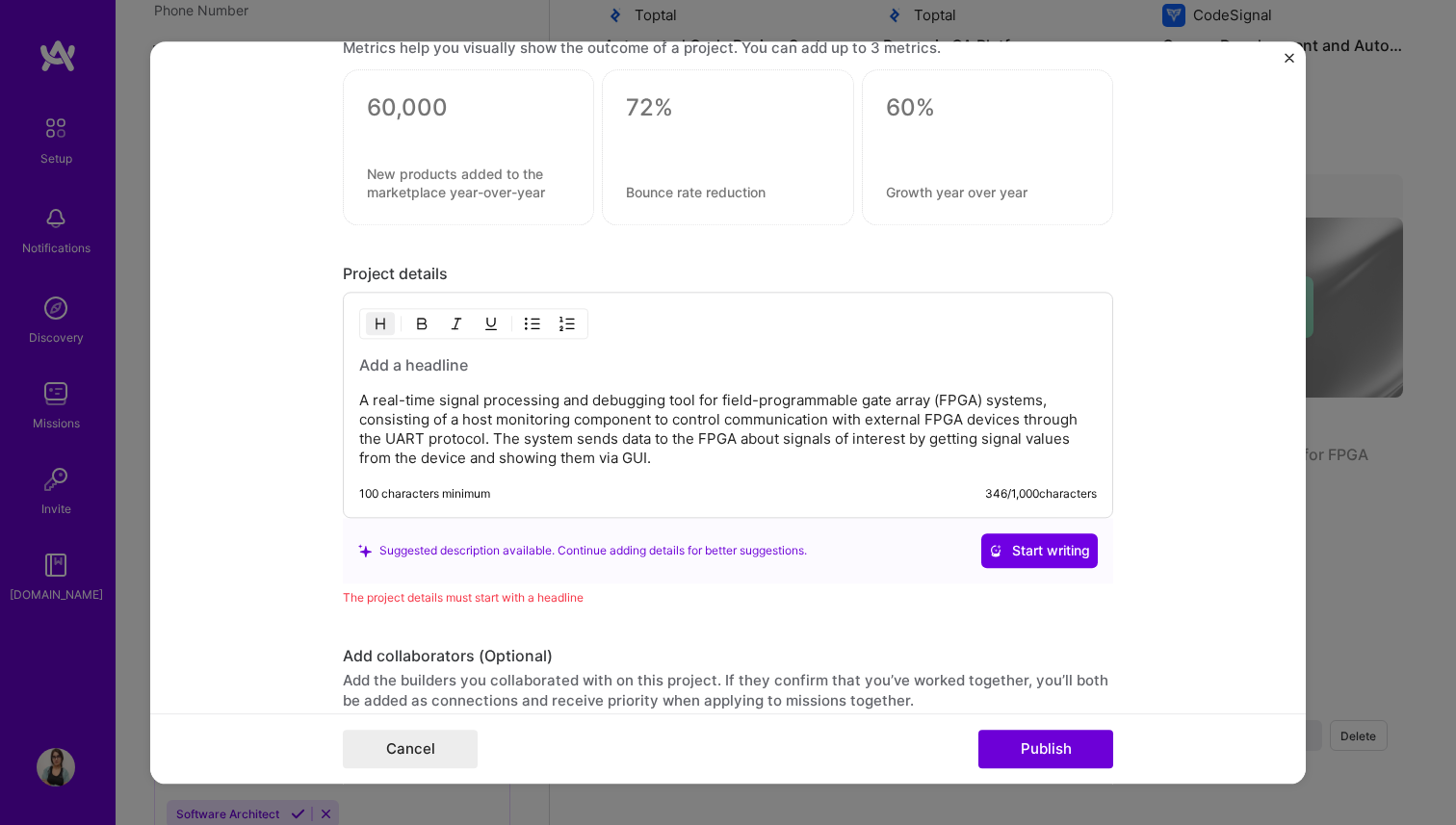
scroll to position [1551, 0]
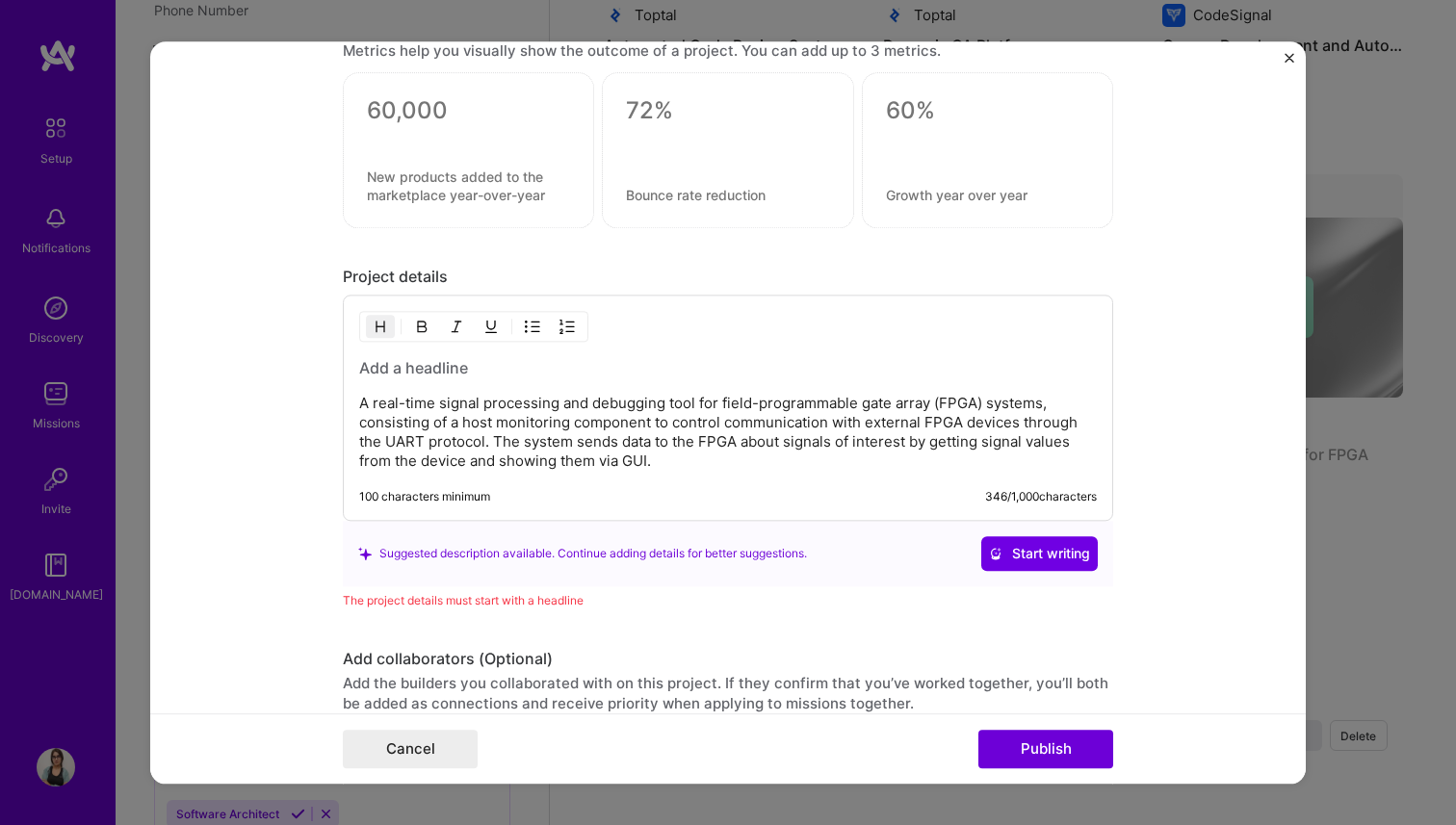
click at [410, 356] on div "A real-time signal processing and debugging tool for field-programmable gate ar…" at bounding box center [728, 408] width 770 height 227
click at [414, 371] on h3 at bounding box center [728, 367] width 737 height 21
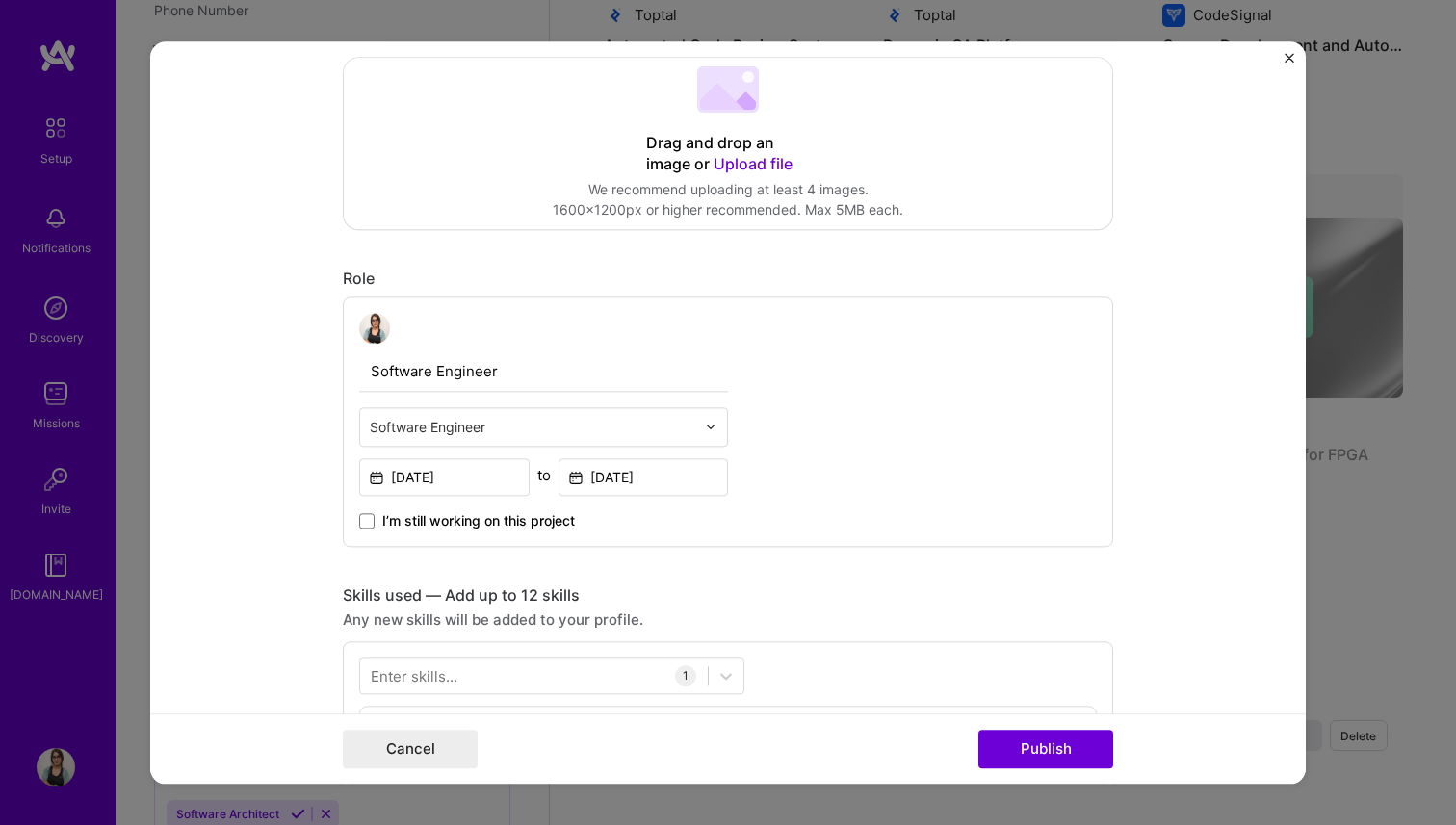
scroll to position [0, 0]
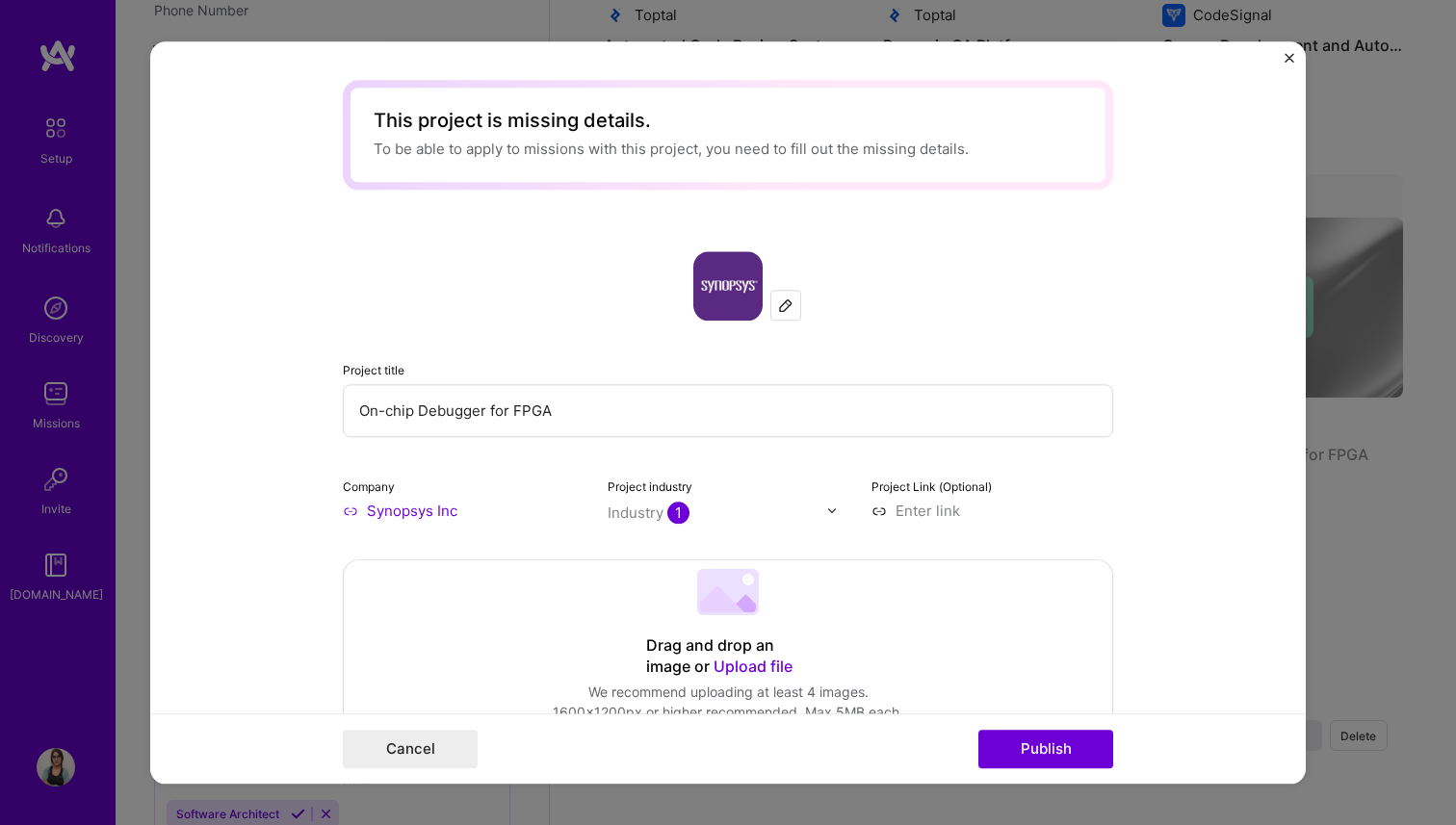
click at [408, 417] on input "On-chip Debugger for FPGA" at bounding box center [728, 410] width 770 height 53
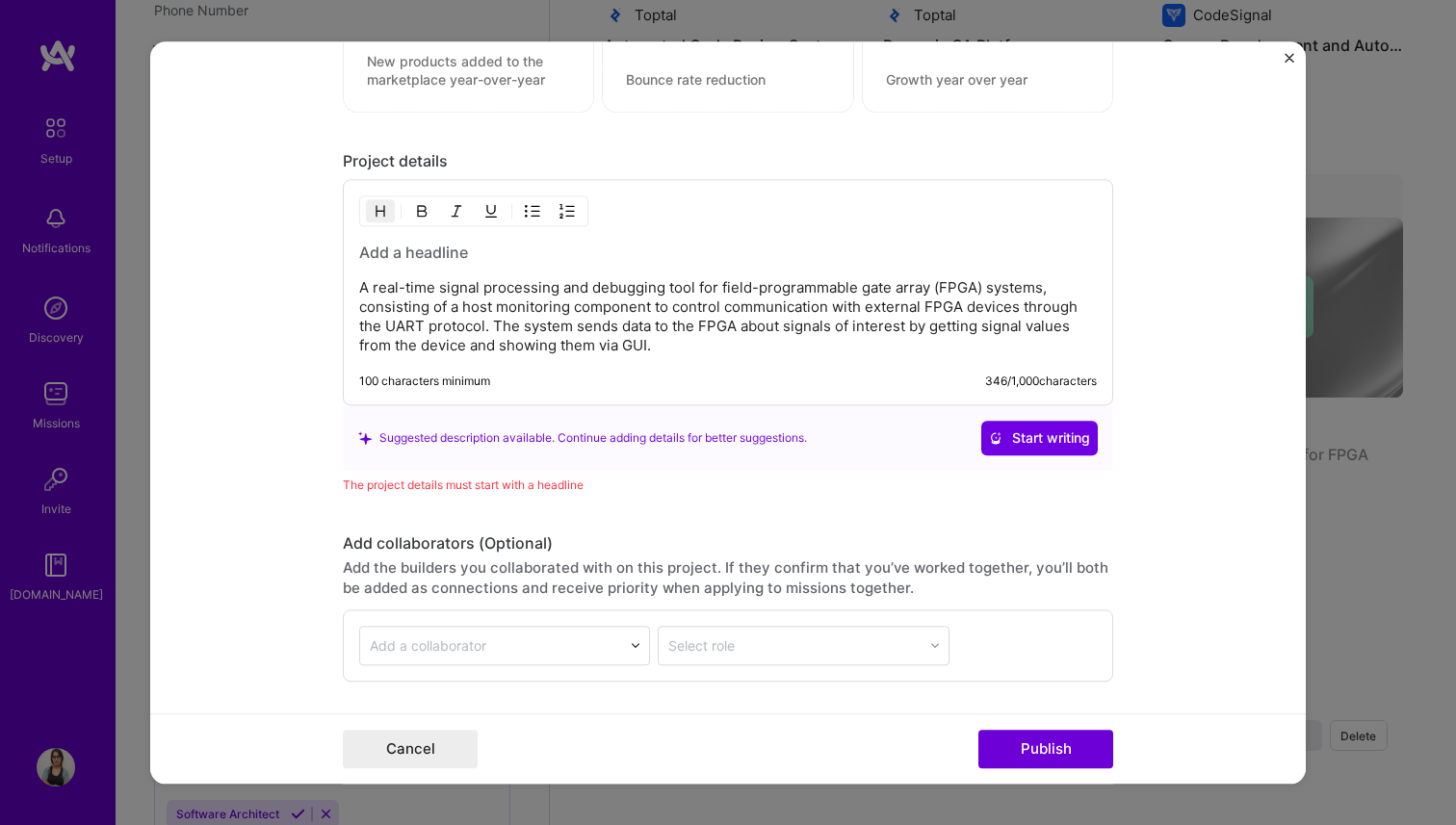
scroll to position [1808, 0]
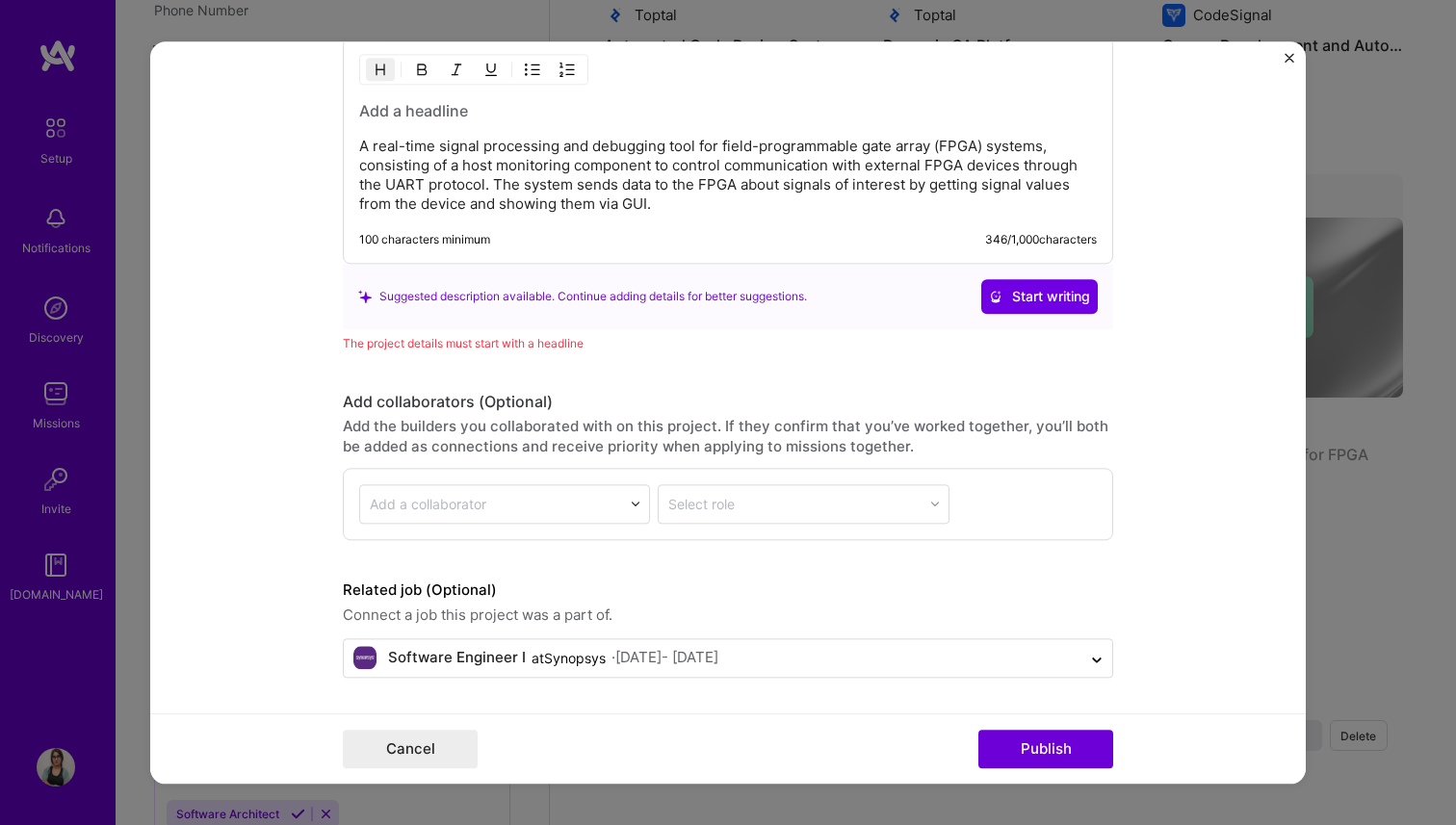
click at [382, 110] on h3 at bounding box center [728, 110] width 737 height 21
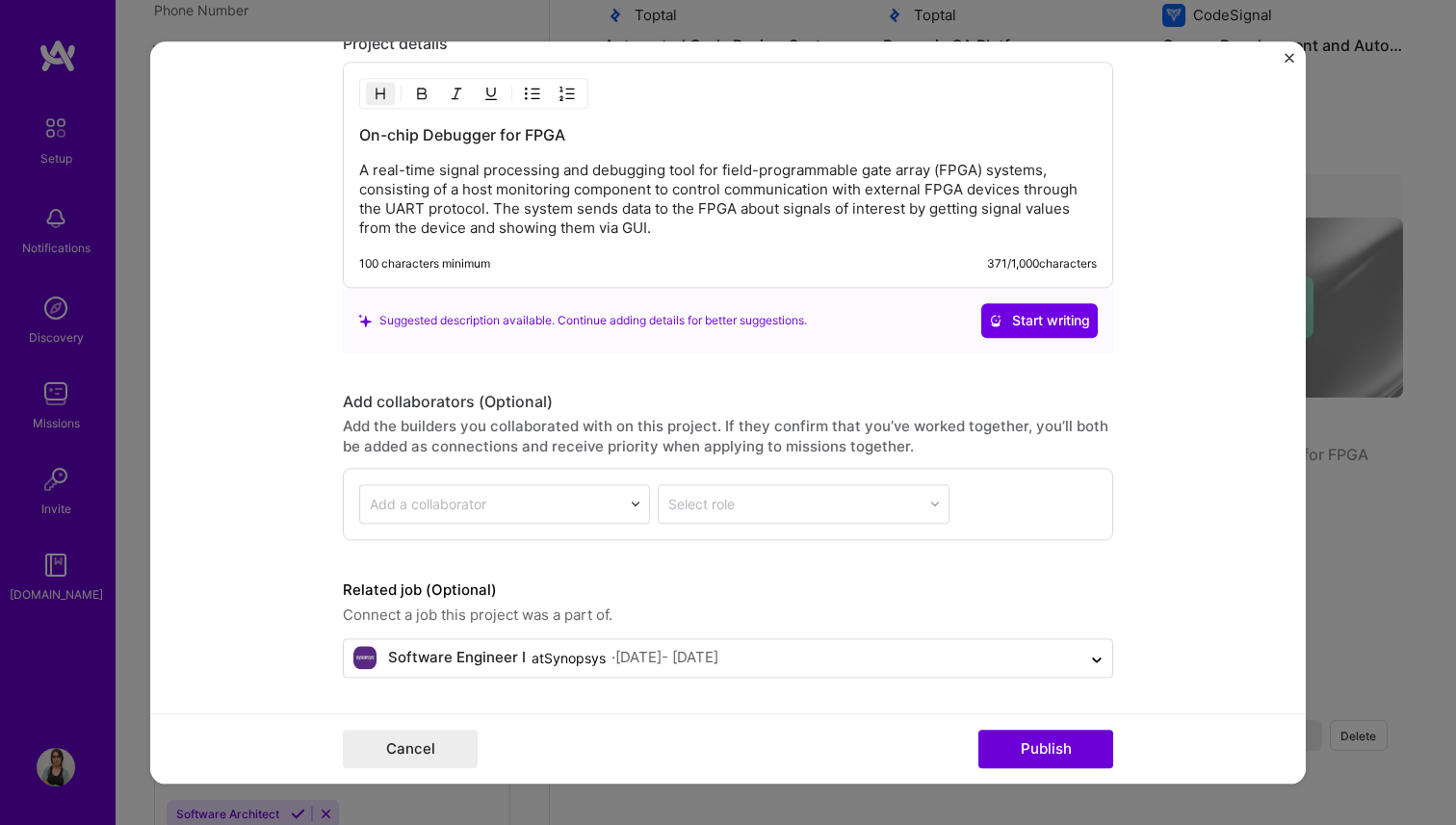
scroll to position [1784, 0]
click at [1072, 735] on button "Publish" at bounding box center [1046, 748] width 135 height 39
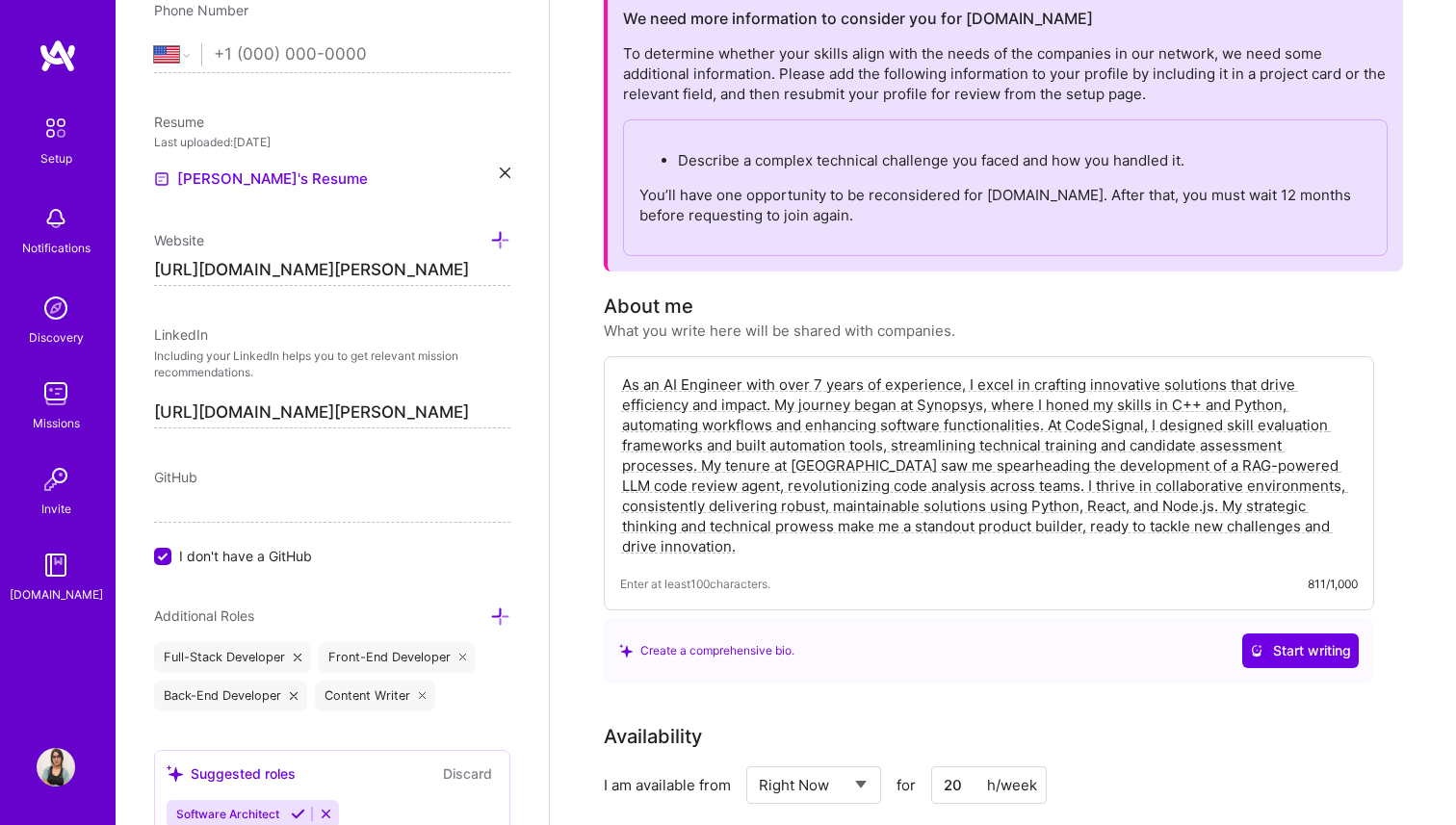
scroll to position [0, 0]
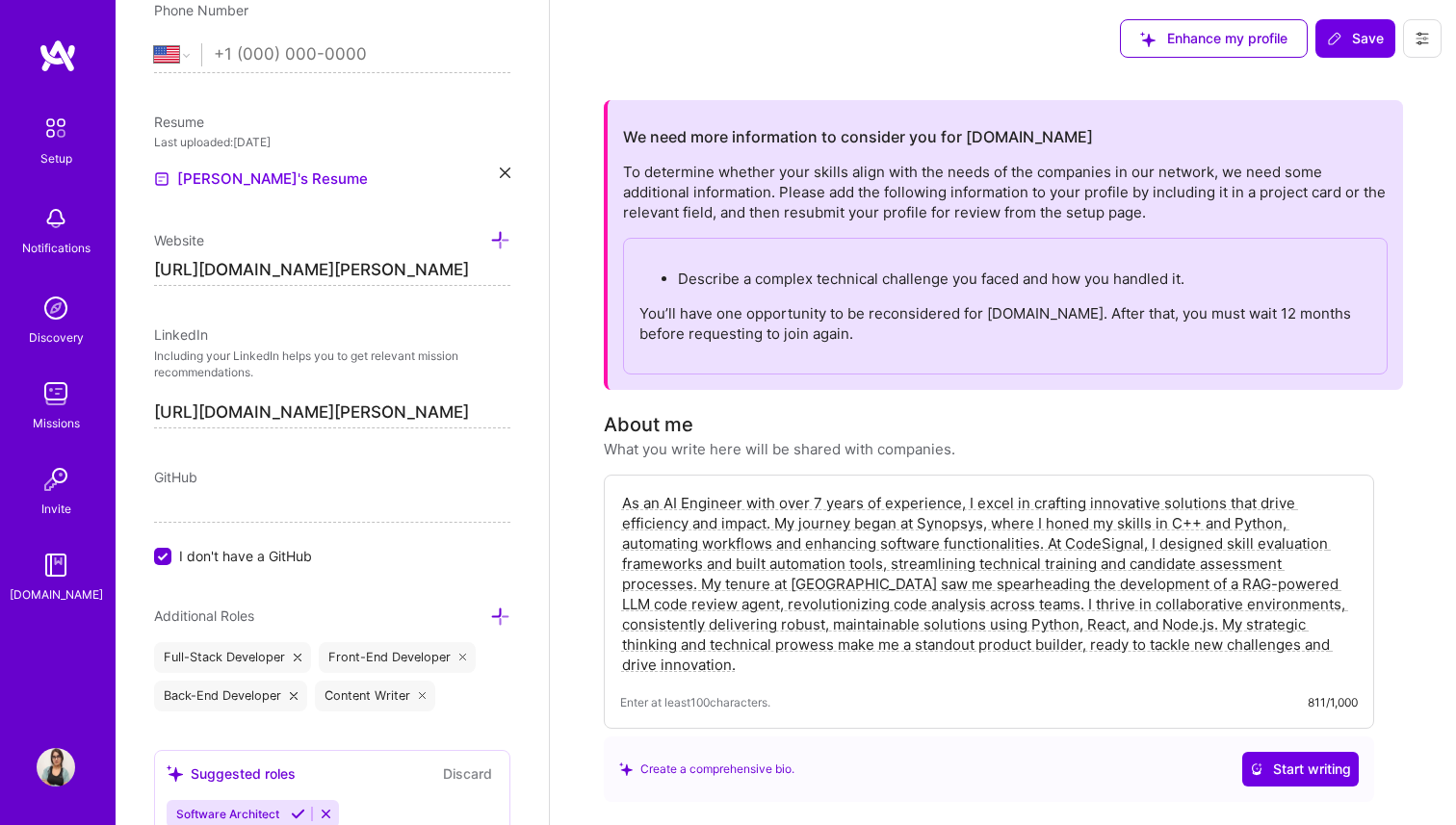
click at [808, 664] on textarea "As an AI Engineer with over 7 years of experience, I excel in crafting innovati…" at bounding box center [989, 583] width 737 height 186
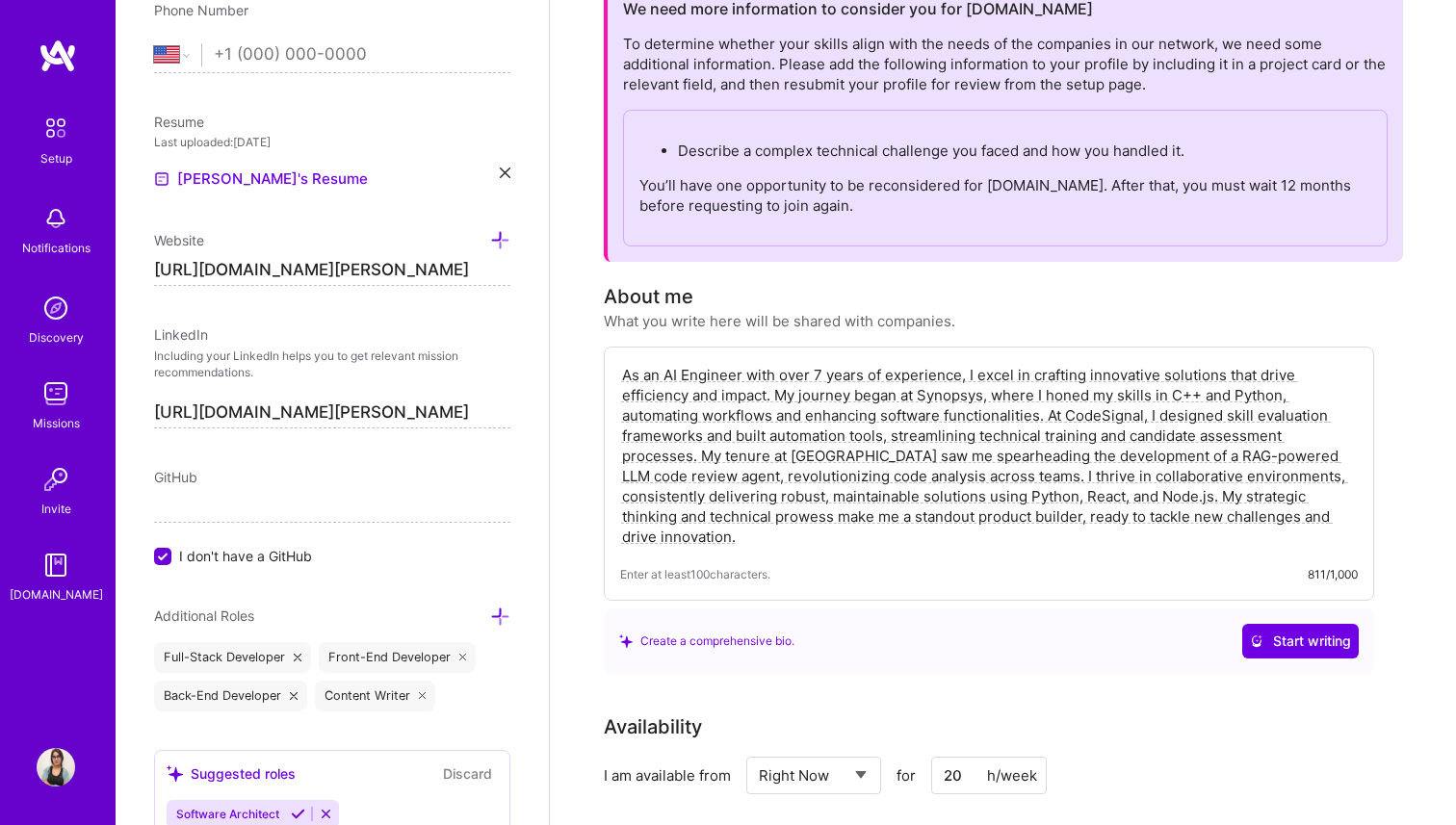
scroll to position [130, 0]
click at [1307, 636] on span "Start writing" at bounding box center [1300, 638] width 101 height 19
click at [842, 459] on textarea "As an AI Engineer with over 7 years of experience, I excel in crafting innovati…" at bounding box center [989, 453] width 737 height 186
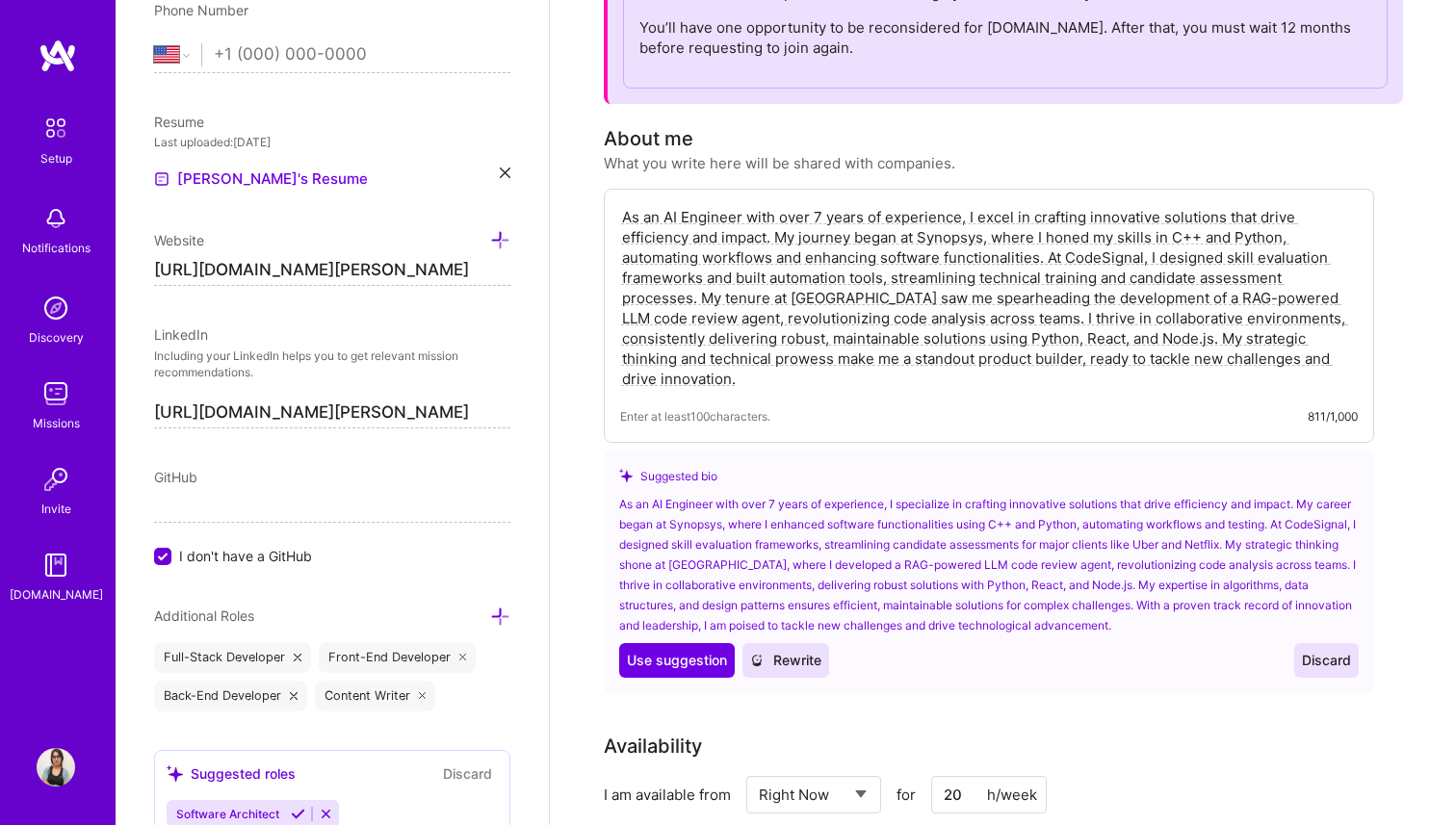
scroll to position [287, 0]
click at [714, 660] on span "Use suggestion" at bounding box center [677, 659] width 100 height 19
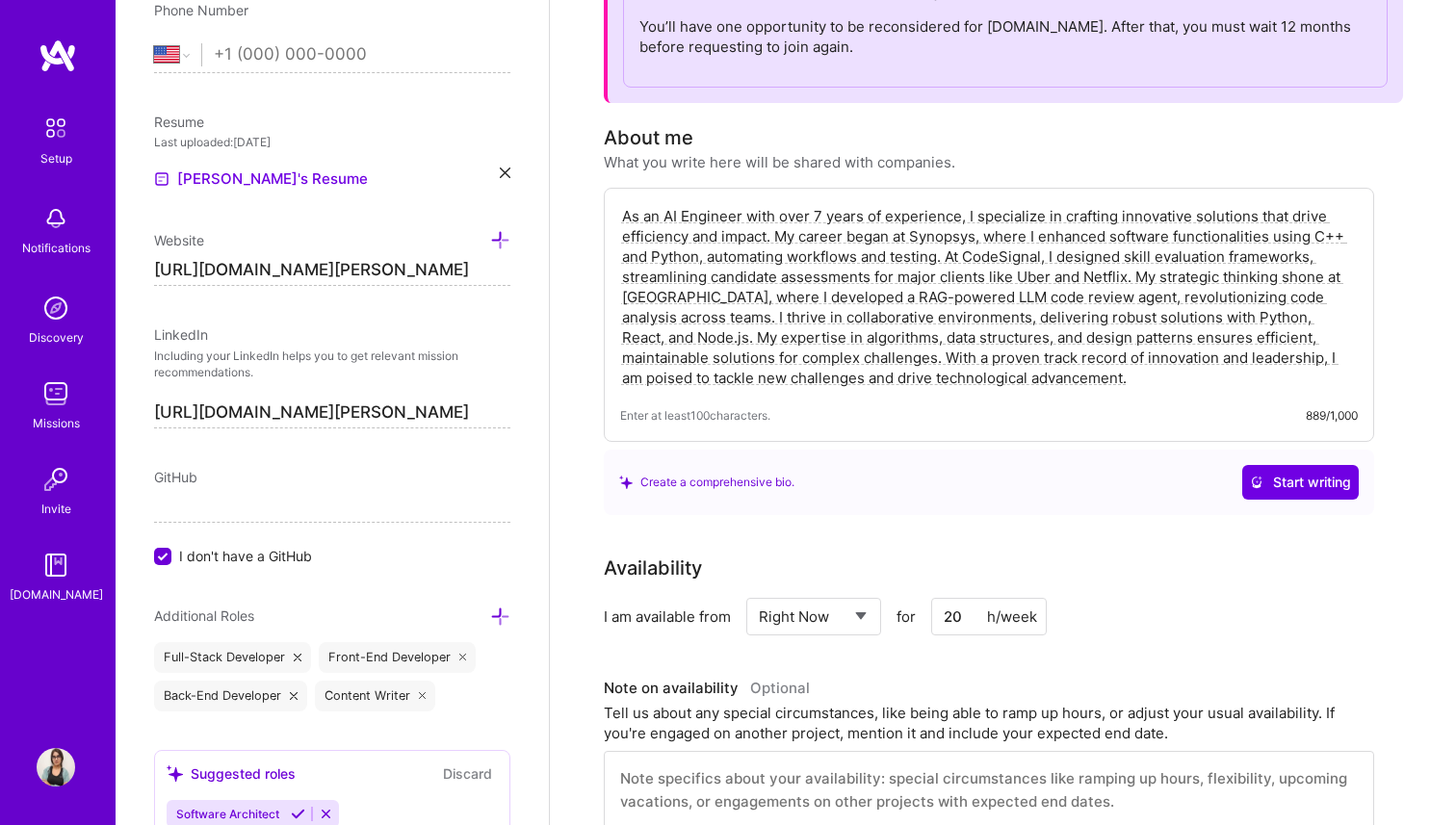
click at [896, 391] on div "As an AI Engineer with over 7 years of experience, I specialize in crafting inn…" at bounding box center [988, 315] width 770 height 254
click at [938, 375] on textarea "As an AI Engineer with over 7 years of experience, I specialize in crafting inn…" at bounding box center [989, 296] width 737 height 186
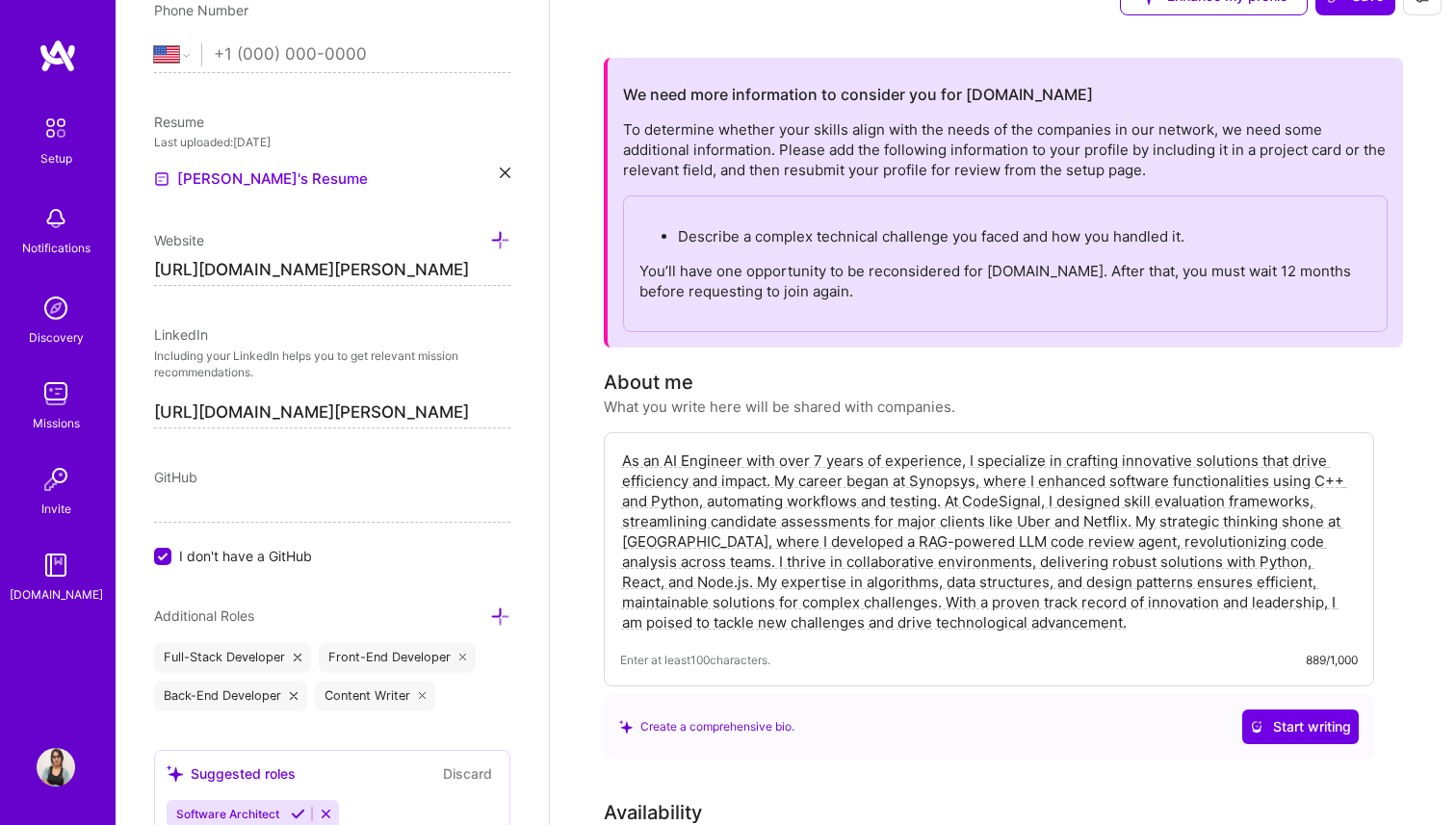
scroll to position [31, 0]
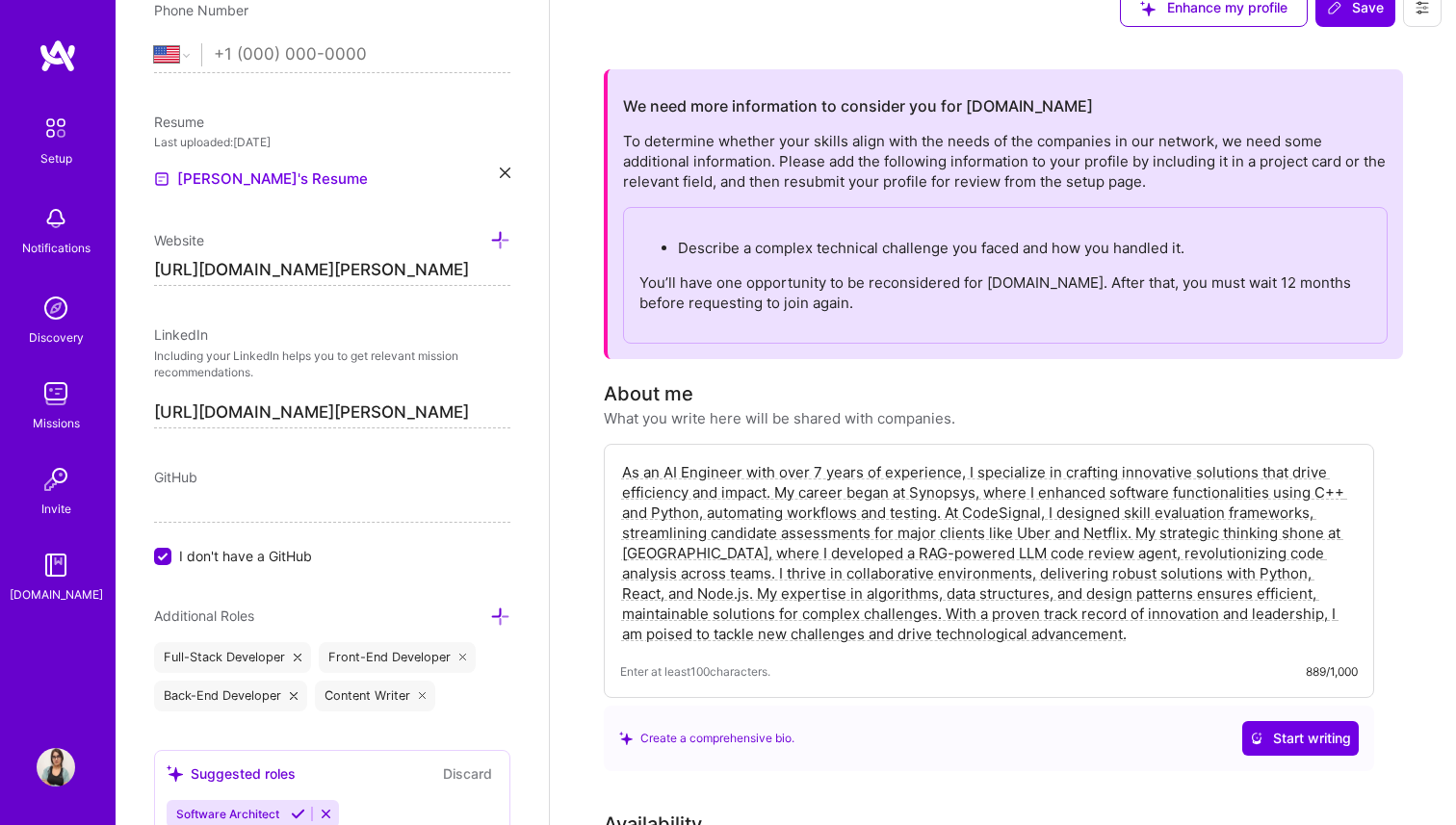
click at [1007, 590] on textarea "As an AI Engineer with over 7 years of experience, I specialize in crafting inn…" at bounding box center [989, 553] width 737 height 186
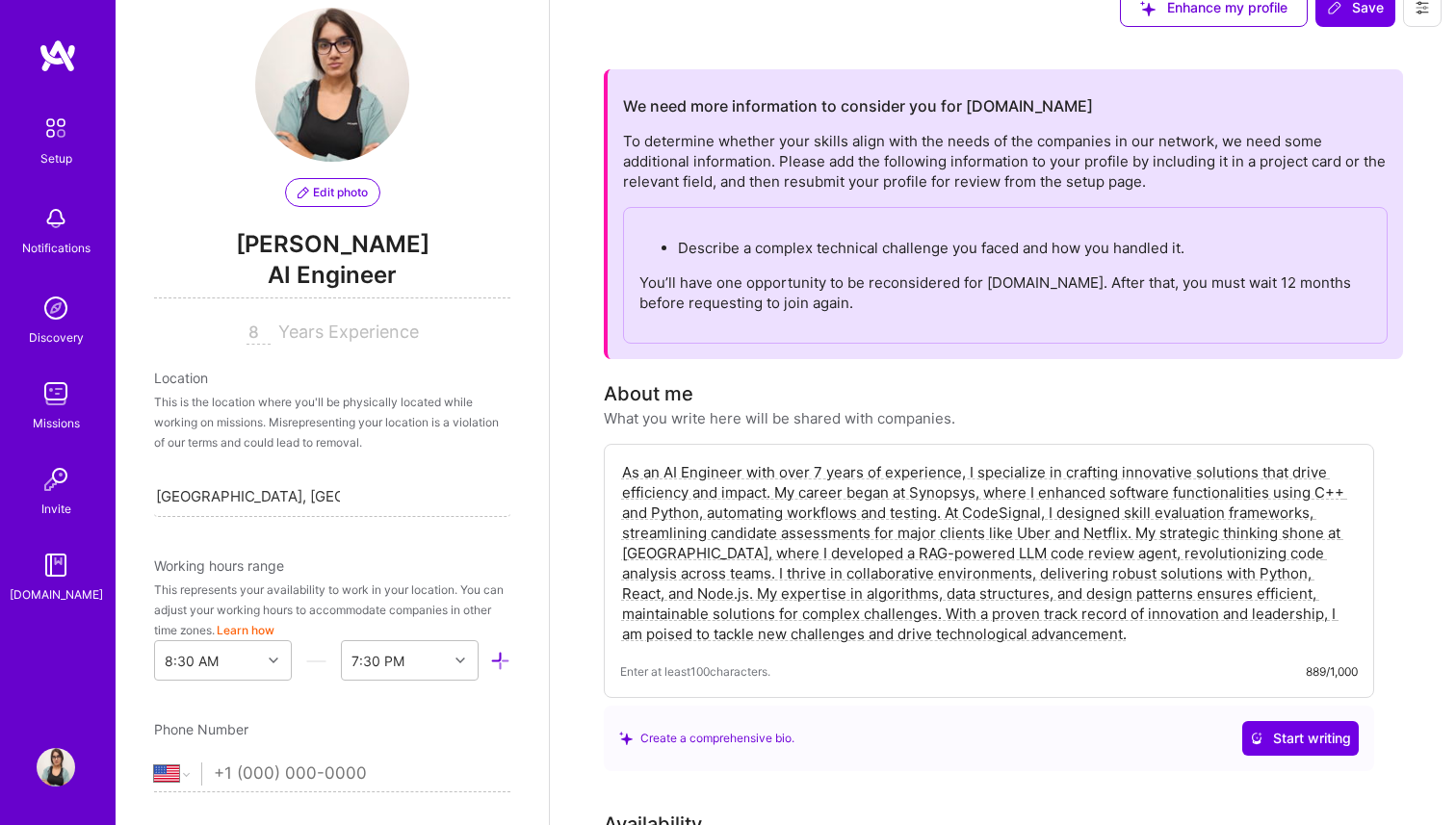
scroll to position [0, 0]
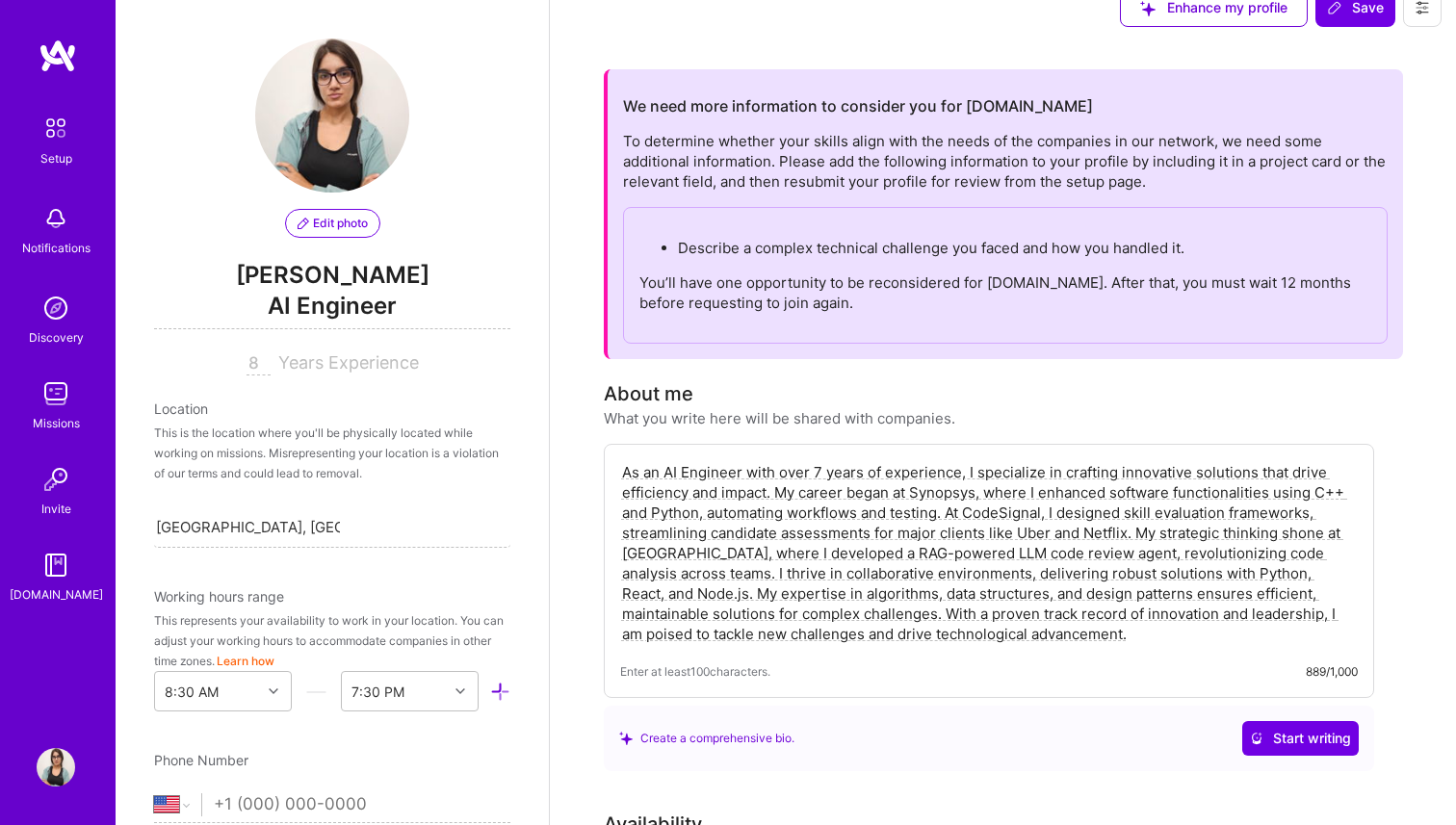
click at [852, 582] on textarea "As an AI Engineer with over 7 years of experience, I specialize in crafting inn…" at bounding box center [989, 553] width 737 height 186
click at [684, 275] on p "You’ll have one opportunity to be reconsidered for [DOMAIN_NAME]. After that, y…" at bounding box center [1005, 292] width 731 height 41
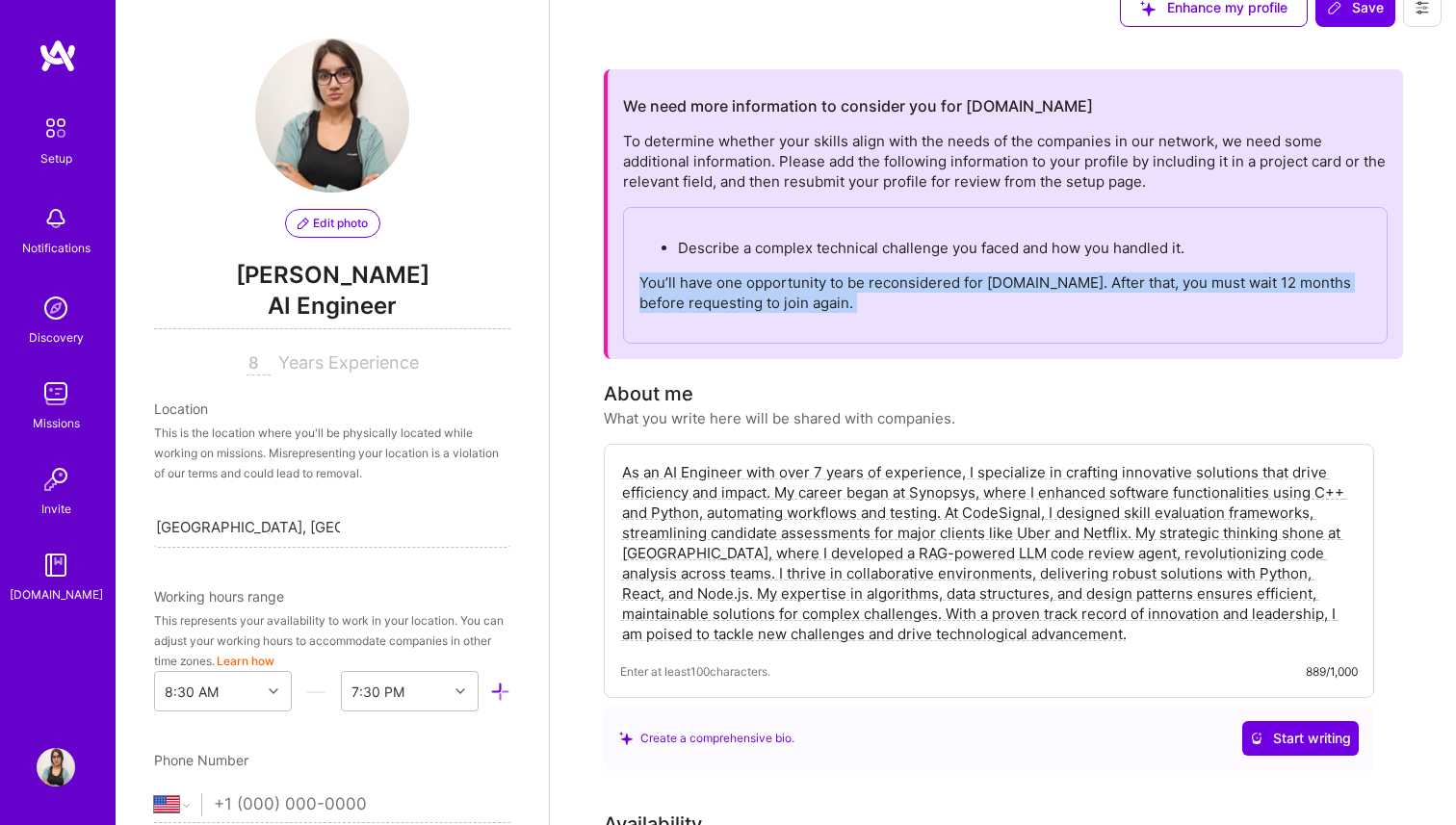
click at [684, 275] on p "You’ll have one opportunity to be reconsidered for [DOMAIN_NAME]. After that, y…" at bounding box center [1005, 292] width 731 height 41
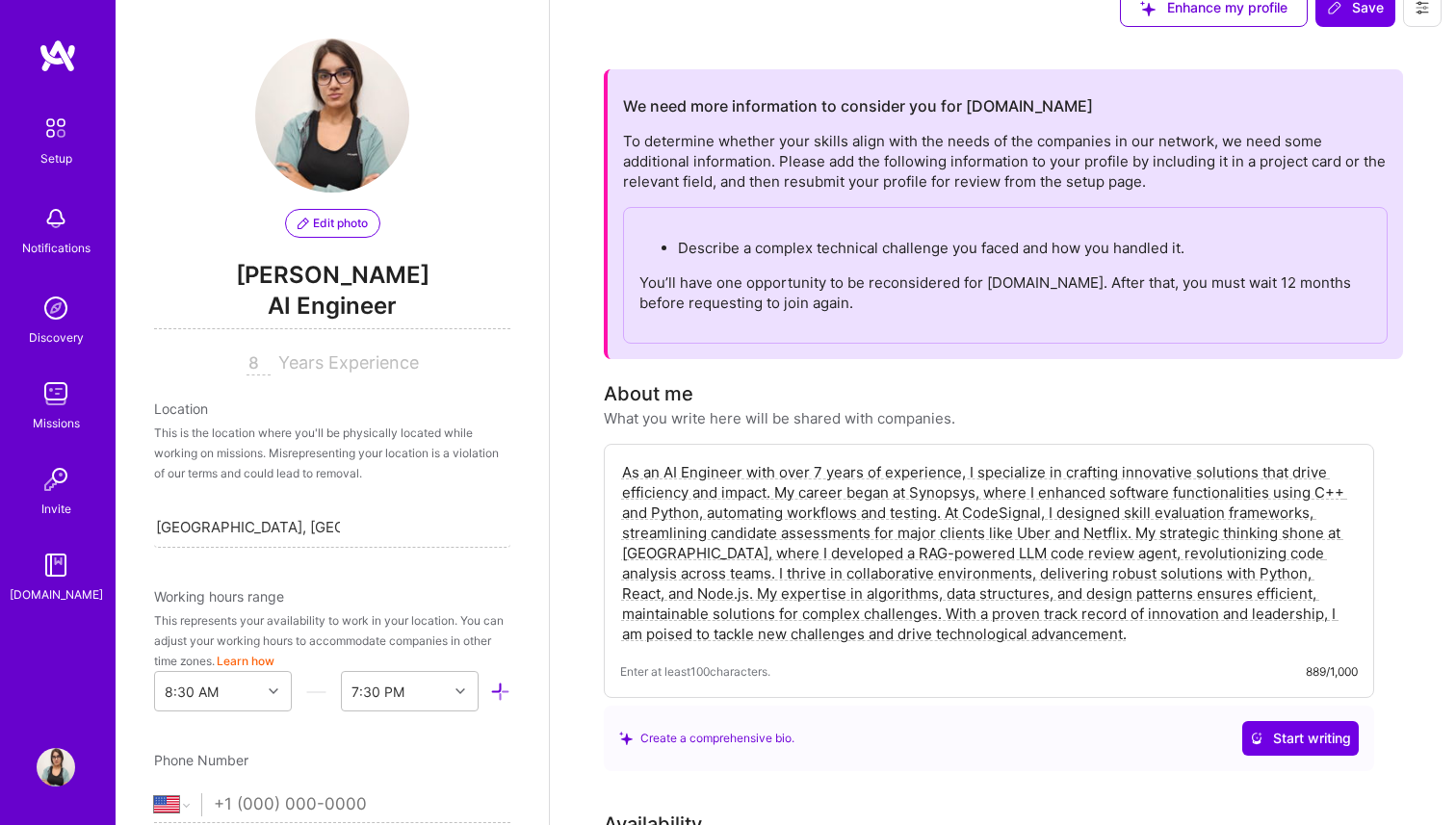
click at [722, 243] on p "Describe a complex technical challenge you faced and how you handled it." at bounding box center [1024, 248] width 693 height 20
copy p "Describe a complex technical challenge you faced and how you handled it."
click at [806, 544] on textarea "As an AI Engineer with over 7 years of experience, I specialize in crafting inn…" at bounding box center [989, 553] width 737 height 186
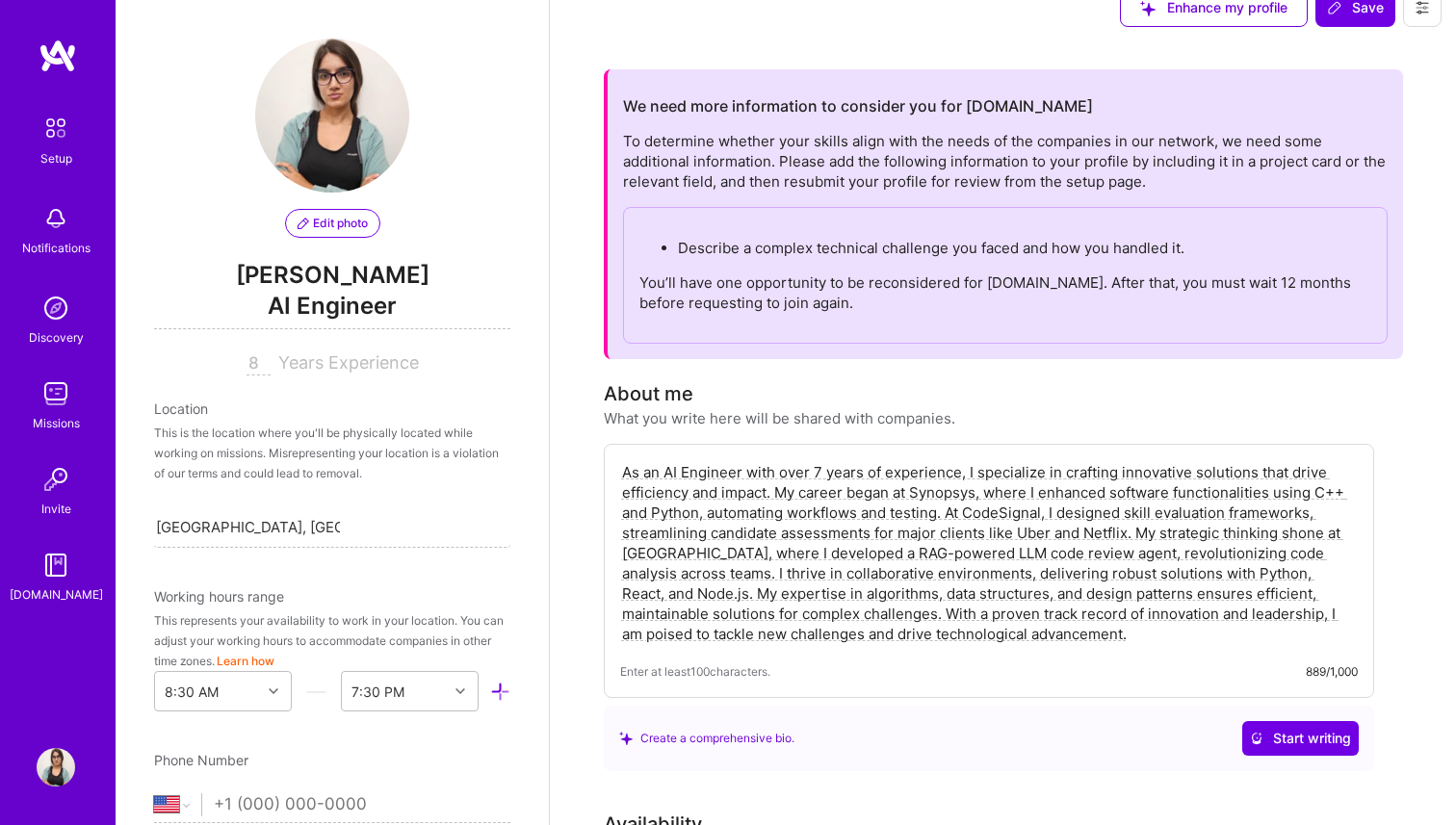
paste textarea "processes to improve performance. At CodeSignal, I designed scalable skill eval…"
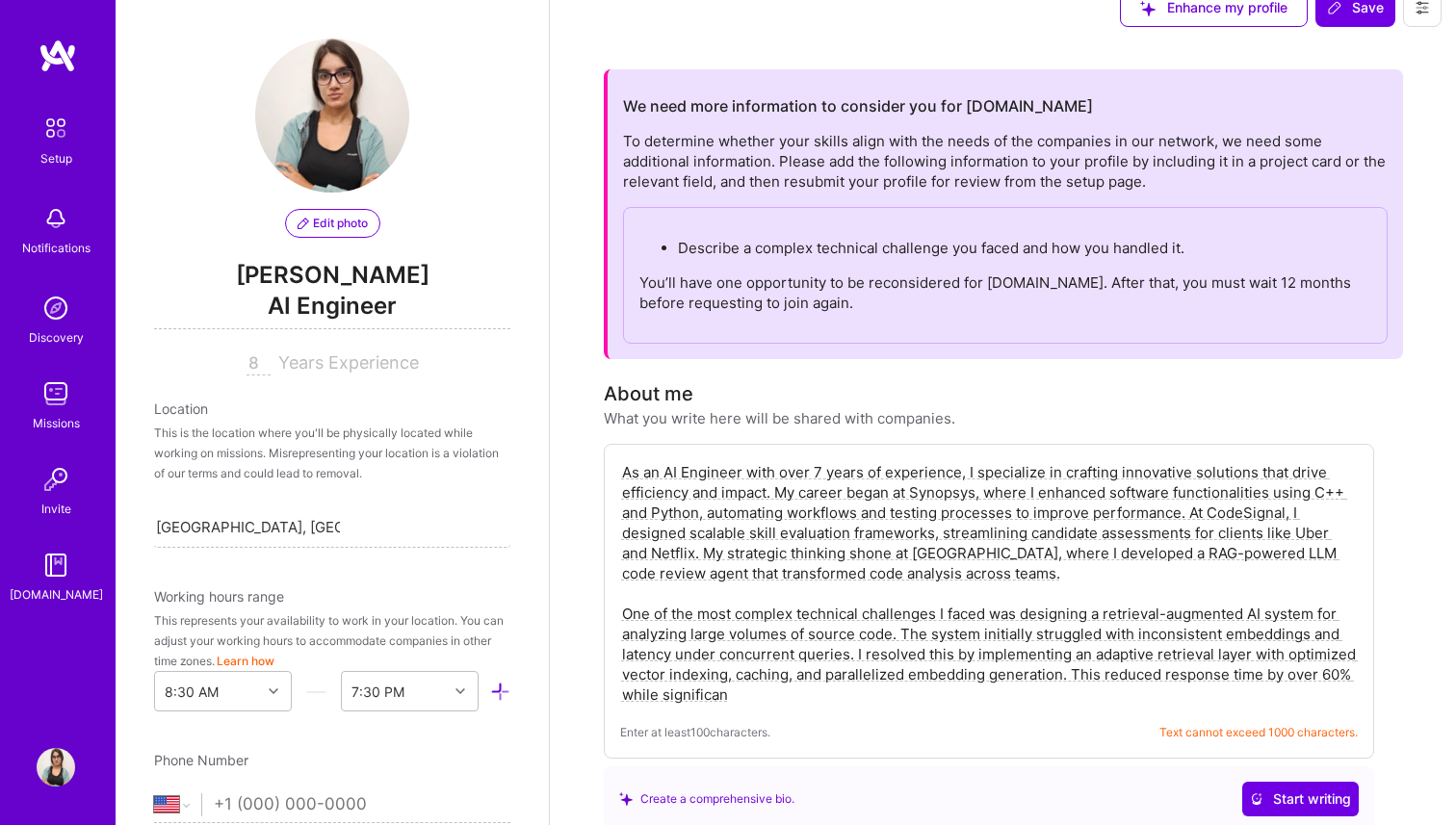
click at [678, 474] on textarea "As an AI Engineer with over 7 years of experience, I specialize in crafting inn…" at bounding box center [989, 583] width 737 height 247
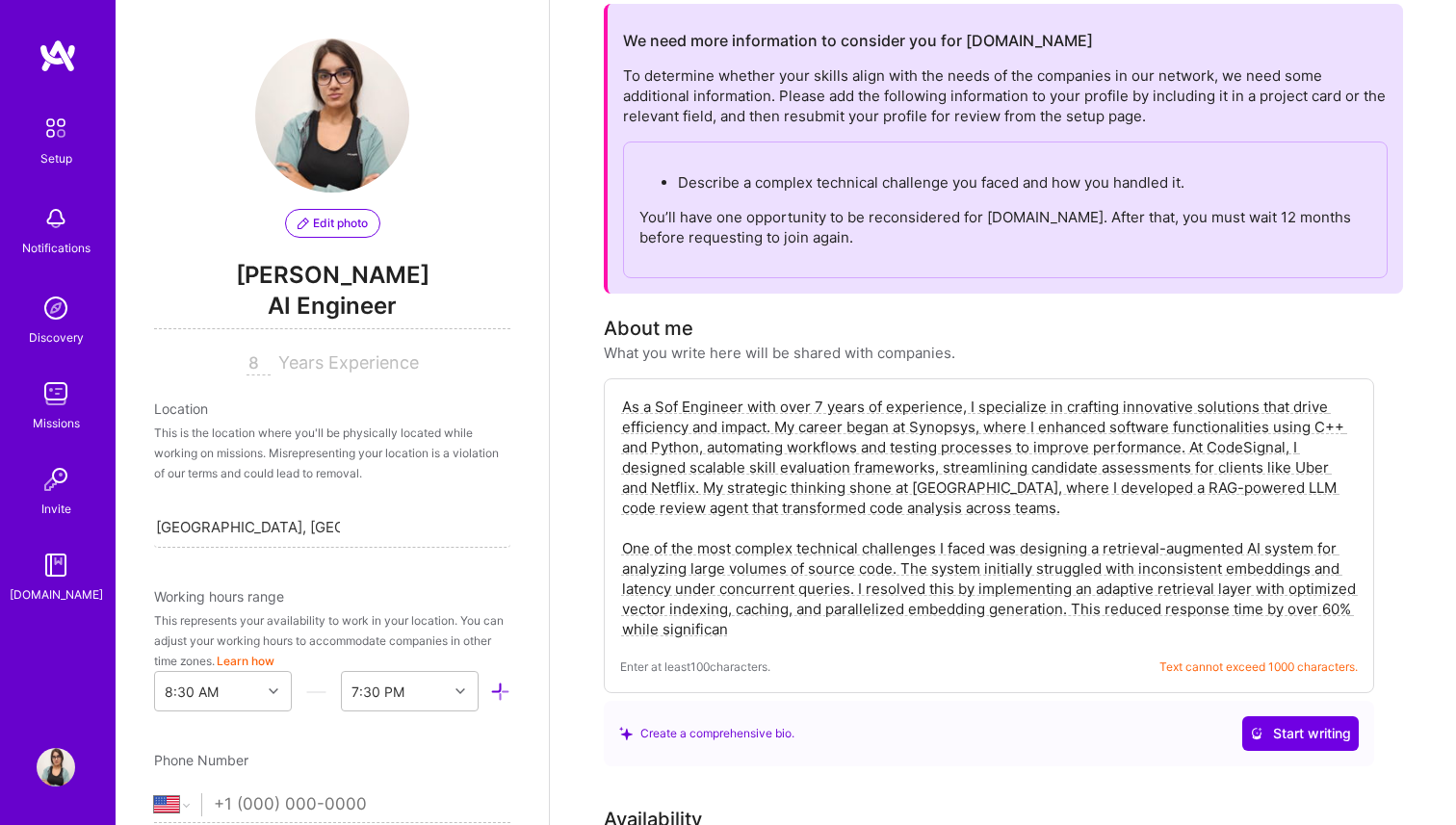
scroll to position [122, 0]
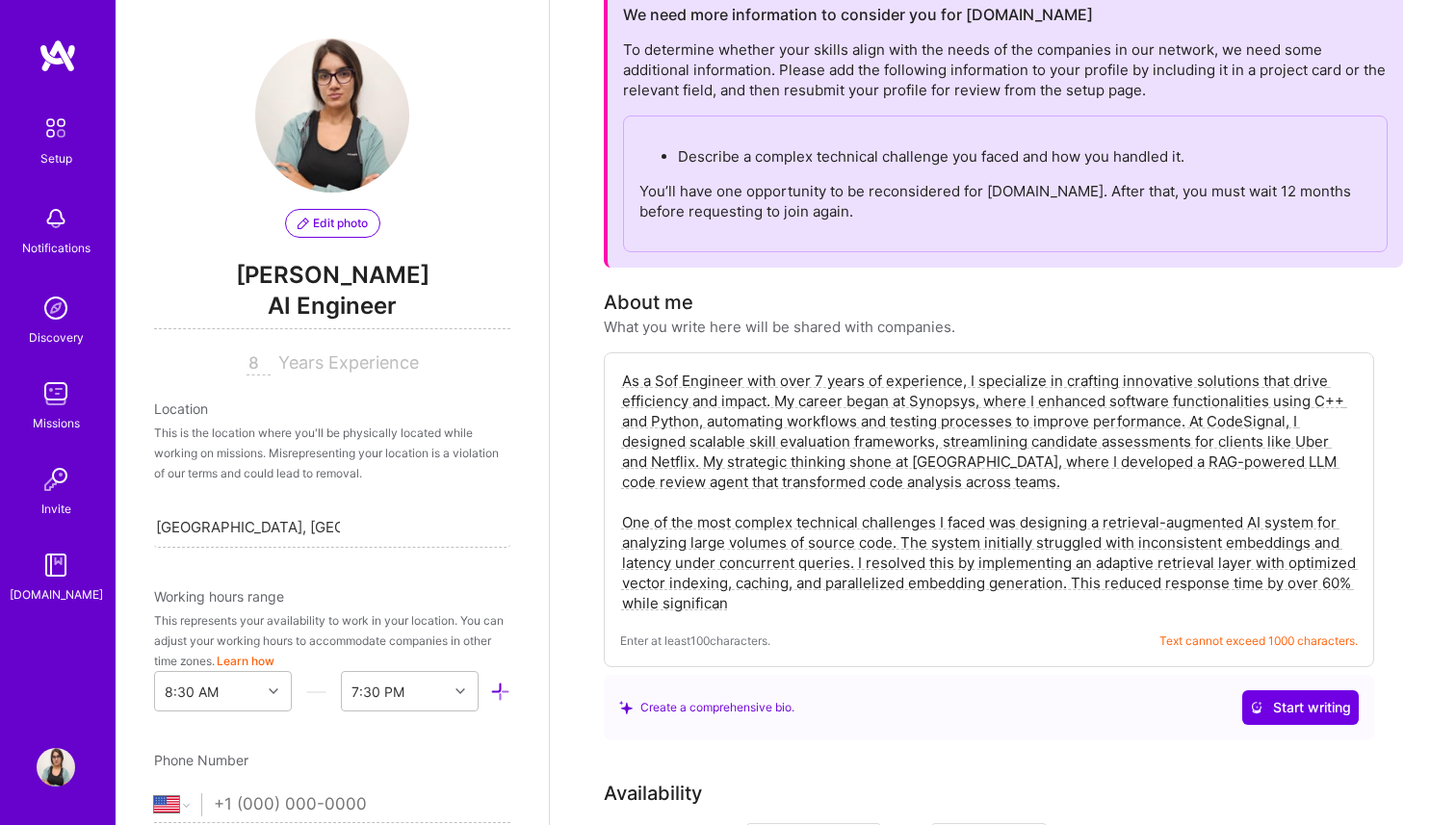
click at [905, 398] on textarea "As a Sof Engineer with over 7 years of experience, I specialize in crafting inn…" at bounding box center [989, 492] width 737 height 247
click at [967, 413] on textarea "As a Sof Engineer with over 7 years of experience, I specialize in crafting inn…" at bounding box center [989, 492] width 737 height 247
click at [816, 464] on textarea "As a Sof Engineer with over 7 years of experience, I specialize in crafting inn…" at bounding box center [989, 492] width 737 height 247
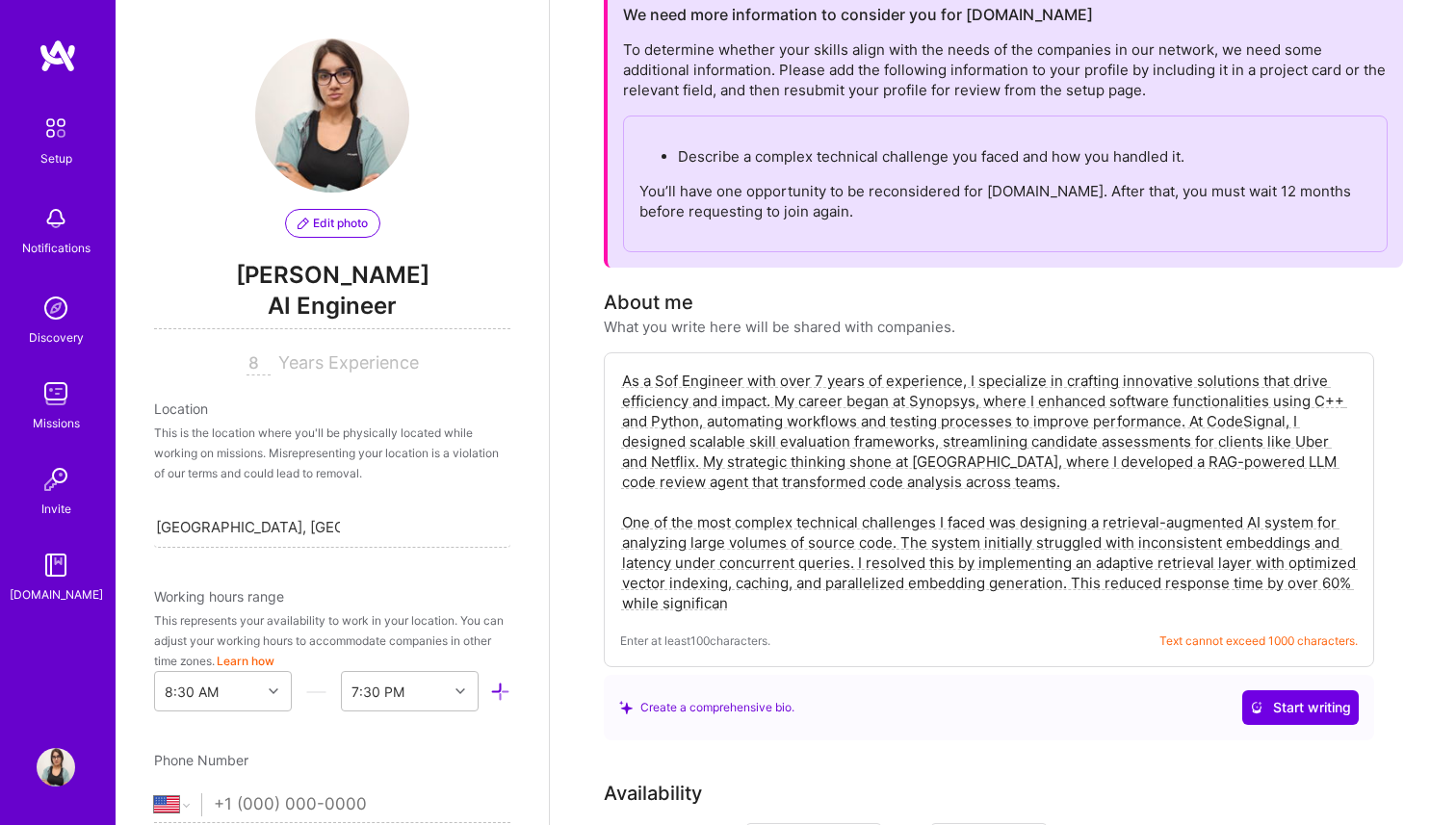
click at [708, 491] on textarea "As a Sof Engineer with over 7 years of experience, I specialize in crafting inn…" at bounding box center [989, 492] width 737 height 247
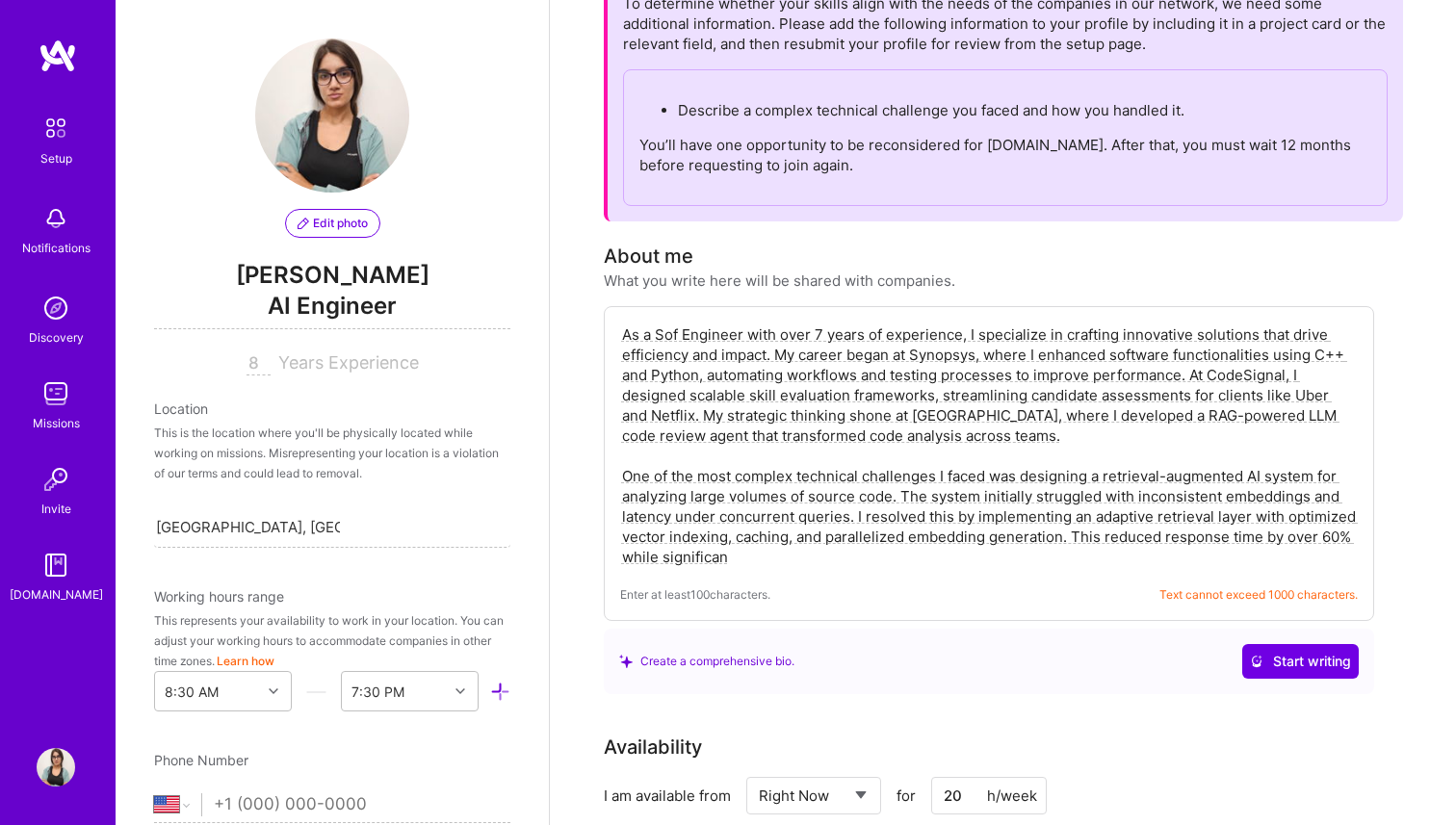
scroll to position [202, 0]
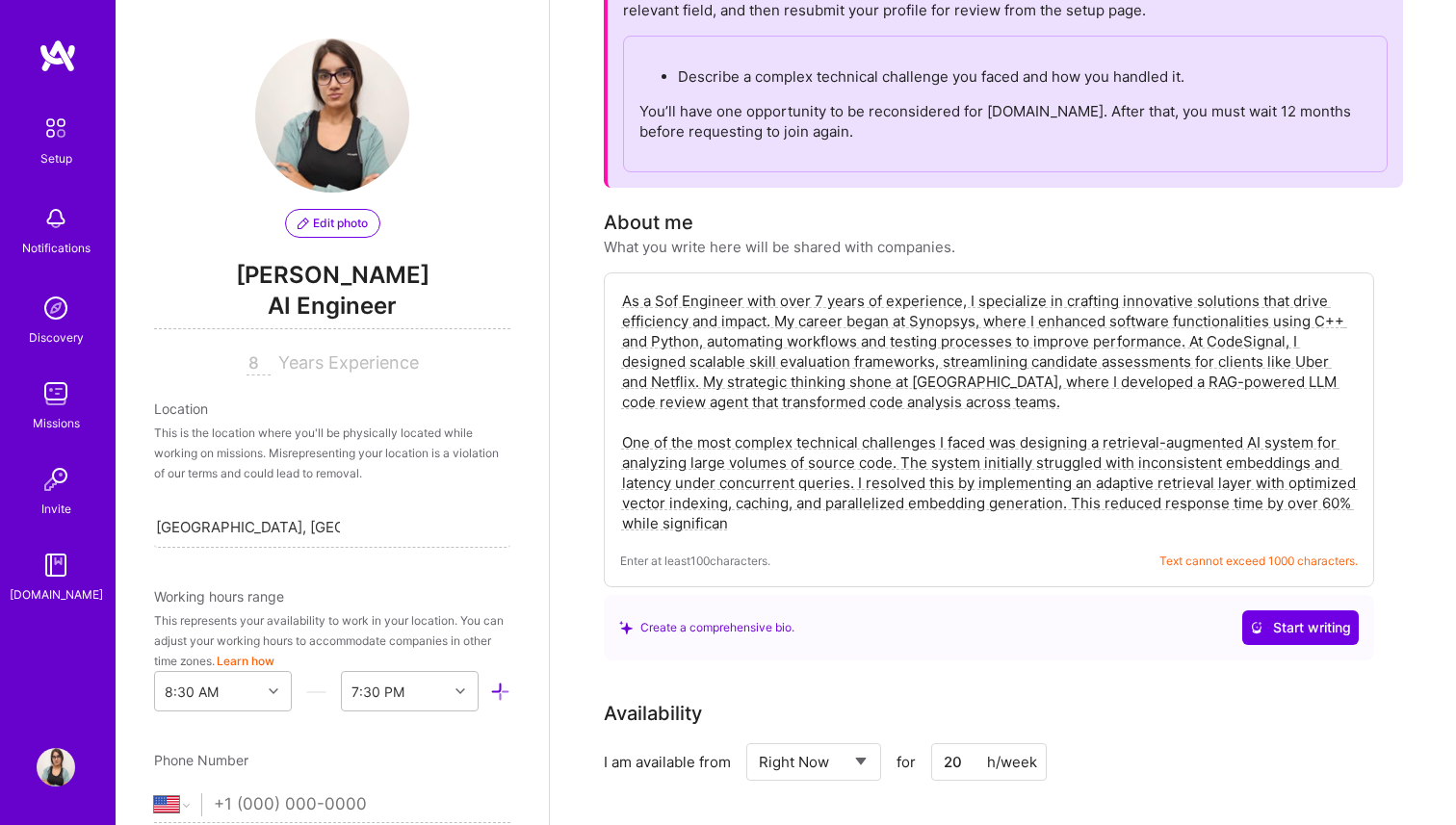
click at [740, 530] on textarea "As a Sof Engineer with over 7 years of experience, I specialize in crafting inn…" at bounding box center [989, 412] width 737 height 247
click at [866, 411] on textarea "As a Sof Engineer with over 7 years of experience, I specialize in crafting inn…" at bounding box center [989, 412] width 737 height 247
paste textarea "n AI Engineer with 7+ years of experience, I build intelligent systems that enh…"
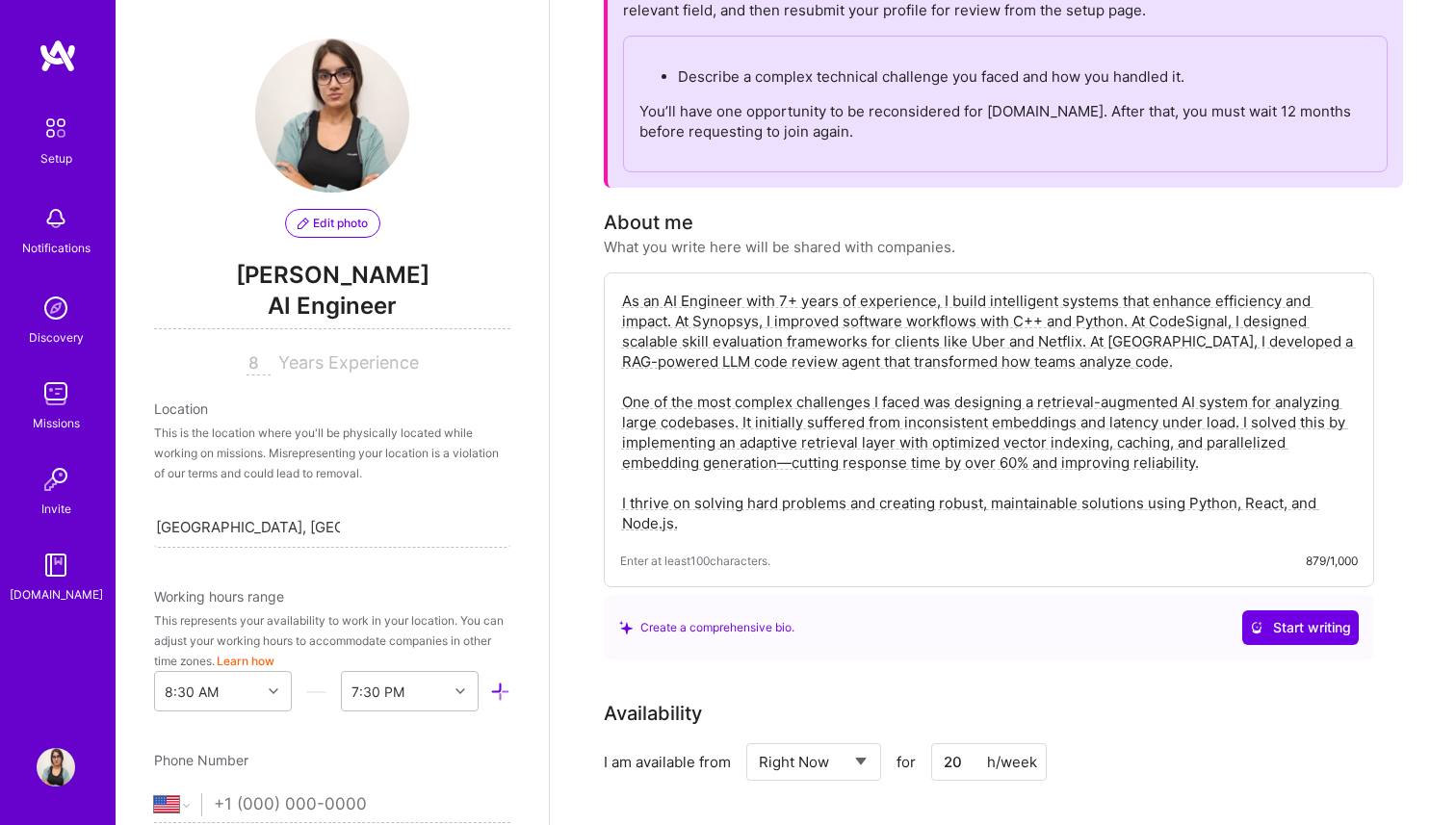
click at [681, 300] on textarea "As an AI Engineer with 7+ years of experience, I build intelligent systems that…" at bounding box center [989, 412] width 737 height 247
click at [668, 348] on textarea "As a Software Engineer with 7+ years of experience, I build intelligent systems…" at bounding box center [989, 412] width 737 height 247
paste textarea "n AI Engineer with 7+ years of experience, I specialize in designing intelligen…"
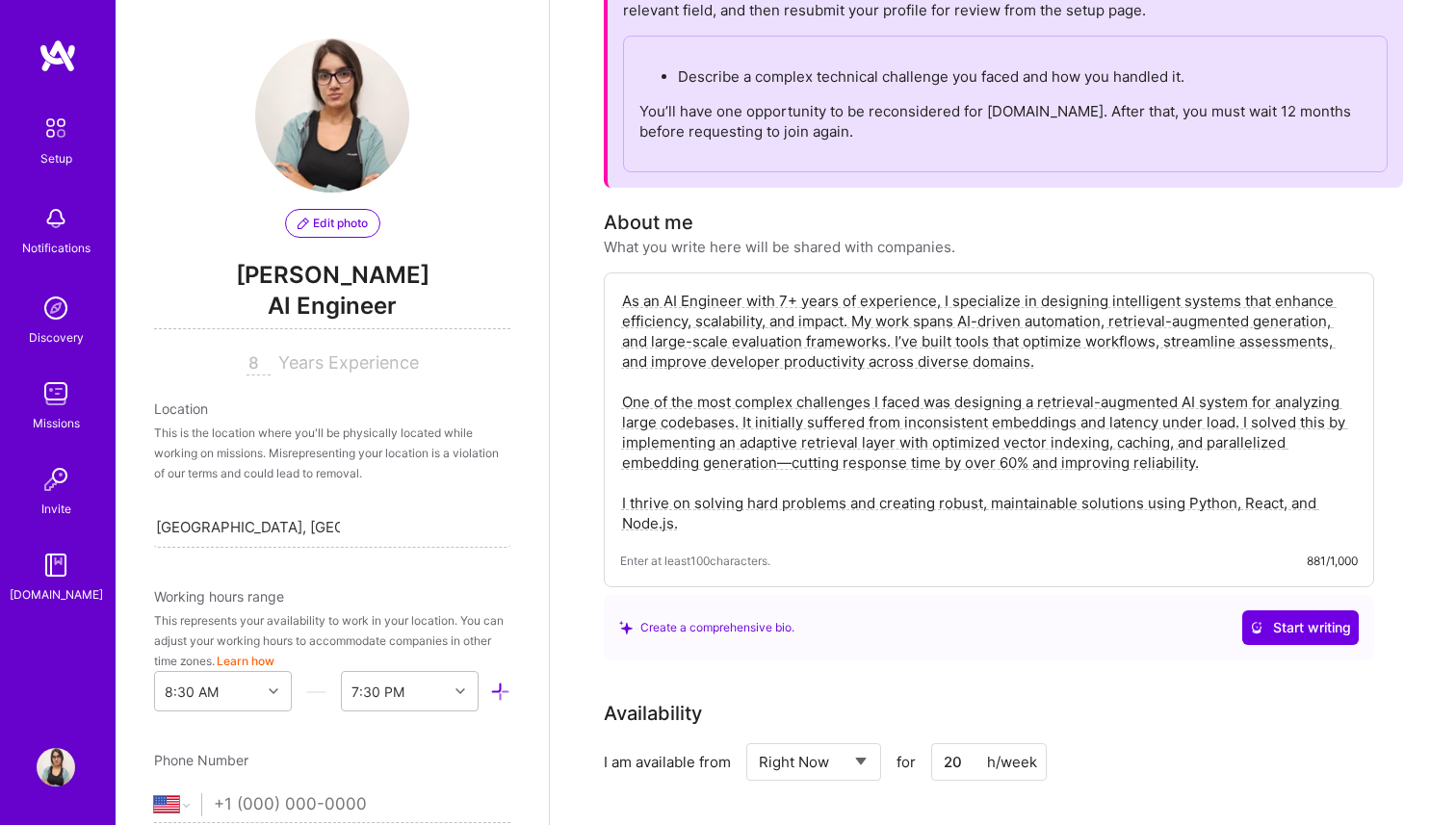
click at [677, 304] on textarea "As an AI Engineer with 7+ years of experience, I specialize in designing intell…" at bounding box center [989, 412] width 737 height 247
type textarea "As a Software Engineer with 7+ years of experience, I specialize in designing i…"
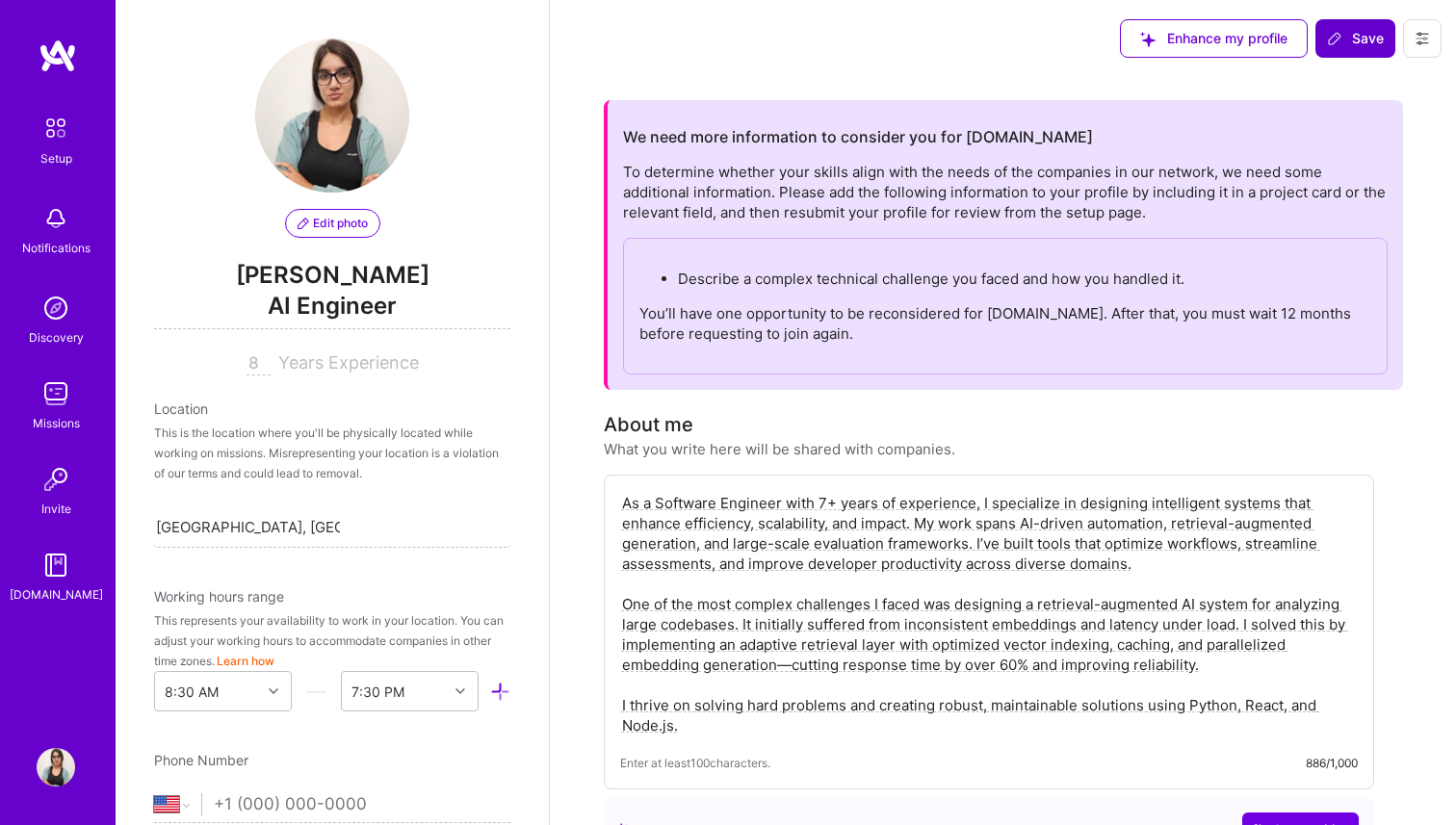
click at [1361, 33] on span "Save" at bounding box center [1355, 38] width 57 height 19
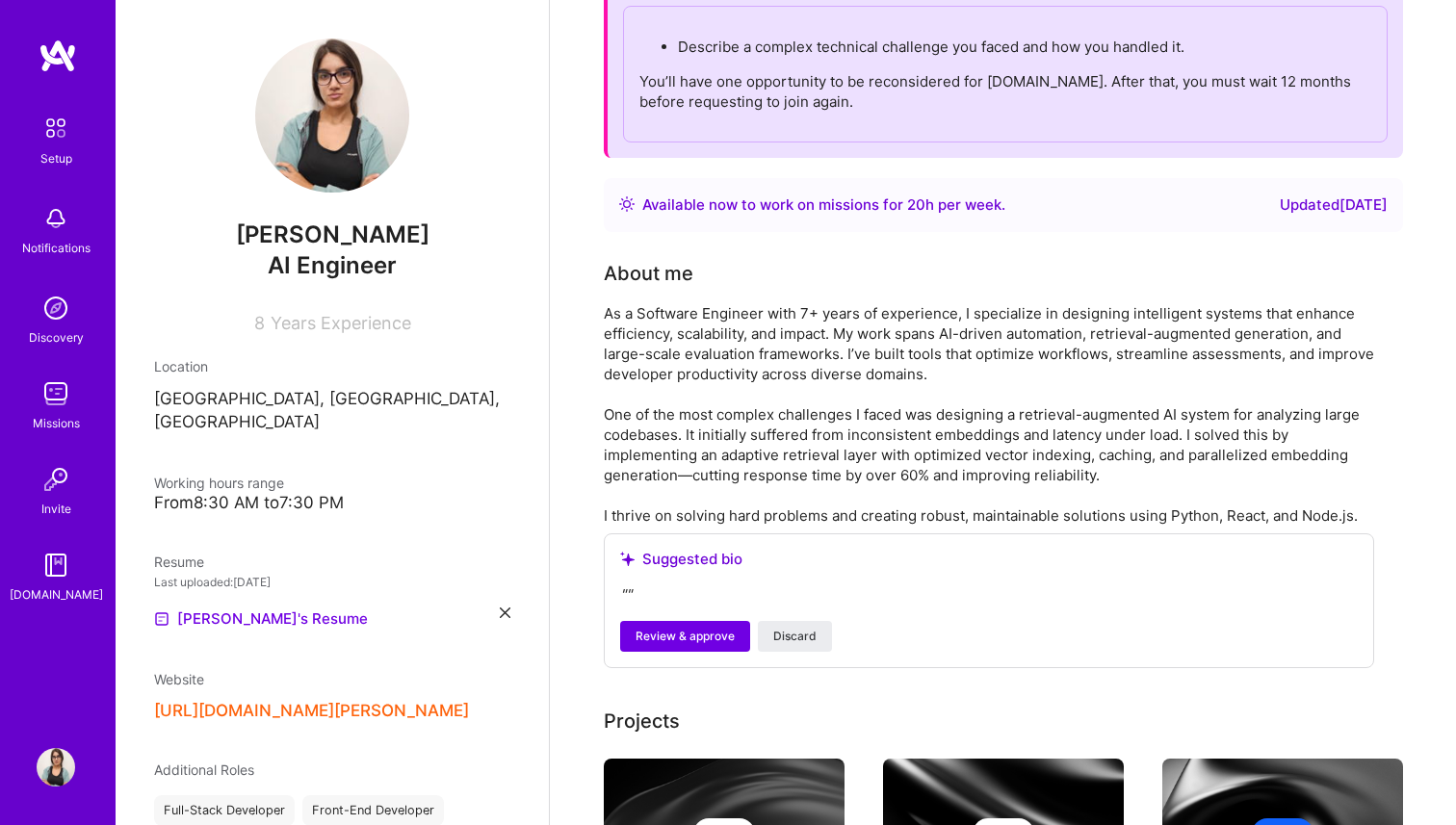
scroll to position [447, 0]
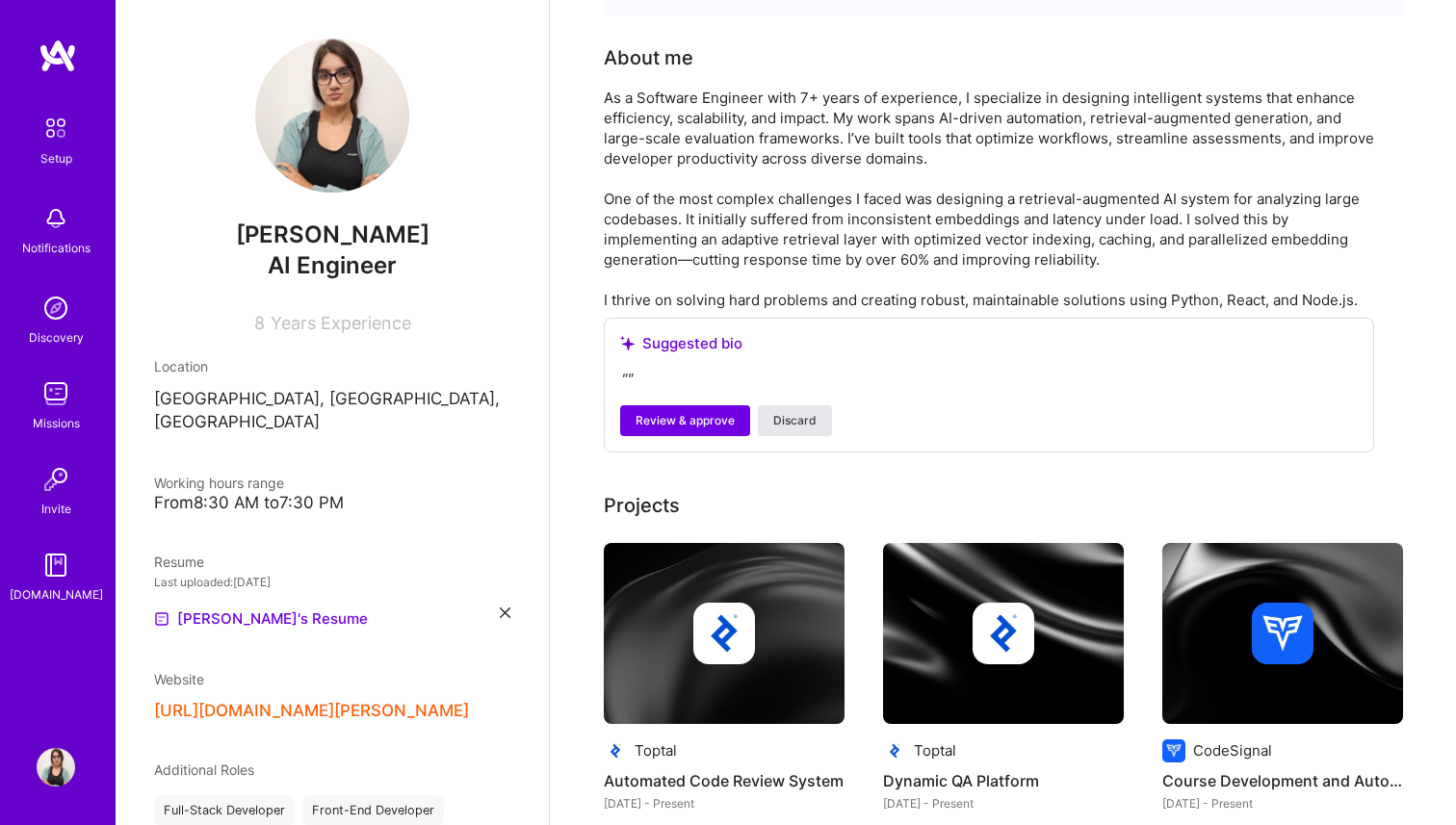
click at [807, 415] on span "Discard" at bounding box center [795, 420] width 44 height 17
click at [767, 154] on div "As a Software Engineer with 7+ years of experience, I specialize in designing i…" at bounding box center [988, 199] width 770 height 223
click at [789, 417] on span "Discard" at bounding box center [795, 420] width 44 height 17
click at [776, 190] on div "As a Software Engineer with 7+ years of experience, I specialize in designing i…" at bounding box center [988, 199] width 770 height 223
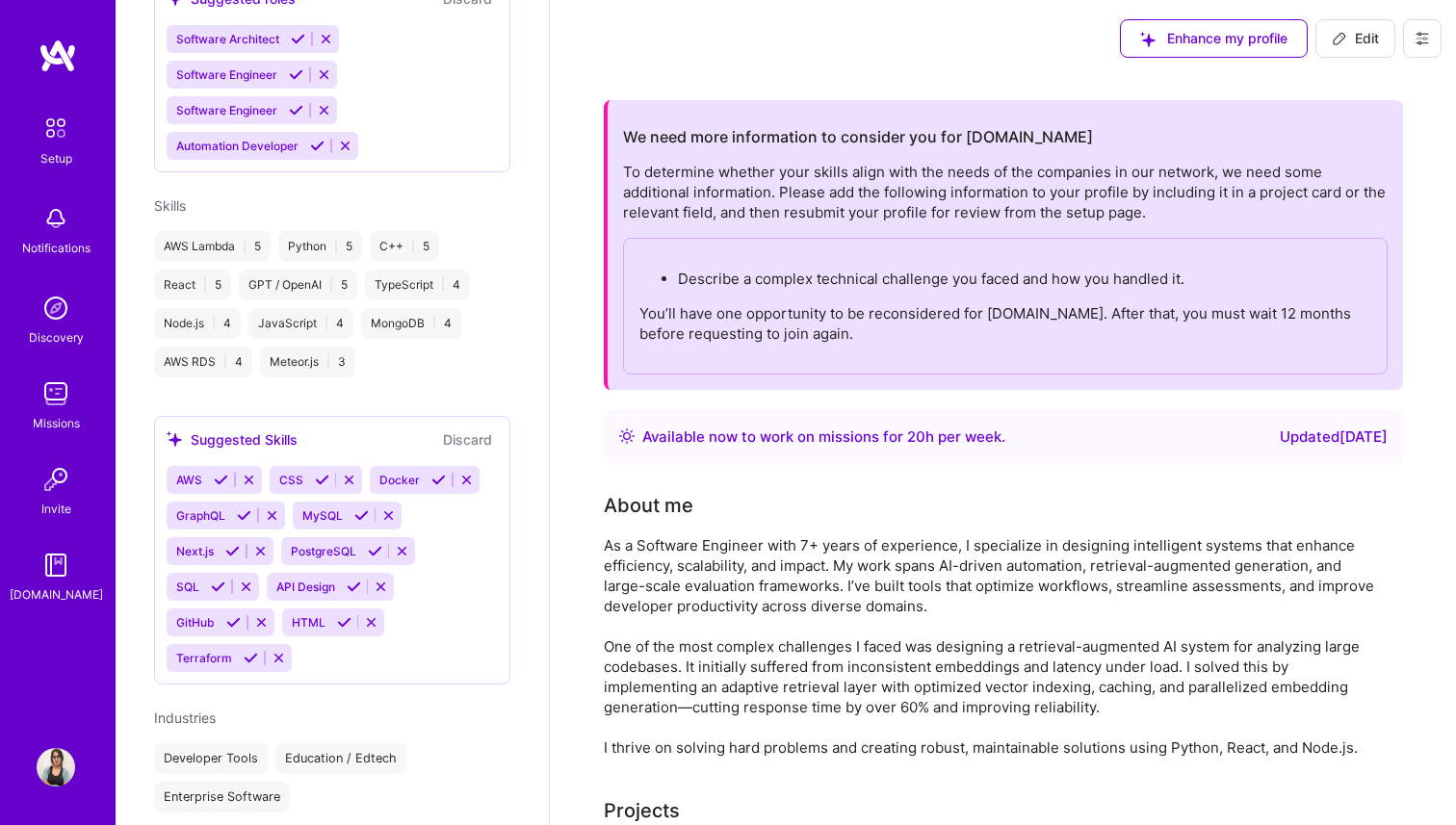
scroll to position [1103, 0]
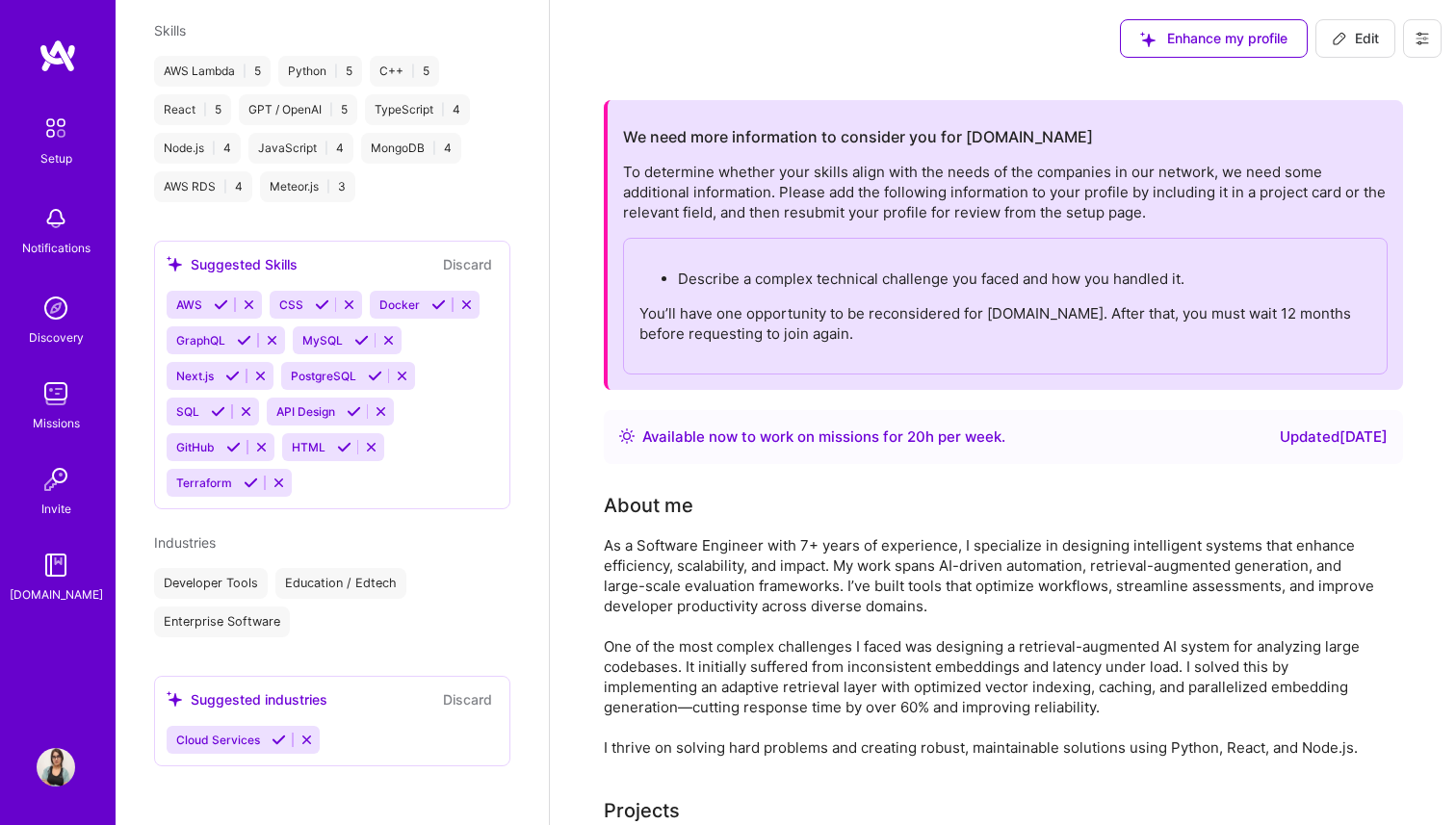
click at [42, 131] on img at bounding box center [56, 127] width 41 height 41
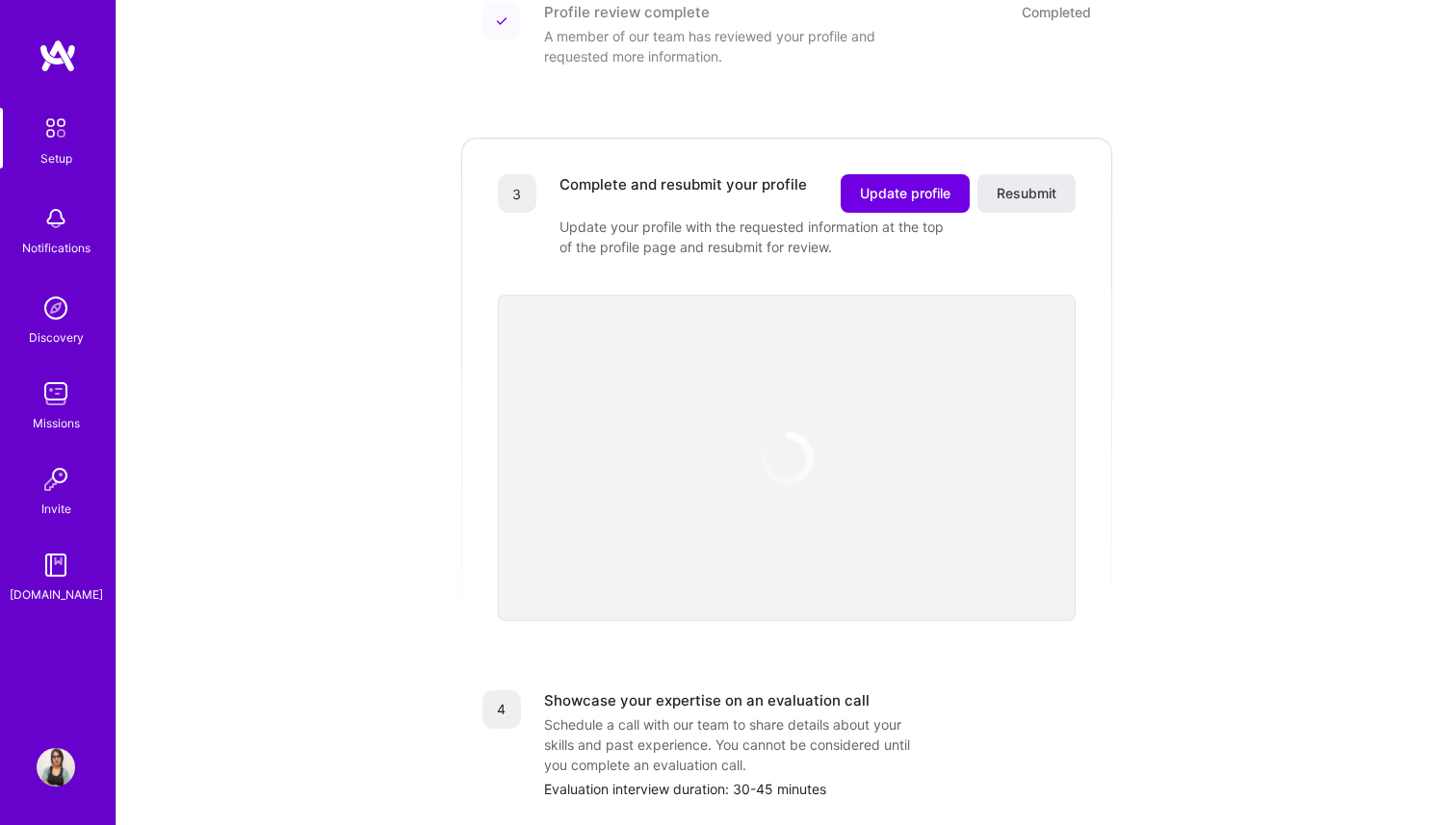
scroll to position [570, 0]
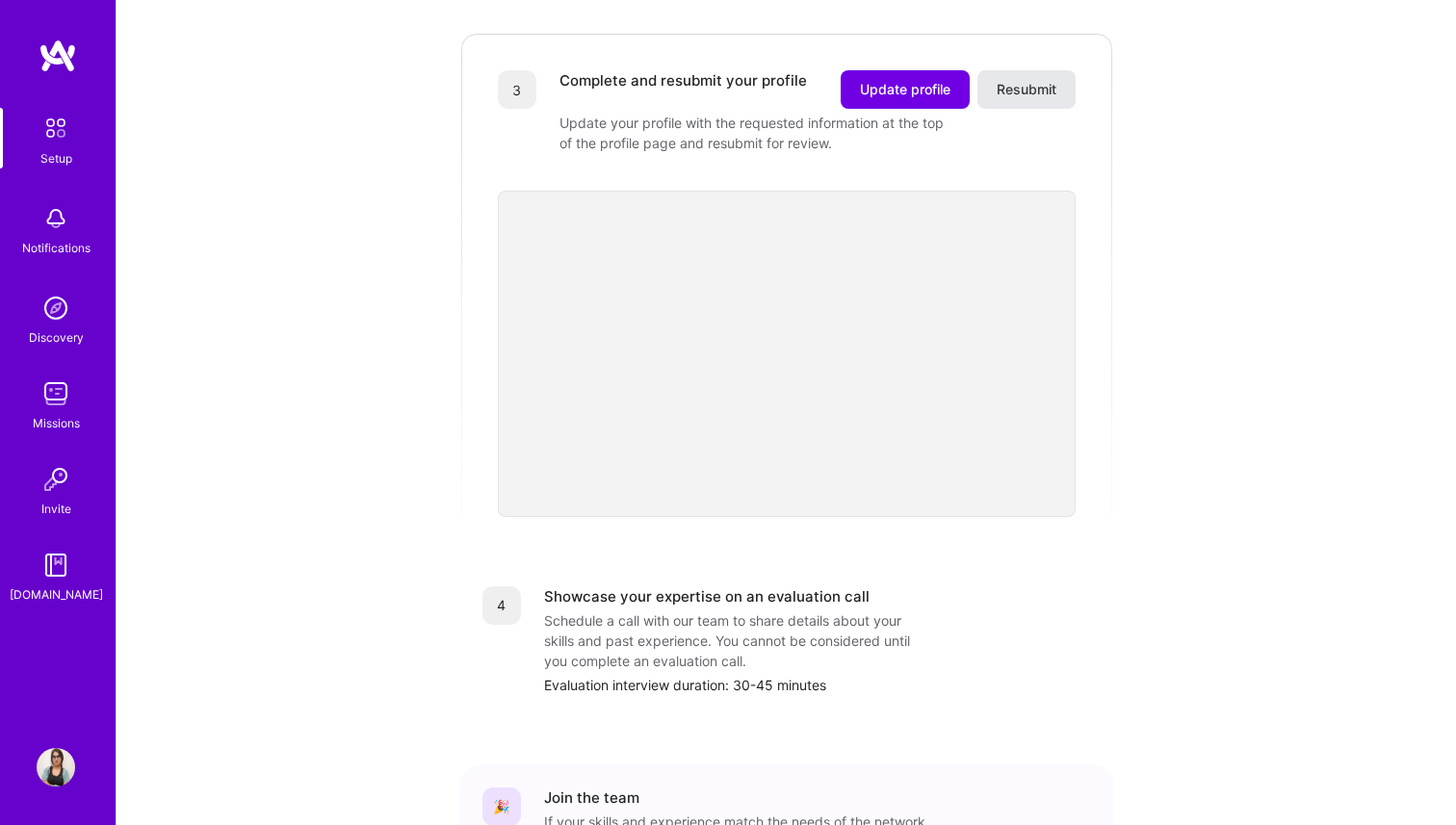
click at [1035, 80] on span "Resubmit" at bounding box center [1027, 88] width 60 height 19
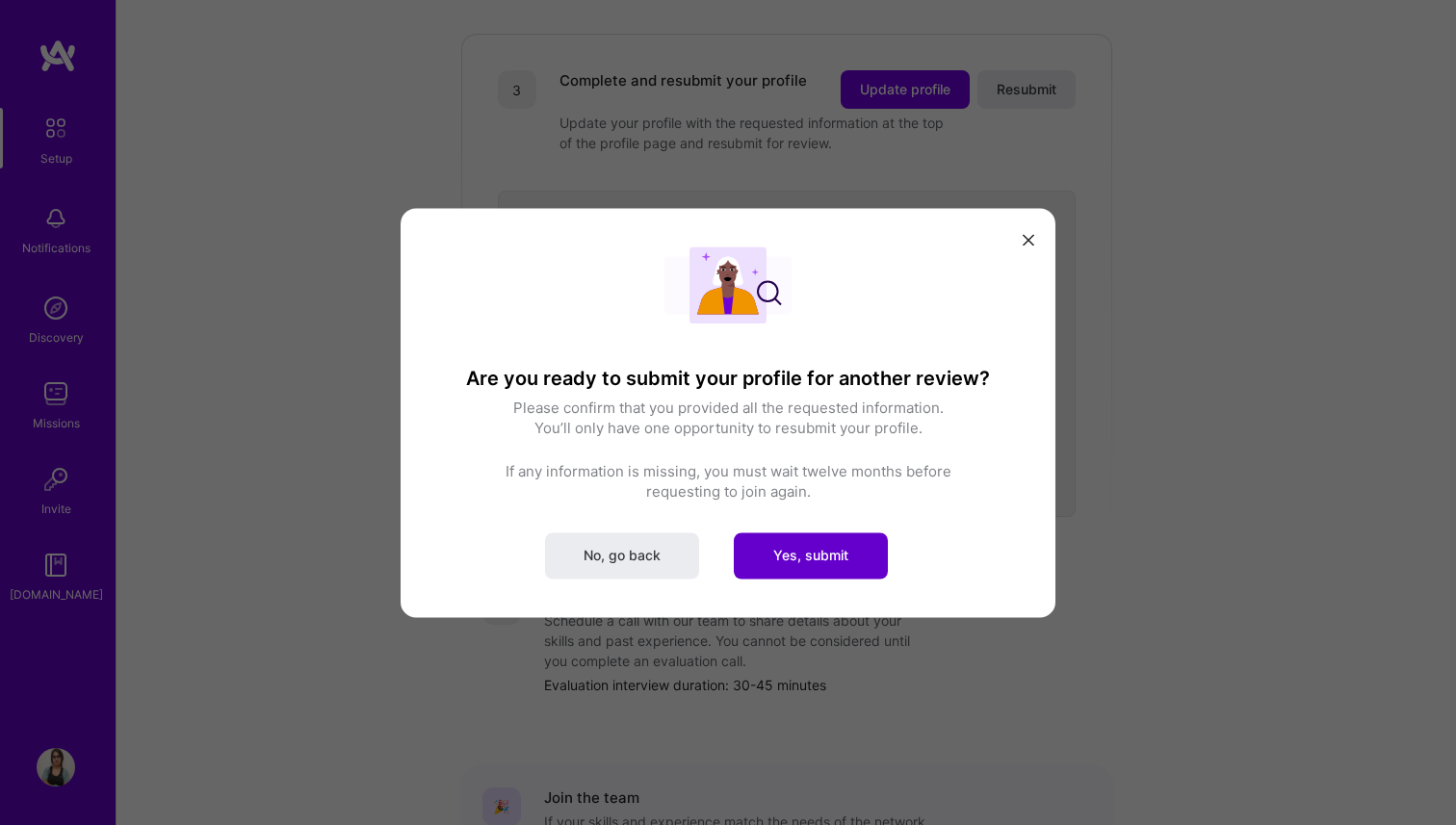
click at [802, 555] on span "Yes, submit" at bounding box center [811, 555] width 76 height 19
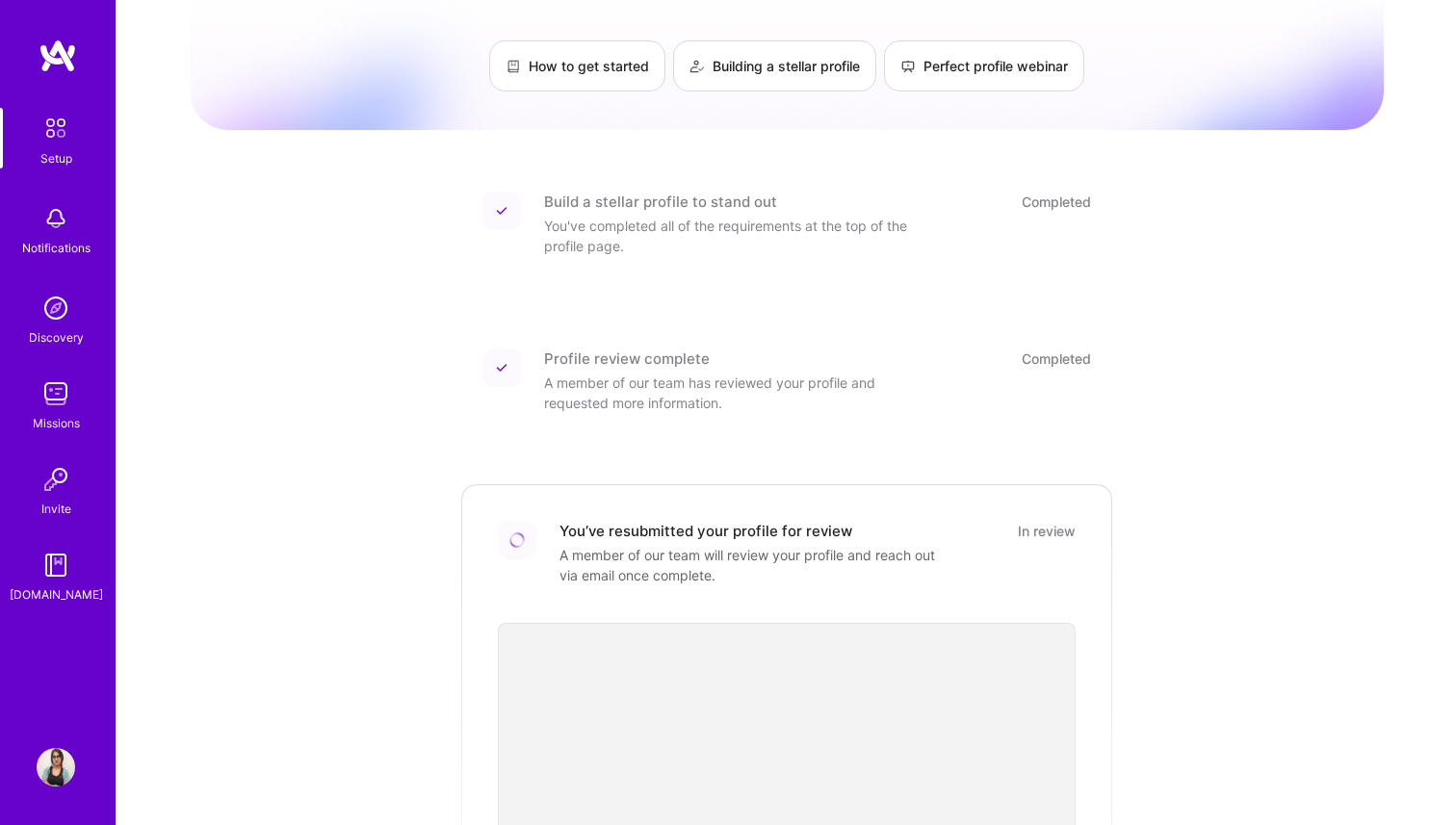
scroll to position [115, 0]
